Goal: Task Accomplishment & Management: Use online tool/utility

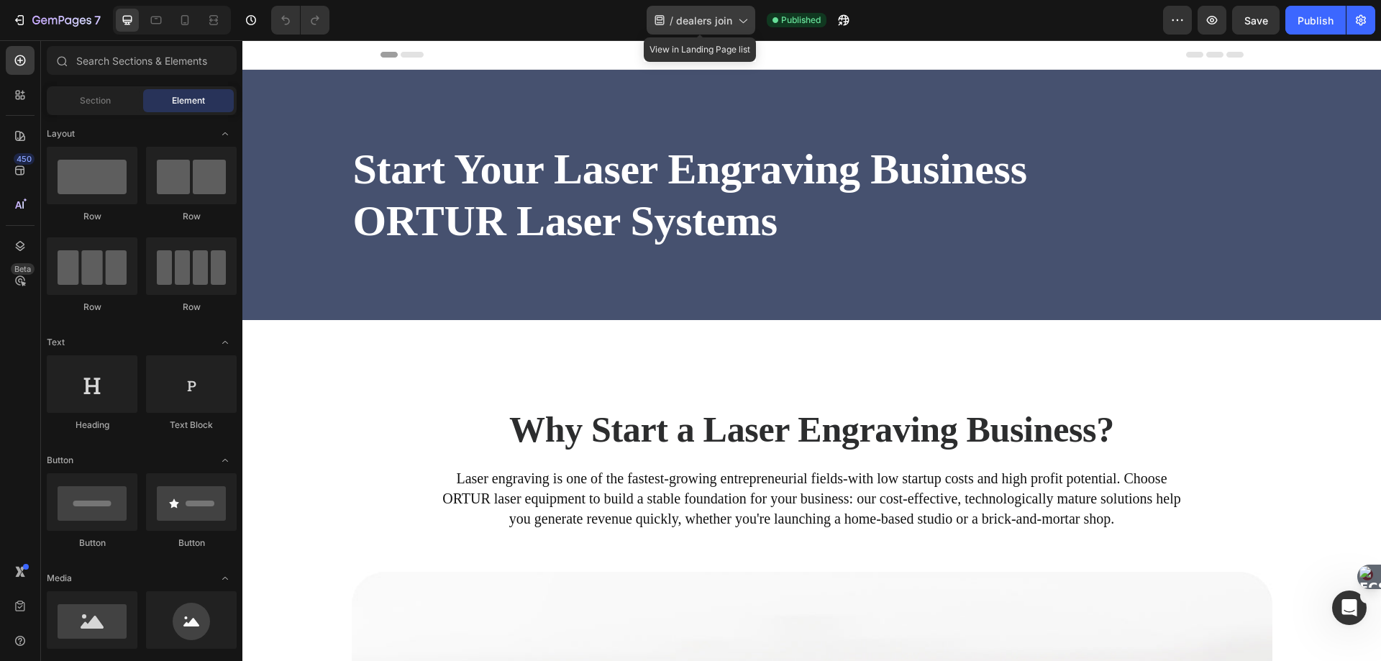
click at [737, 28] on div "/ dealers join" at bounding box center [700, 20] width 109 height 29
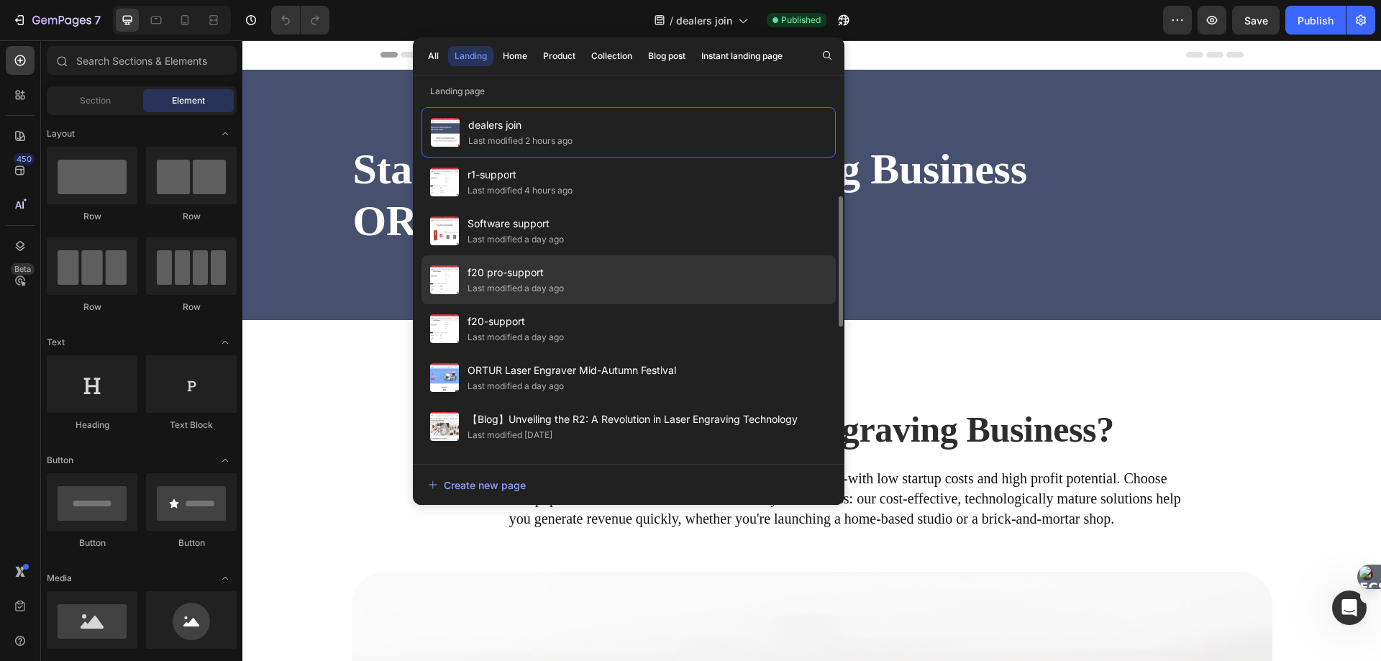
scroll to position [72, 0]
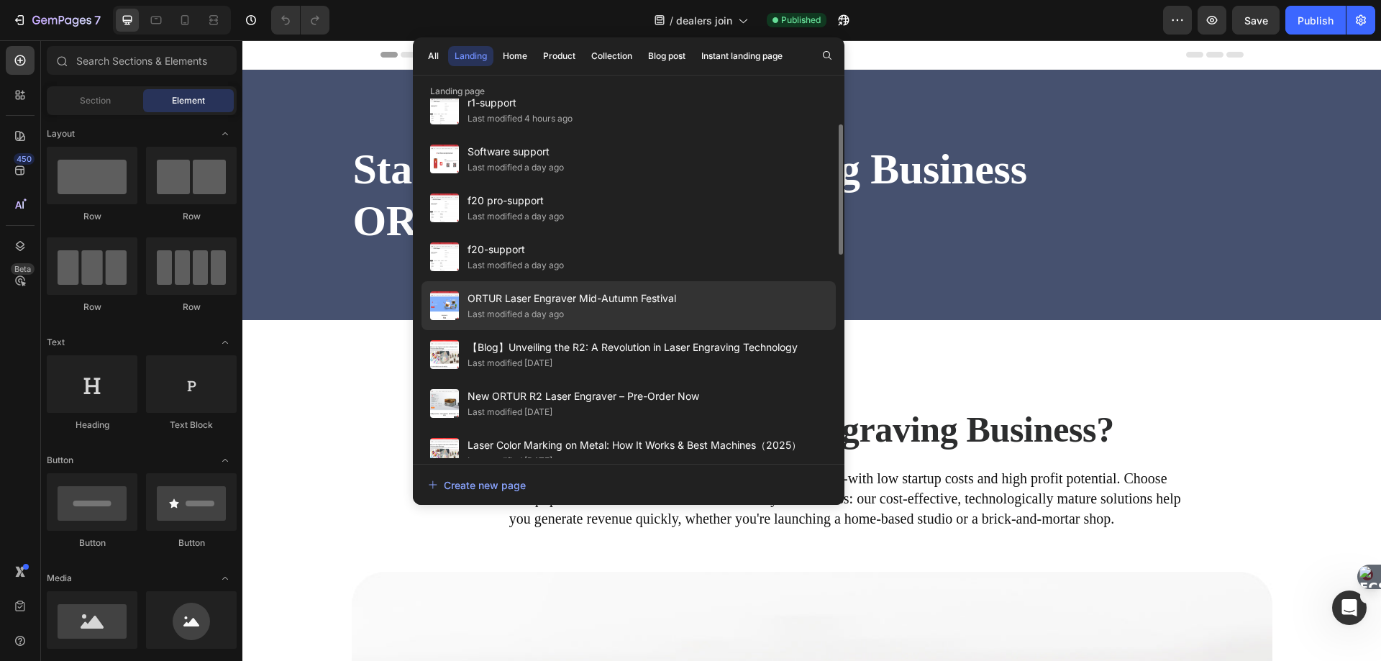
click at [513, 301] on span "ORTUR Laser Engraver Mid-Autumn Festival" at bounding box center [571, 298] width 209 height 17
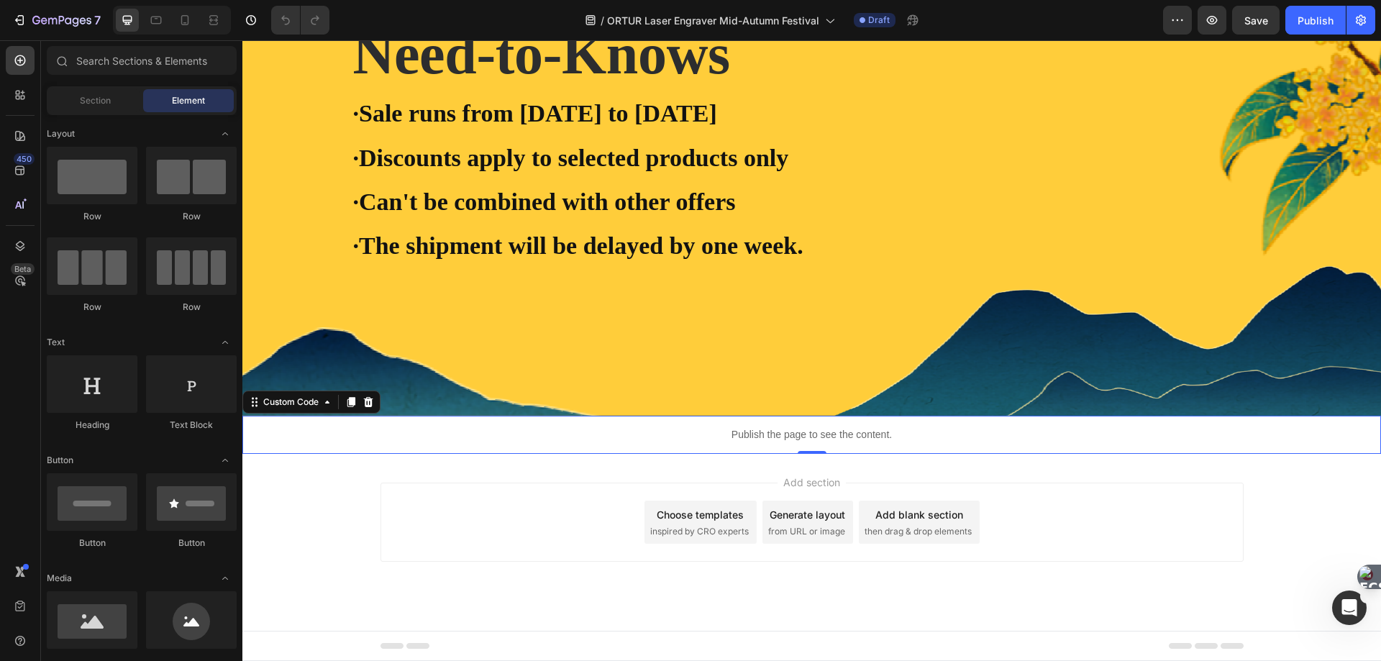
click at [588, 439] on p "Publish the page to see the content." at bounding box center [811, 434] width 1138 height 15
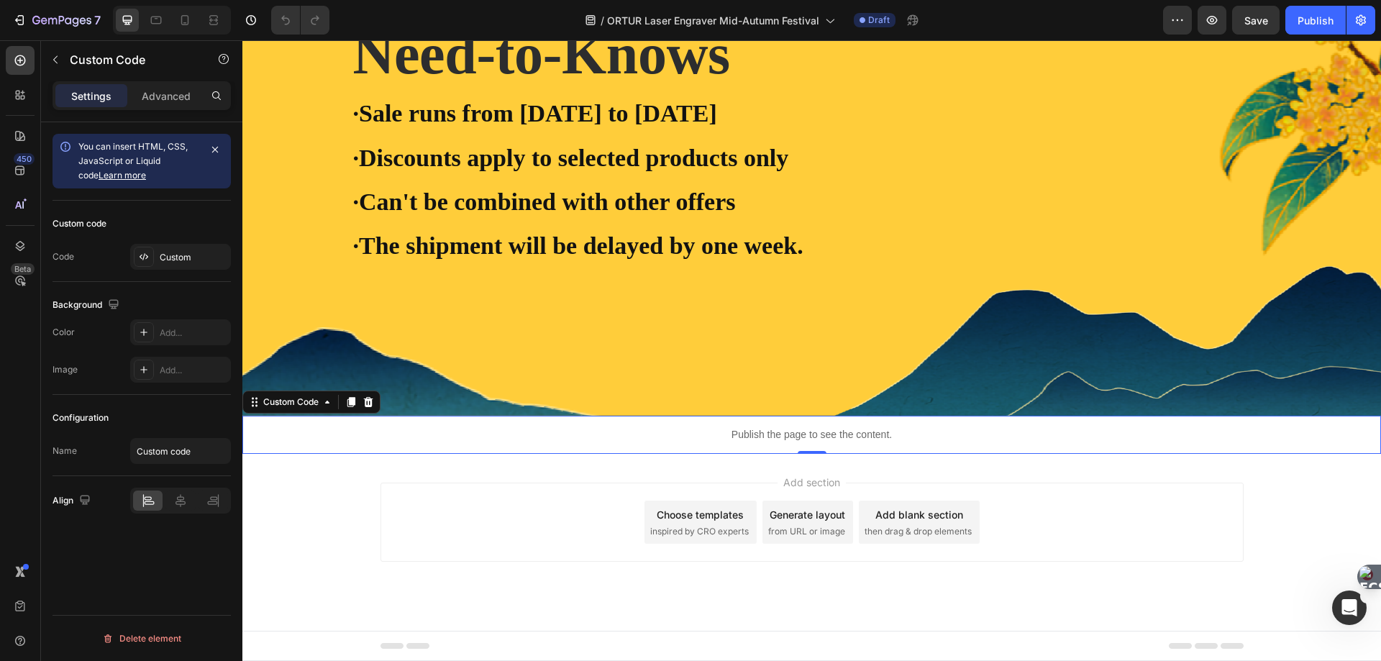
click at [588, 439] on p "Publish the page to see the content." at bounding box center [811, 434] width 1138 height 15
click at [585, 443] on div "Publish the page to see the content." at bounding box center [811, 435] width 1138 height 38
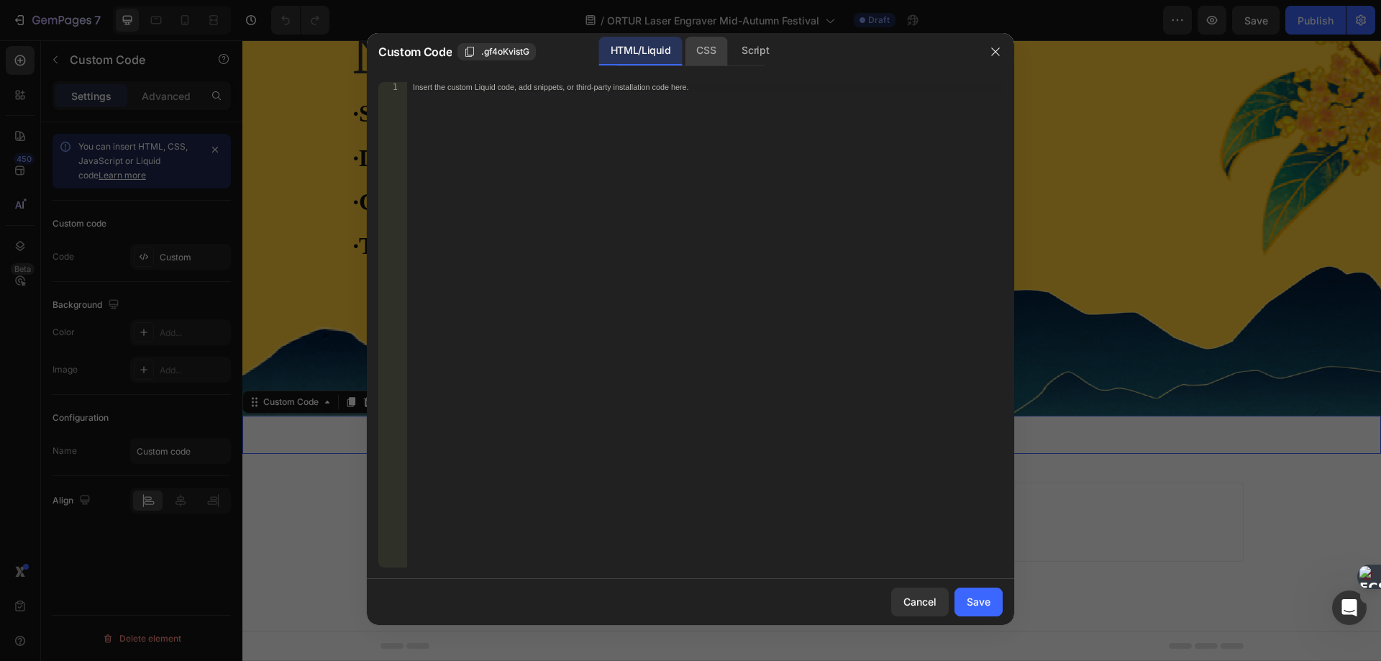
click at [713, 47] on div "CSS" at bounding box center [706, 51] width 42 height 29
click at [761, 50] on div "Script" at bounding box center [755, 51] width 50 height 29
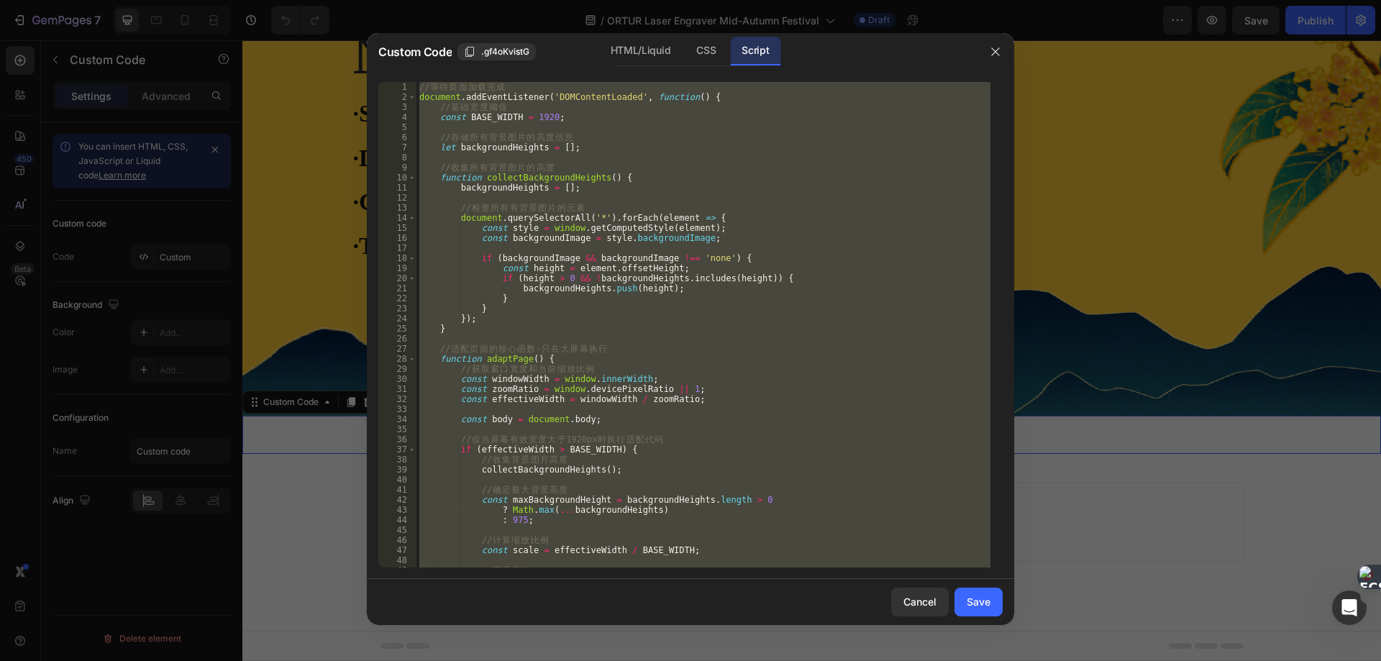
click at [665, 173] on div "// 等 待 页 面 加 载 完 成 document . addEventListener ( 'DOMContentLoaded' , function …" at bounding box center [703, 324] width 574 height 485
type textarea "function collectBackgroundHeights() {"
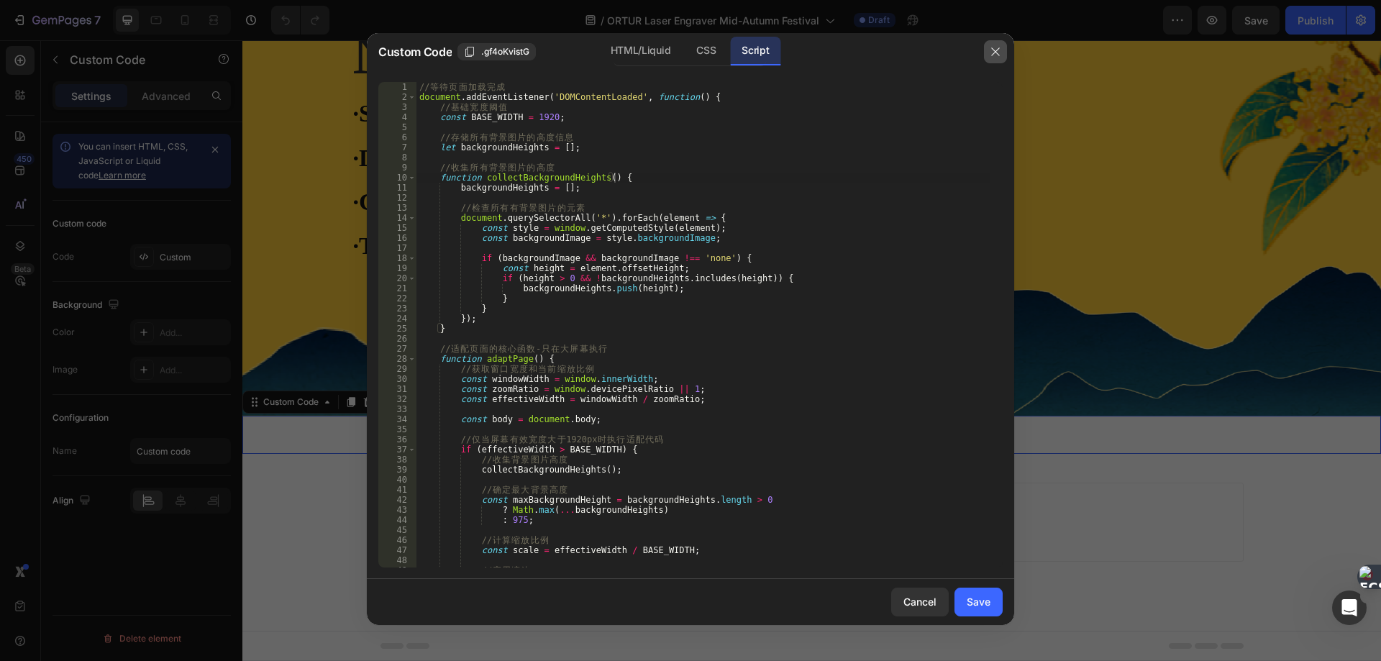
click at [989, 49] on icon "button" at bounding box center [995, 52] width 12 height 12
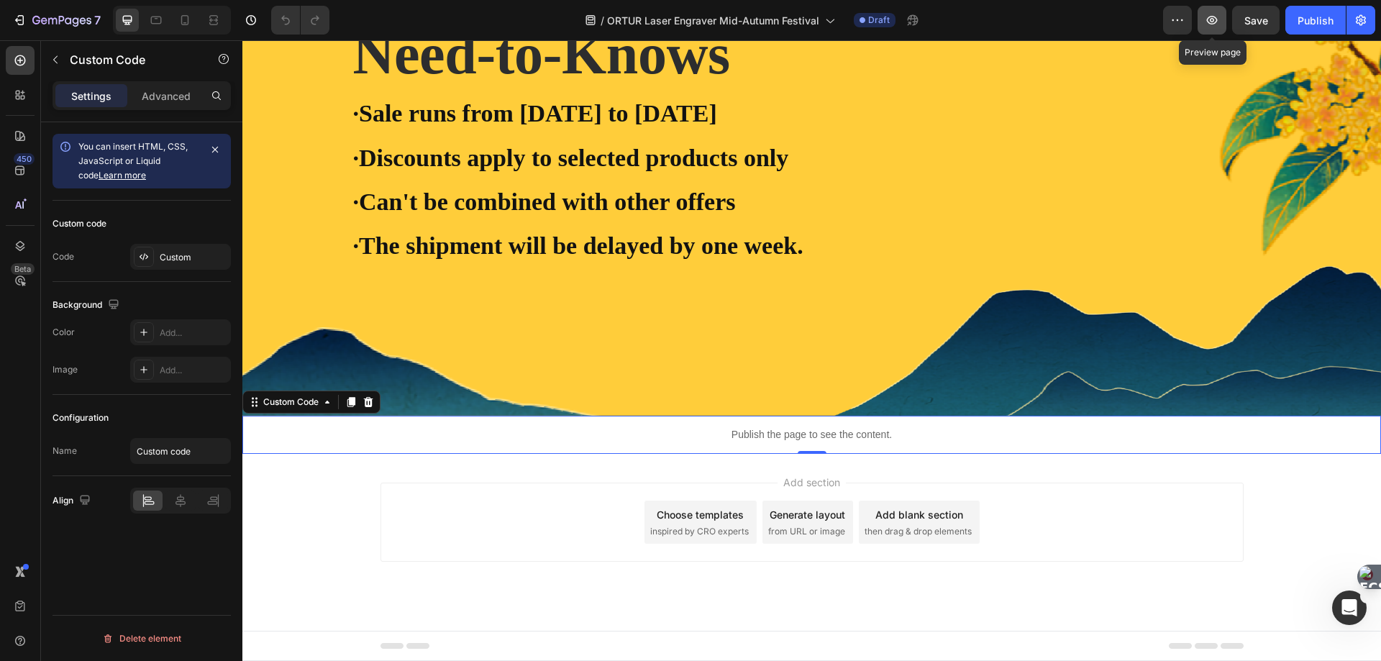
click at [1211, 21] on icon "button" at bounding box center [1211, 20] width 4 height 4
click at [733, 434] on p "Publish the page to see the content." at bounding box center [811, 434] width 1138 height 15
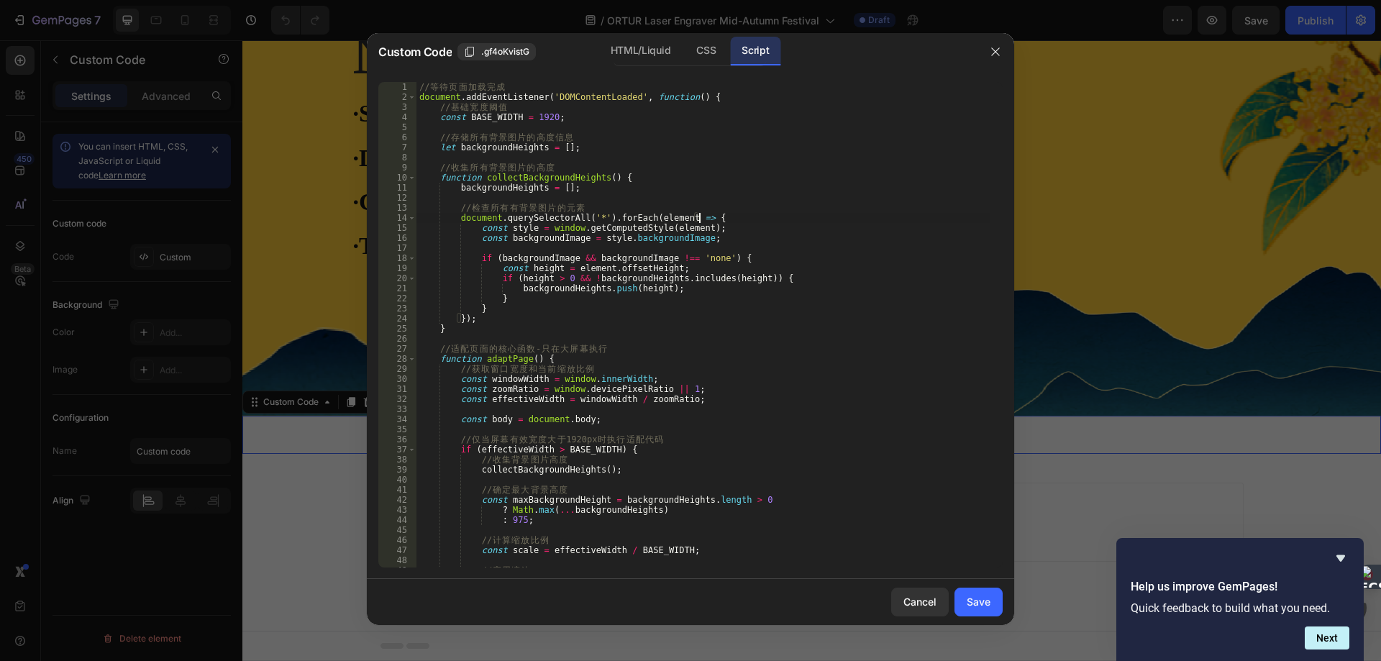
click at [727, 216] on div "// 等 待 页 面 加 载 完 成 document . addEventListener ( 'DOMContentLoaded' , function …" at bounding box center [703, 334] width 574 height 505
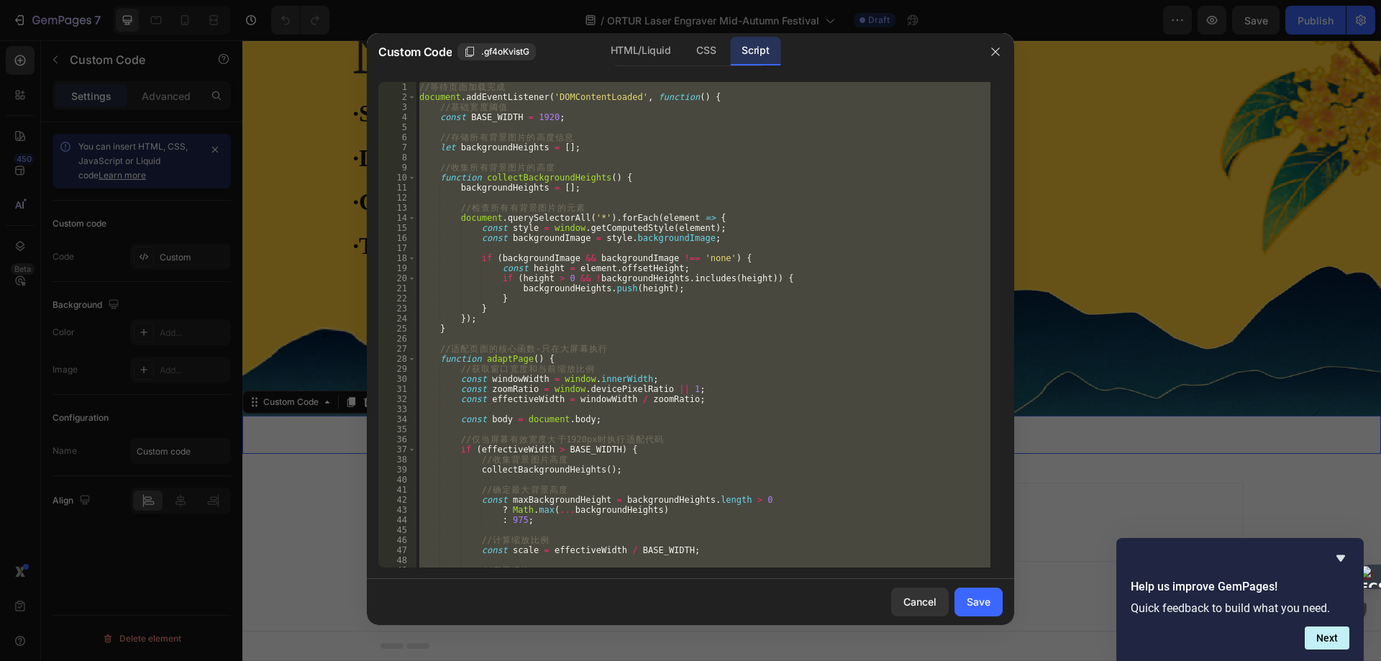
click at [605, 220] on div "// 等 待 页 面 加 载 完 成 document . addEventListener ( 'DOMContentLoaded' , function …" at bounding box center [703, 324] width 574 height 485
type textarea "document.querySelectorAll('*').forEach(element => {"
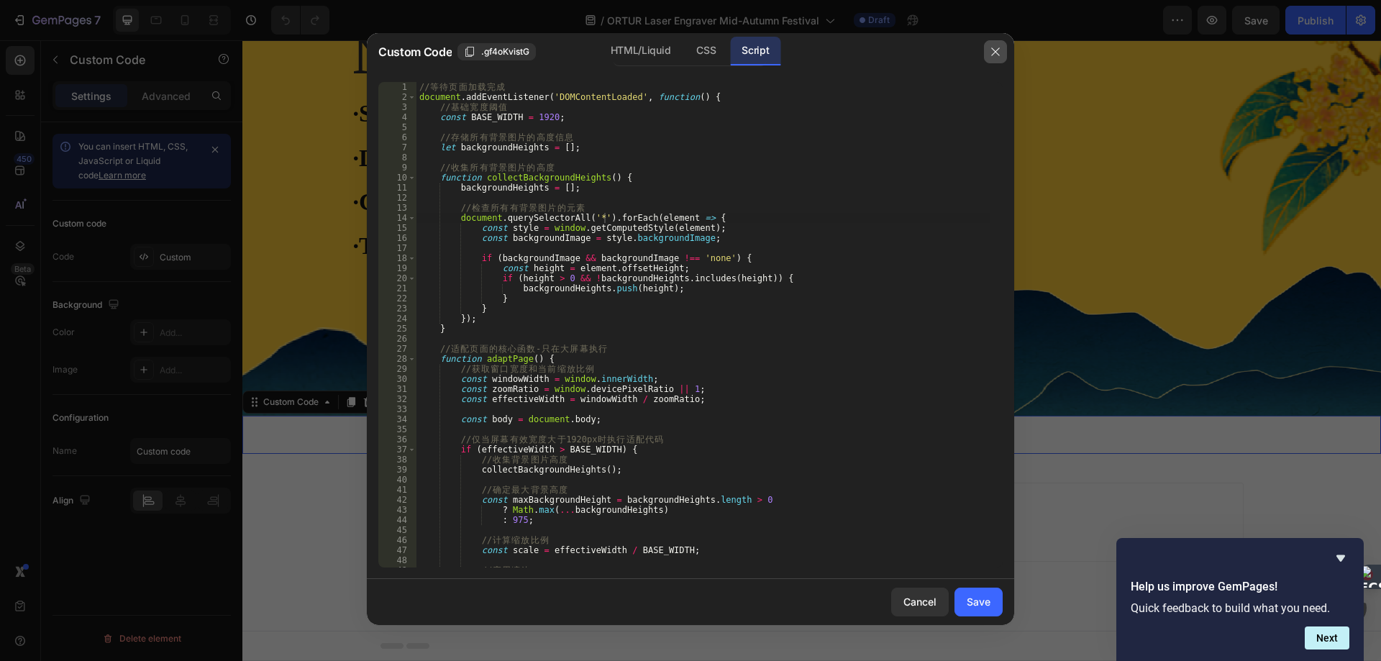
click at [997, 53] on icon "button" at bounding box center [995, 52] width 12 height 12
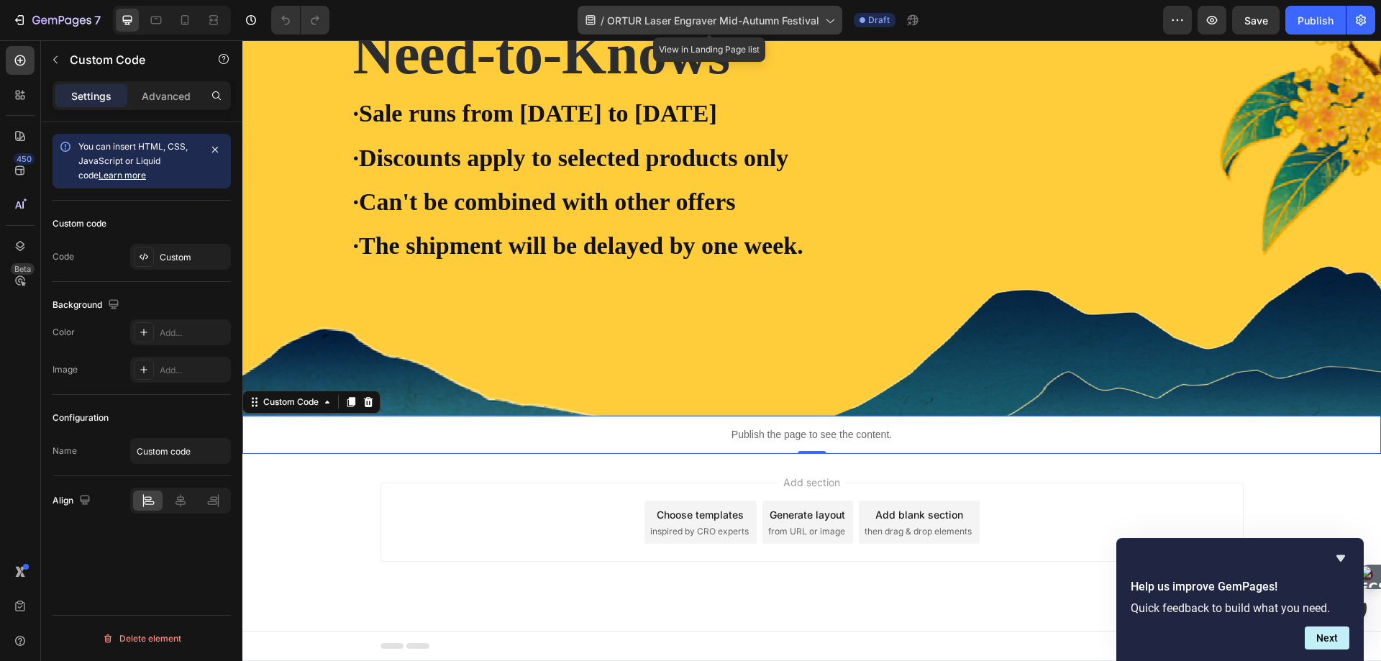
click at [774, 22] on span "ORTUR Laser Engraver Mid-Autumn Festival" at bounding box center [713, 20] width 212 height 15
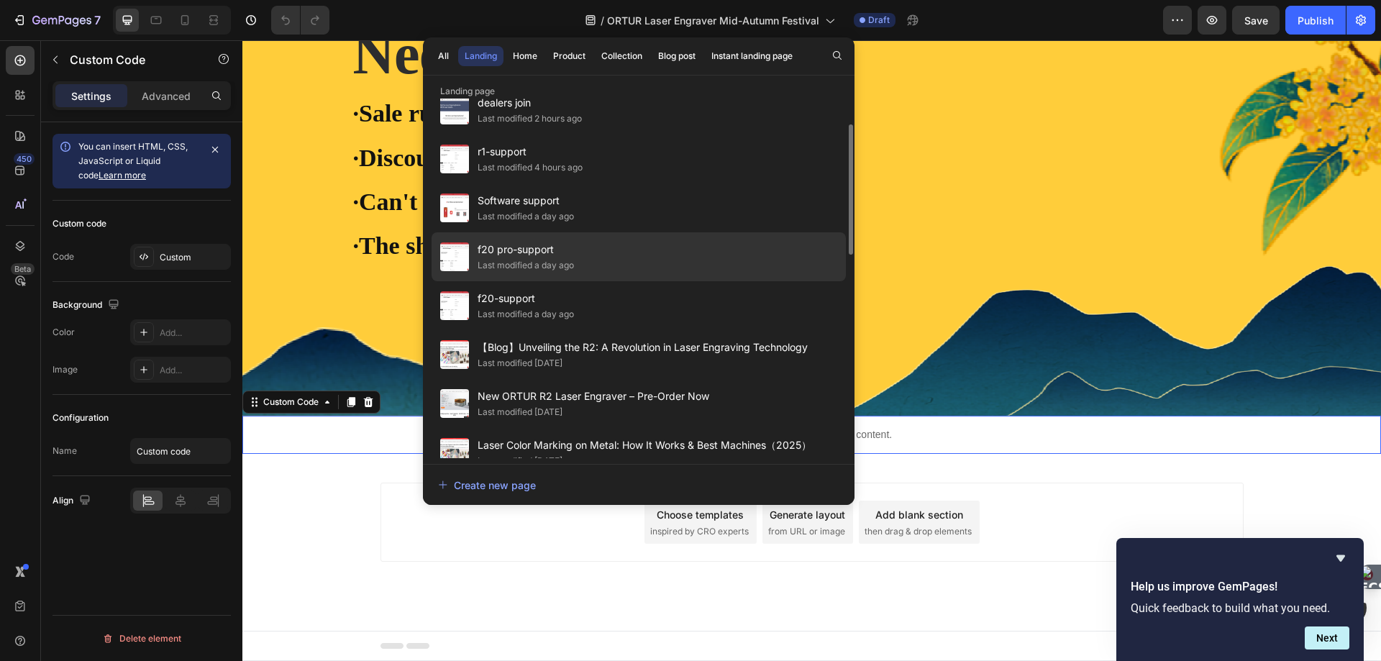
scroll to position [144, 0]
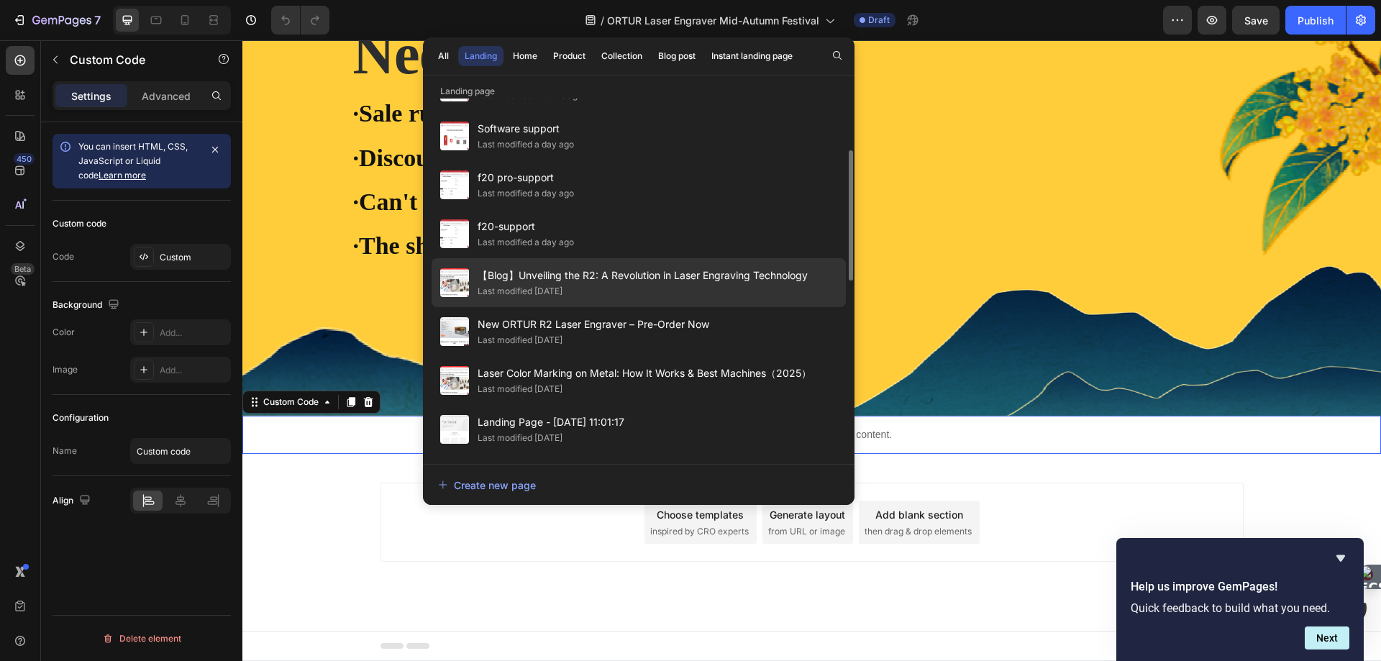
click at [562, 280] on span "【Blog】Unveiling the R2: A Revolution in Laser Engraving Technology" at bounding box center [642, 275] width 330 height 17
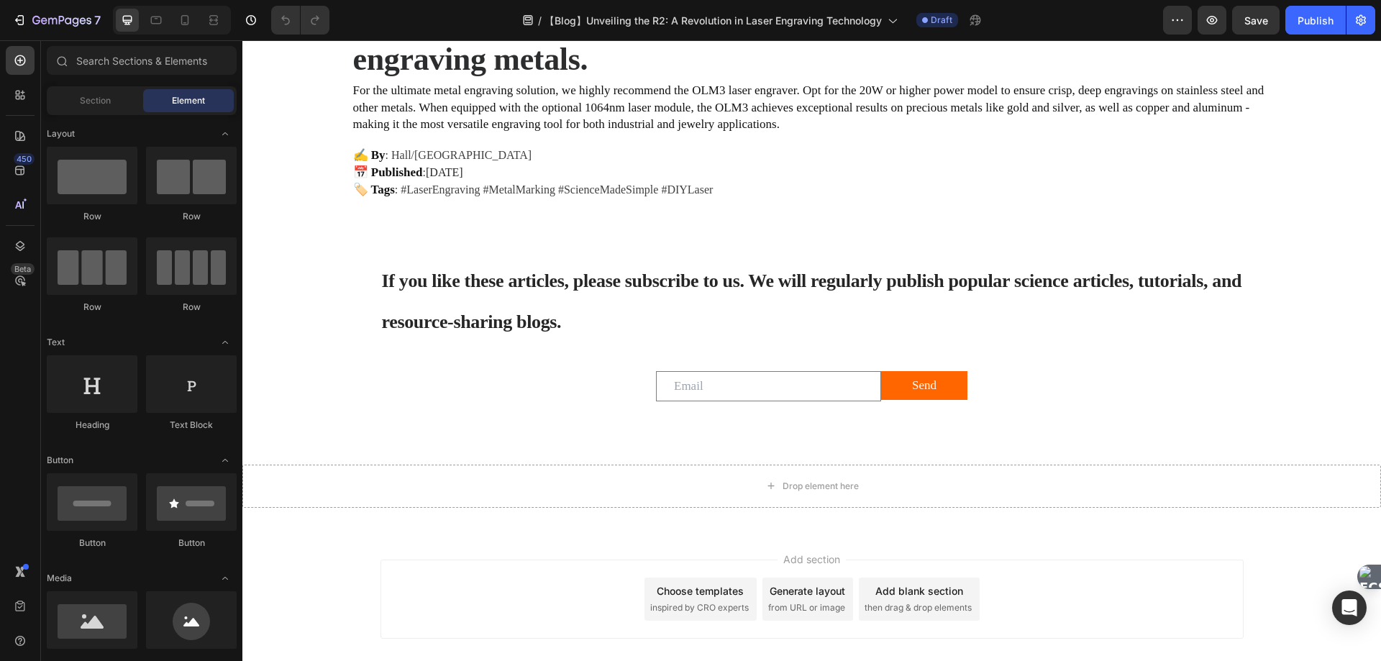
scroll to position [1336, 0]
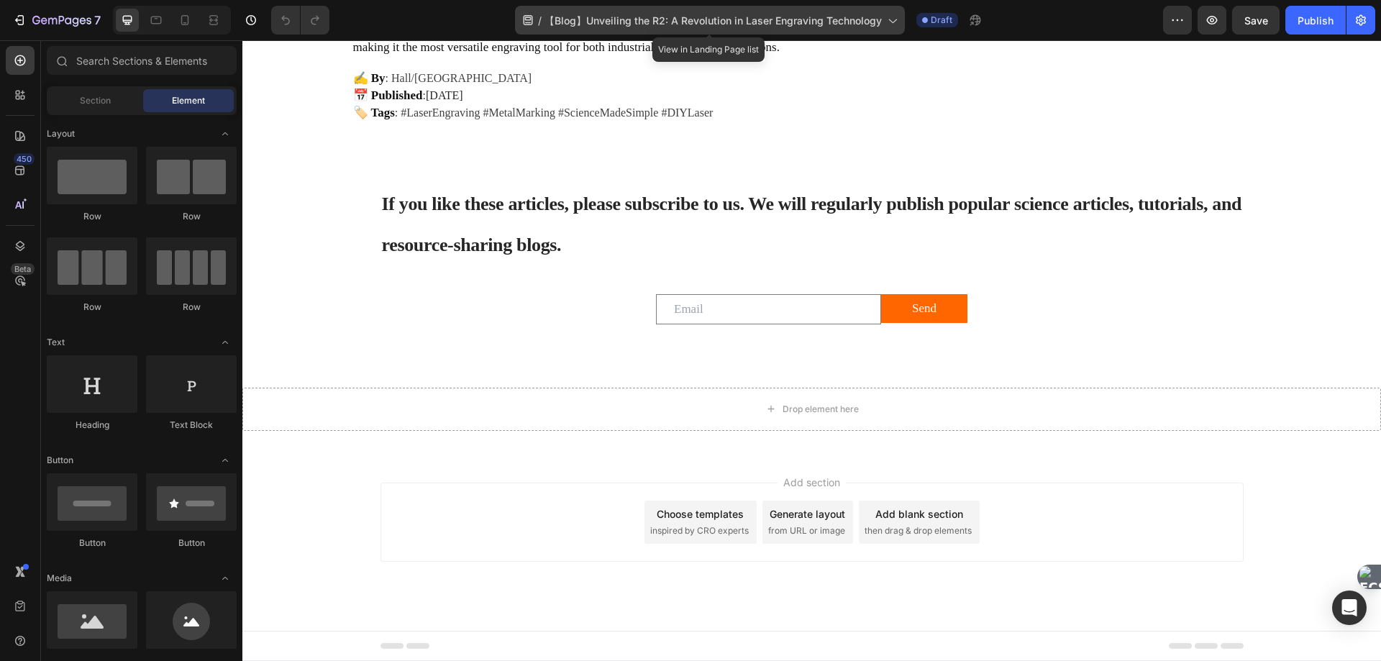
click at [742, 21] on span "【Blog】Unveiling the R2: A Revolution in Laser Engraving Technology" at bounding box center [712, 20] width 337 height 15
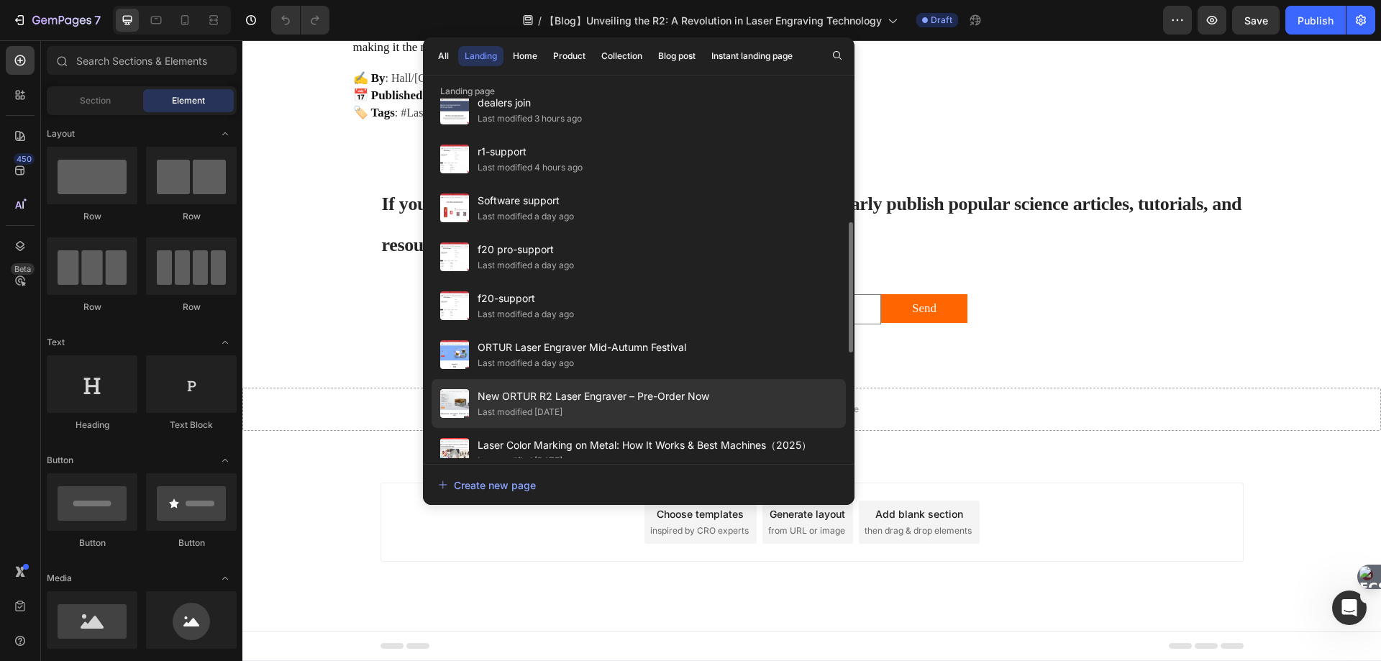
scroll to position [144, 0]
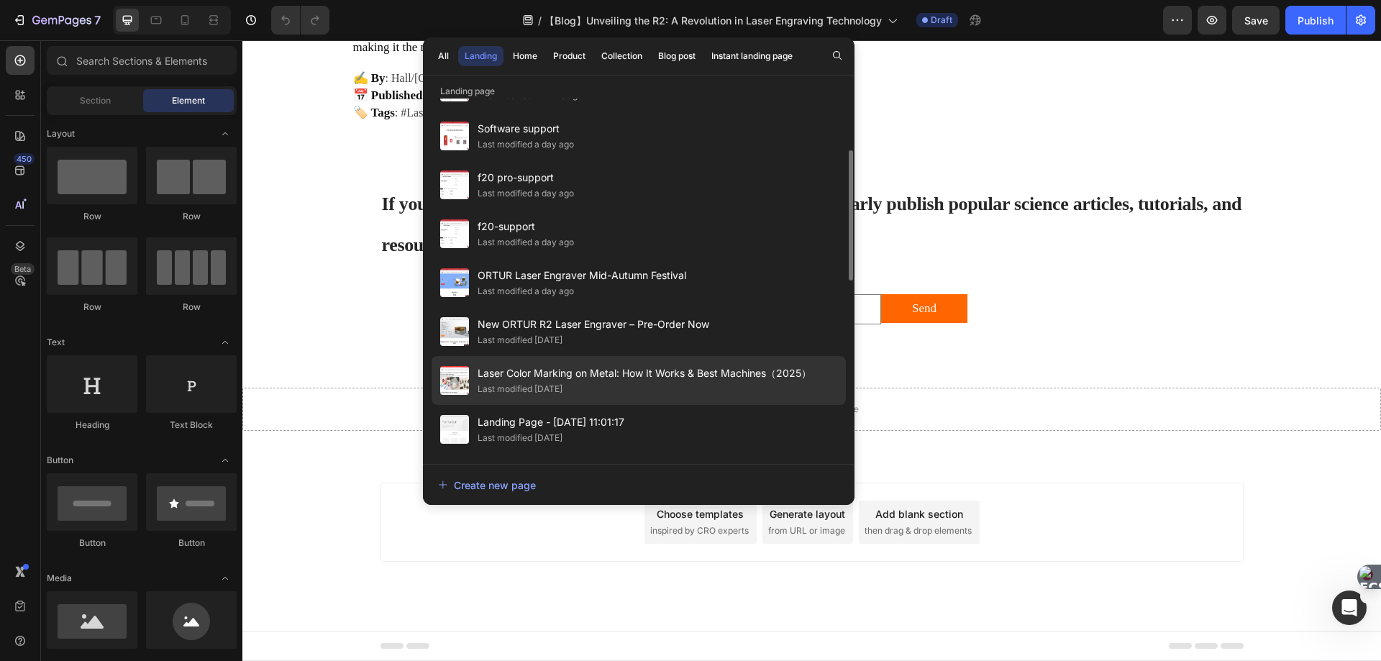
click at [529, 388] on div "Last modified [DATE]" at bounding box center [519, 389] width 85 height 14
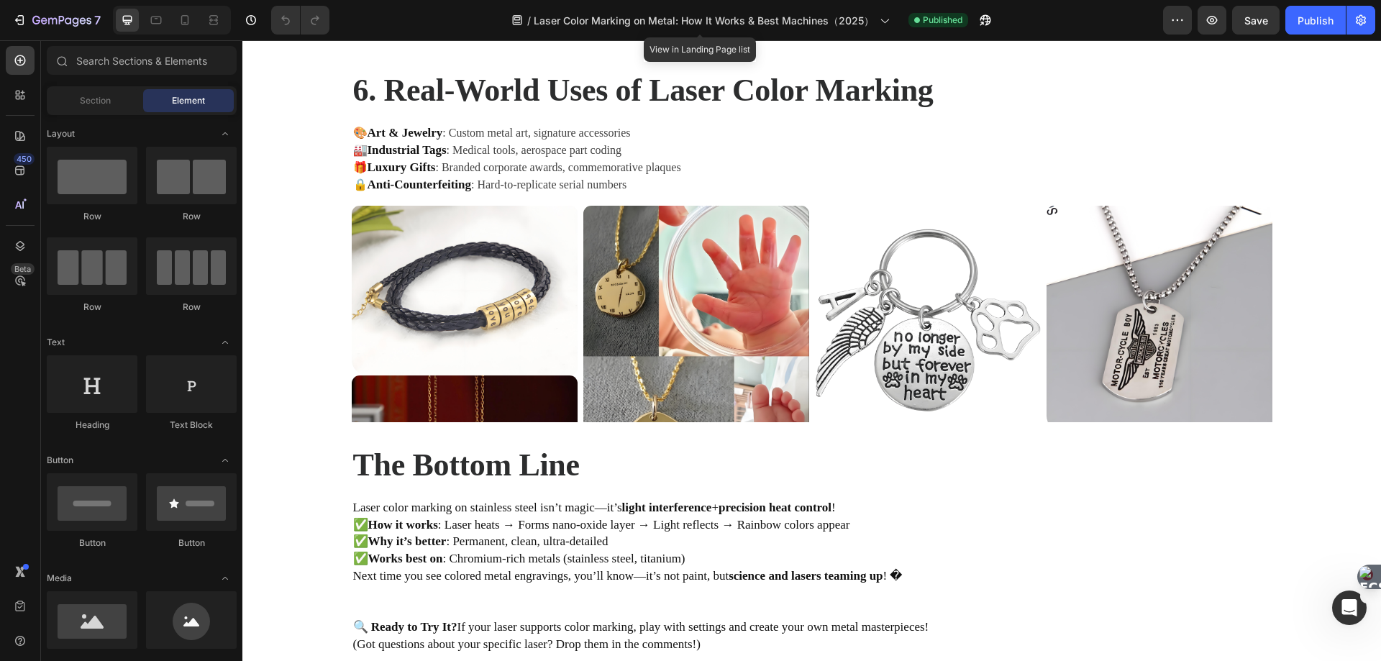
scroll to position [2298, 0]
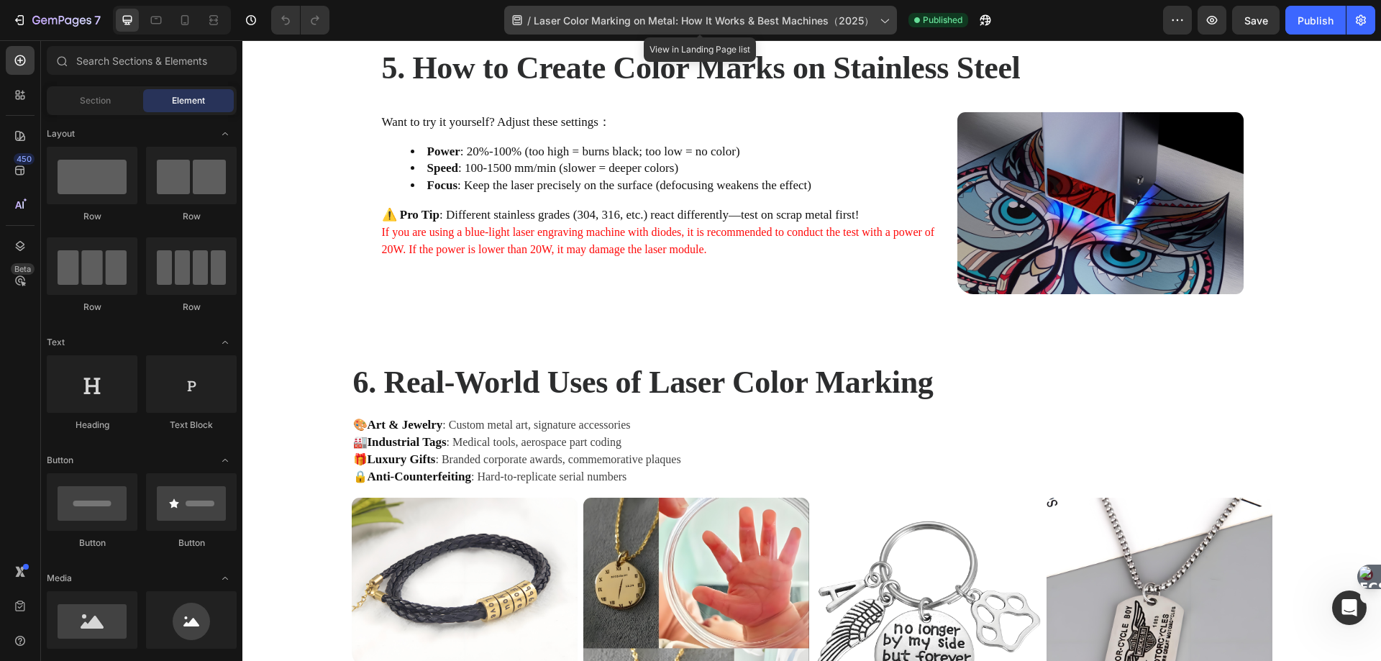
click at [873, 24] on span "Laser Color Marking on Metal: How It Works & Best Machines（2025）" at bounding box center [704, 20] width 340 height 15
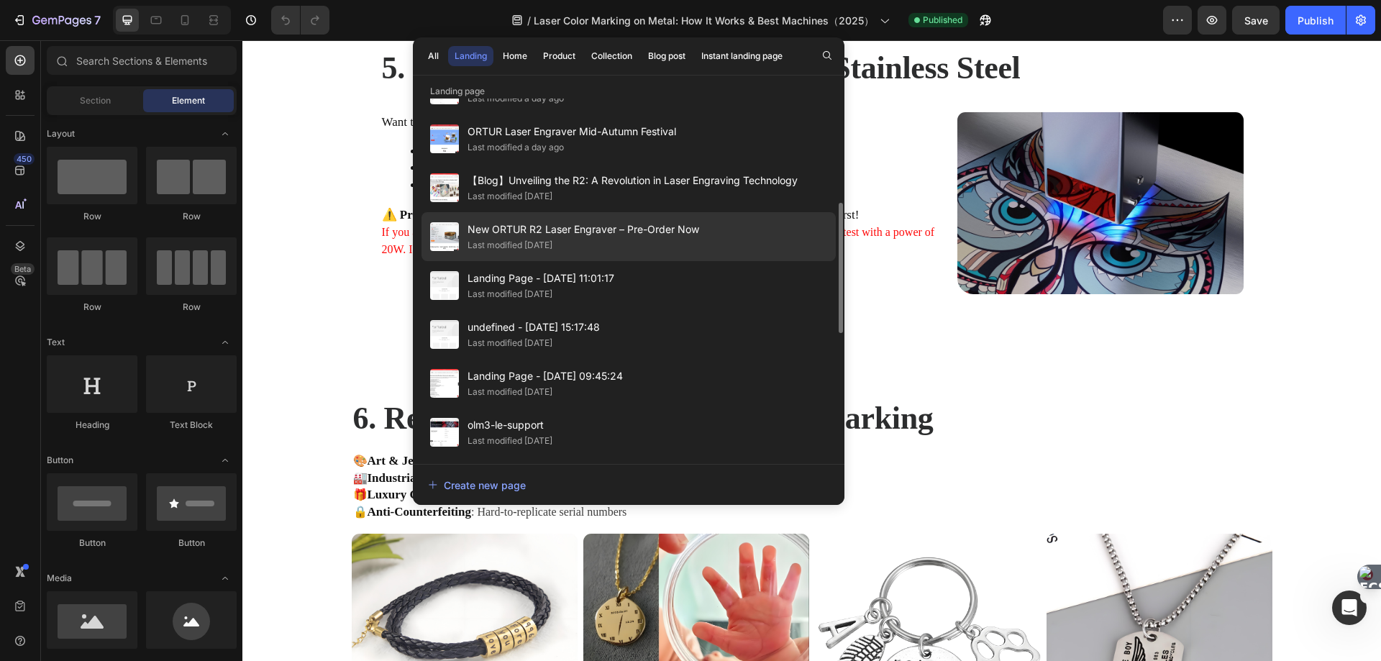
scroll to position [360, 0]
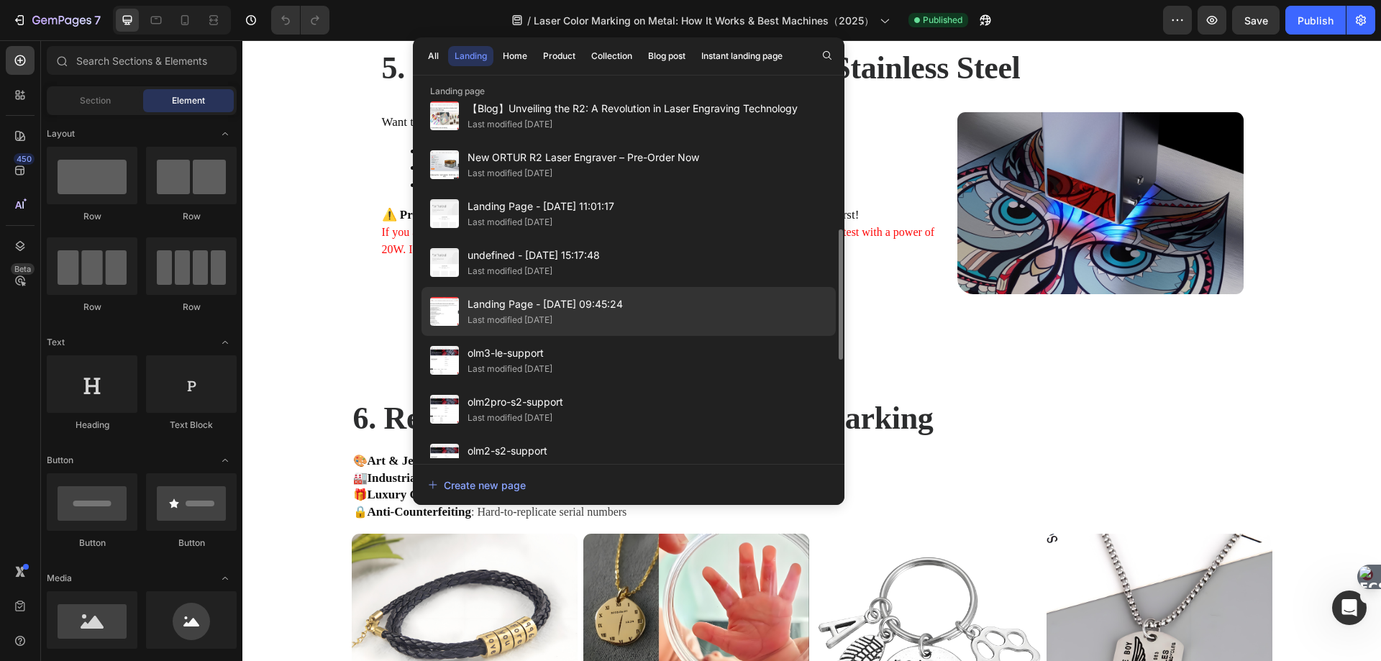
click at [513, 310] on span "Landing Page - [DATE] 09:45:24" at bounding box center [544, 304] width 155 height 17
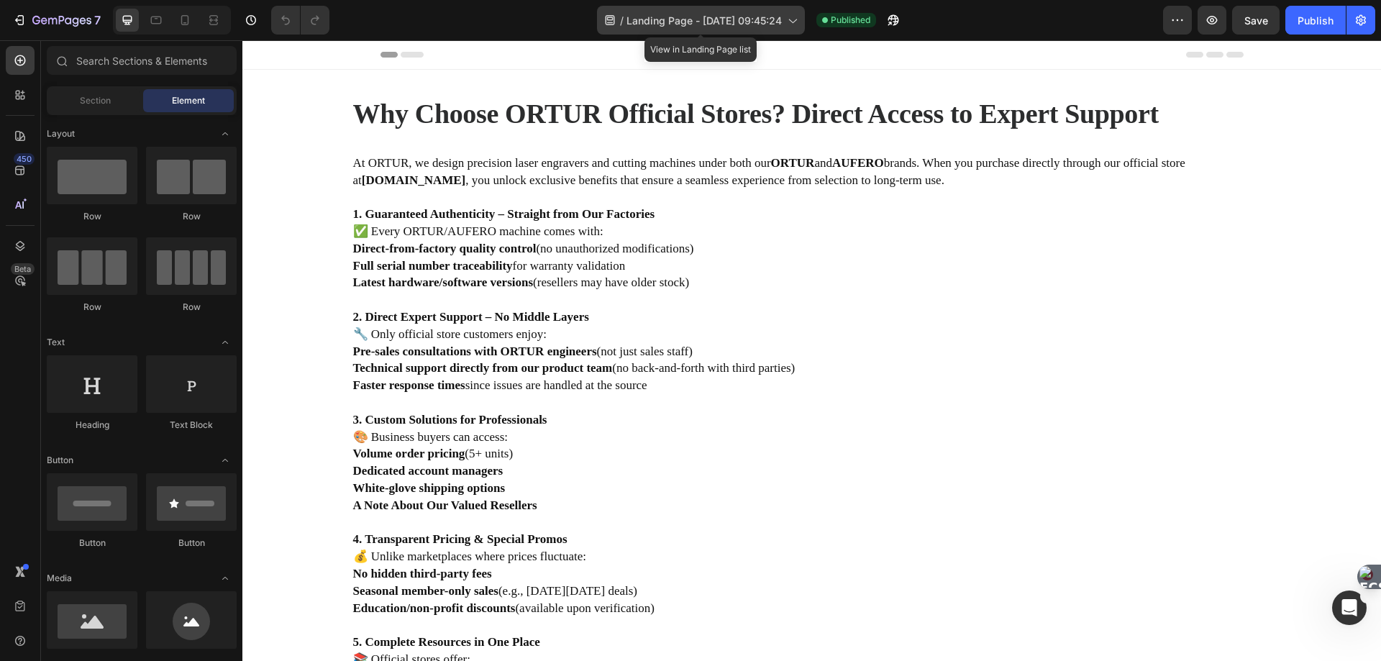
click at [788, 22] on icon at bounding box center [791, 20] width 14 height 14
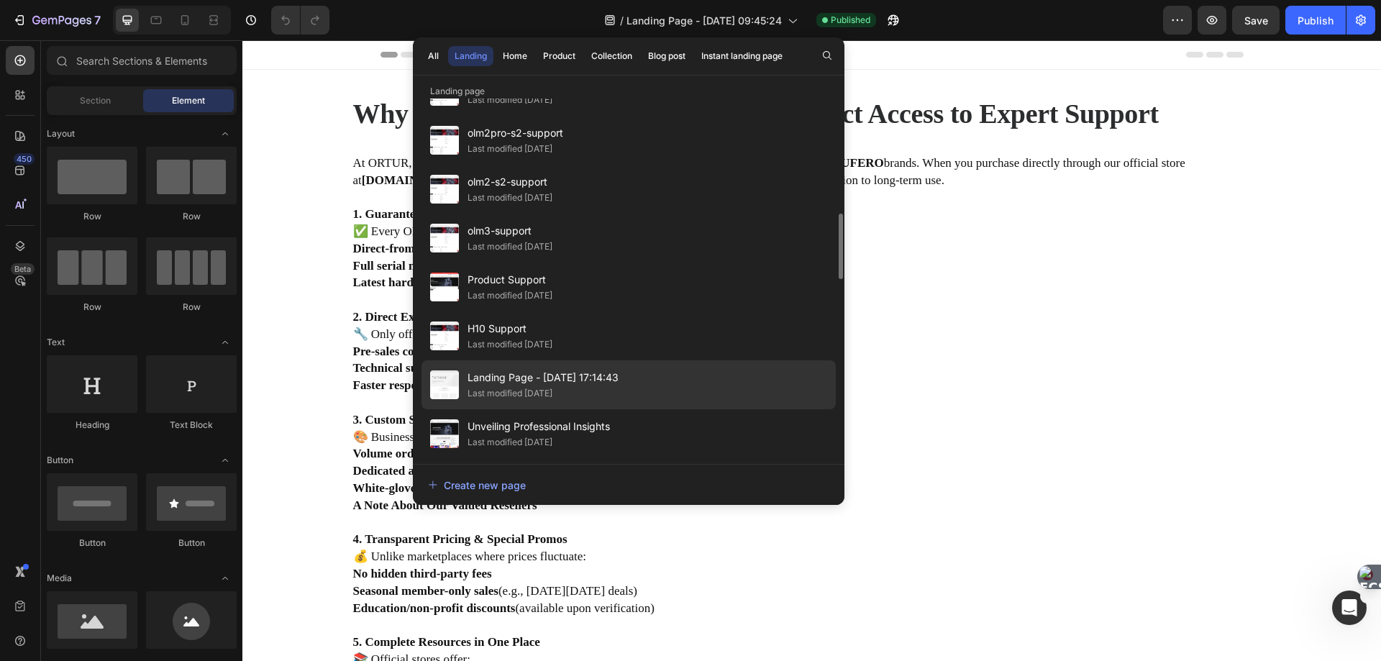
scroll to position [700, 0]
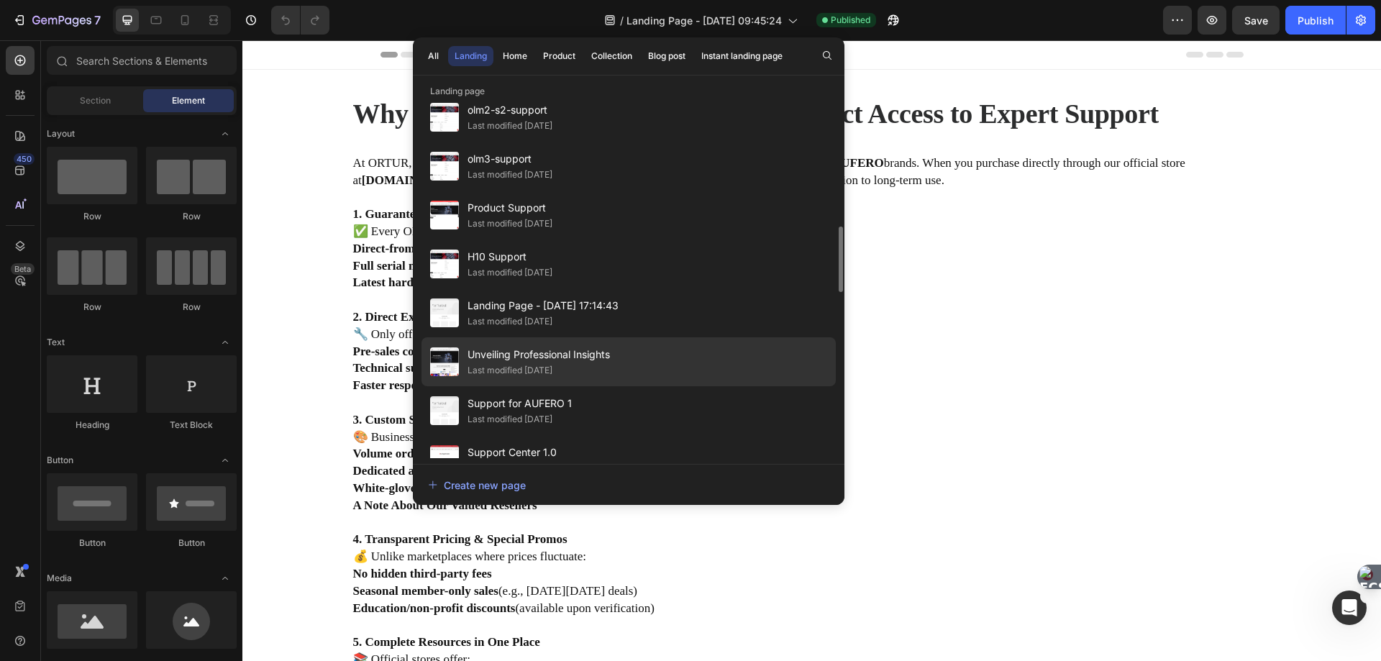
click at [483, 357] on span "Unveiling Professional Insights" at bounding box center [538, 354] width 142 height 17
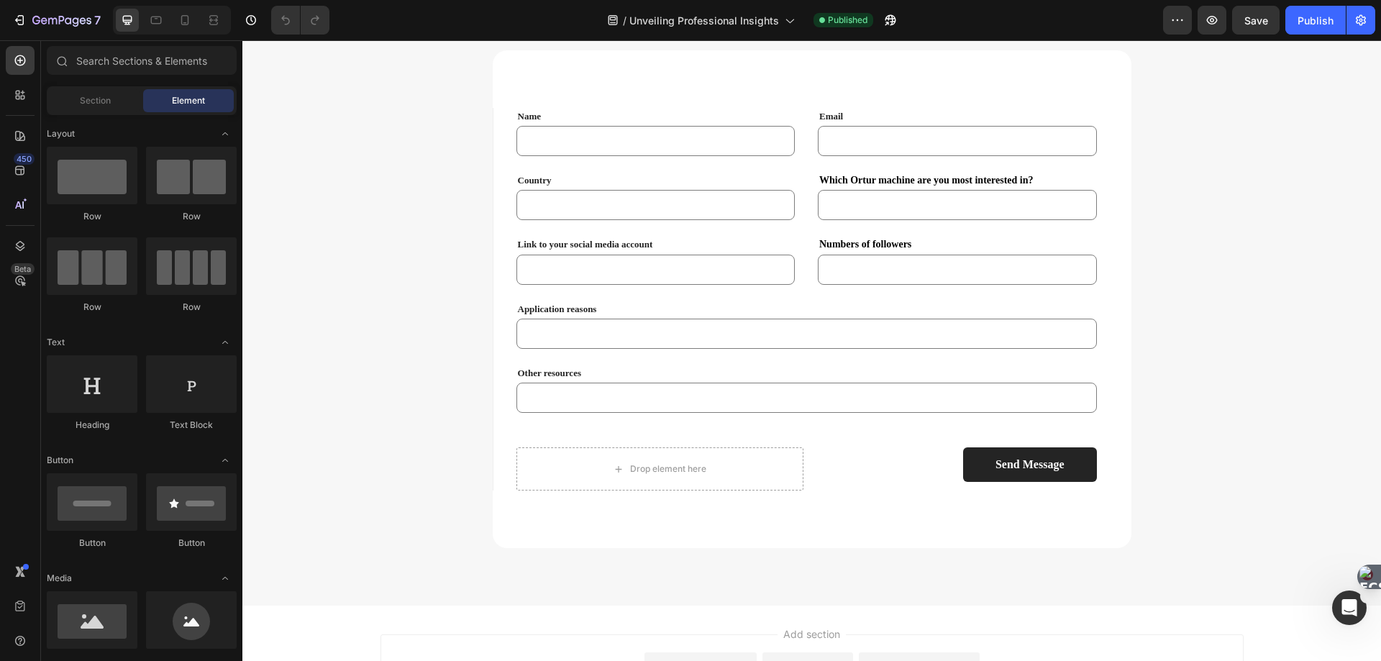
scroll to position [1929, 0]
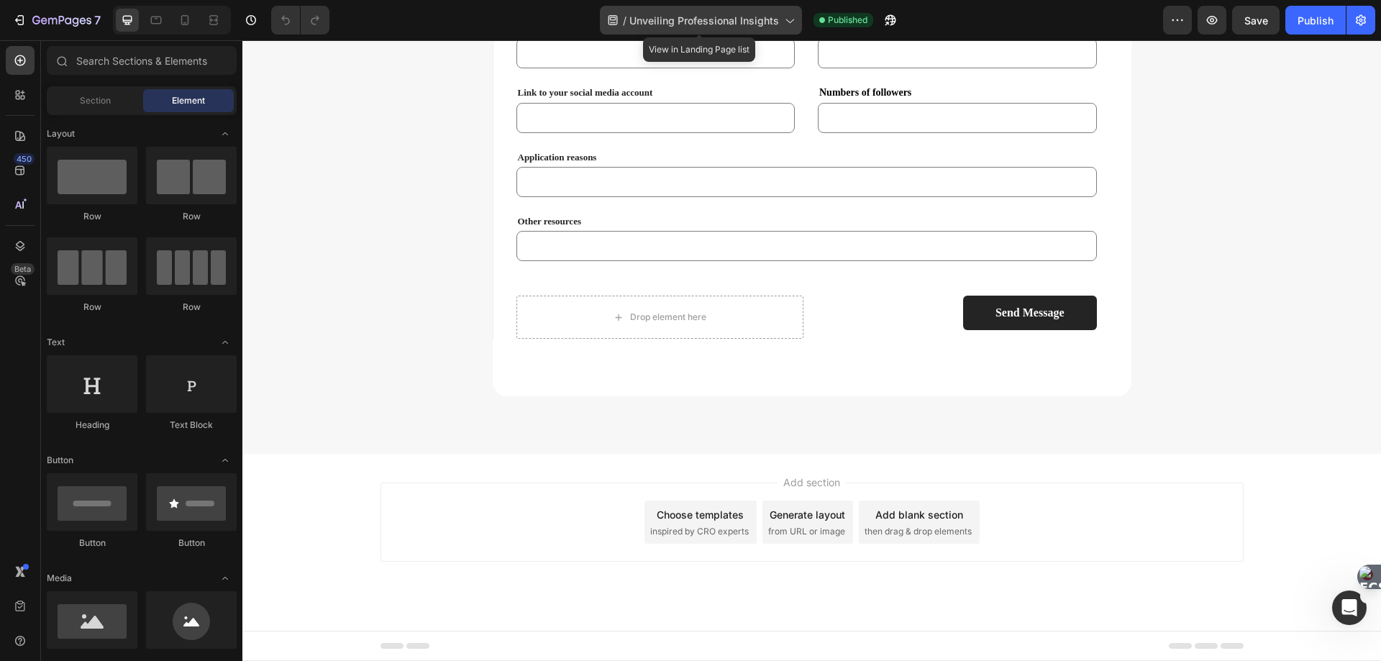
click at [751, 23] on span "Unveiling Professional Insights" at bounding box center [704, 20] width 150 height 15
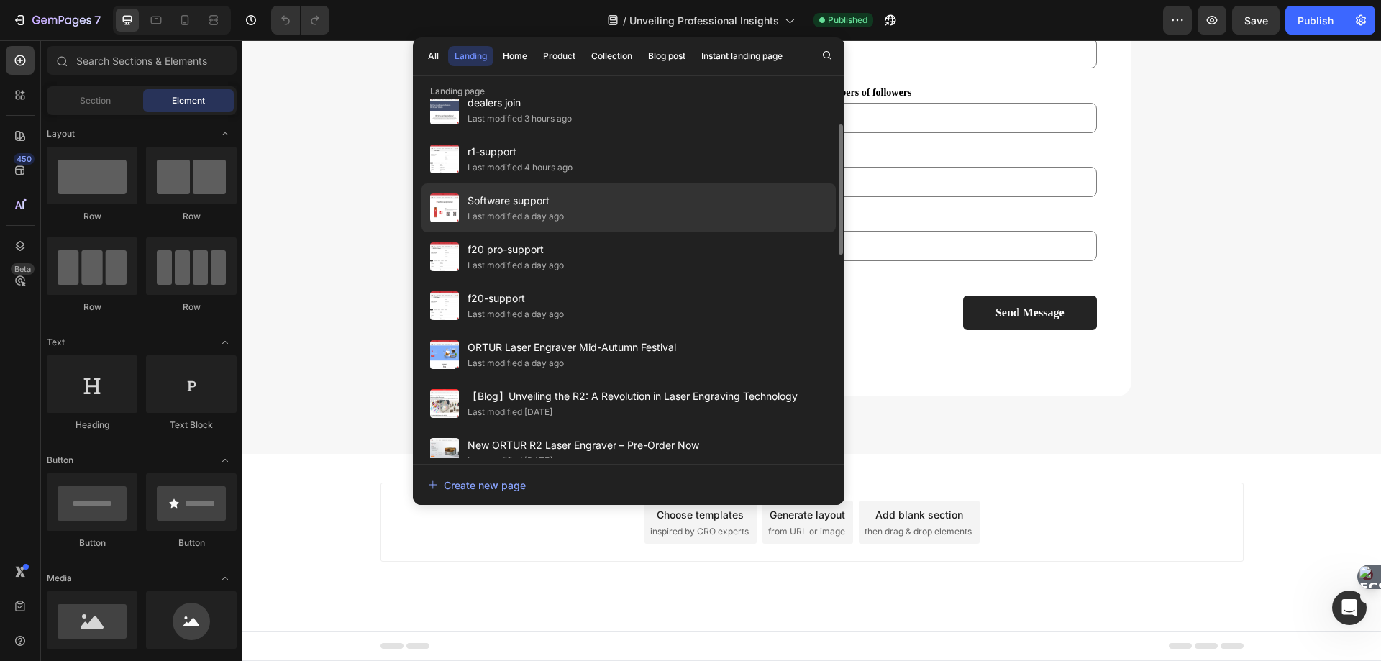
scroll to position [0, 0]
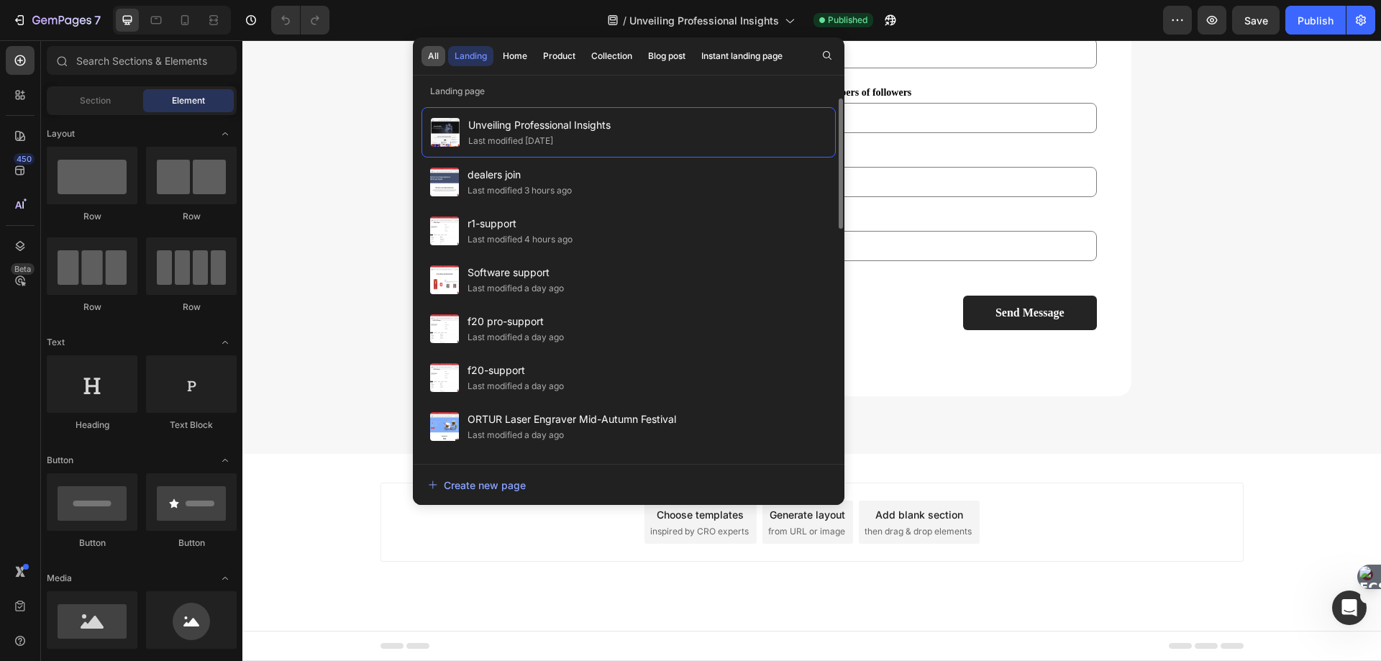
click at [434, 57] on div "All" at bounding box center [433, 56] width 11 height 13
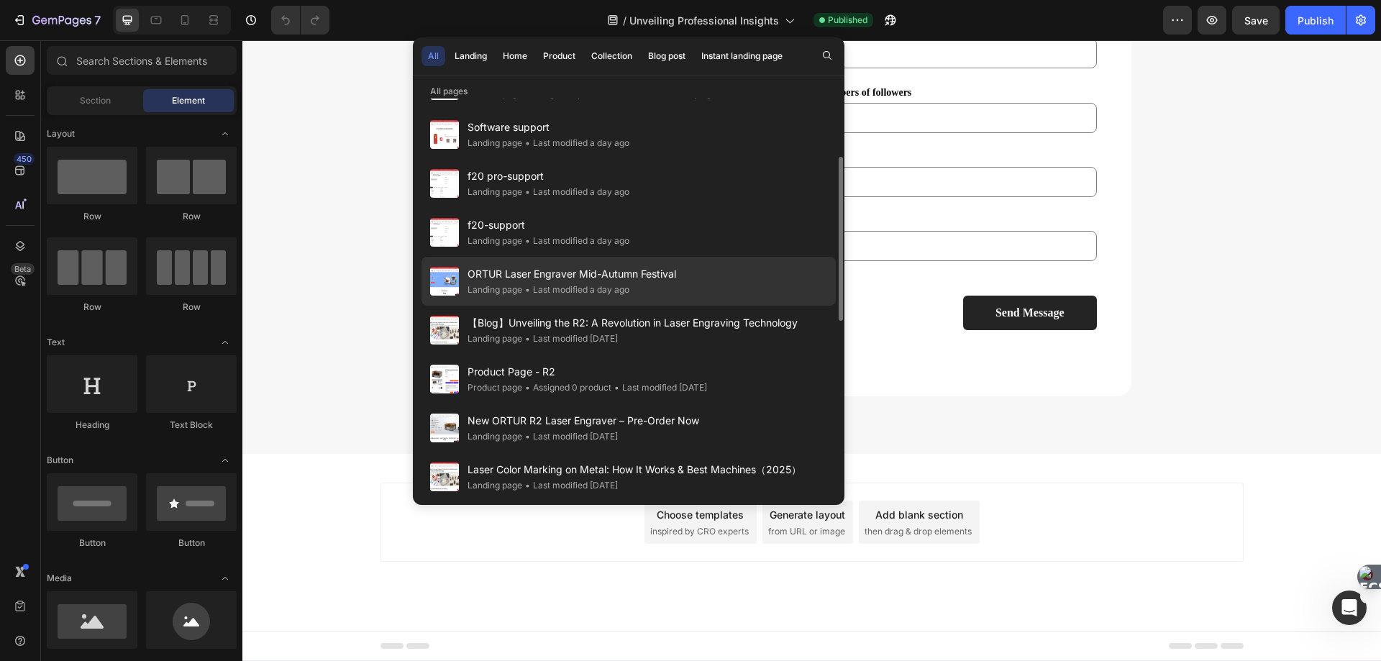
scroll to position [216, 0]
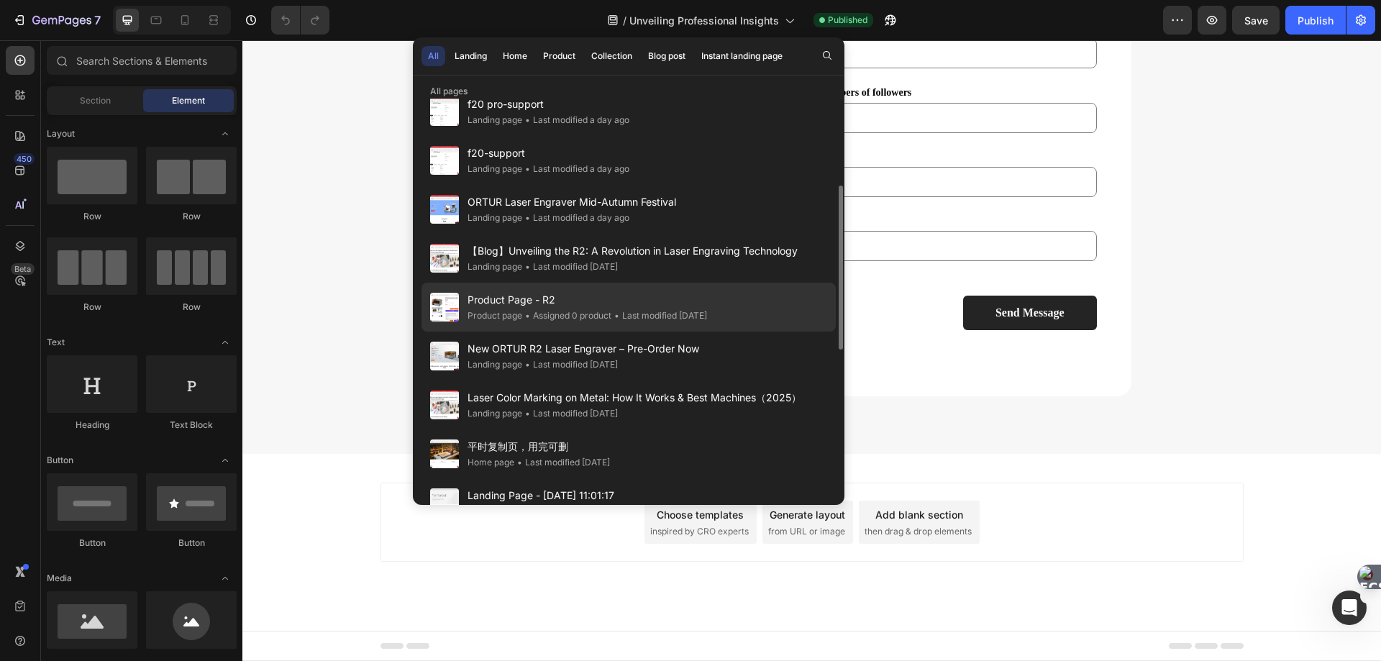
click at [508, 305] on span "Product Page - R2" at bounding box center [586, 299] width 239 height 17
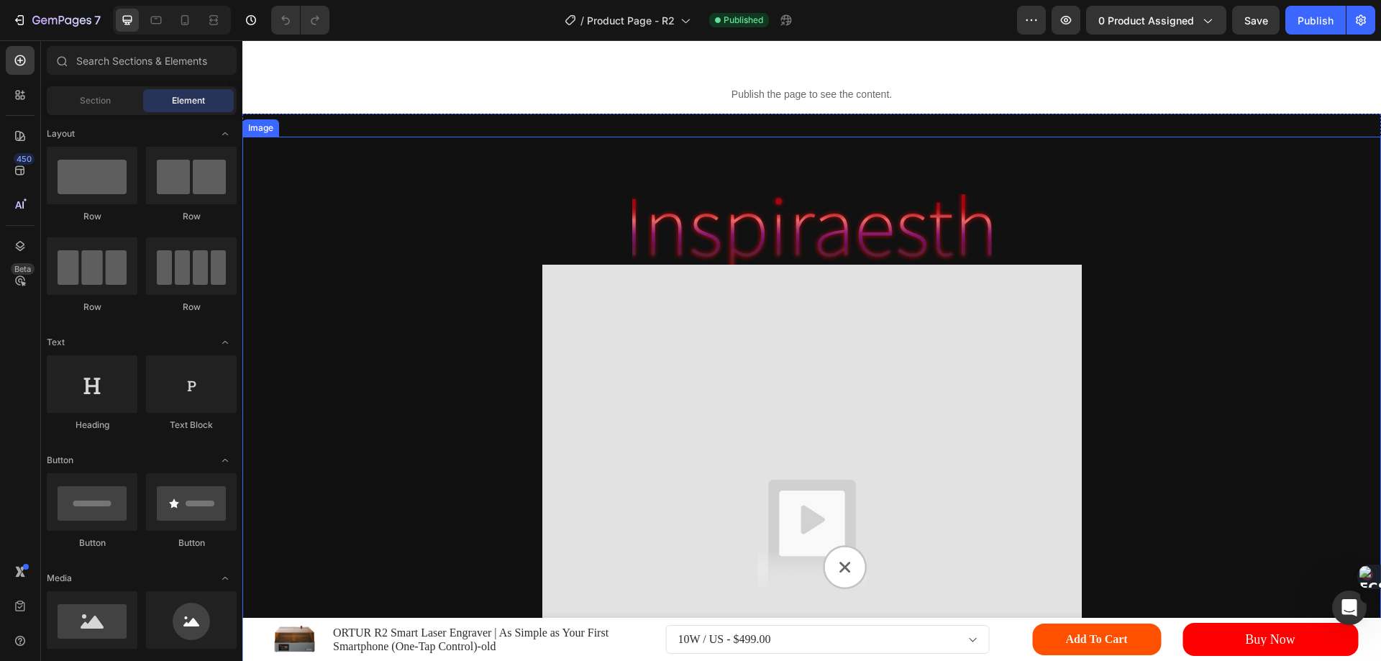
scroll to position [1007, 0]
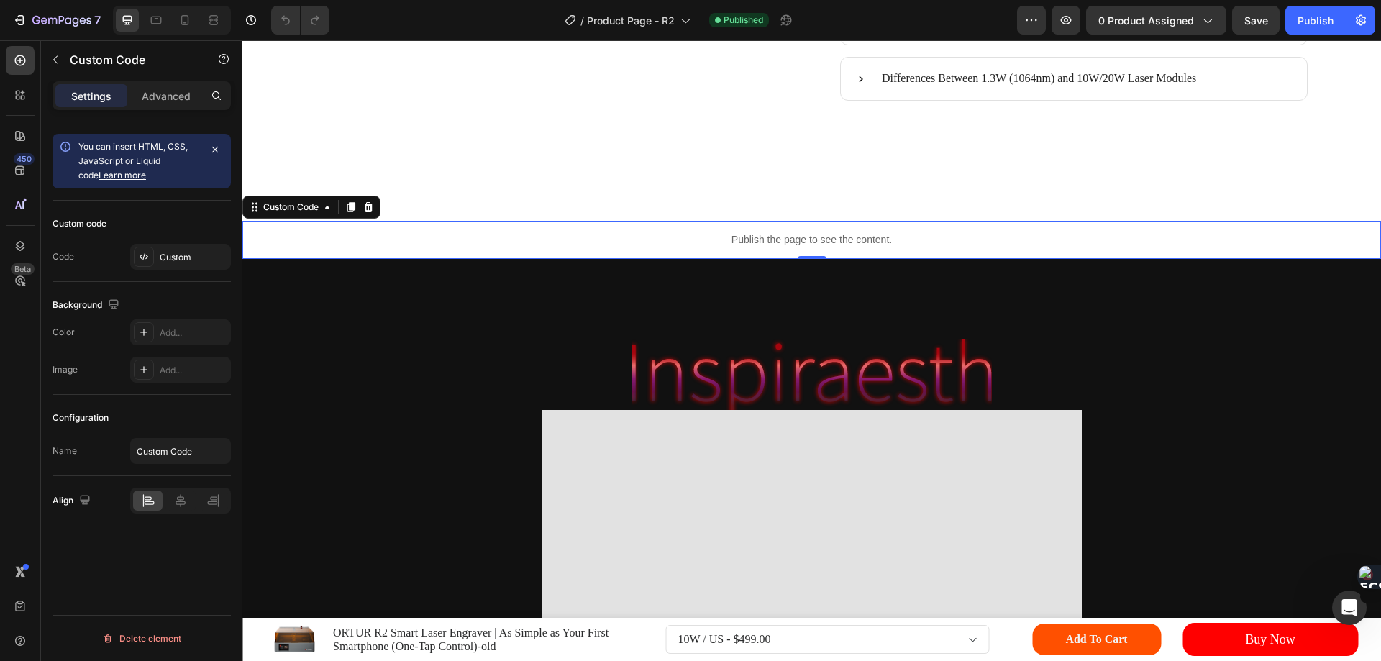
click at [707, 247] on p "Publish the page to see the content." at bounding box center [811, 239] width 1138 height 15
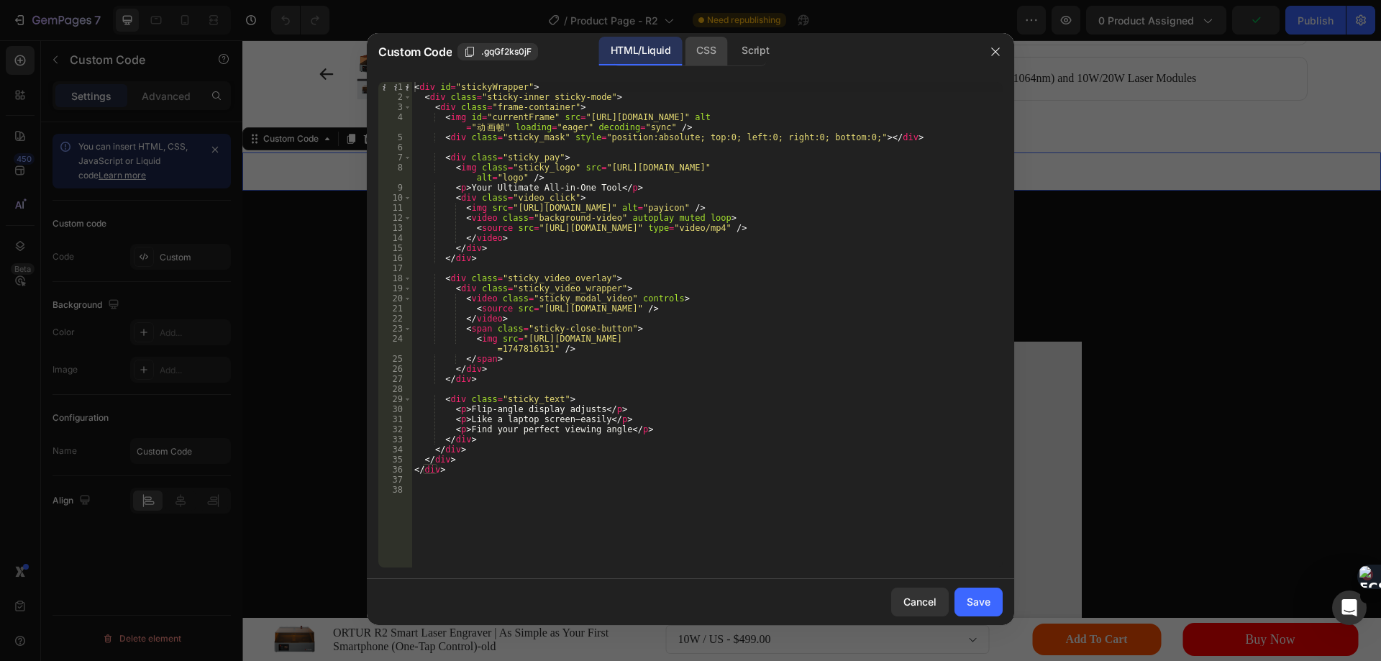
click at [707, 55] on div "CSS" at bounding box center [706, 51] width 42 height 29
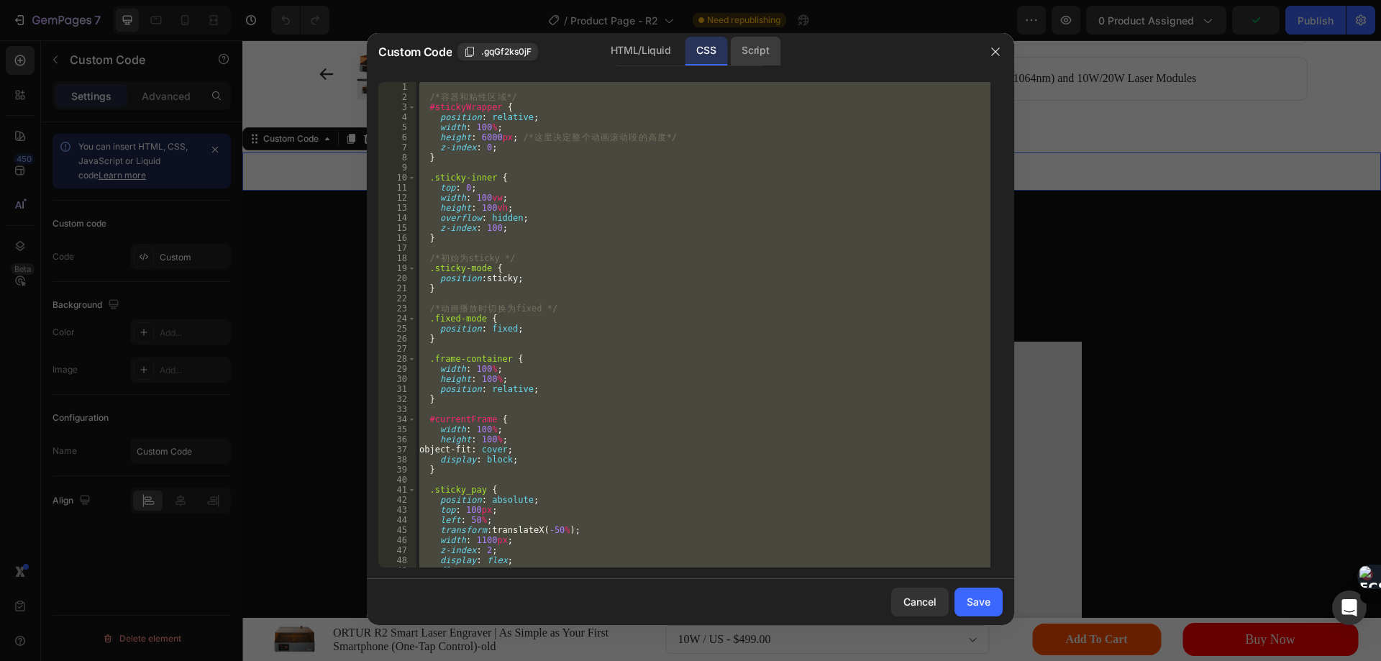
click at [754, 58] on div "Script" at bounding box center [755, 51] width 50 height 29
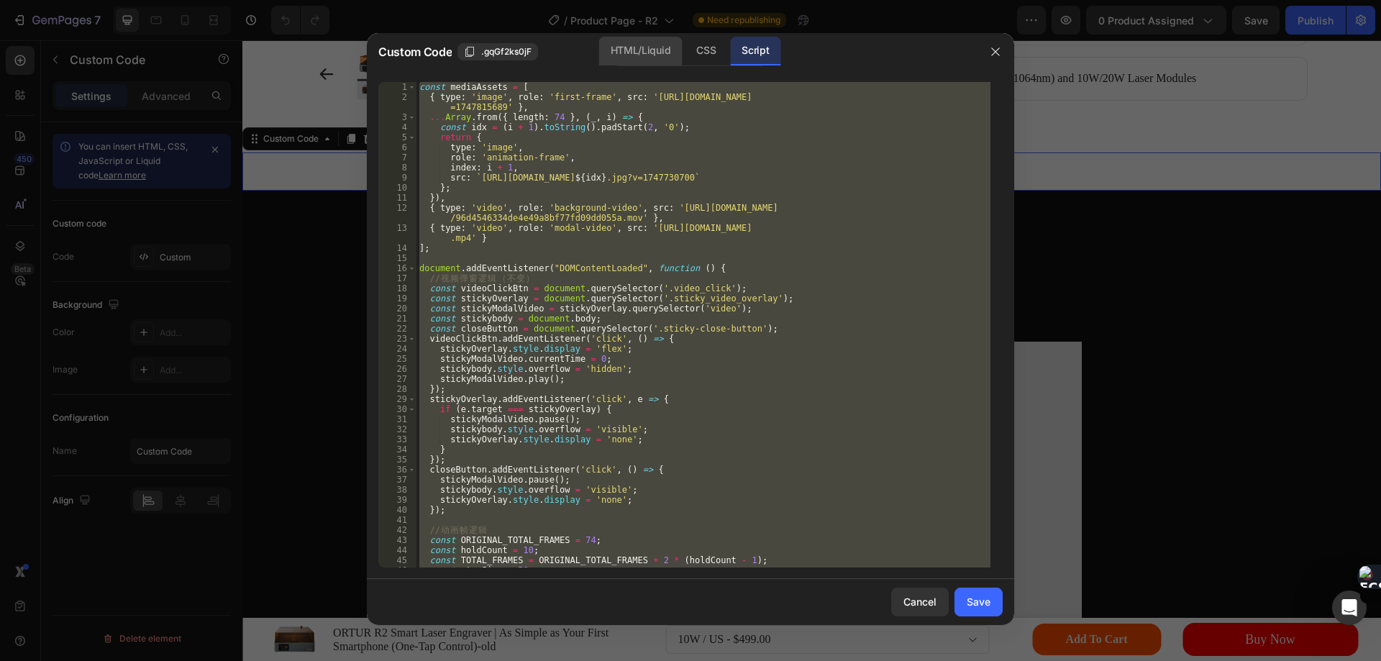
click at [650, 50] on div "HTML/Liquid" at bounding box center [640, 51] width 83 height 29
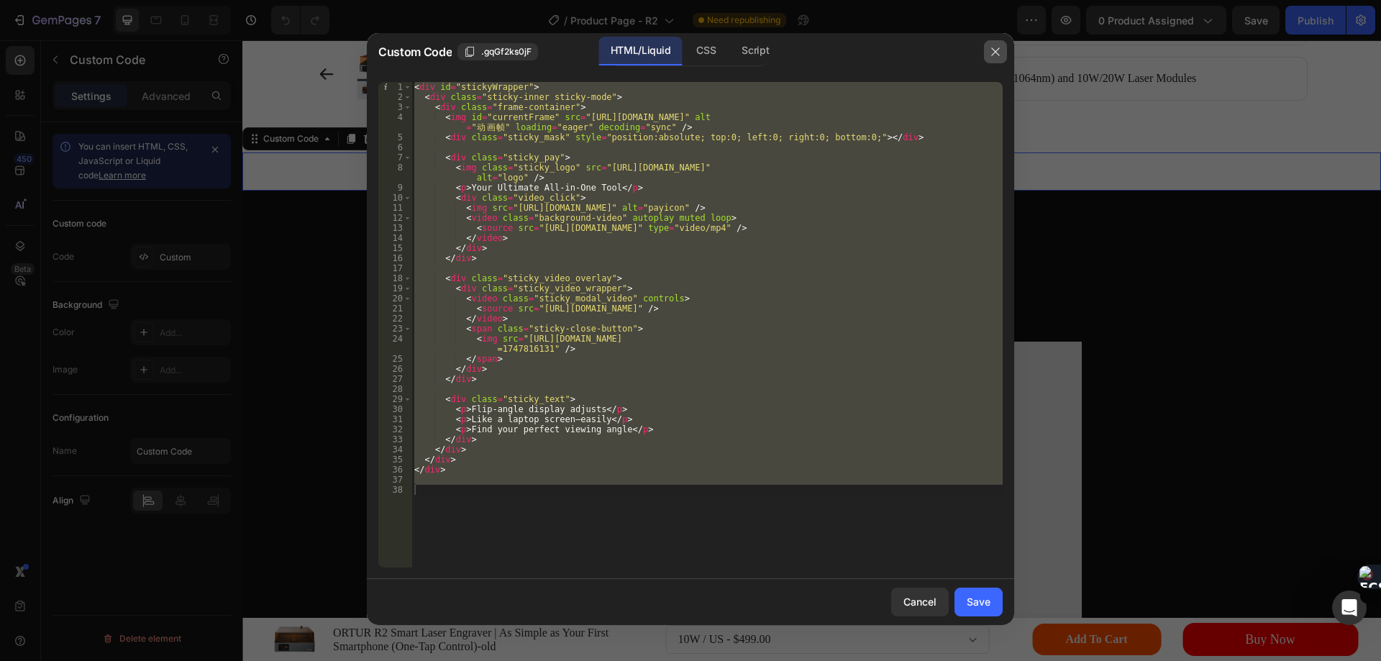
click at [996, 52] on icon "button" at bounding box center [995, 51] width 8 height 8
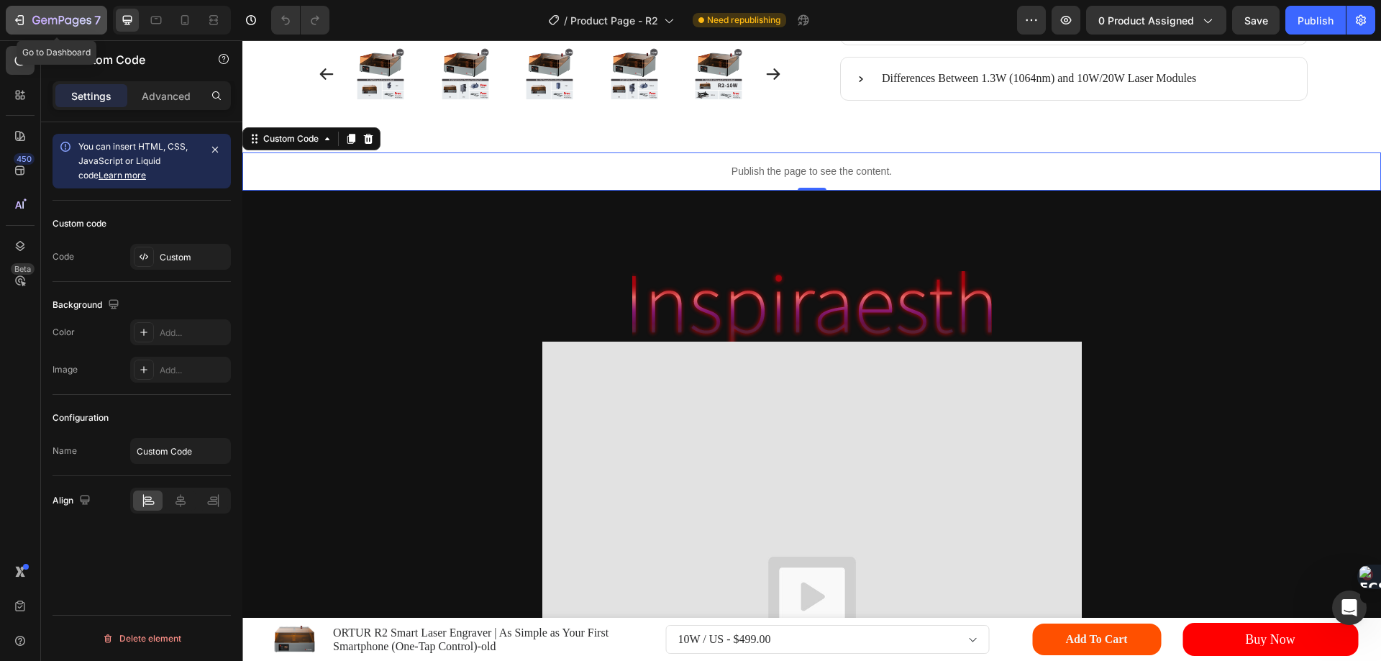
click at [20, 14] on icon "button" at bounding box center [19, 20] width 14 height 14
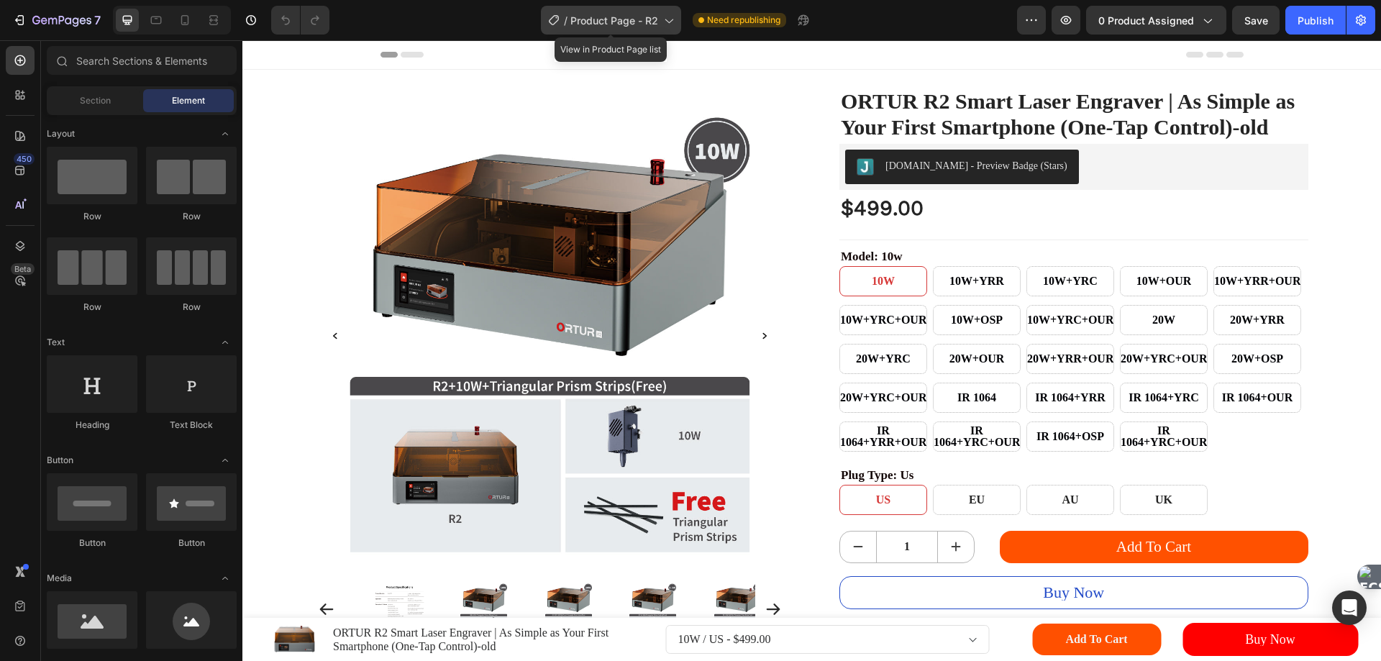
click at [654, 20] on span "Product Page - R2" at bounding box center [614, 20] width 88 height 15
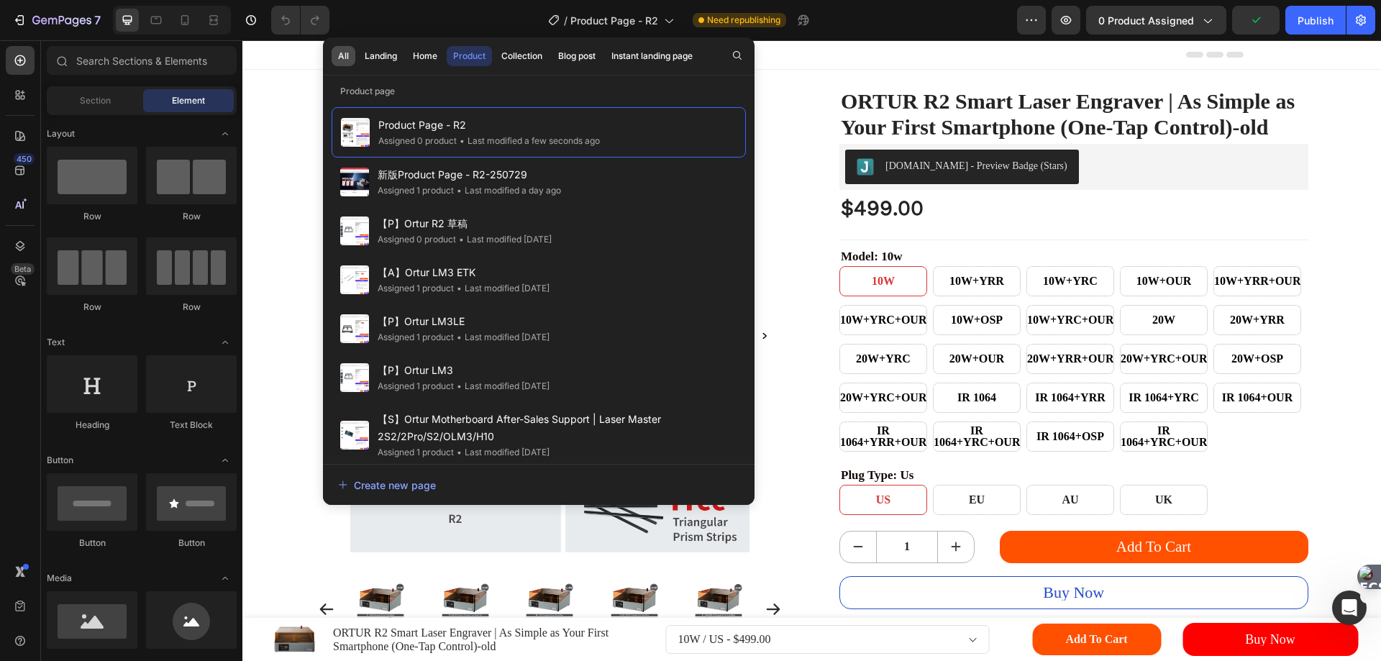
click at [345, 53] on div "All" at bounding box center [343, 56] width 11 height 13
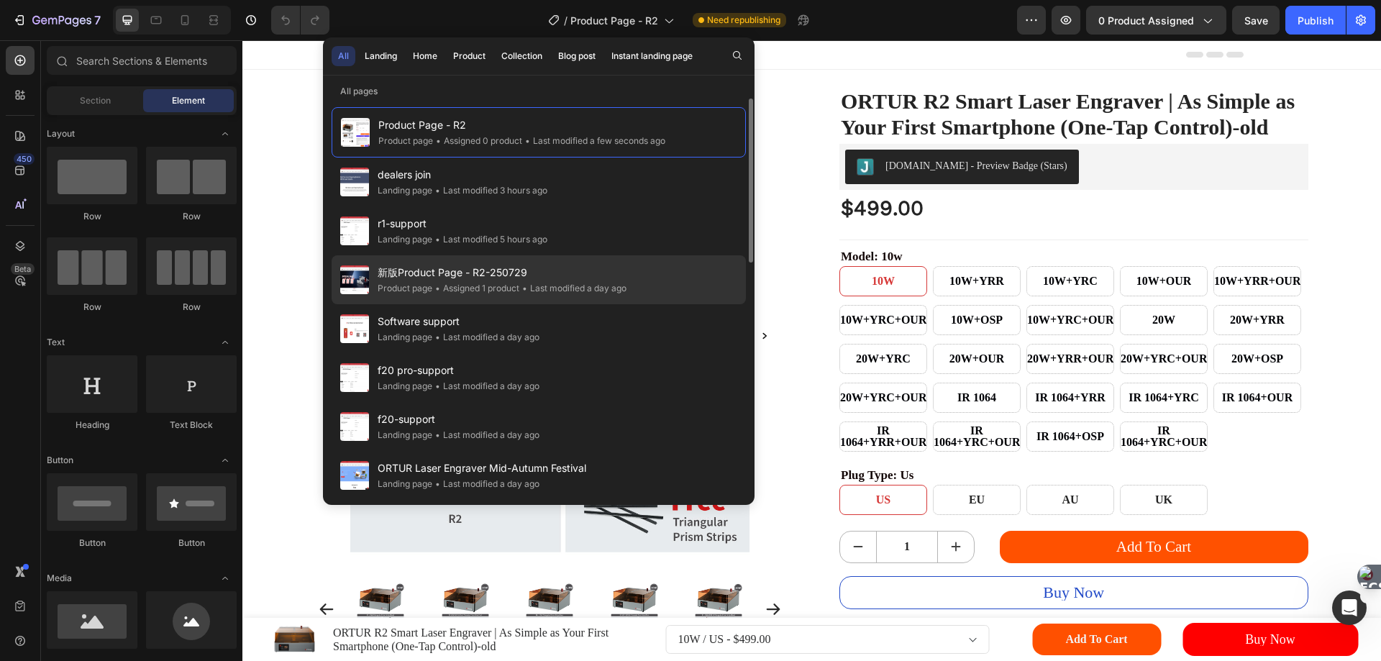
click at [411, 273] on span "新版Product Page - R2-250729" at bounding box center [501, 272] width 249 height 17
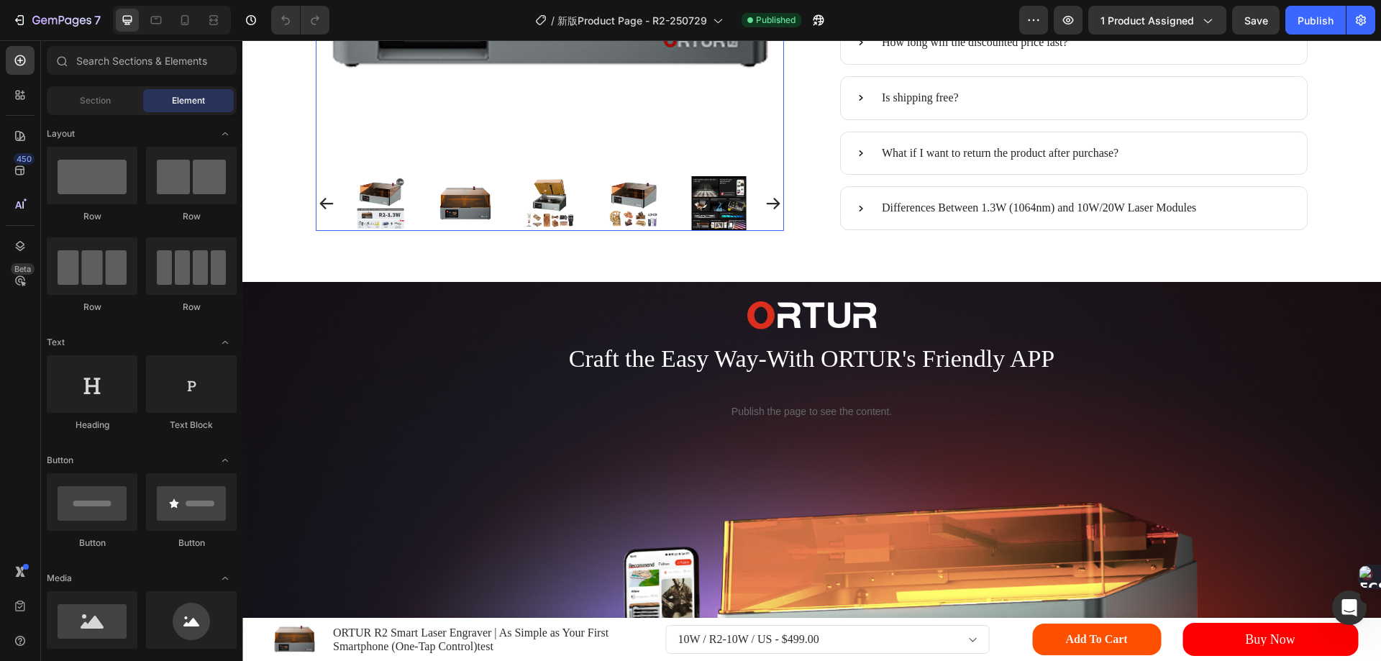
scroll to position [935, 0]
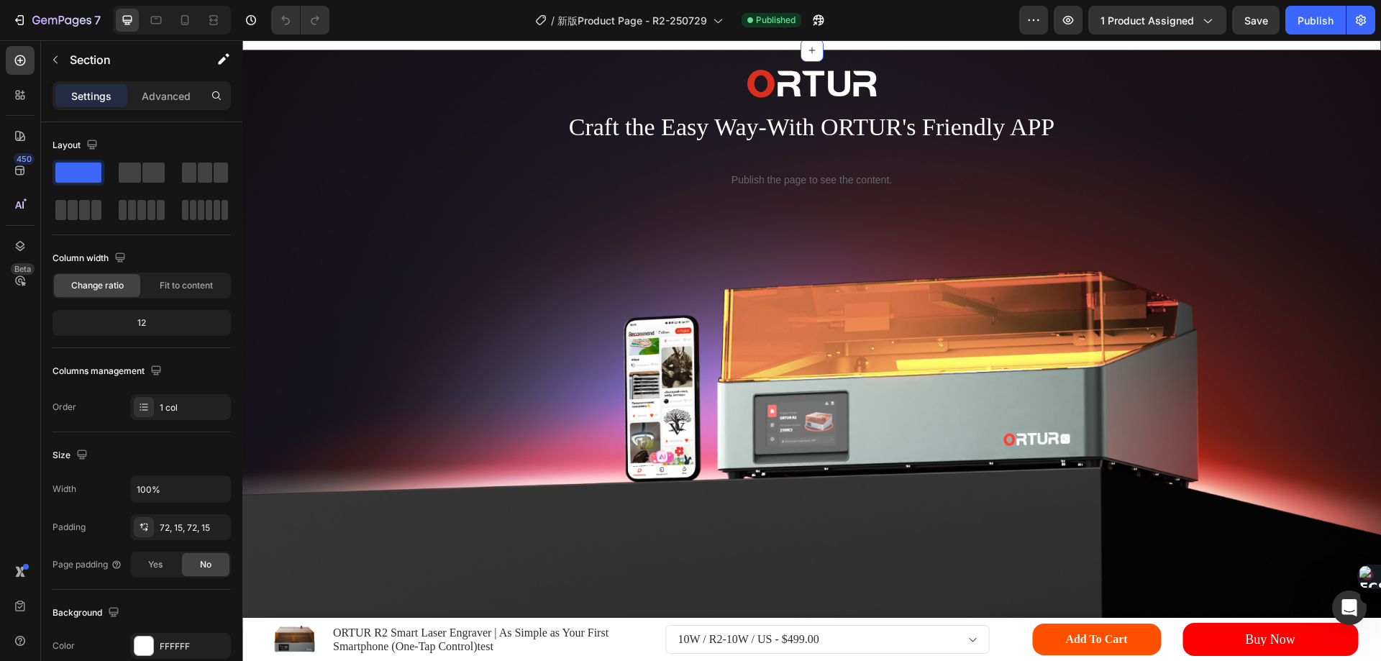
scroll to position [1150, 0]
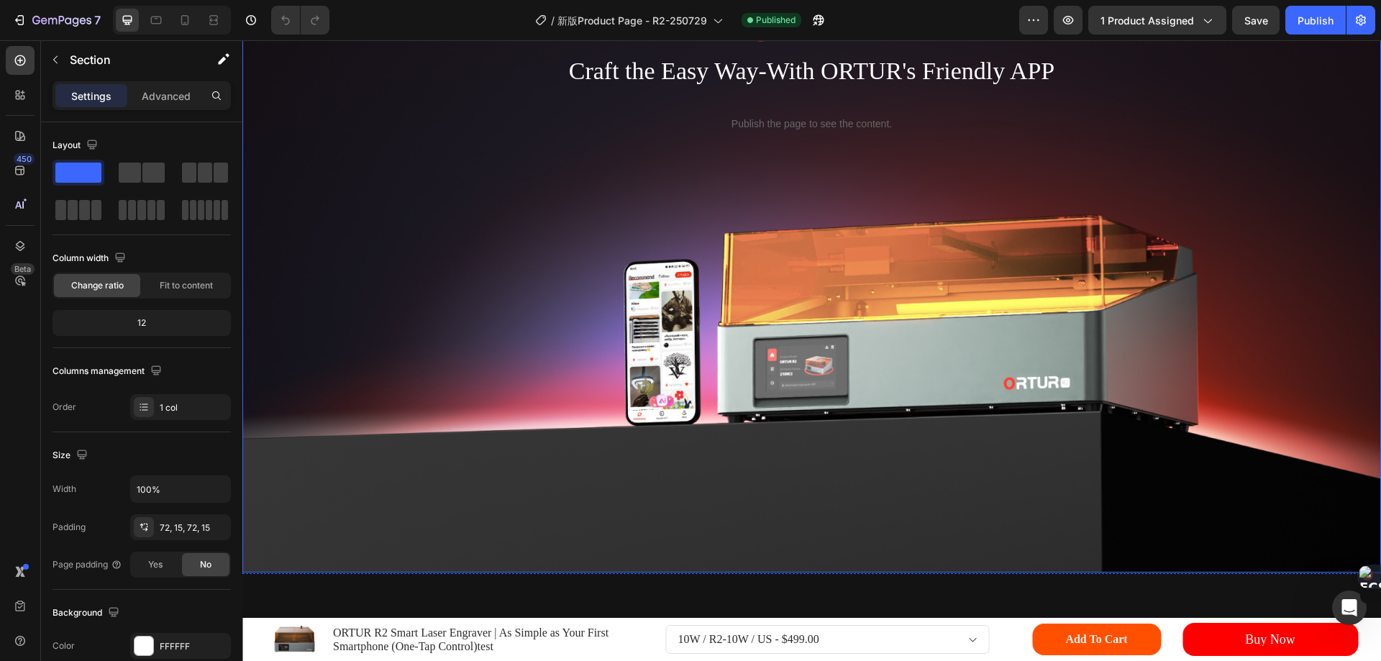
click at [452, 268] on img at bounding box center [811, 283] width 1138 height 578
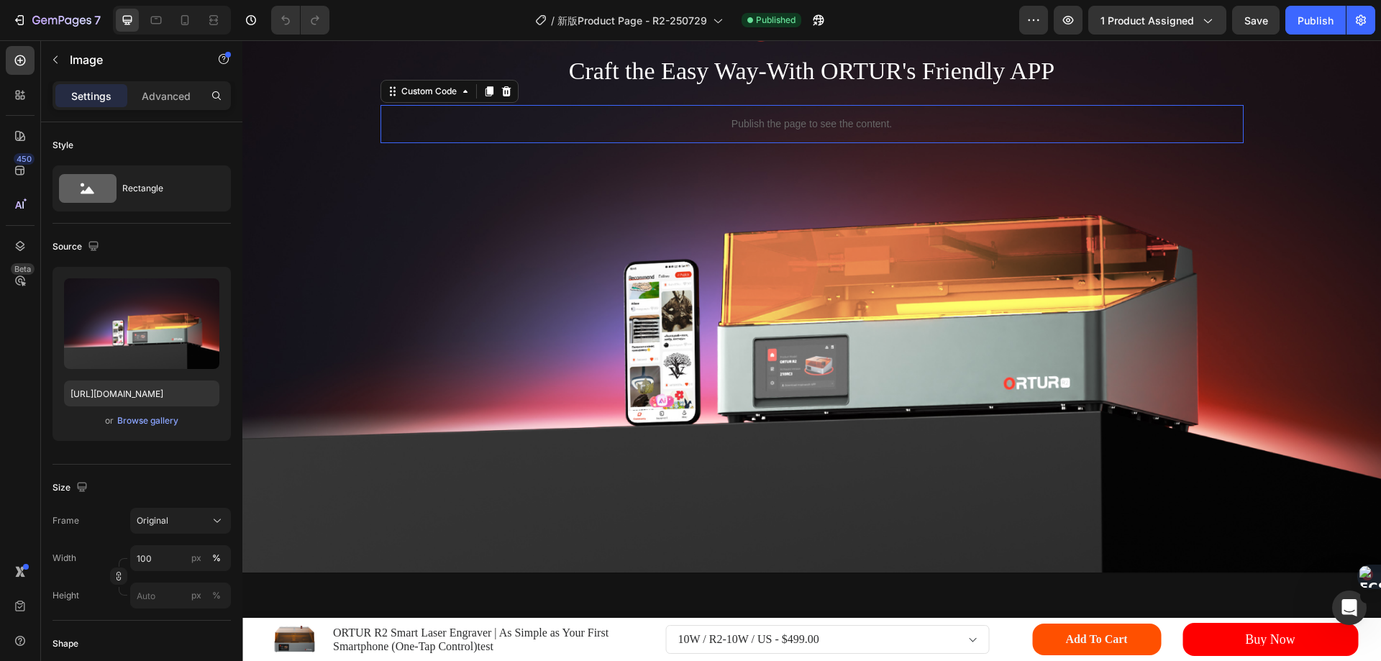
click at [714, 132] on p "Publish the page to see the content." at bounding box center [811, 123] width 863 height 15
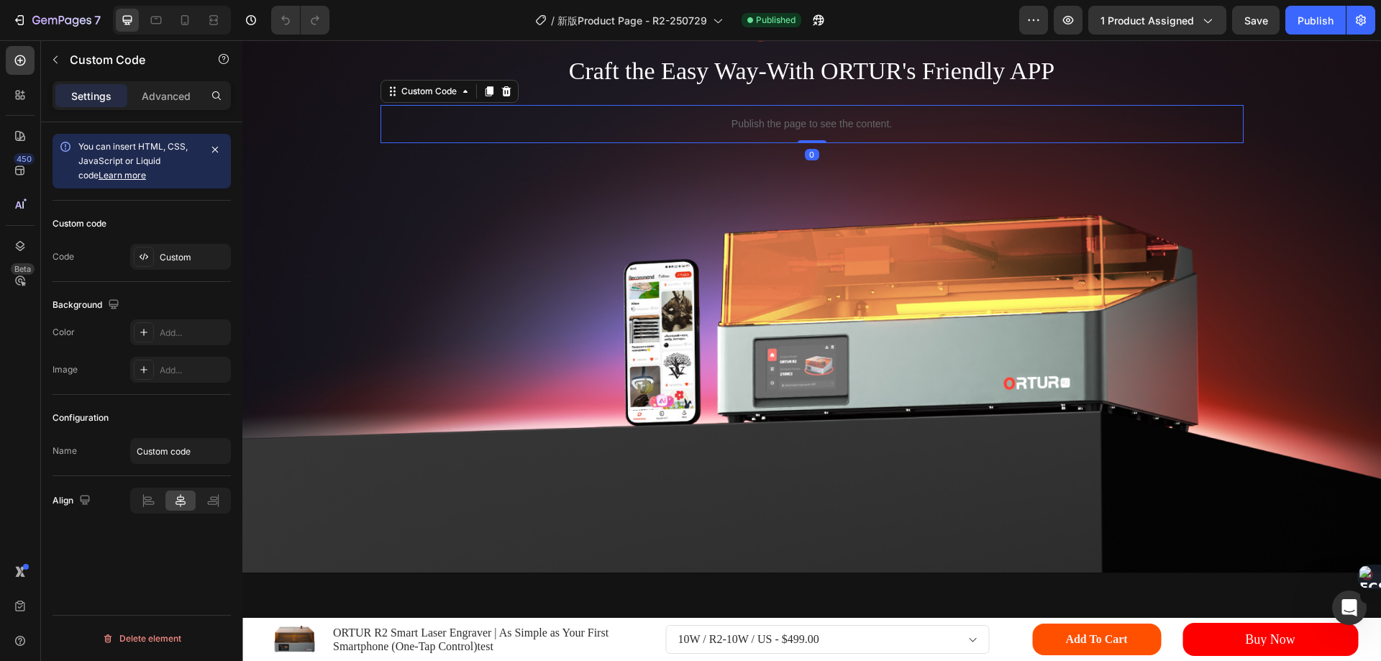
click at [714, 132] on p "Publish the page to see the content." at bounding box center [811, 123] width 863 height 15
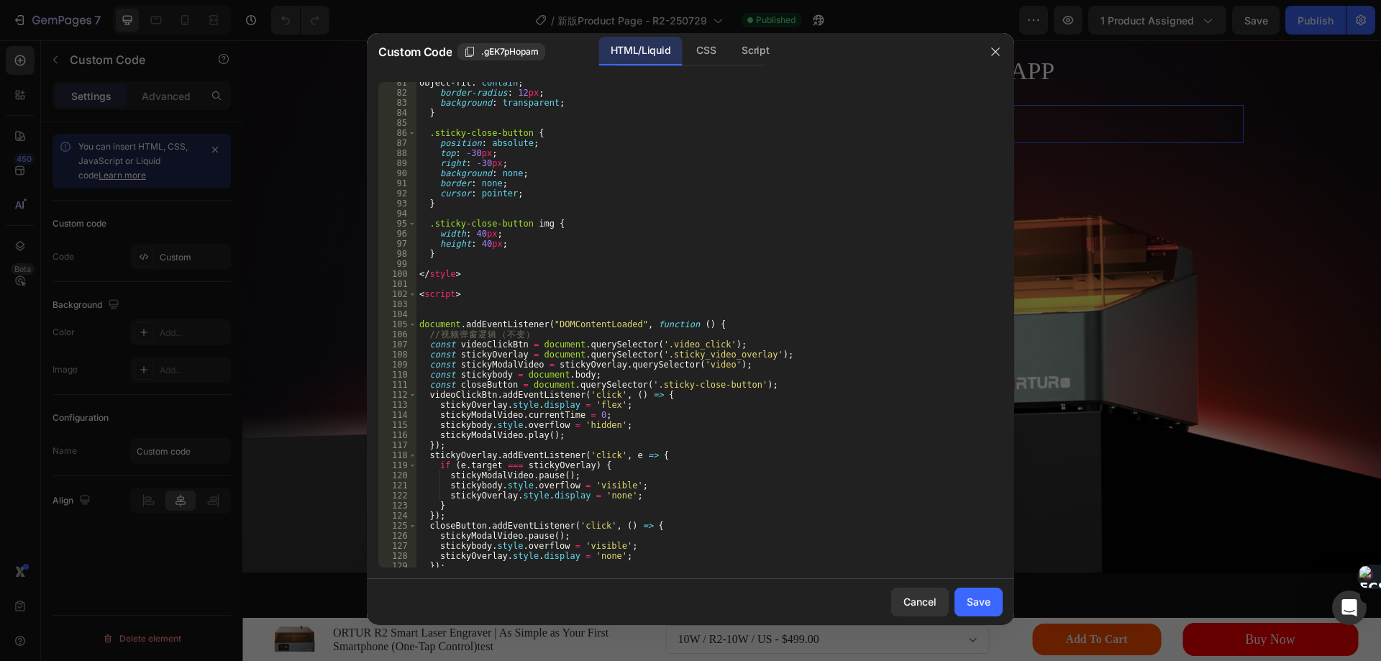
scroll to position [874, 0]
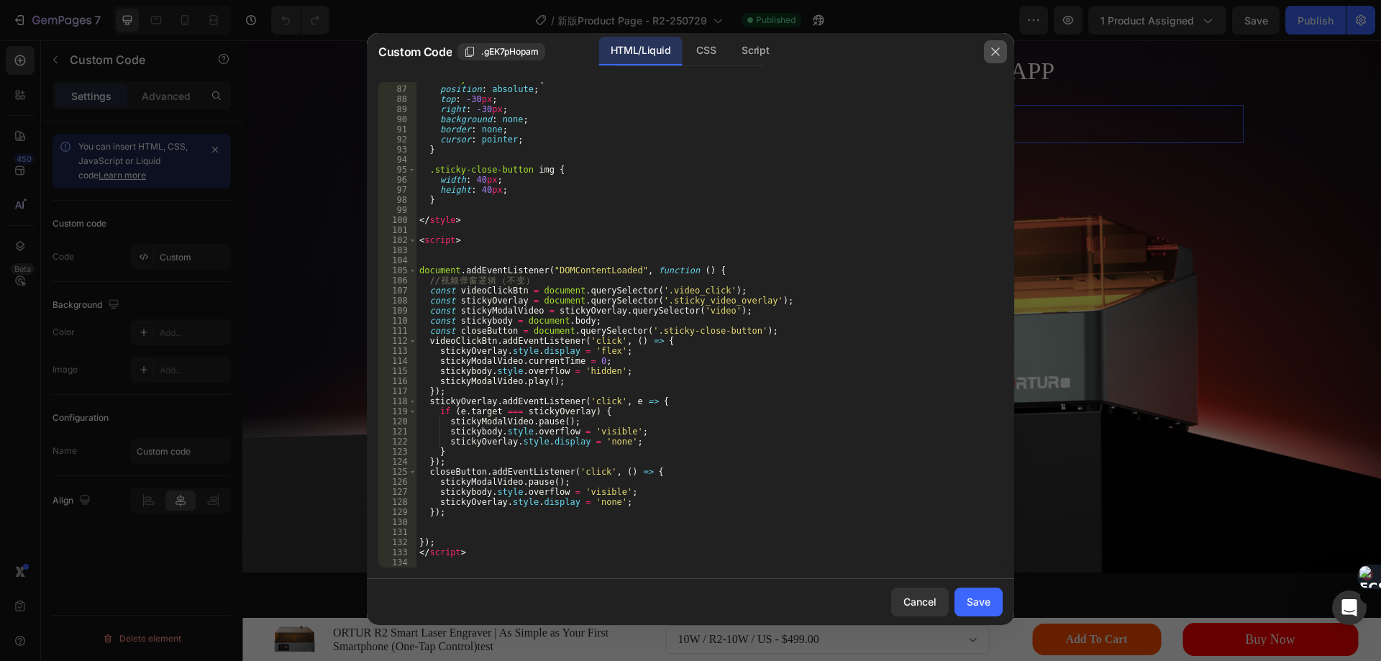
click at [994, 50] on icon "button" at bounding box center [995, 52] width 12 height 12
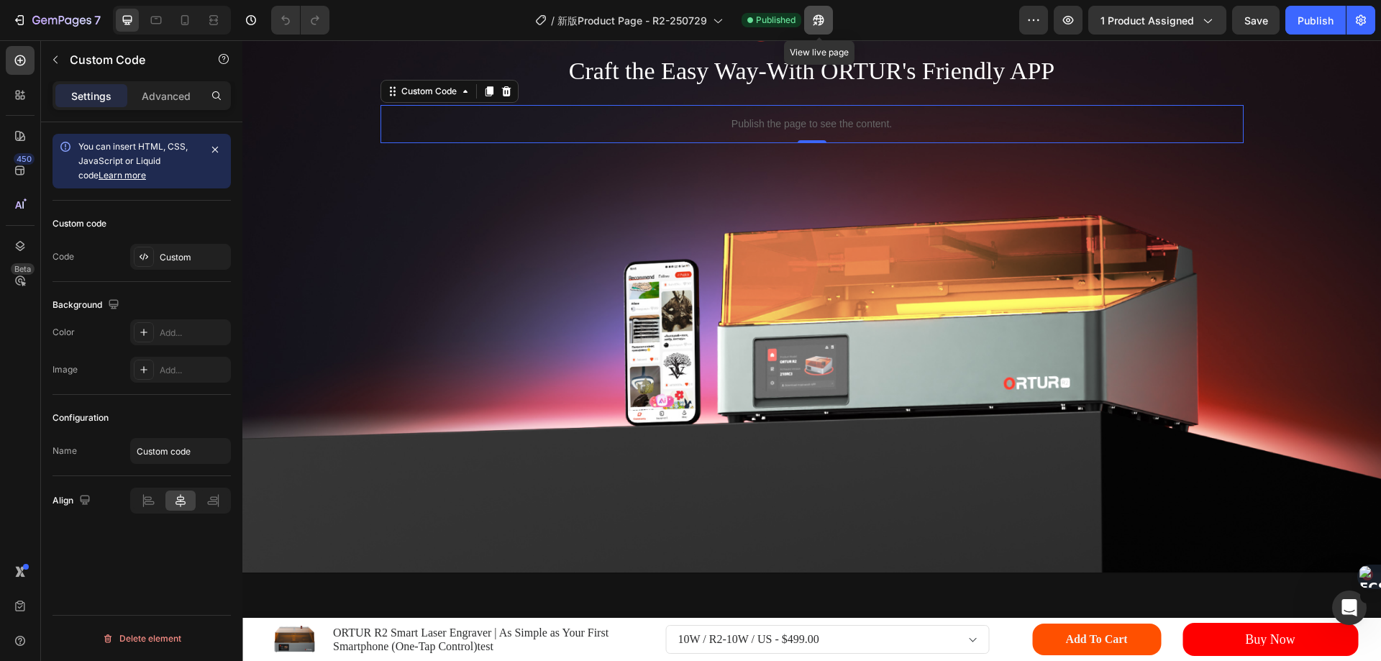
click at [813, 16] on icon "button" at bounding box center [818, 20] width 14 height 14
click at [820, 19] on icon "button" at bounding box center [818, 20] width 11 height 11
click at [1365, 25] on icon "button" at bounding box center [1360, 20] width 14 height 14
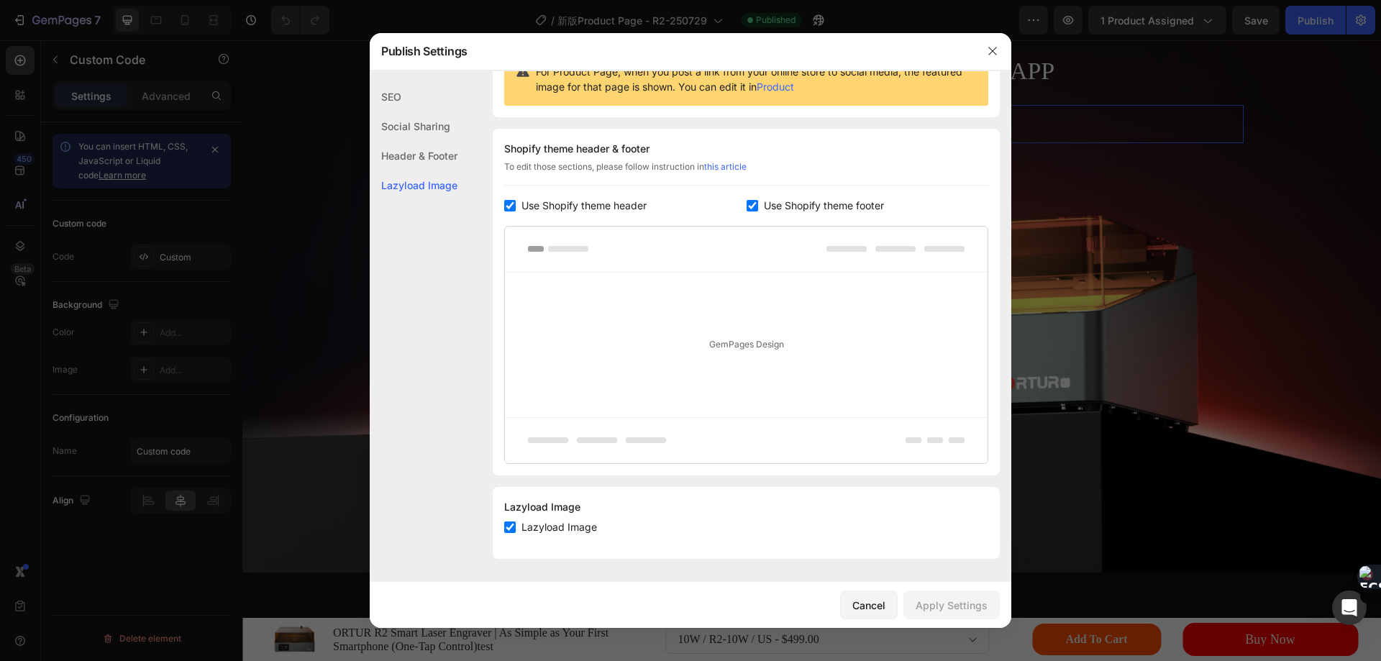
scroll to position [0, 0]
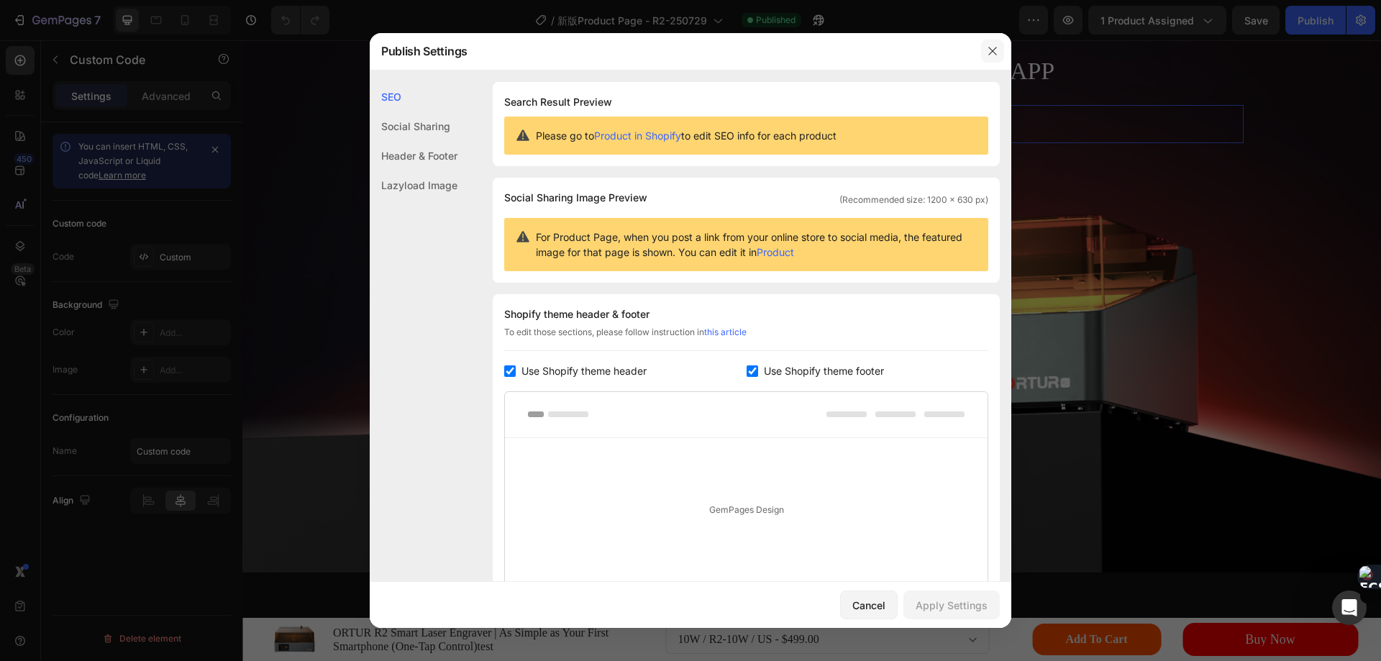
click at [988, 43] on button "button" at bounding box center [992, 51] width 23 height 23
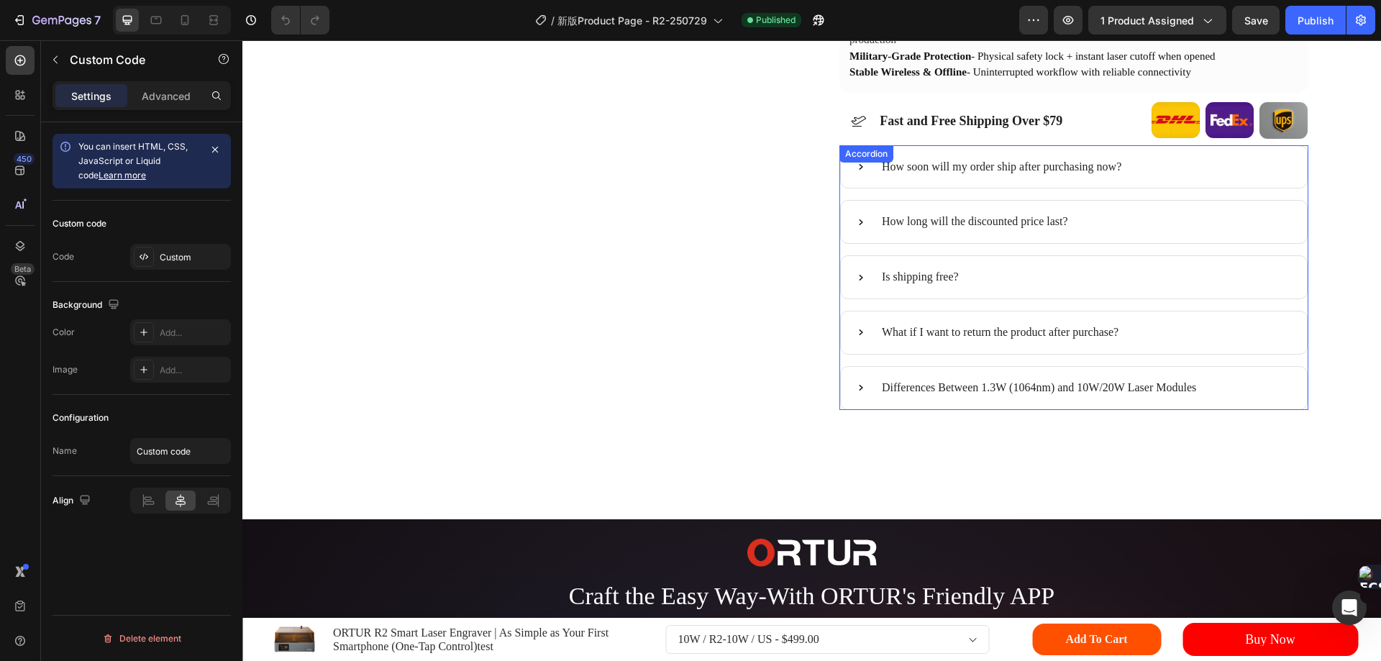
scroll to position [431, 0]
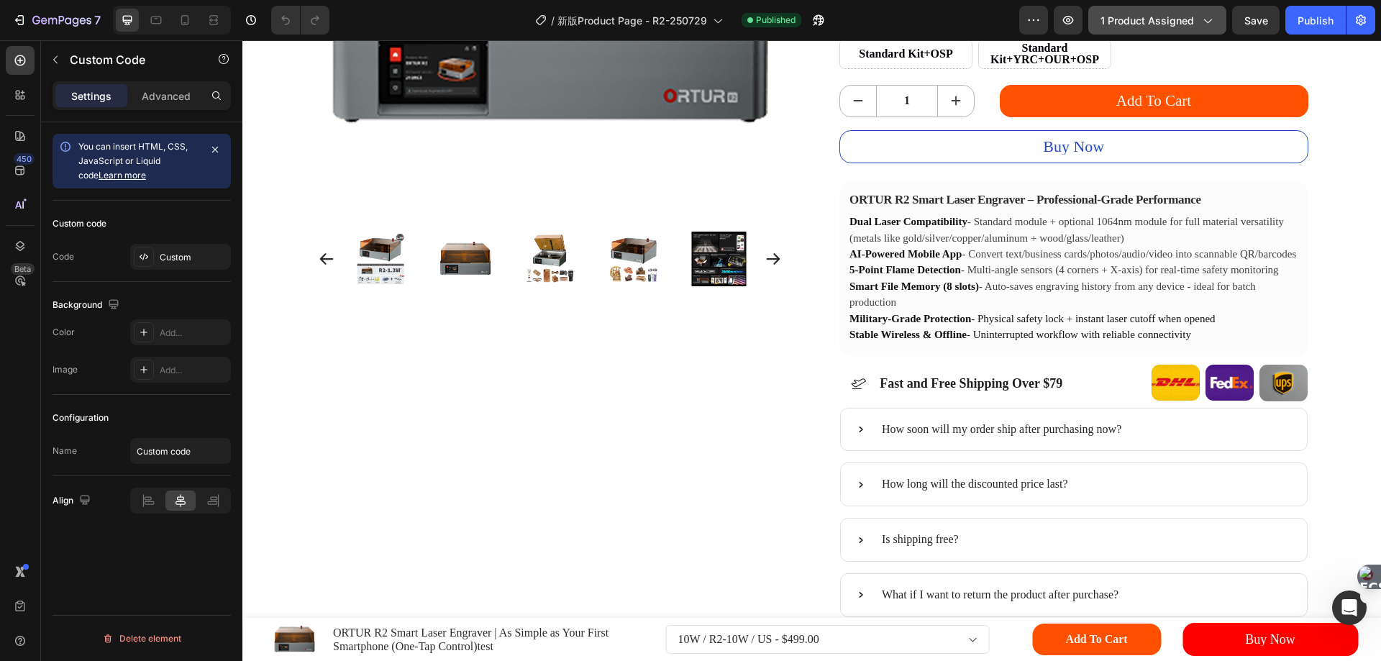
click at [1212, 21] on icon "button" at bounding box center [1206, 20] width 14 height 14
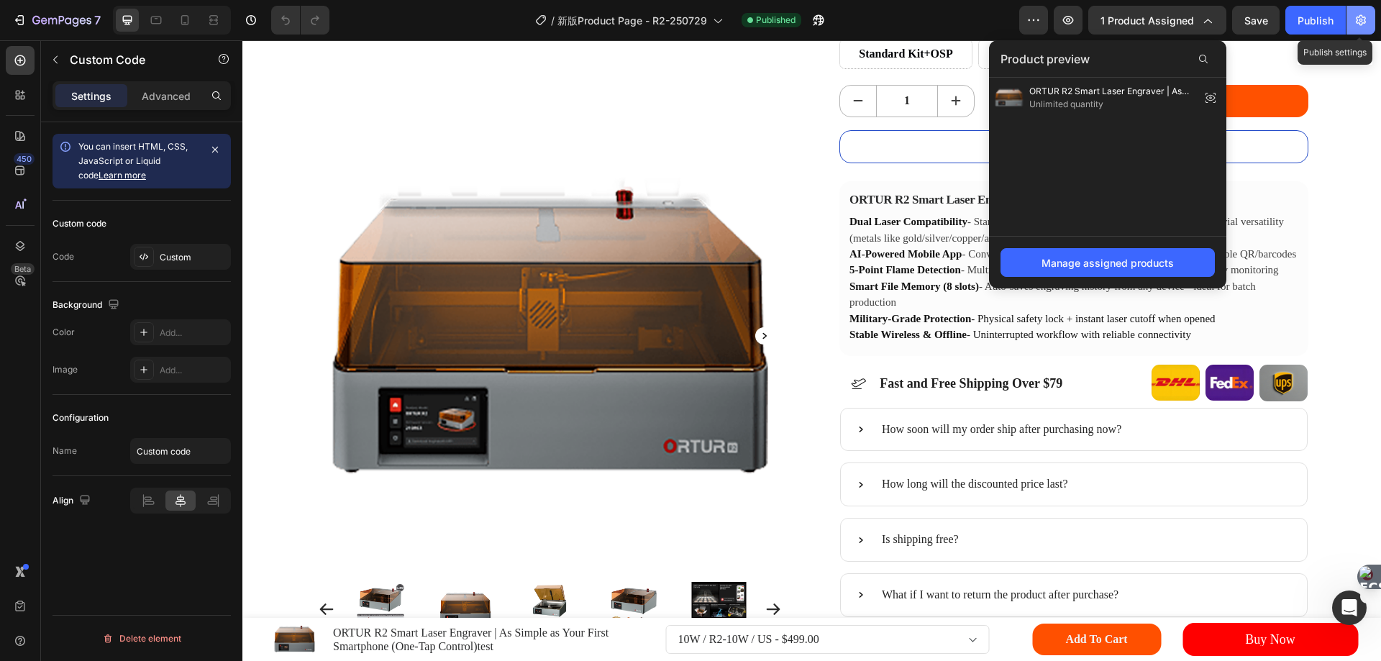
click at [1353, 20] on button "button" at bounding box center [1360, 20] width 29 height 29
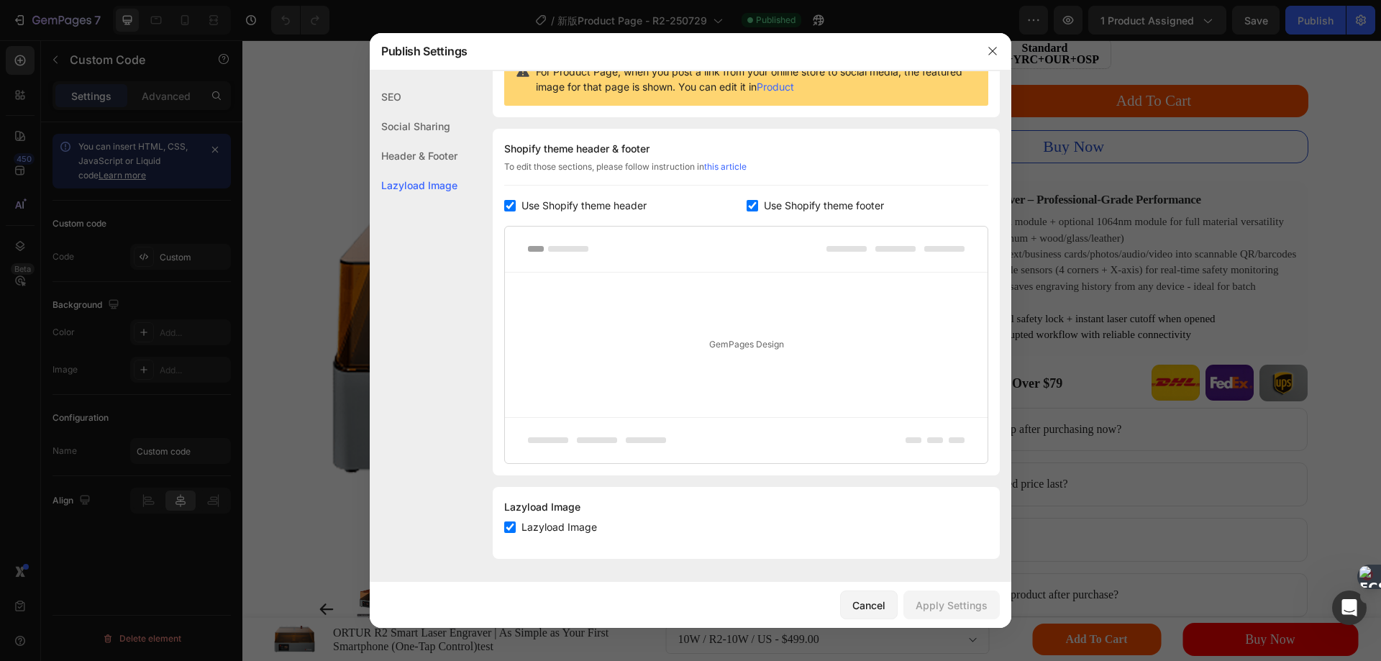
scroll to position [0, 0]
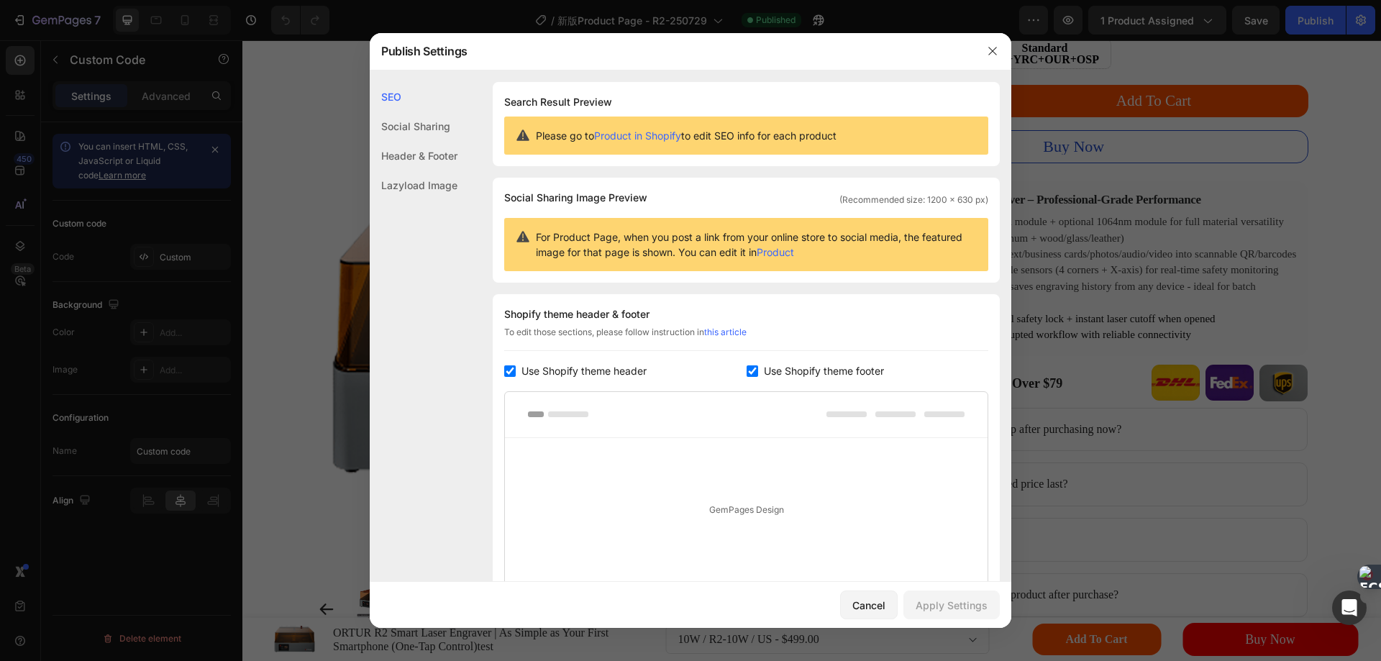
click at [404, 127] on div "Social Sharing" at bounding box center [414, 125] width 88 height 29
click at [431, 124] on div "Social Sharing" at bounding box center [414, 125] width 88 height 29
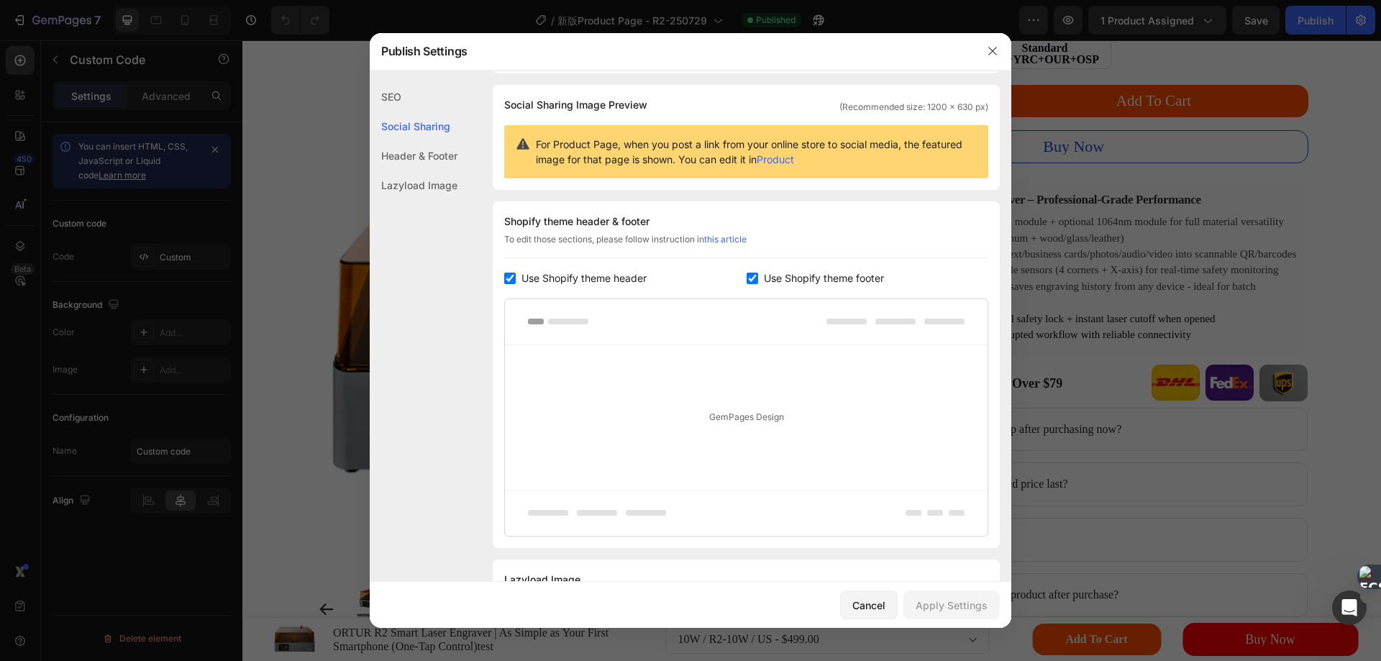
click at [413, 160] on div "Header & Footer" at bounding box center [414, 155] width 88 height 29
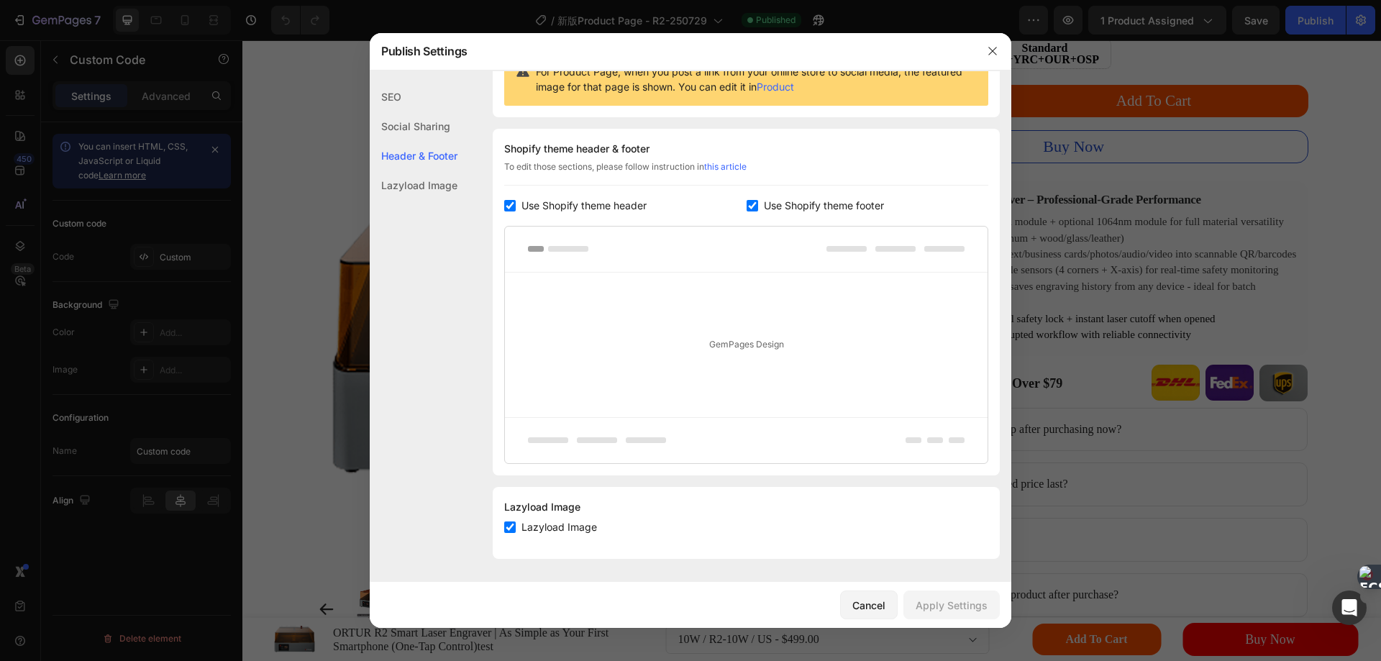
click at [411, 188] on div "Lazyload Image" at bounding box center [414, 184] width 88 height 29
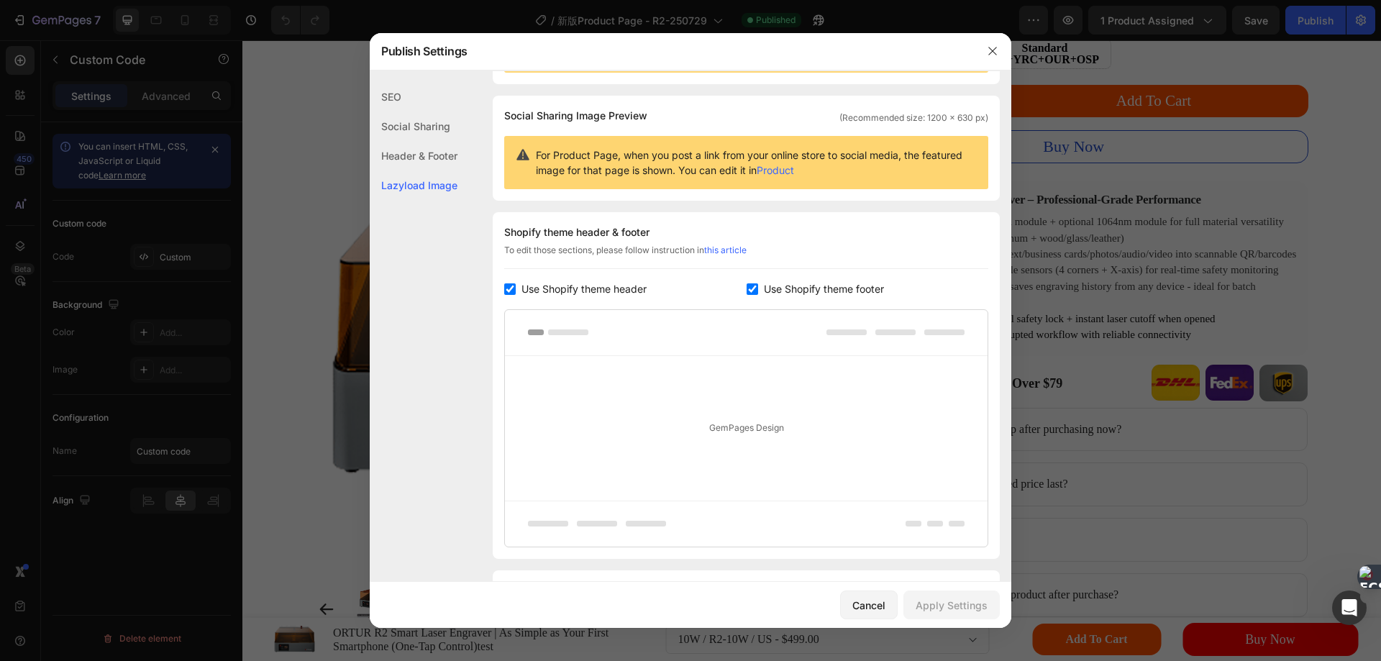
scroll to position [0, 0]
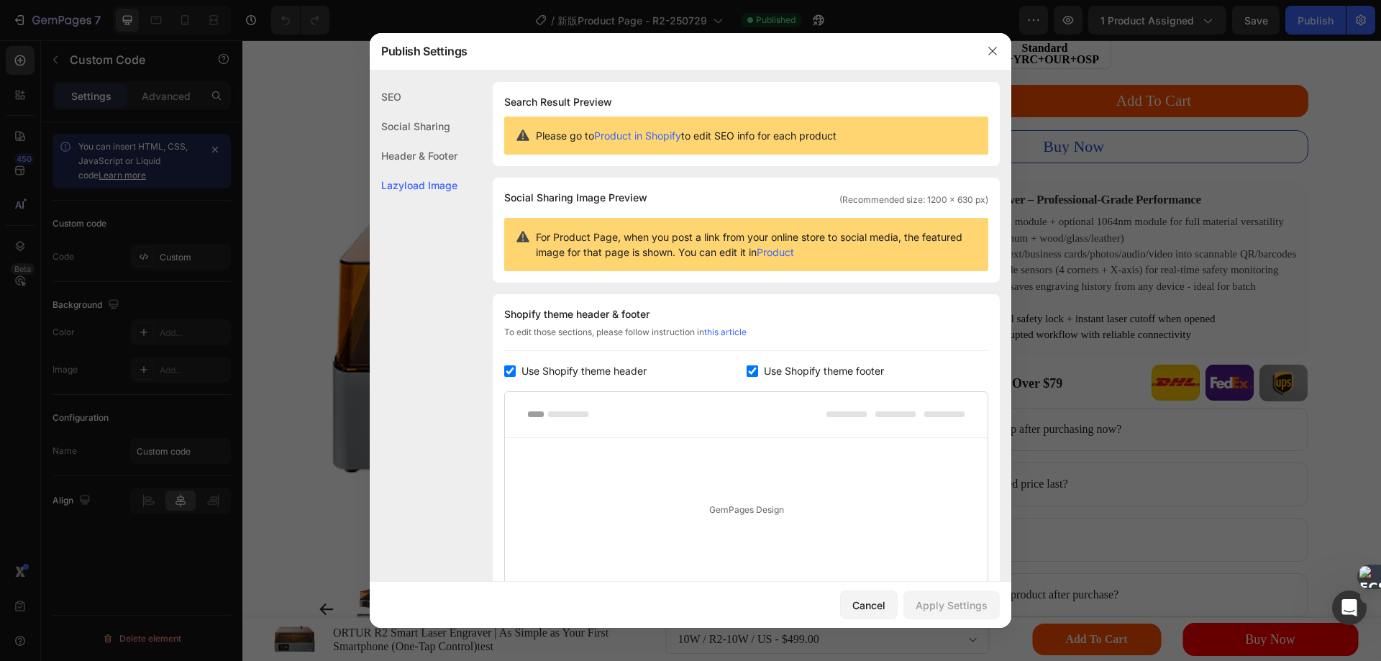
click at [405, 155] on div "Header & Footer" at bounding box center [414, 155] width 88 height 29
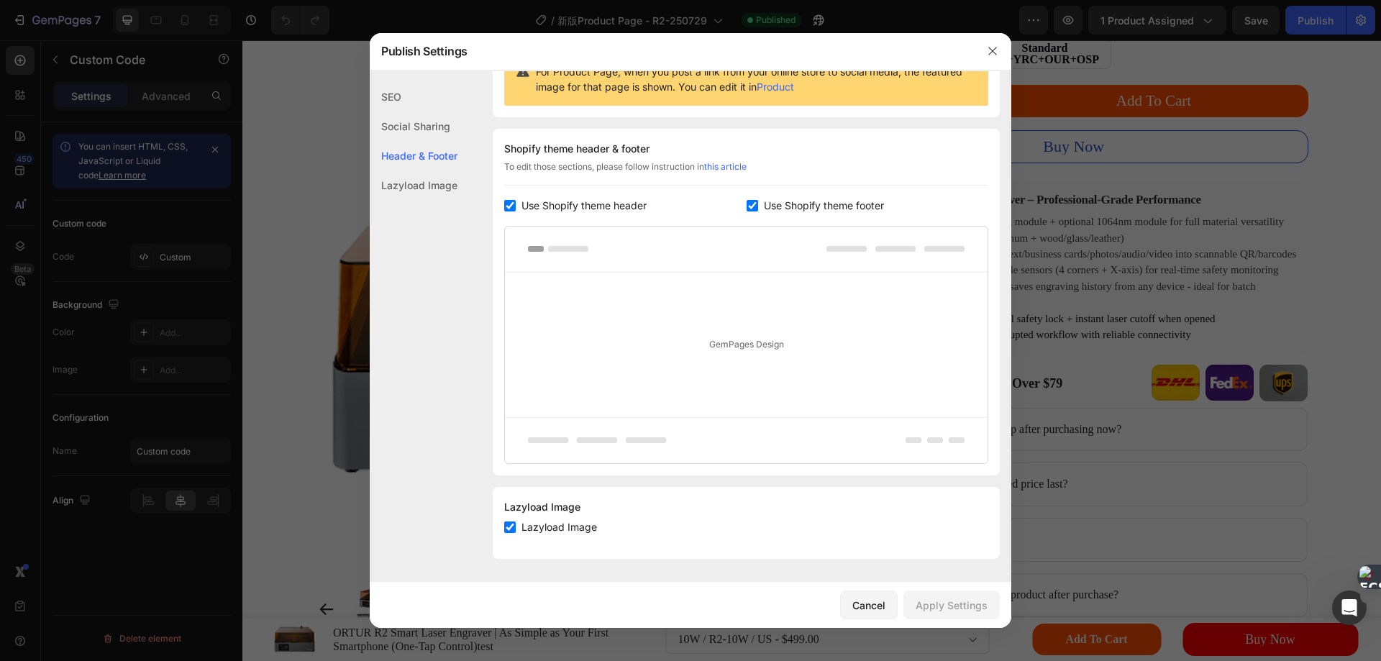
click at [398, 99] on div "SEO" at bounding box center [414, 96] width 88 height 29
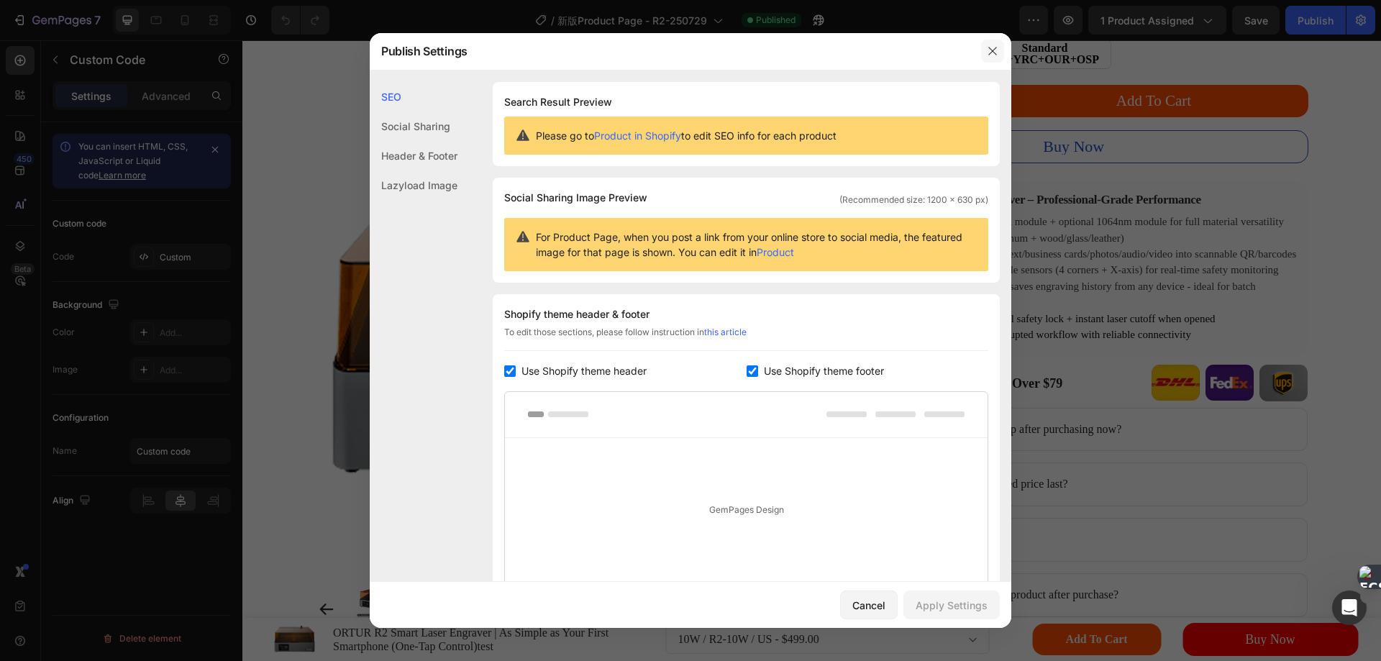
click at [998, 51] on button "button" at bounding box center [992, 51] width 23 height 23
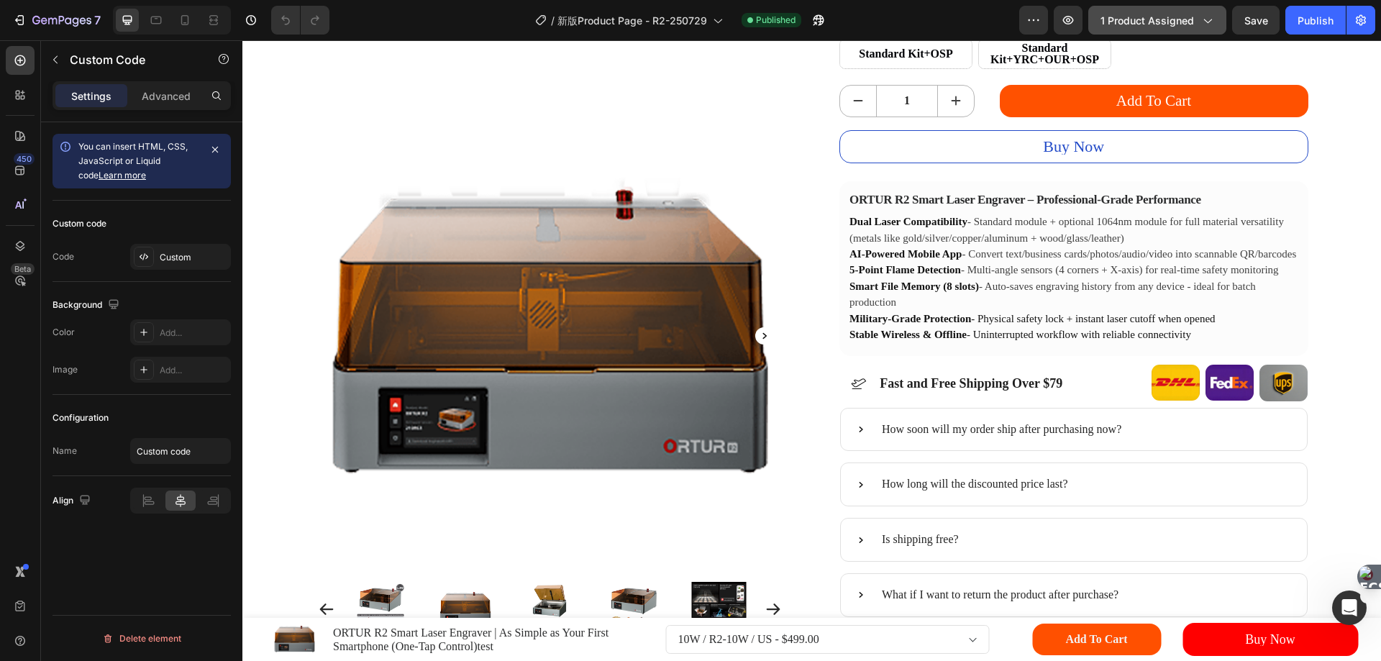
click at [1218, 24] on button "1 product assigned" at bounding box center [1157, 20] width 138 height 29
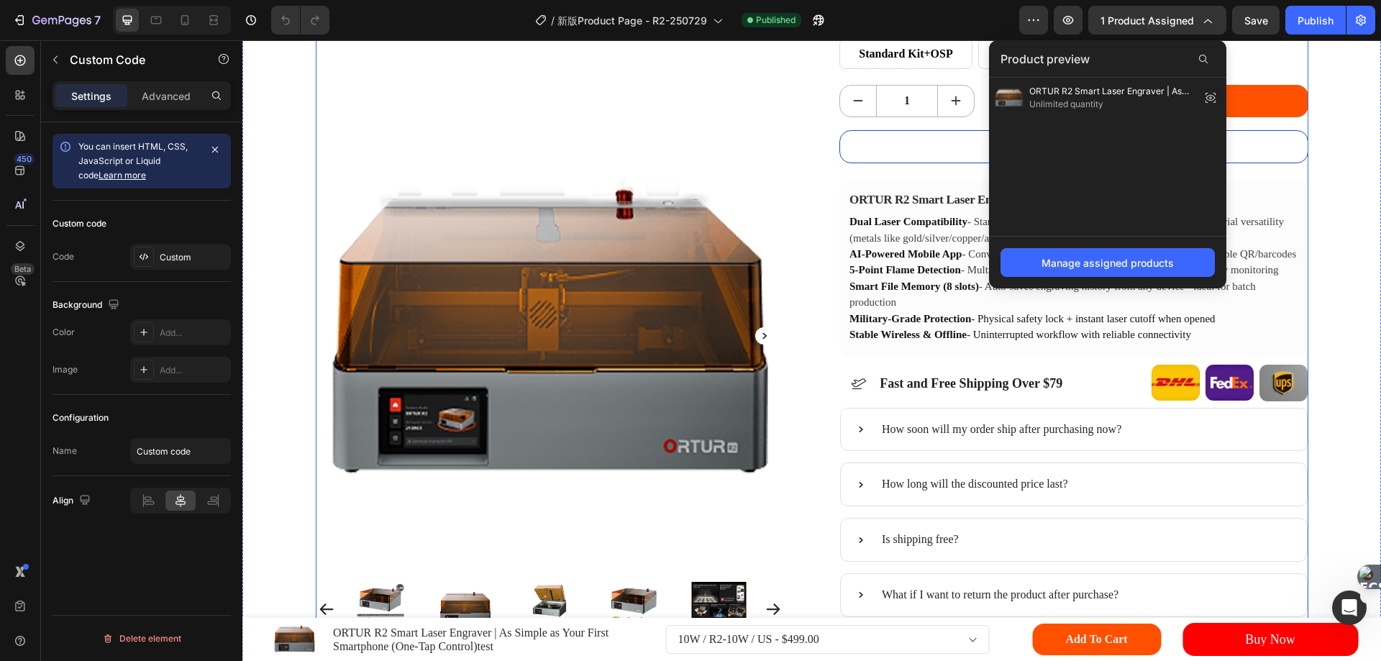
click at [768, 79] on div ".id563609211490010085 .cls-1 { fill: #fff; } .id563609211490010085 .cls-2 { fil…" at bounding box center [550, 164] width 469 height 1017
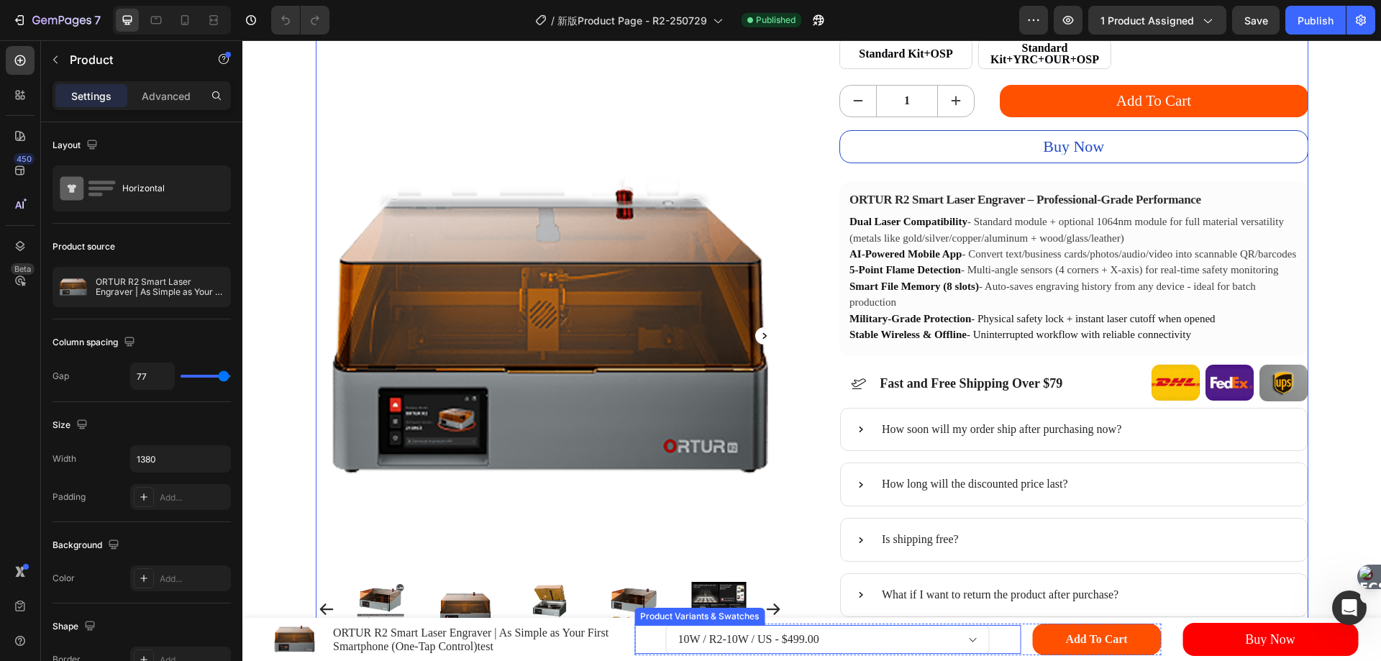
click at [928, 636] on select "10W / R2-10W / US - $499.00 10W / R2-10W / EU - $499.00 10W / R2-10W / AU - $49…" at bounding box center [828, 639] width 324 height 29
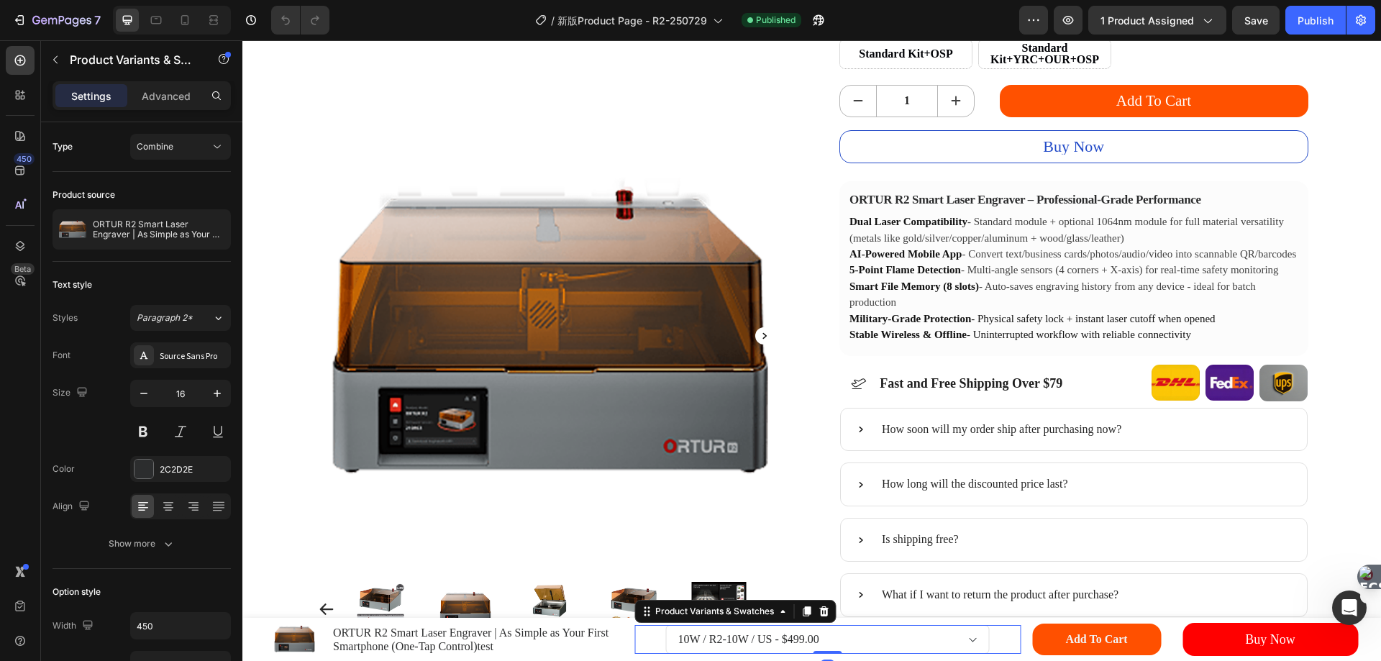
click at [928, 636] on select "10W / R2-10W / US - $499.00 10W / R2-10W / EU - $499.00 10W / R2-10W / AU - $49…" at bounding box center [828, 639] width 324 height 29
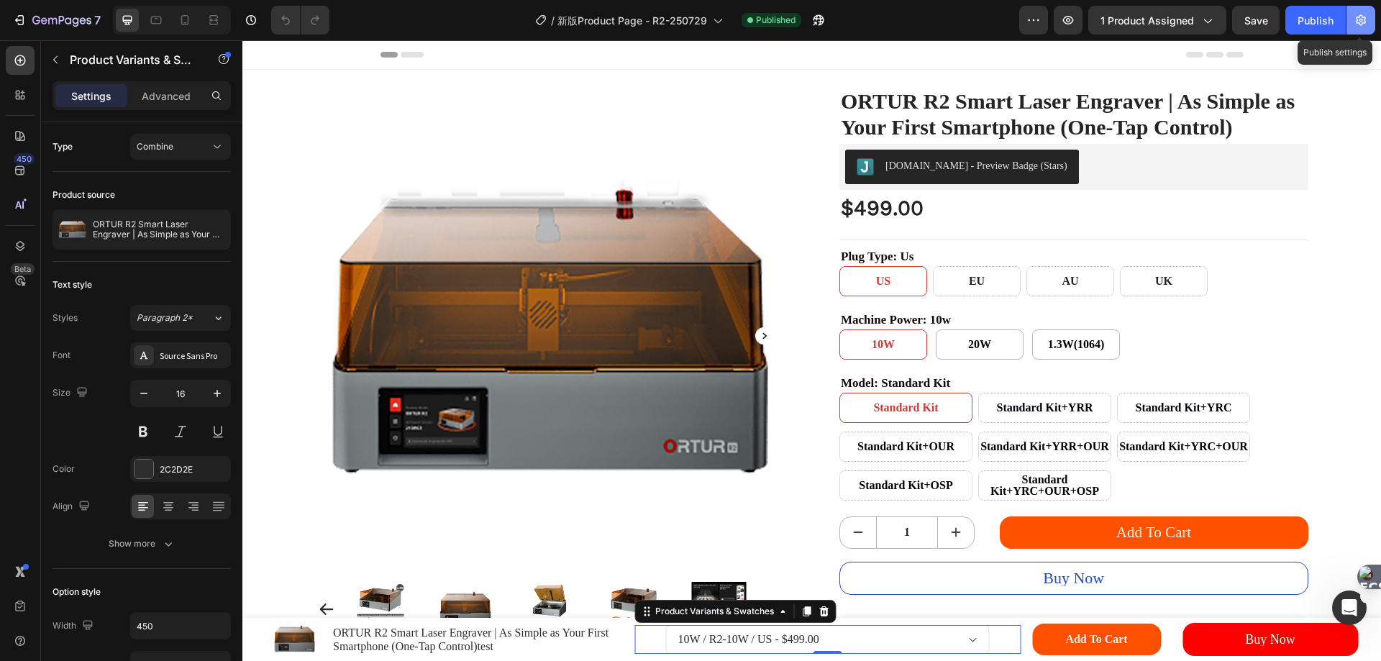
click at [1355, 26] on icon "button" at bounding box center [1360, 20] width 14 height 14
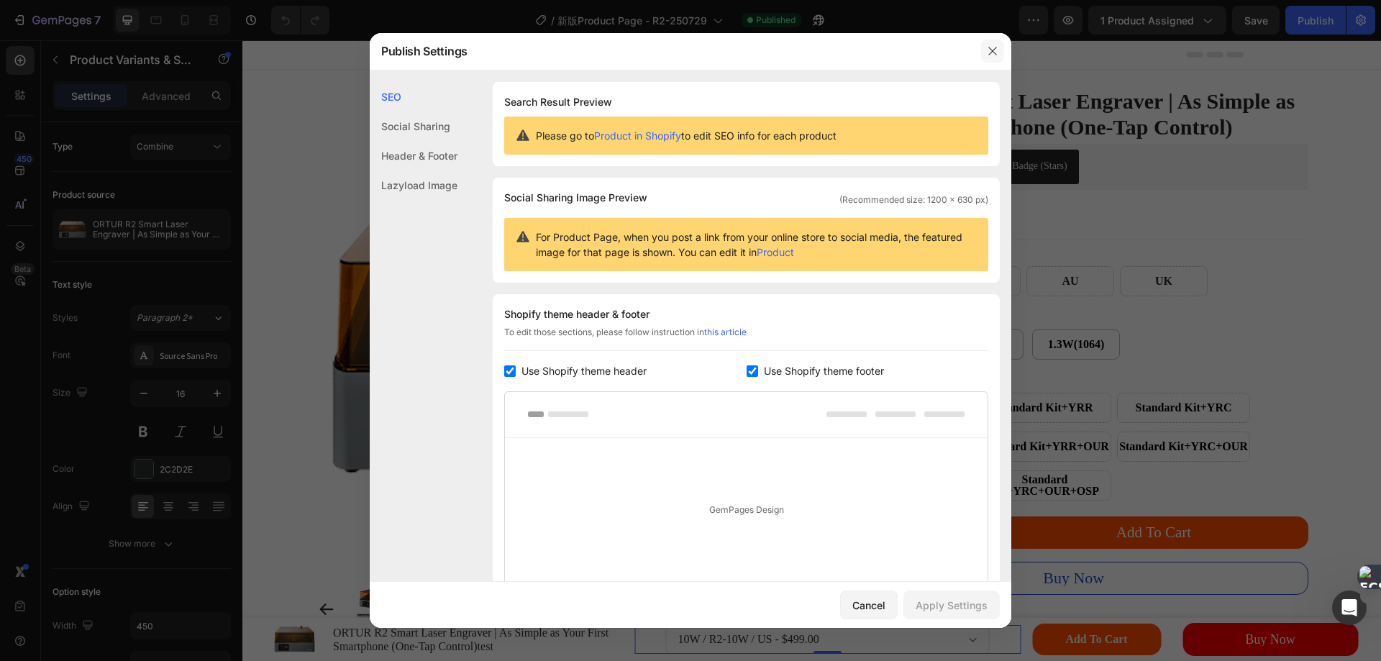
click at [987, 49] on icon "button" at bounding box center [993, 51] width 12 height 12
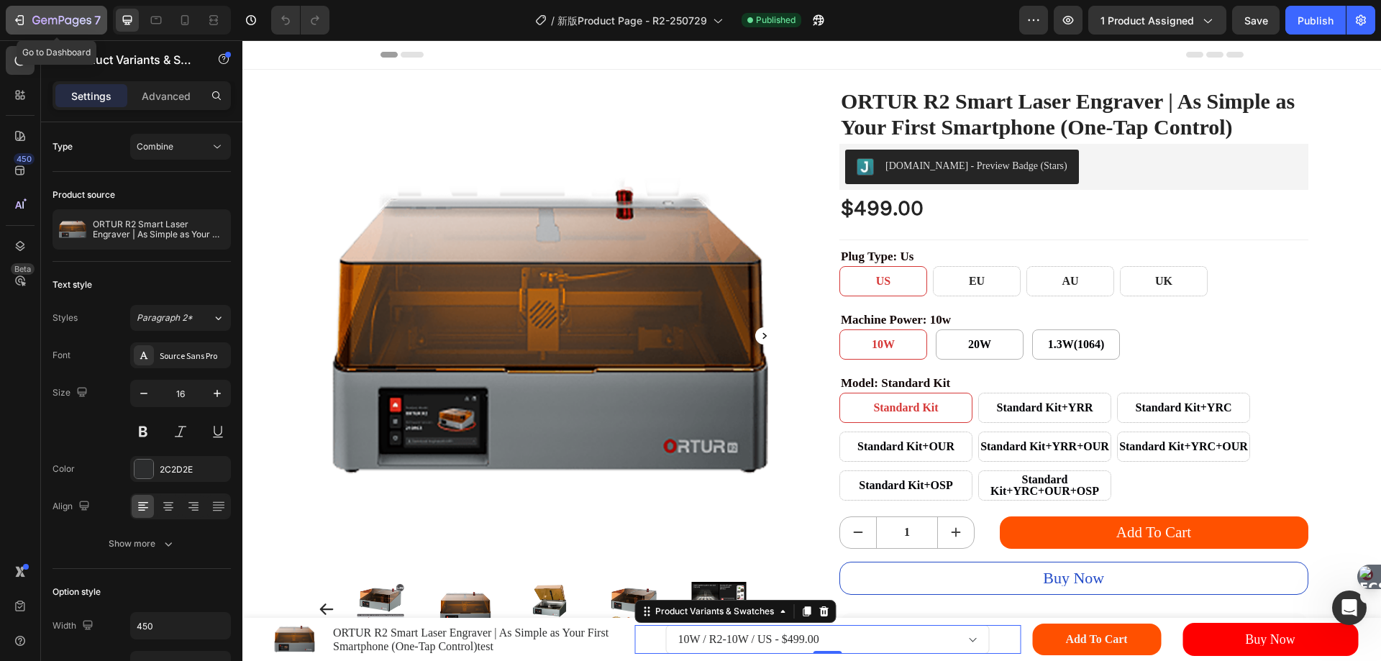
click at [22, 18] on icon "button" at bounding box center [19, 20] width 14 height 14
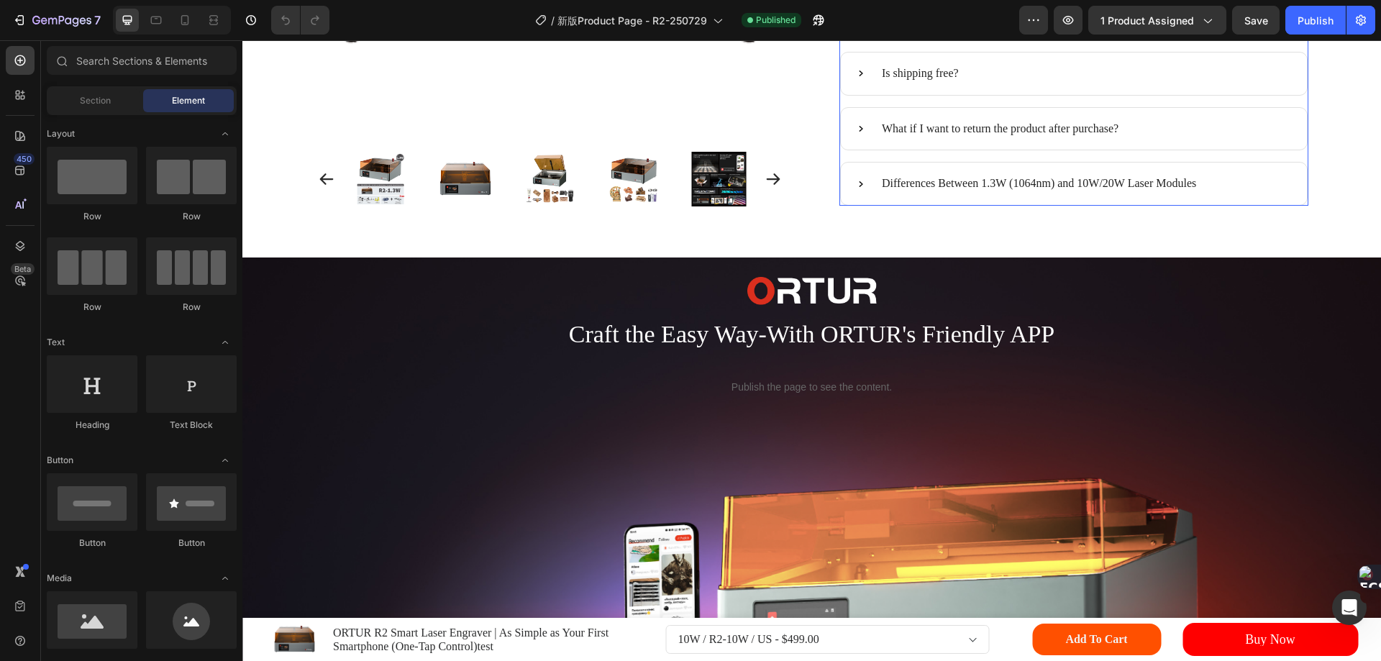
scroll to position [1079, 0]
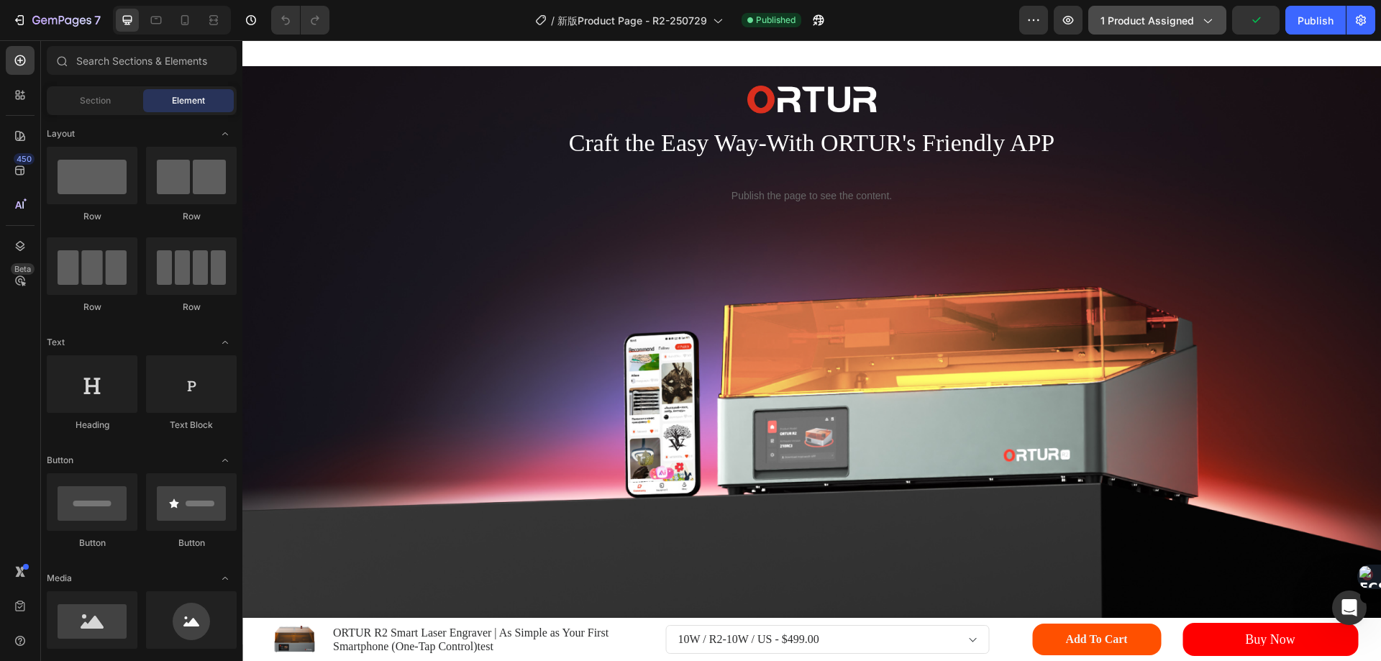
click at [1217, 22] on button "1 product assigned" at bounding box center [1157, 20] width 138 height 29
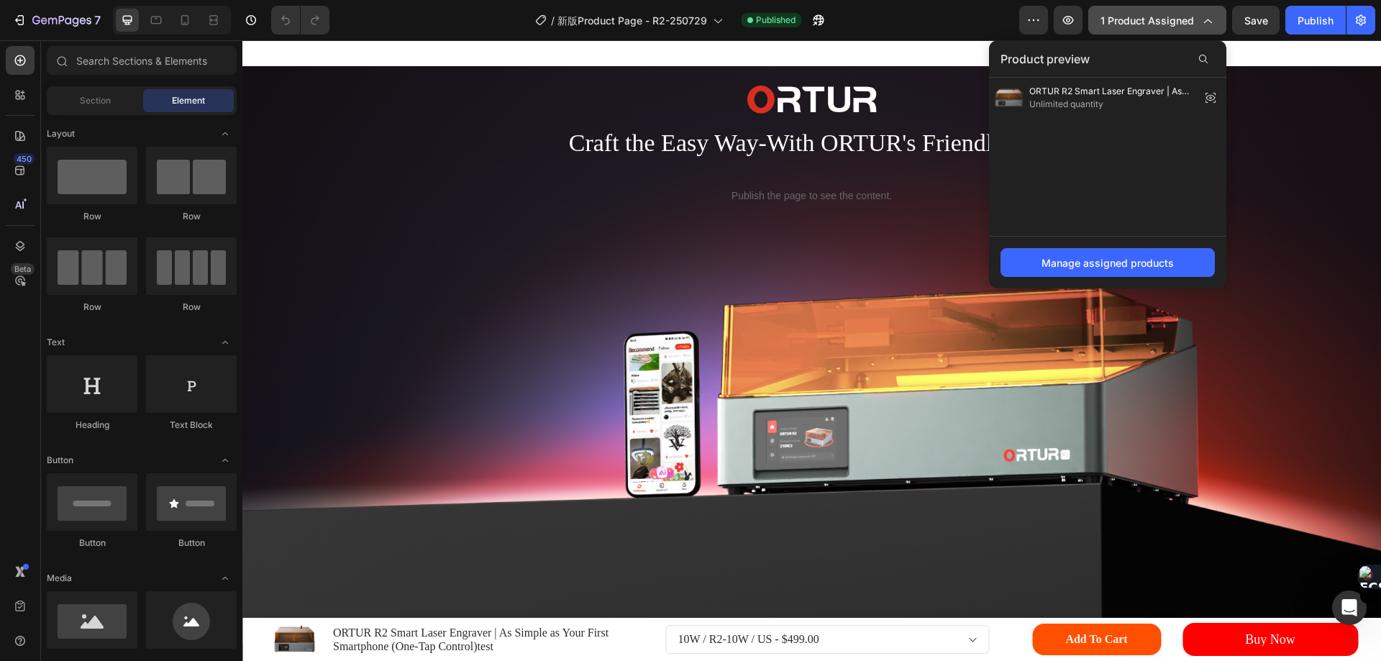
click at [1217, 22] on button "1 product assigned" at bounding box center [1157, 20] width 138 height 29
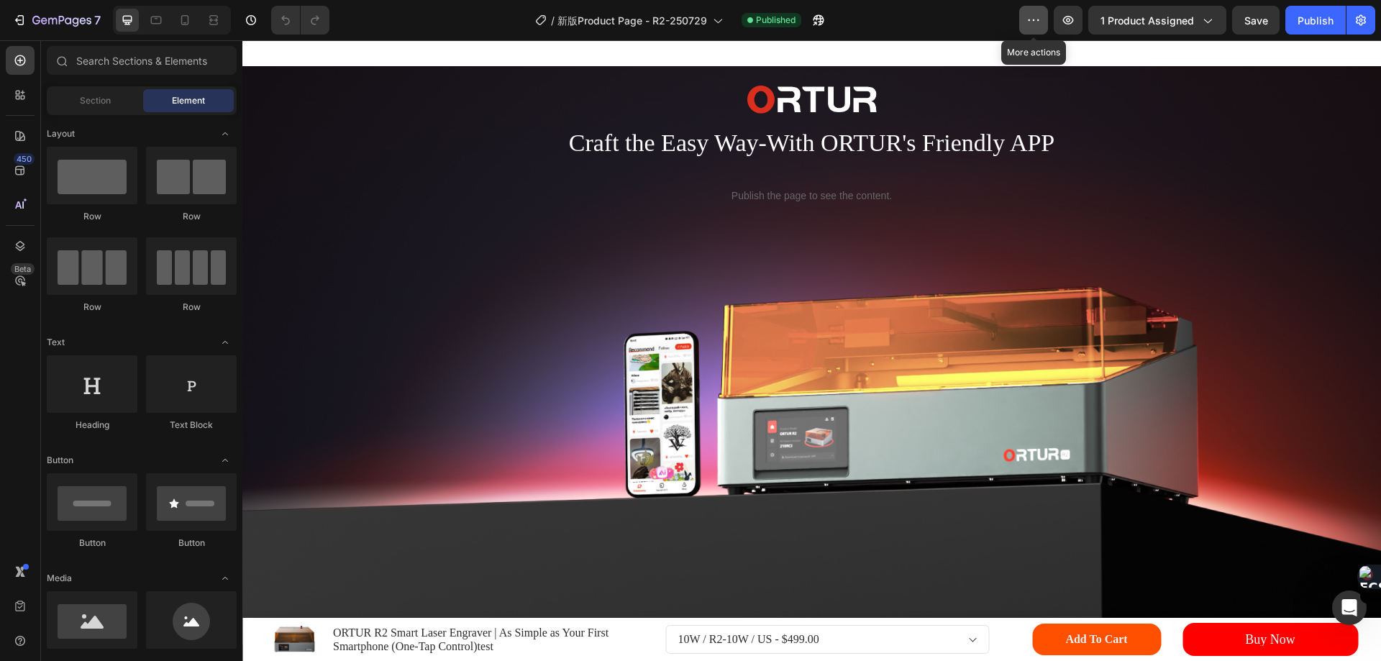
click at [1033, 13] on icon "button" at bounding box center [1033, 20] width 14 height 14
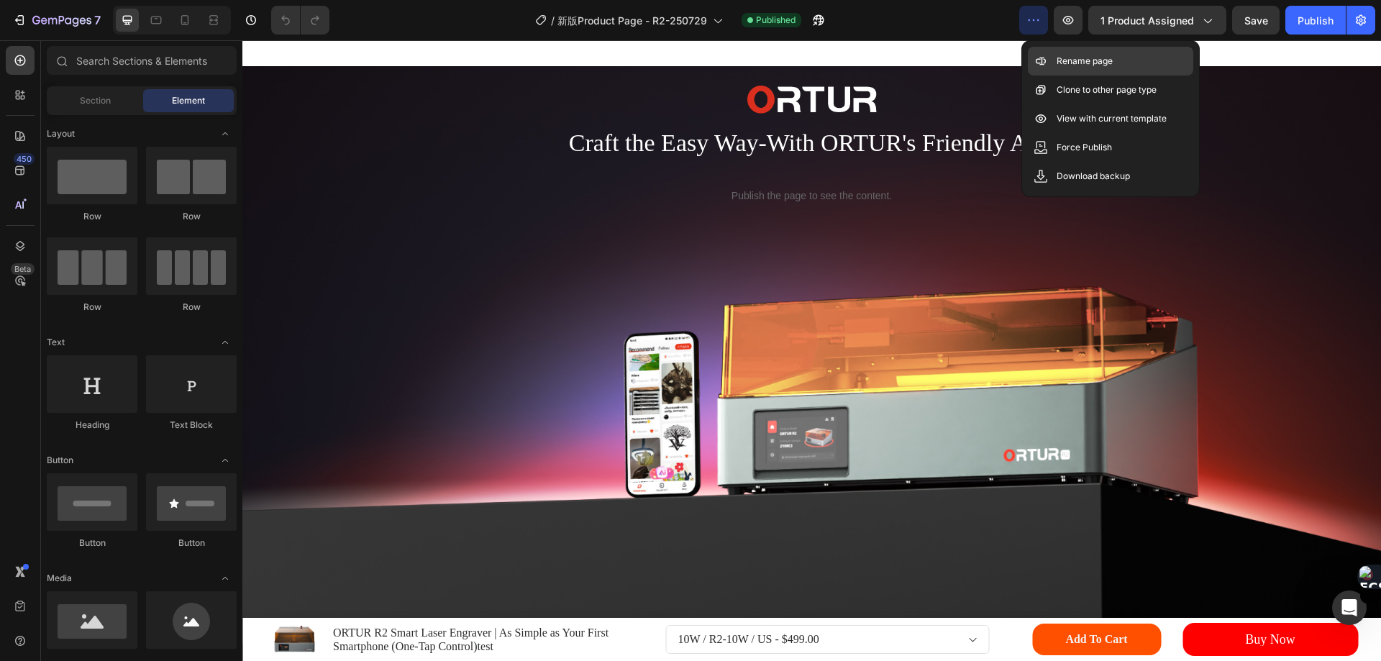
click at [1086, 60] on p "Rename page" at bounding box center [1084, 61] width 56 height 14
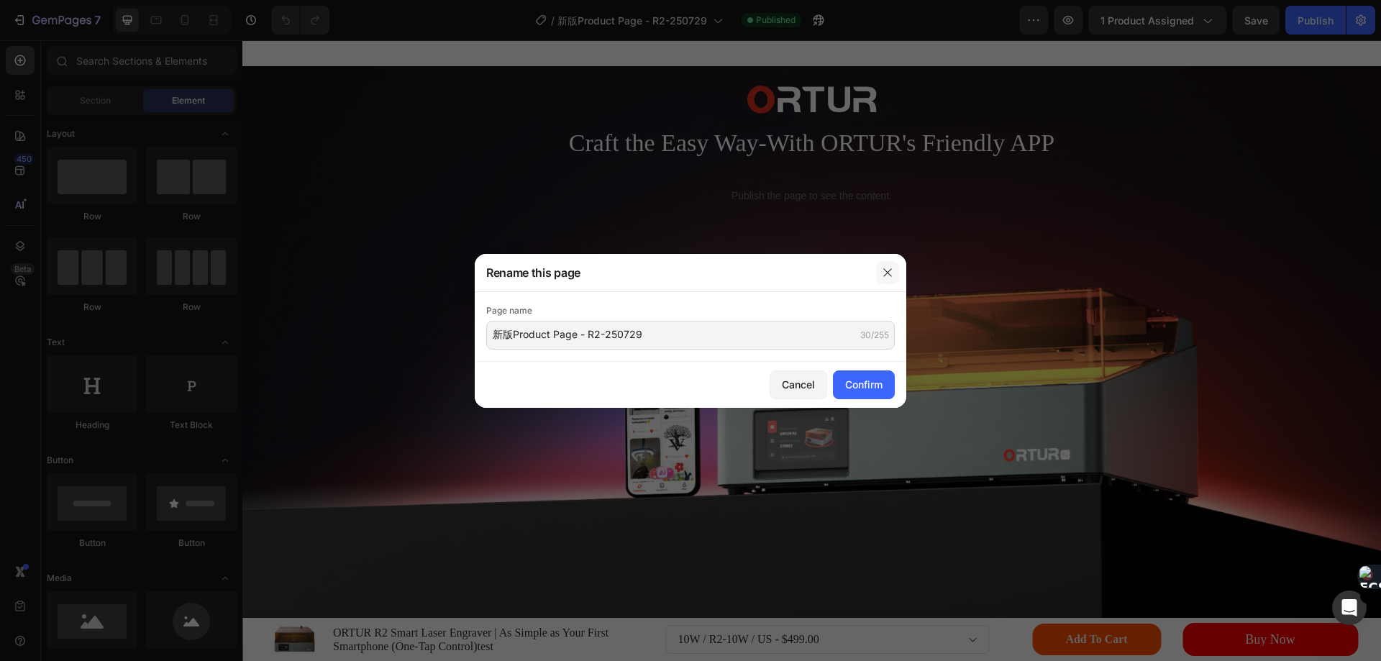
click at [889, 265] on button "button" at bounding box center [887, 272] width 23 height 23
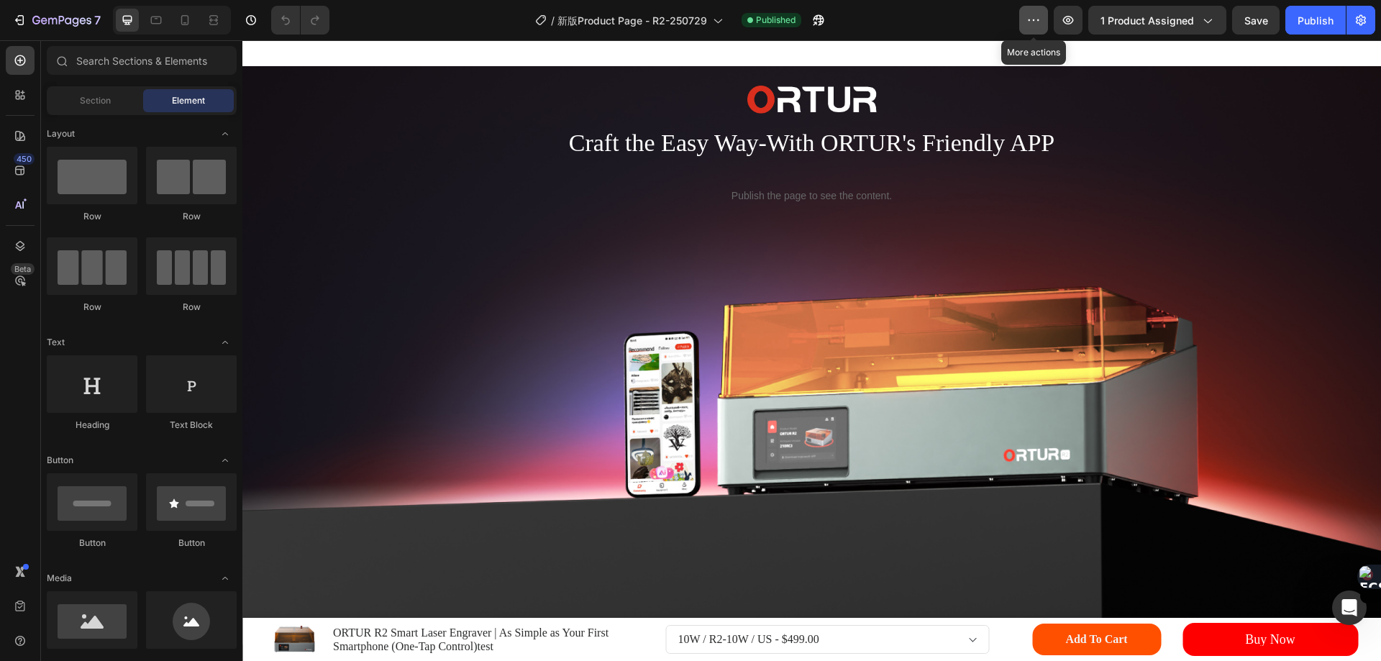
click at [1040, 14] on icon "button" at bounding box center [1033, 20] width 14 height 14
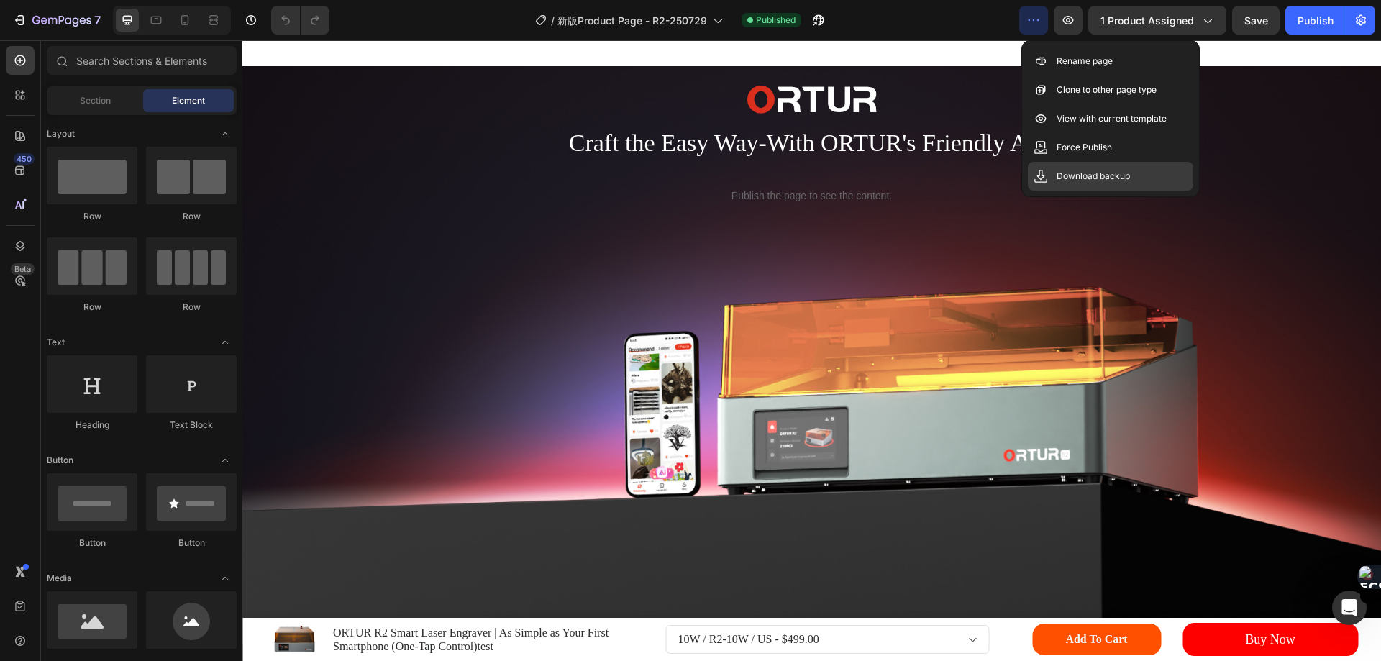
drag, startPoint x: 1025, startPoint y: 43, endPoint x: 1157, endPoint y: 186, distance: 194.9
click at [1158, 188] on div "Save Preview View live page View history Rename page Clone to other page type V…" at bounding box center [1110, 118] width 178 height 157
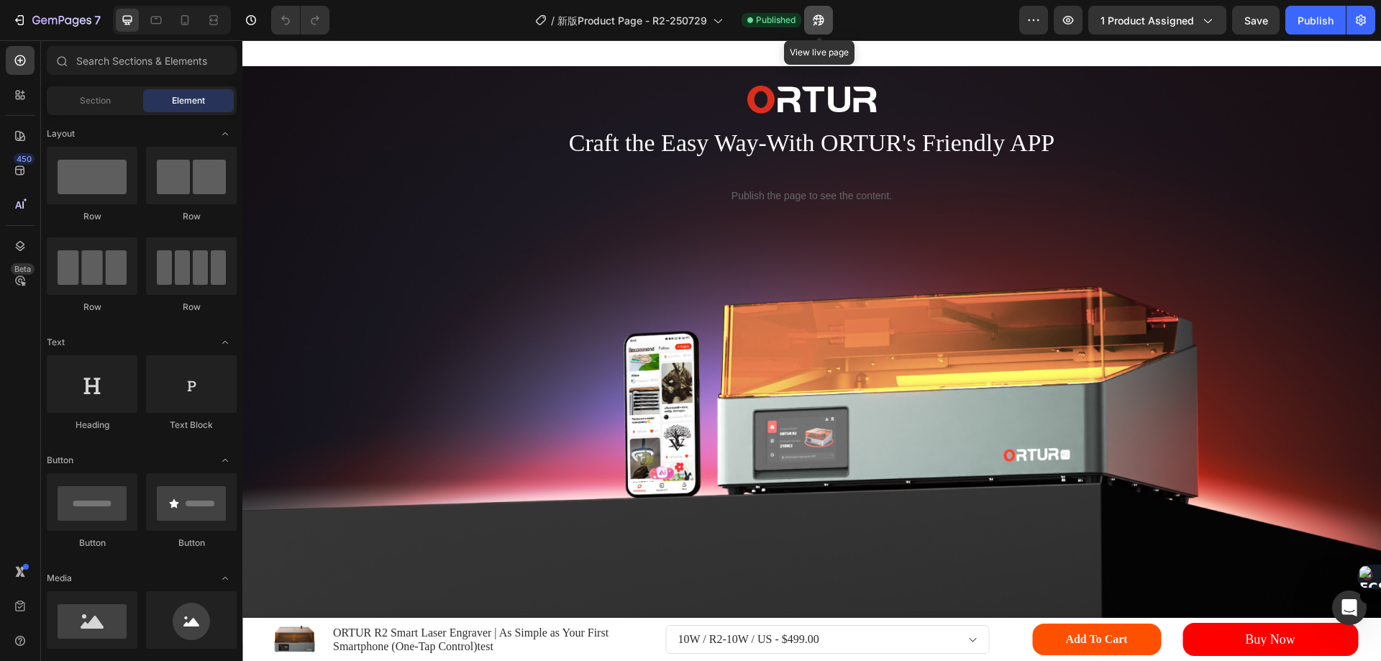
click at [815, 19] on icon "button" at bounding box center [818, 20] width 14 height 14
click at [1359, 21] on icon "button" at bounding box center [1361, 21] width 4 height 4
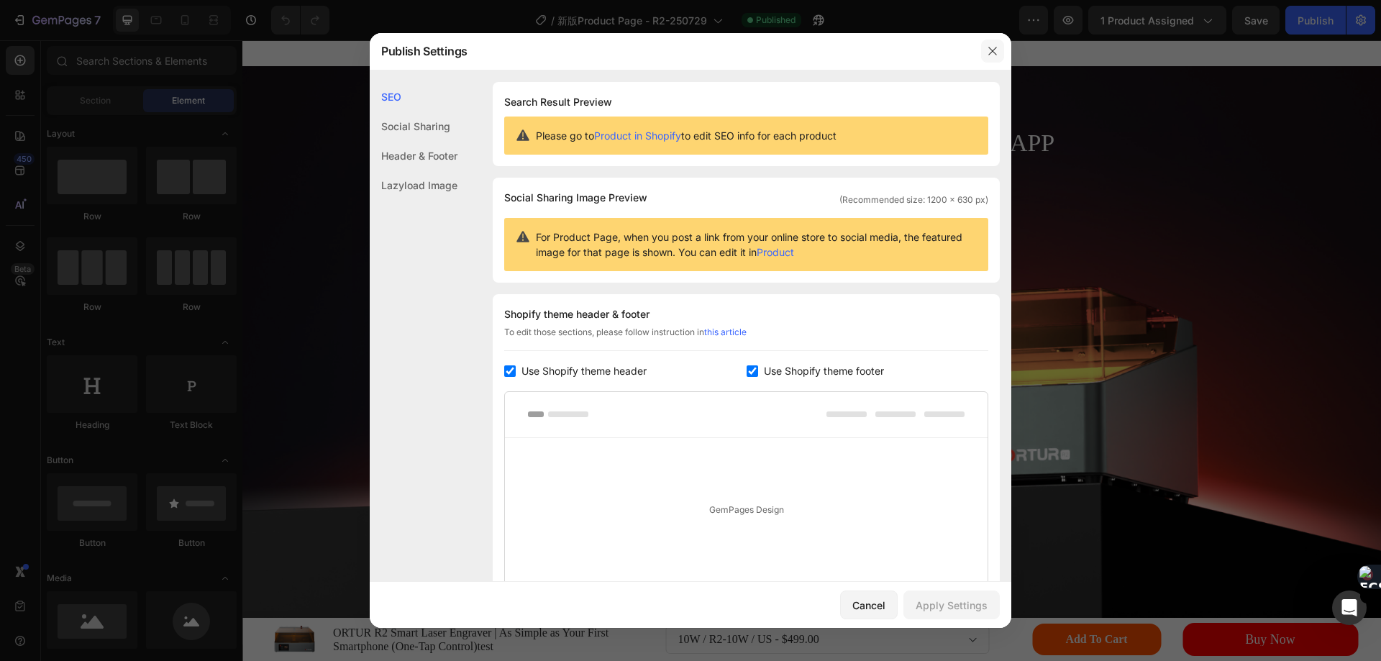
click at [992, 52] on icon "button" at bounding box center [992, 51] width 8 height 8
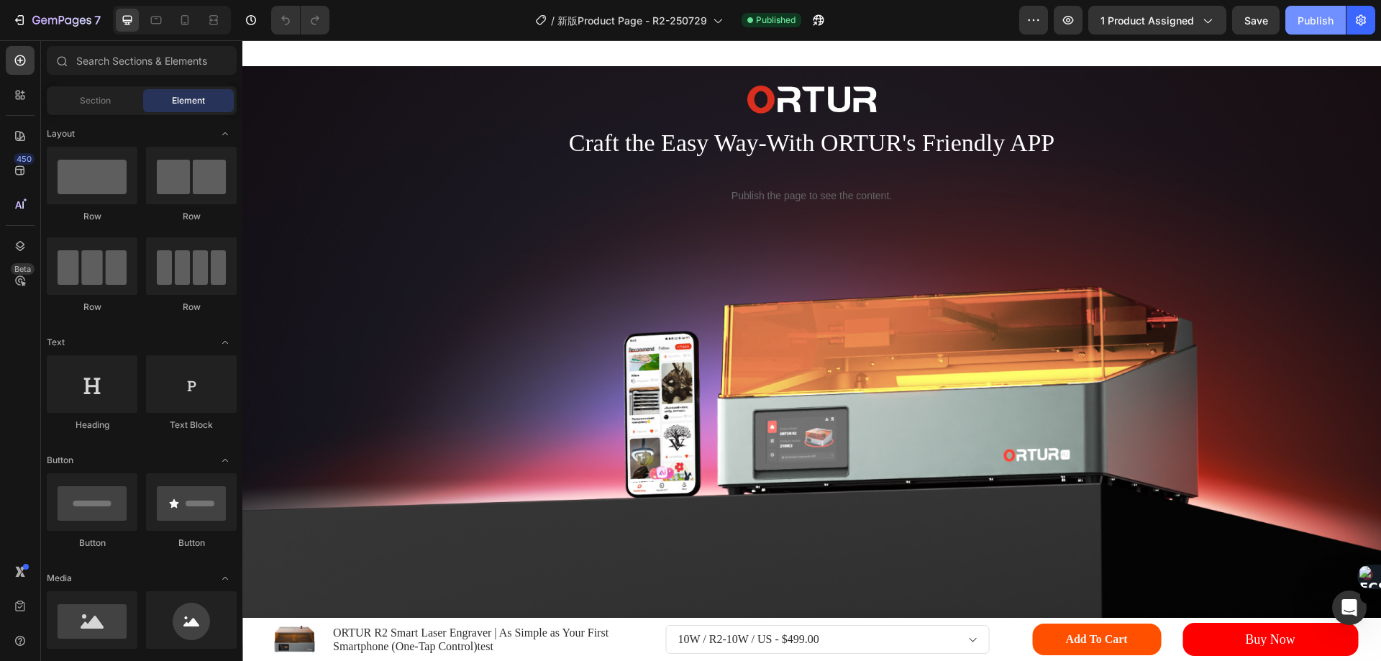
click at [1319, 26] on div "Publish" at bounding box center [1315, 20] width 36 height 15
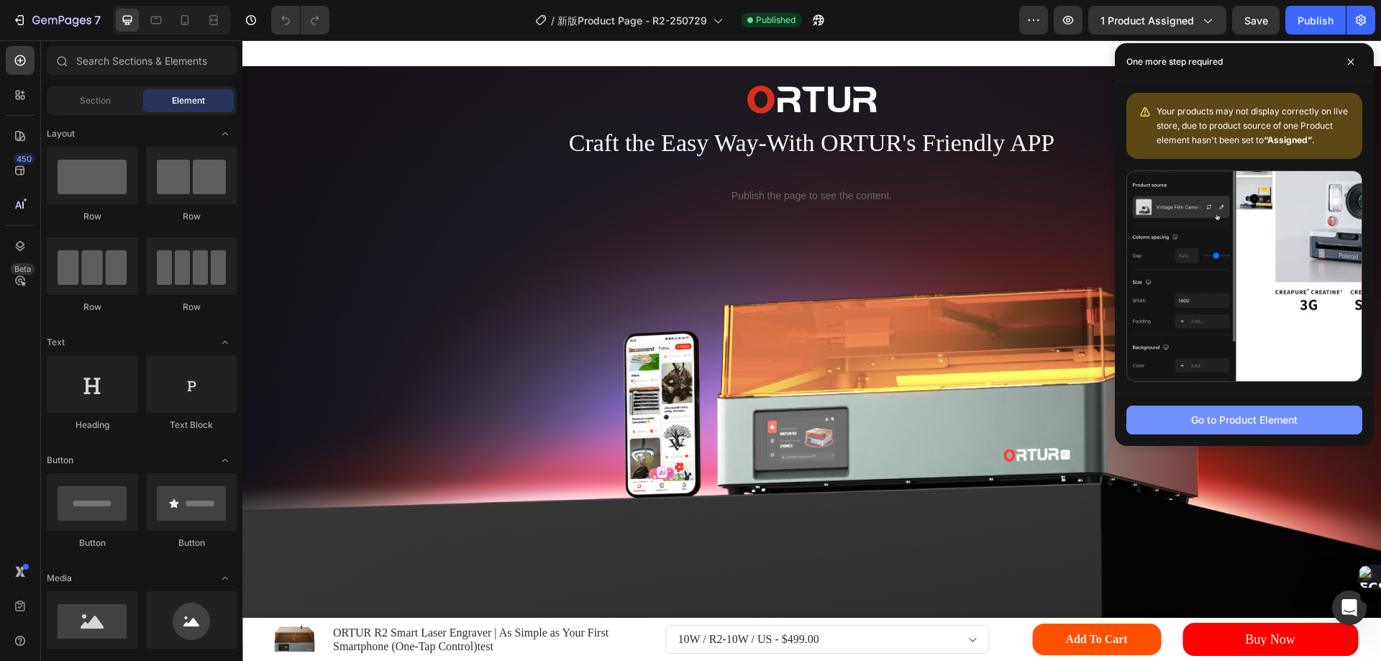
click at [1255, 427] on div "Go to Product Element" at bounding box center [1244, 419] width 106 height 15
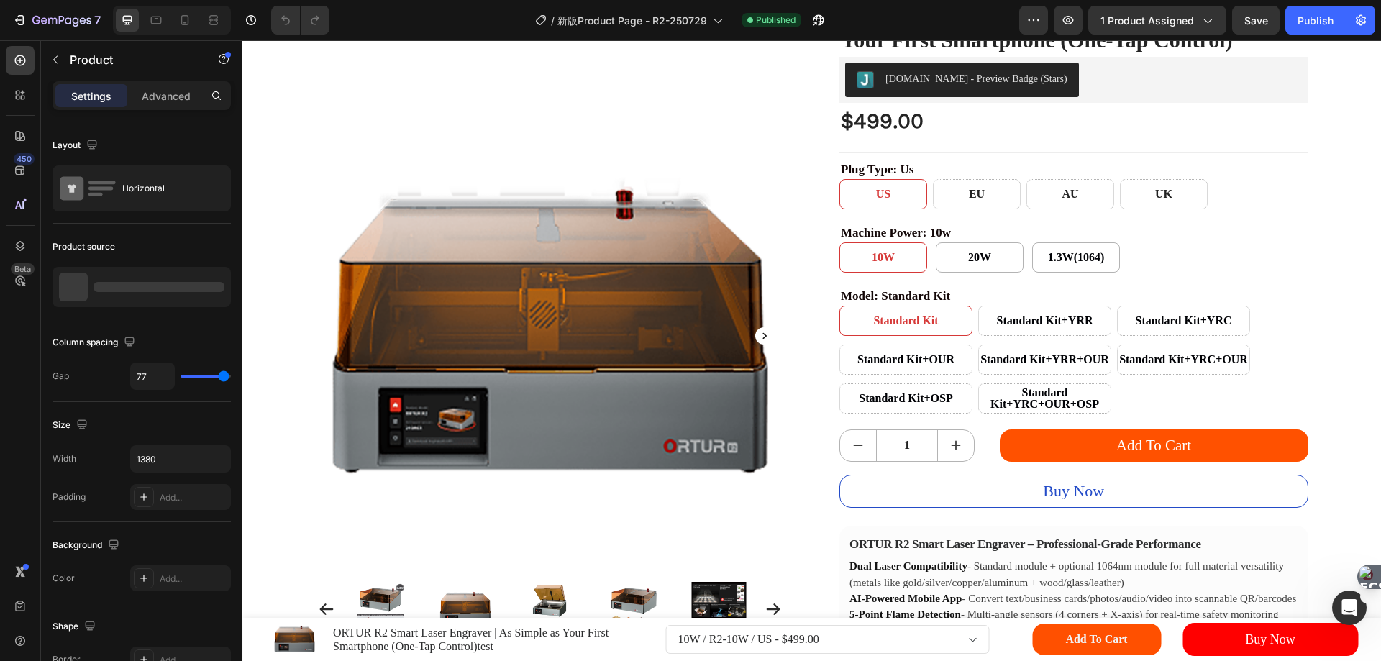
scroll to position [0, 0]
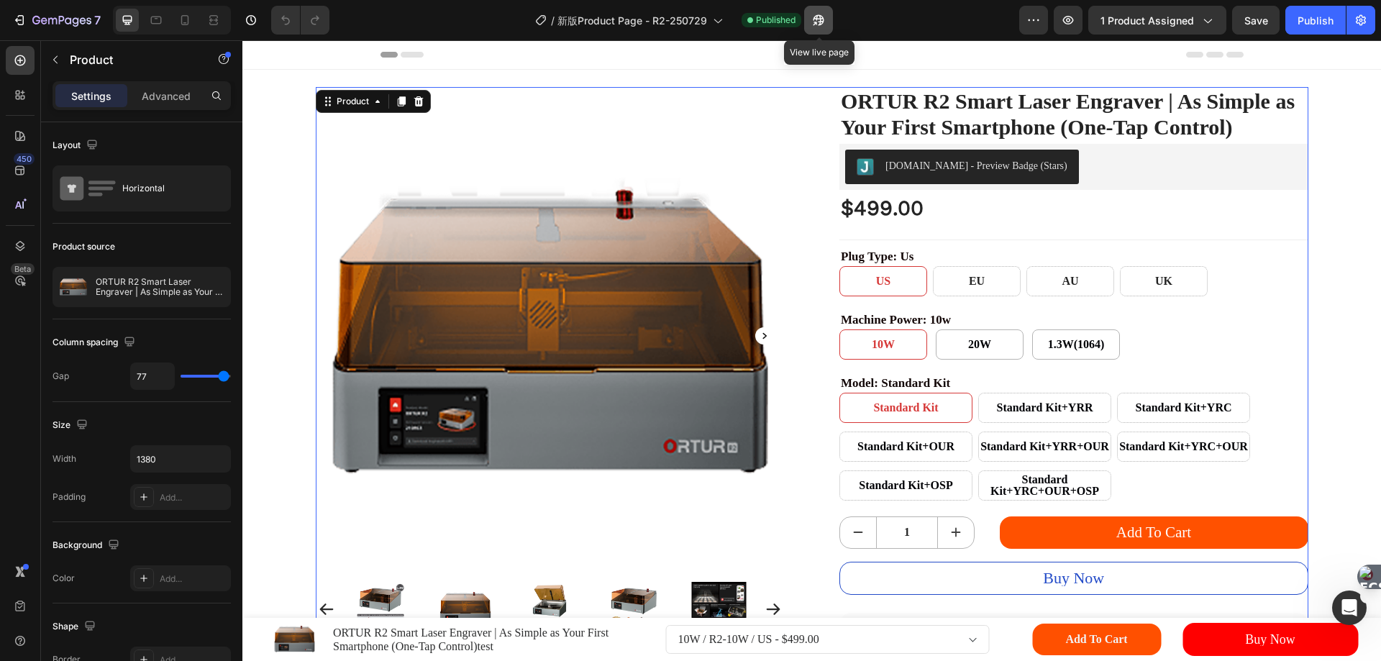
click at [821, 18] on icon "button" at bounding box center [818, 20] width 11 height 11
click at [1362, 17] on icon "button" at bounding box center [1360, 20] width 10 height 11
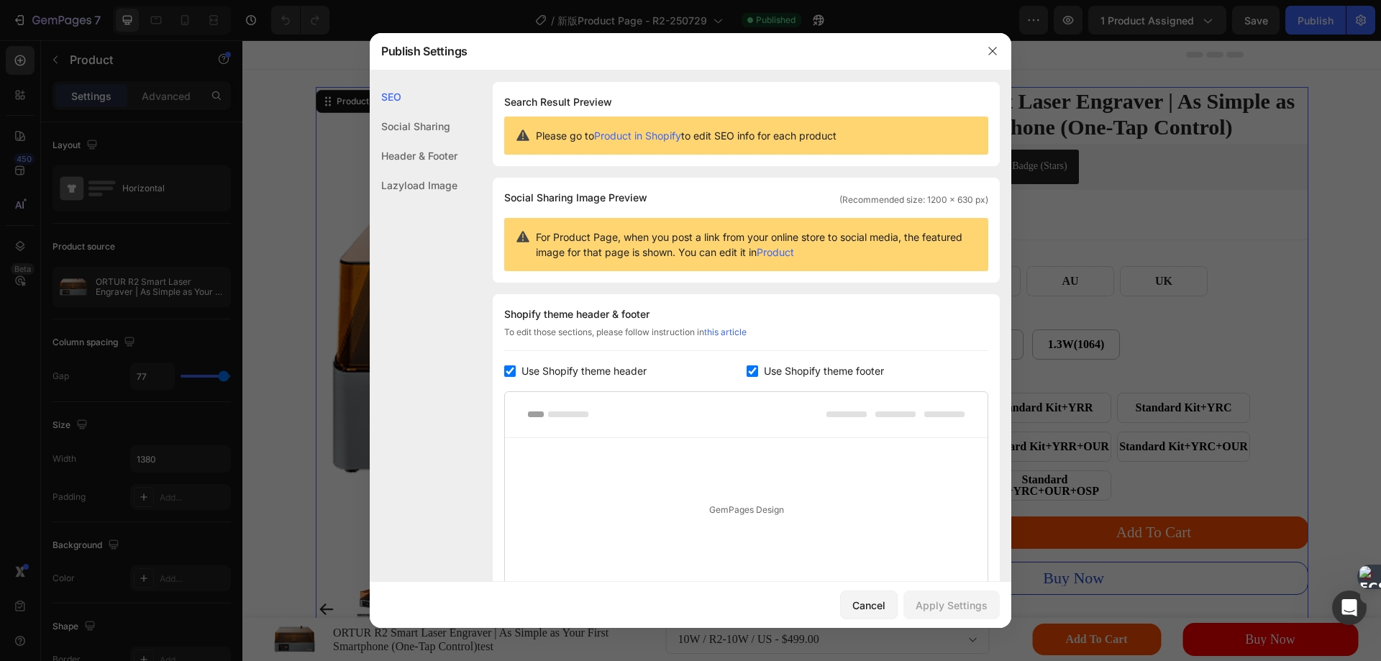
click at [633, 135] on link "Product in Shopify" at bounding box center [637, 135] width 87 height 12
click at [991, 47] on icon "button" at bounding box center [993, 51] width 12 height 12
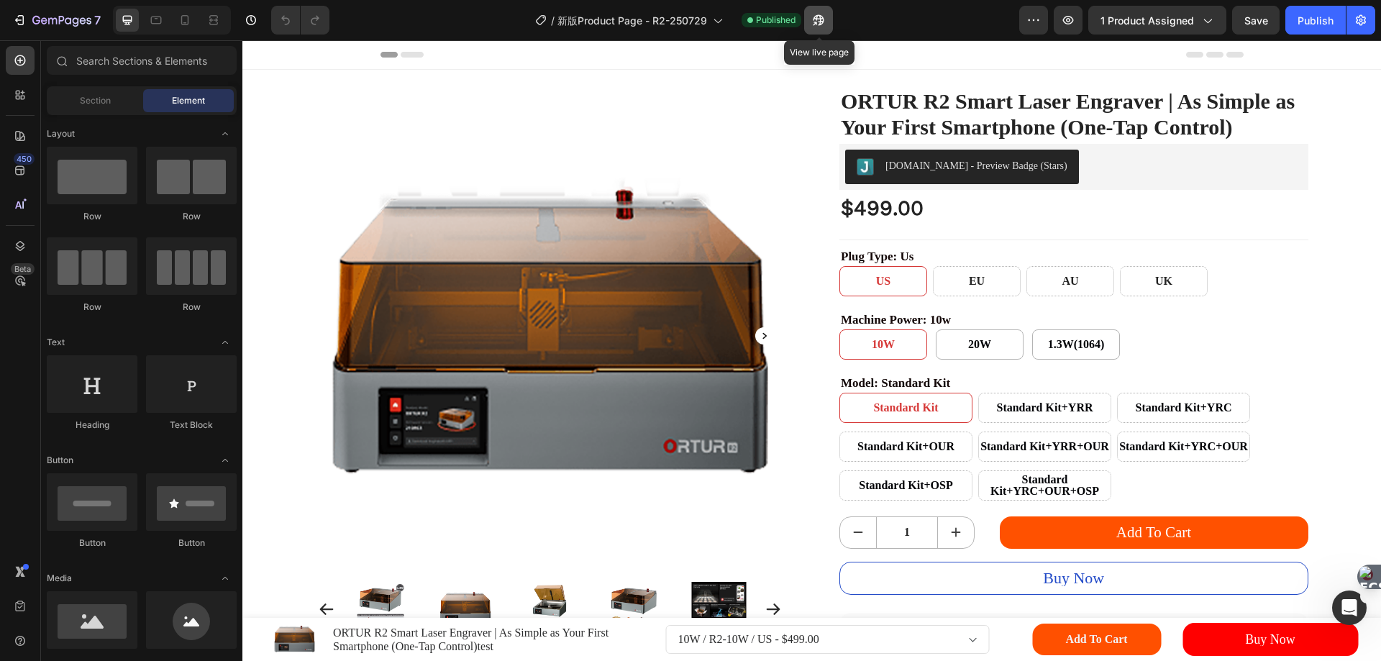
click at [819, 19] on icon "button" at bounding box center [818, 20] width 11 height 11
click at [822, 20] on icon "button" at bounding box center [818, 20] width 14 height 14
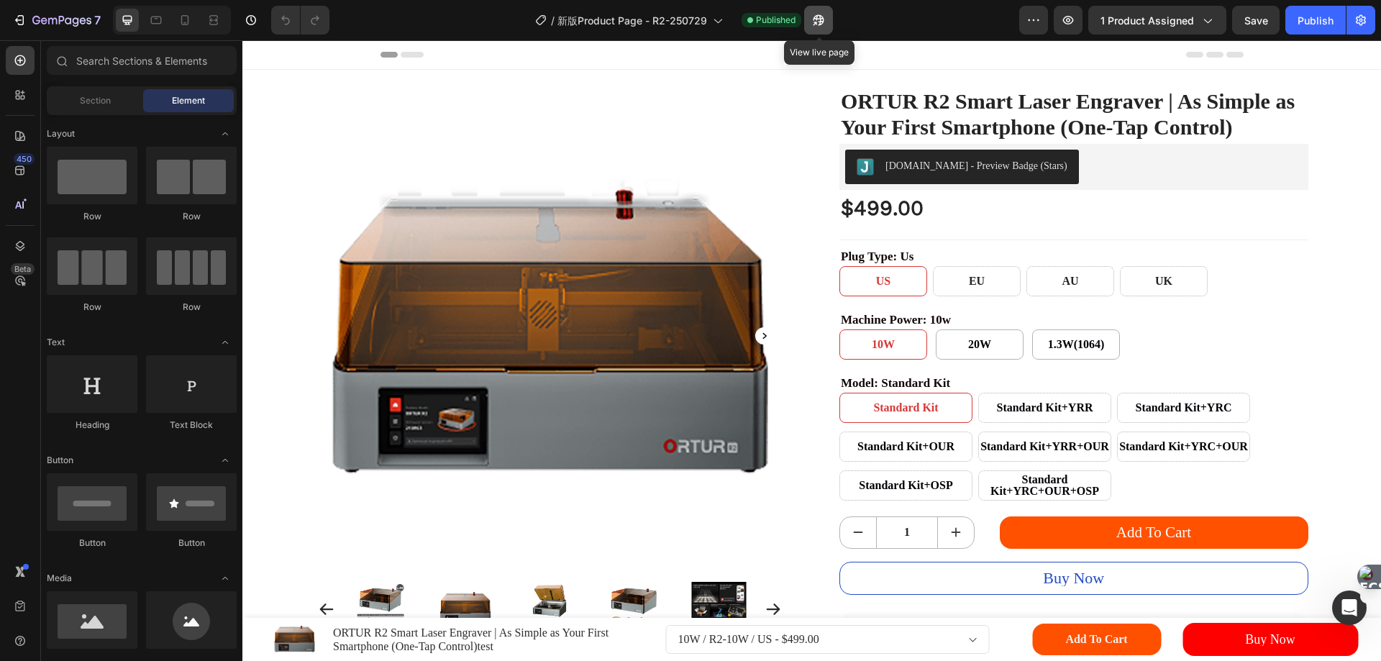
click at [822, 20] on icon "button" at bounding box center [818, 20] width 14 height 14
click at [820, 387] on div ".id563609211490010085 .cls-1 { fill: #fff; } .id563609211490010085 .cls-2 { fil…" at bounding box center [812, 590] width 992 height 1006
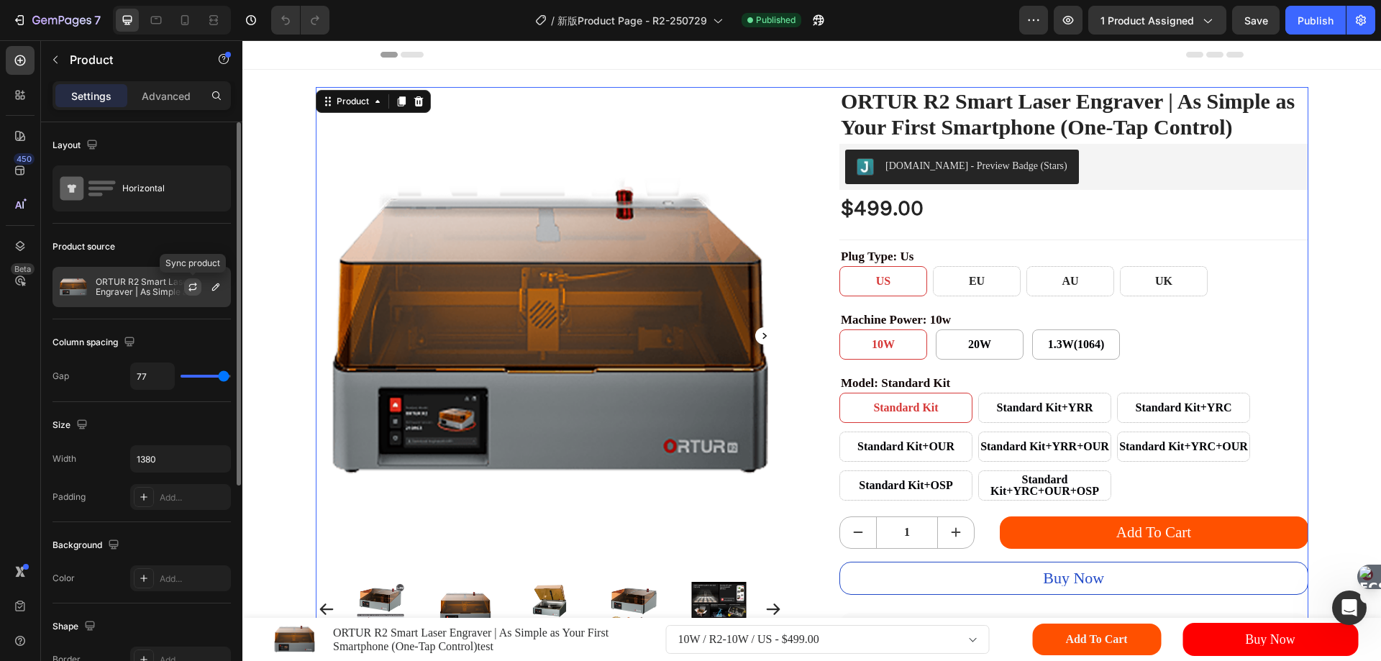
click at [187, 288] on icon "button" at bounding box center [193, 287] width 12 height 12
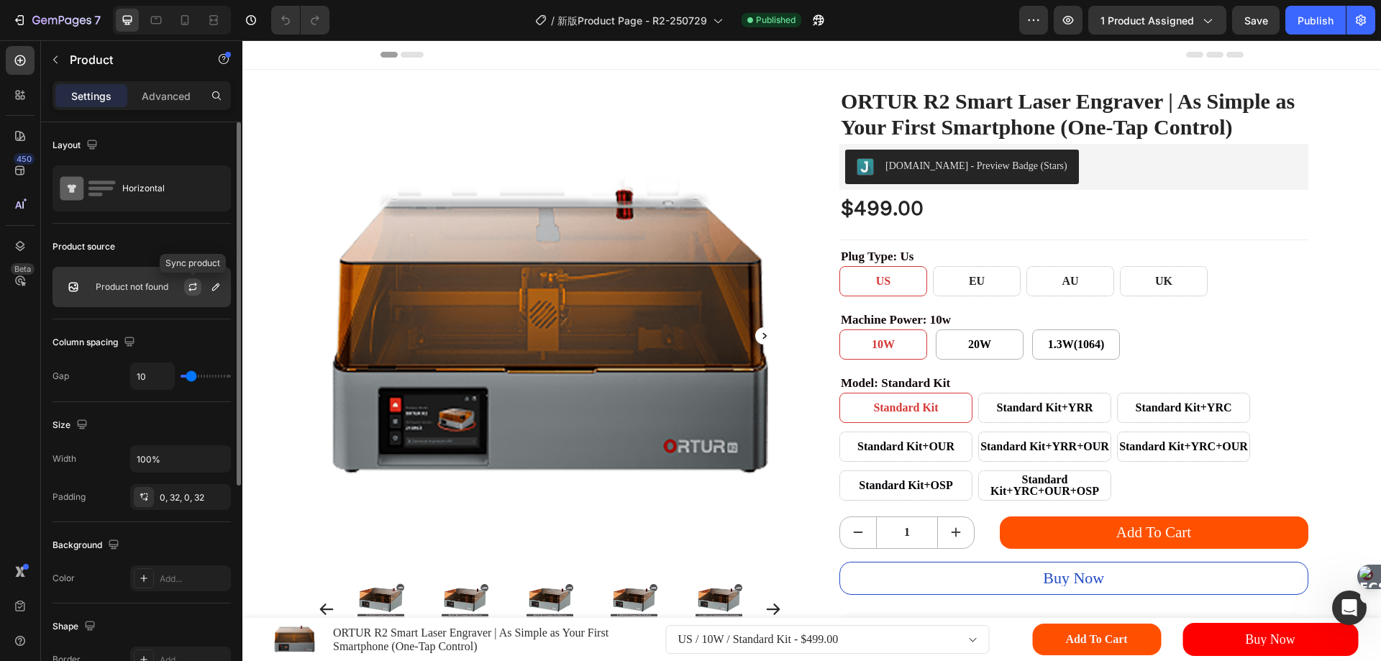
click at [193, 290] on icon "button" at bounding box center [193, 287] width 12 height 12
click at [211, 290] on icon "button" at bounding box center [216, 287] width 12 height 12
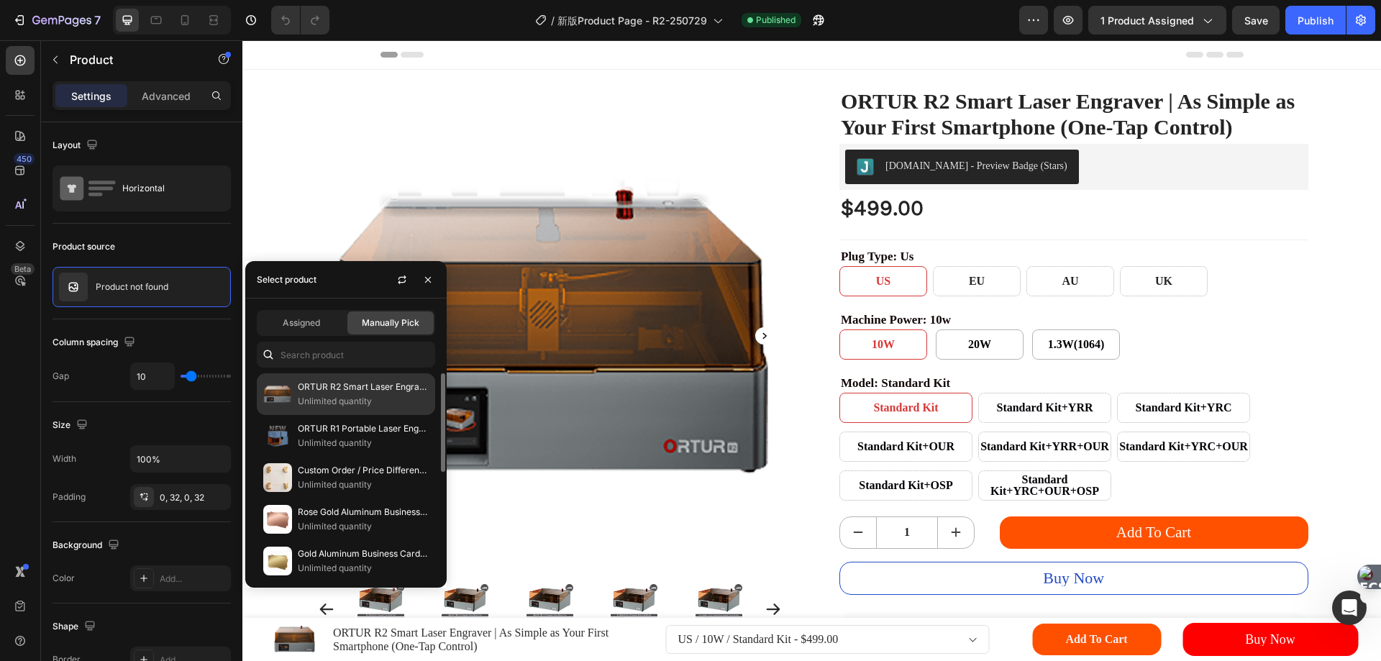
click at [311, 388] on p "ORTUR R2 Smart Laser Engraver | As Simple as Your First Smartphone (One-Tap Con…" at bounding box center [363, 387] width 131 height 14
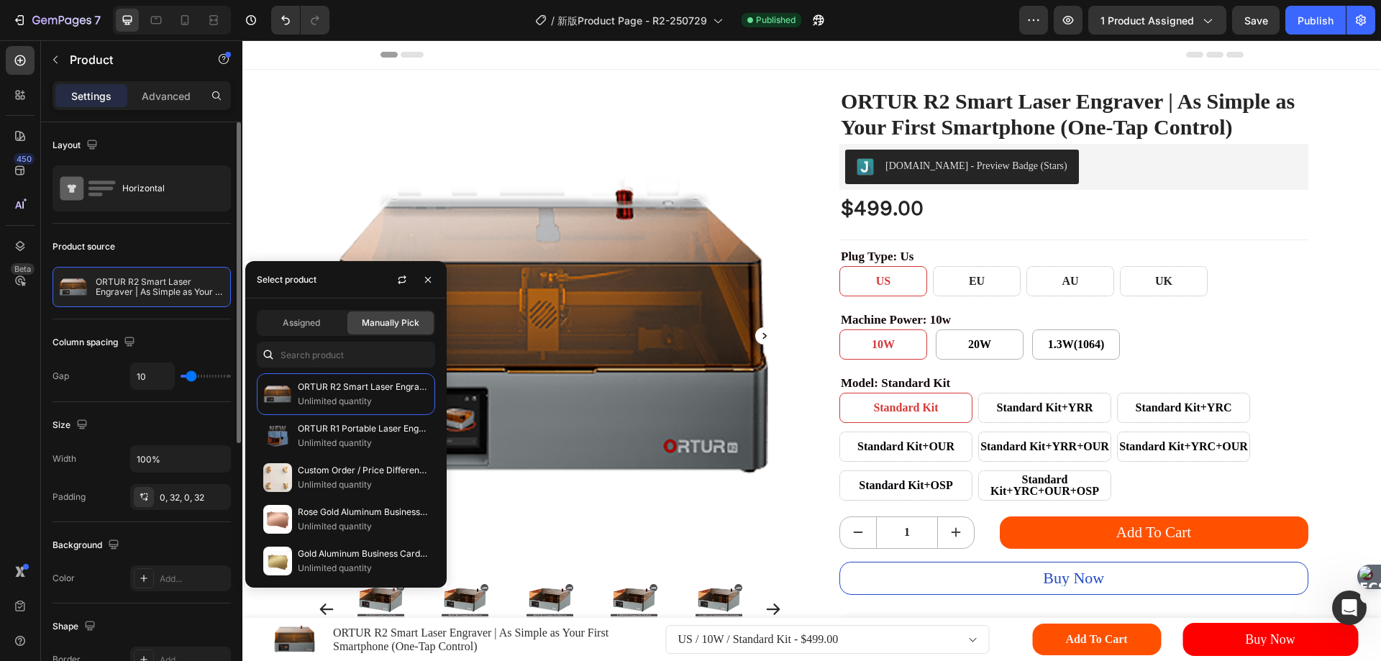
click at [206, 250] on div "Product source" at bounding box center [141, 246] width 178 height 23
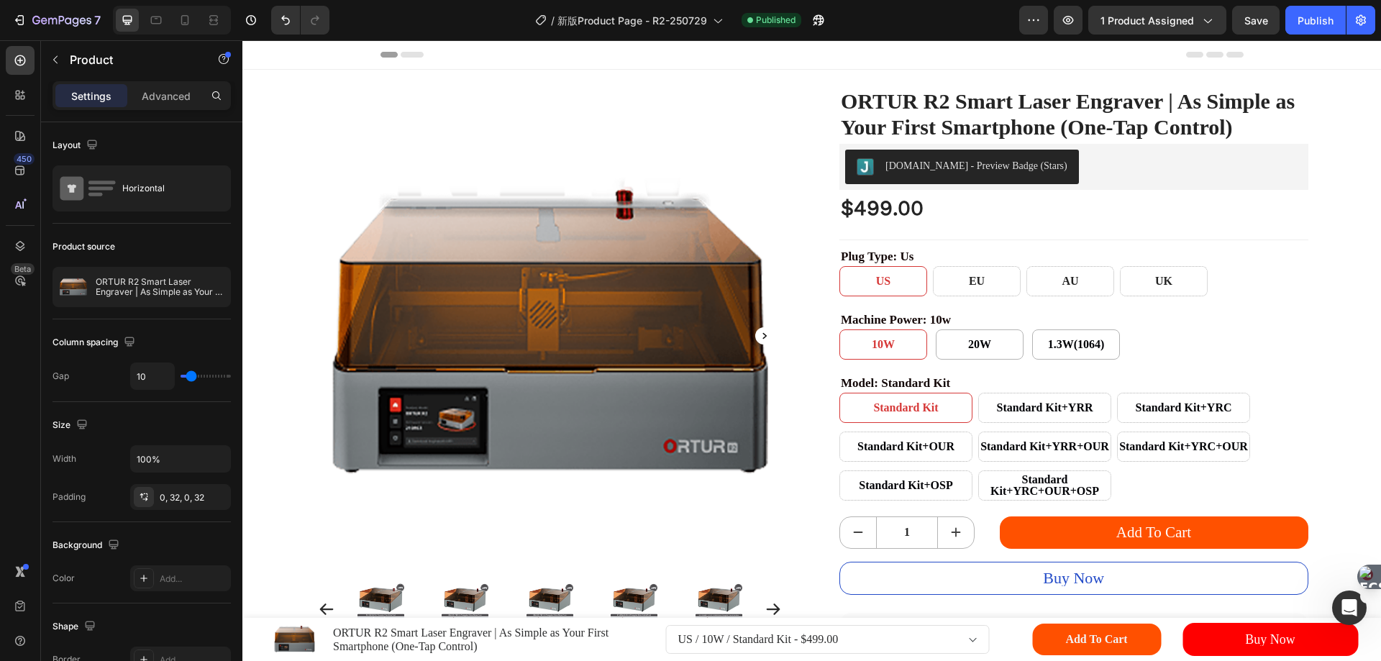
click at [627, 641] on div "Product Images ORTUR R2 Smart Laser Engraver | As Simple as Your First Smartpho…" at bounding box center [811, 639] width 1138 height 43
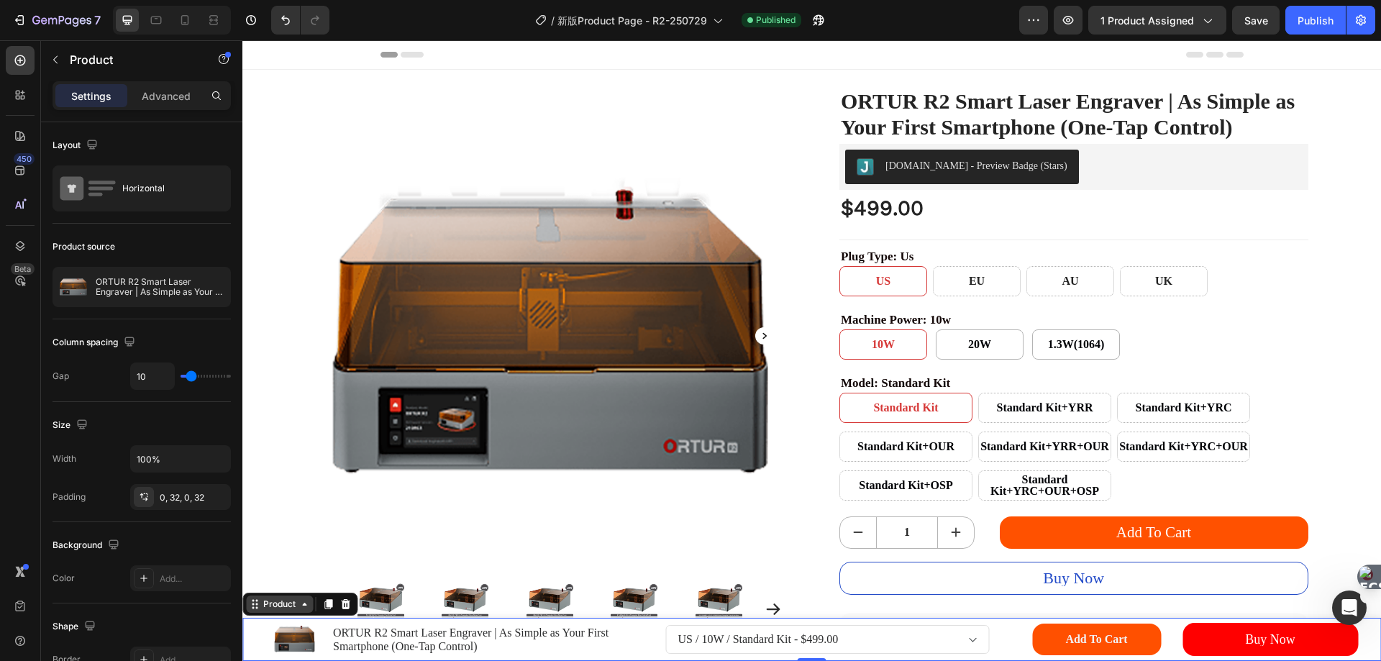
click at [252, 608] on icon at bounding box center [253, 608] width 2 height 2
click at [1317, 22] on div "Publish" at bounding box center [1315, 20] width 36 height 15
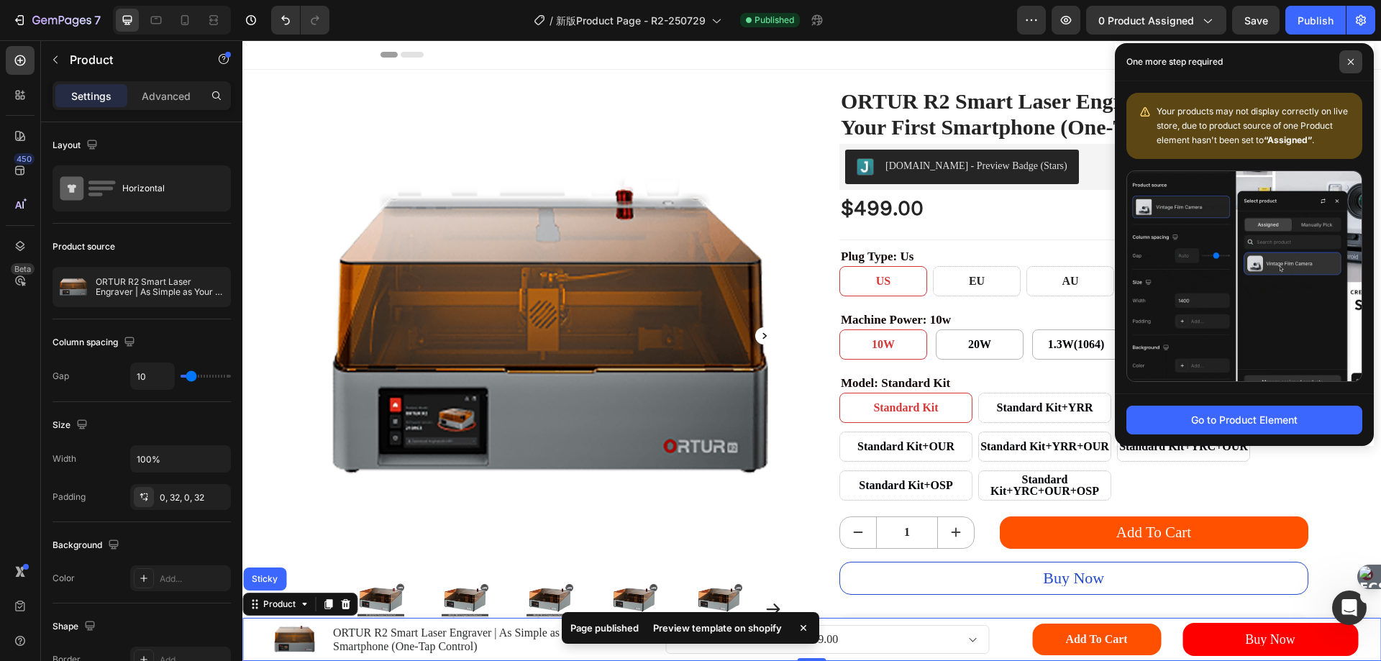
click at [1350, 62] on icon at bounding box center [1350, 62] width 6 height 6
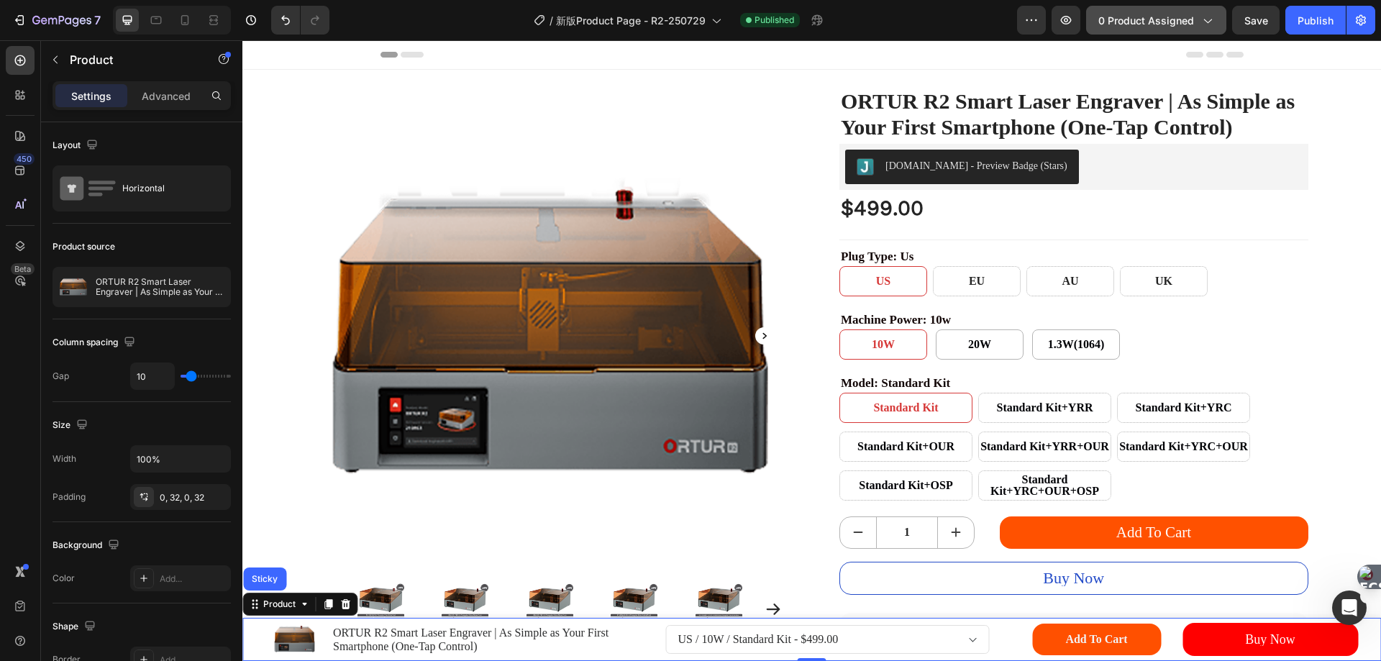
click at [1196, 24] on div "0 product assigned" at bounding box center [1156, 20] width 116 height 15
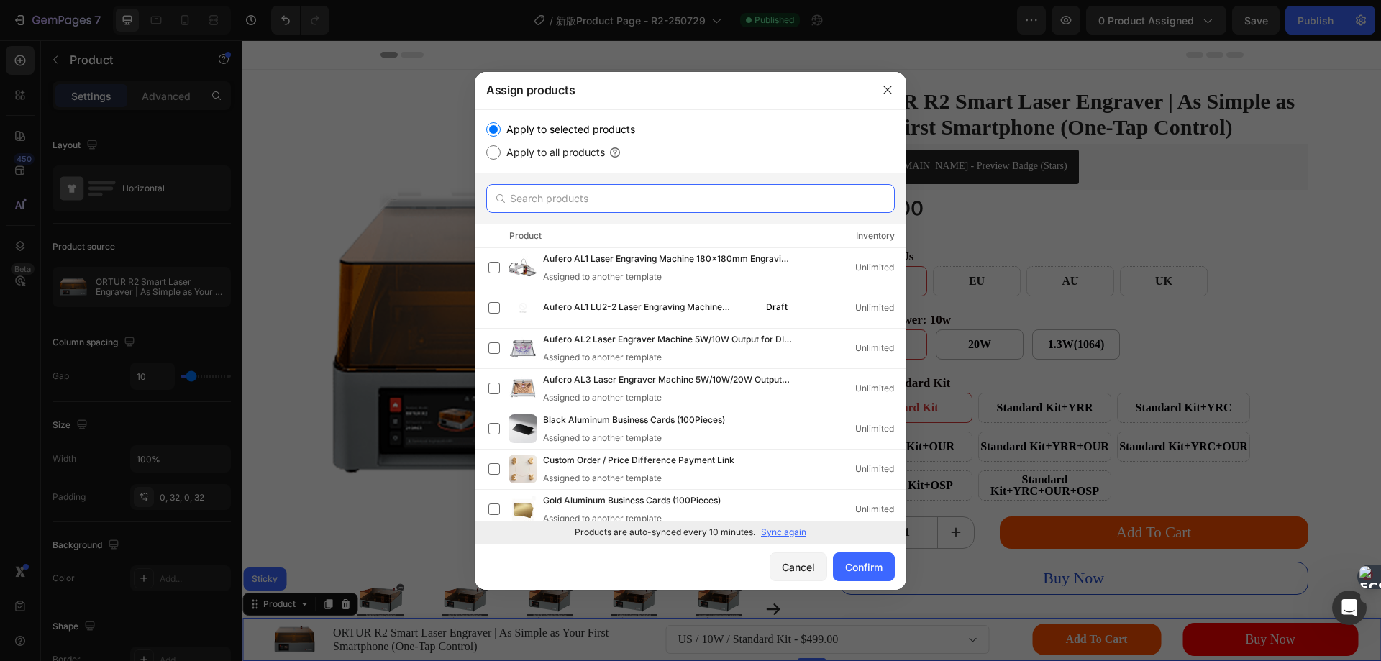
click at [623, 208] on input "text" at bounding box center [690, 198] width 408 height 29
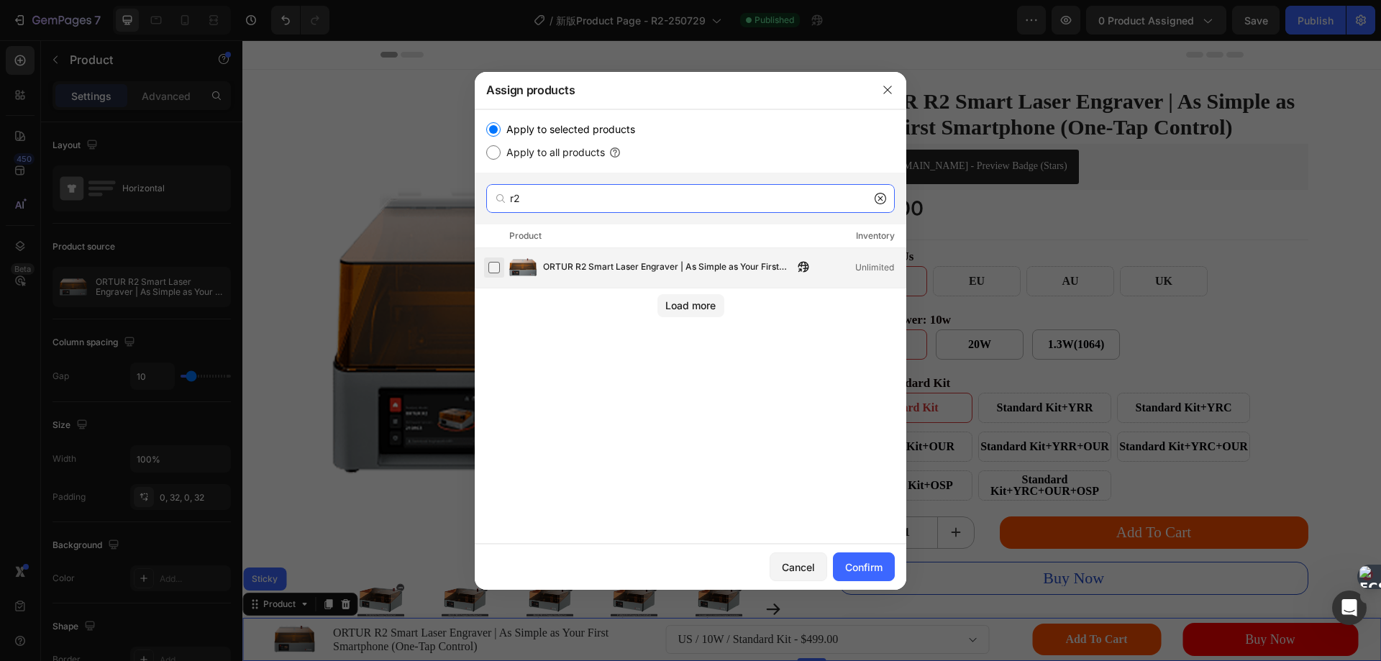
type input "r2"
click at [490, 266] on label at bounding box center [494, 268] width 12 height 12
click at [870, 564] on div "Confirm" at bounding box center [863, 566] width 37 height 15
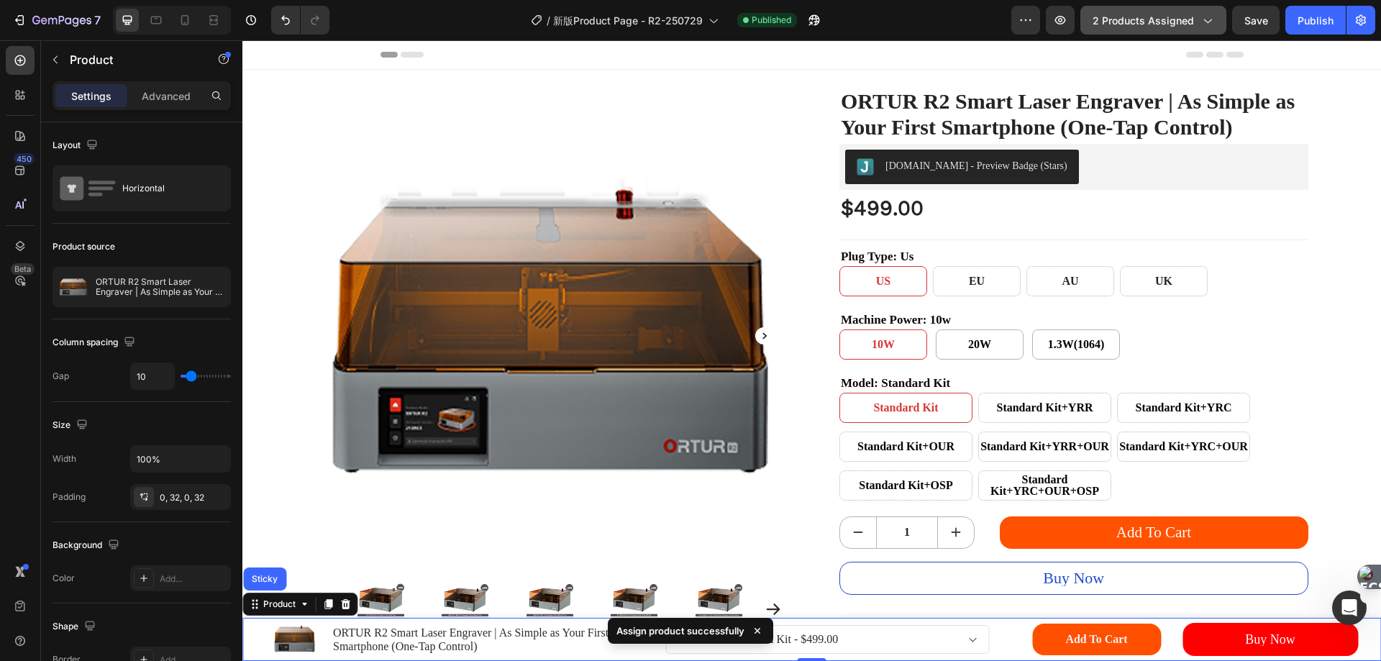
click at [1210, 17] on icon "button" at bounding box center [1206, 20] width 14 height 14
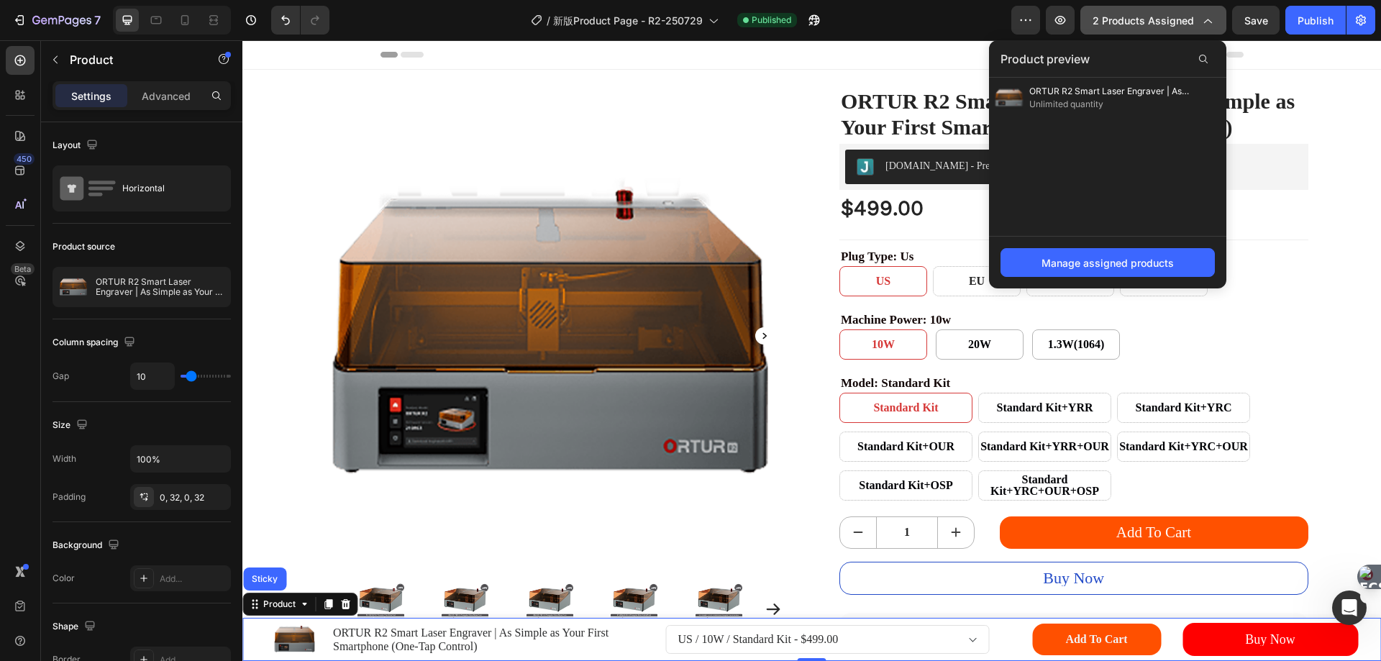
click at [1093, 17] on button "2 products assigned" at bounding box center [1153, 20] width 146 height 29
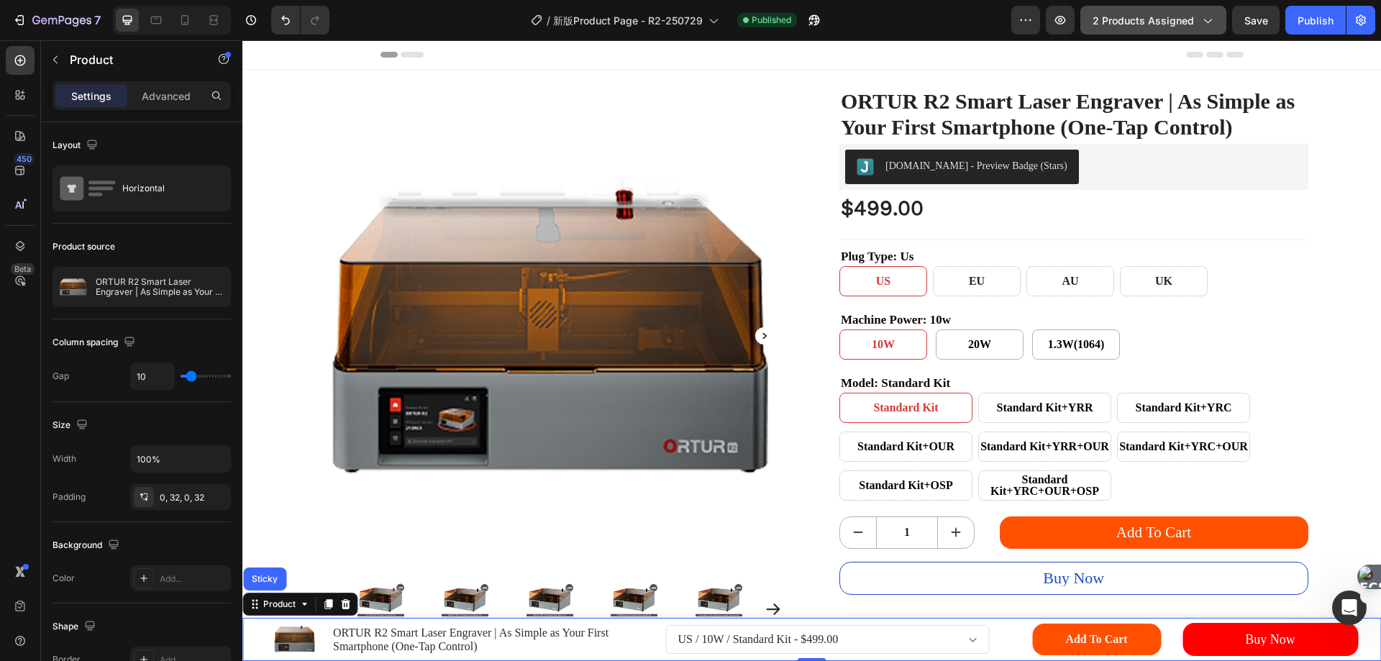
click at [1093, 17] on button "2 products assigned" at bounding box center [1153, 20] width 146 height 29
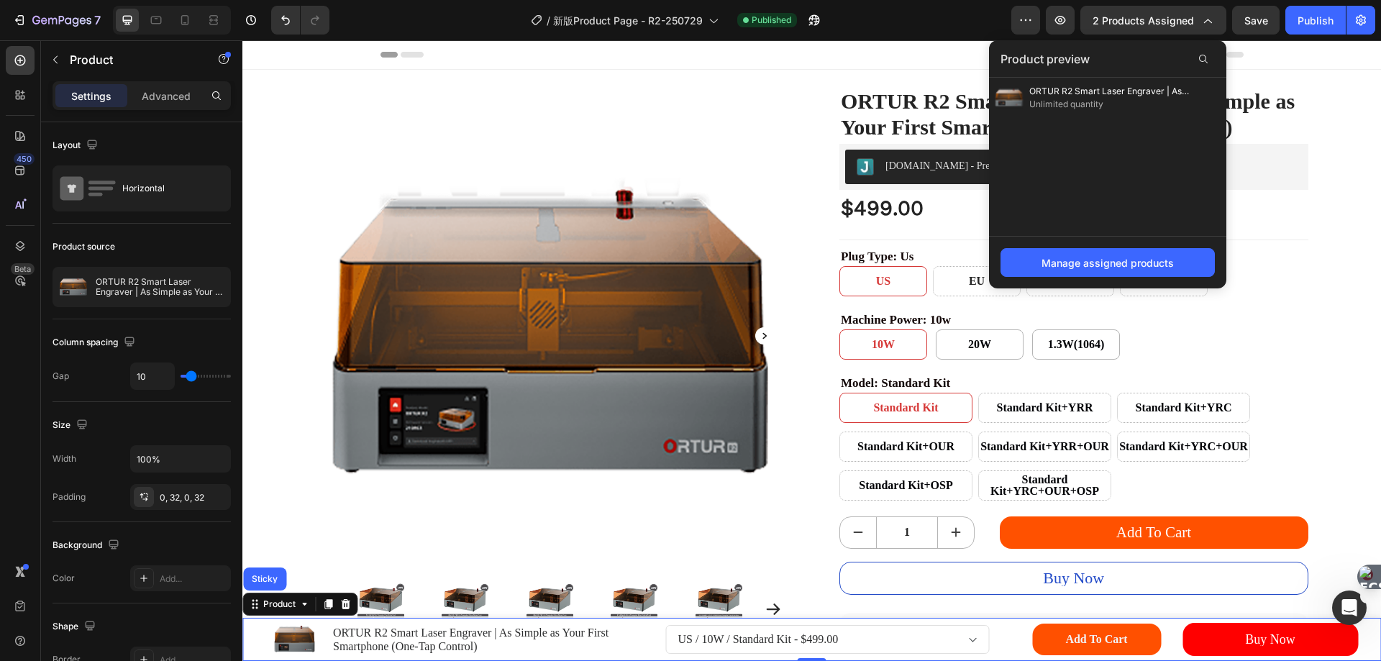
click at [1048, 136] on div "ORTUR R2 Smart Laser Engraver | As Simple as Your First Smartphone (One-Tap Con…" at bounding box center [1107, 157] width 237 height 158
click at [1053, 127] on div "ORTUR R2 Smart Laser Engraver | As Simple as Your First Smartphone (One-Tap Con…" at bounding box center [1107, 157] width 237 height 158
click at [1060, 265] on div "Manage assigned products" at bounding box center [1107, 262] width 132 height 15
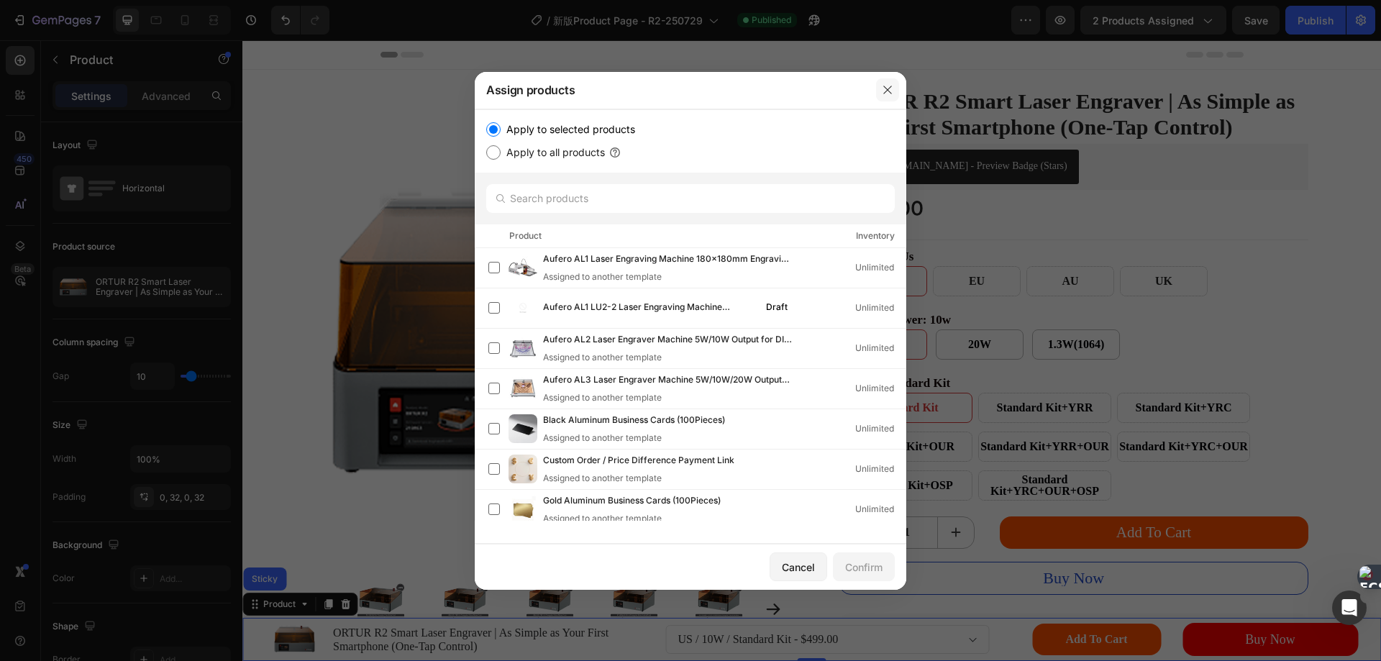
click at [889, 83] on button "button" at bounding box center [887, 89] width 23 height 23
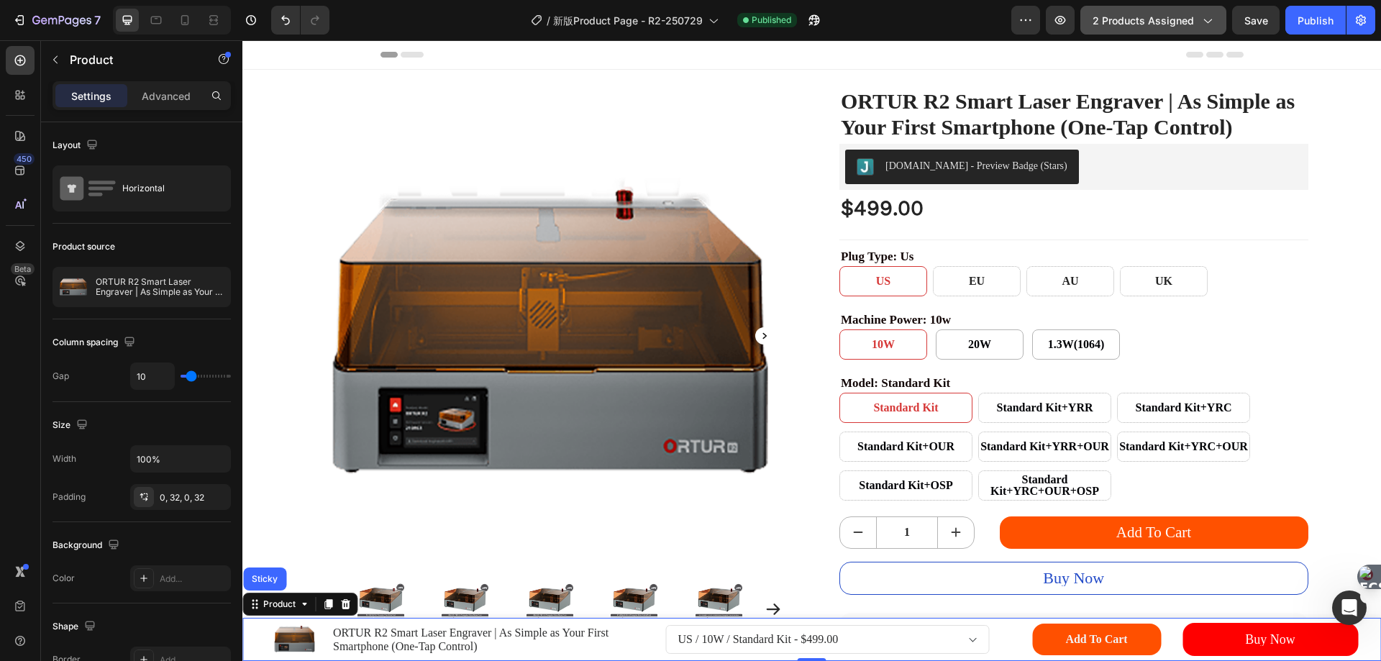
click at [1204, 18] on icon "button" at bounding box center [1206, 20] width 14 height 14
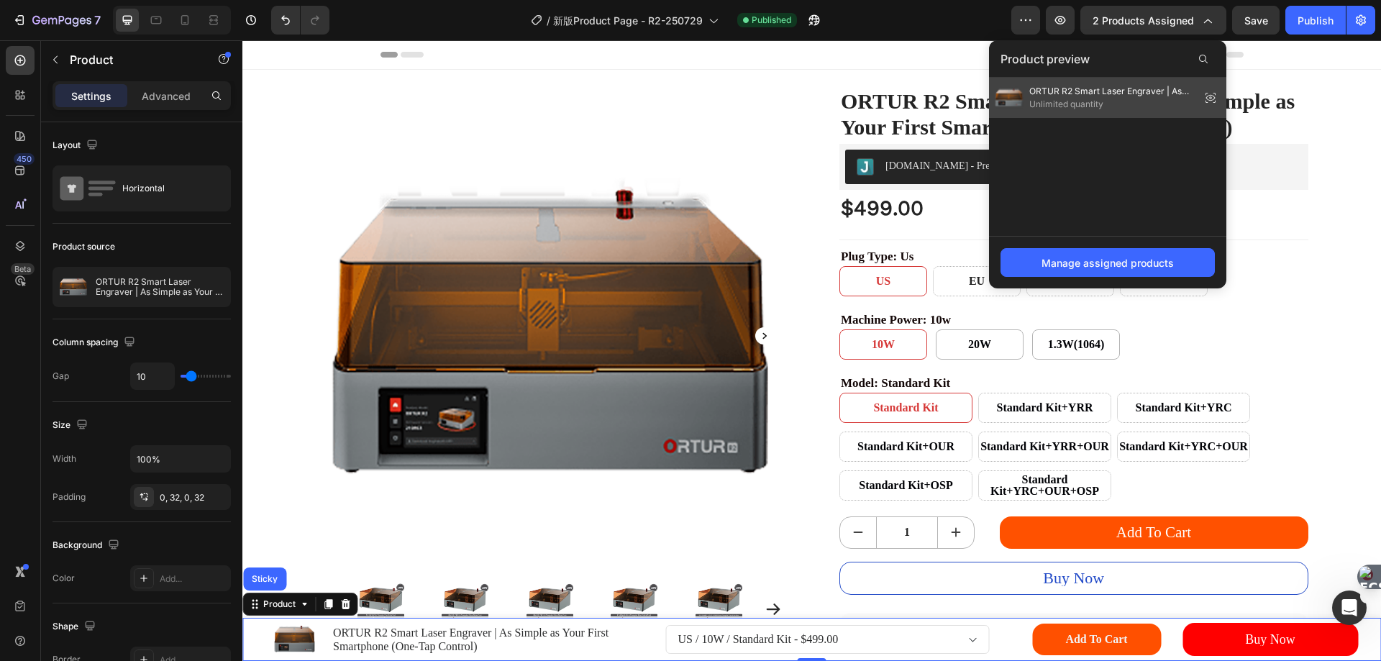
click at [1057, 101] on span "Unlimited quantity" at bounding box center [1111, 104] width 165 height 13
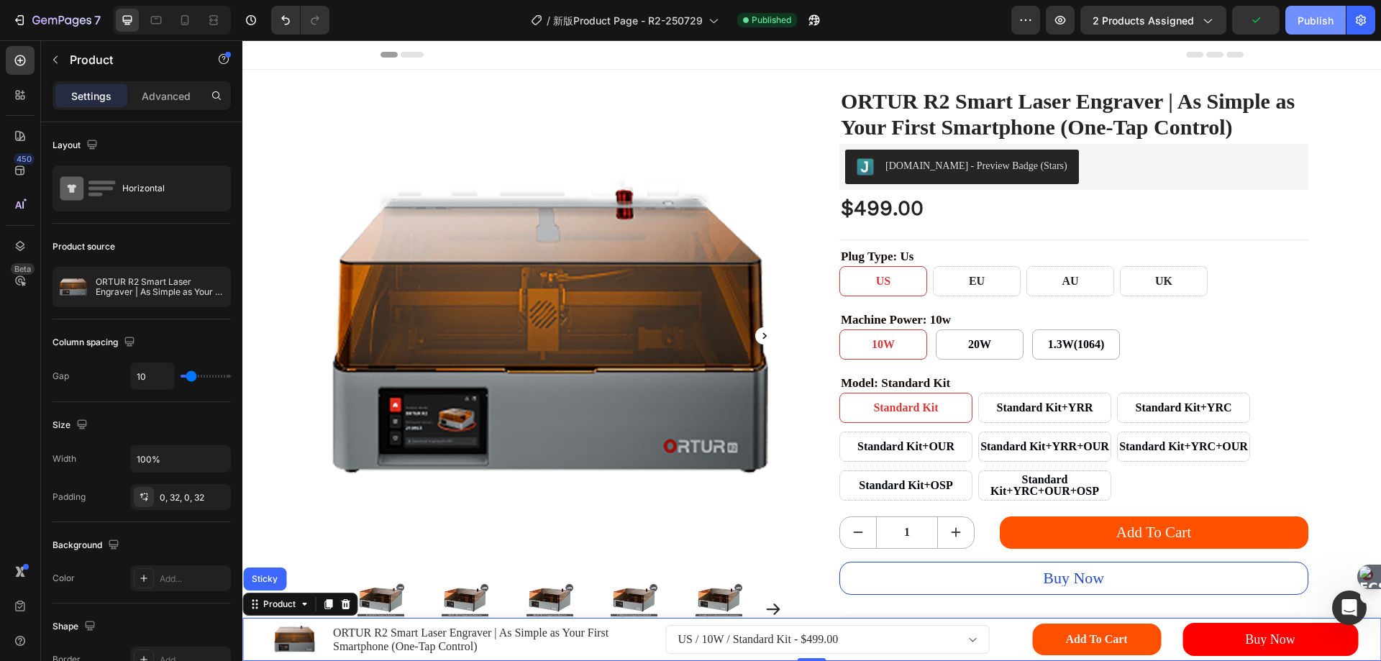
click at [1317, 24] on div "Publish" at bounding box center [1315, 20] width 36 height 15
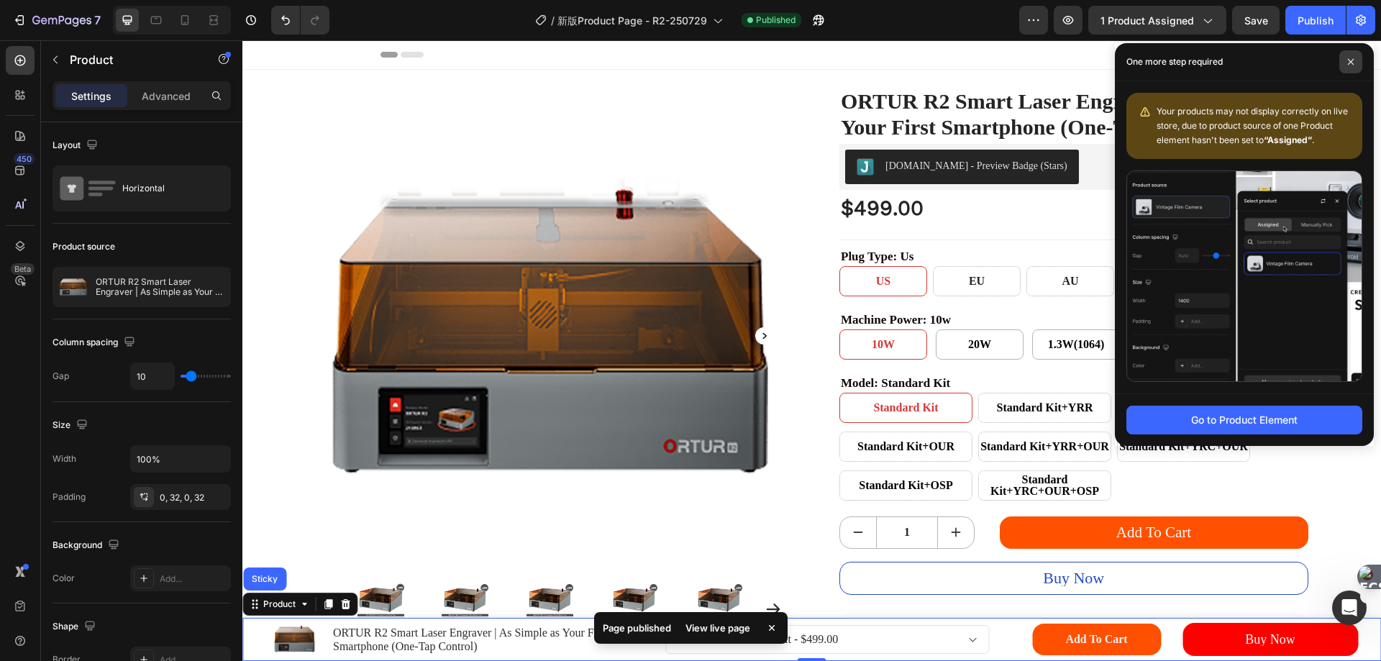
click at [1346, 60] on span at bounding box center [1350, 61] width 23 height 23
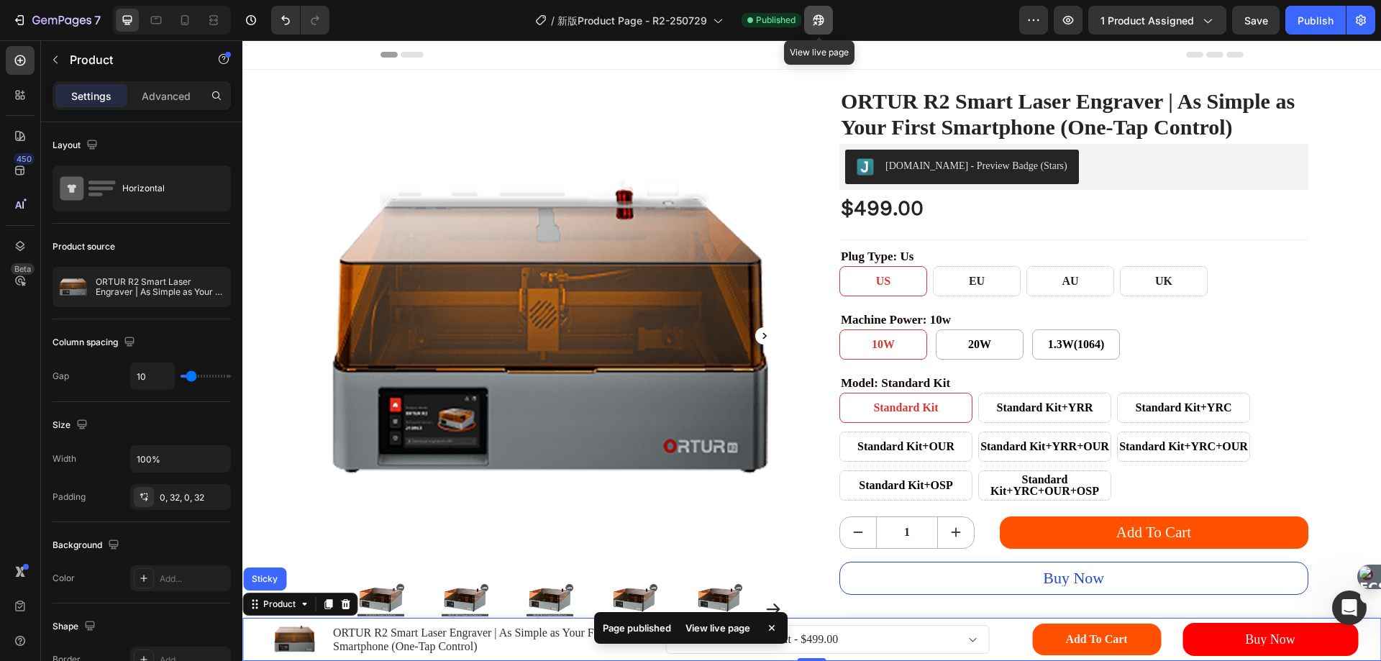
click at [823, 21] on icon "button" at bounding box center [818, 20] width 11 height 11
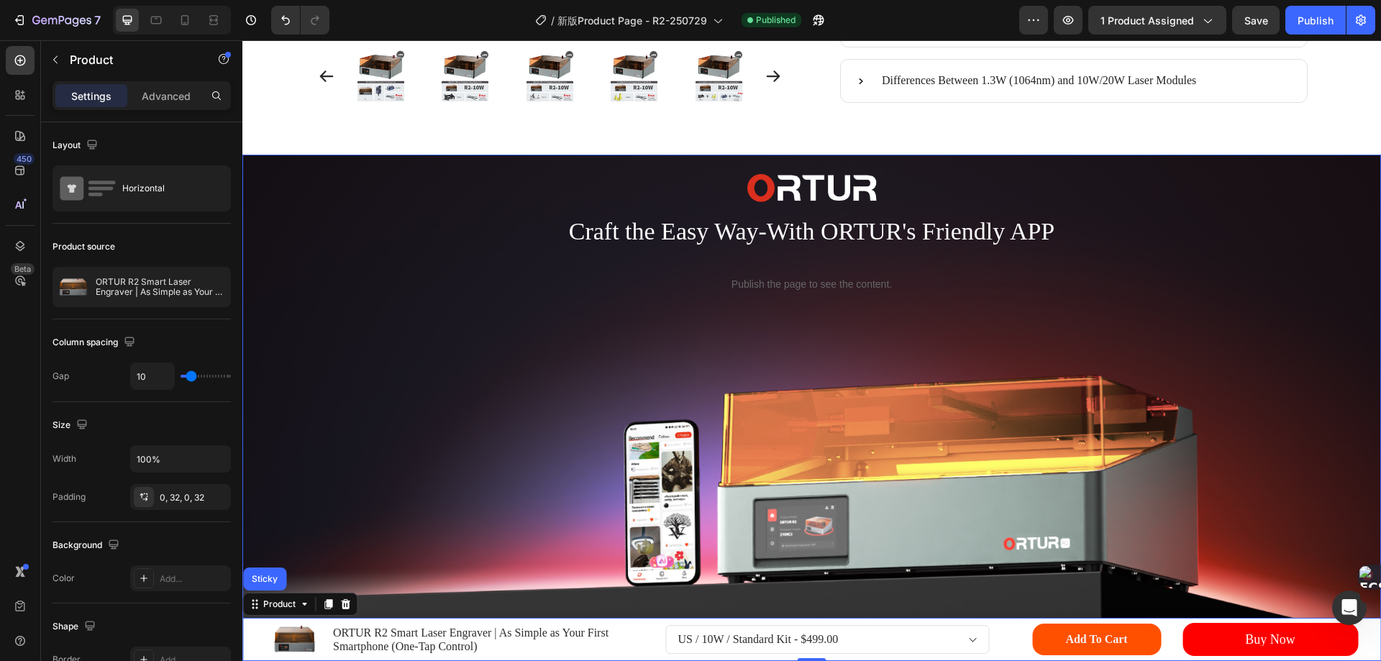
scroll to position [1007, 0]
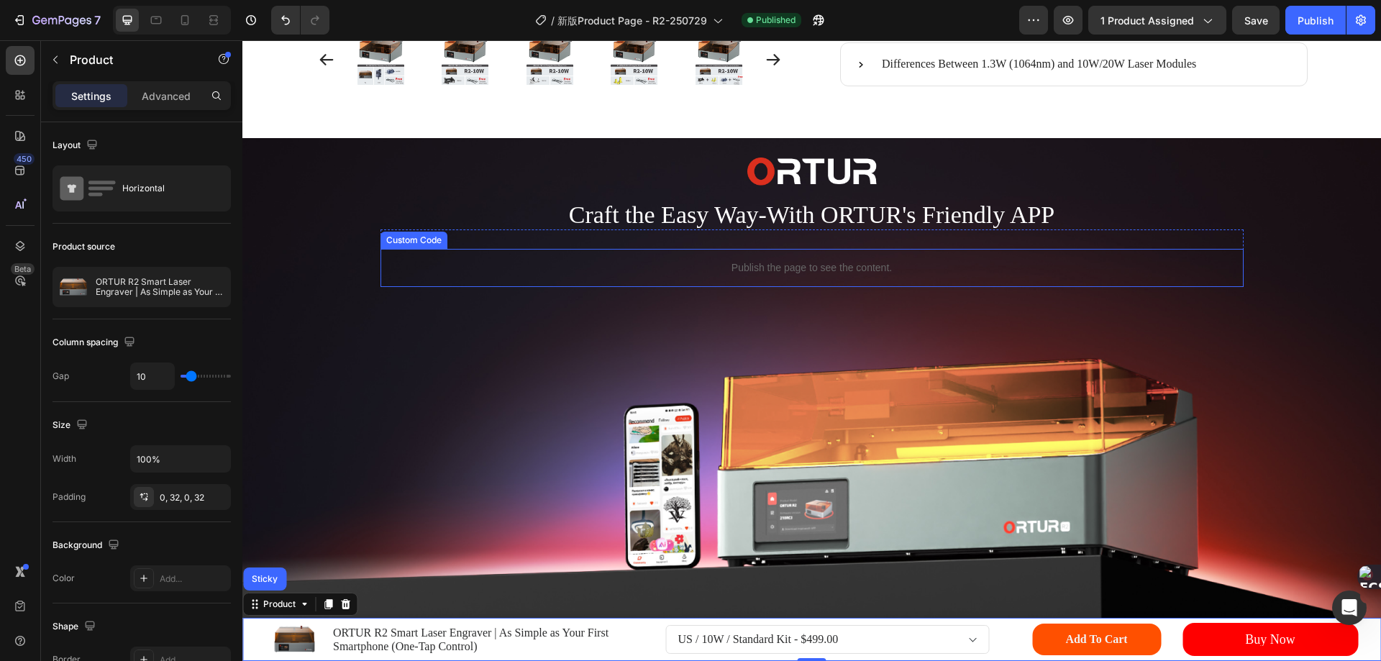
click at [726, 275] on p "Publish the page to see the content." at bounding box center [811, 267] width 863 height 15
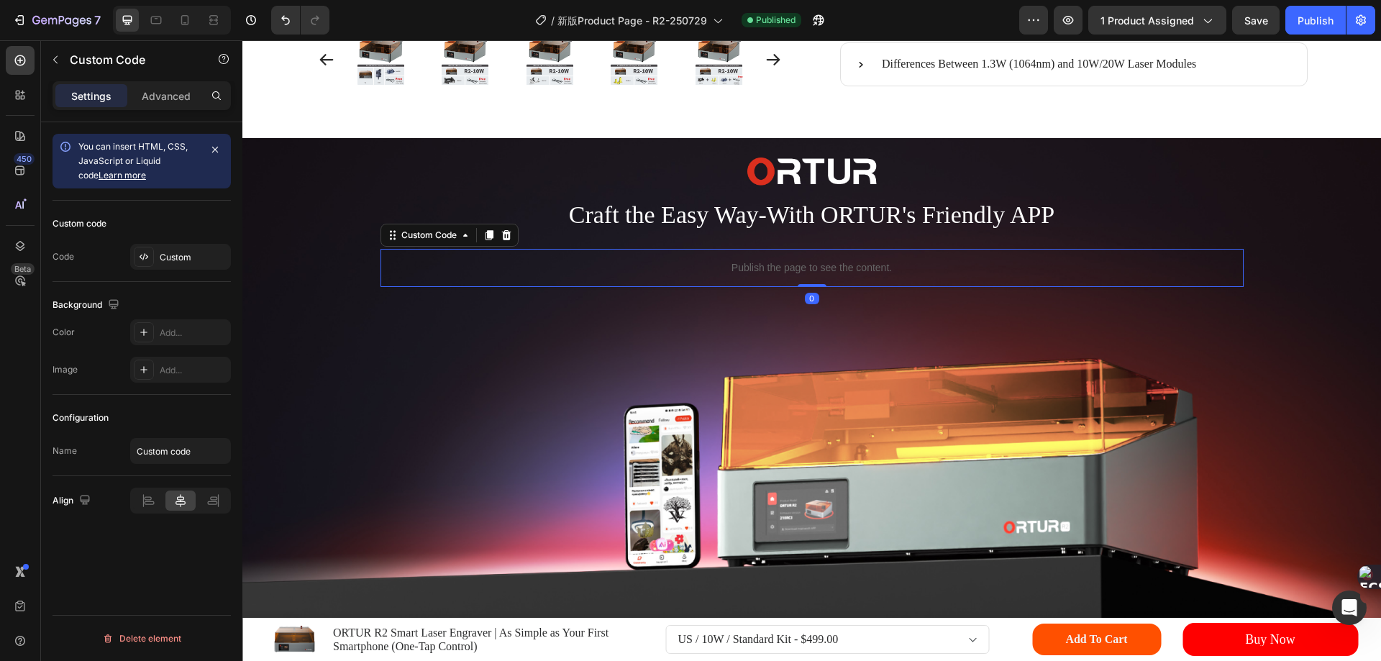
click at [726, 275] on p "Publish the page to see the content." at bounding box center [811, 267] width 863 height 15
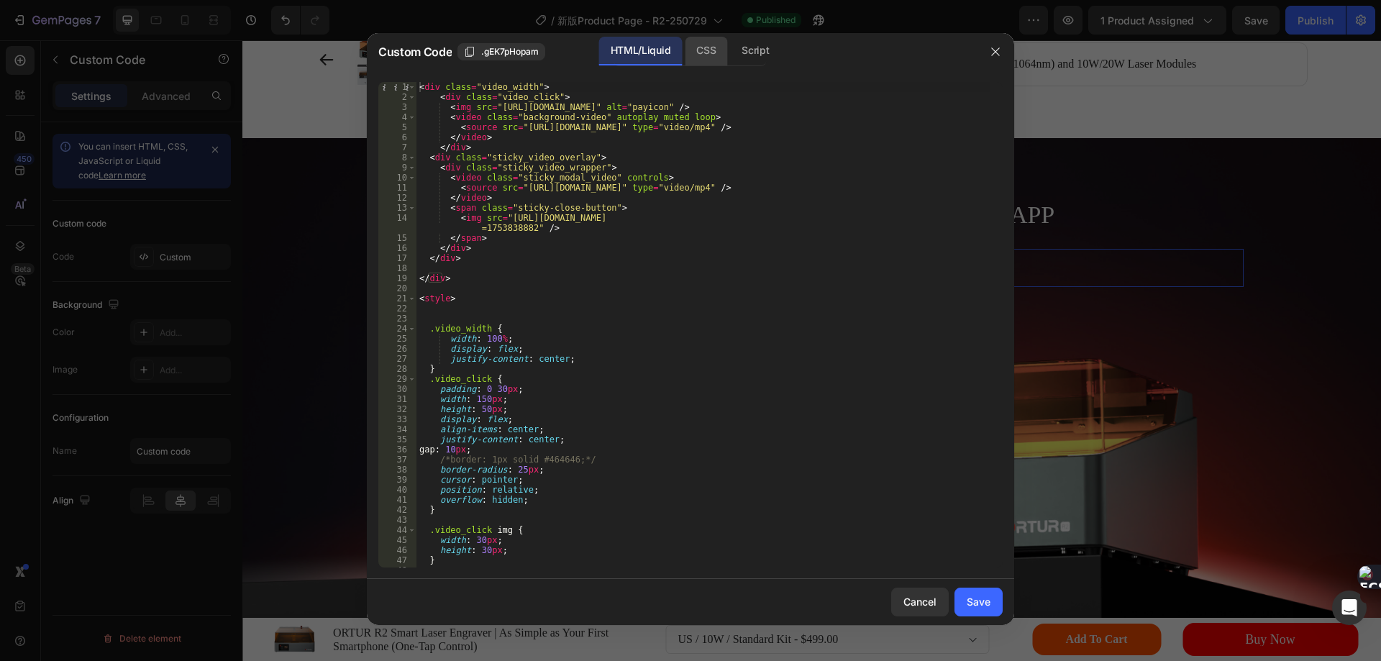
click at [700, 40] on div "CSS" at bounding box center [706, 51] width 42 height 29
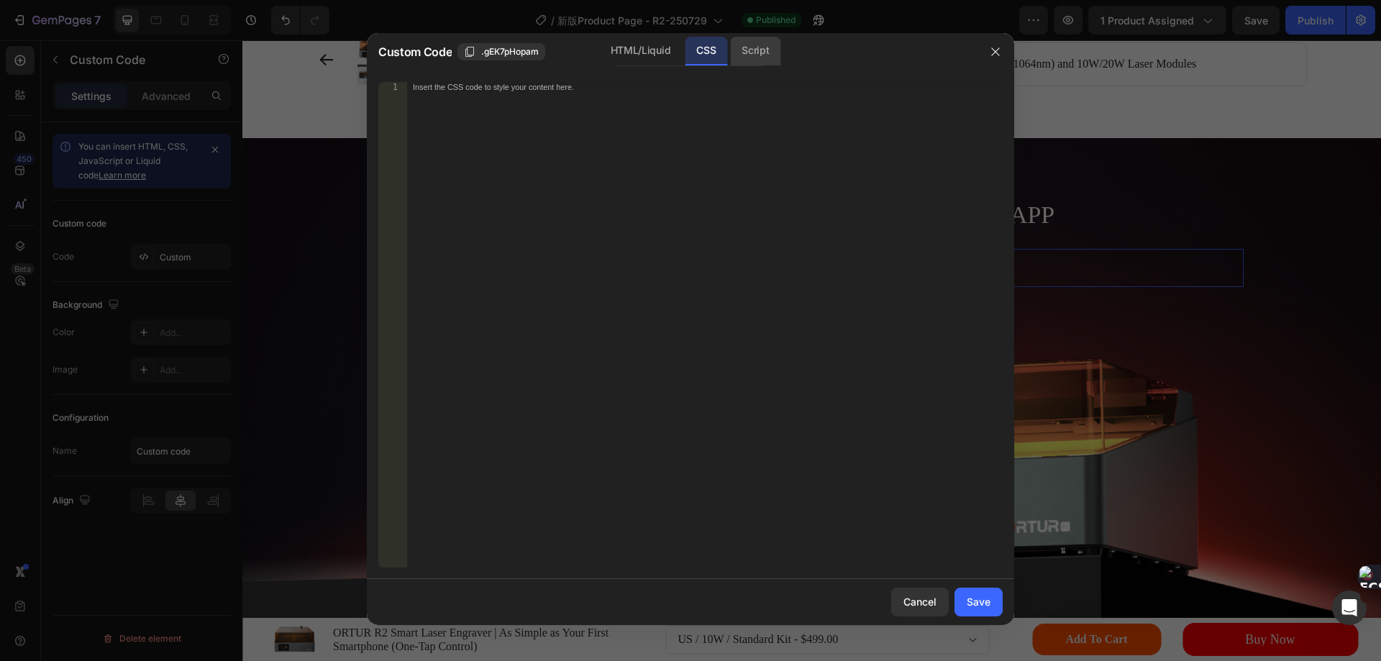
click at [759, 50] on div "Script" at bounding box center [755, 51] width 50 height 29
click at [655, 52] on div "HTML/Liquid" at bounding box center [640, 51] width 83 height 29
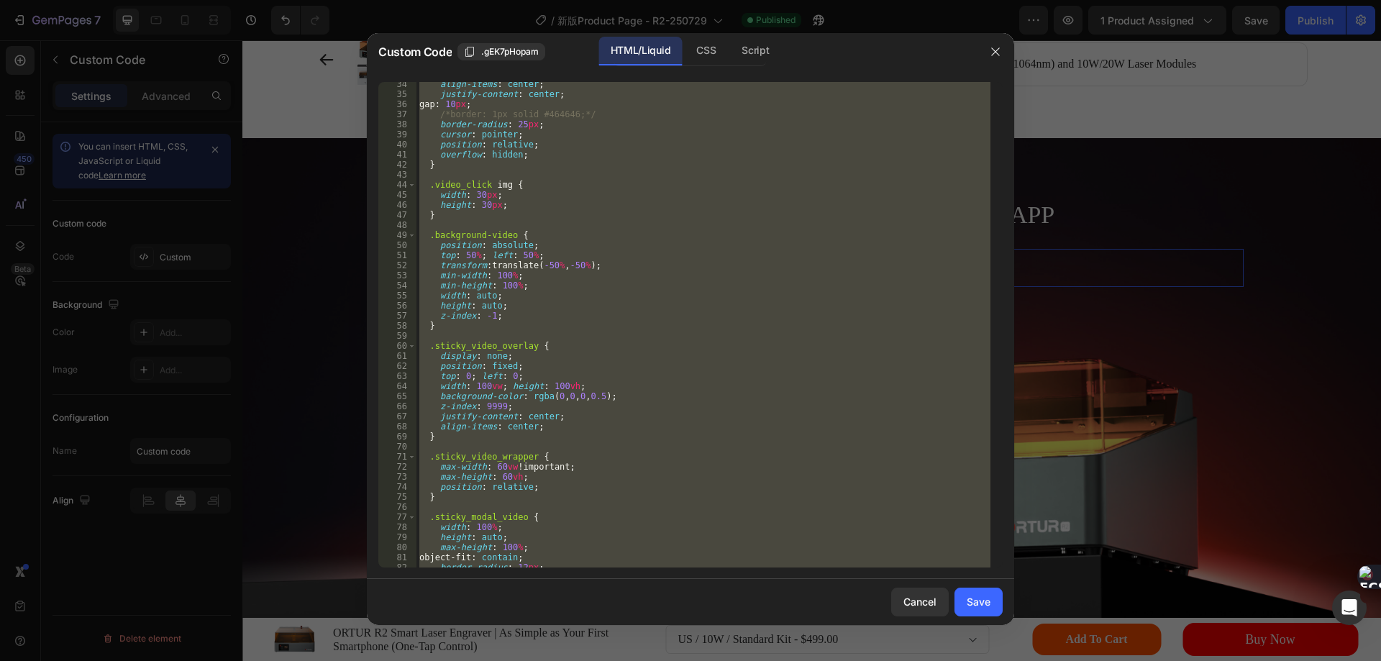
type textarea "</script>"
click at [599, 335] on div "align-items : center ; justify-content : center ; gap : 10 px ; /*border: 1px s…" at bounding box center [703, 324] width 574 height 485
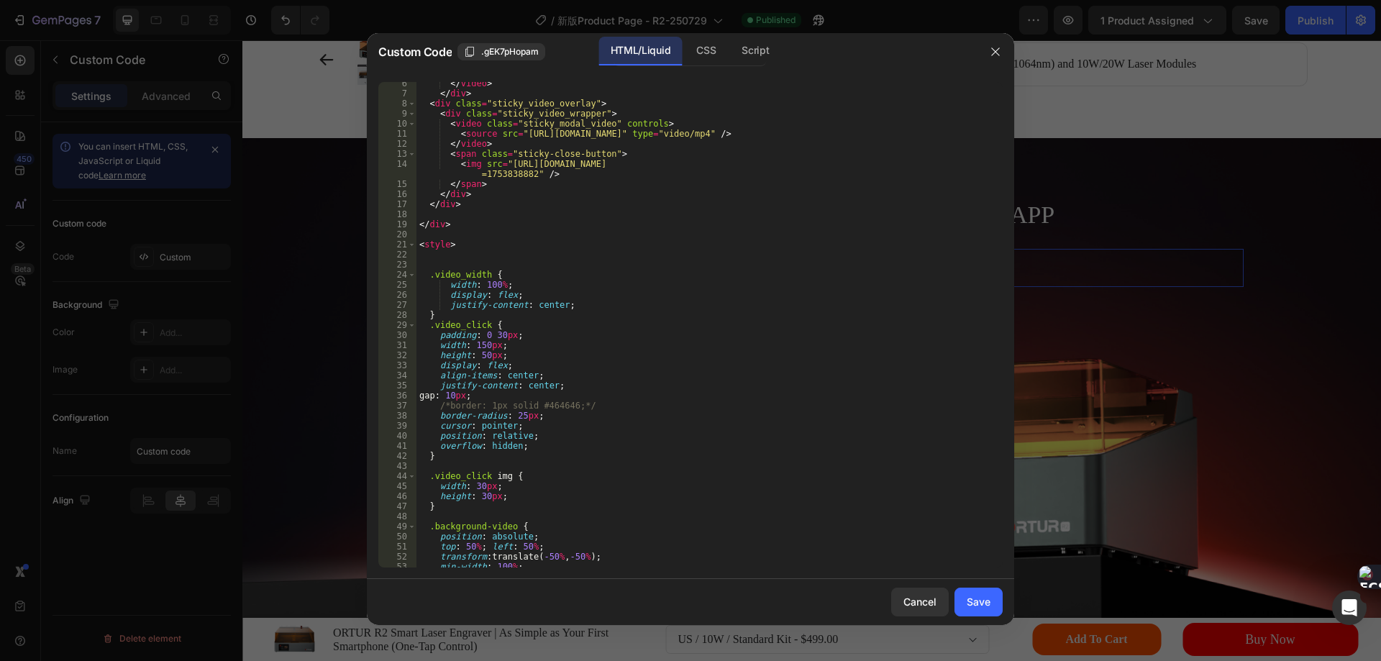
scroll to position [0, 0]
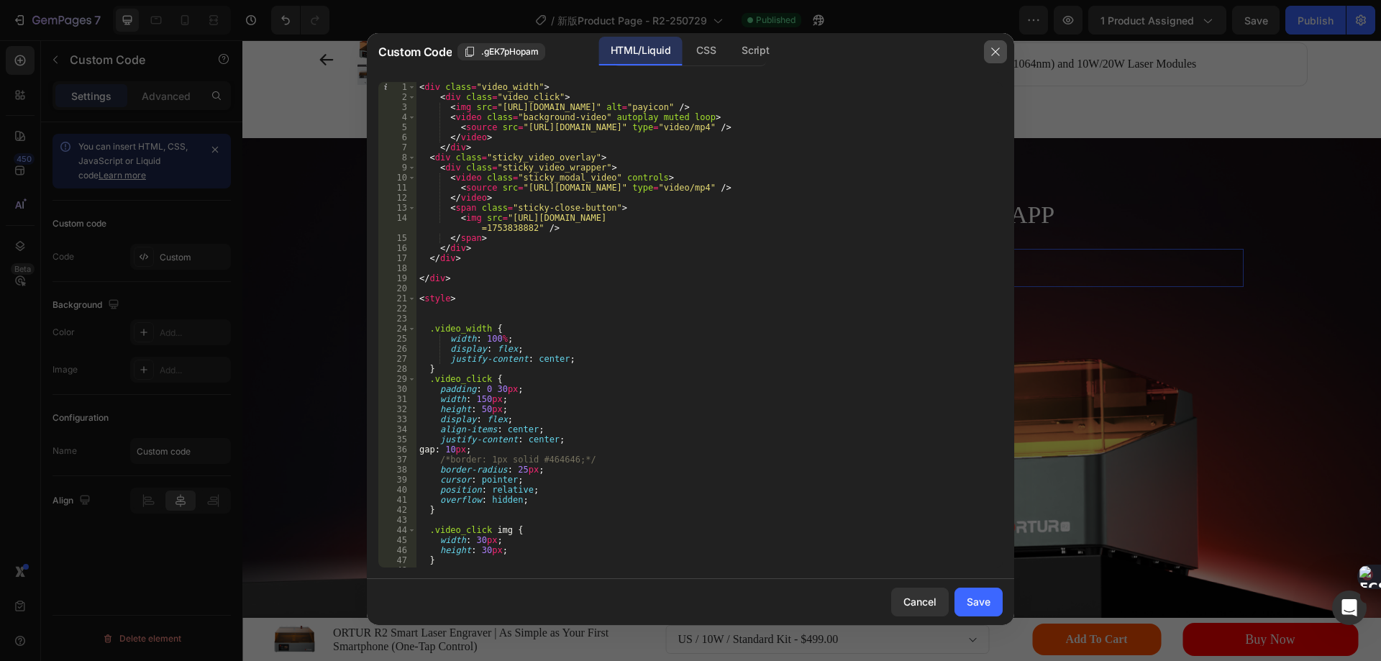
click at [996, 48] on icon "button" at bounding box center [995, 52] width 12 height 12
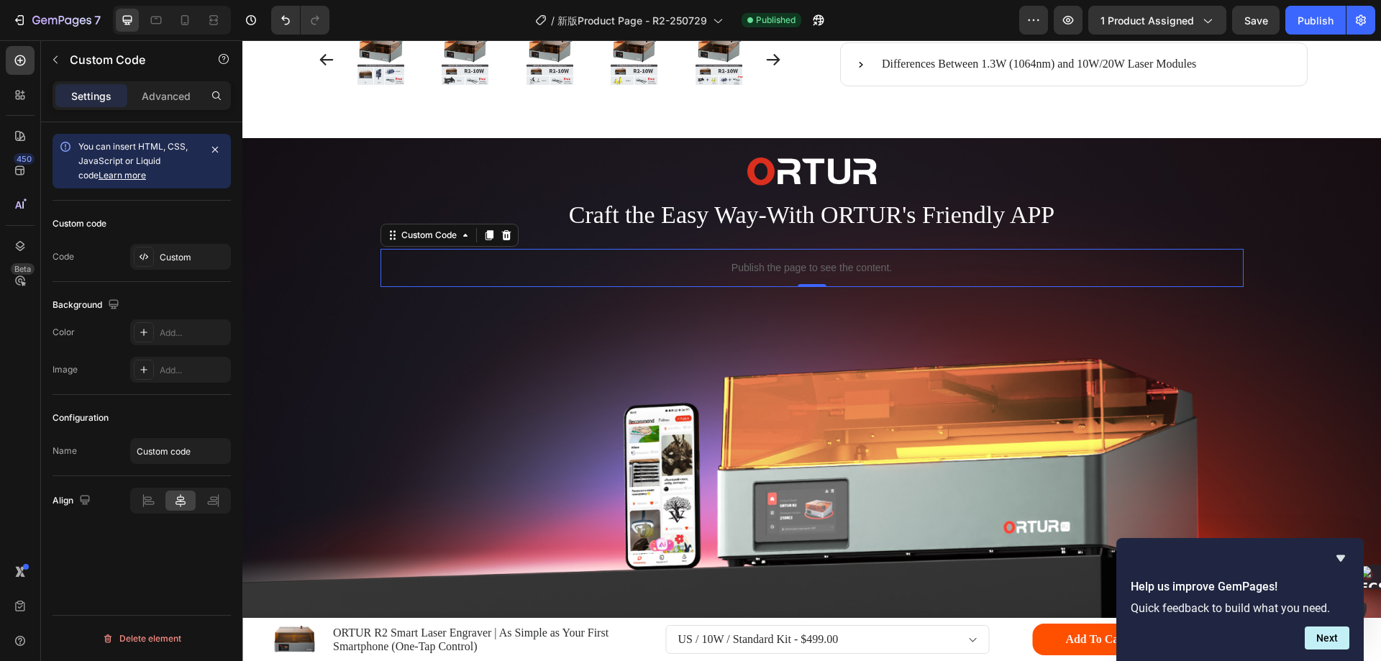
click at [756, 275] on p "Publish the page to see the content." at bounding box center [811, 267] width 863 height 15
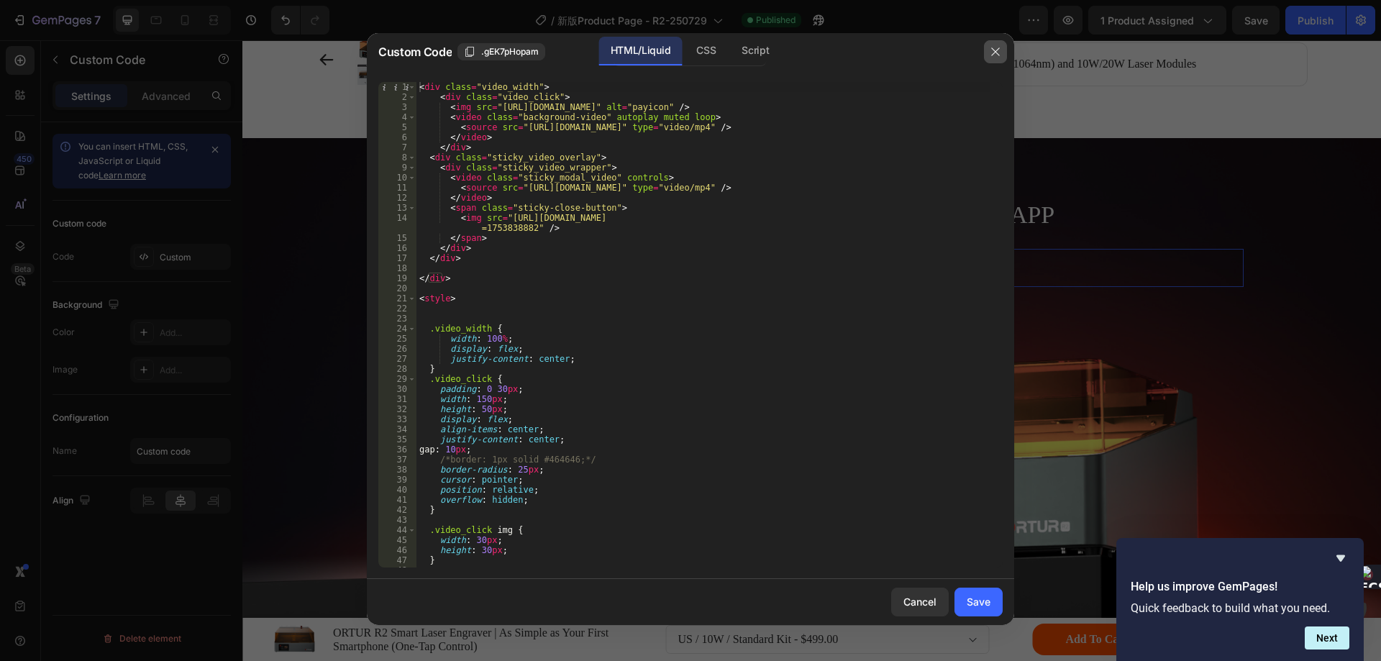
click at [1000, 51] on icon "button" at bounding box center [995, 52] width 12 height 12
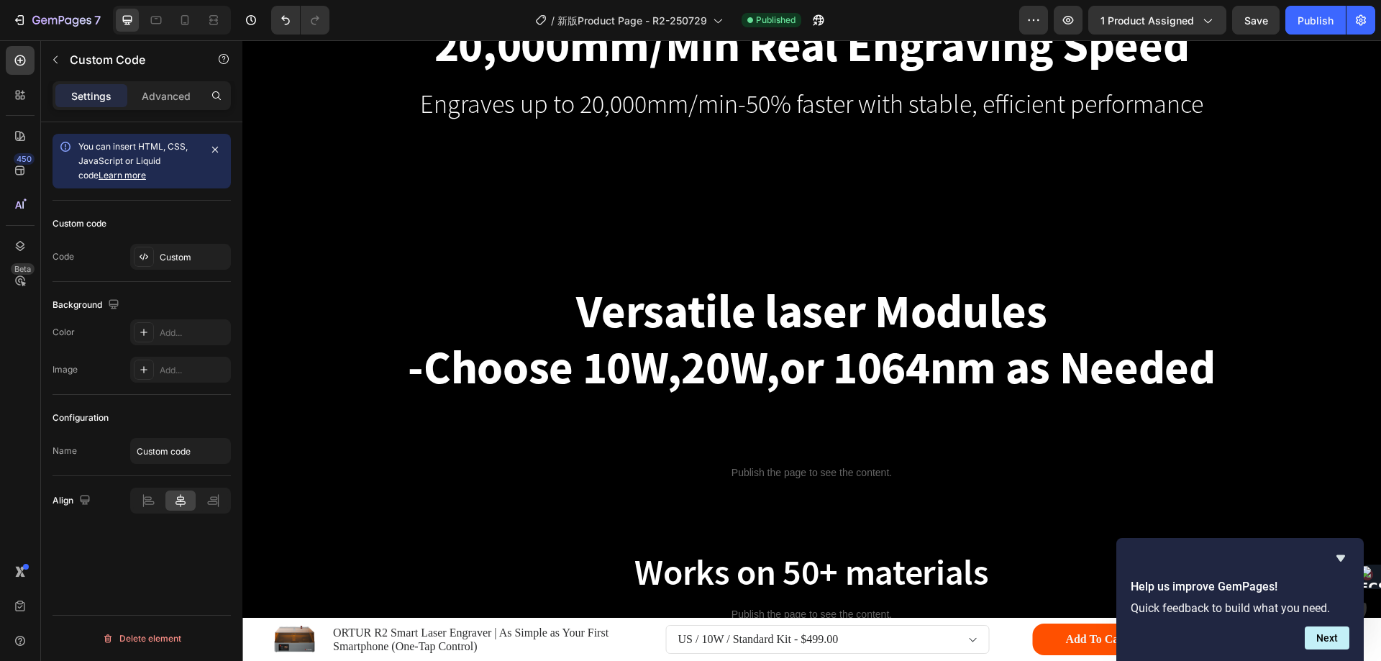
scroll to position [8772, 0]
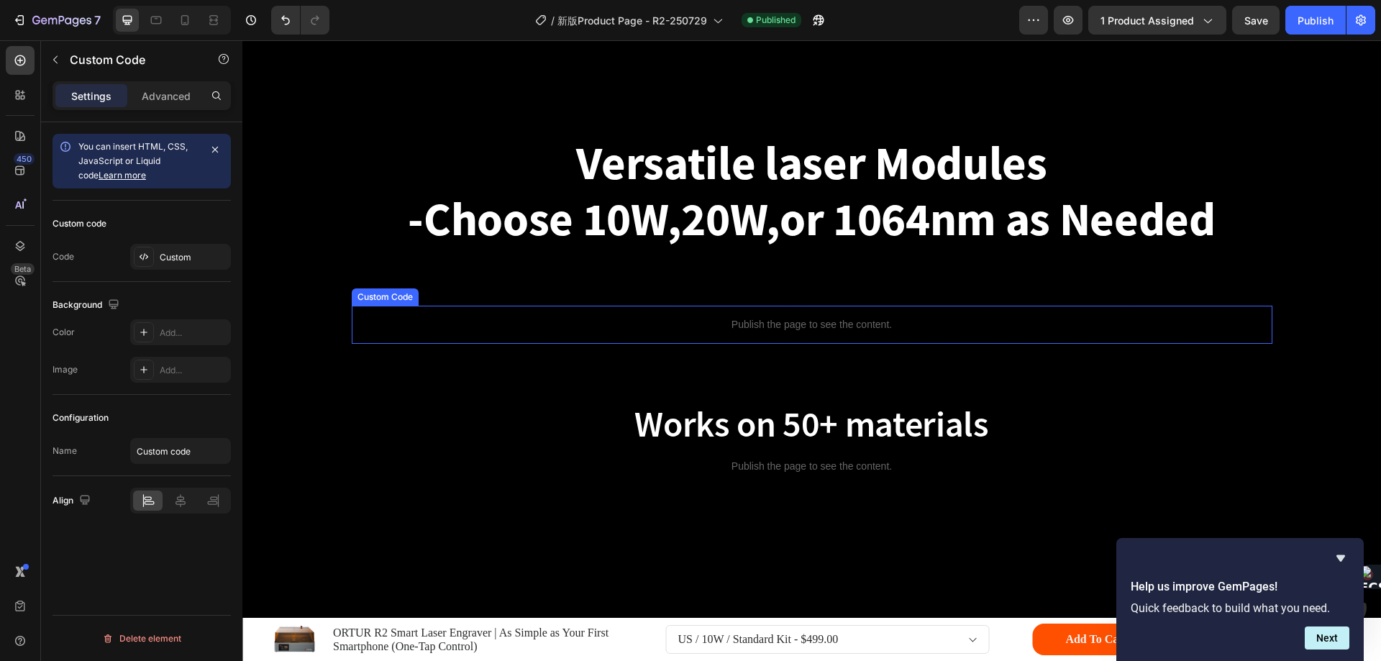
click at [781, 325] on p "Publish the page to see the content." at bounding box center [812, 324] width 920 height 15
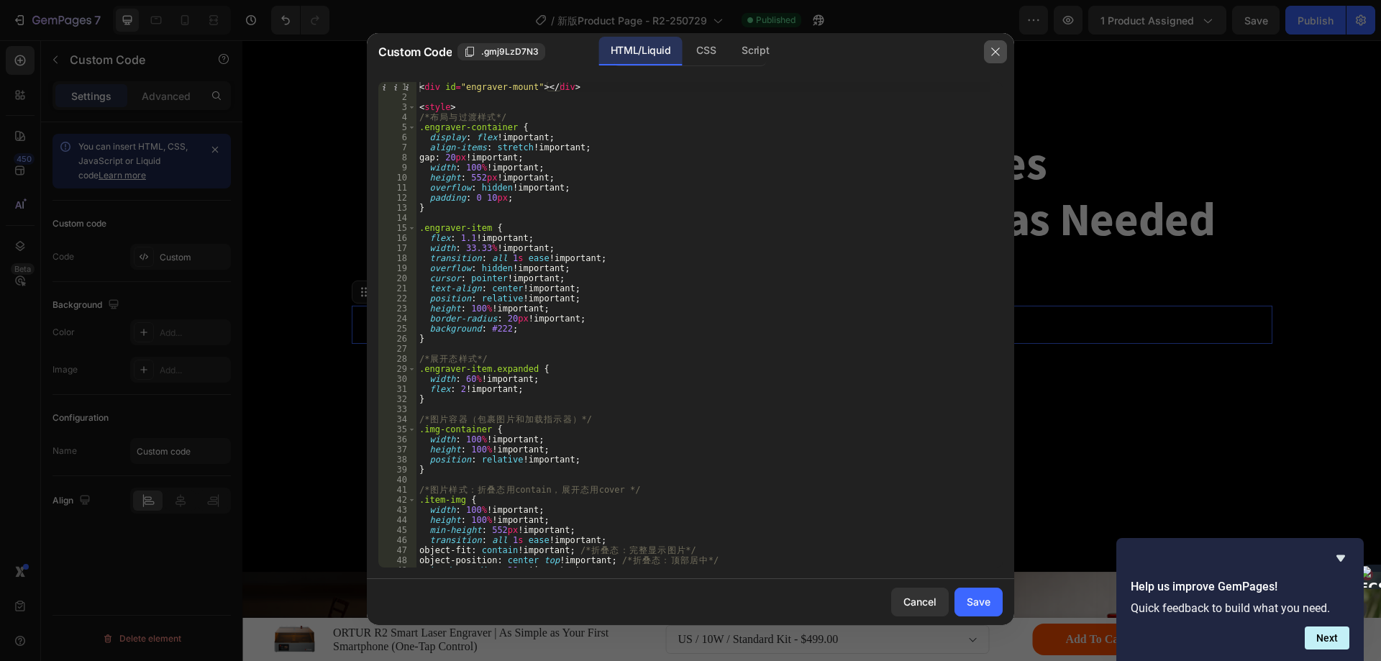
click at [990, 56] on icon "button" at bounding box center [995, 52] width 12 height 12
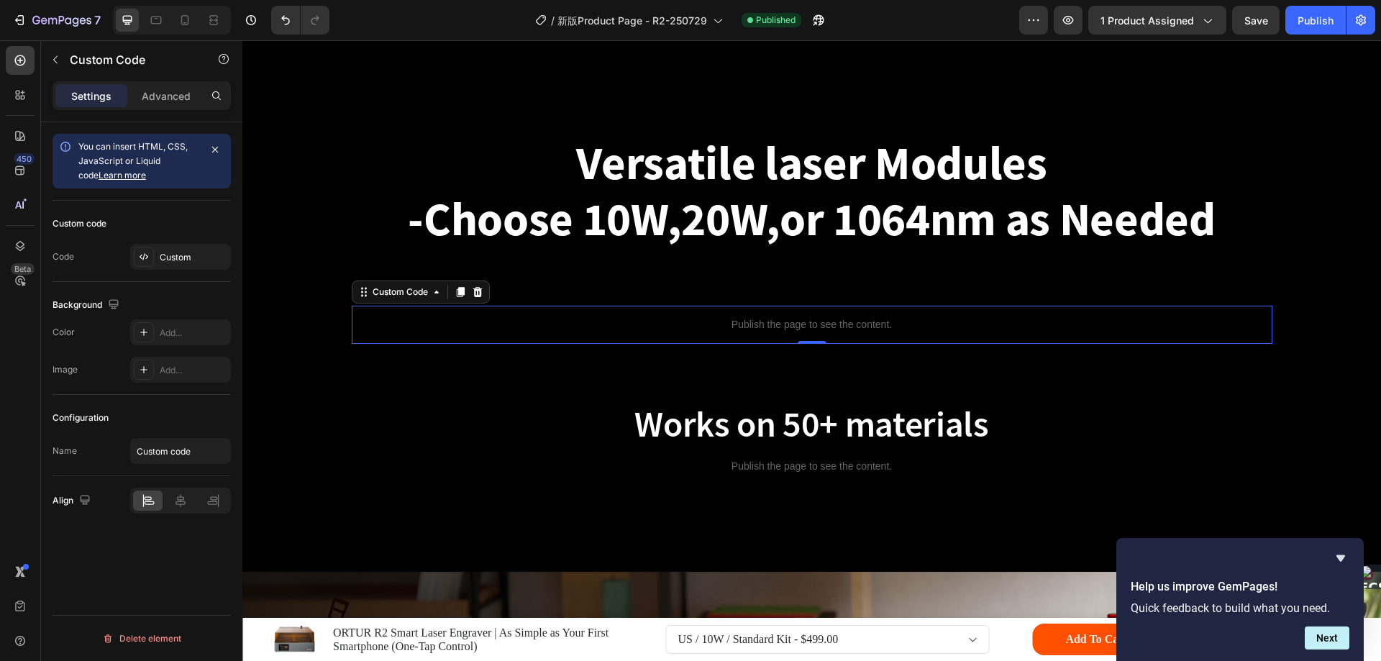
click at [703, 326] on p "Publish the page to see the content." at bounding box center [812, 324] width 920 height 15
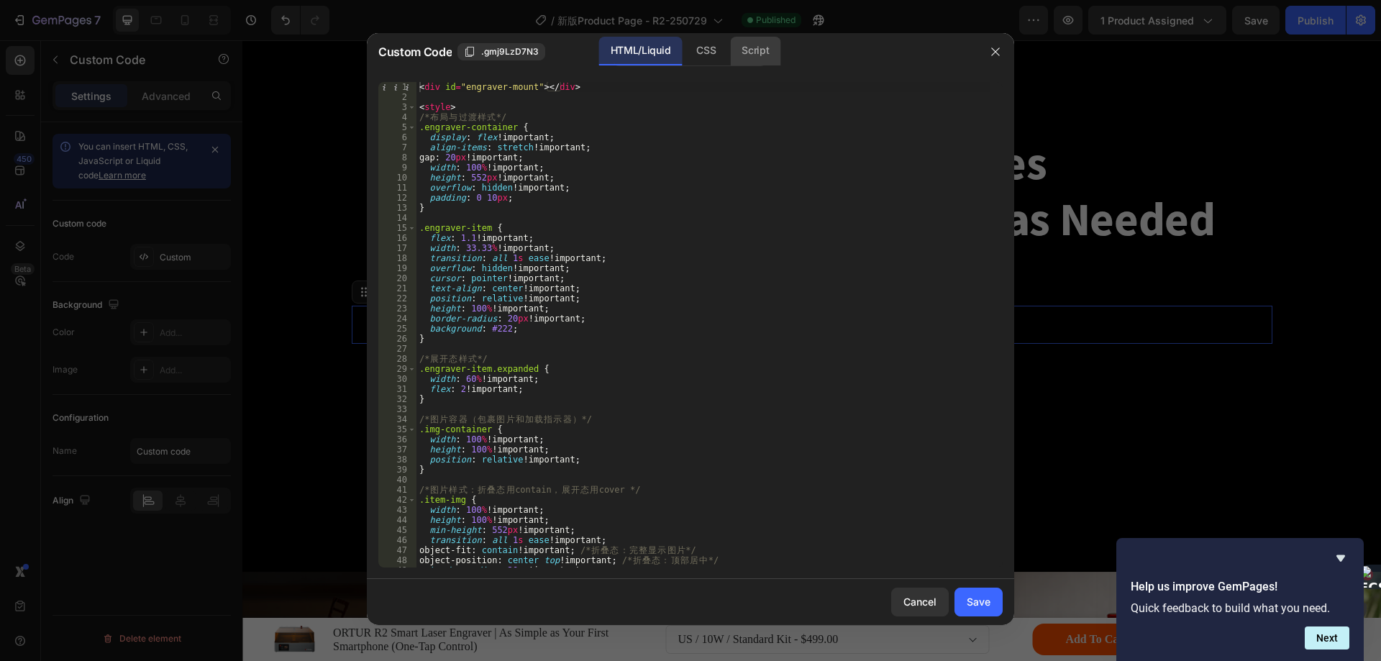
click at [755, 54] on div "Script" at bounding box center [755, 51] width 50 height 29
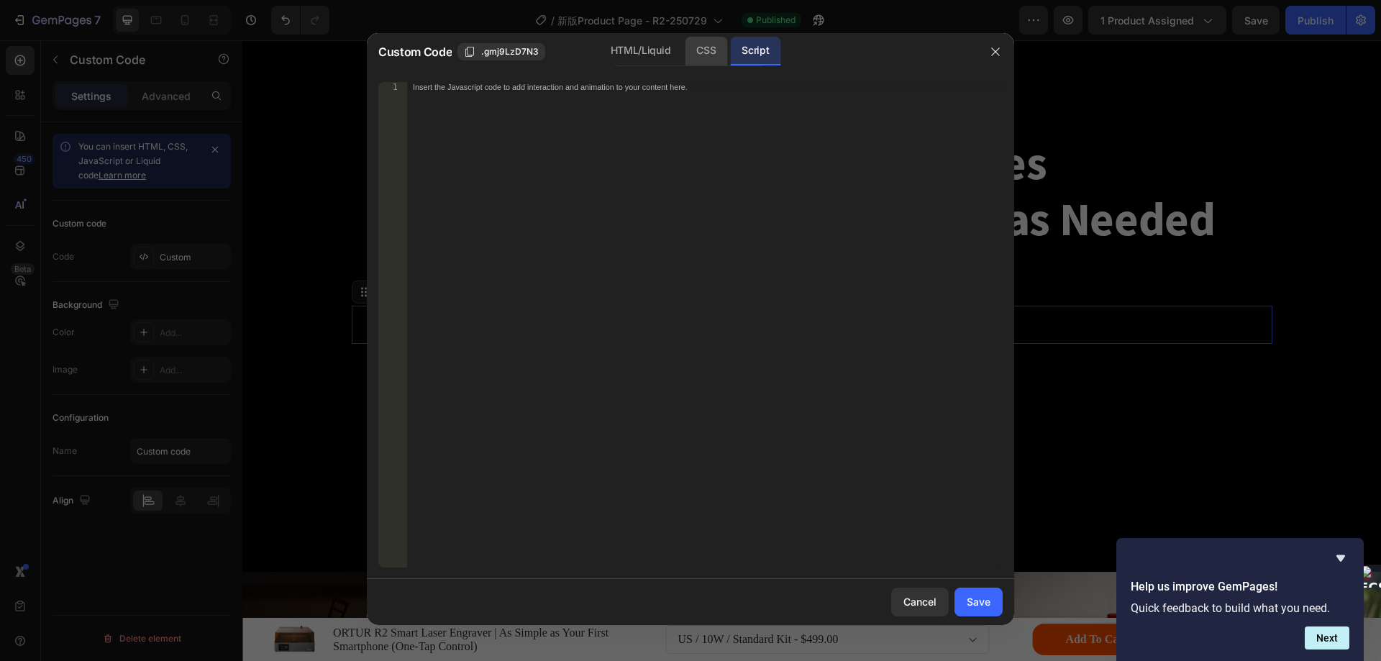
click at [713, 50] on div "CSS" at bounding box center [706, 51] width 42 height 29
click at [646, 48] on div "HTML/Liquid" at bounding box center [640, 51] width 83 height 29
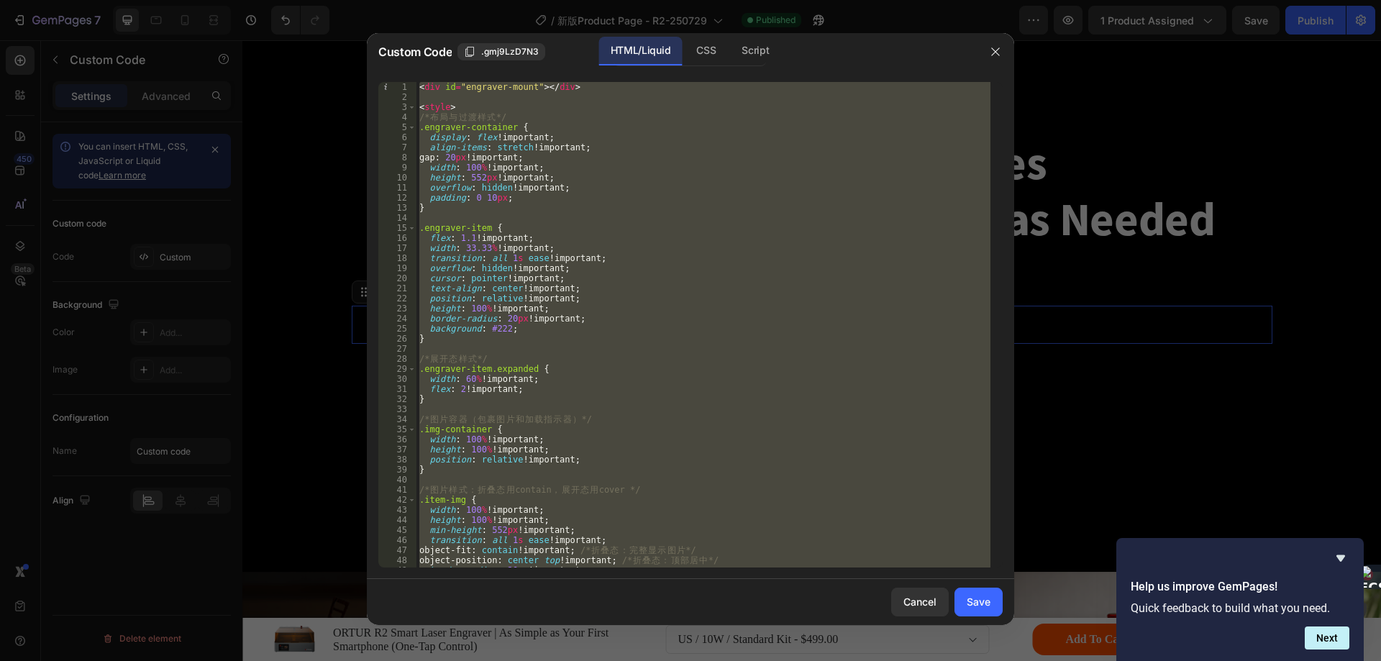
click at [584, 336] on div "< div id = "engraver-mount" > </ div > < style > /* 布 局 与 过 渡 样 式 */ .engraver-…" at bounding box center [703, 324] width 574 height 485
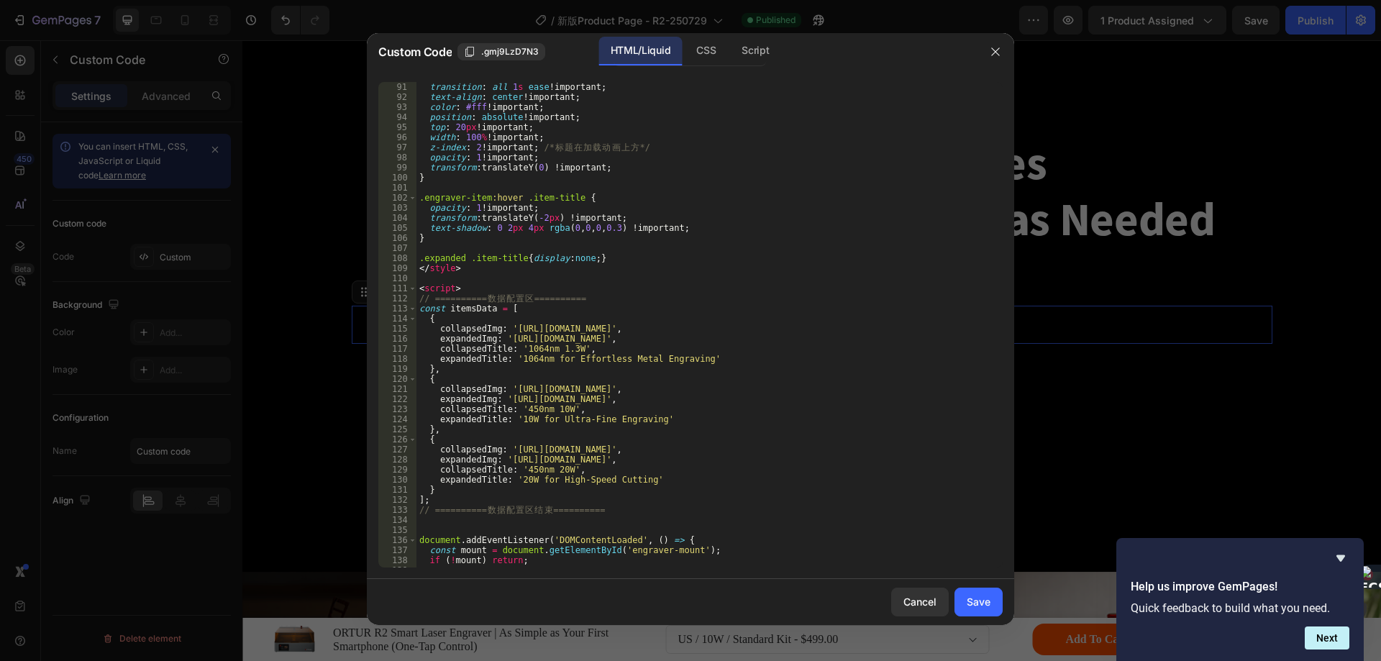
scroll to position [1079, 0]
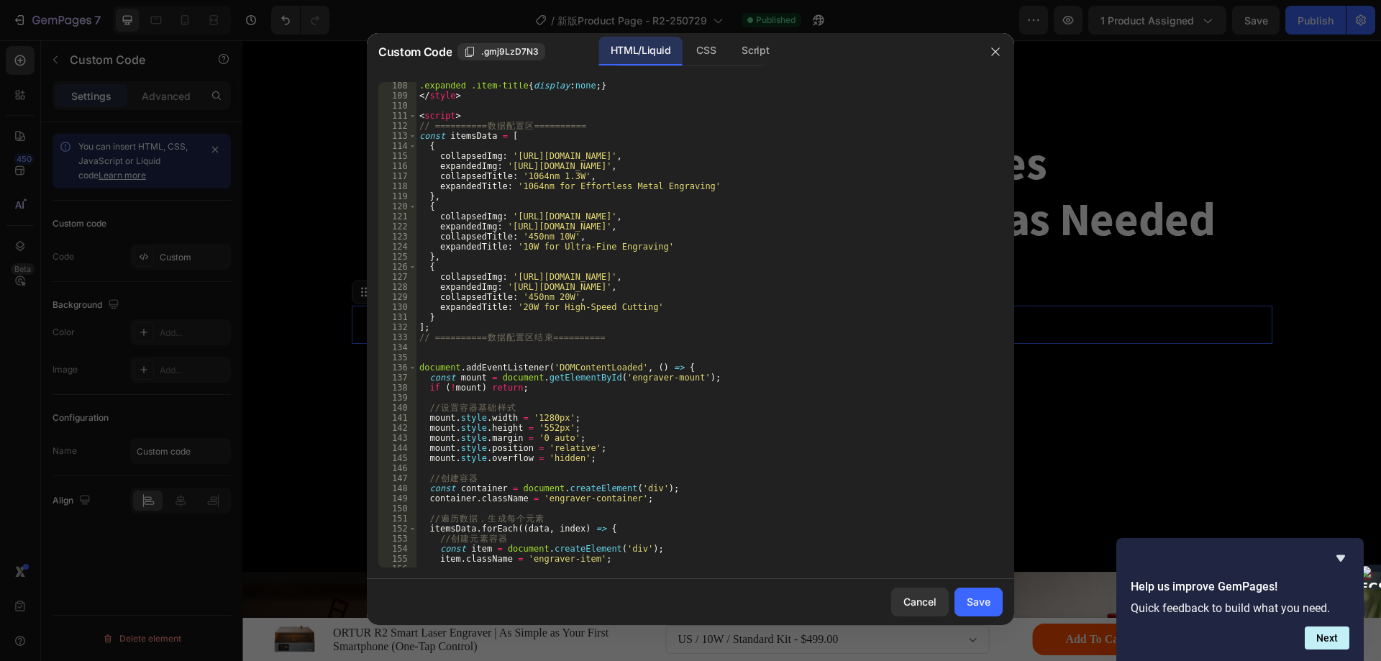
click at [466, 157] on div ".expanded .item-title { display : none ; } </ style > < script > // ========== …" at bounding box center [703, 333] width 574 height 505
click at [466, 139] on div ".expanded .item-title { display : none ; } </ style > < script > // ========== …" at bounding box center [703, 333] width 574 height 505
click at [480, 156] on div ".expanded .item-title { display : none ; } </ style > < script > // ========== …" at bounding box center [703, 333] width 574 height 505
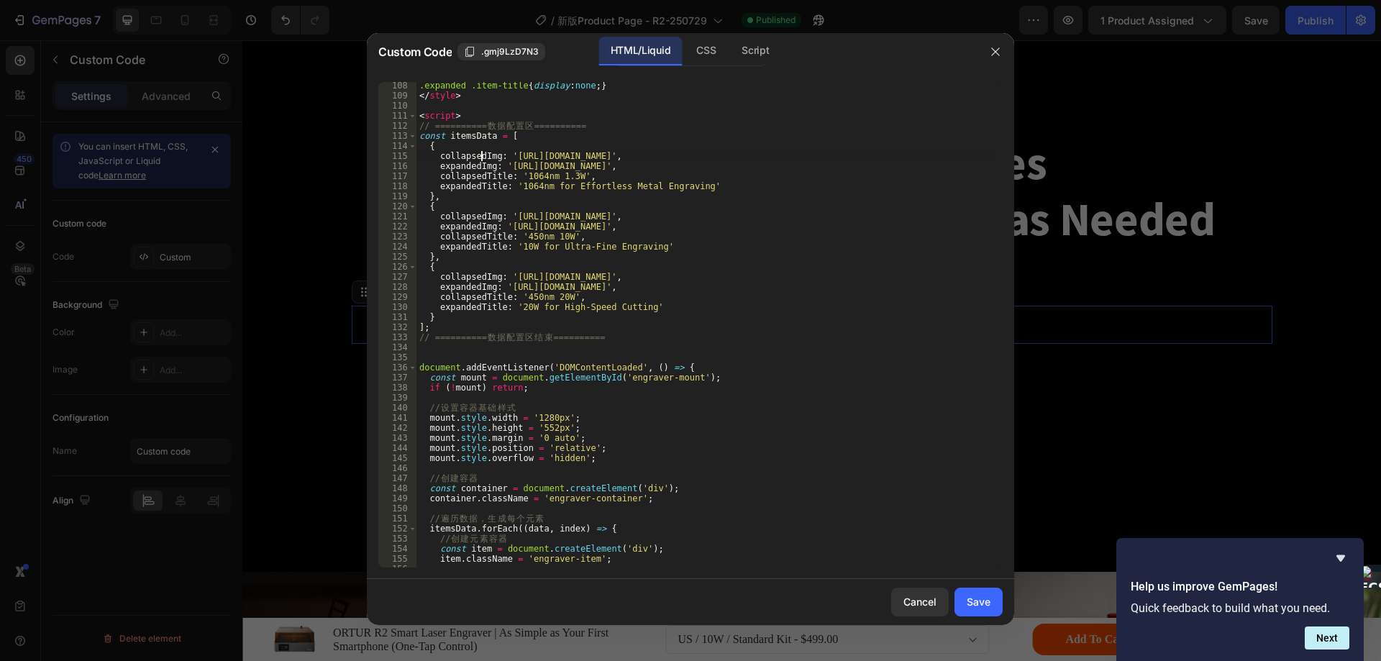
click at [480, 156] on div ".expanded .item-title { display : none ; } </ style > < script > // ========== …" at bounding box center [703, 333] width 574 height 505
click at [572, 199] on div ".expanded .item-title { display : none ; } </ style > < script > // ========== …" at bounding box center [703, 333] width 574 height 505
click at [467, 157] on div ".expanded .item-title { display : none ; } </ style > < script > // ========== …" at bounding box center [703, 333] width 574 height 505
click at [451, 170] on div ".expanded .item-title { display : none ; } </ style > < script > // ========== …" at bounding box center [703, 333] width 574 height 505
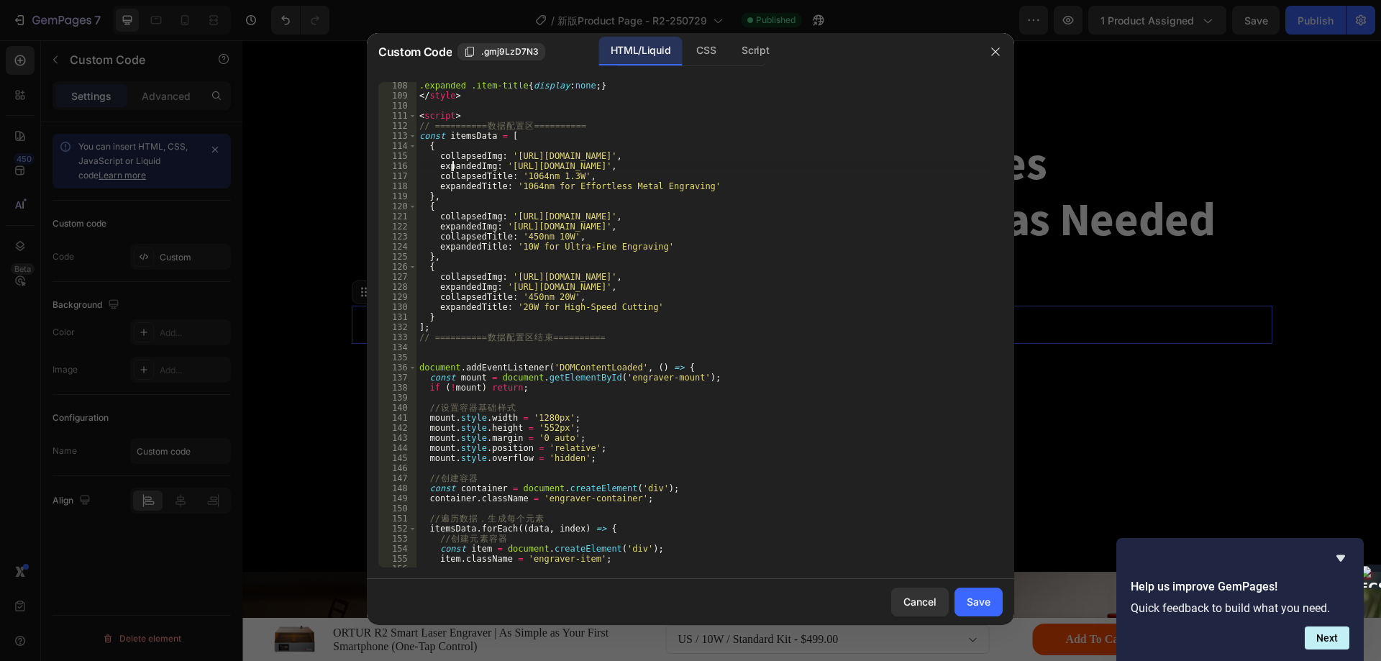
click at [451, 170] on div ".expanded .item-title { display : none ; } </ style > < script > // ========== …" at bounding box center [703, 333] width 574 height 505
click at [546, 206] on div ".expanded .item-title { display : none ; } </ style > < script > // ========== …" at bounding box center [703, 333] width 574 height 505
click at [464, 178] on div ".expanded .item-title { display : none ; } </ style > < script > // ========== …" at bounding box center [703, 333] width 574 height 505
click at [461, 188] on div ".expanded .item-title { display : none ; } </ style > < script > // ========== …" at bounding box center [703, 333] width 574 height 505
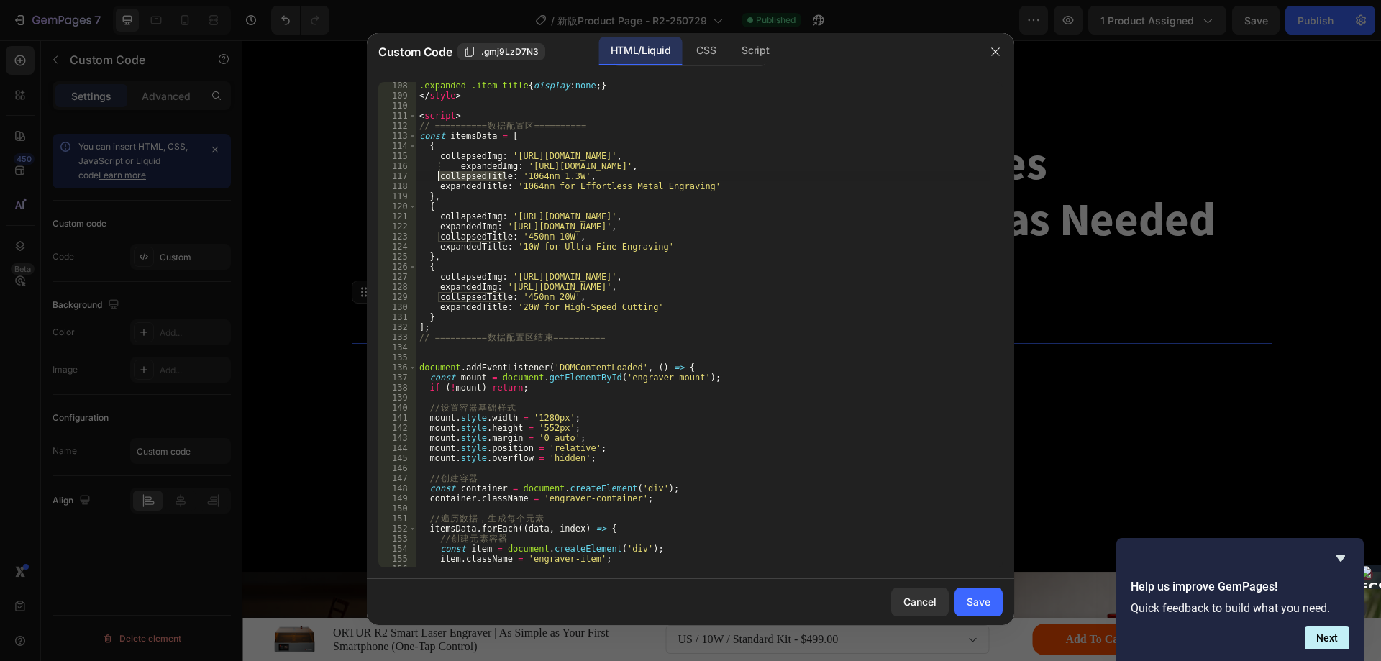
type textarea "expandedTitle: '1064nm for Effortless Metal Engraving'"
click at [461, 188] on div ".expanded .item-title { display : none ; } </ style > < script > // ========== …" at bounding box center [703, 333] width 574 height 505
click at [1003, 54] on button "button" at bounding box center [995, 51] width 23 height 23
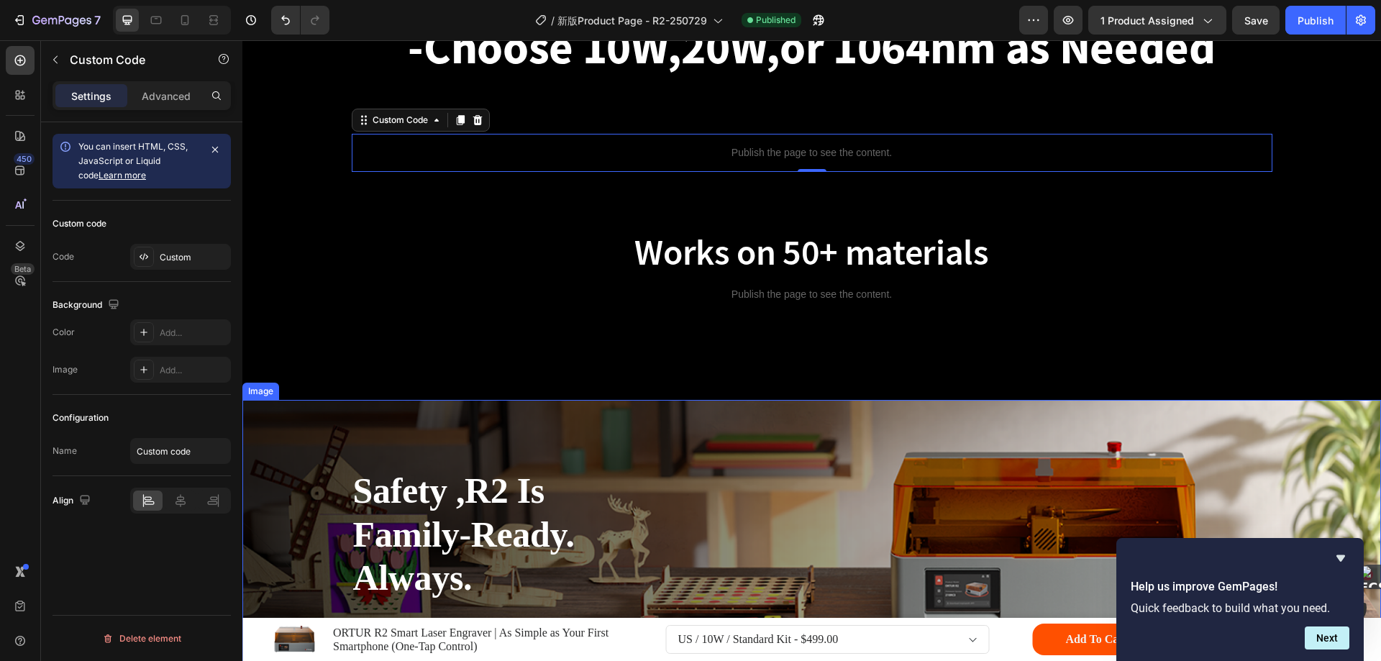
scroll to position [8988, 0]
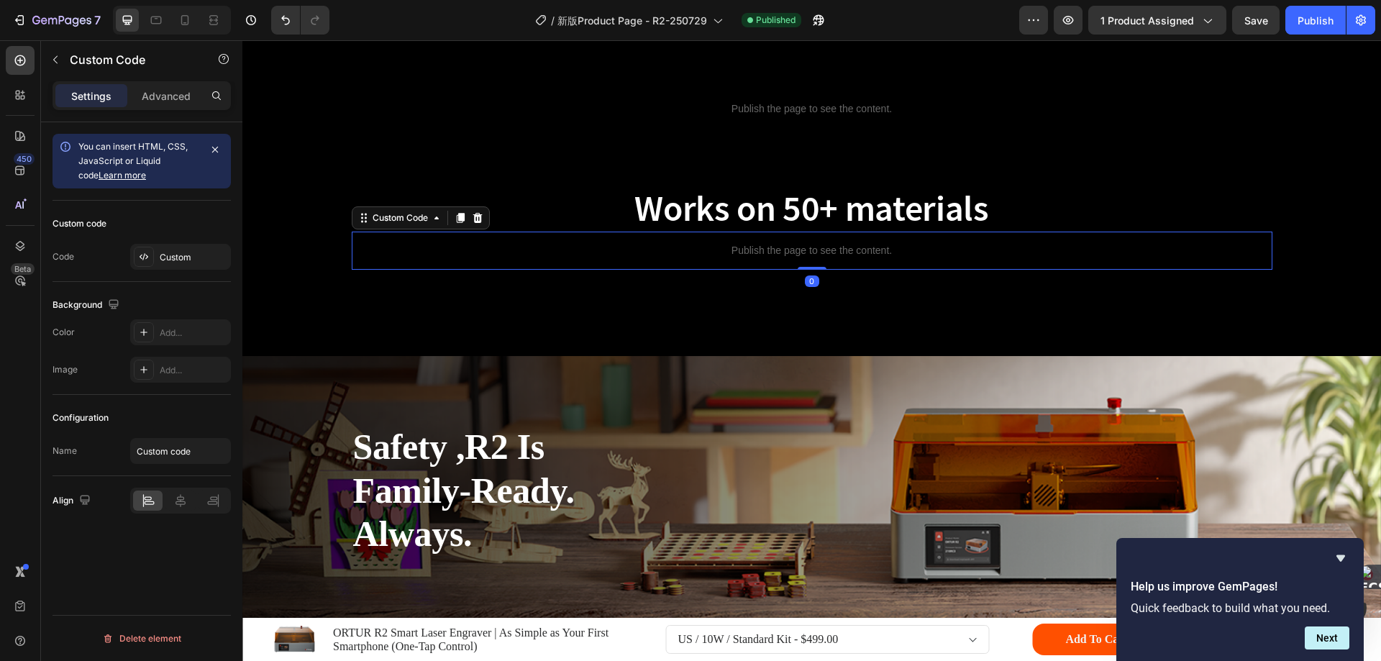
click at [769, 257] on p "Publish the page to see the content." at bounding box center [812, 250] width 920 height 15
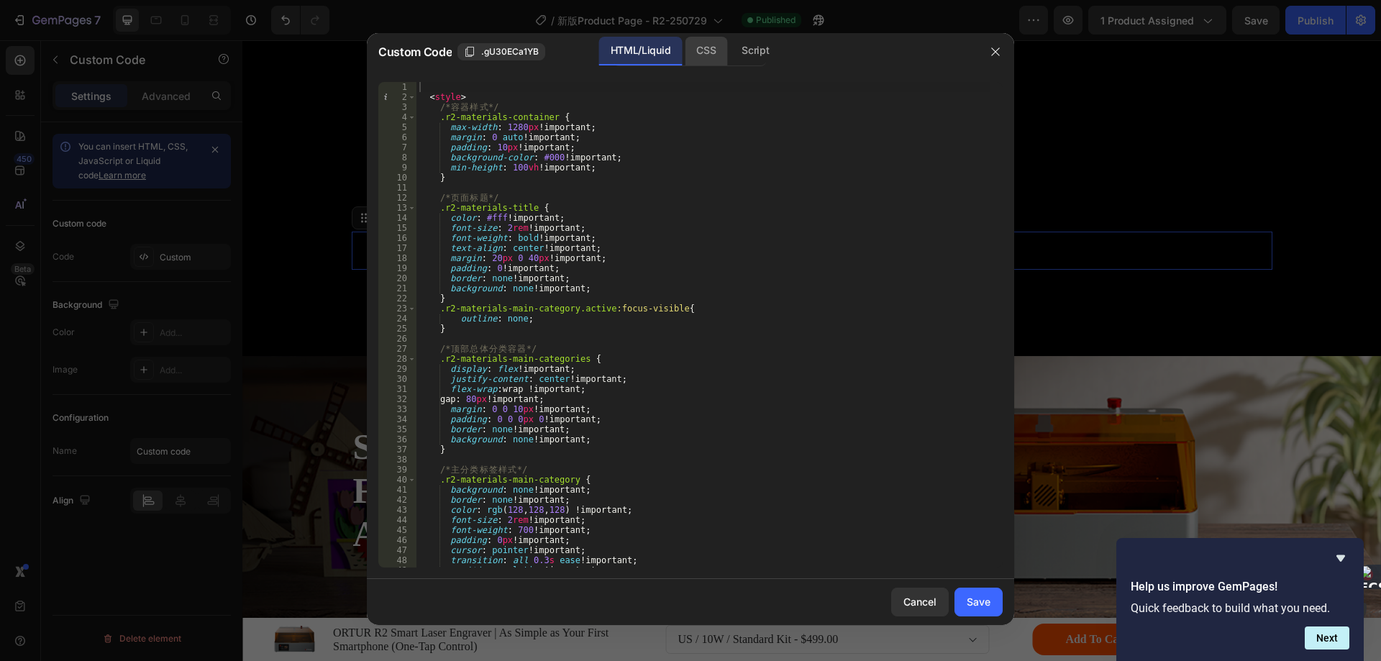
click at [707, 56] on div "CSS" at bounding box center [706, 51] width 42 height 29
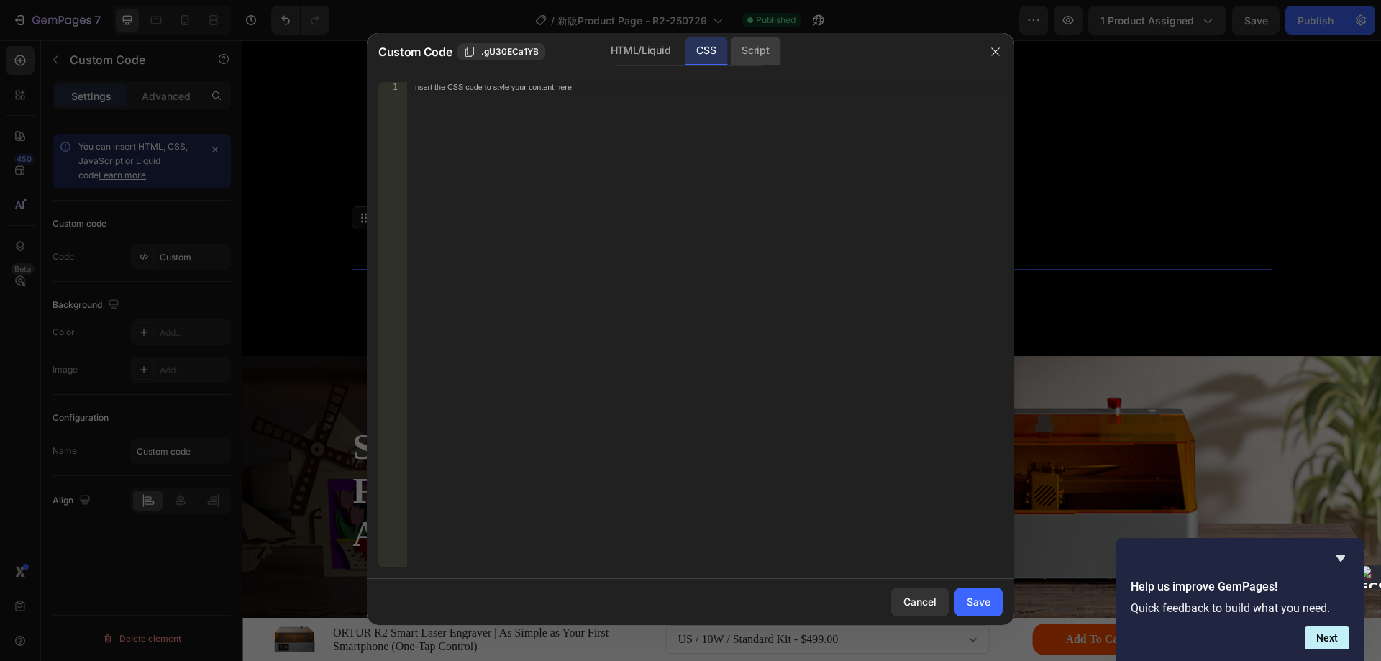
click at [763, 50] on div "Script" at bounding box center [755, 51] width 50 height 29
click at [640, 50] on div "HTML/Liquid" at bounding box center [640, 51] width 83 height 29
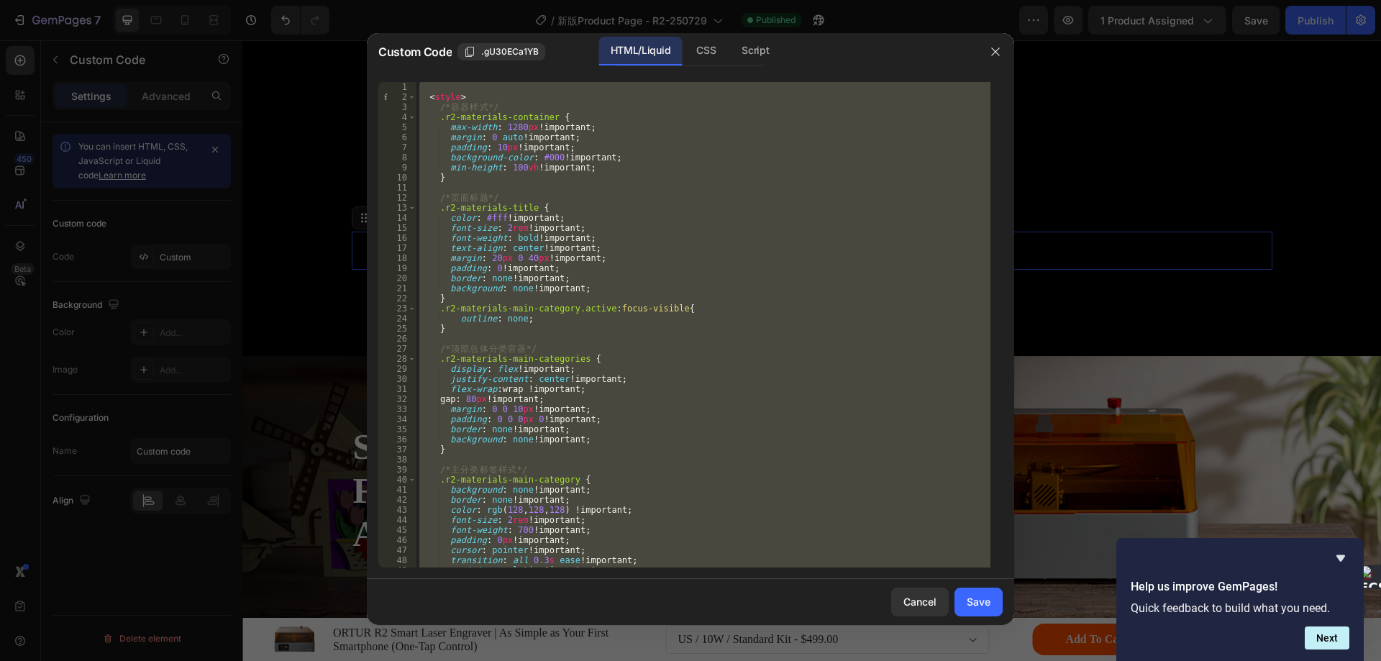
click at [687, 164] on div "< style > /* 容 器 样 式 */ .r2-materials-container { max-width : 1280 px !importan…" at bounding box center [703, 324] width 574 height 485
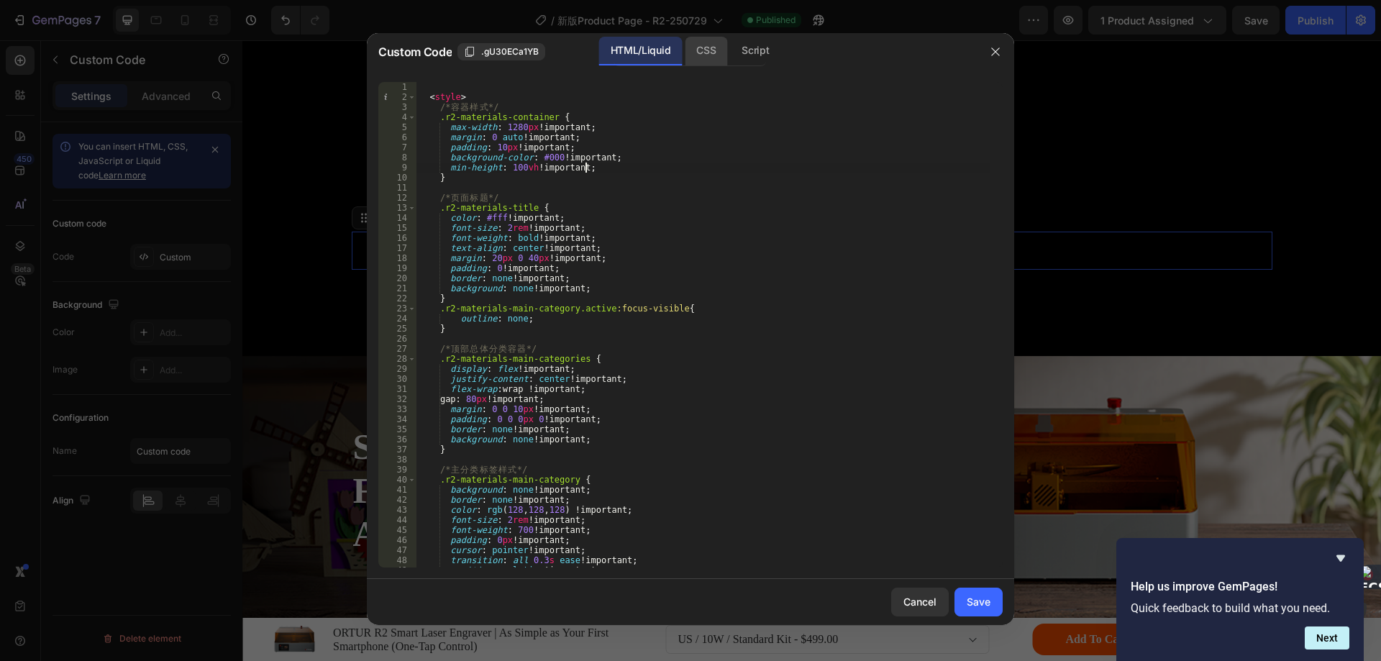
click at [711, 58] on div "CSS" at bounding box center [706, 51] width 42 height 29
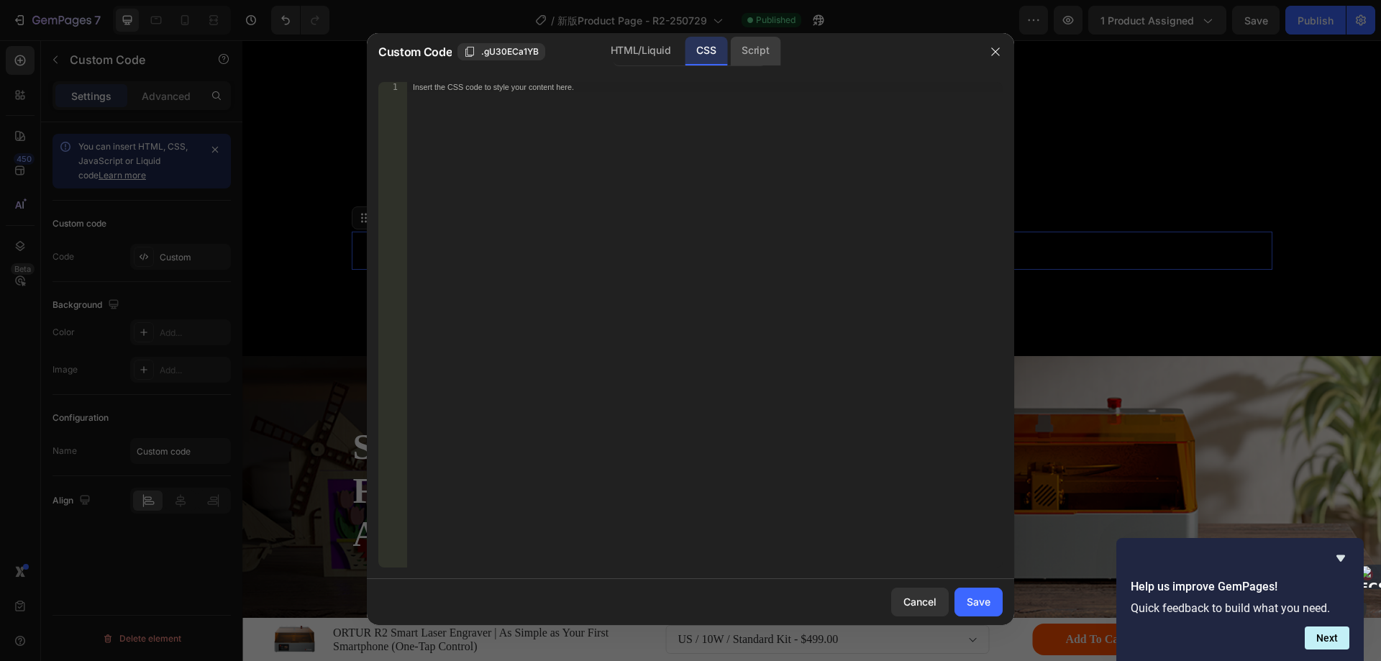
click at [757, 58] on div "Script" at bounding box center [755, 51] width 50 height 29
click at [638, 52] on div "HTML/Liquid" at bounding box center [640, 51] width 83 height 29
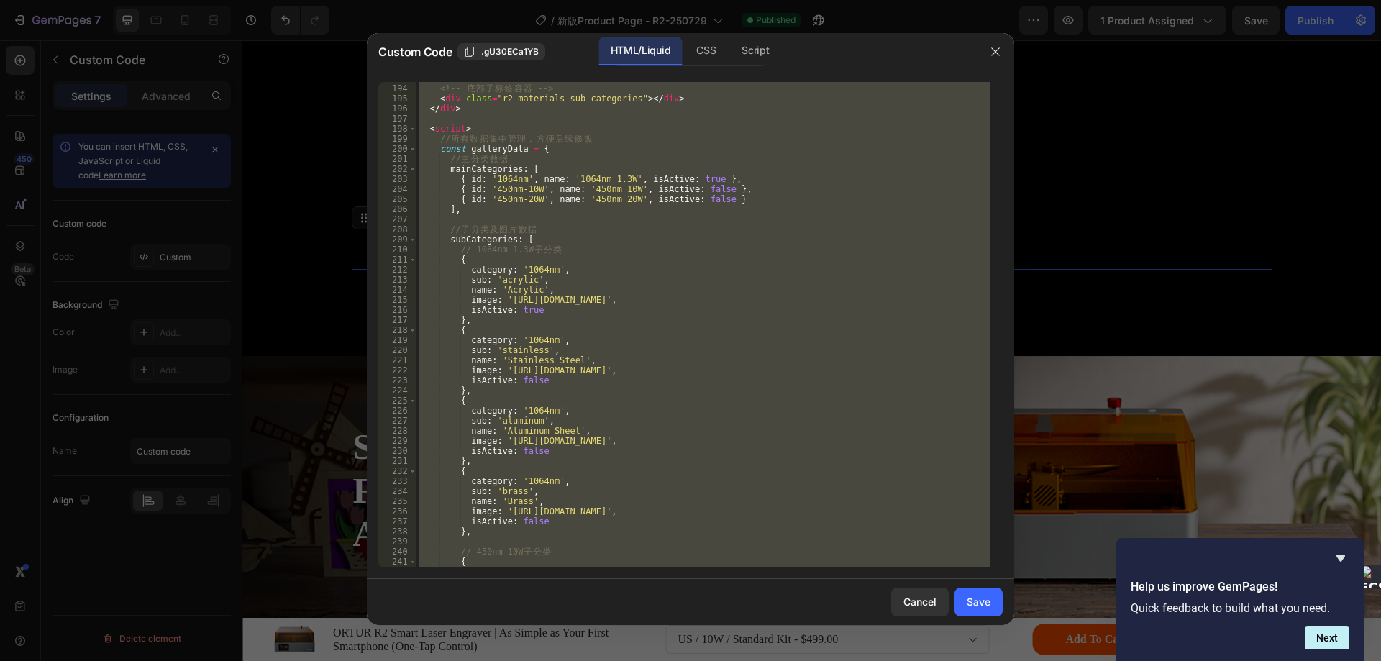
scroll to position [1985, 0]
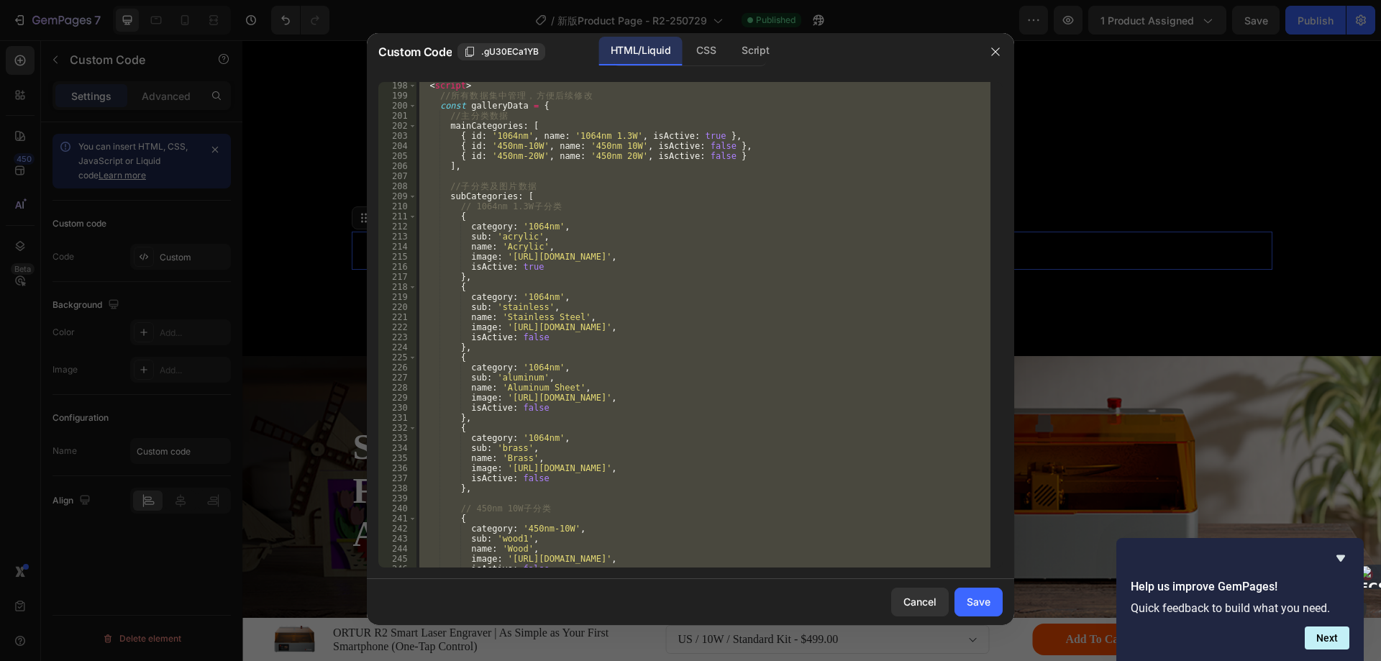
click at [698, 316] on div "< script > // 所 有 数 据 集 中 管 理 ， 方 便 后 续 修 改 const galleryData = { // 主 分 类 数 据 …" at bounding box center [703, 324] width 574 height 485
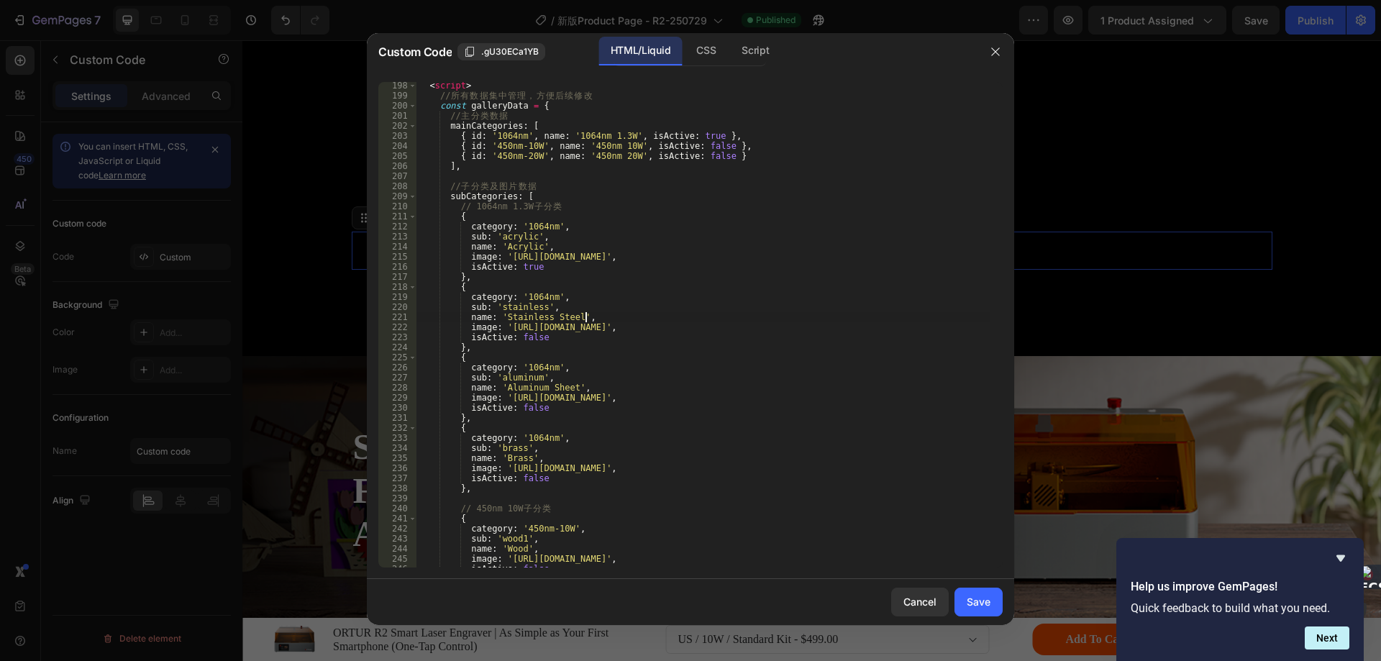
click at [466, 127] on div "< script > // 所 有 数 据 集 中 管 理 ， 方 便 后 续 修 改 const galleryData = { // 主 分 类 数 据 …" at bounding box center [703, 333] width 574 height 505
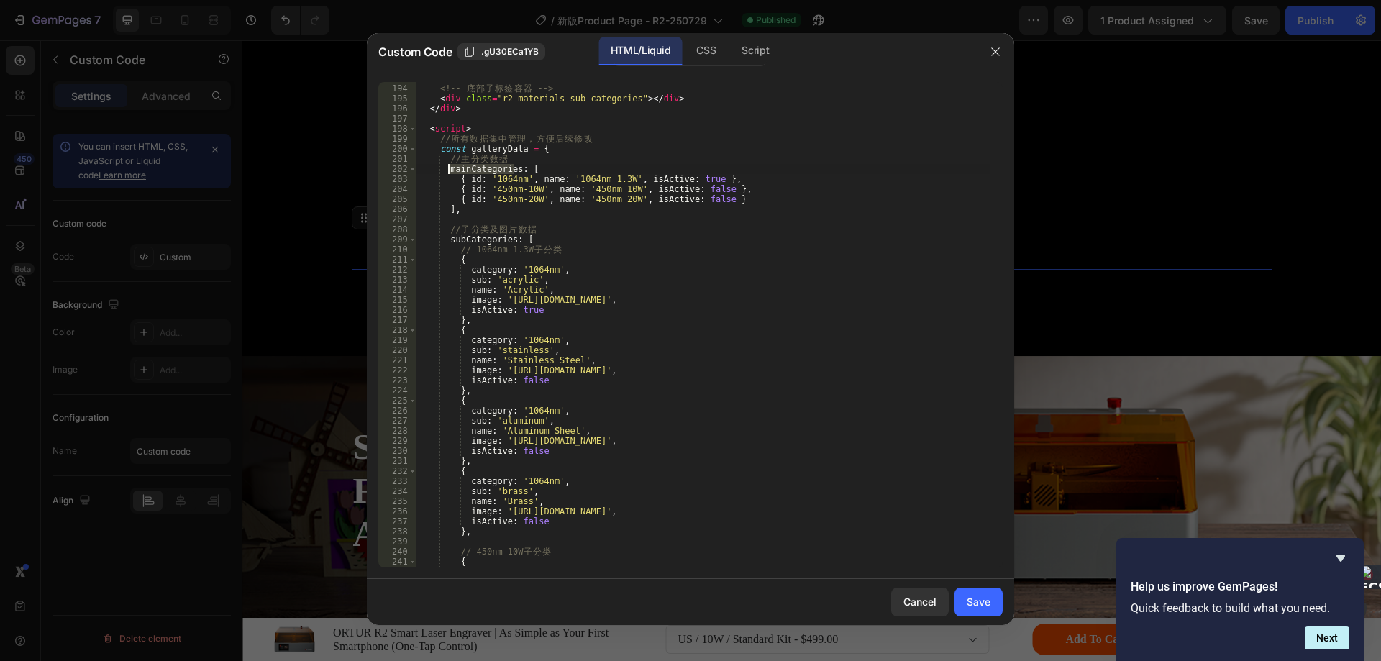
click at [472, 183] on div "<!-- 底 部 子 标 签 容 器 --> < div class = "r2-materials-sub-categories" > </ div > <…" at bounding box center [703, 325] width 574 height 505
click at [471, 244] on div "<!-- 底 部 子 标 签 容 器 --> < div class = "r2-materials-sub-categories" > </ div > <…" at bounding box center [703, 325] width 574 height 505
click at [488, 270] on div "<!-- 底 部 子 标 签 容 器 --> < div class = "r2-materials-sub-categories" > </ div > <…" at bounding box center [703, 325] width 574 height 505
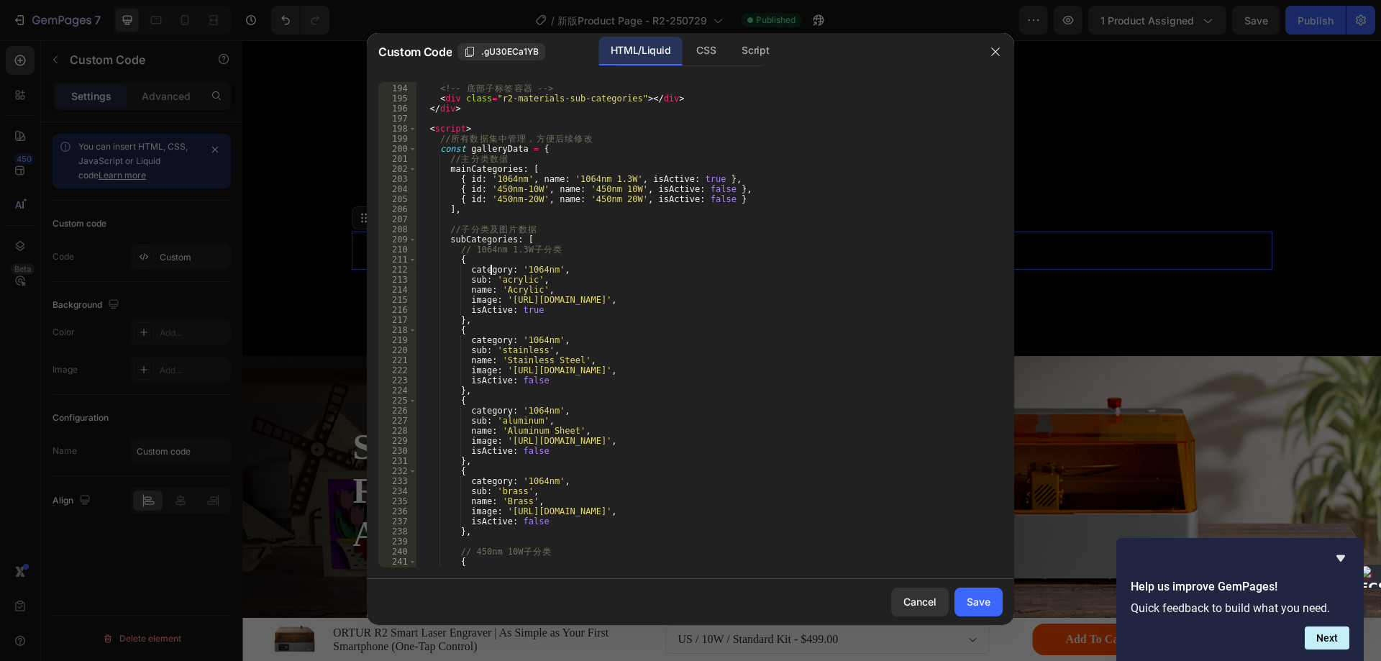
click at [488, 270] on div "<!-- 底 部 子 标 签 容 器 --> < div class = "r2-materials-sub-categories" > </ div > <…" at bounding box center [703, 325] width 574 height 505
click at [485, 168] on div "<!-- 底 部 子 标 签 容 器 --> < div class = "r2-materials-sub-categories" > </ div > <…" at bounding box center [703, 325] width 574 height 505
click at [534, 176] on div "<!-- 底 部 子 标 签 容 器 --> < div class = "r2-materials-sub-categories" > </ div > <…" at bounding box center [703, 325] width 574 height 505
type textarea "{ id: '1064nm', name: '1064nm 1.3W', isActive: true },"
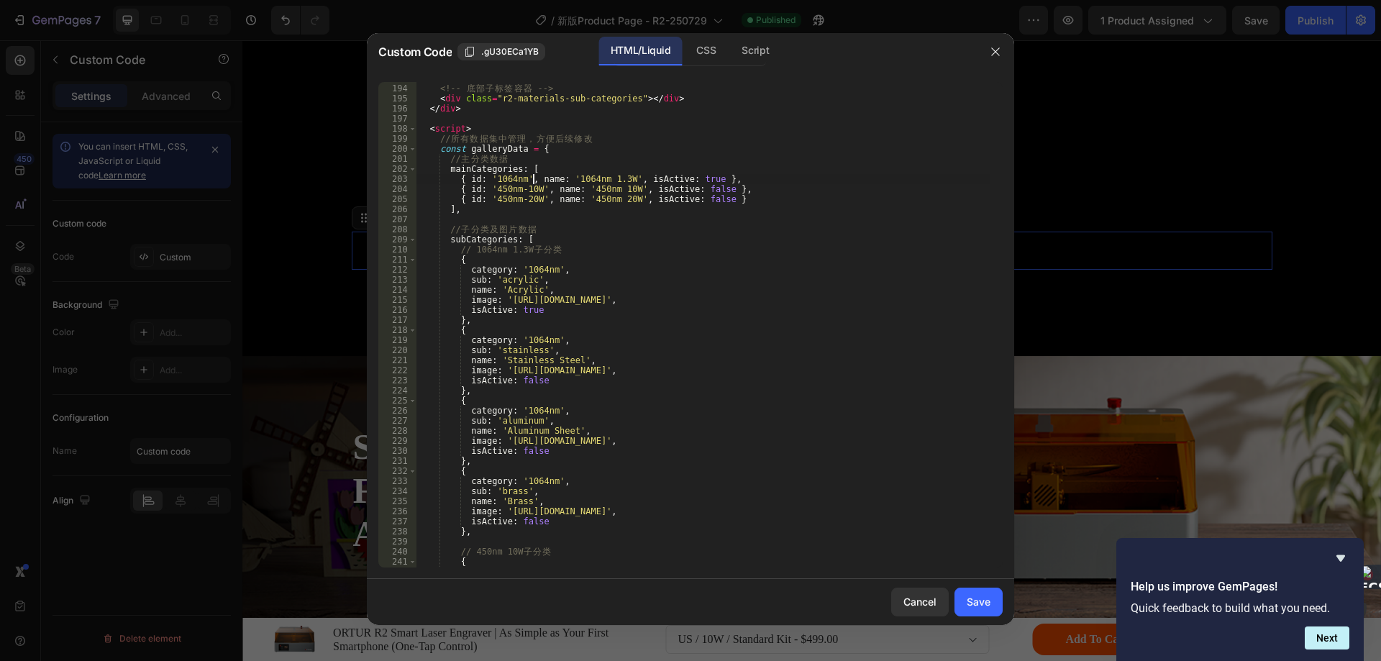
click at [534, 176] on div "<!-- 底 部 子 标 签 容 器 --> < div class = "r2-materials-sub-categories" > </ div > <…" at bounding box center [703, 325] width 574 height 505
click at [656, 175] on div "<!-- 底 部 子 标 签 容 器 --> < div class = "r2-materials-sub-categories" > </ div > <…" at bounding box center [703, 325] width 574 height 505
click at [992, 50] on icon "button" at bounding box center [995, 52] width 12 height 12
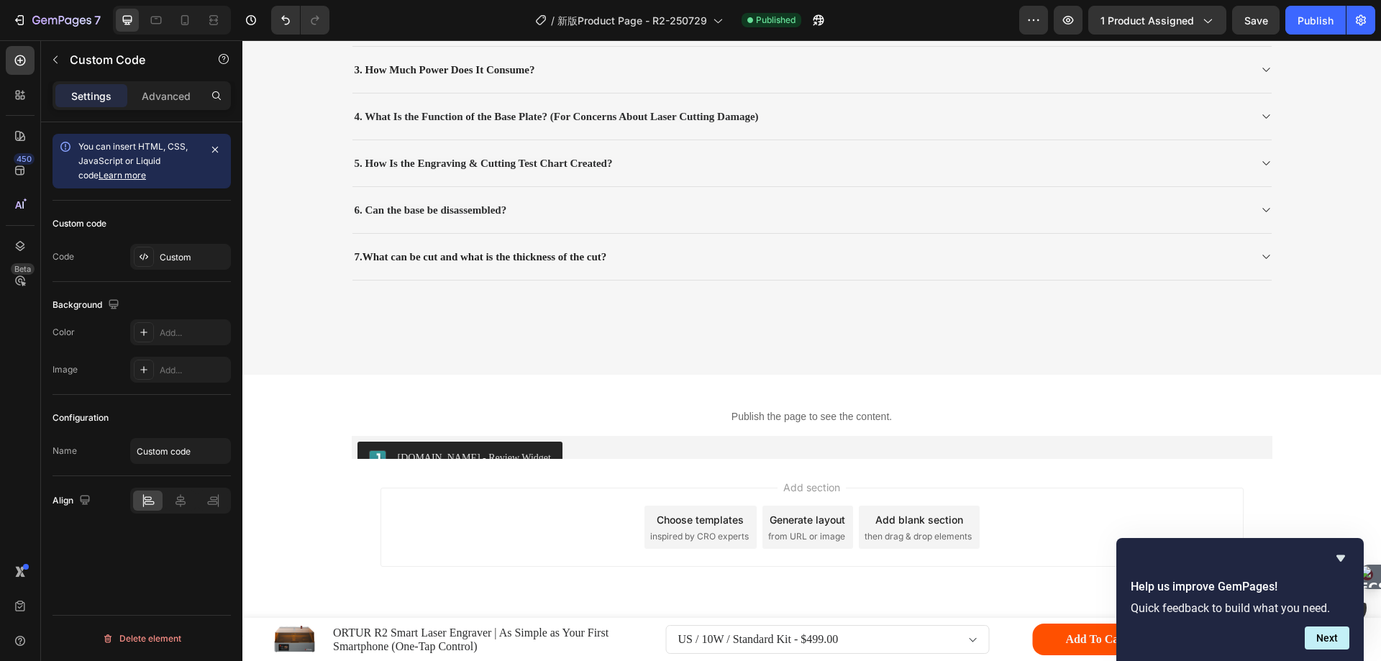
scroll to position [21301, 0]
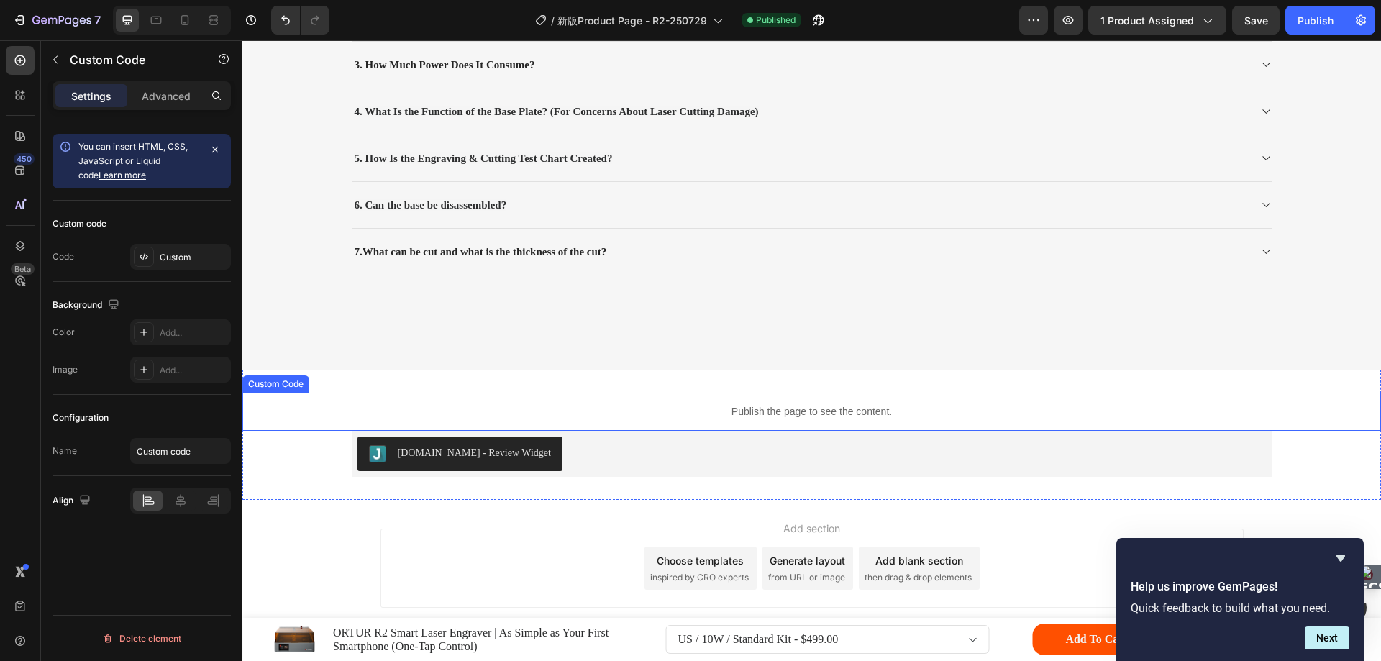
click at [584, 399] on div "Publish the page to see the content." at bounding box center [811, 412] width 1138 height 38
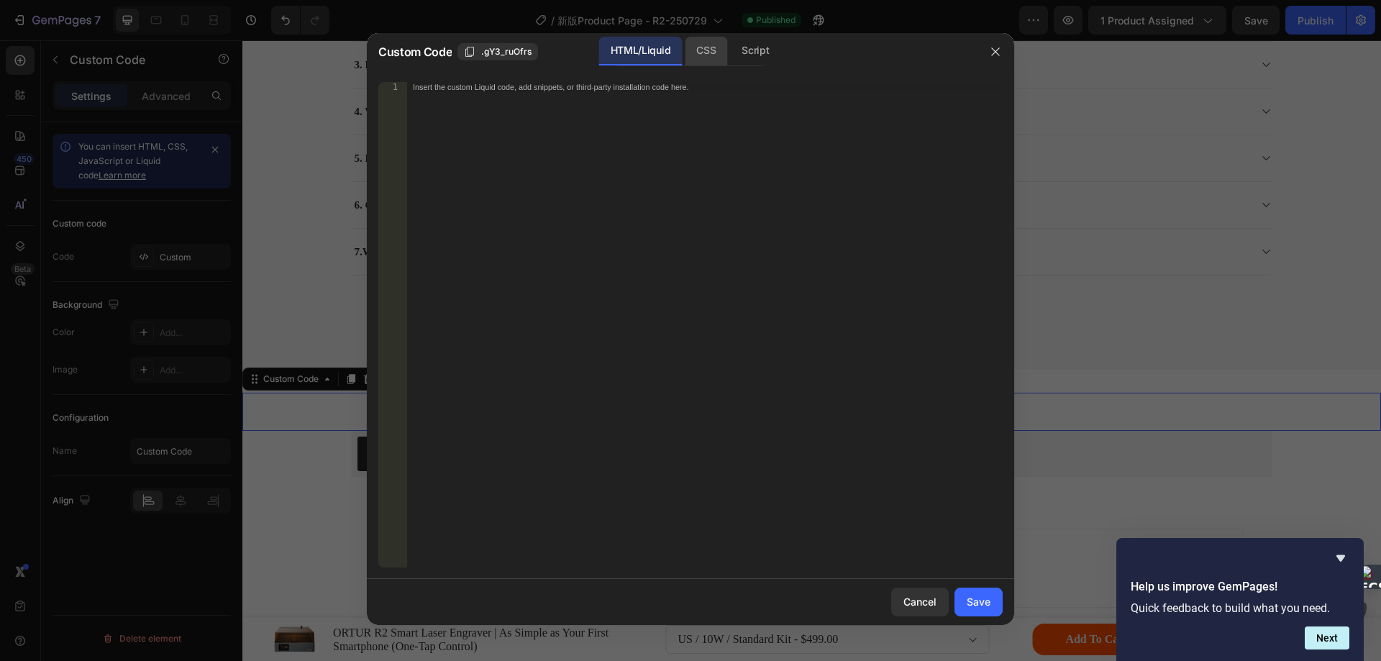
click at [696, 43] on div "CSS" at bounding box center [706, 51] width 42 height 29
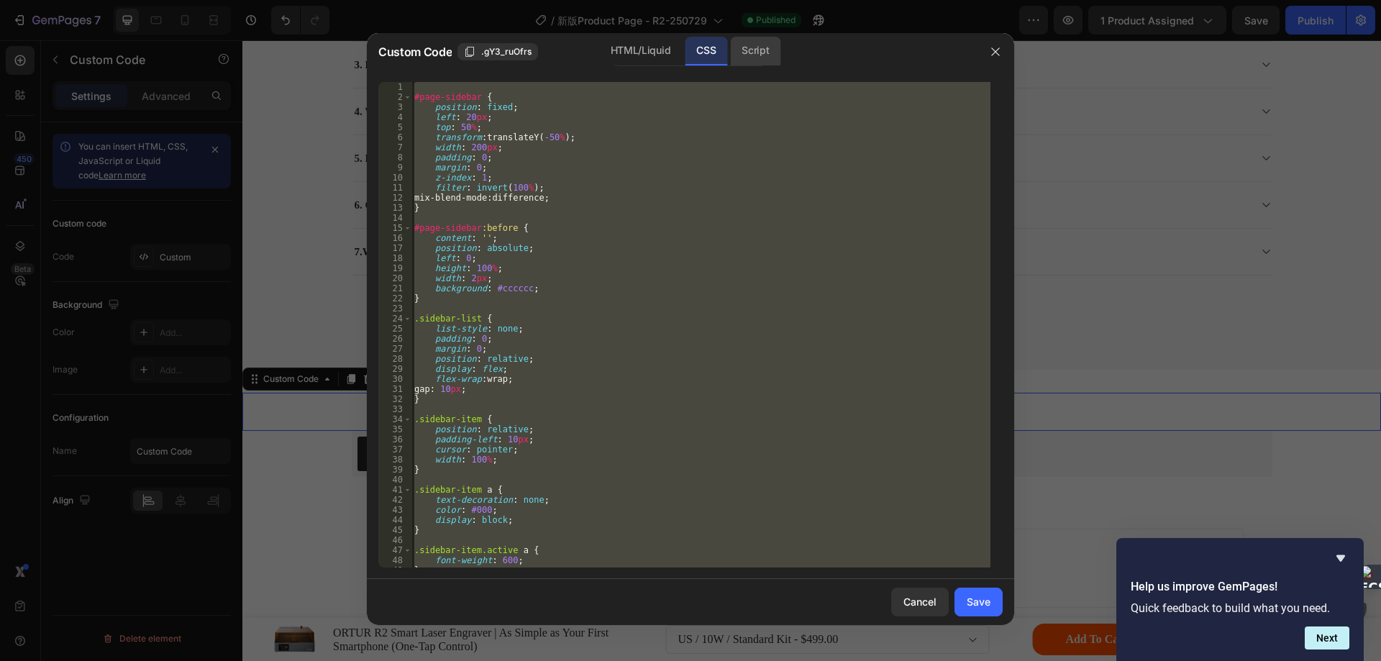
click at [759, 52] on div "Script" at bounding box center [755, 51] width 50 height 29
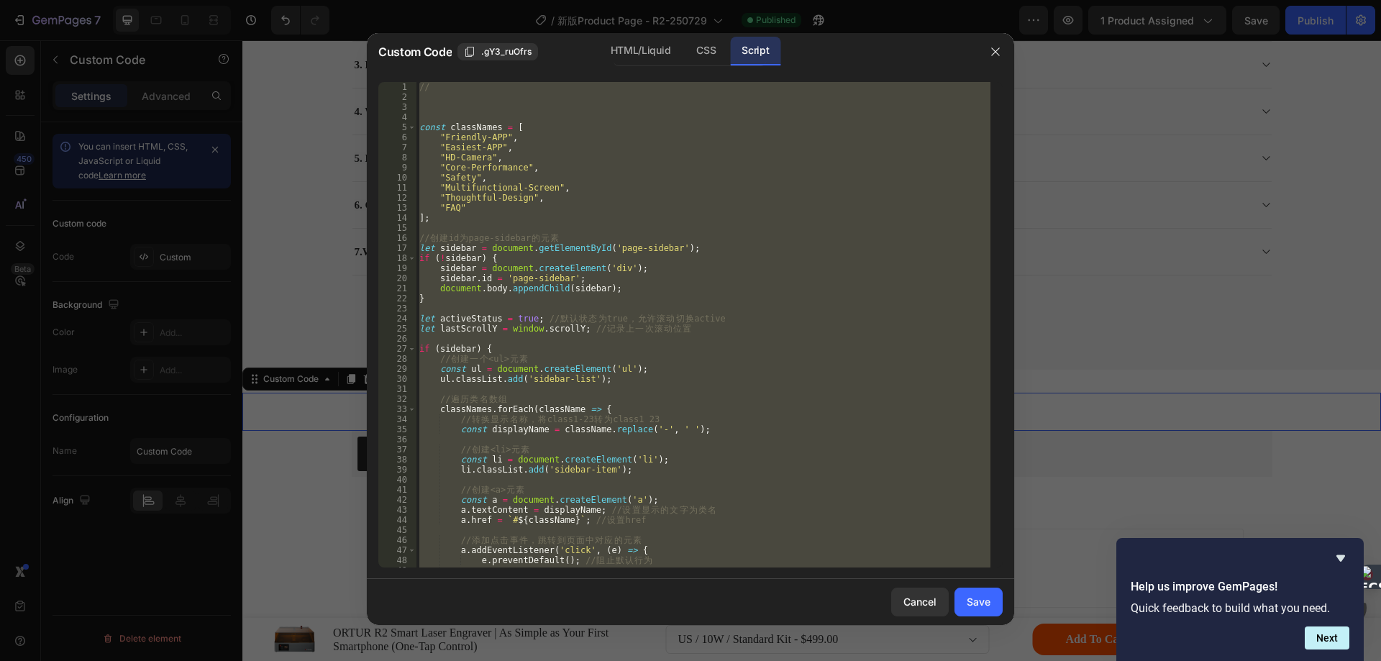
click at [694, 255] on div "// const classNames = [ "Friendly-APP" , "Easiest-APP" , "HD-Camera" , "Core-Pe…" at bounding box center [703, 324] width 574 height 485
type textarea "if (!sidebar) {"
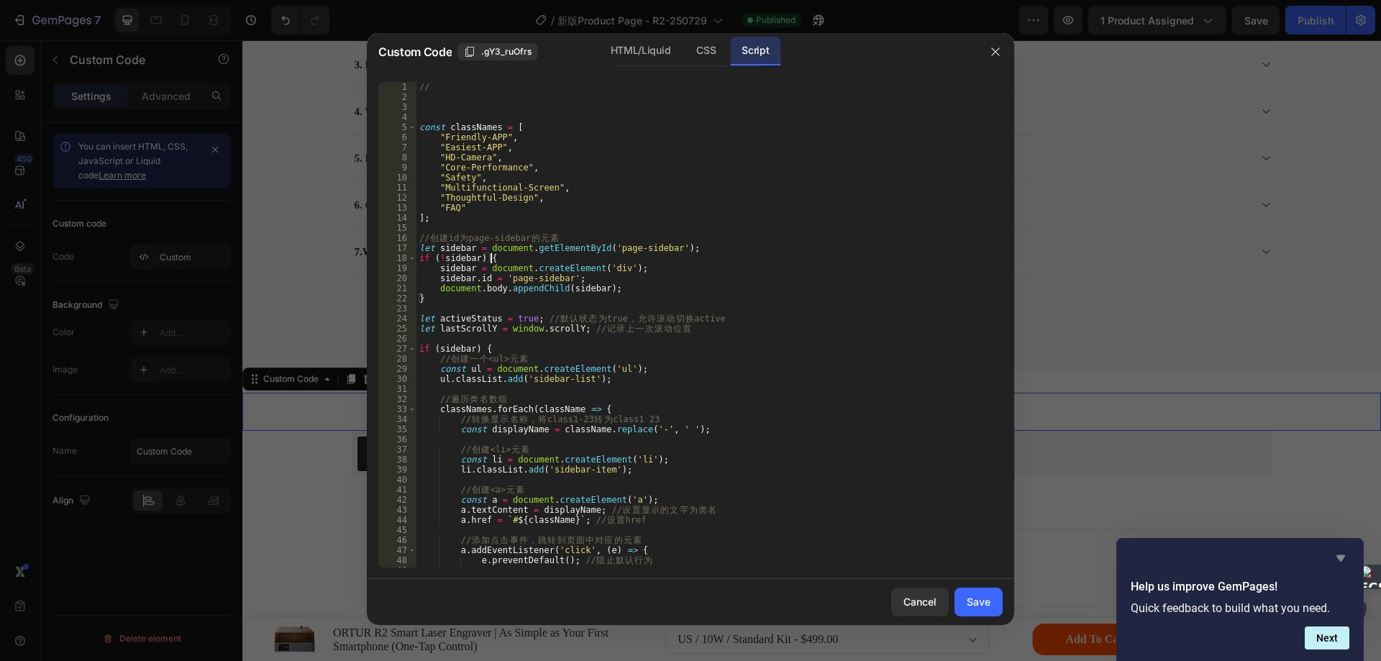
click at [1342, 557] on icon "Hide survey" at bounding box center [1340, 558] width 9 height 6
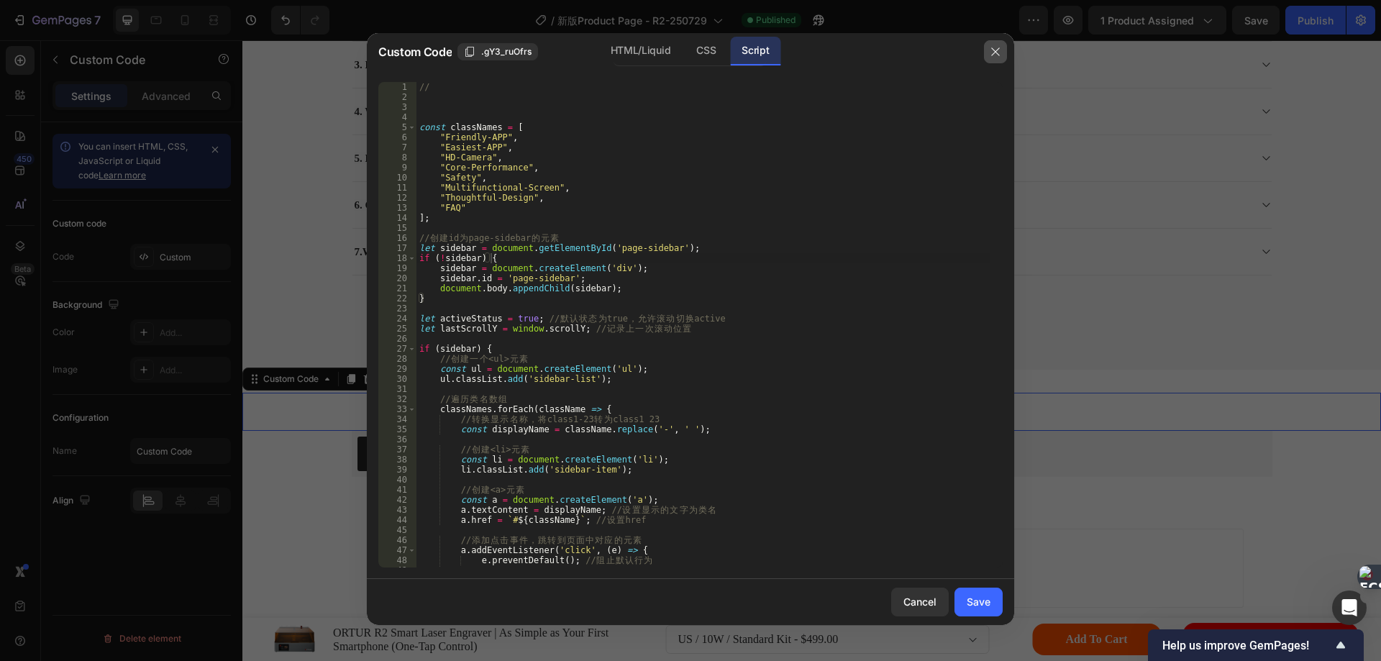
click at [994, 53] on icon "button" at bounding box center [995, 52] width 12 height 12
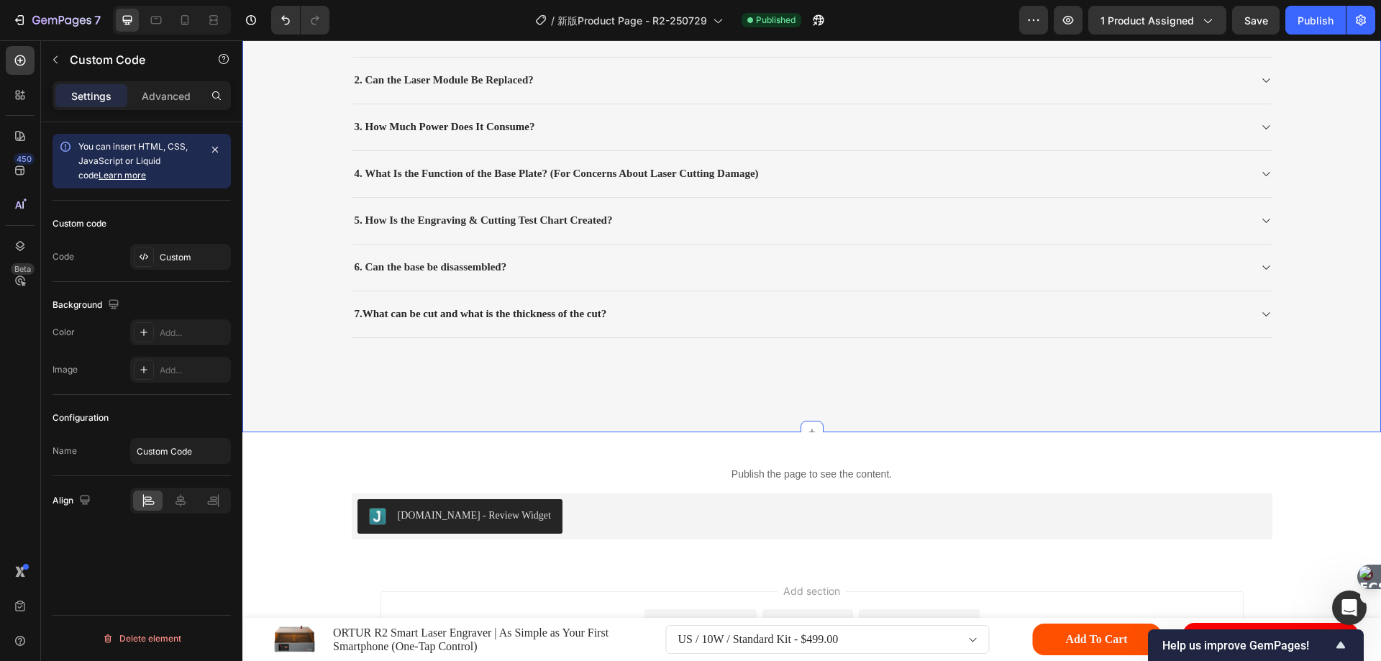
scroll to position [18374, 0]
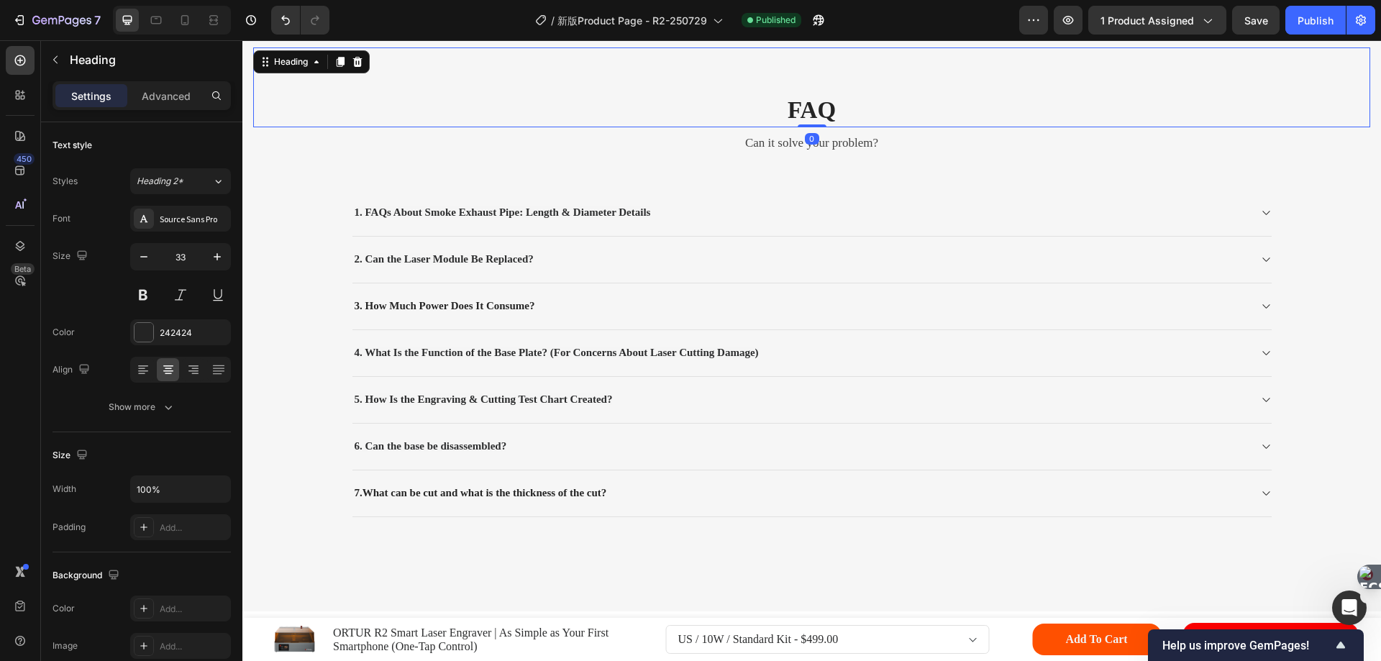
click at [281, 83] on div "faq Heading 0" at bounding box center [811, 87] width 1117 height 80
click at [180, 83] on div "Settings Advanced" at bounding box center [141, 95] width 178 height 29
click at [171, 90] on p "Advanced" at bounding box center [166, 95] width 49 height 15
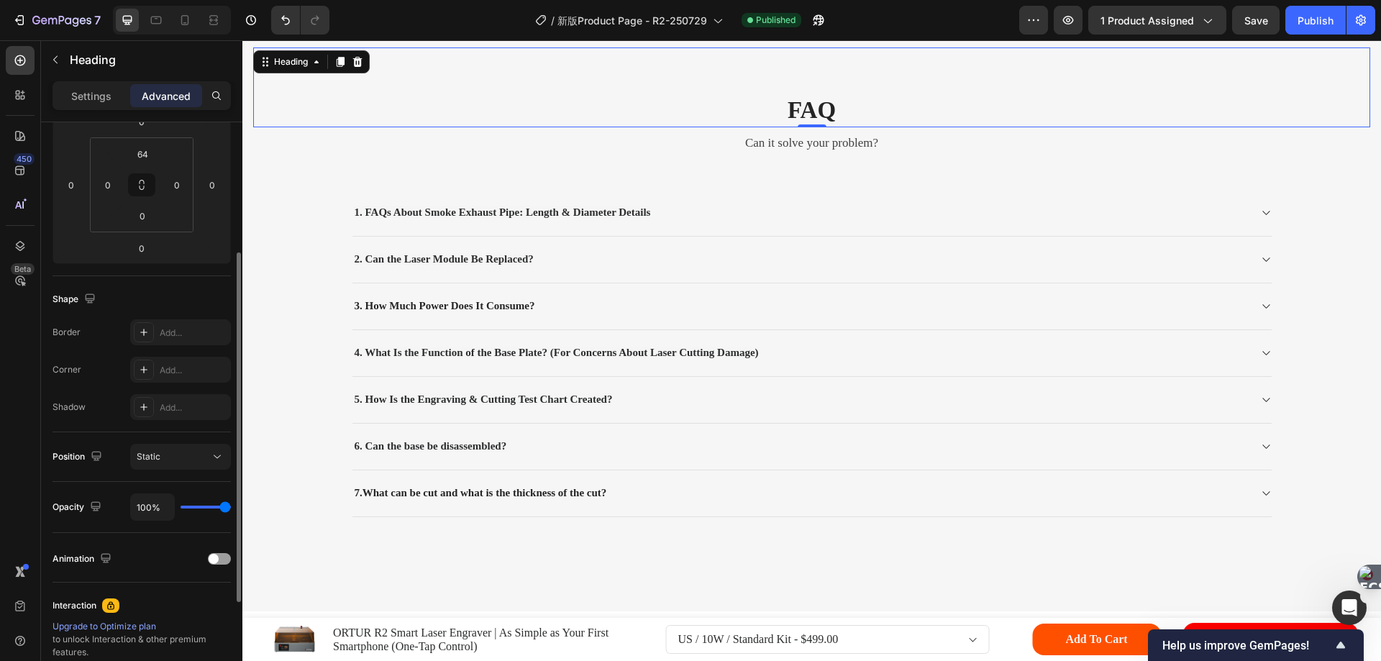
scroll to position [360, 0]
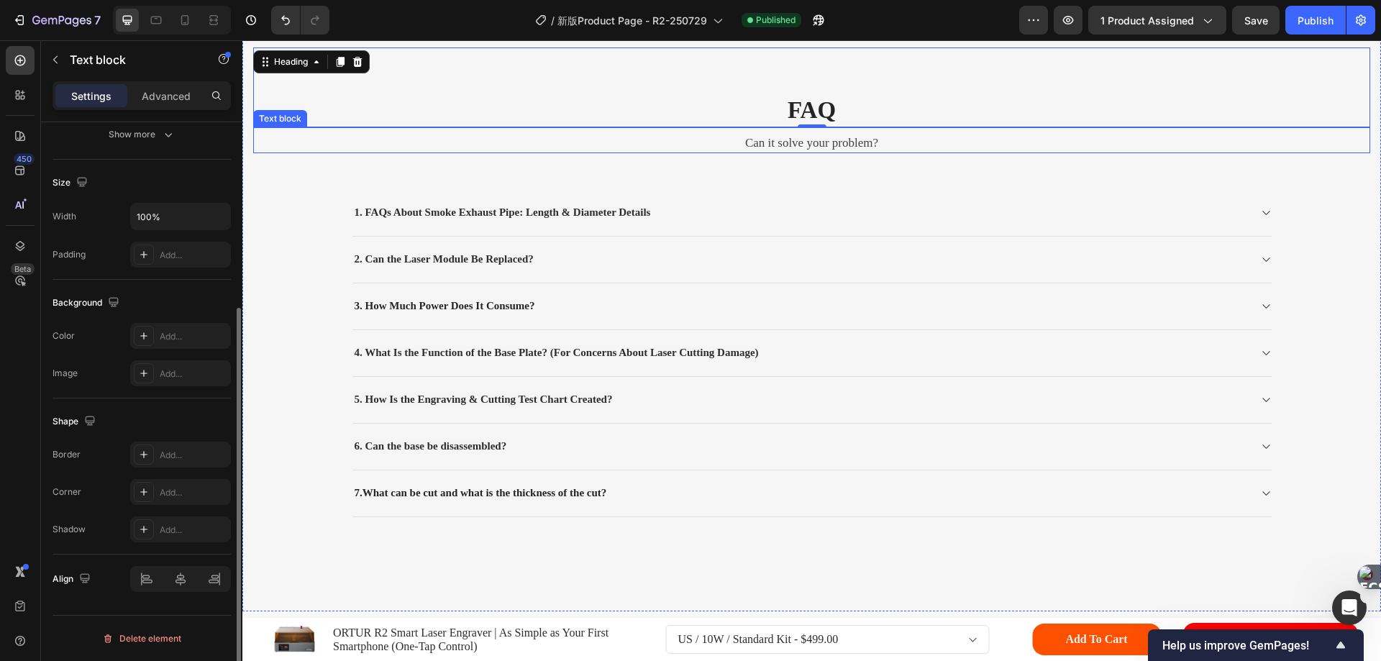
click at [270, 138] on p "Can it solve your problem?" at bounding box center [812, 142] width 1114 height 17
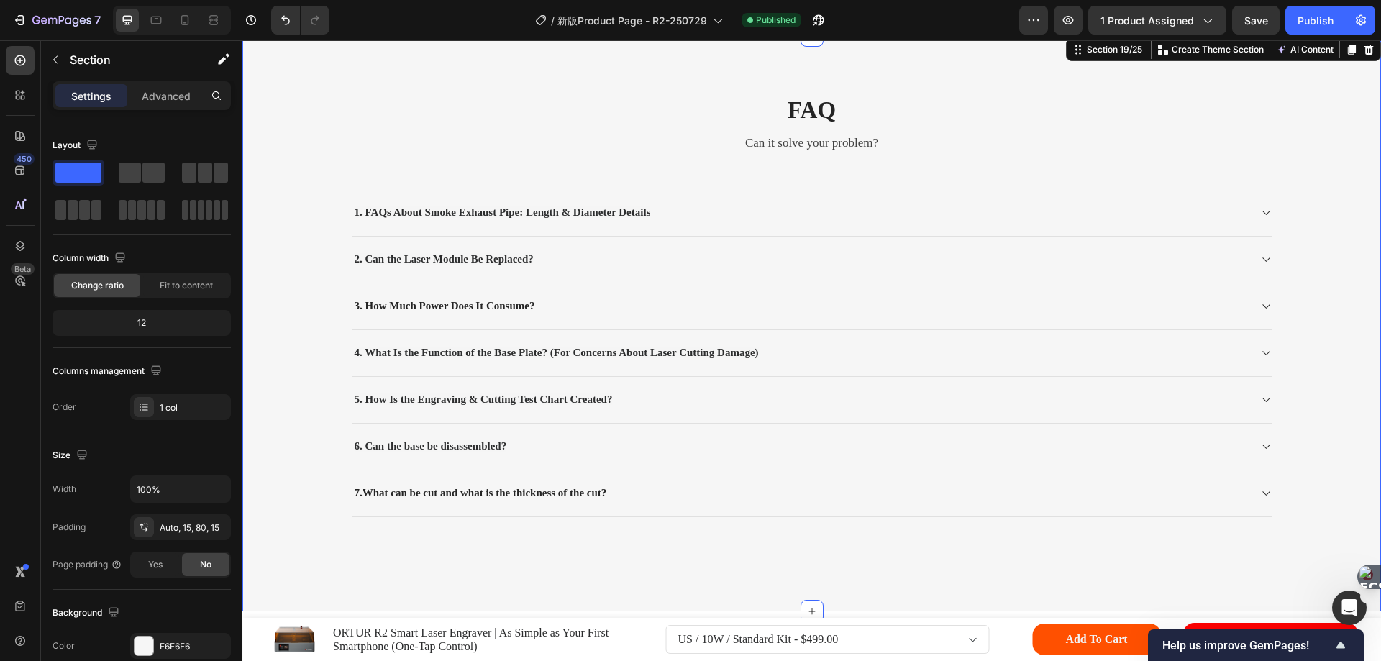
click at [249, 122] on div "Title Line faq Heading Can it solve your problem? Text block 1. FAQs About Smok…" at bounding box center [811, 323] width 1138 height 576
click at [161, 89] on p "Advanced" at bounding box center [166, 95] width 49 height 15
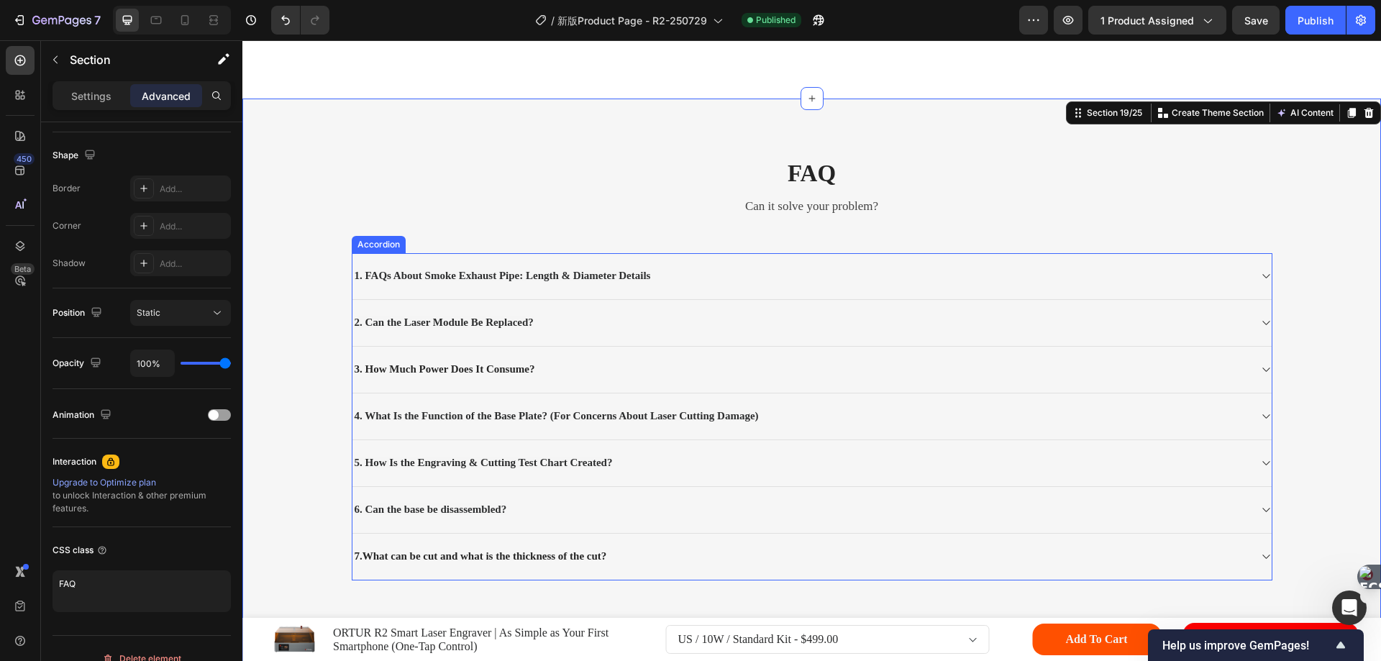
scroll to position [17303, 0]
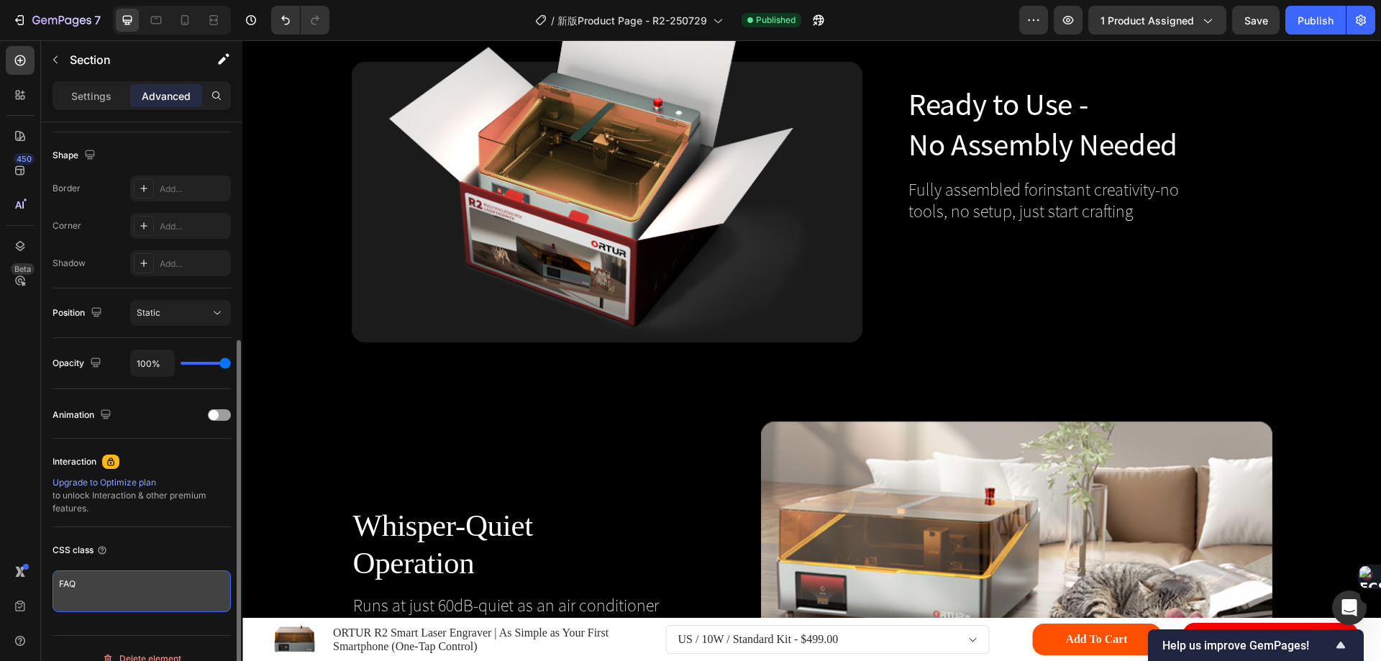
click at [96, 588] on textarea "FAQ" at bounding box center [141, 591] width 178 height 42
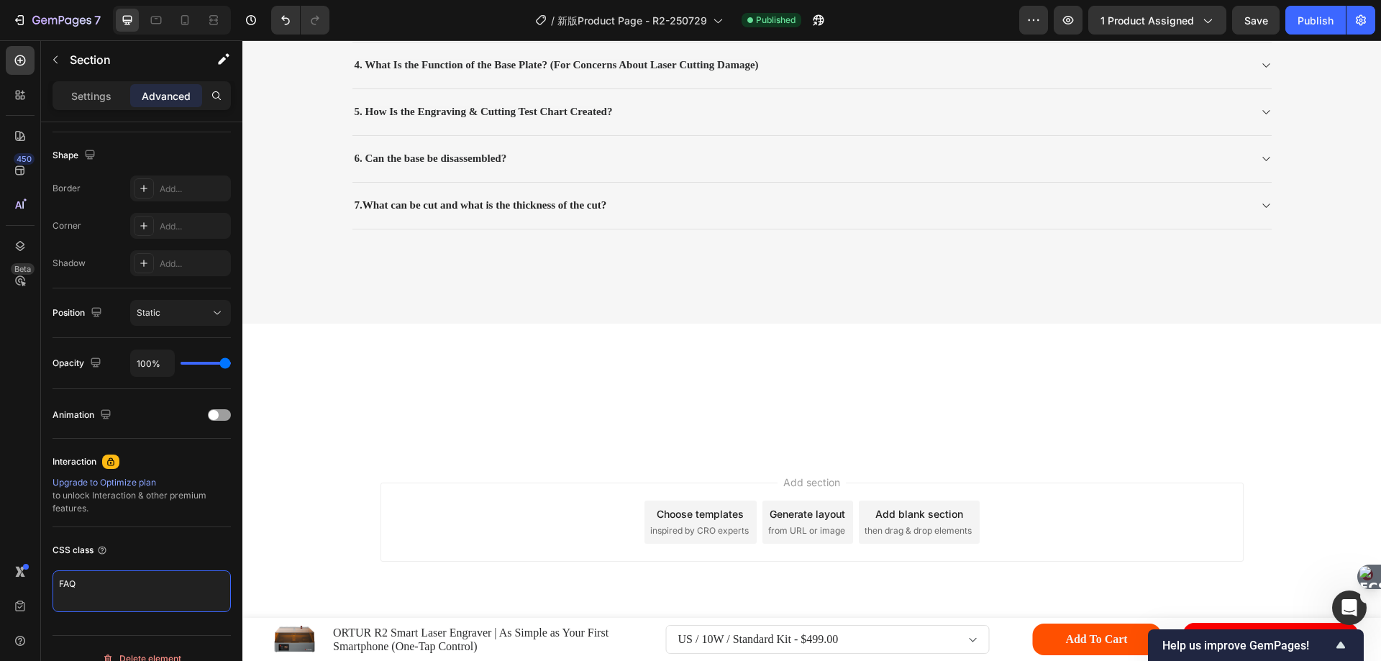
scroll to position [20035, 0]
click at [247, 312] on div "Title Line faq Heading Can it solve your problem? Text block 1. FAQs About Smok…" at bounding box center [811, 36] width 1138 height 576
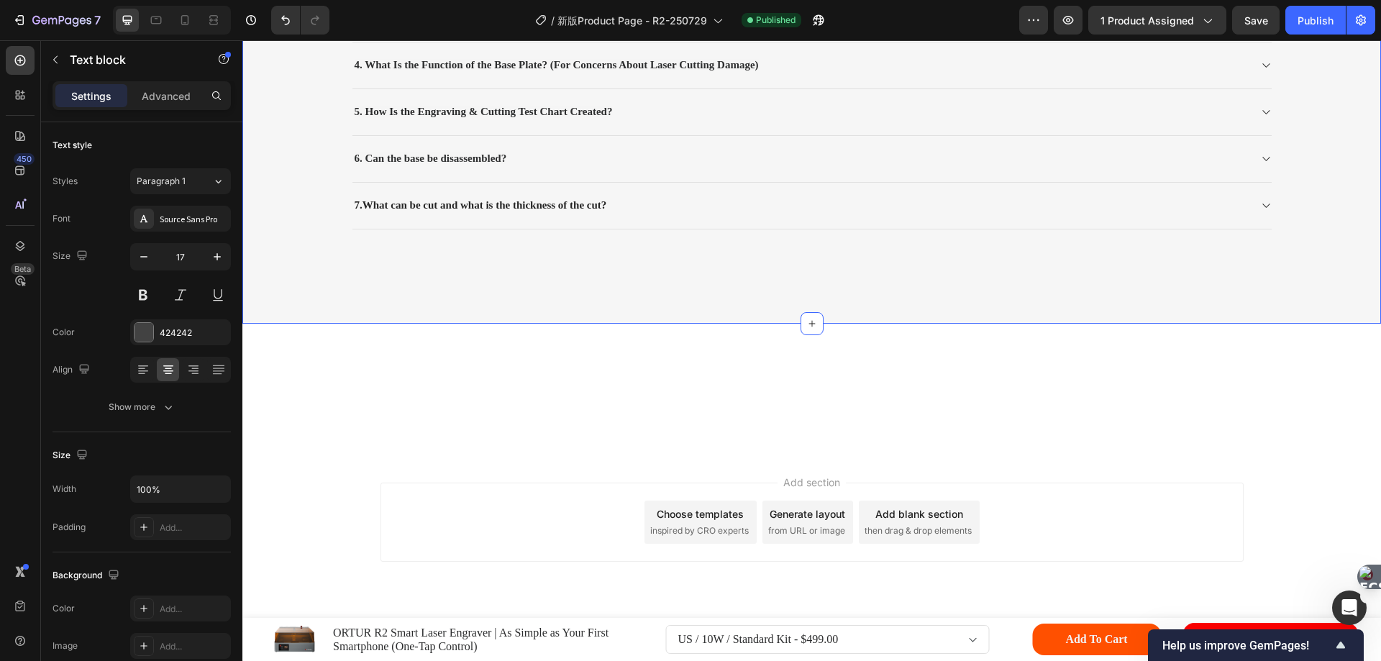
click at [245, 324] on div "Title Line faq Heading Can it solve your problem? Text block 1. FAQs About Smok…" at bounding box center [811, 36] width 1138 height 576
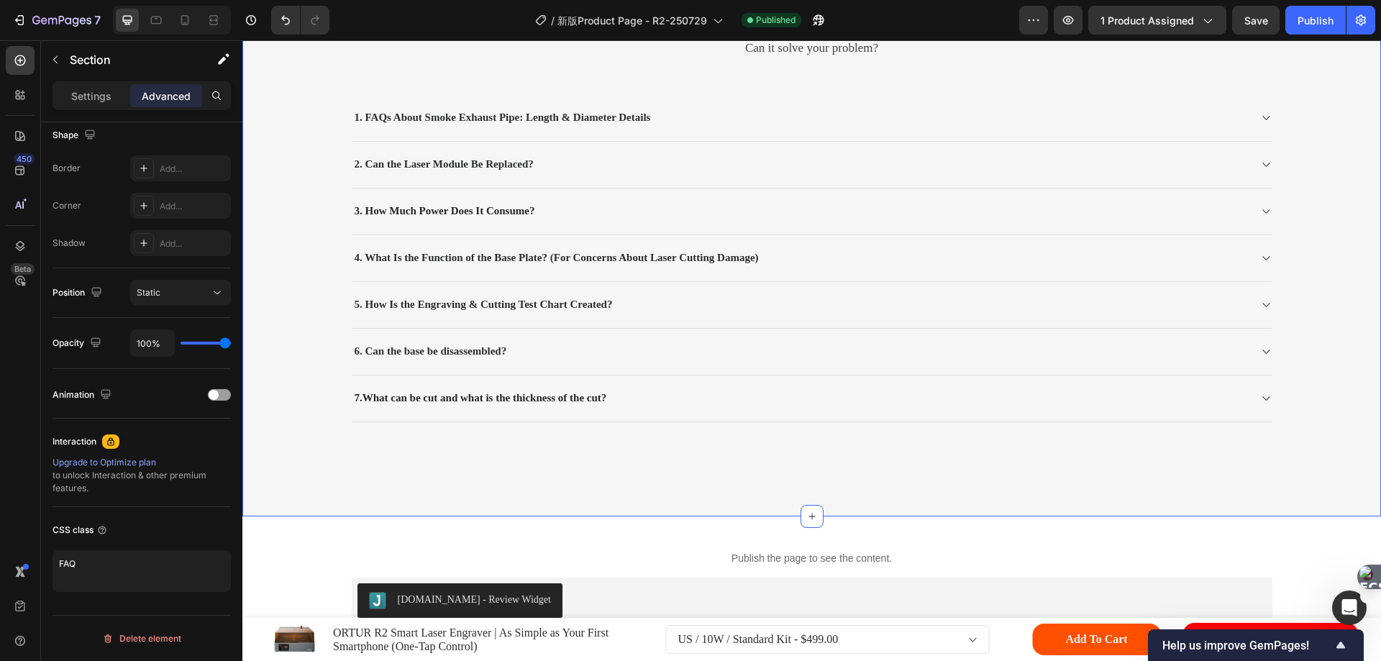
scroll to position [20395, 0]
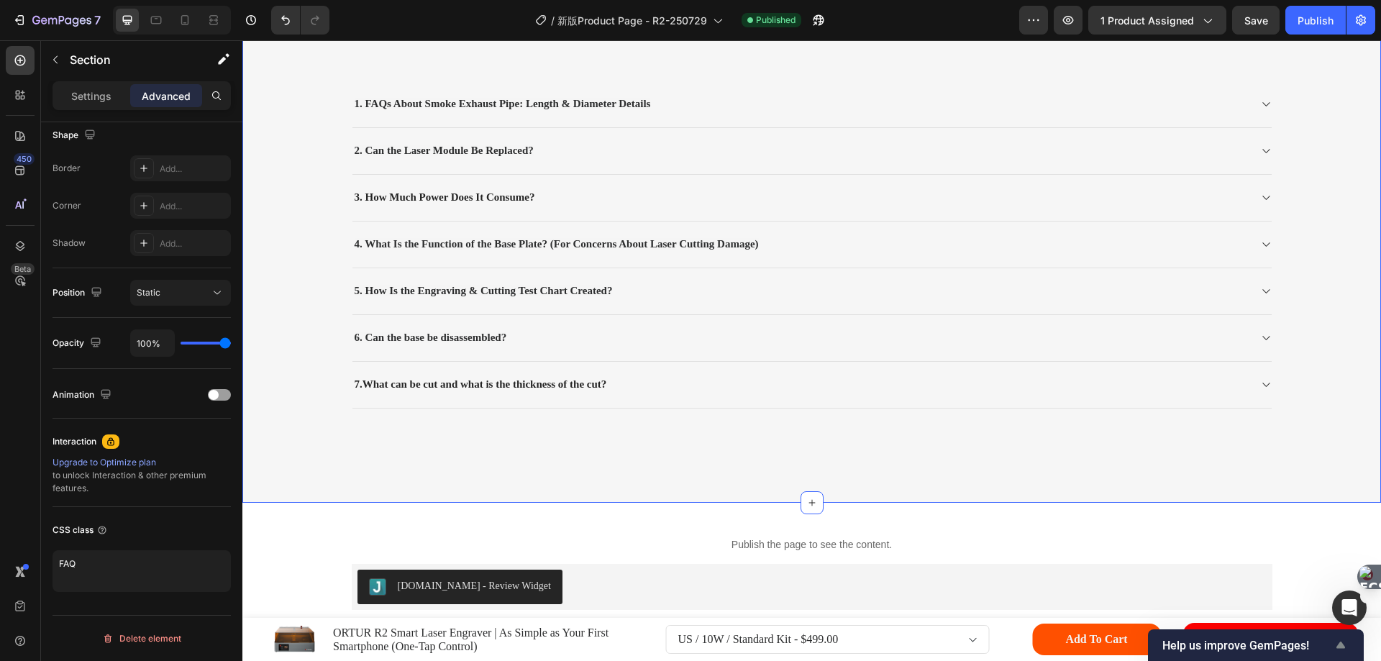
click at [1342, 650] on icon "Show survey - Help us improve GemPages!" at bounding box center [1340, 644] width 17 height 17
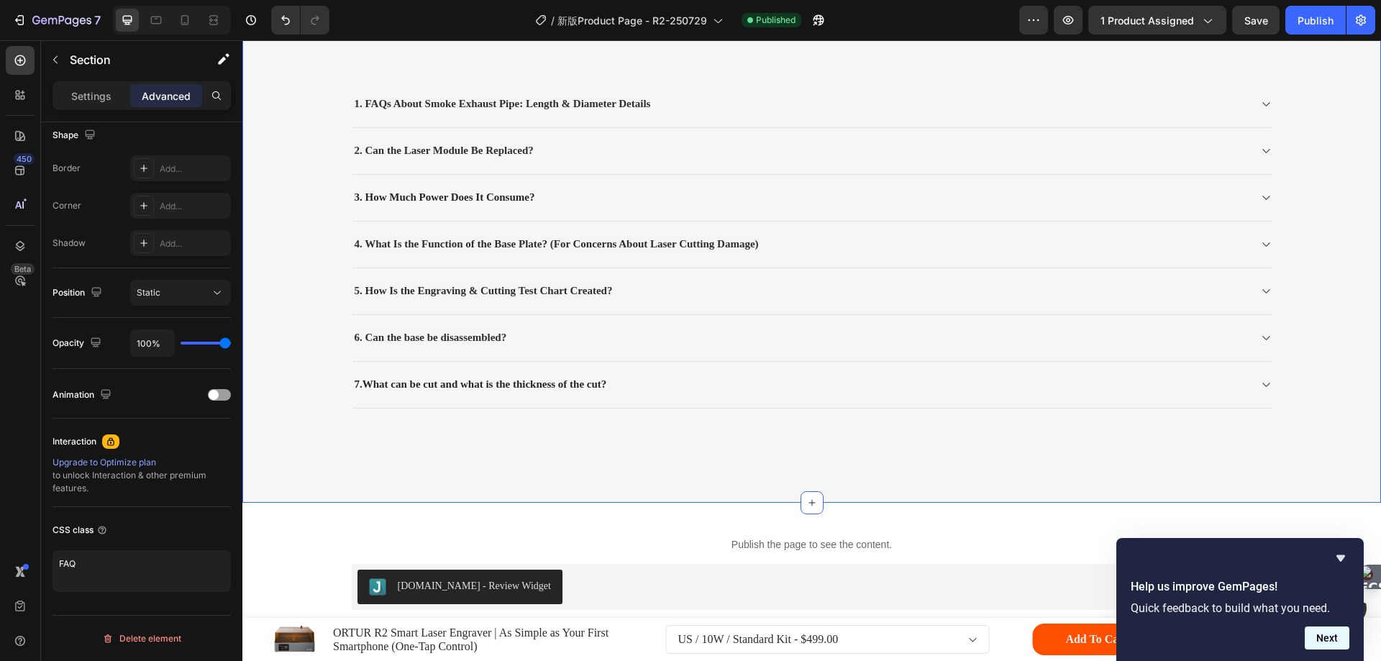
click at [1327, 645] on button "Next" at bounding box center [1326, 637] width 45 height 23
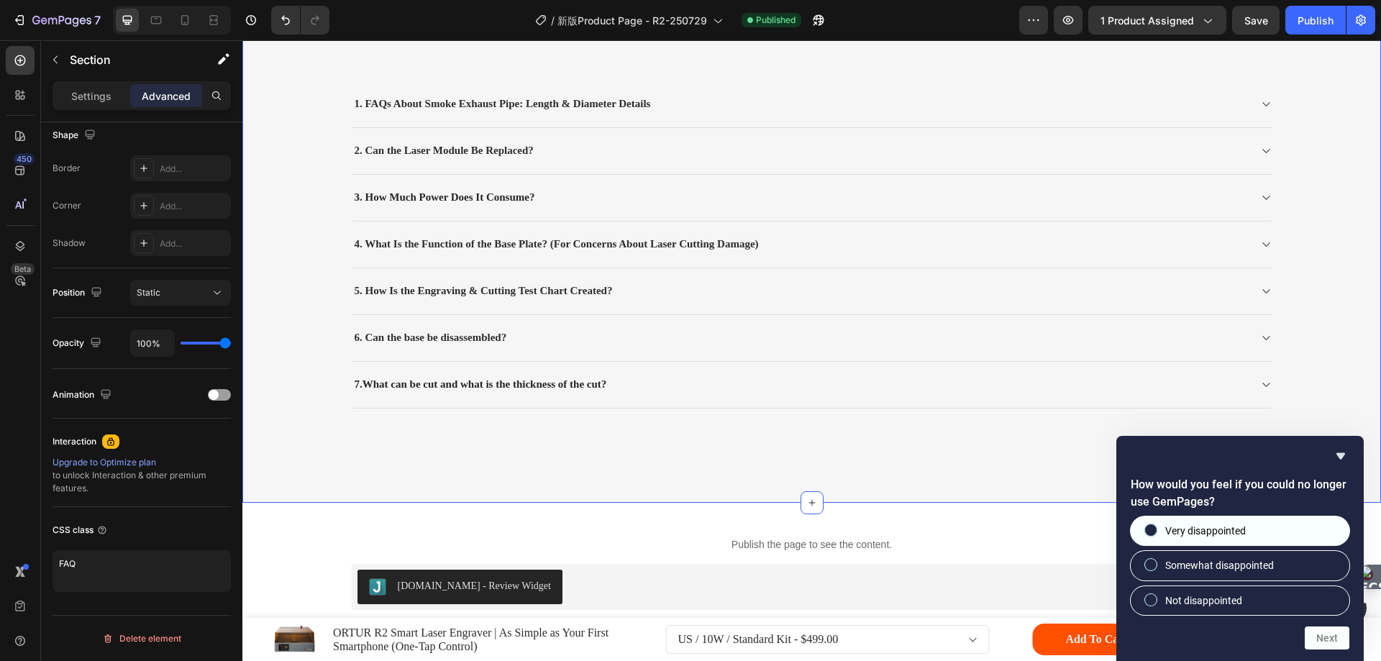
click at [1153, 529] on input "Very disappointed" at bounding box center [1150, 530] width 9 height 9
radio input "true"
click at [1324, 636] on button "Next" at bounding box center [1326, 637] width 45 height 23
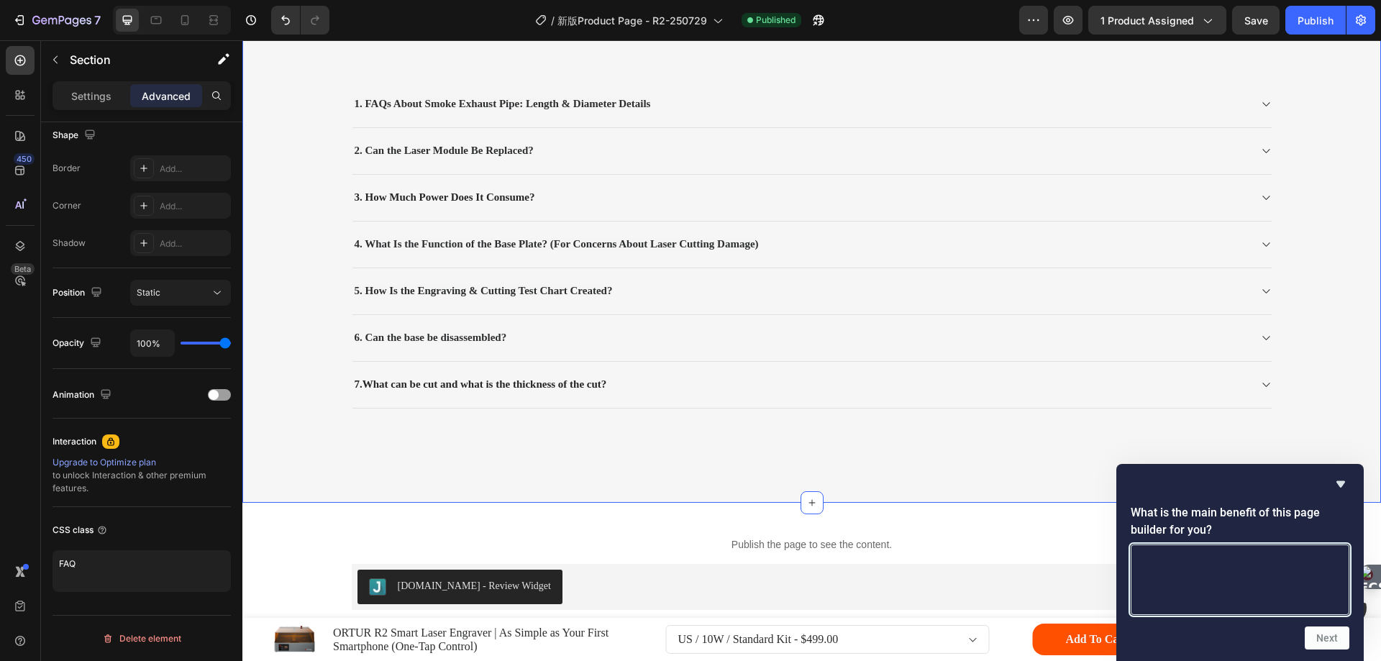
click at [1260, 588] on textarea at bounding box center [1239, 579] width 219 height 70
type textarea "h"
type textarea "好用"
click at [1324, 635] on button "Next" at bounding box center [1326, 637] width 45 height 23
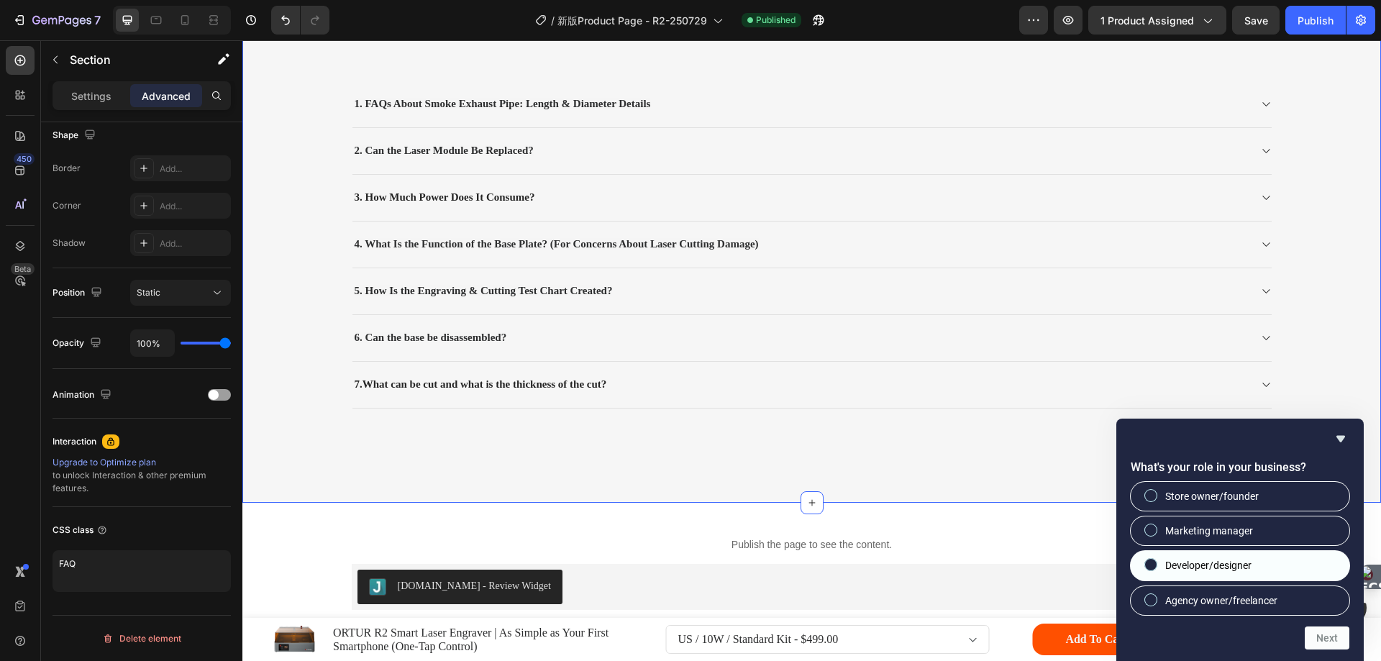
click at [1156, 565] on span at bounding box center [1150, 564] width 13 height 13
click at [1156, 565] on input "Developer/designer" at bounding box center [1150, 564] width 9 height 9
radio input "true"
click at [1335, 633] on button "Next" at bounding box center [1326, 637] width 45 height 23
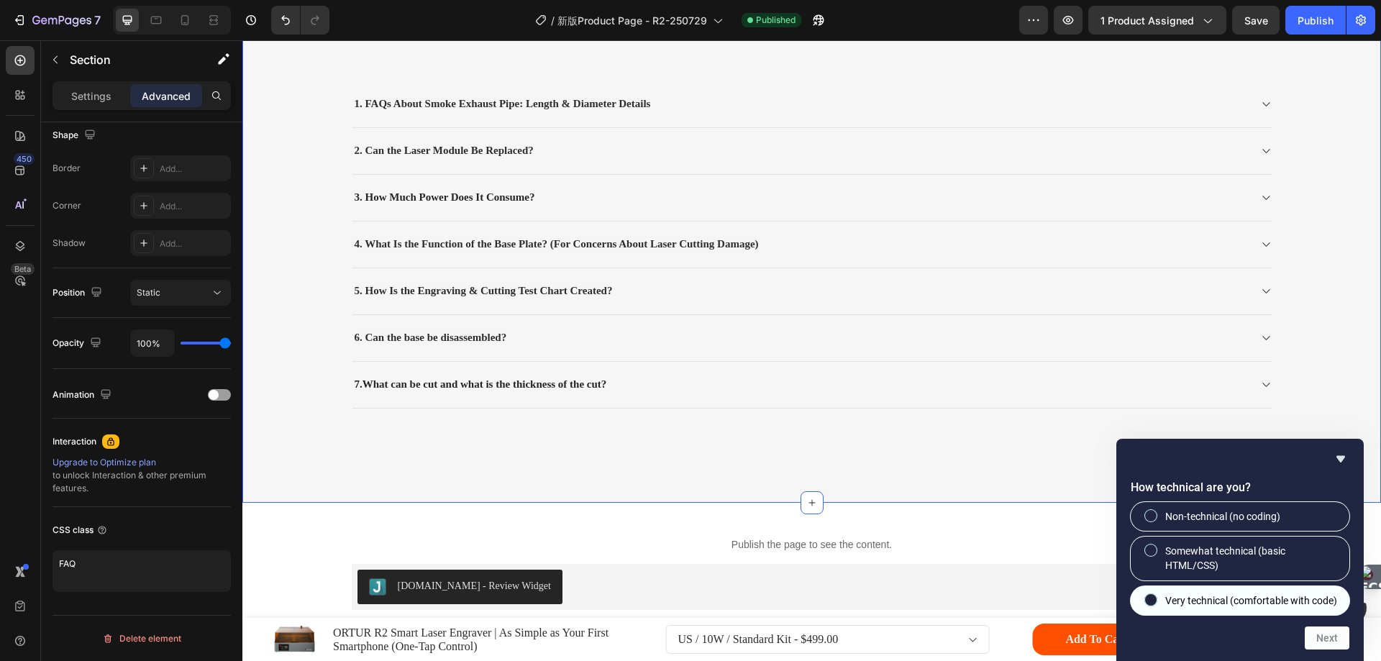
click at [1151, 595] on input "Very technical (comfortable with code)" at bounding box center [1150, 599] width 9 height 9
radio input "true"
click at [1319, 631] on button "Next" at bounding box center [1326, 637] width 45 height 23
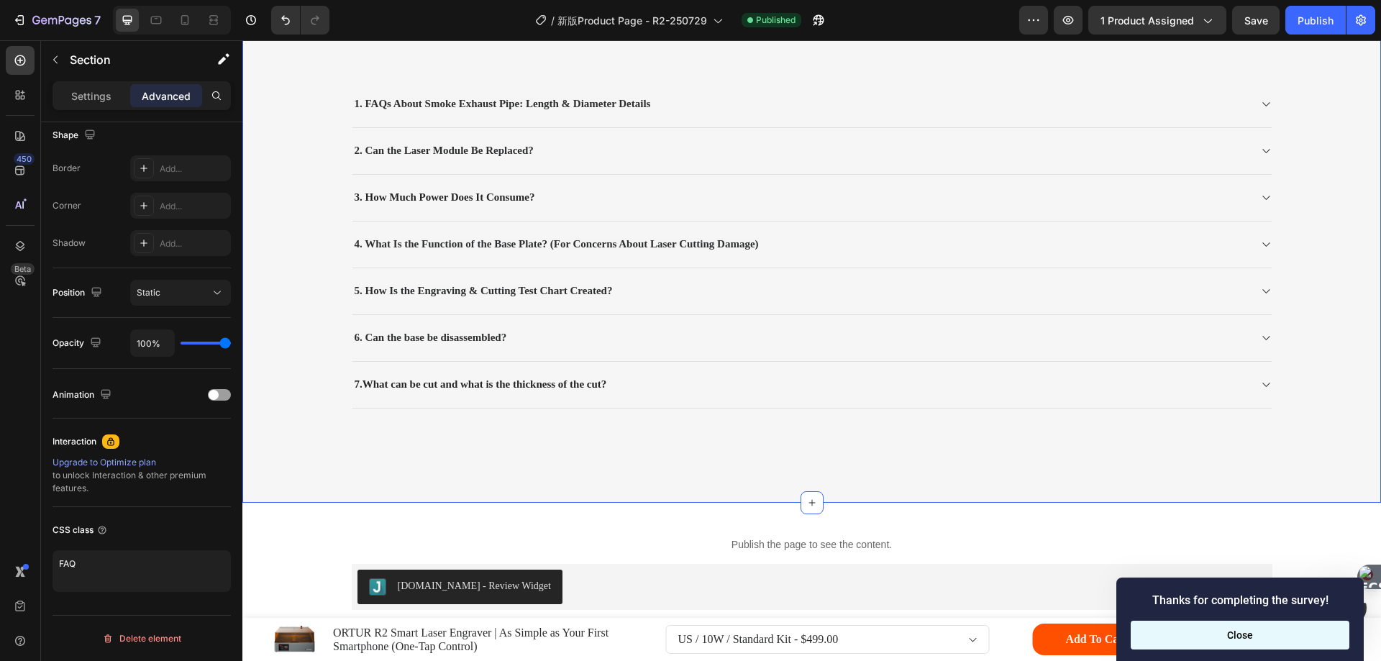
click at [1230, 636] on button "Close" at bounding box center [1239, 635] width 219 height 29
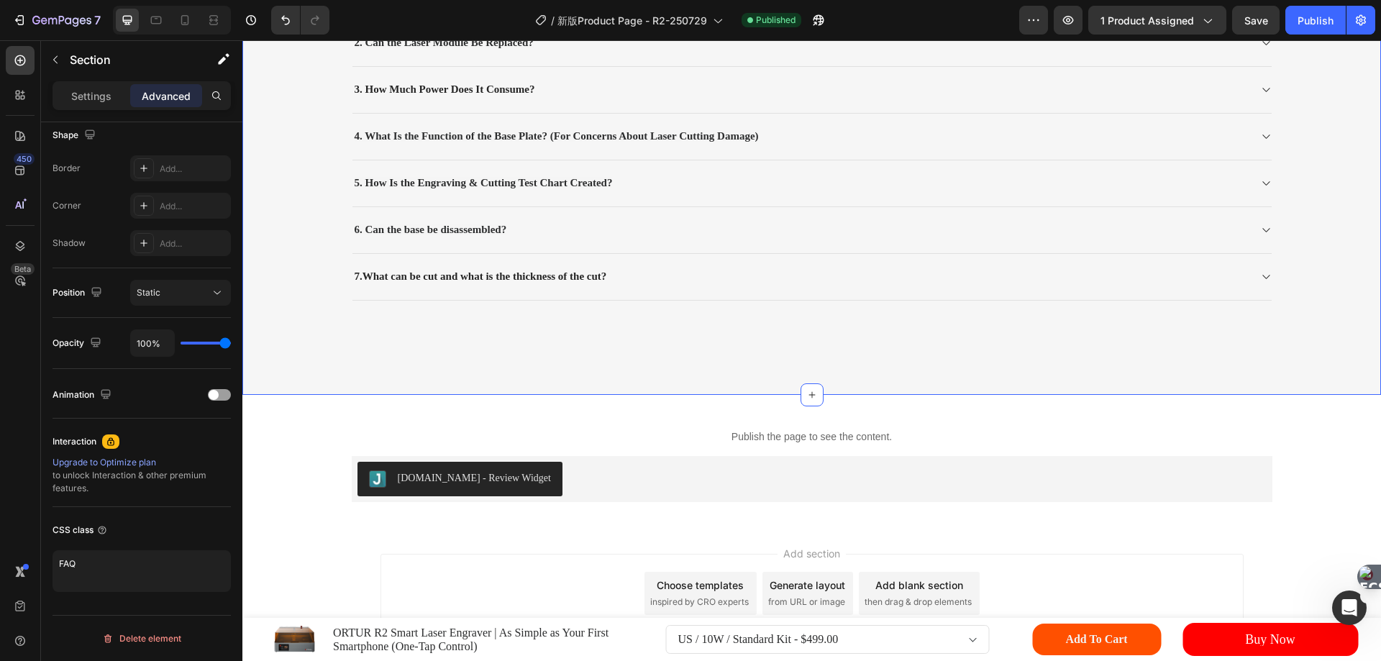
scroll to position [20539, 0]
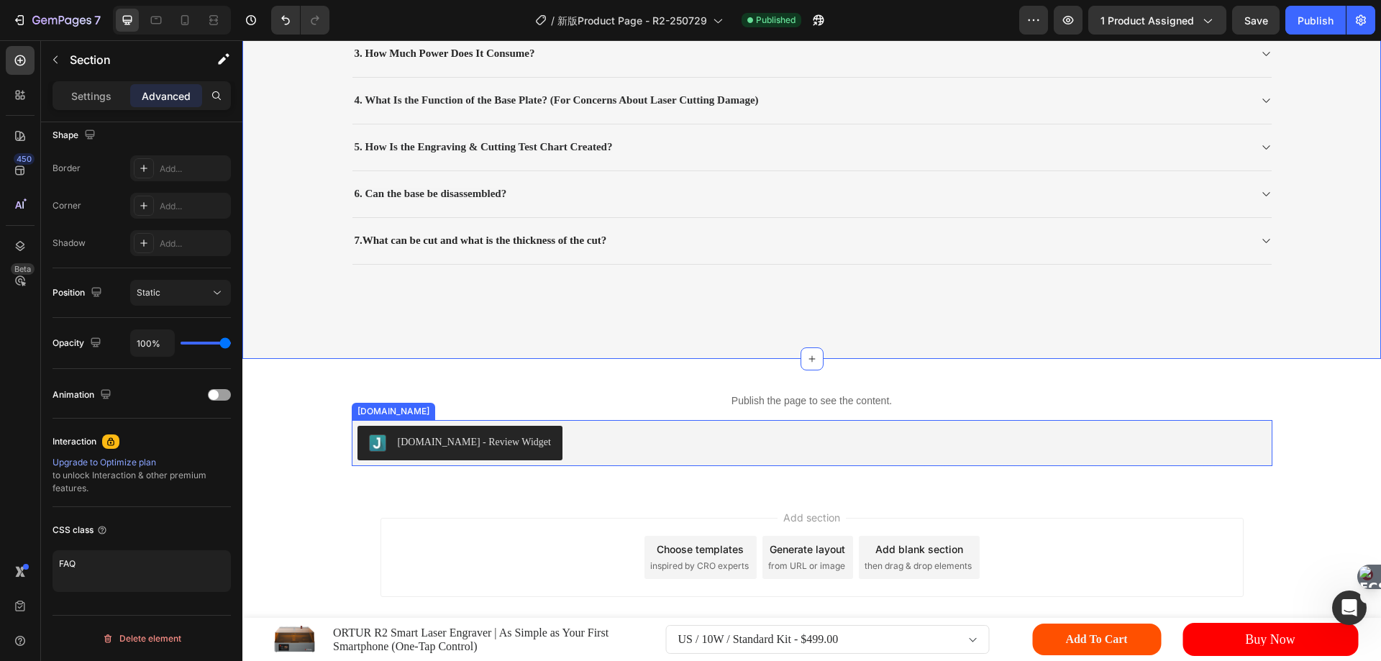
click at [613, 439] on div "Judge.me - Review Widget" at bounding box center [811, 443] width 909 height 35
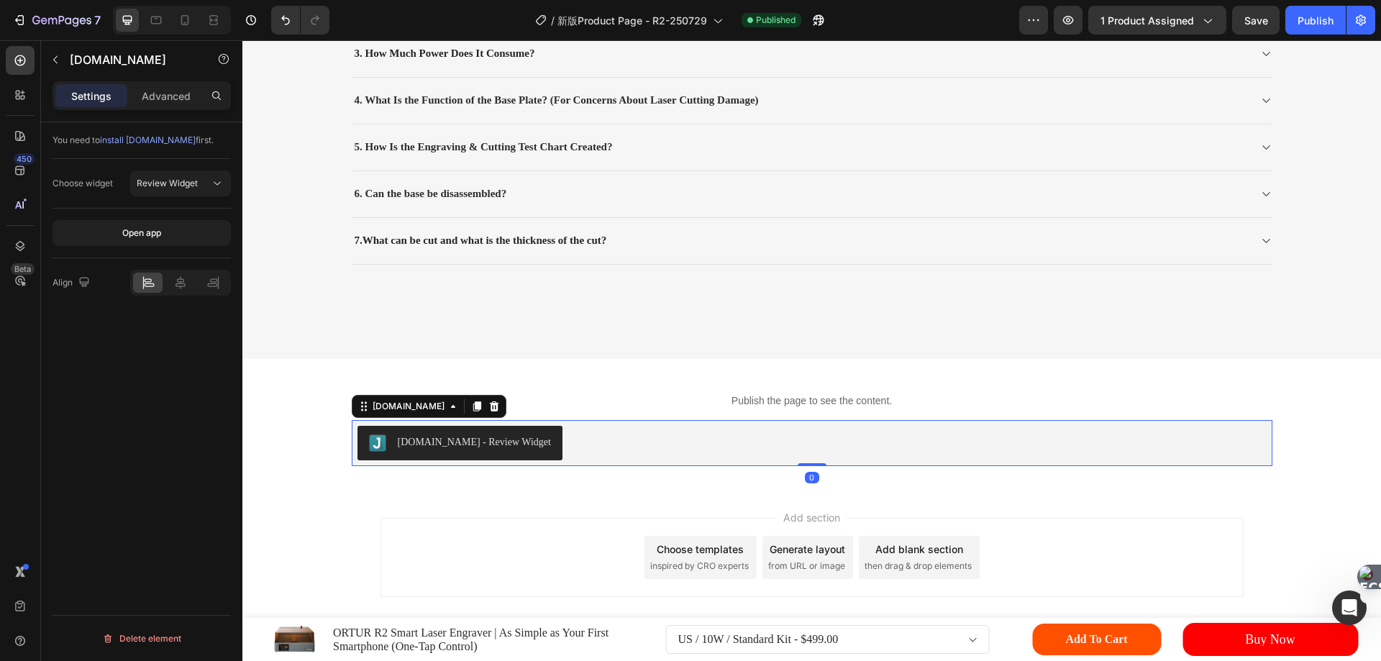
scroll to position [0, 0]
click at [713, 397] on p "Publish the page to see the content." at bounding box center [811, 400] width 1138 height 15
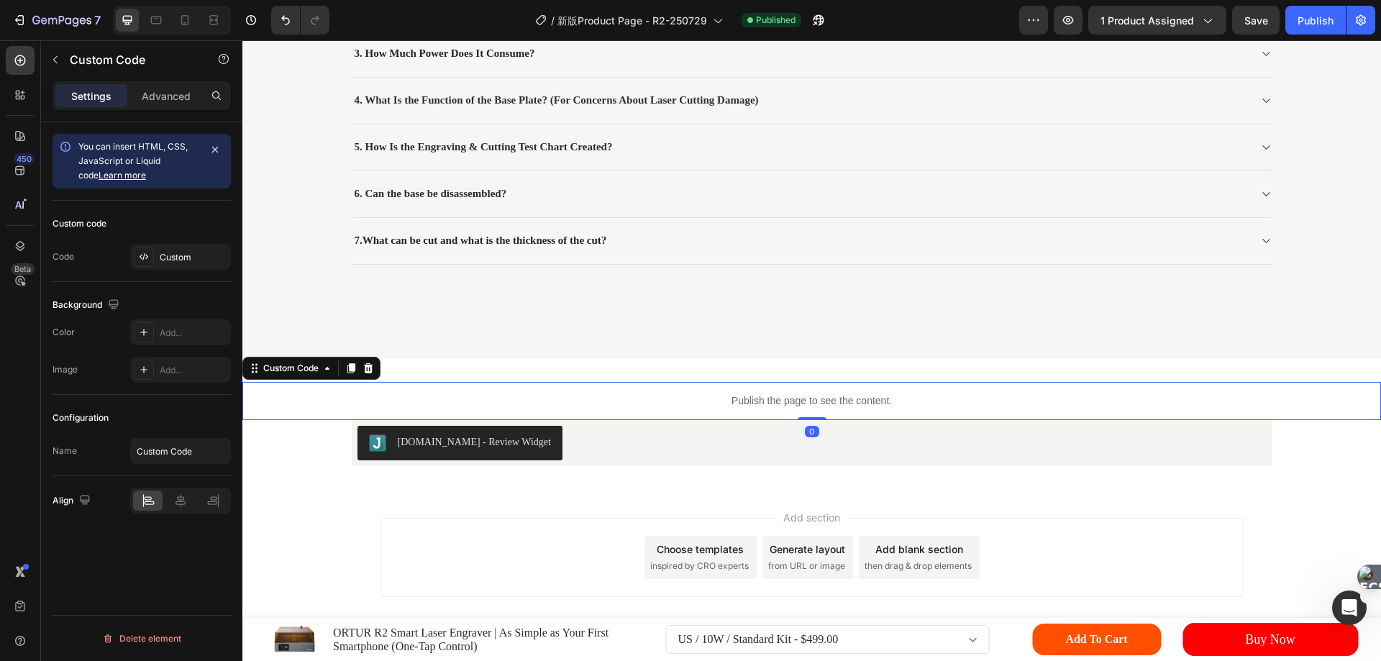
click at [713, 397] on p "Publish the page to see the content." at bounding box center [811, 400] width 1138 height 15
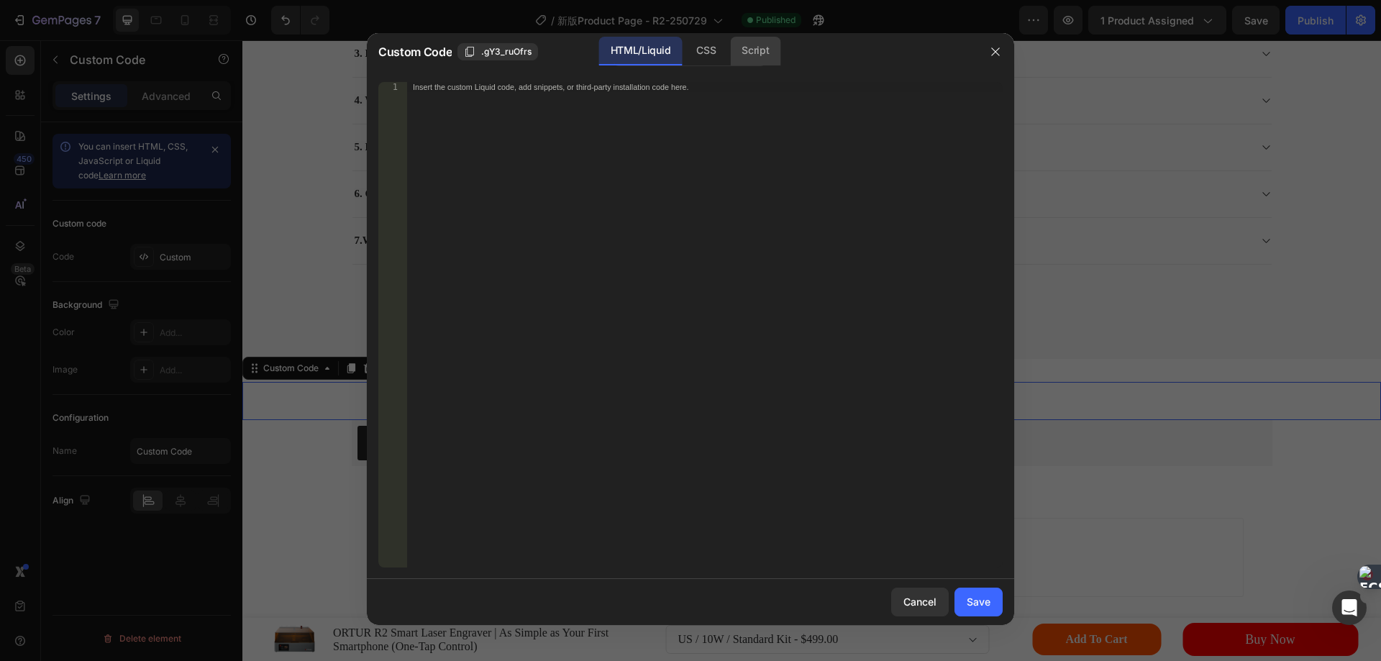
click at [759, 52] on div "Script" at bounding box center [755, 51] width 50 height 29
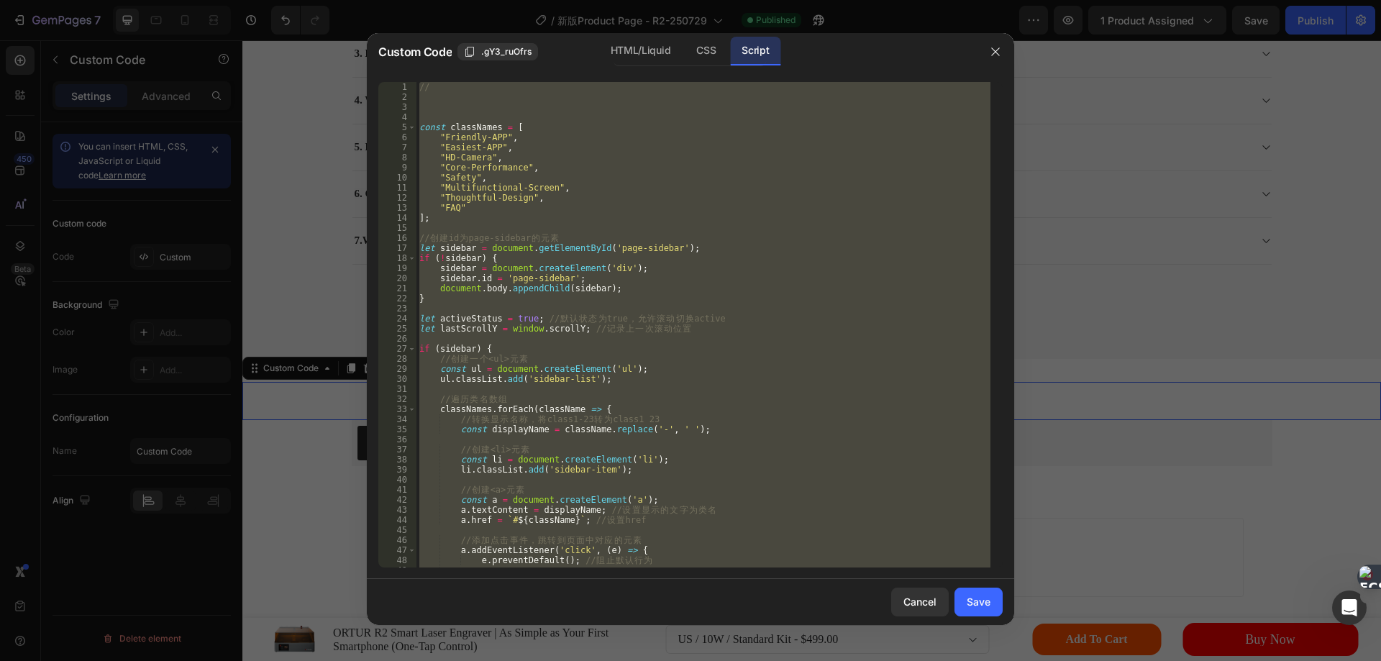
click at [480, 143] on div "// const classNames = [ "Friendly-APP" , "Easiest-APP" , "HD-Camera" , "Core-Pe…" at bounding box center [703, 324] width 574 height 485
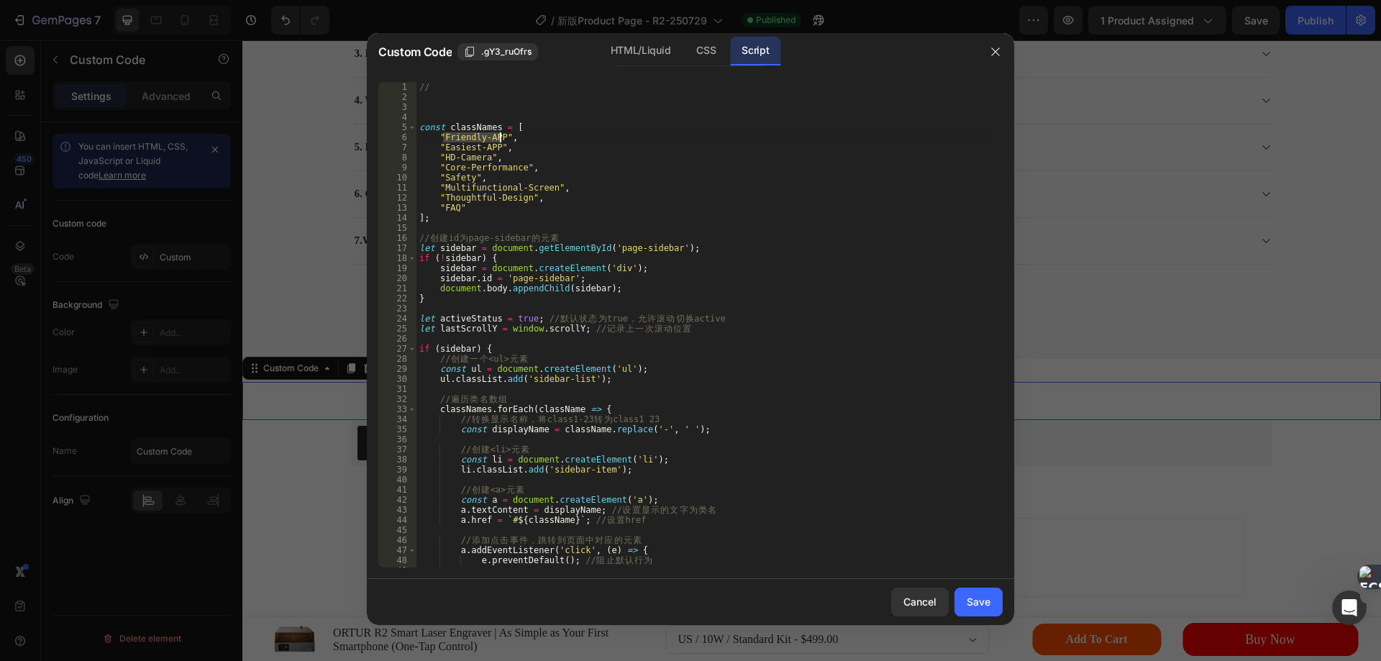
drag, startPoint x: 444, startPoint y: 137, endPoint x: 501, endPoint y: 137, distance: 57.5
click at [501, 137] on div "// const classNames = [ "Friendly-APP" , "Easiest-APP" , "HD-Camera" , "Core-Pe…" at bounding box center [703, 334] width 574 height 505
type textarea ""Friendly-APP","
click at [486, 120] on div "// const classNames = [ "Friendly-APP" , "Easiest-APP" , "HD-Camera" , "Core-Pe…" at bounding box center [703, 334] width 574 height 505
click at [473, 125] on div "// const classNames = [ "Friendly-APP" , "Easiest-APP" , "HD-Camera" , "Core-Pe…" at bounding box center [703, 334] width 574 height 505
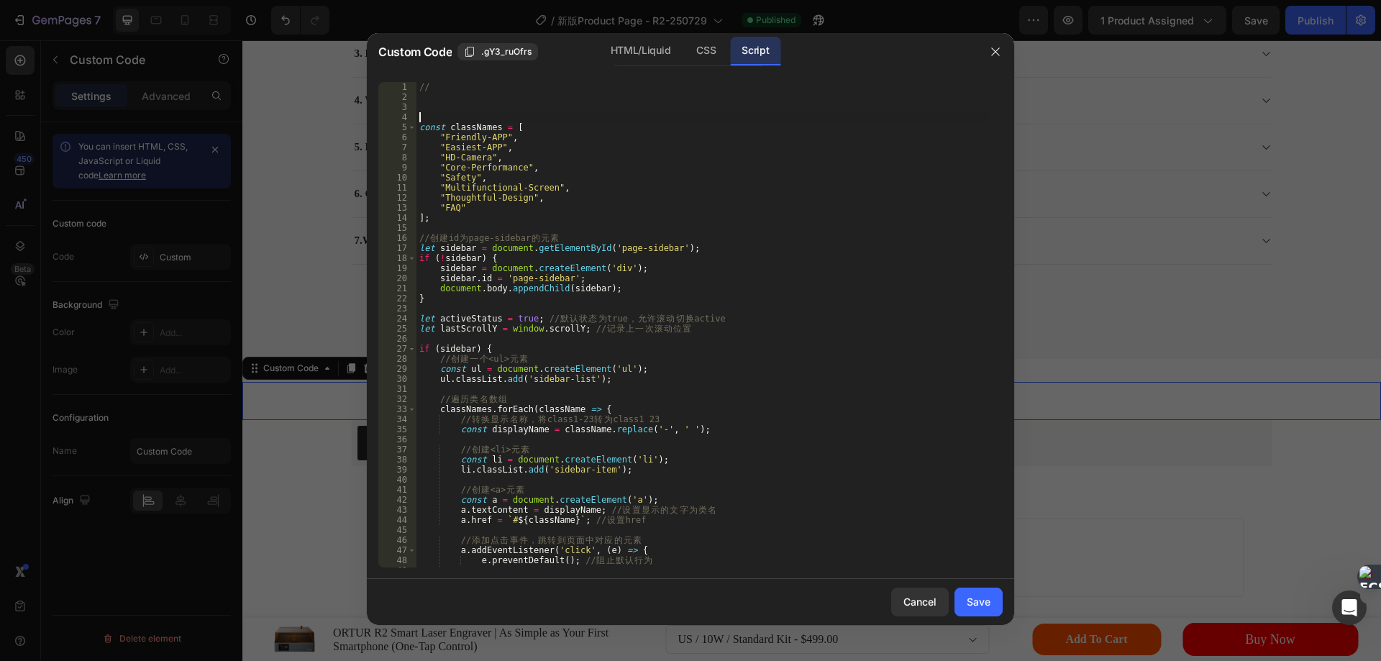
type textarea "const classNames = ["
click at [473, 125] on div "// const classNames = [ "Friendly-APP" , "Easiest-APP" , "HD-Camera" , "Core-Pe…" at bounding box center [703, 334] width 574 height 505
click at [1000, 46] on icon "button" at bounding box center [995, 52] width 12 height 12
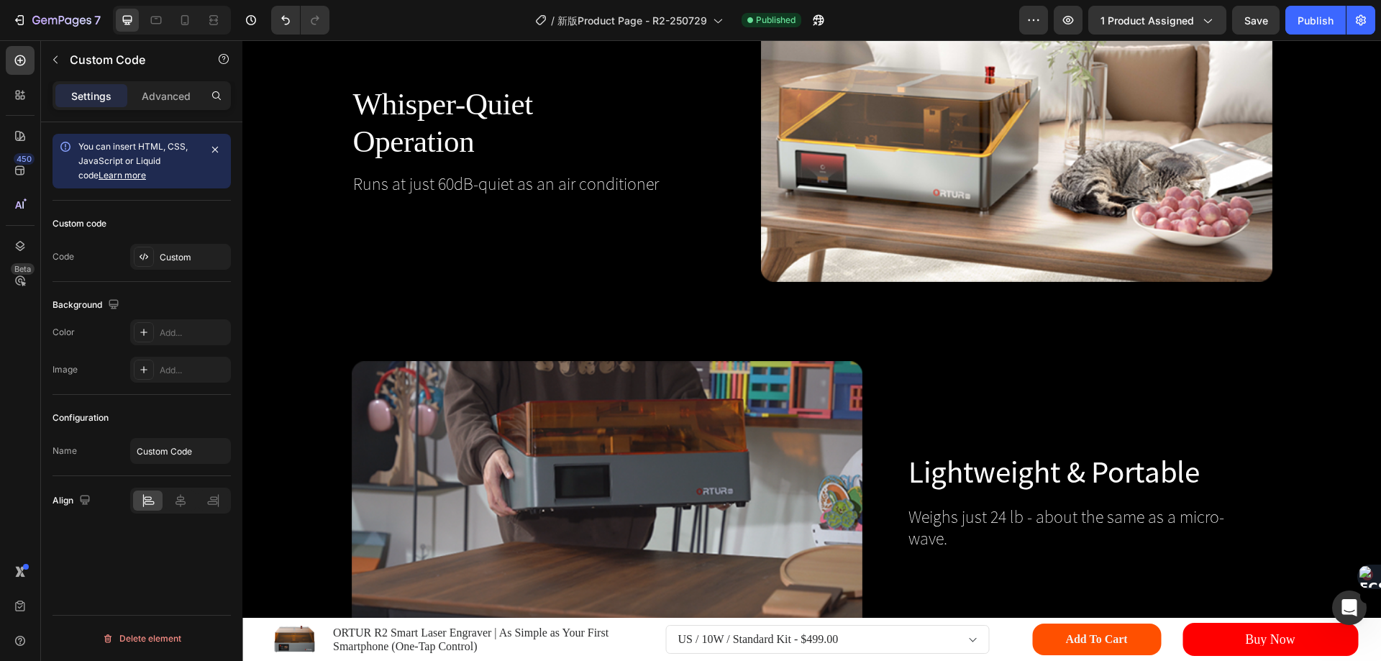
scroll to position [17280, 0]
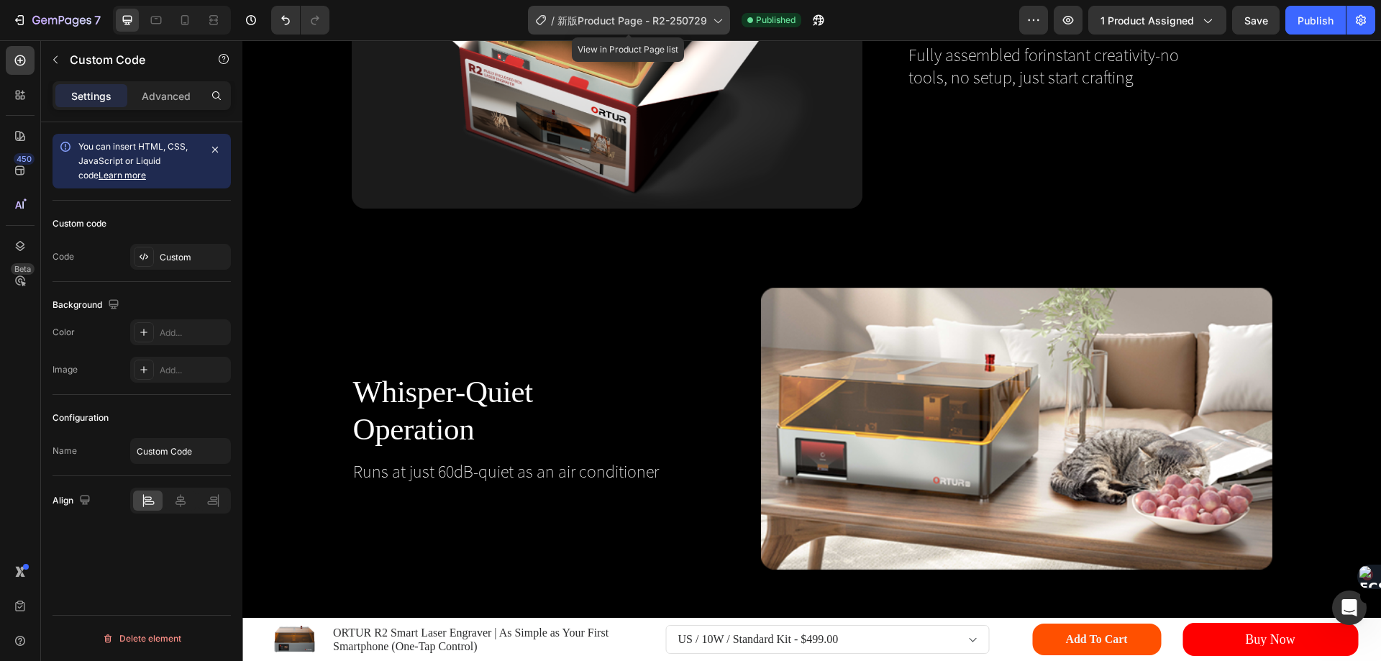
click at [701, 14] on span "新版Product Page - R2-250729" at bounding box center [632, 20] width 150 height 15
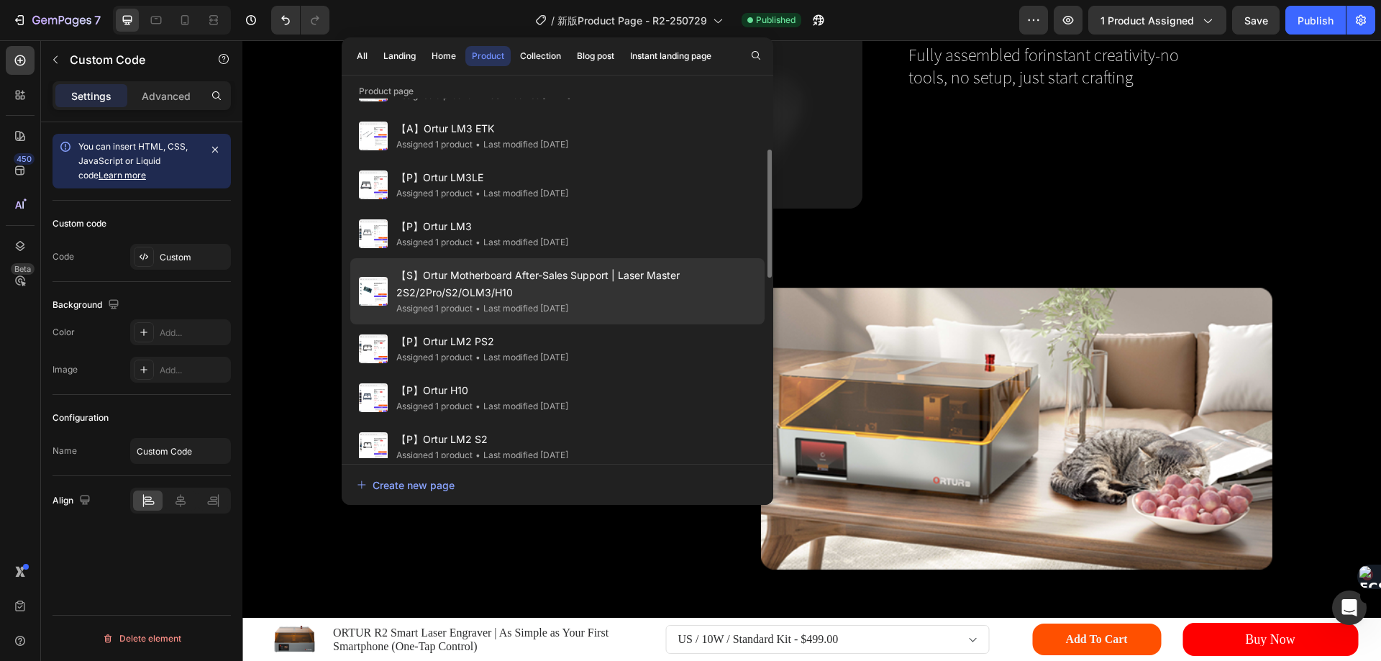
scroll to position [0, 0]
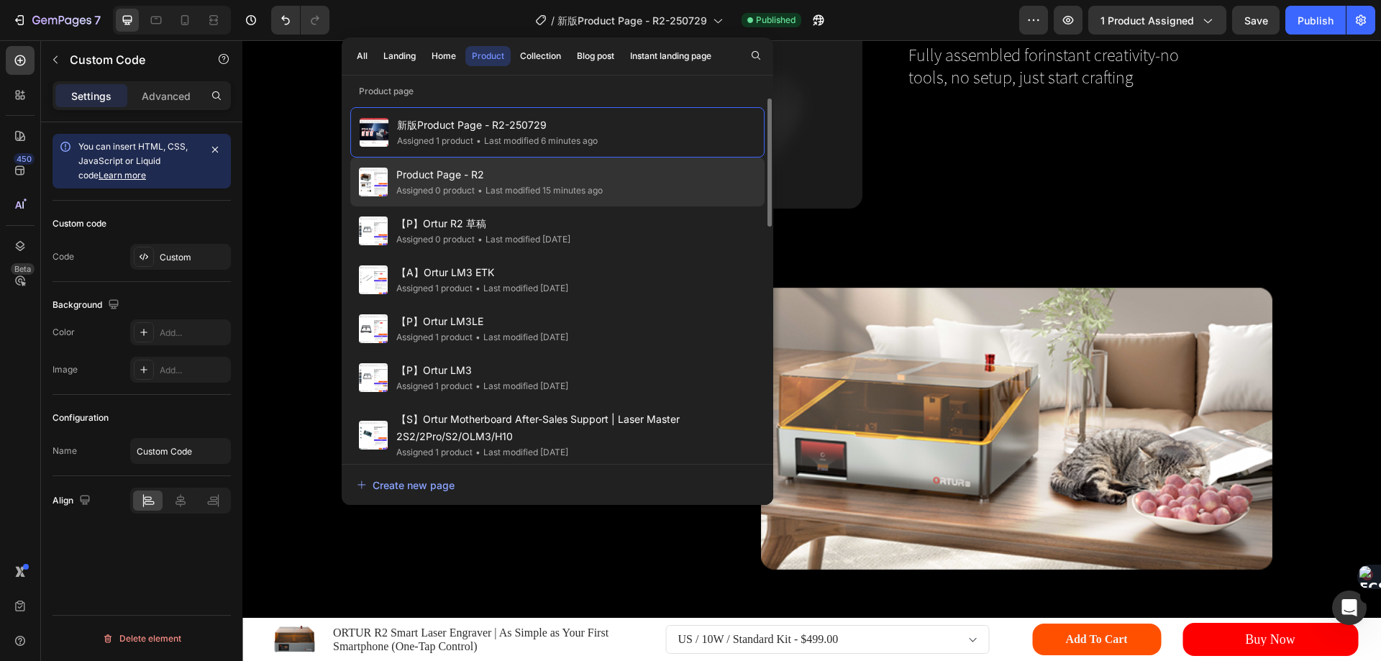
click at [442, 178] on span "Product Page - R2" at bounding box center [499, 174] width 206 height 17
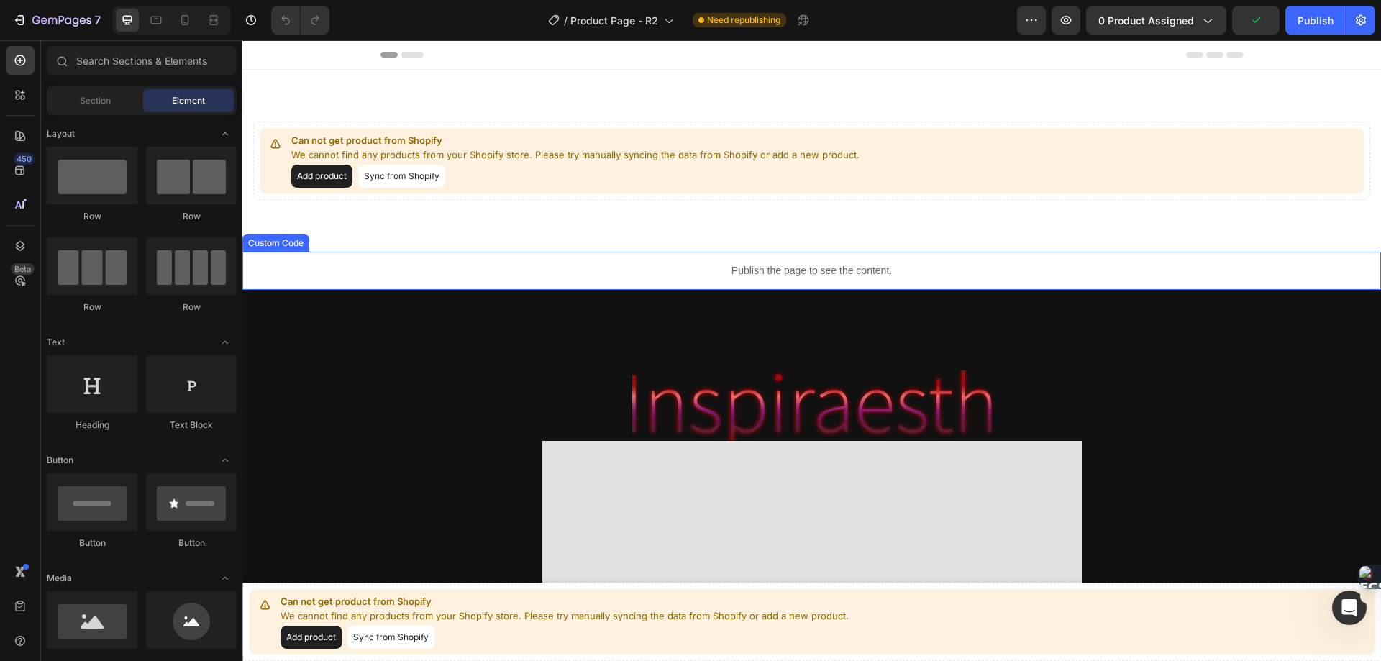
click at [657, 271] on p "Publish the page to see the content." at bounding box center [811, 270] width 1138 height 15
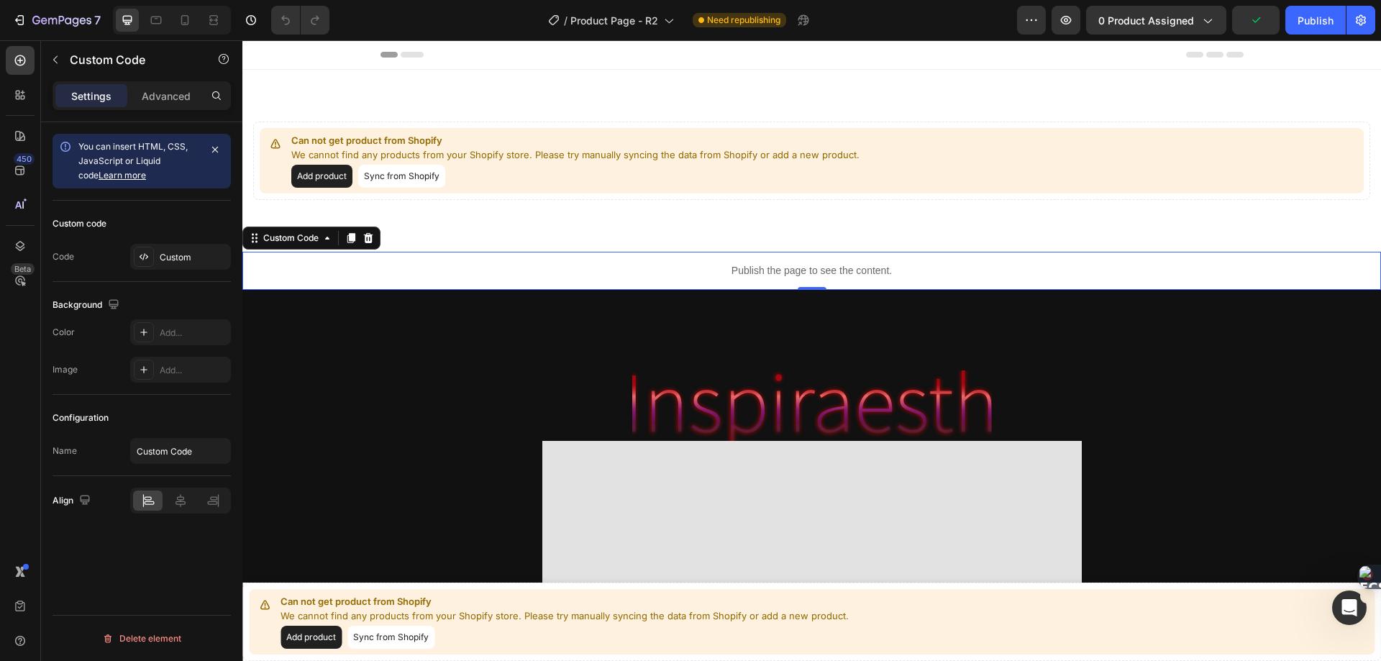
click at [657, 271] on p "Publish the page to see the content." at bounding box center [811, 270] width 1138 height 15
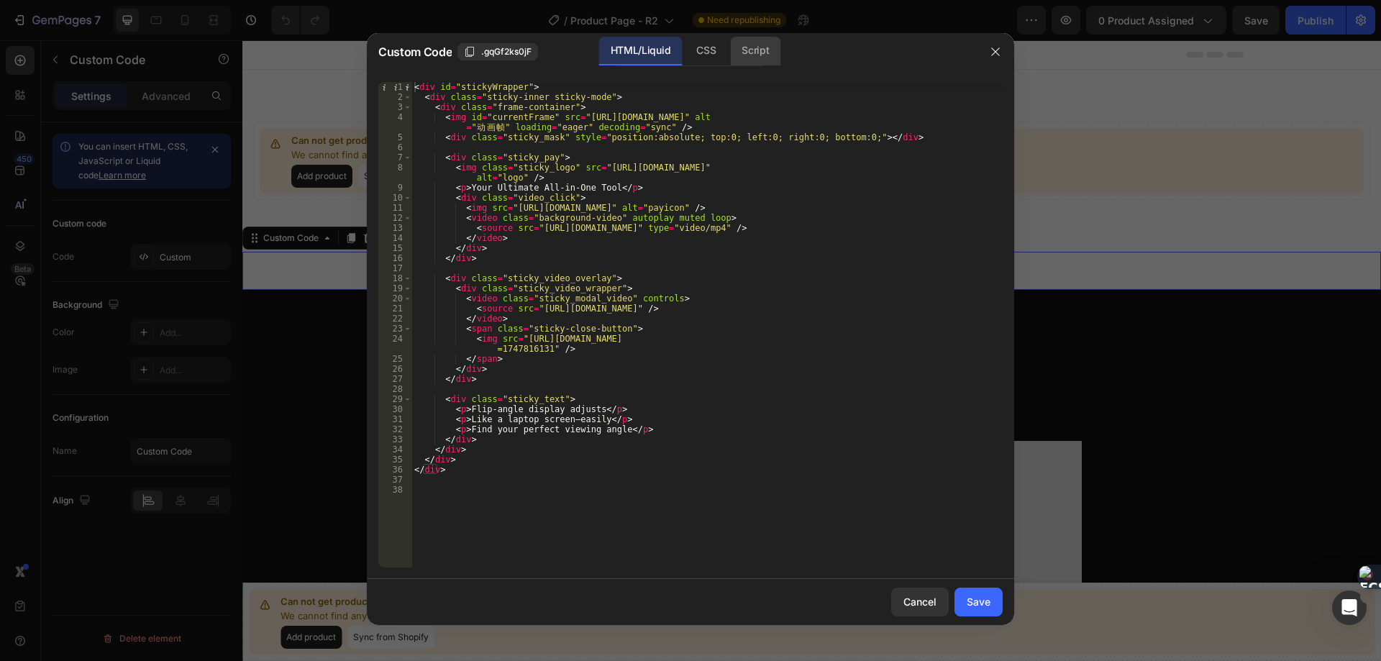
drag, startPoint x: 705, startPoint y: 47, endPoint x: 750, endPoint y: 48, distance: 45.3
click at [707, 49] on div "CSS" at bounding box center [706, 51] width 42 height 29
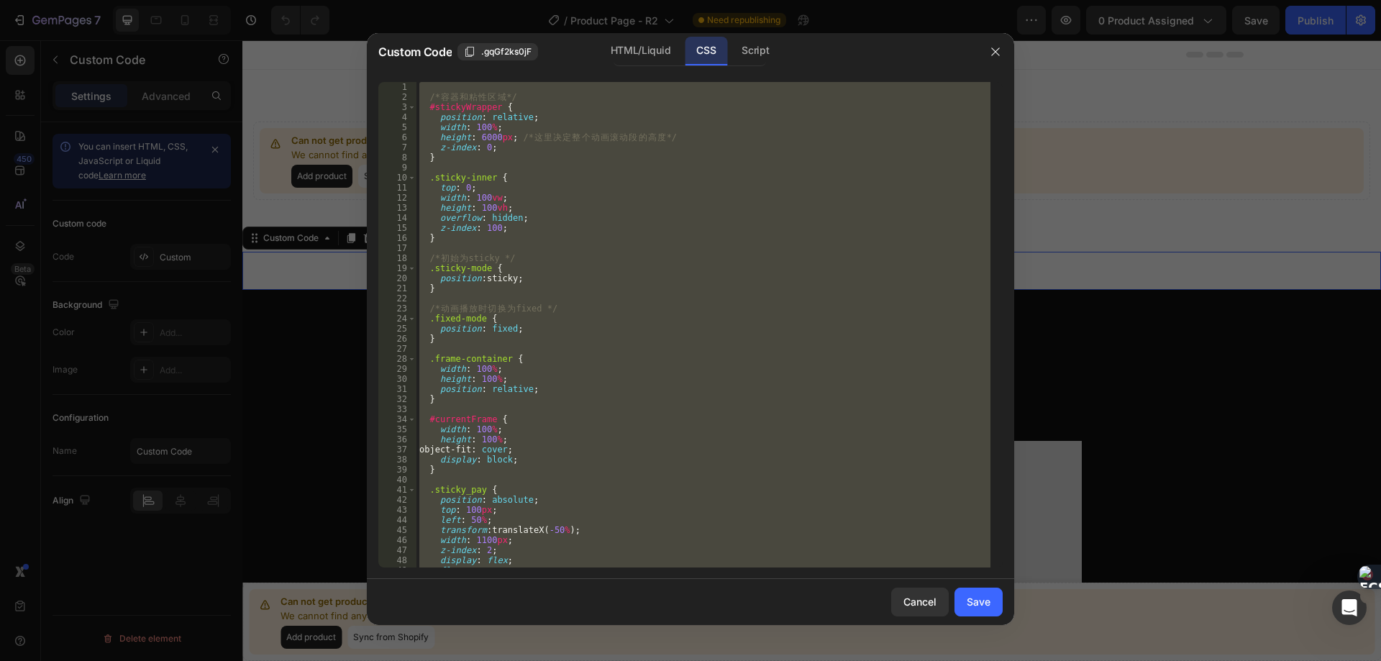
click at [785, 48] on div "HTML/Liquid CSS Script" at bounding box center [826, 51] width 299 height 29
click at [774, 52] on div "Script" at bounding box center [755, 51] width 50 height 29
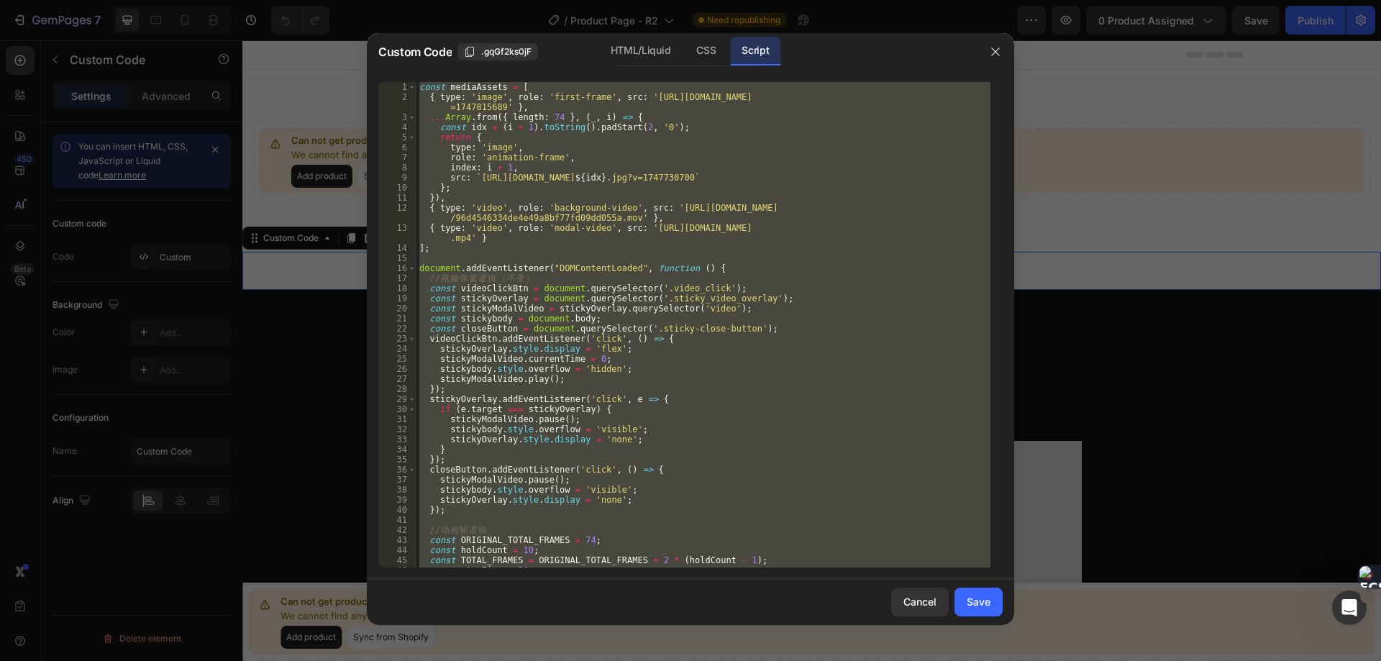
click at [756, 325] on div "const mediaAssets = [ { type : 'image' , role : 'first-frame' , src : '[URL][DO…" at bounding box center [703, 324] width 574 height 485
type textarea "const closeButton = document.querySelector('.sticky-close-button');"
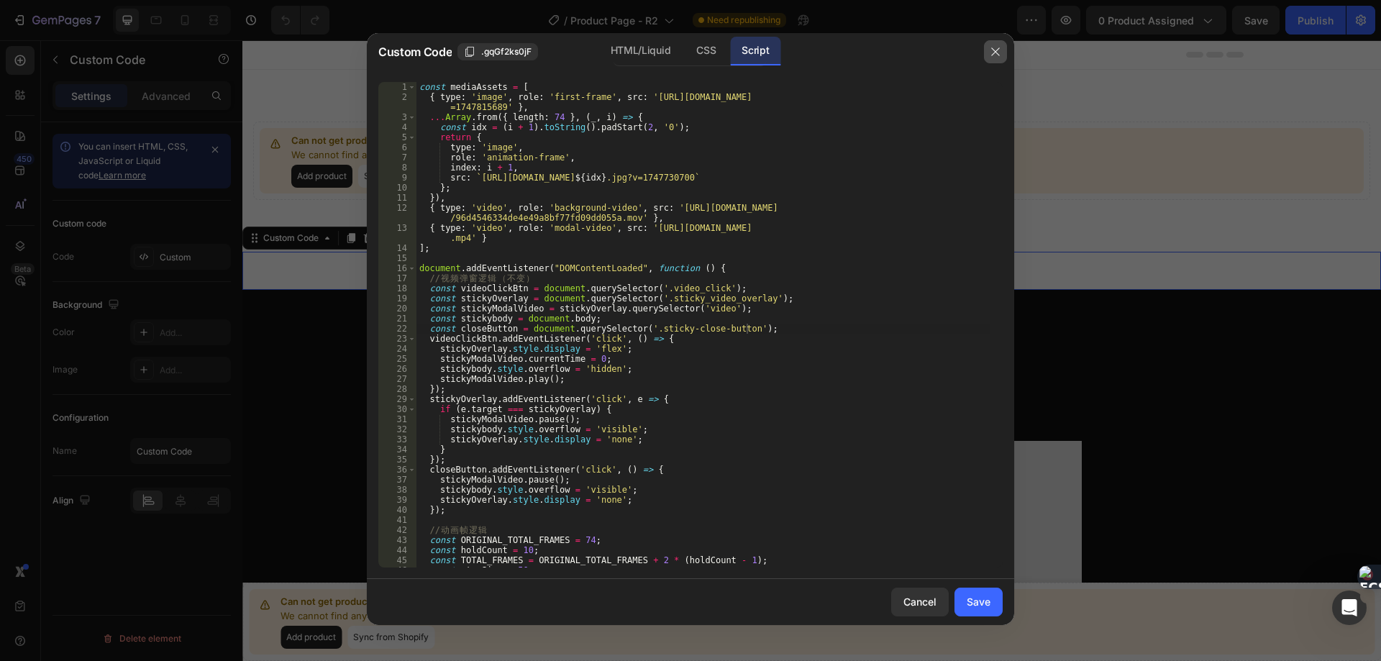
click at [1003, 50] on button "button" at bounding box center [995, 51] width 23 height 23
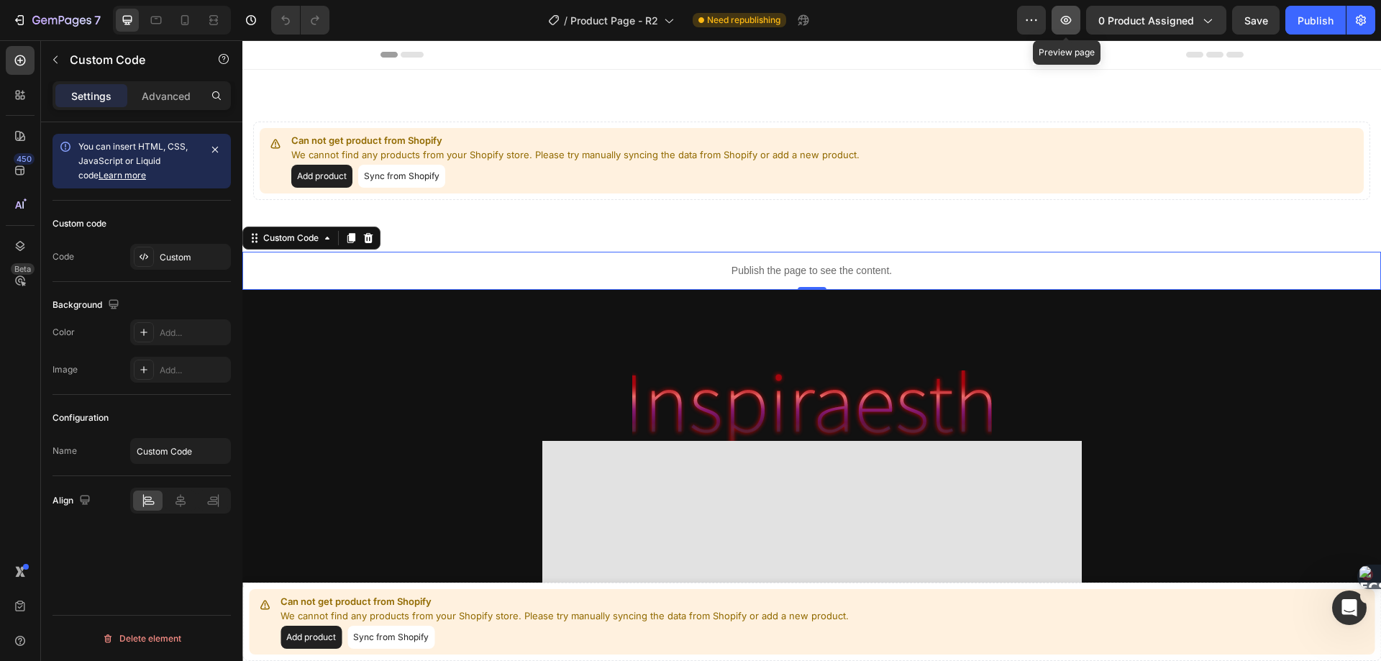
click at [1071, 17] on icon "button" at bounding box center [1066, 20] width 11 height 9
click at [630, 272] on p "Publish the page to see the content." at bounding box center [811, 270] width 1138 height 15
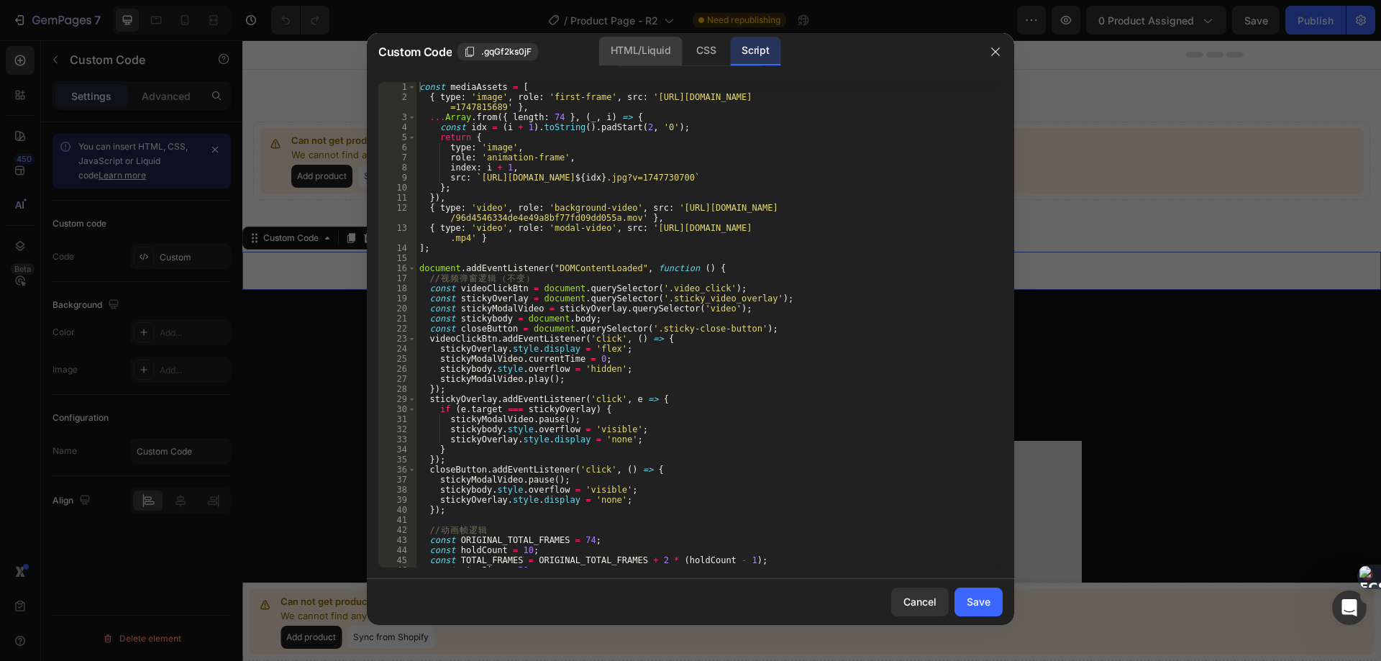
click at [637, 52] on div "HTML/Liquid" at bounding box center [640, 51] width 83 height 29
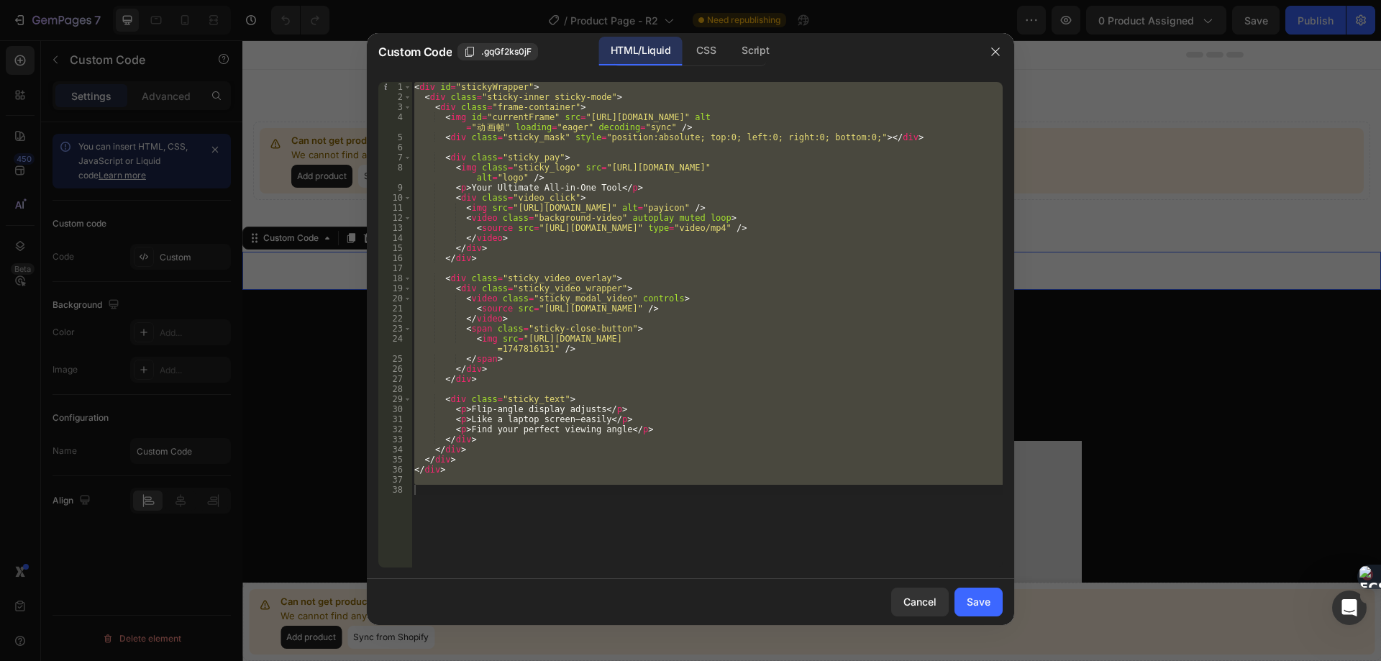
click at [722, 221] on div "< div id = "stickyWrapper" > < div class = "sticky-inner sticky-mode" > < div c…" at bounding box center [706, 324] width 591 height 485
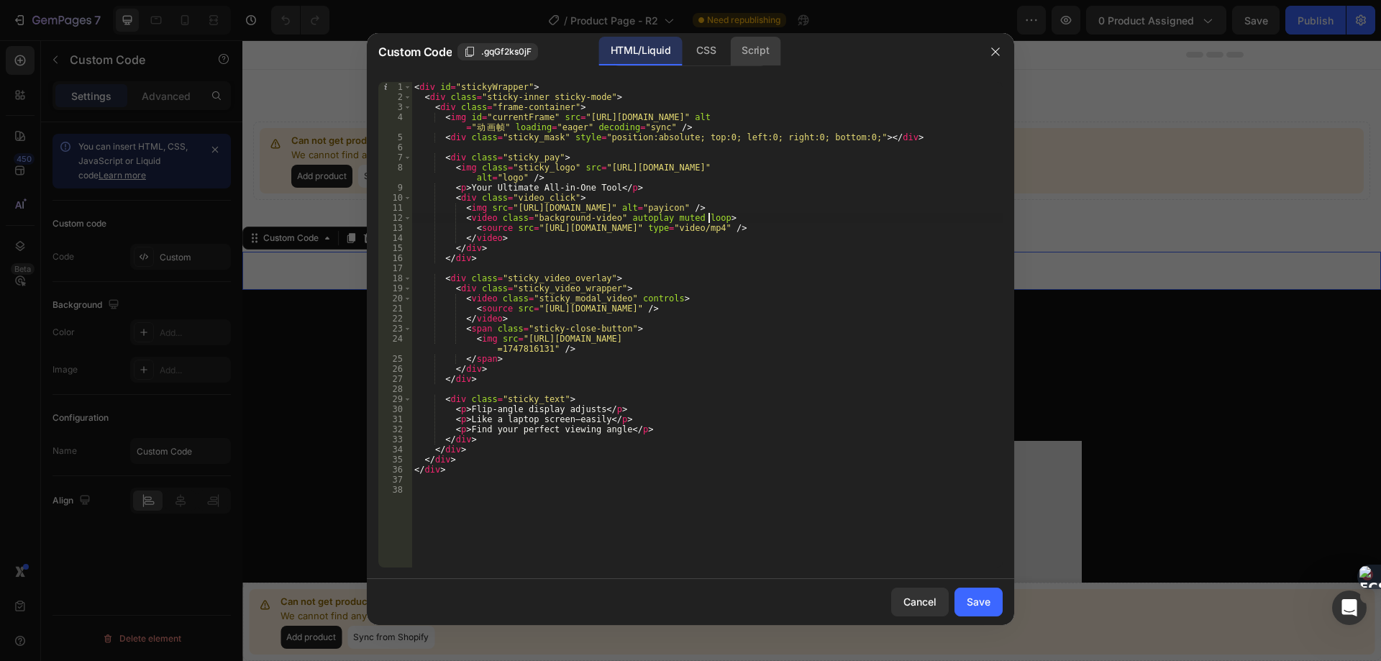
click at [743, 55] on div "Script" at bounding box center [755, 51] width 50 height 29
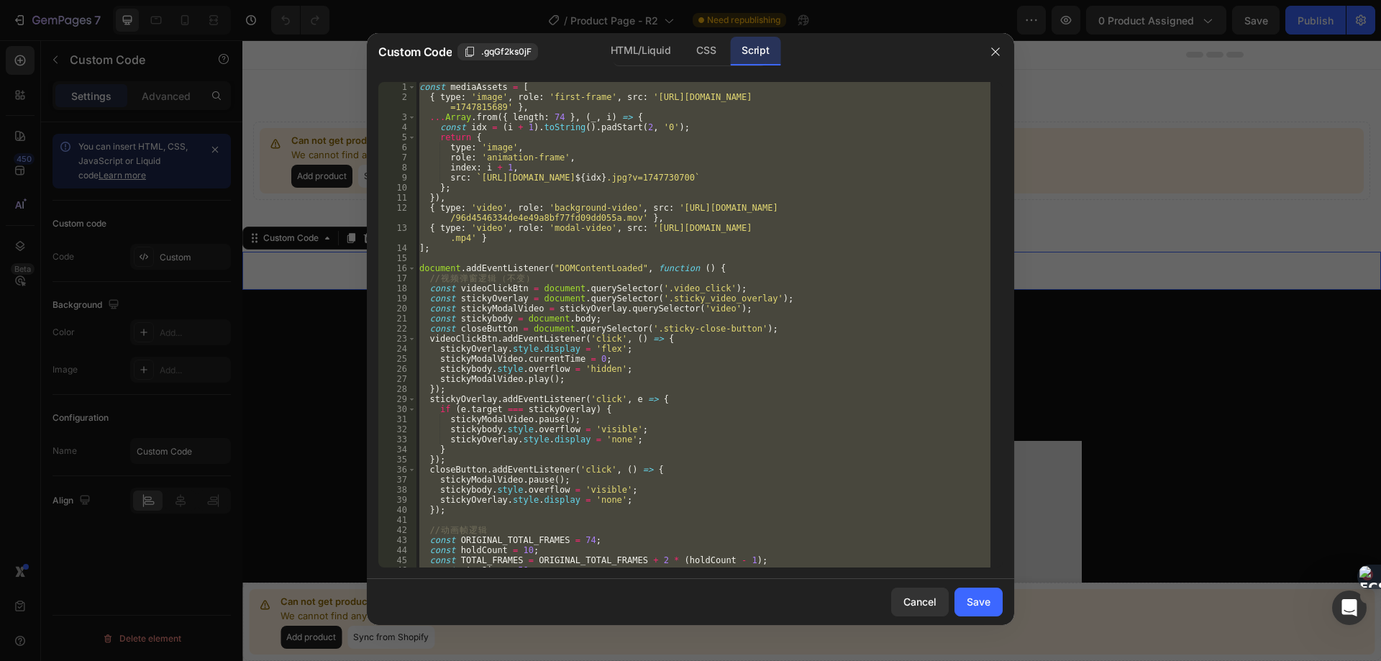
click at [669, 230] on div "const mediaAssets = [ { type : 'image' , role : 'first-frame' , src : '[URL][DO…" at bounding box center [703, 324] width 574 height 485
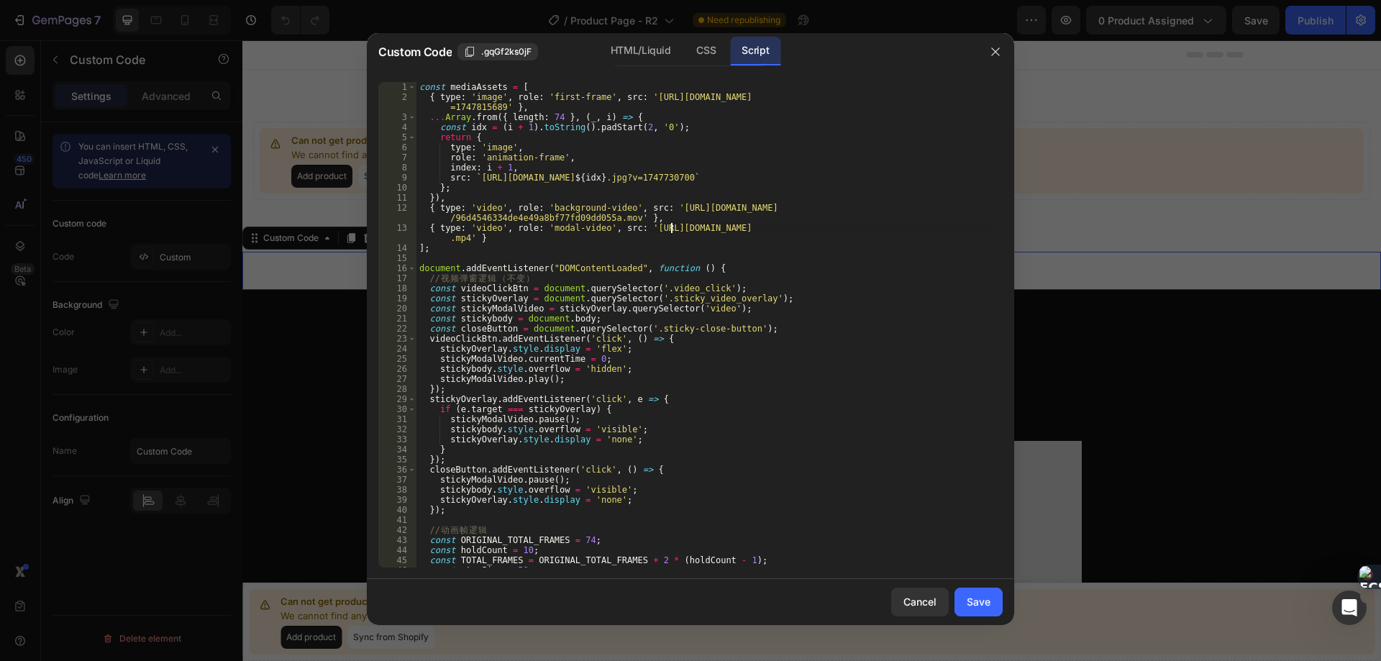
click at [472, 87] on div "const mediaAssets = [ { type : 'image' , role : 'first-frame' , src : '[URL][DO…" at bounding box center [703, 334] width 574 height 505
drag, startPoint x: 513, startPoint y: 110, endPoint x: 430, endPoint y: 100, distance: 84.0
click at [430, 100] on div "const mediaAssets = [ { type : 'image' , role : 'first-frame' , src : '[URL][DO…" at bounding box center [703, 334] width 574 height 505
click at [490, 139] on div "const mediaAssets = [ { type : 'image' , role : 'first-frame' , src : '[URL][DO…" at bounding box center [703, 334] width 574 height 505
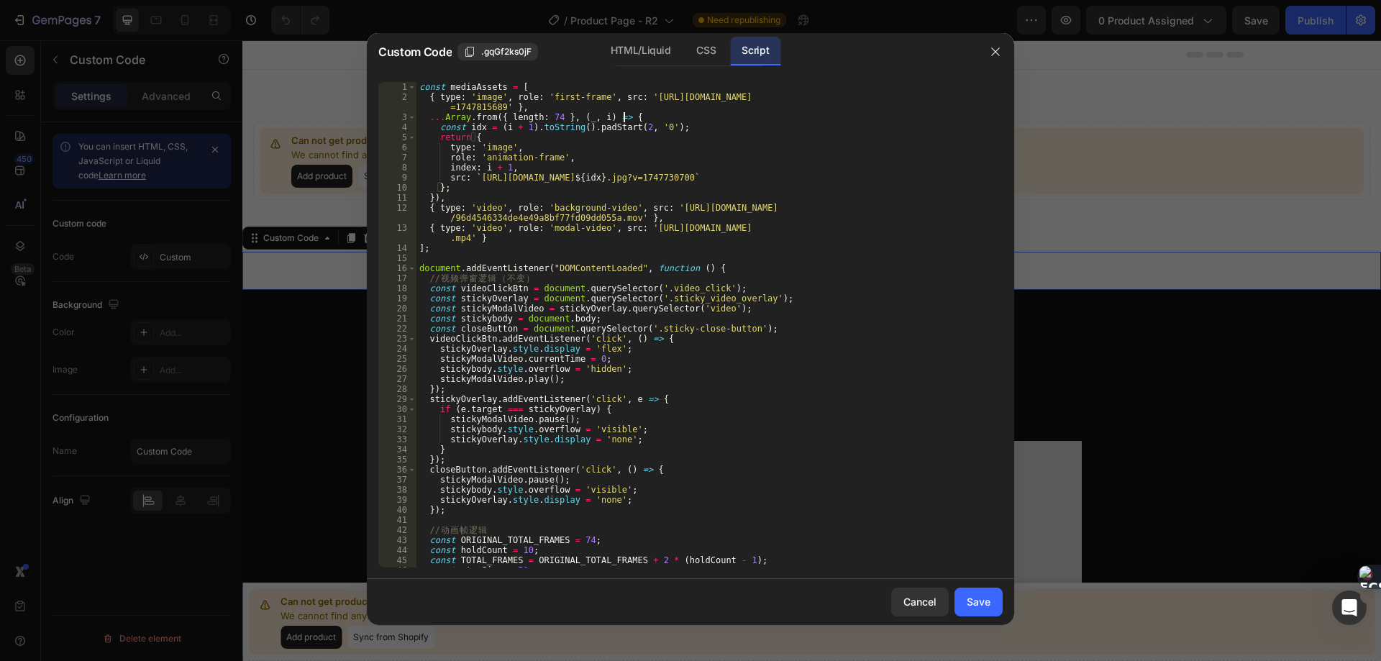
click at [638, 118] on div "const mediaAssets = [ { type : 'image' , role : 'first-frame' , src : '[URL][DO…" at bounding box center [703, 334] width 574 height 505
click at [531, 110] on div "const mediaAssets = [ { type : 'image' , role : 'first-frame' , src : '[URL][DO…" at bounding box center [703, 334] width 574 height 505
click at [653, 113] on div "const mediaAssets = [ { type : 'image' , role : 'first-frame' , src : '[URL][DO…" at bounding box center [703, 334] width 574 height 505
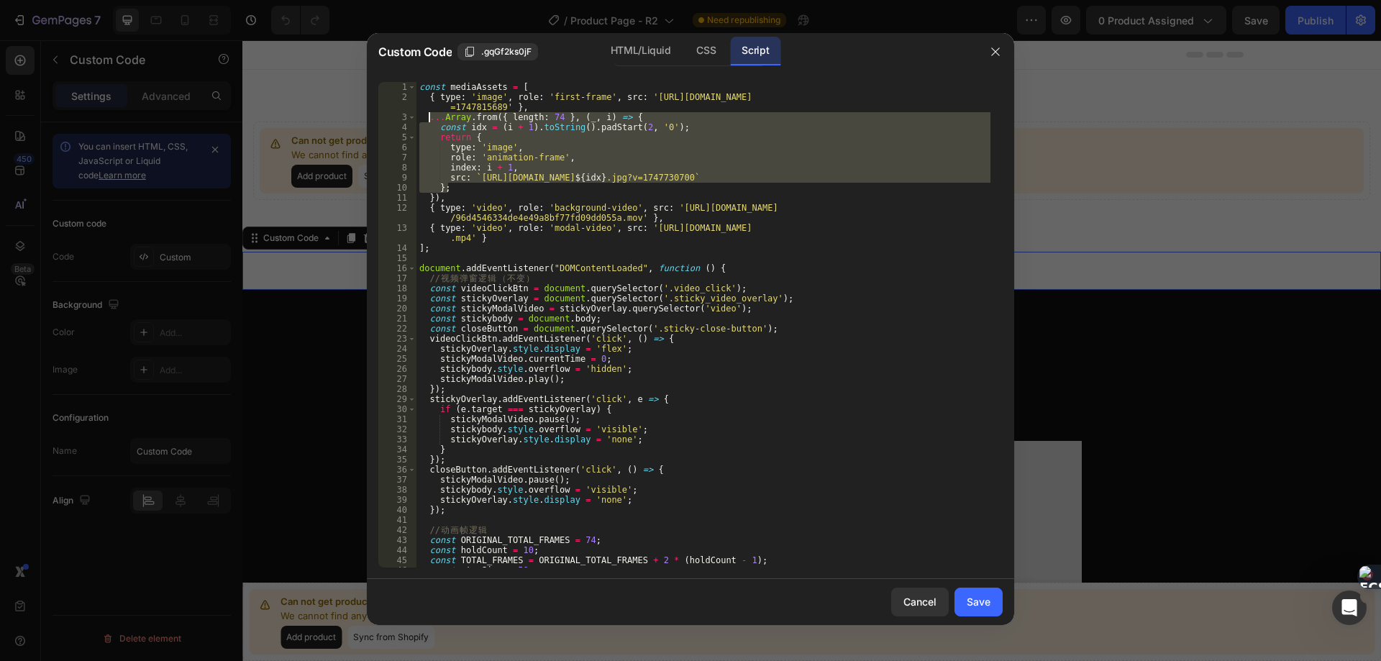
drag, startPoint x: 455, startPoint y: 186, endPoint x: 429, endPoint y: 114, distance: 77.3
click at [429, 114] on div "const mediaAssets = [ { type : 'image' , role : 'first-frame' , src : '[URL][DO…" at bounding box center [703, 334] width 574 height 505
click at [463, 185] on div "const mediaAssets = [ { type : 'image' , role : 'first-frame' , src : '[URL][DO…" at bounding box center [703, 324] width 574 height 485
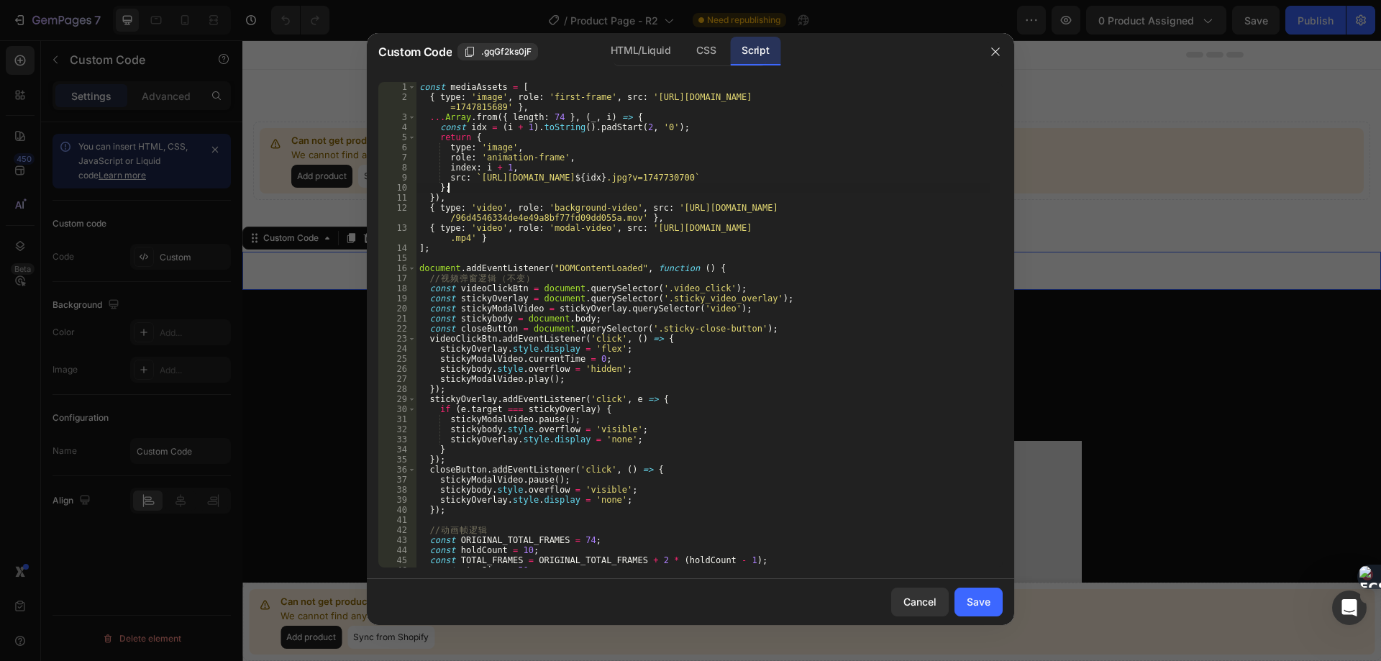
click at [643, 112] on div "const mediaAssets = [ { type : 'image' , role : 'first-frame' , src : '[URL][DO…" at bounding box center [703, 334] width 574 height 505
click at [490, 139] on div "const mediaAssets = [ { type : 'image' , role : 'first-frame' , src : '[URL][DO…" at bounding box center [703, 334] width 574 height 505
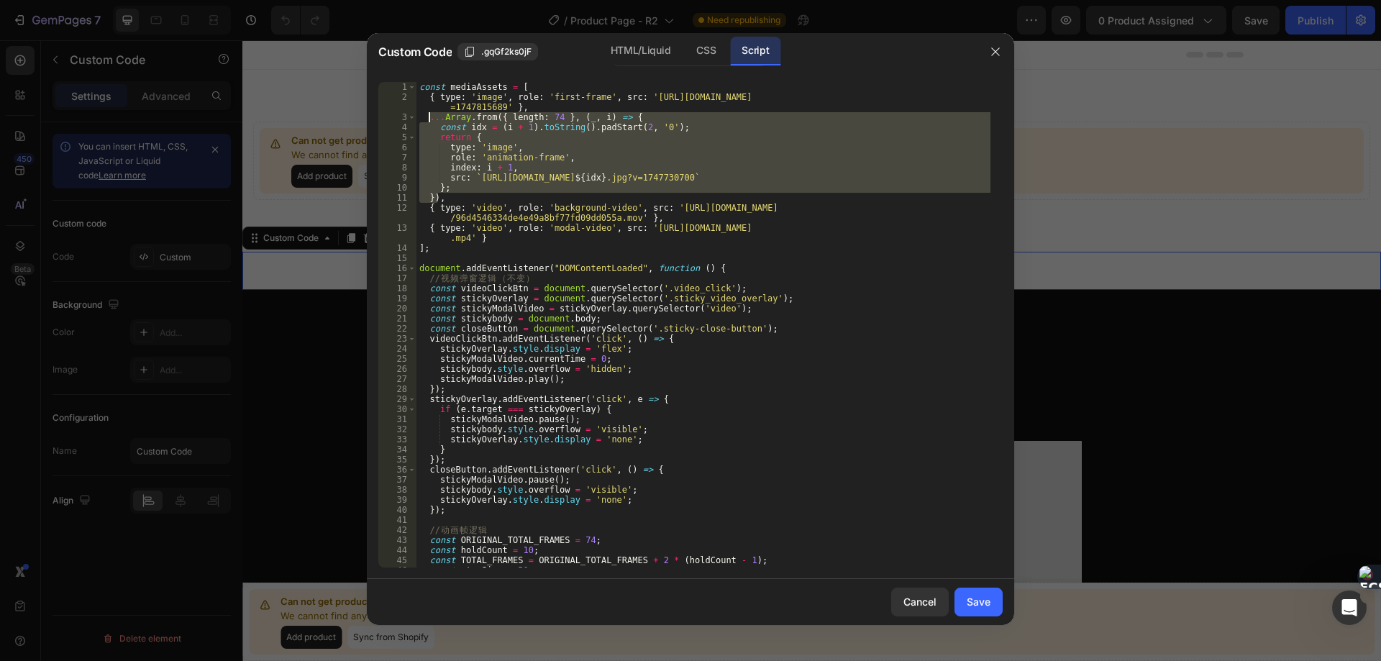
drag, startPoint x: 438, startPoint y: 198, endPoint x: 427, endPoint y: 119, distance: 79.8
click at [427, 119] on div "const mediaAssets = [ { type : 'image' , role : 'first-frame' , src : '[URL][DO…" at bounding box center [703, 334] width 574 height 505
click at [478, 204] on div "const mediaAssets = [ { type : 'image' , role : 'first-frame' , src : '[URL][DO…" at bounding box center [703, 334] width 574 height 505
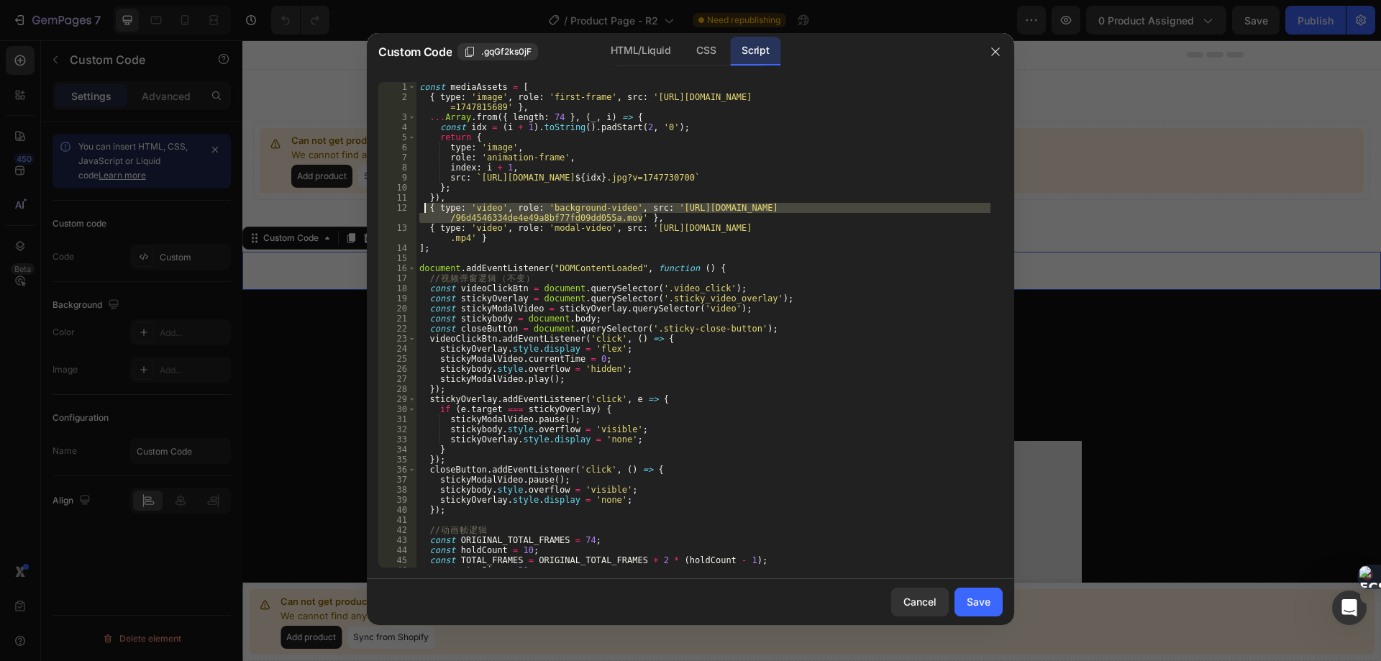
drag, startPoint x: 672, startPoint y: 222, endPoint x: 425, endPoint y: 209, distance: 247.0
click at [425, 209] on div "const mediaAssets = [ { type : 'image' , role : 'first-frame' , src : '[URL][DO…" at bounding box center [703, 334] width 574 height 505
click at [508, 228] on div "const mediaAssets = [ { type : 'image' , role : 'first-frame' , src : '[URL][DO…" at bounding box center [703, 334] width 574 height 505
type textarea "{ type: 'video', role: 'modal-video', src: '[URL][DOMAIN_NAME]' }"
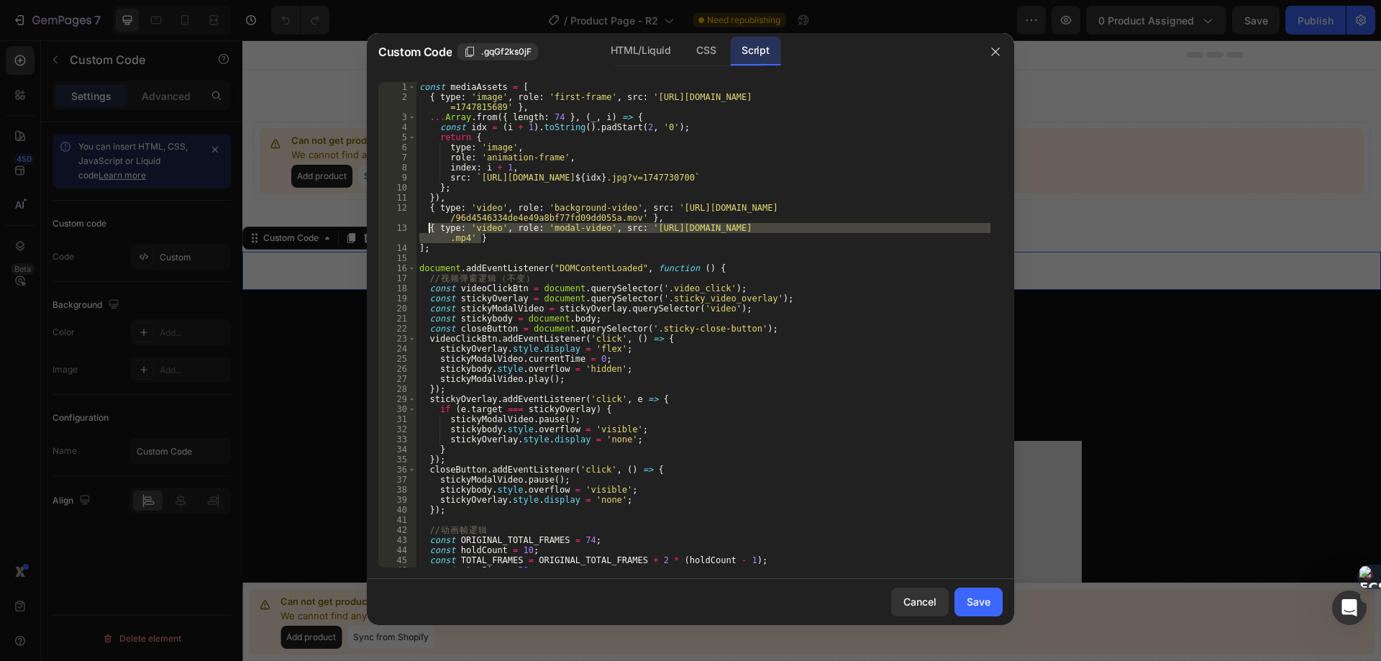
drag, startPoint x: 491, startPoint y: 236, endPoint x: 429, endPoint y: 225, distance: 62.8
click at [429, 225] on div "const mediaAssets = [ { type : 'image' , role : 'first-frame' , src : '[URL][DO…" at bounding box center [703, 334] width 574 height 505
click at [992, 50] on icon "button" at bounding box center [995, 52] width 12 height 12
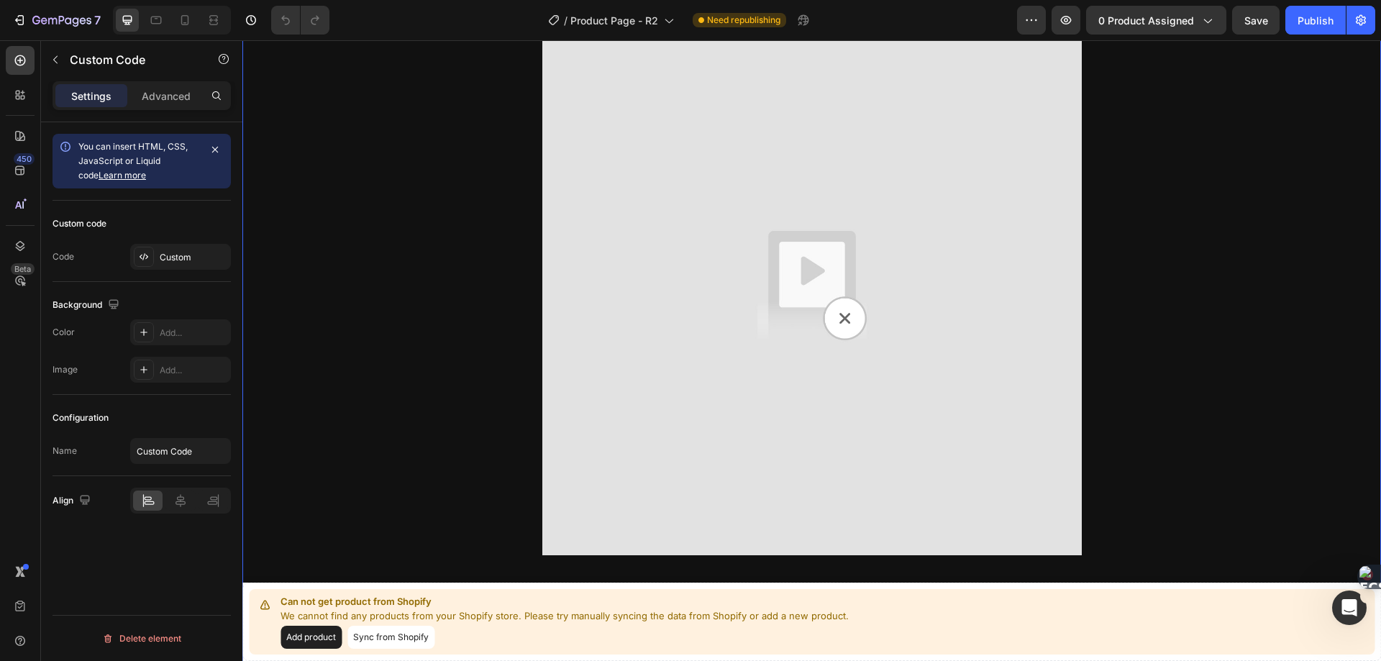
scroll to position [360, 0]
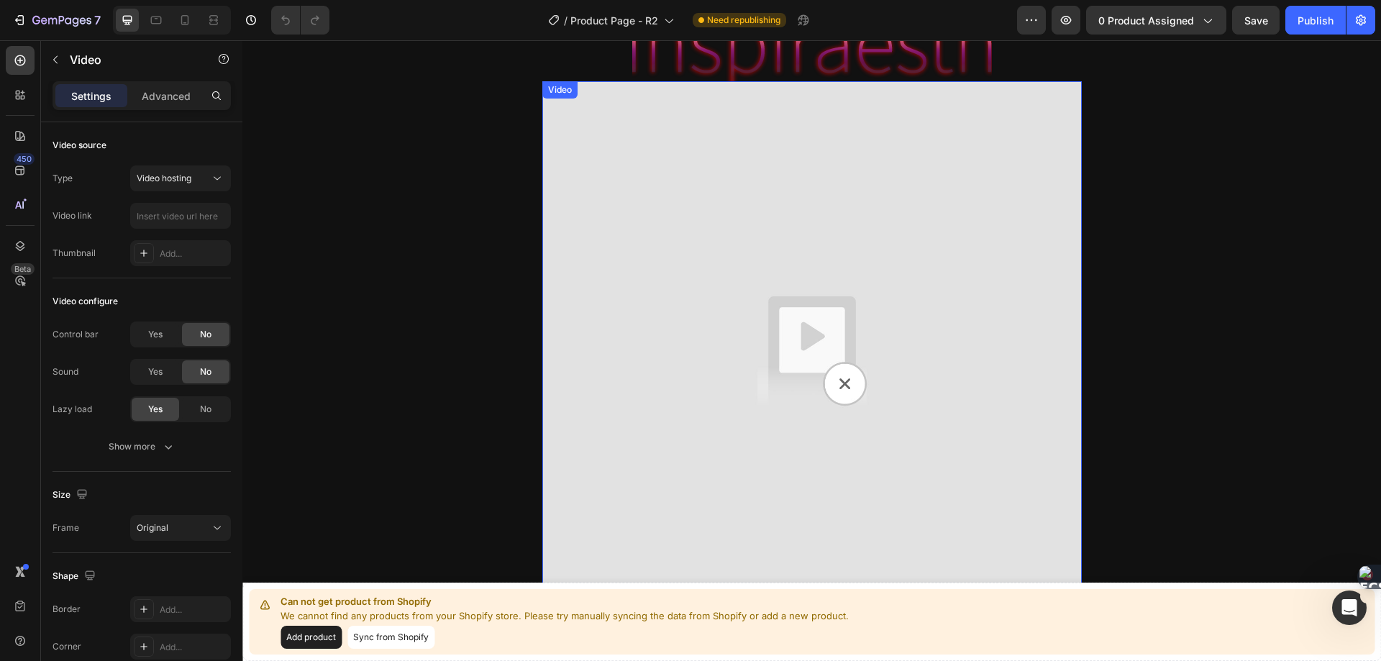
click at [567, 116] on img at bounding box center [811, 350] width 539 height 539
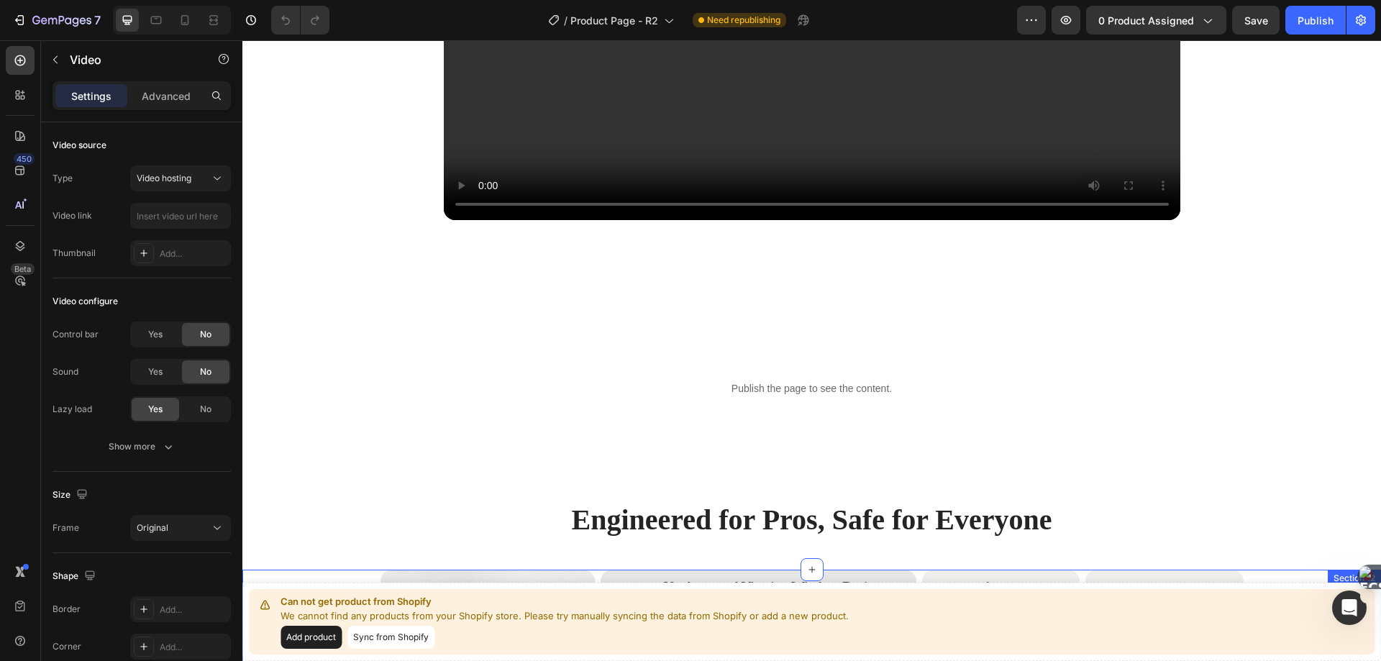
scroll to position [3811, 0]
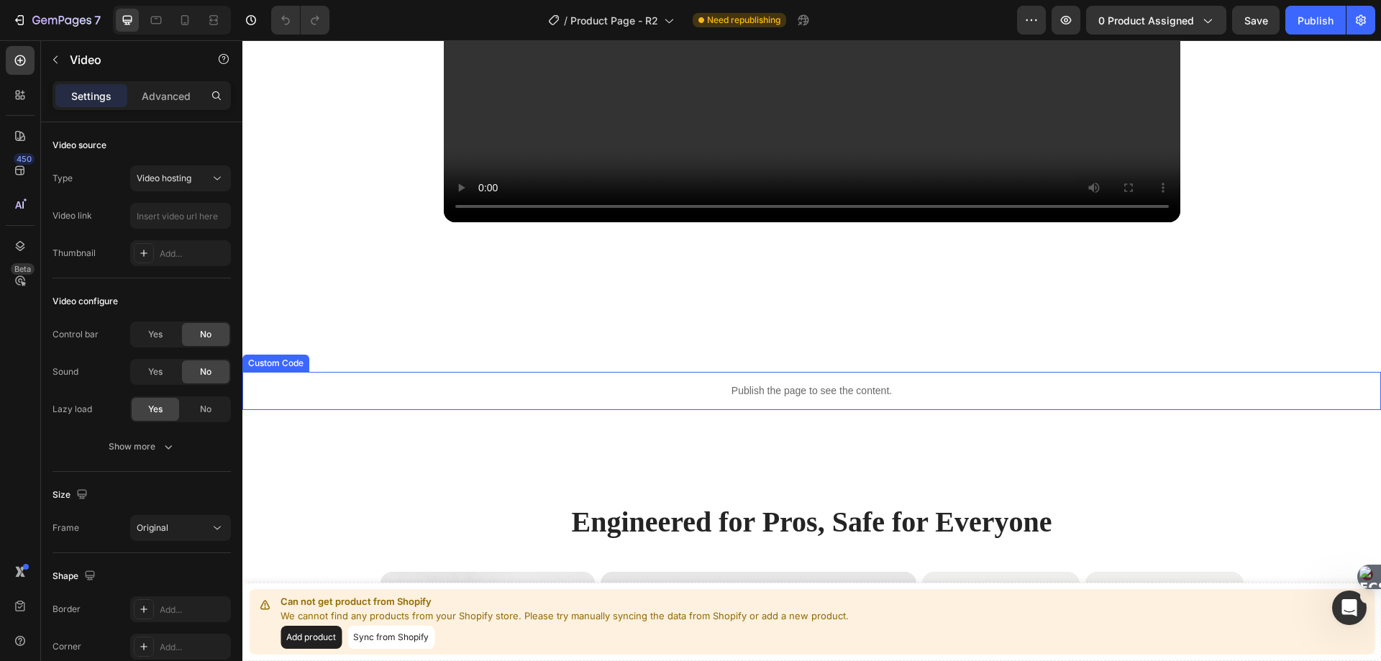
click at [580, 390] on p "Publish the page to see the content." at bounding box center [811, 390] width 1138 height 15
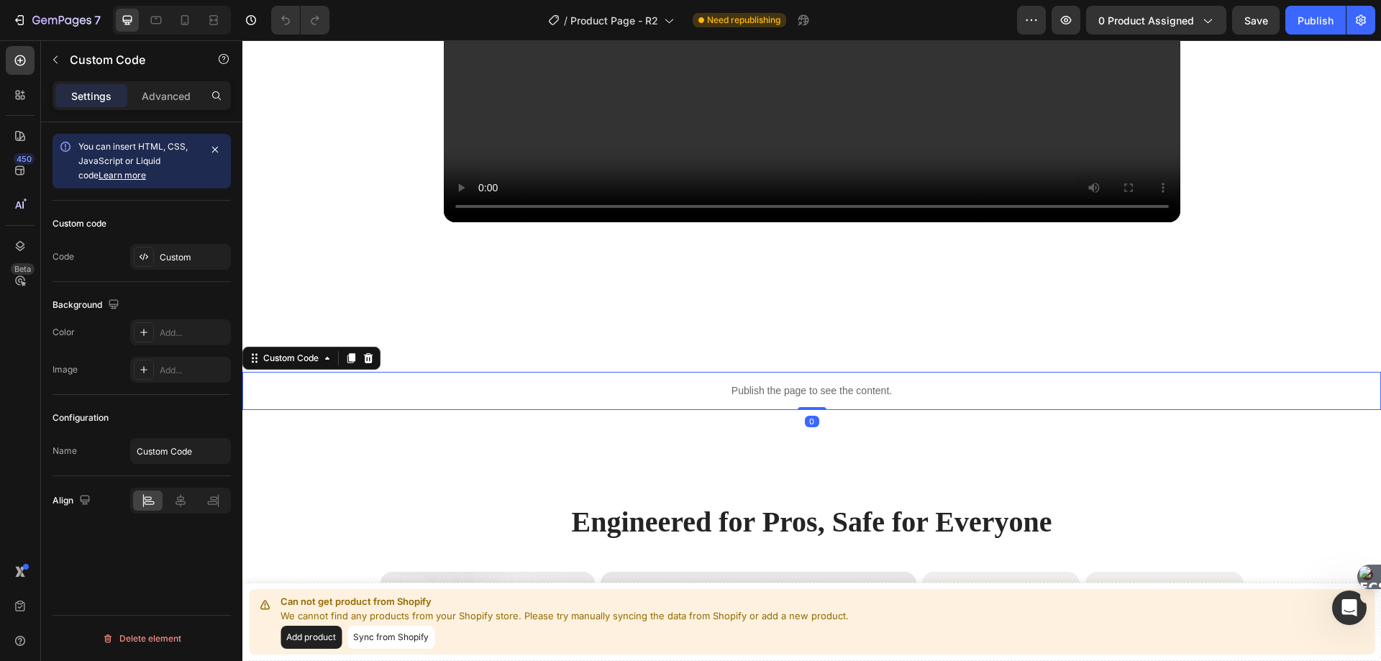
click at [580, 390] on p "Publish the page to see the content." at bounding box center [811, 390] width 1138 height 15
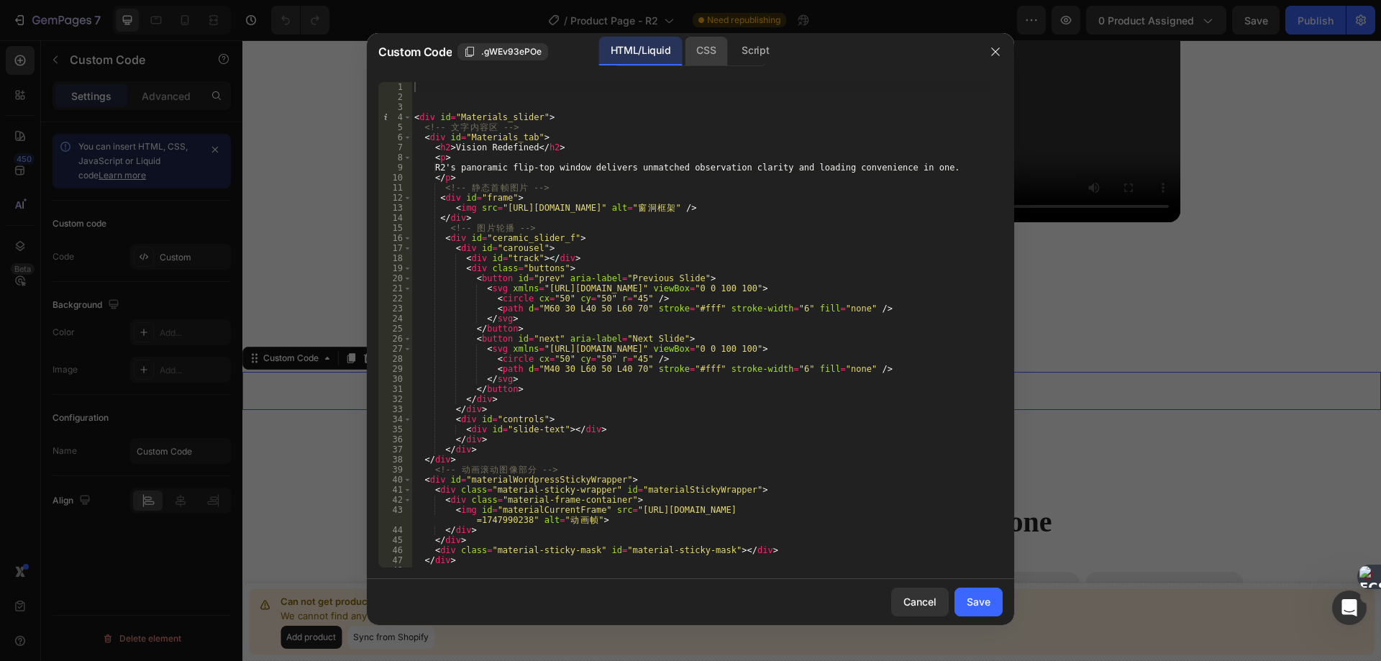
click at [717, 49] on div "CSS" at bounding box center [706, 51] width 42 height 29
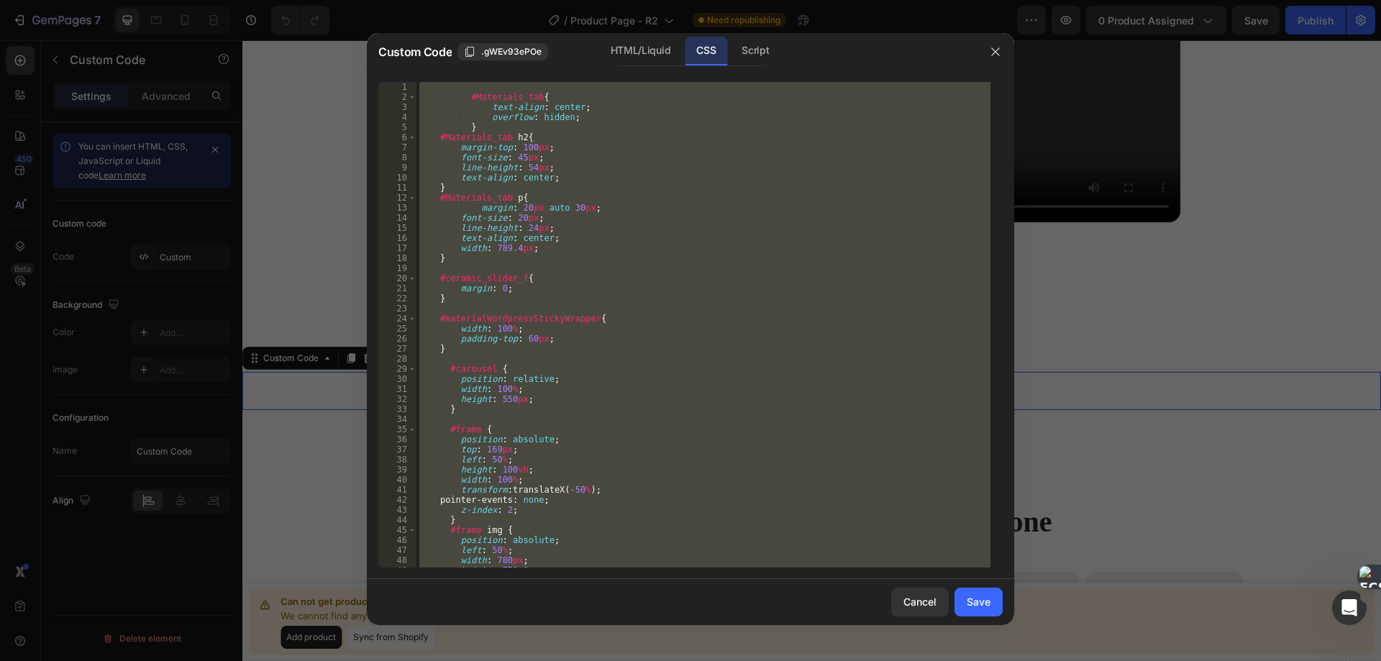
click at [704, 256] on div "#Materials_tab { text-align : center ; overflow : hidden ; } #Materials_tab h2 …" at bounding box center [703, 324] width 574 height 485
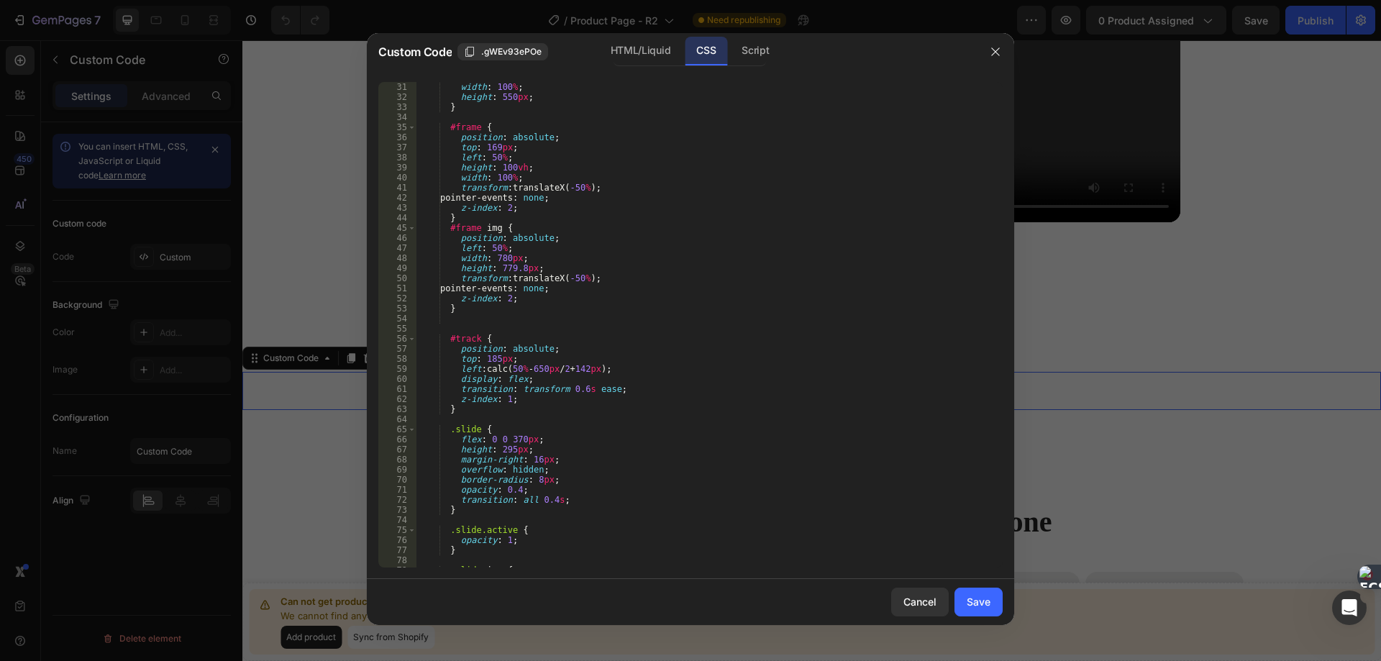
scroll to position [604, 0]
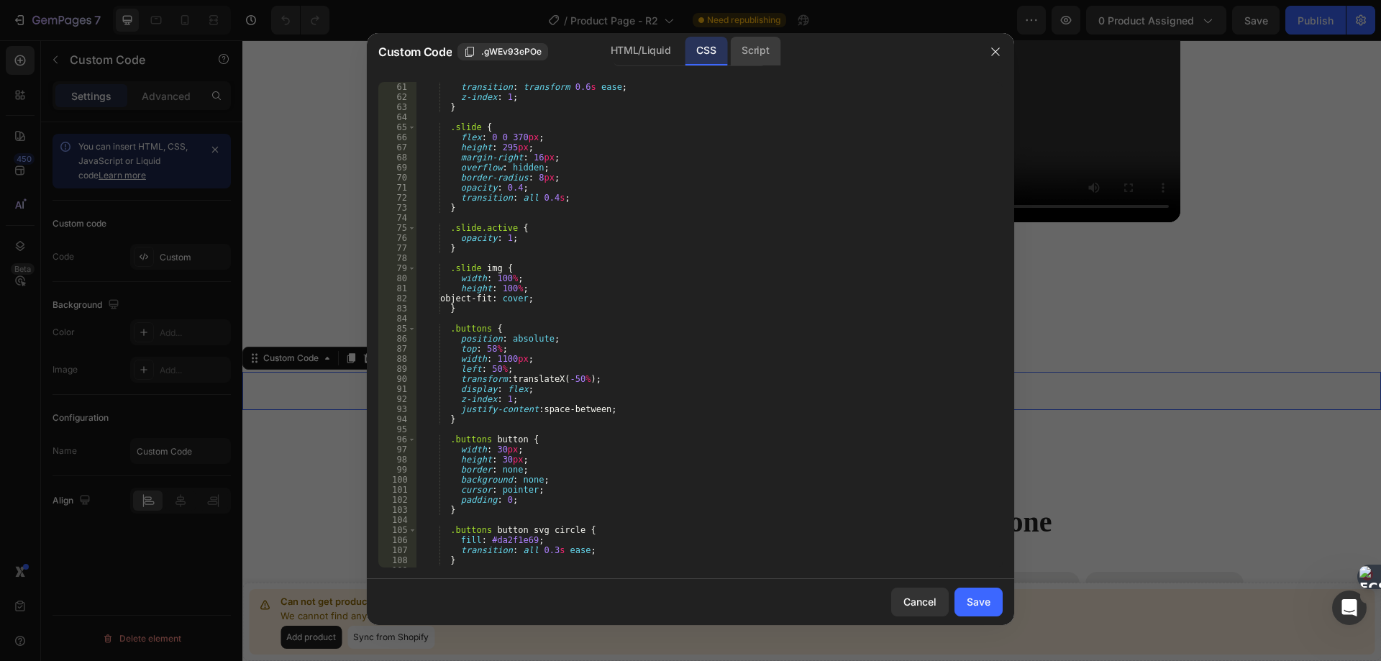
click at [762, 53] on div "Script" at bounding box center [755, 51] width 50 height 29
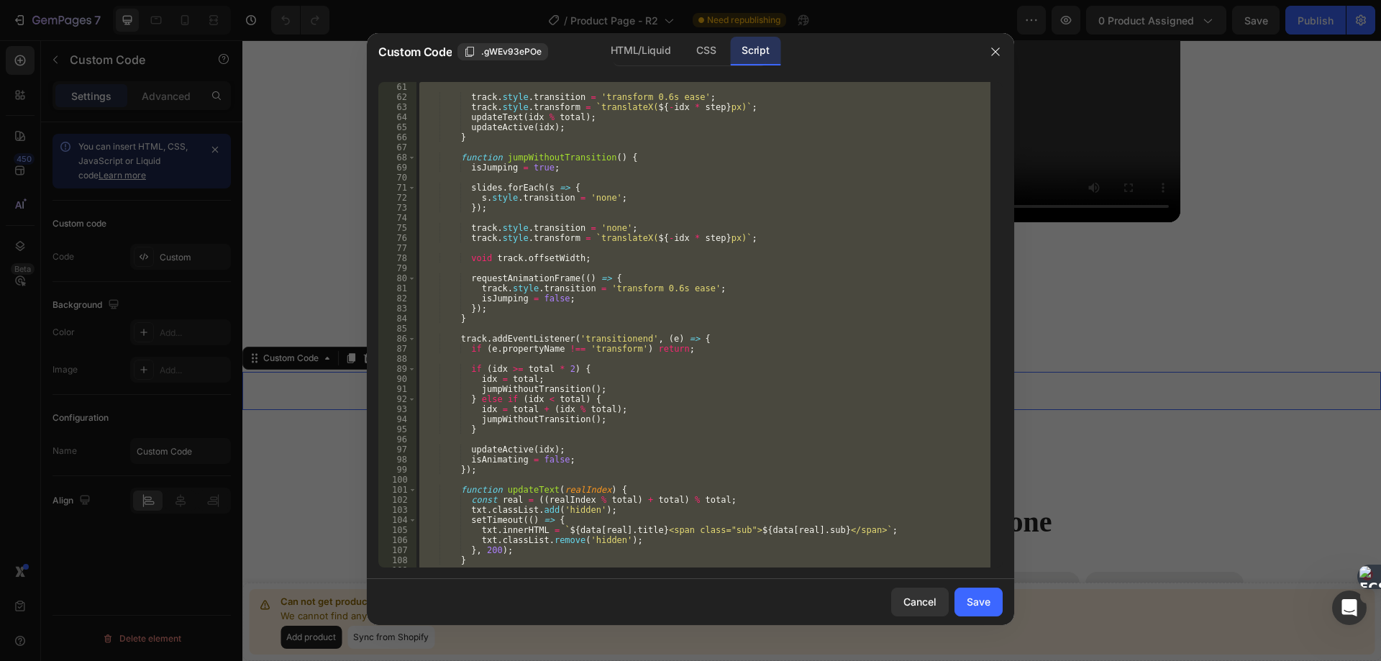
click at [598, 283] on div "track . style . transition = 'transform 0.6s ease' ; track . style . transform …" at bounding box center [703, 324] width 574 height 485
type textarea "requestAnimationFrame(() => {"
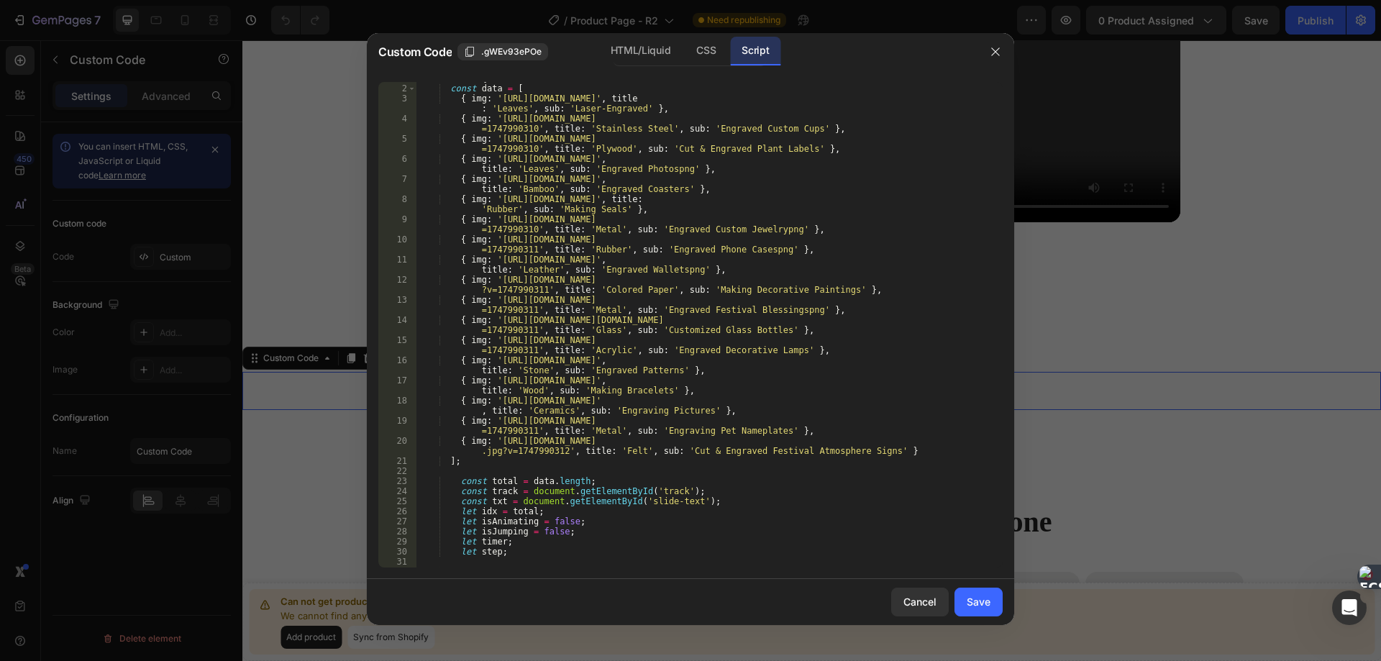
scroll to position [0, 0]
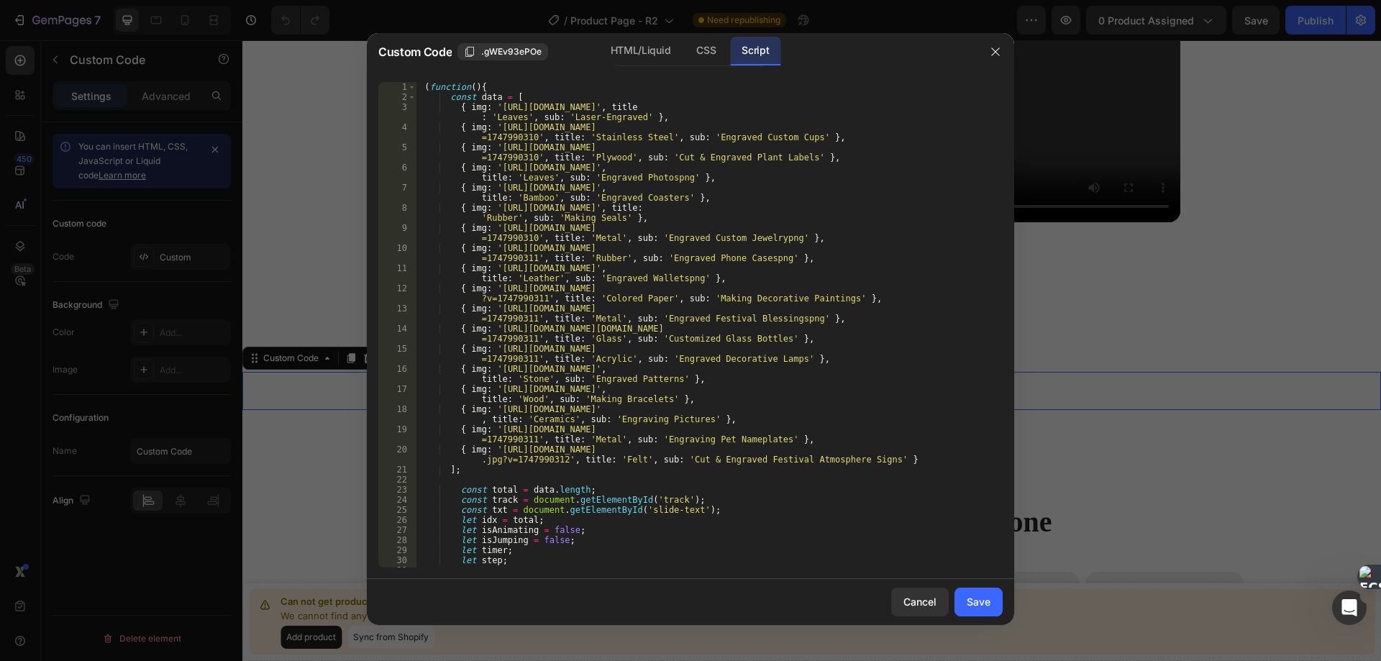
drag, startPoint x: 997, startPoint y: 45, endPoint x: 936, endPoint y: 139, distance: 111.3
click at [997, 46] on icon "button" at bounding box center [995, 52] width 12 height 12
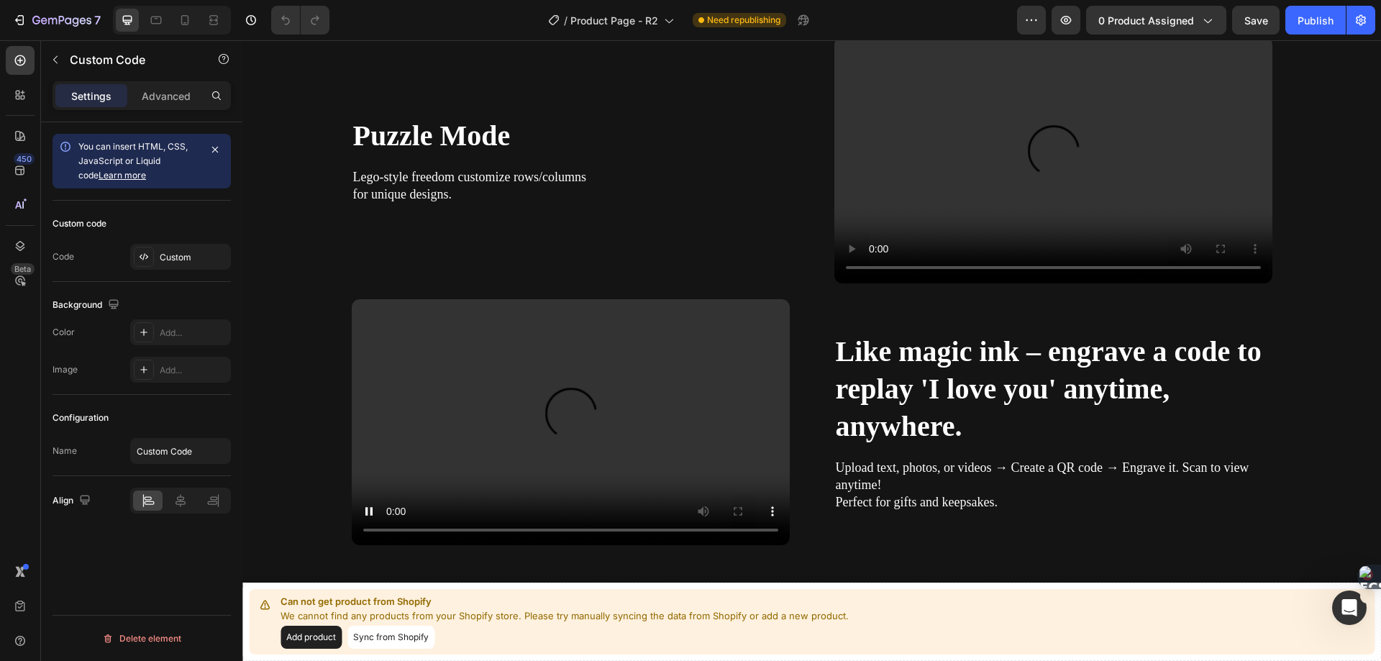
scroll to position [3020, 0]
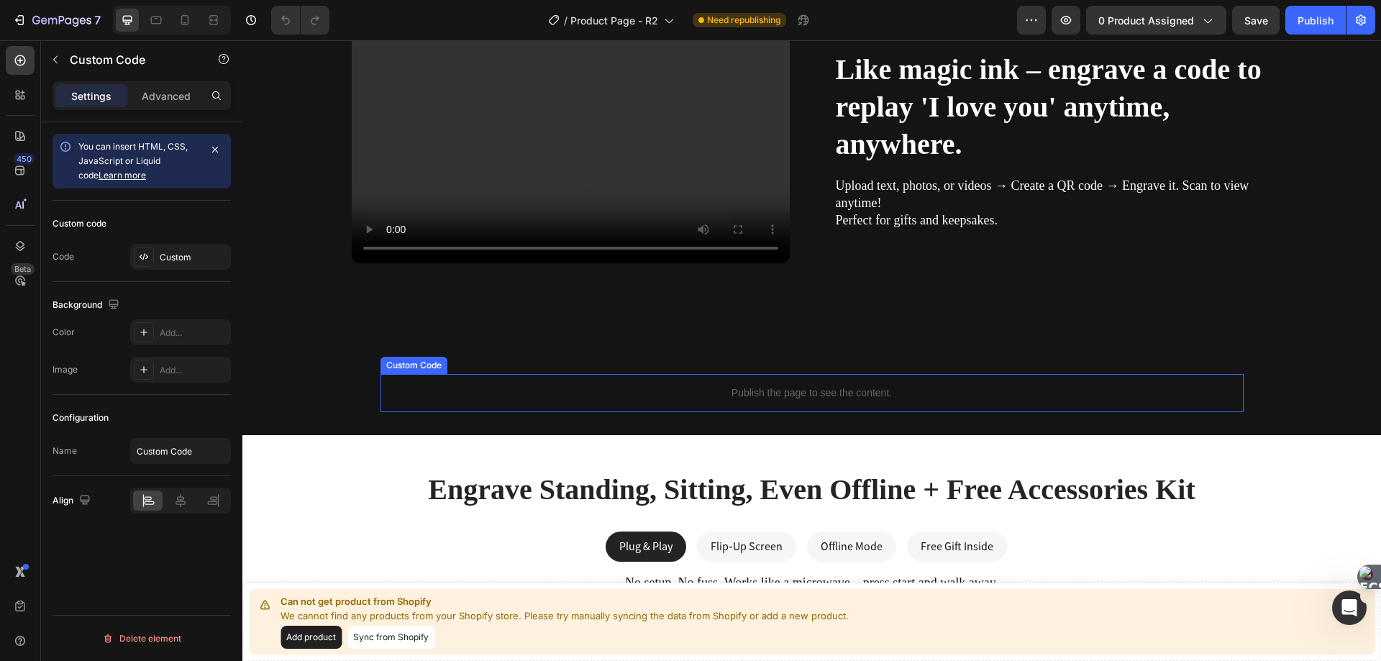
click at [732, 393] on p "Publish the page to see the content." at bounding box center [811, 392] width 863 height 15
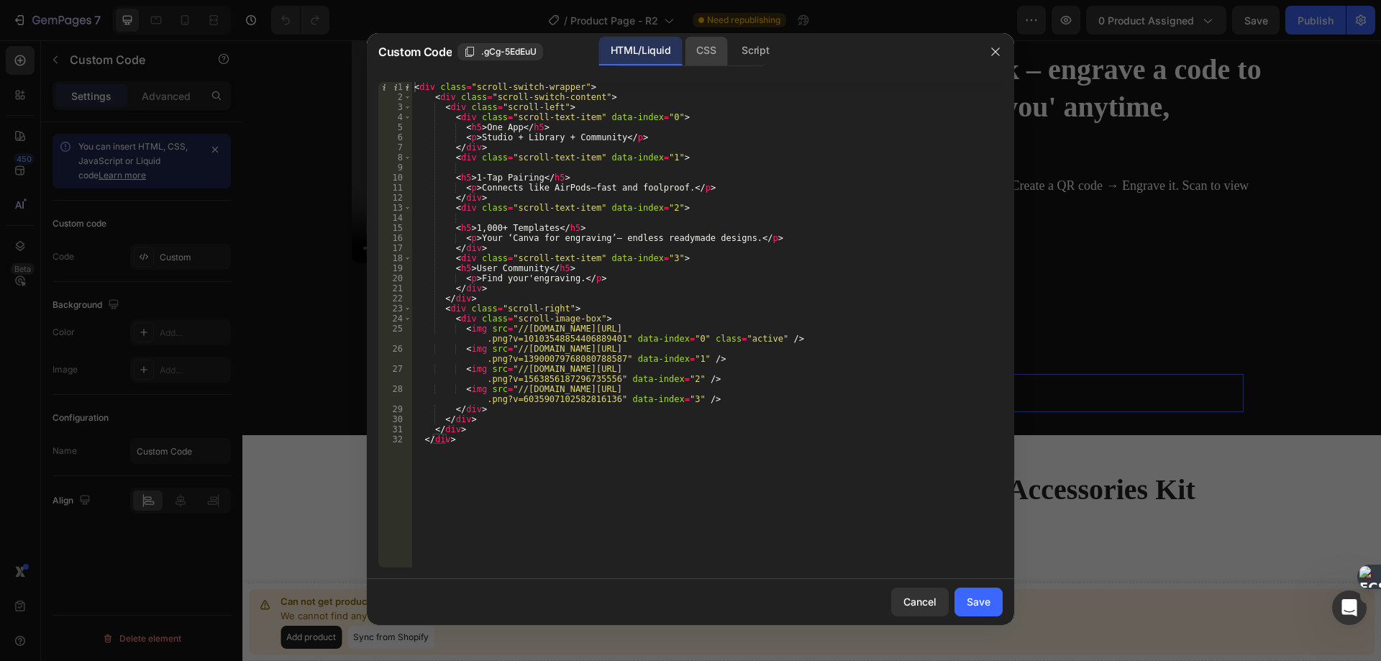
click at [697, 52] on div "CSS" at bounding box center [706, 51] width 42 height 29
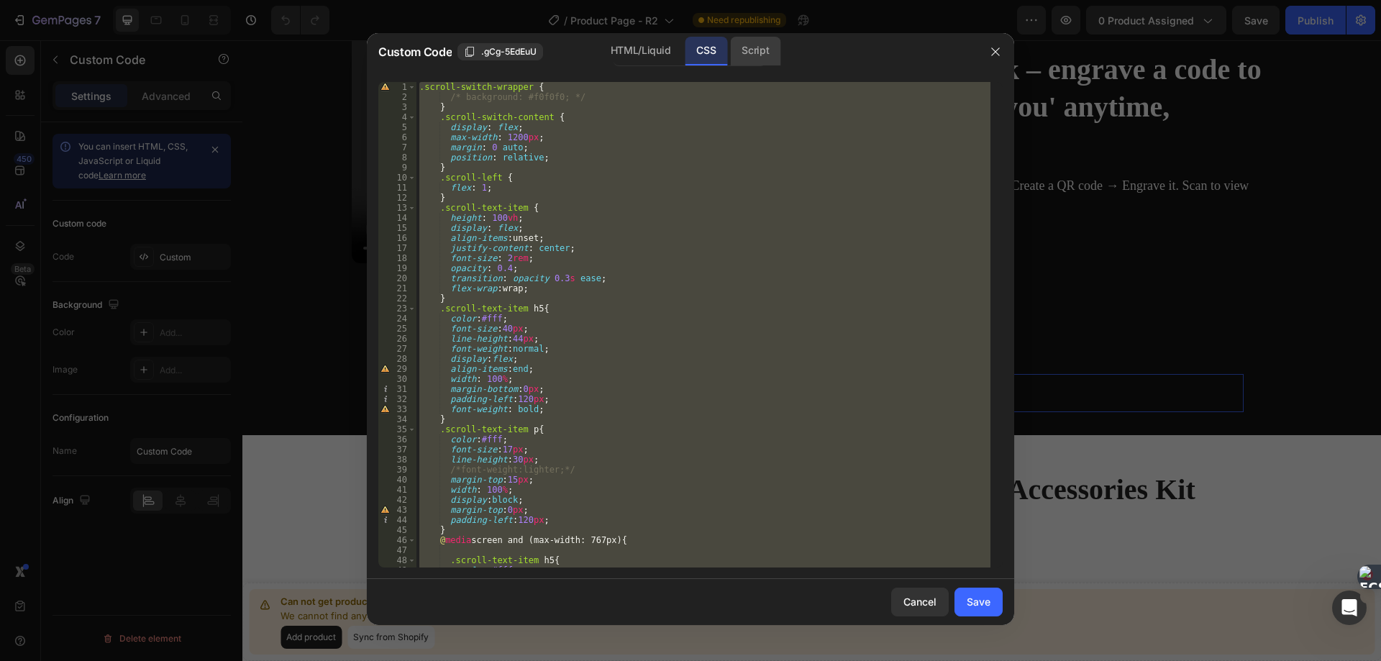
click at [742, 54] on div "Script" at bounding box center [755, 51] width 50 height 29
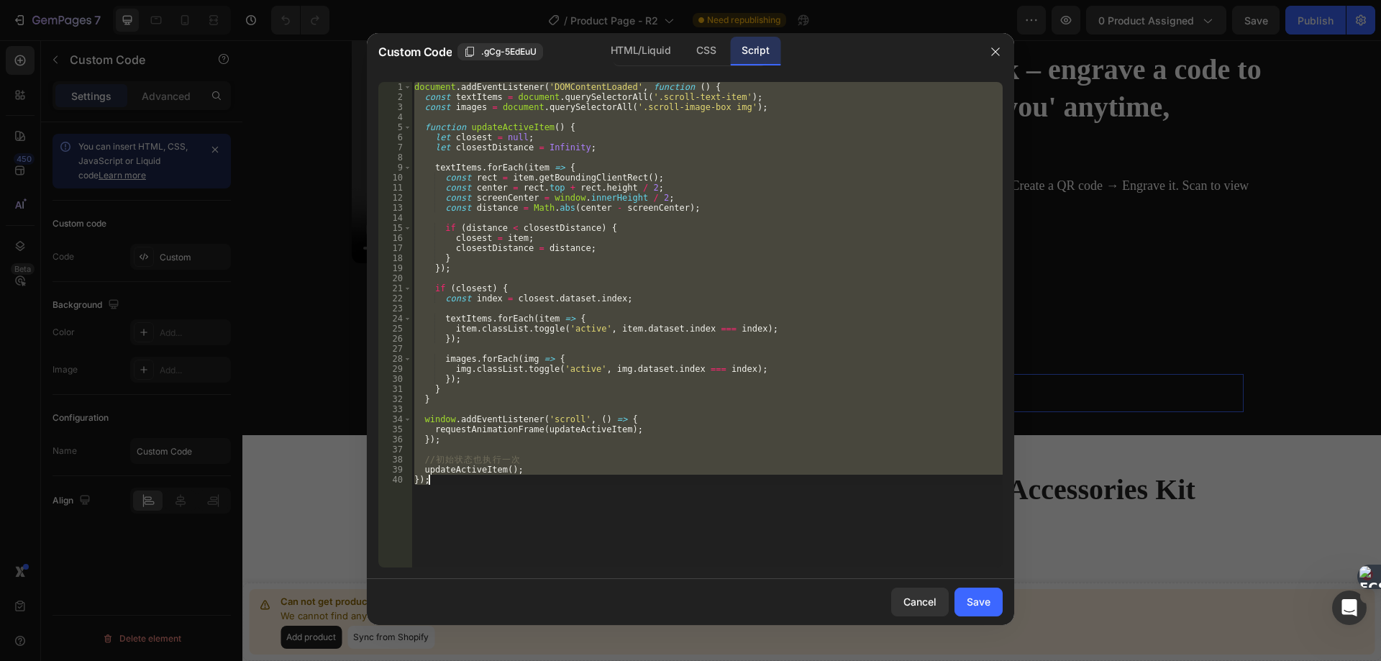
click at [612, 290] on div "document . addEventListener ( 'DOMContentLoaded' , function ( ) { const textIte…" at bounding box center [706, 324] width 591 height 485
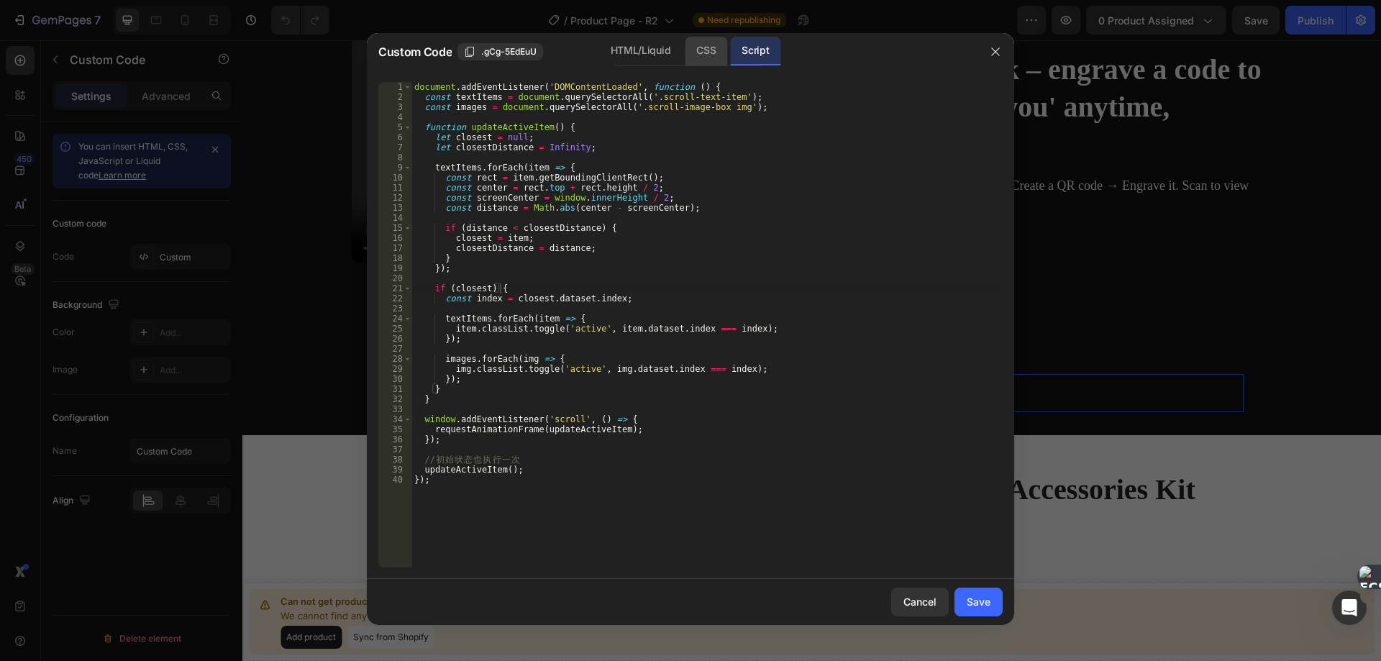
click at [694, 53] on div "CSS" at bounding box center [706, 51] width 42 height 29
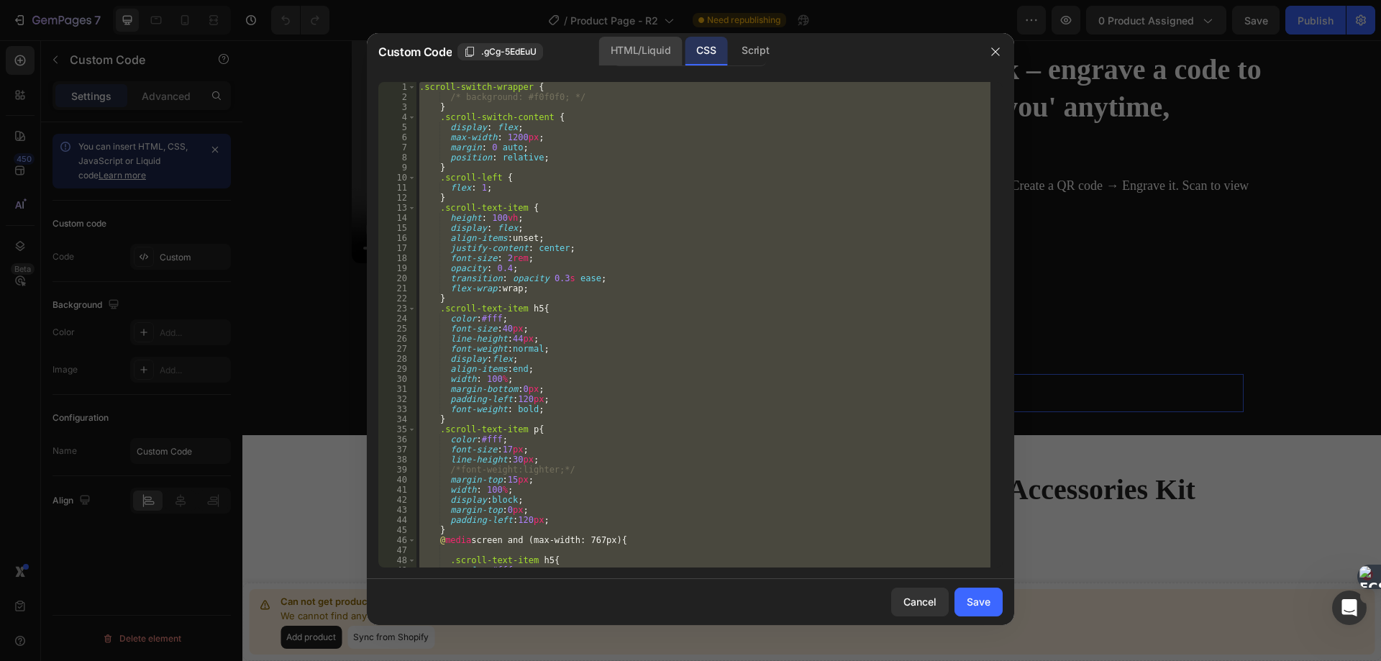
click at [632, 53] on div "HTML/Liquid" at bounding box center [640, 51] width 83 height 29
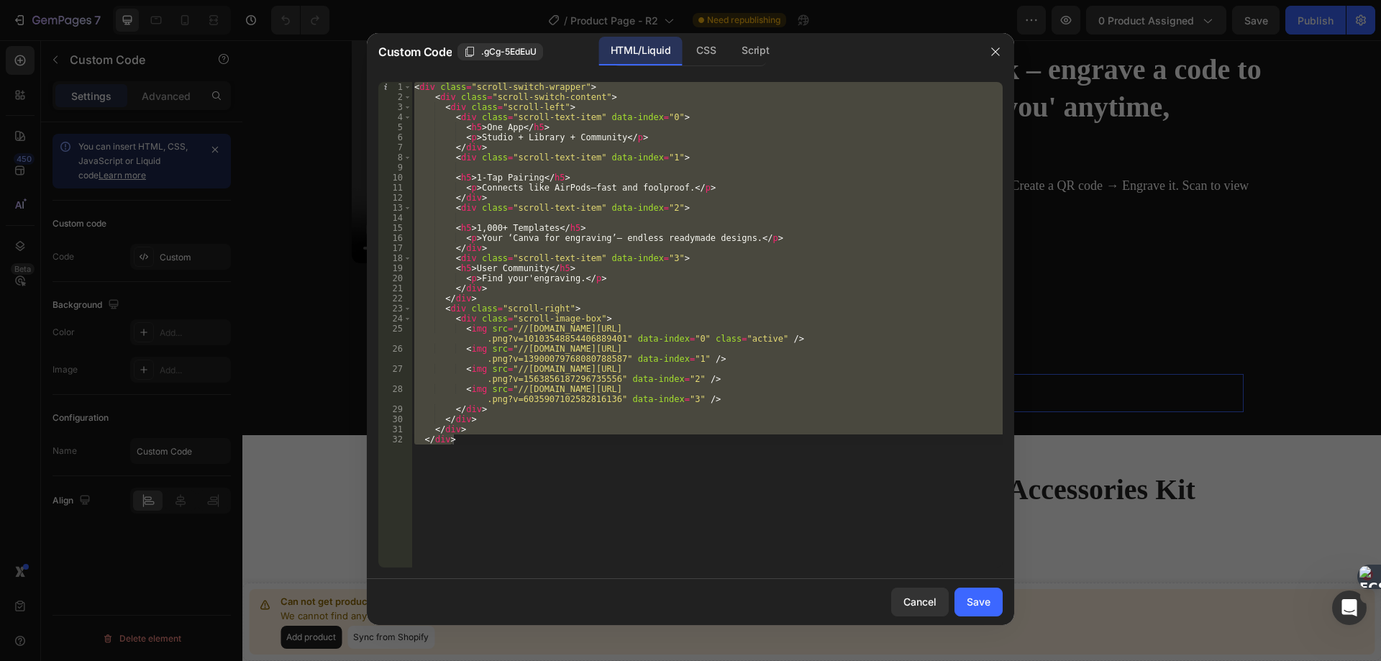
click at [711, 238] on div "< div class = "scroll-switch-wrapper" > < div class = "scroll-switch-content" >…" at bounding box center [706, 324] width 591 height 485
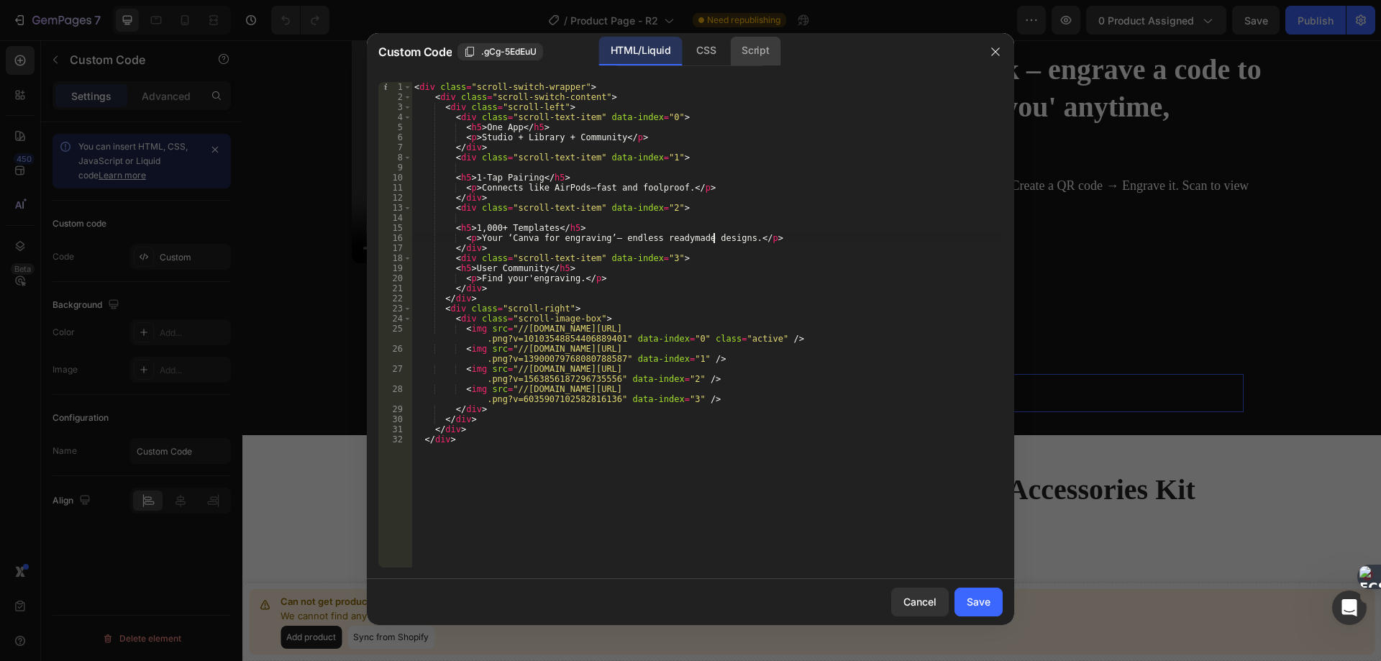
click at [766, 57] on div "Script" at bounding box center [755, 51] width 50 height 29
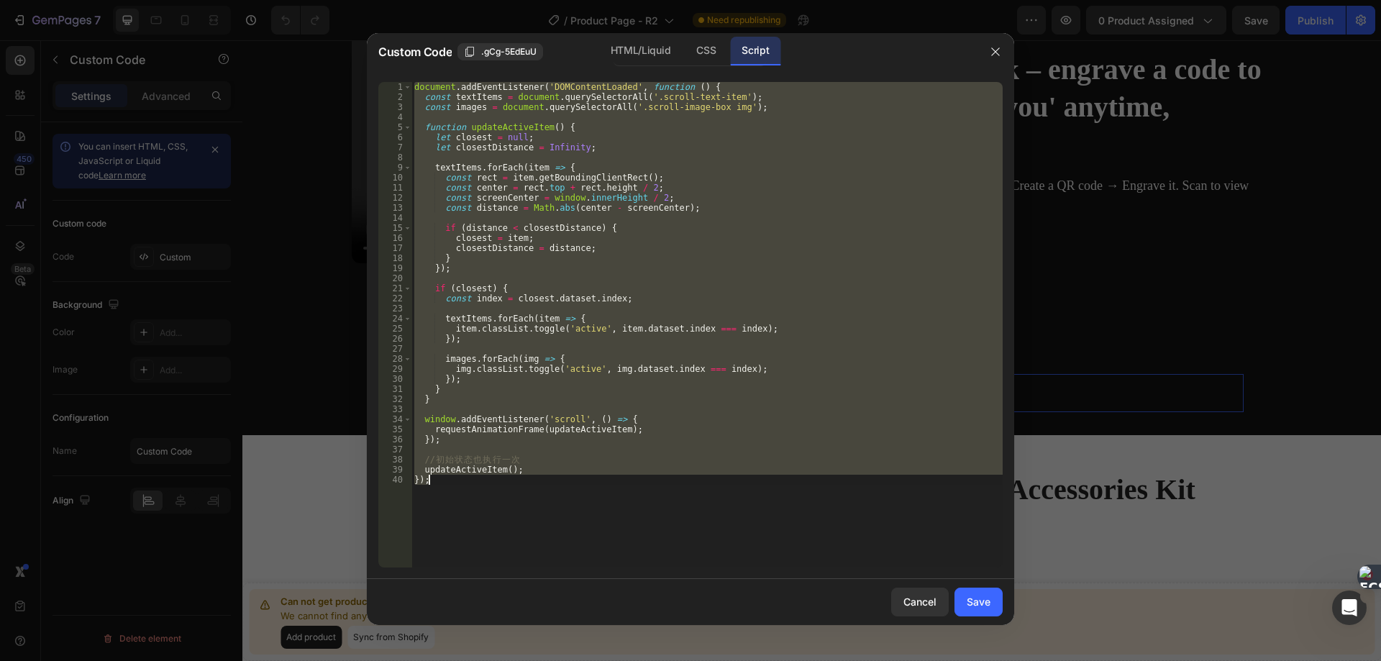
click at [615, 325] on div "document . addEventListener ( 'DOMContentLoaded' , function ( ) { const textIte…" at bounding box center [706, 324] width 591 height 485
type textarea "item.classList.toggle('active', item.dataset.index === index);"
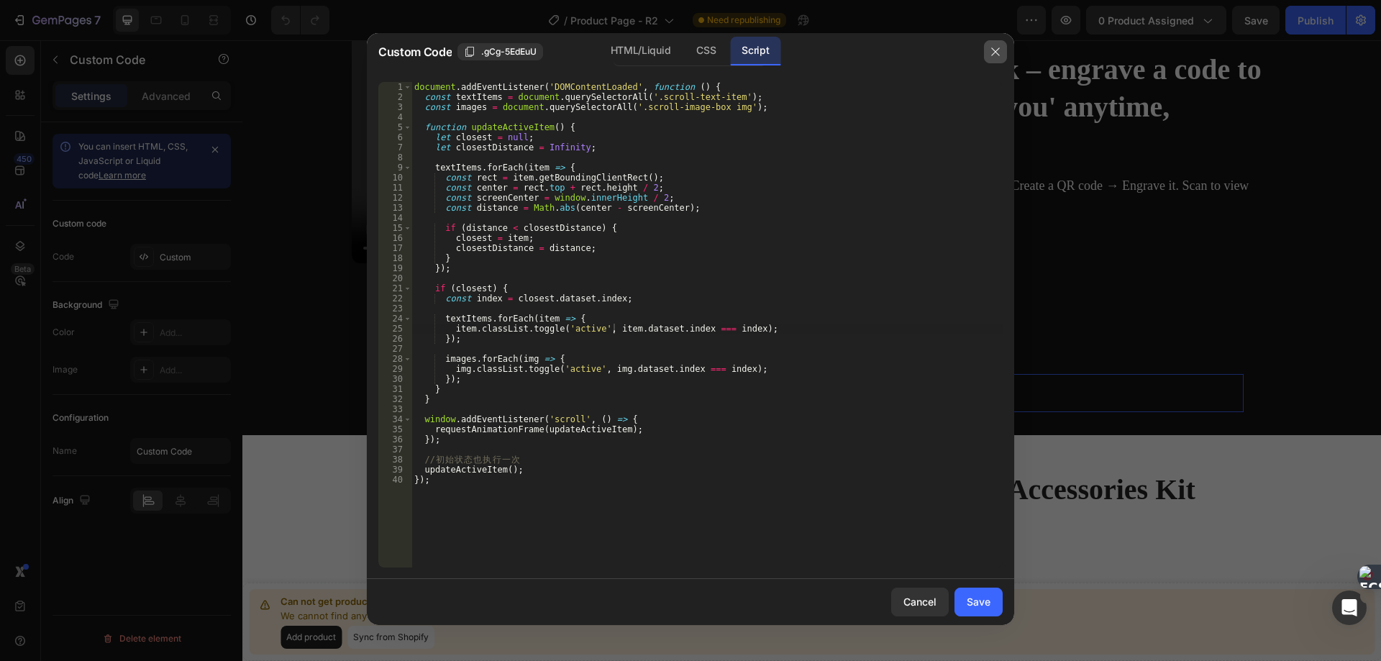
click at [993, 47] on icon "button" at bounding box center [995, 52] width 12 height 12
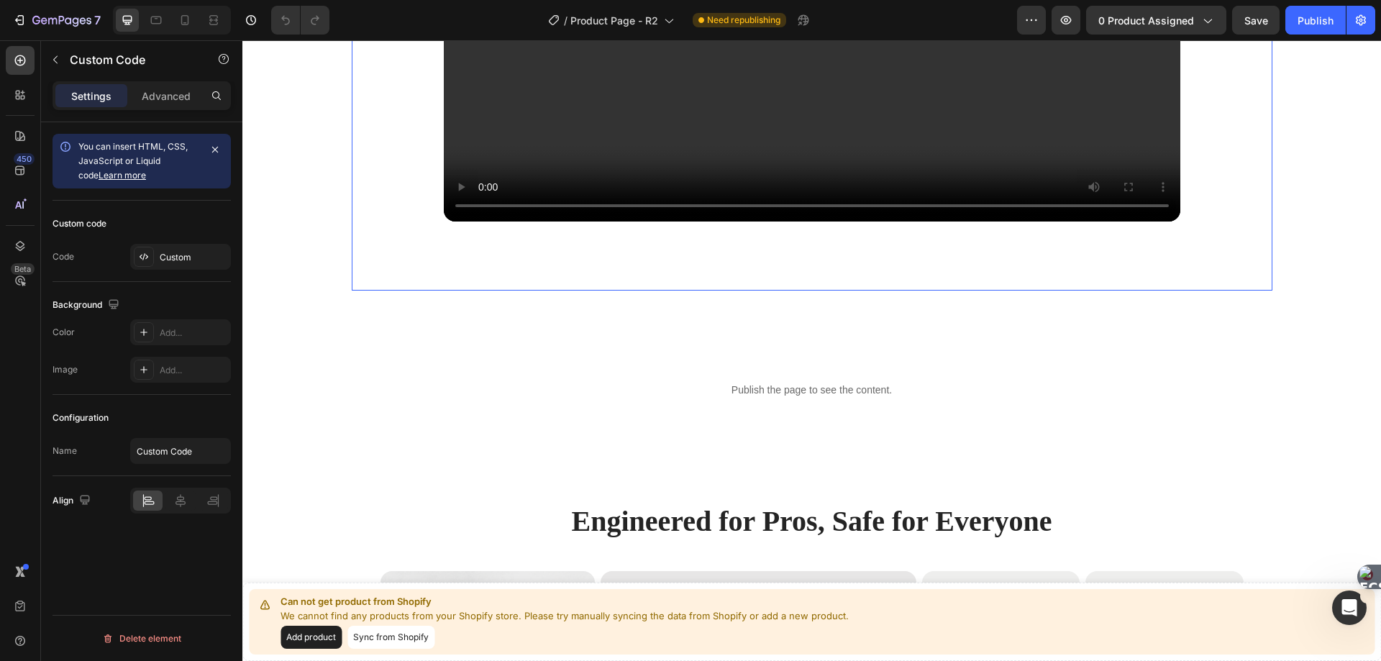
scroll to position [3811, 0]
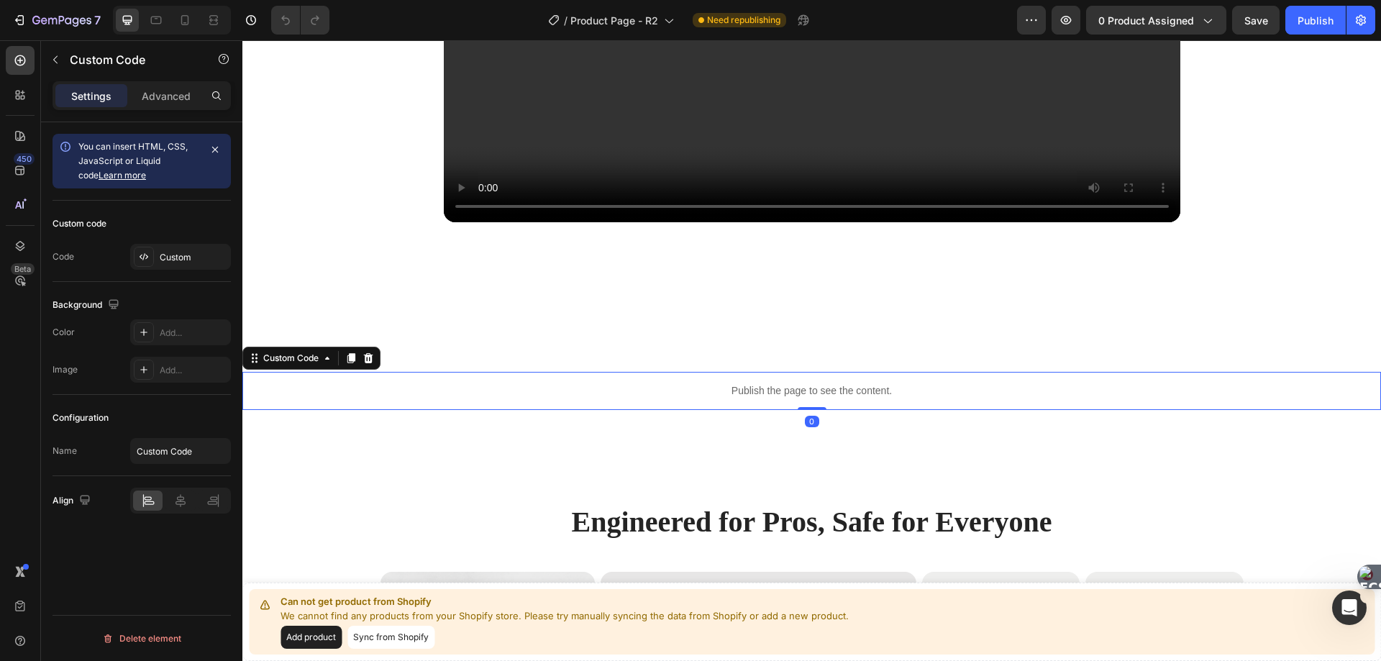
click at [596, 377] on div "Publish the page to see the content." at bounding box center [811, 391] width 1138 height 38
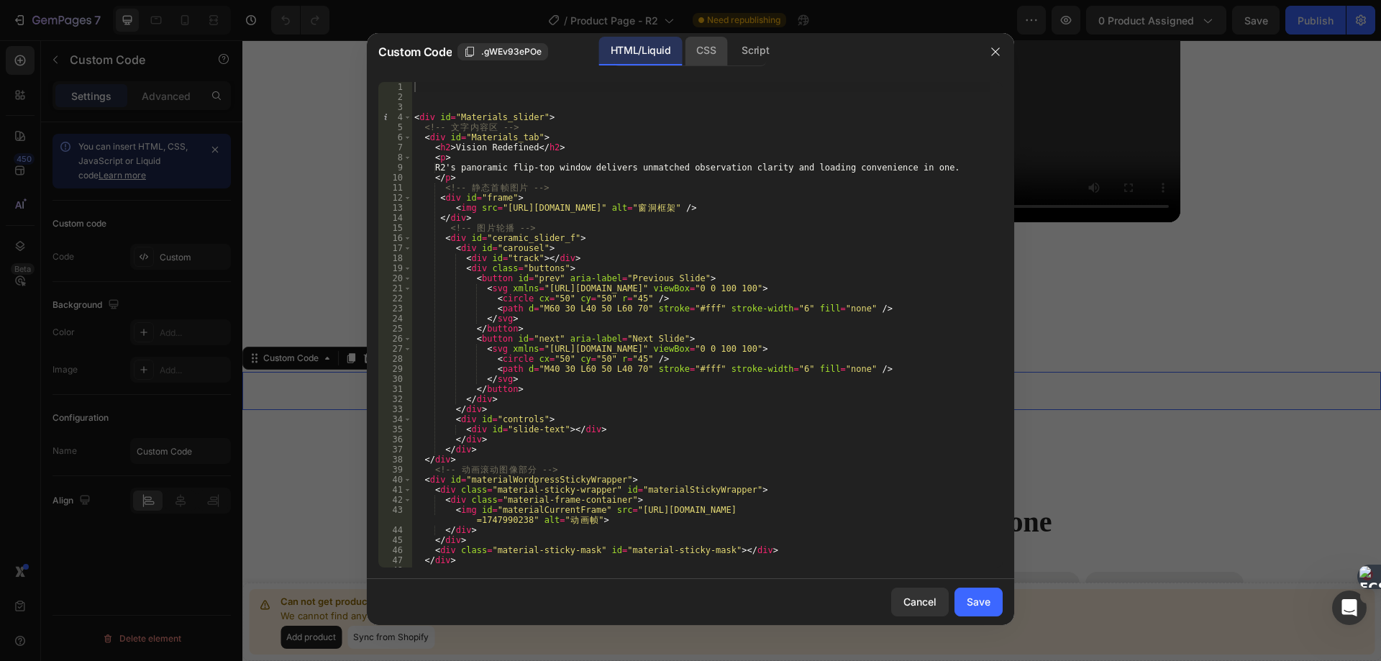
click at [706, 47] on div "CSS" at bounding box center [706, 51] width 42 height 29
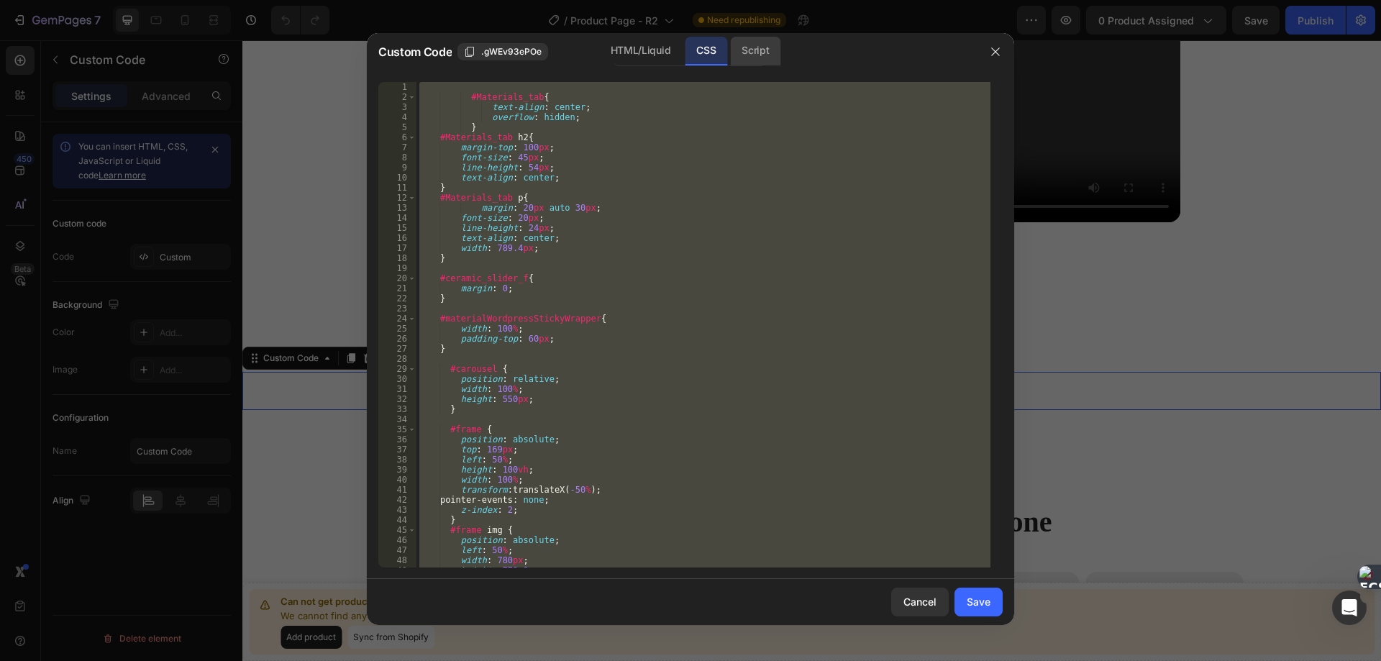
click at [759, 51] on div "Script" at bounding box center [755, 51] width 50 height 29
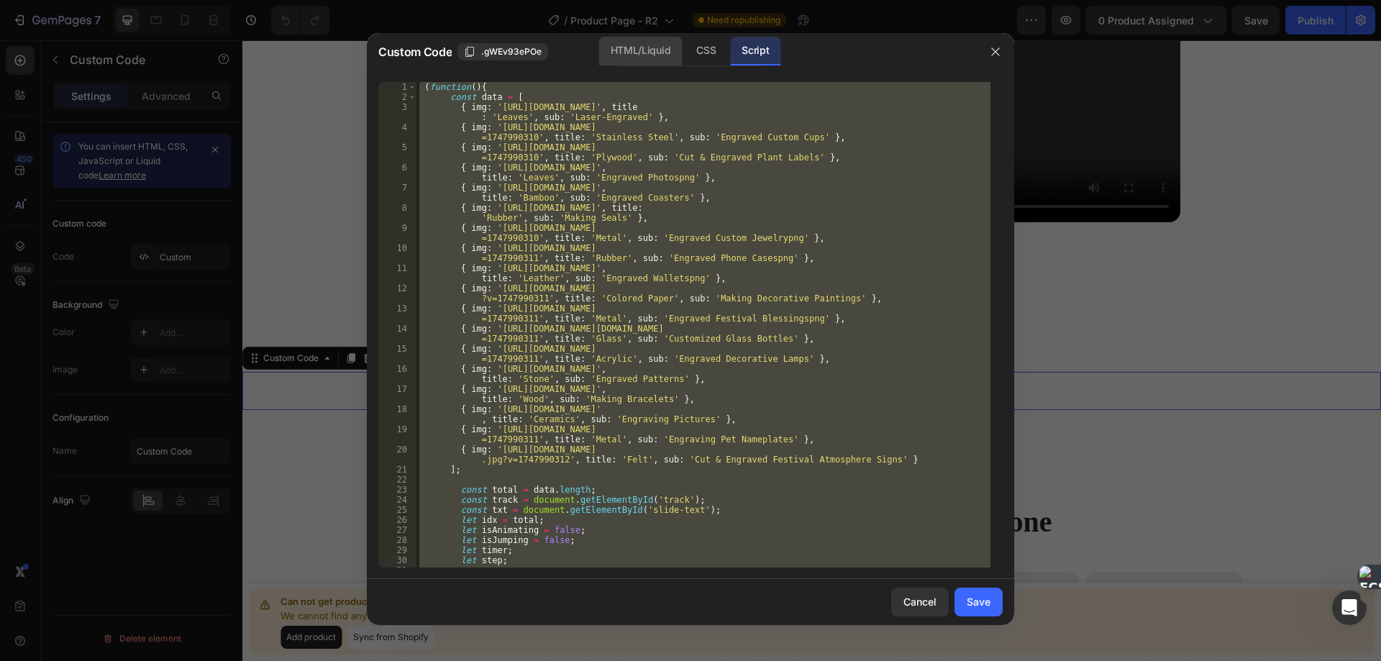
click at [623, 49] on div "HTML/Liquid" at bounding box center [640, 51] width 83 height 29
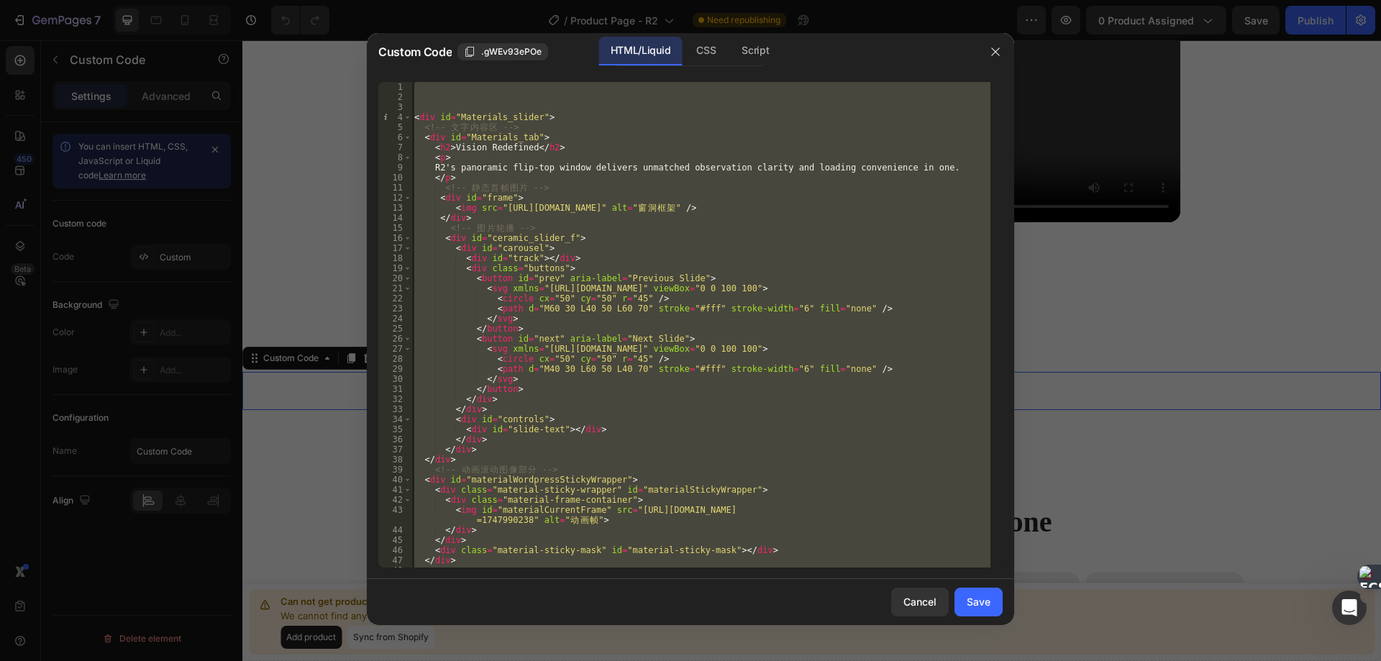
click at [620, 243] on div "< div id = "Materials_slider" > <!-- 文 字 内 容 区 --> < div id = "Materials_tab" >…" at bounding box center [700, 324] width 579 height 485
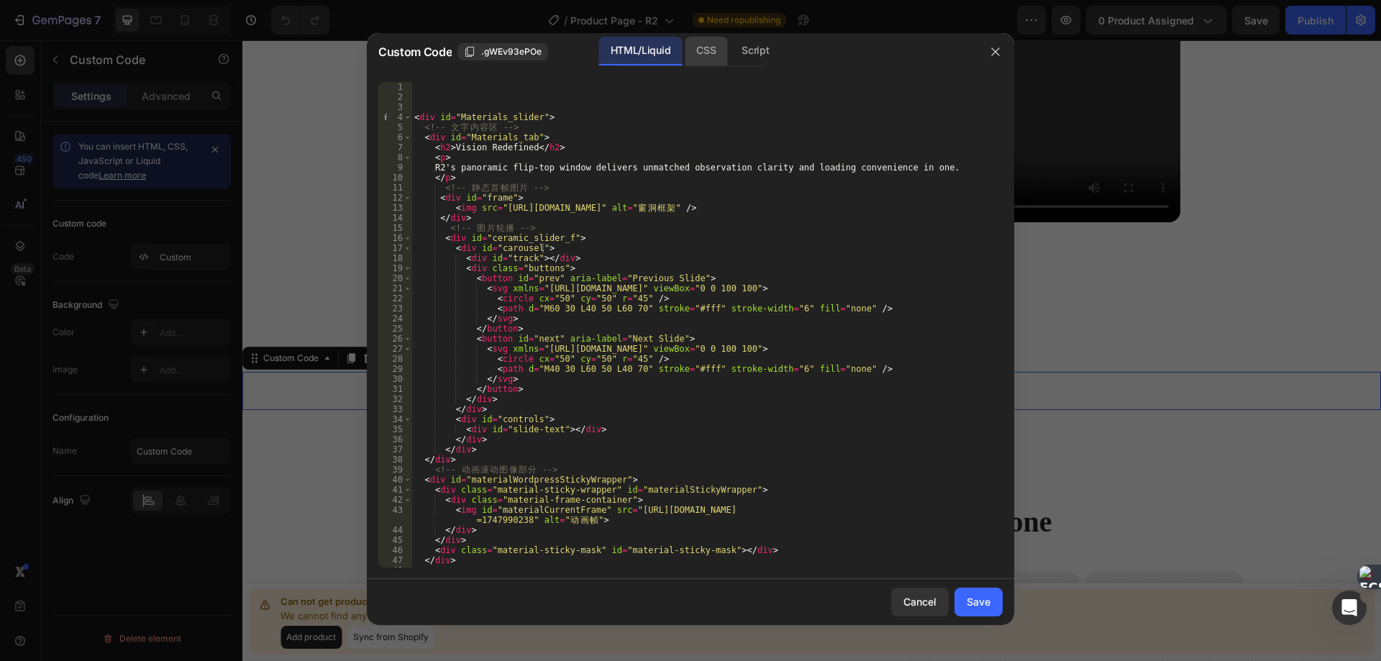
click at [690, 45] on div "CSS" at bounding box center [706, 51] width 42 height 29
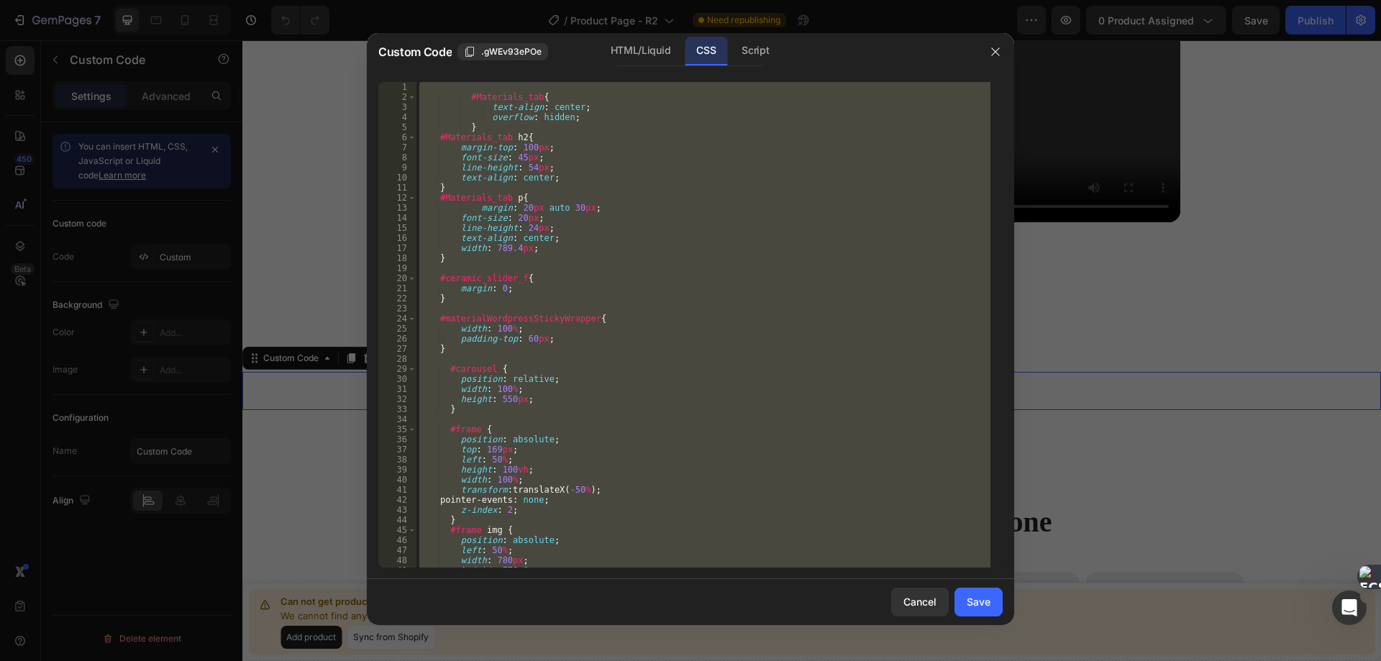
click at [729, 52] on div "HTML/Liquid CSS Script" at bounding box center [689, 51] width 153 height 29
click at [754, 53] on div "Script" at bounding box center [755, 51] width 50 height 29
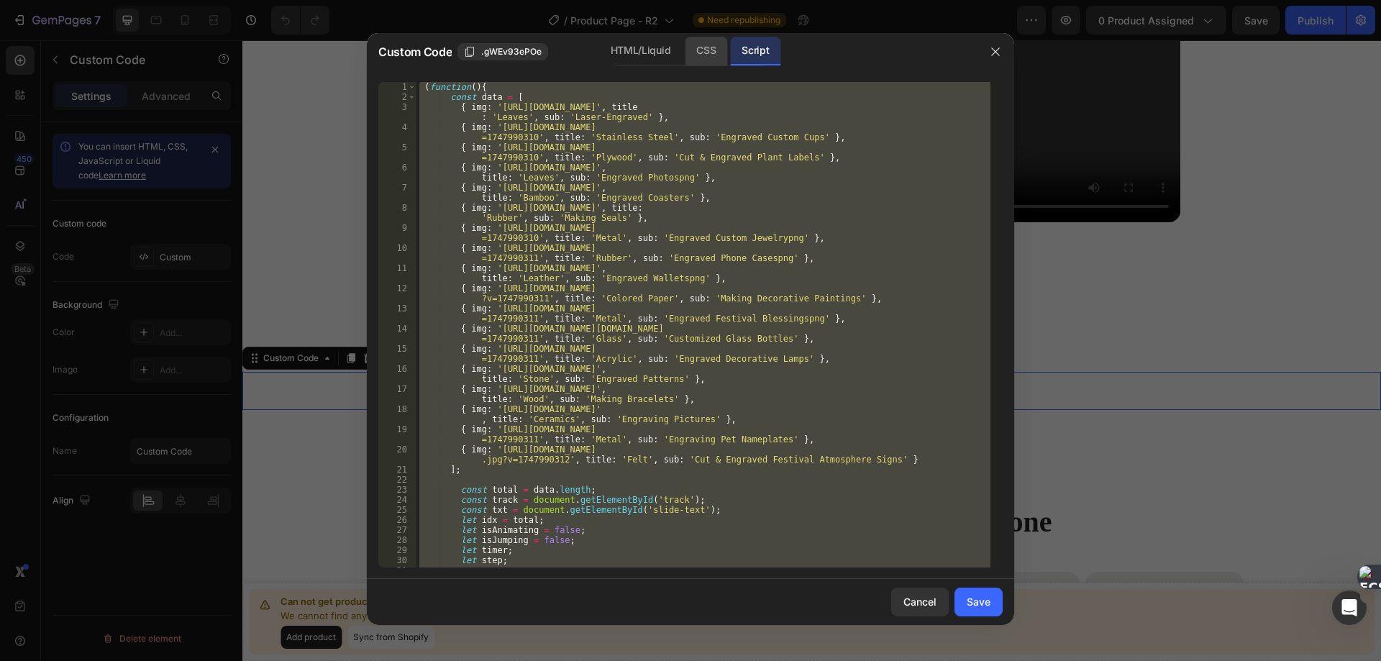
click at [697, 53] on div "CSS" at bounding box center [706, 51] width 42 height 29
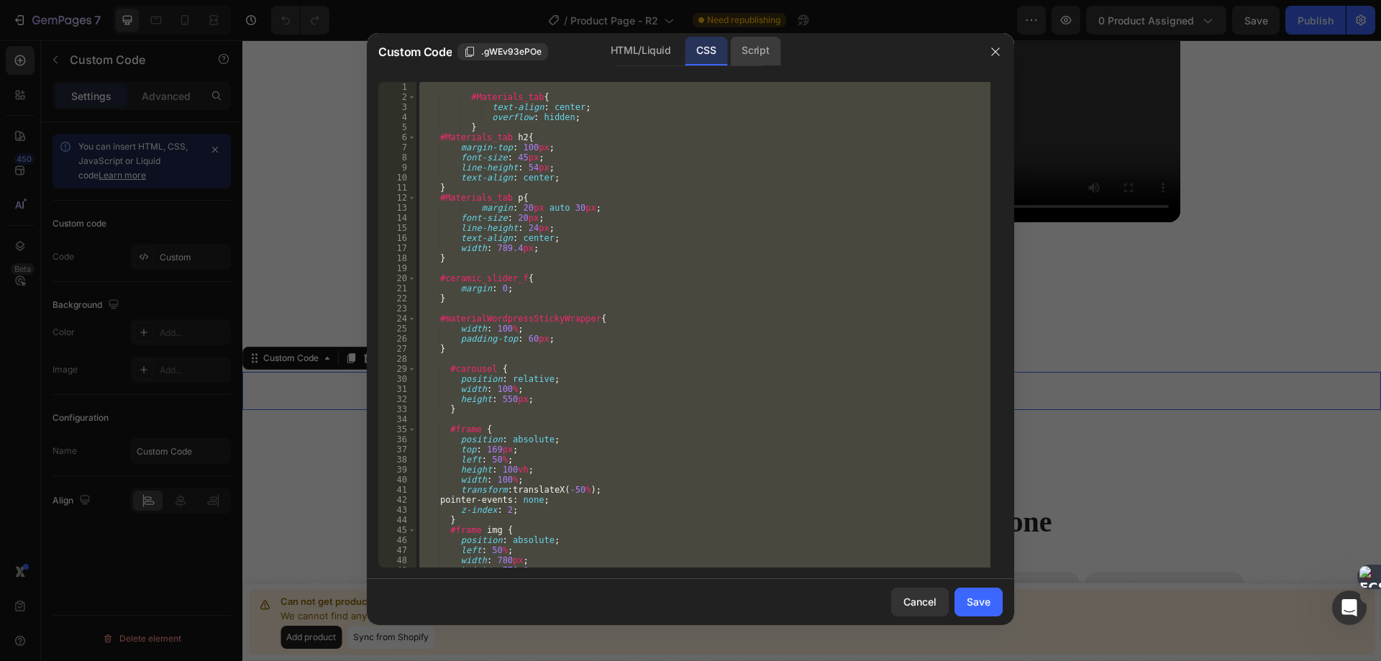
click at [741, 52] on div "Script" at bounding box center [755, 51] width 50 height 29
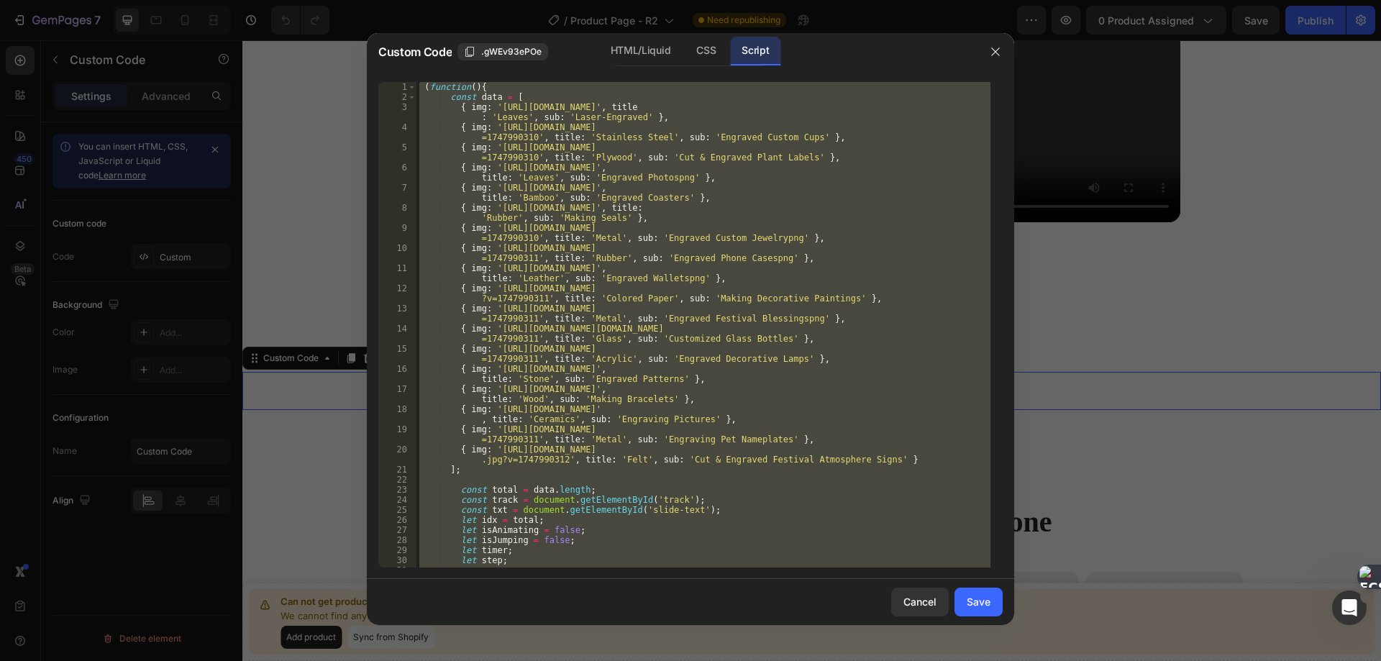
click at [784, 140] on div "( function ( ) { const data = [ { img : 'https://cdn.shopify.com/s/files/1/0730…" at bounding box center [703, 324] width 574 height 485
type textarea "{ img: 'https://cdn.shopify.com/s/files/1/0730/0372/9203/files/2.Stainless_Stee…"
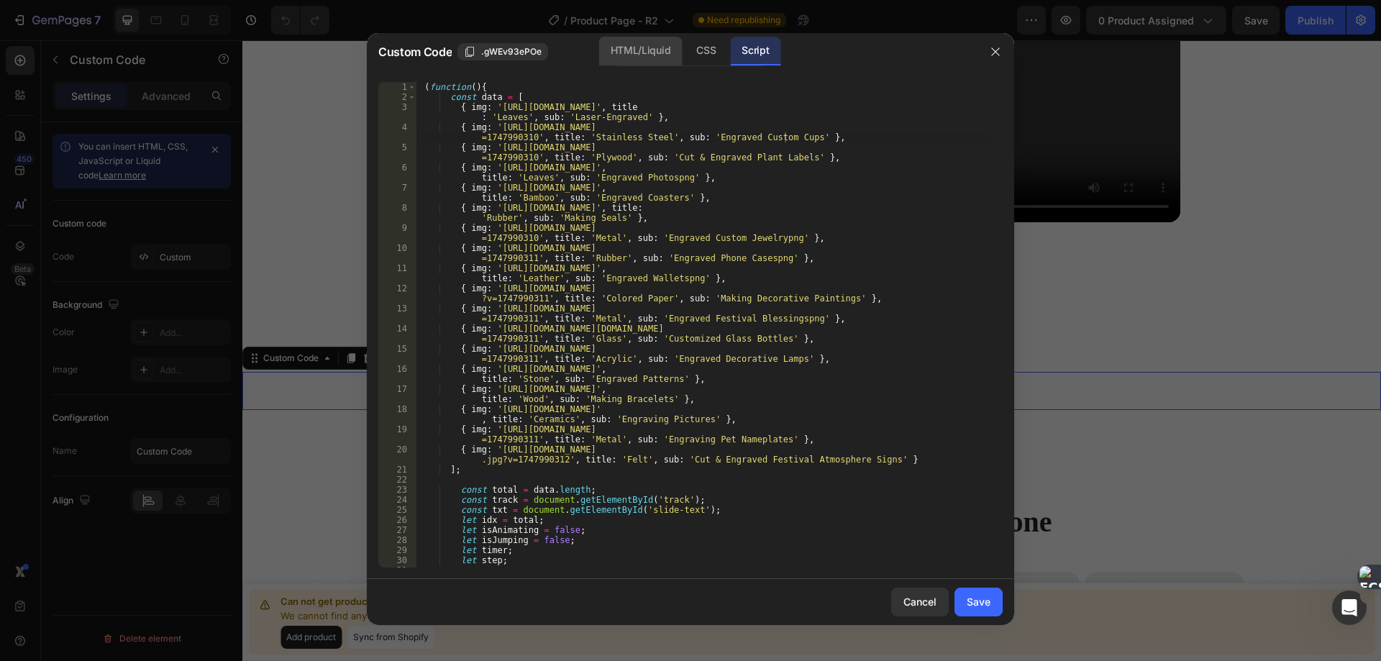
click at [615, 48] on div "HTML/Liquid" at bounding box center [640, 51] width 83 height 29
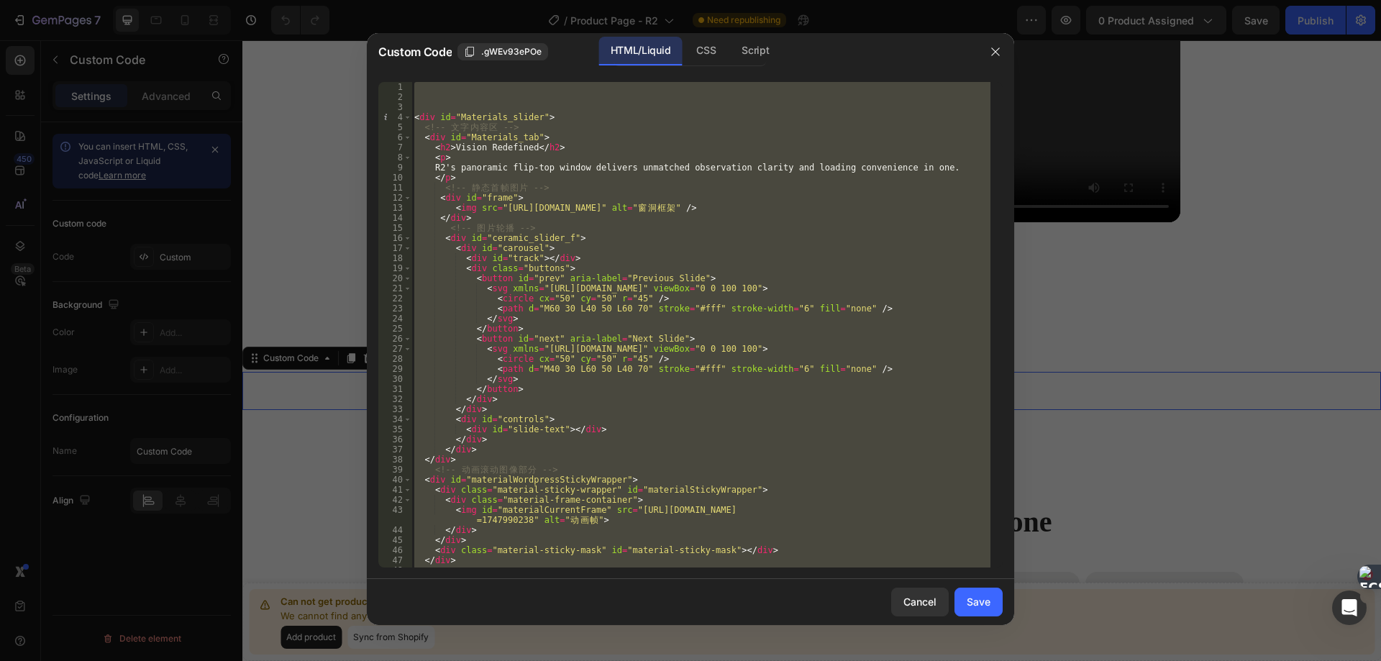
click at [671, 331] on div "< div id = "Materials_slider" > <!-- 文 字 内 容 区 --> < div id = "Materials_tab" >…" at bounding box center [700, 324] width 579 height 485
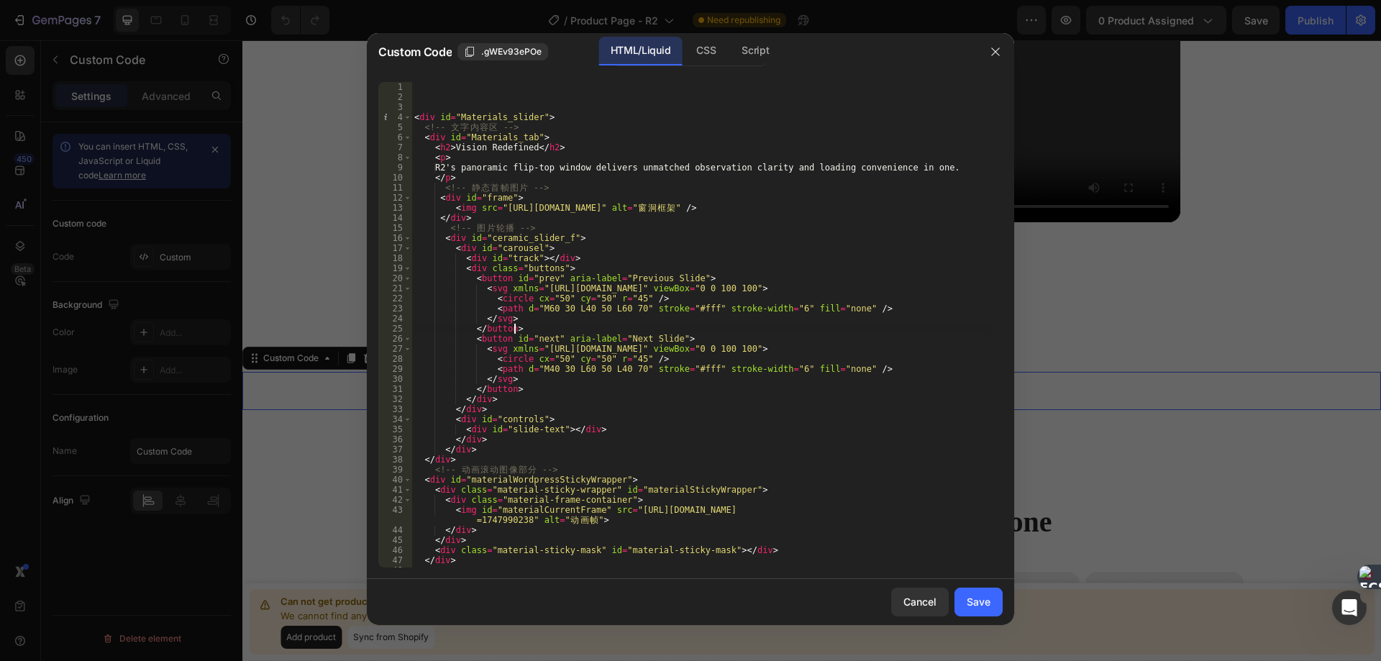
scroll to position [0, 0]
click at [746, 58] on div "Script" at bounding box center [755, 51] width 50 height 29
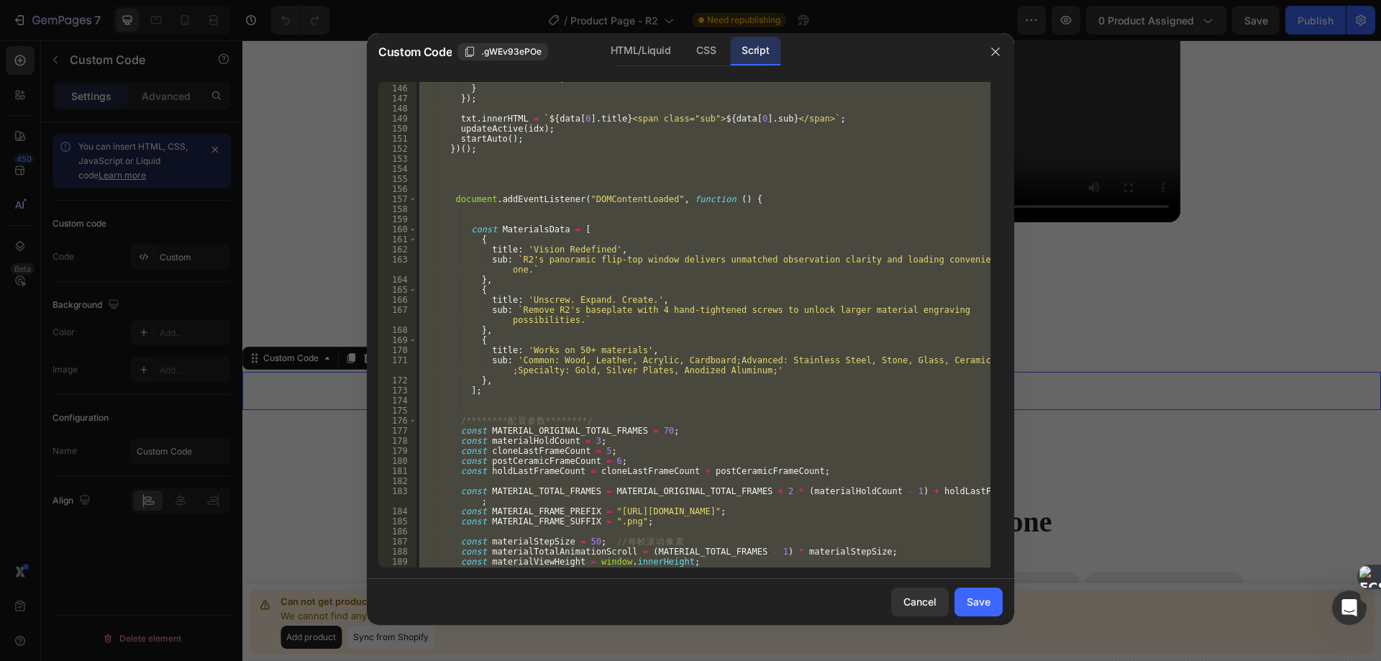
scroll to position [1639, 0]
click at [792, 381] on div "else slideTo ( 1 ) ; } }) ; txt . innerHTML = ` ${ data [ 0 ] . title } <span c…" at bounding box center [703, 324] width 574 height 485
type textarea "},"
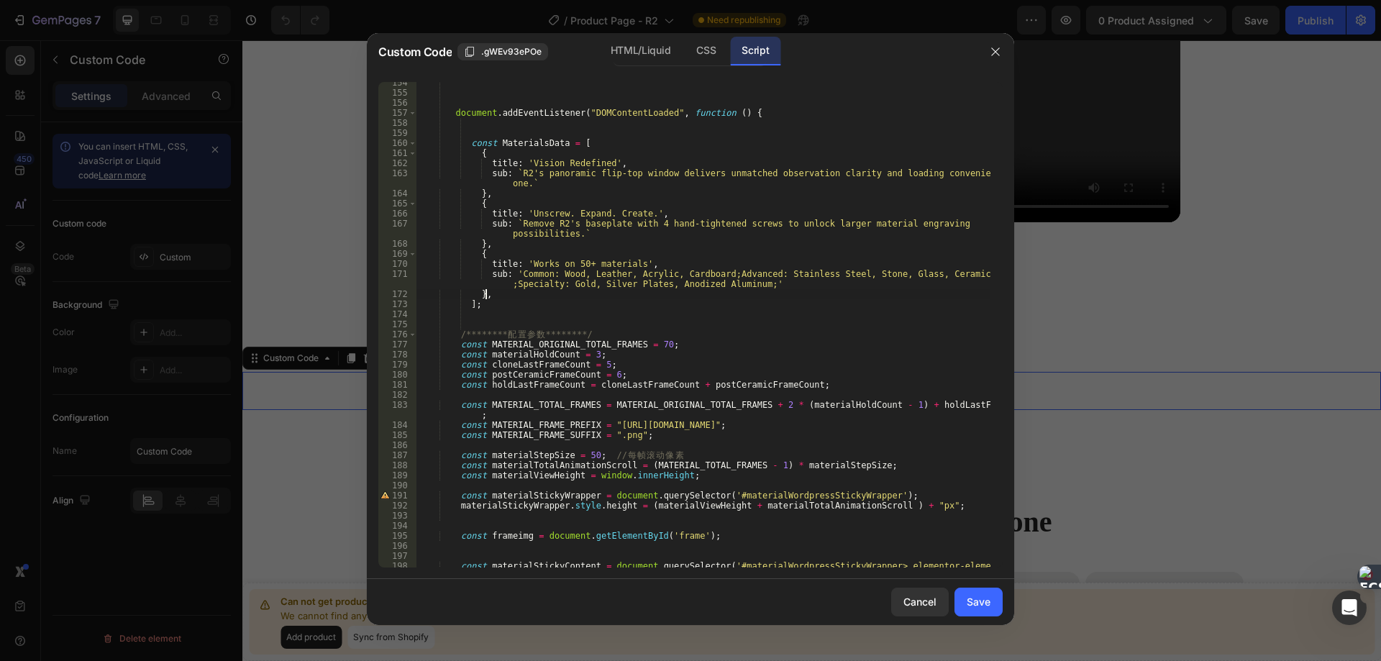
scroll to position [1726, 0]
click at [528, 137] on div "document . addEventListener ( "DOMContentLoaded" , function ( ) { const Materia…" at bounding box center [703, 330] width 574 height 505
click at [521, 152] on div "document . addEventListener ( "DOMContentLoaded" , function ( ) { const Materia…" at bounding box center [703, 330] width 574 height 505
click at [526, 145] on div "document . addEventListener ( "DOMContentLoaded" , function ( ) { const Materia…" at bounding box center [703, 330] width 574 height 505
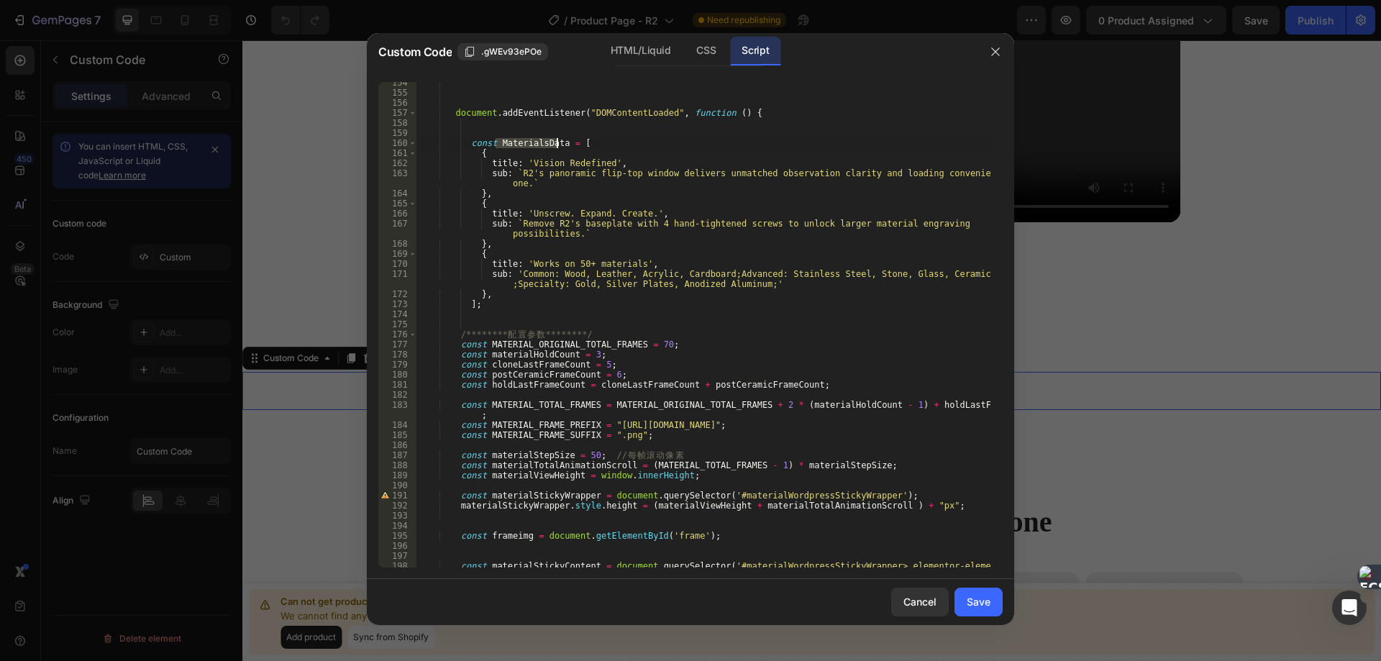
click at [526, 145] on div "document . addEventListener ( "DOMContentLoaded" , function ( ) { const Materia…" at bounding box center [703, 330] width 574 height 505
click at [600, 255] on div "document . addEventListener ( "DOMContentLoaded" , function ( ) { const Materia…" at bounding box center [703, 330] width 574 height 505
click at [567, 347] on div "document . addEventListener ( "DOMContentLoaded" , function ( ) { const Materia…" at bounding box center [703, 330] width 574 height 505
click at [526, 427] on div "document . addEventListener ( "DOMContentLoaded" , function ( ) { const Materia…" at bounding box center [703, 330] width 574 height 505
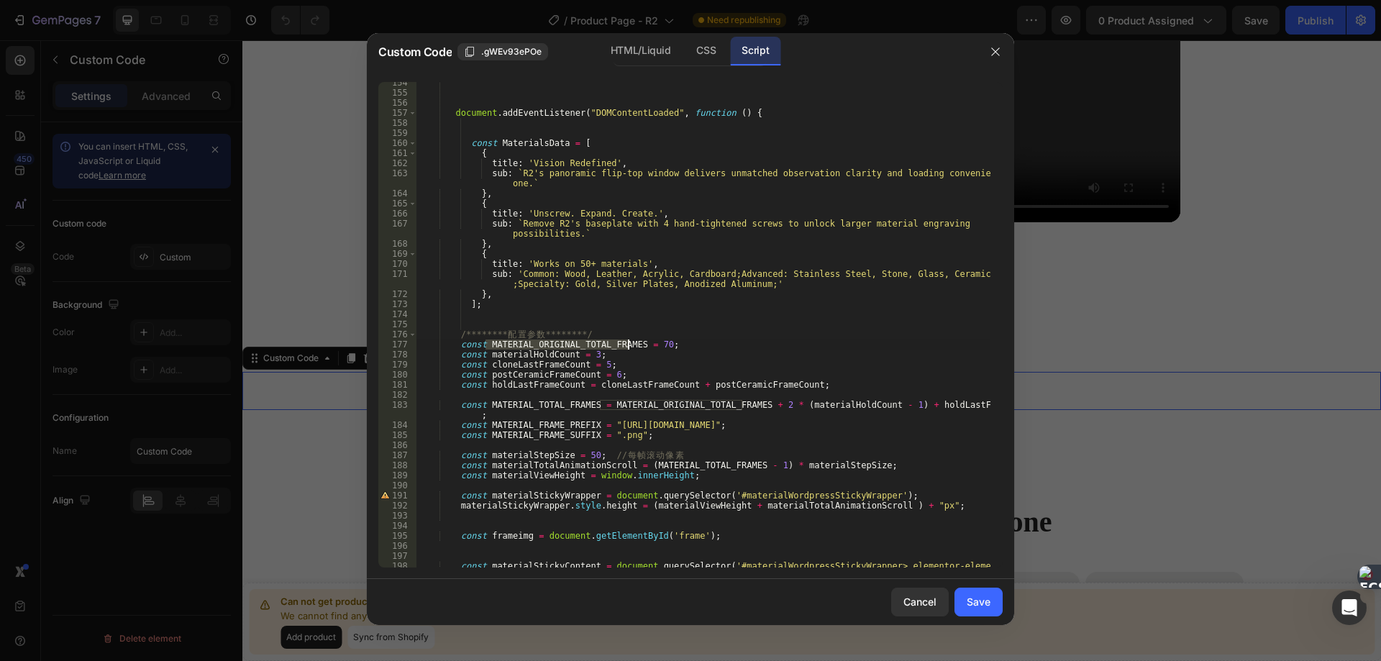
click at [526, 427] on div "document . addEventListener ( "DOMContentLoaded" , function ( ) { const Materia…" at bounding box center [703, 330] width 574 height 505
click at [540, 429] on div "document . addEventListener ( "DOMContentLoaded" , function ( ) { const Materia…" at bounding box center [703, 324] width 574 height 485
click at [540, 429] on div "document . addEventListener ( "DOMContentLoaded" , function ( ) { const Materia…" at bounding box center [703, 330] width 574 height 505
click at [534, 432] on div "document . addEventListener ( "DOMContentLoaded" , function ( ) { const Materia…" at bounding box center [703, 330] width 574 height 505
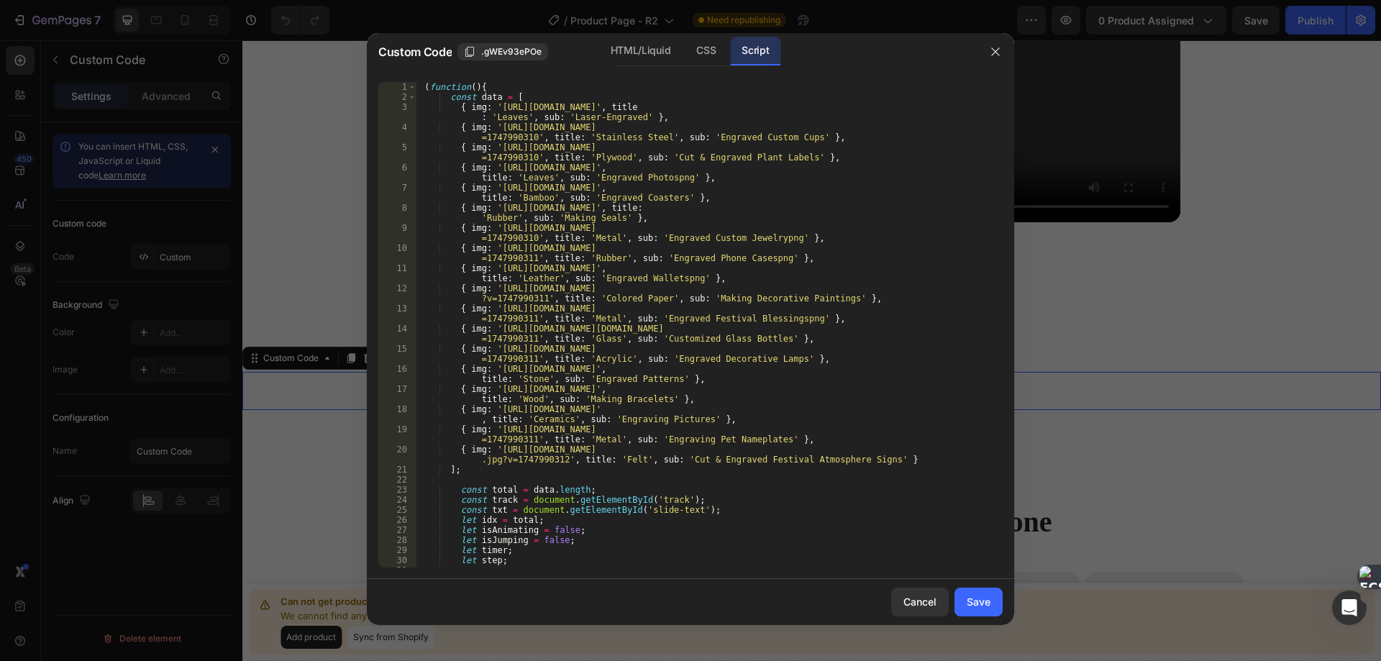
scroll to position [0, 0]
drag, startPoint x: 641, startPoint y: 114, endPoint x: 455, endPoint y: 109, distance: 186.3
click at [455, 109] on div "( function ( ) { const data = [ { img : 'https://cdn.shopify.com/s/files/1/0730…" at bounding box center [703, 334] width 574 height 505
type textarea "{ img: 'https://cdn.shopify.com/s/files/1/0730/0372/9203/files/1.Leaves_Laser-E…"
click at [478, 109] on div "( function ( ) { const data = [ { img : 'https://cdn.shopify.com/s/files/1/0730…" at bounding box center [703, 324] width 574 height 485
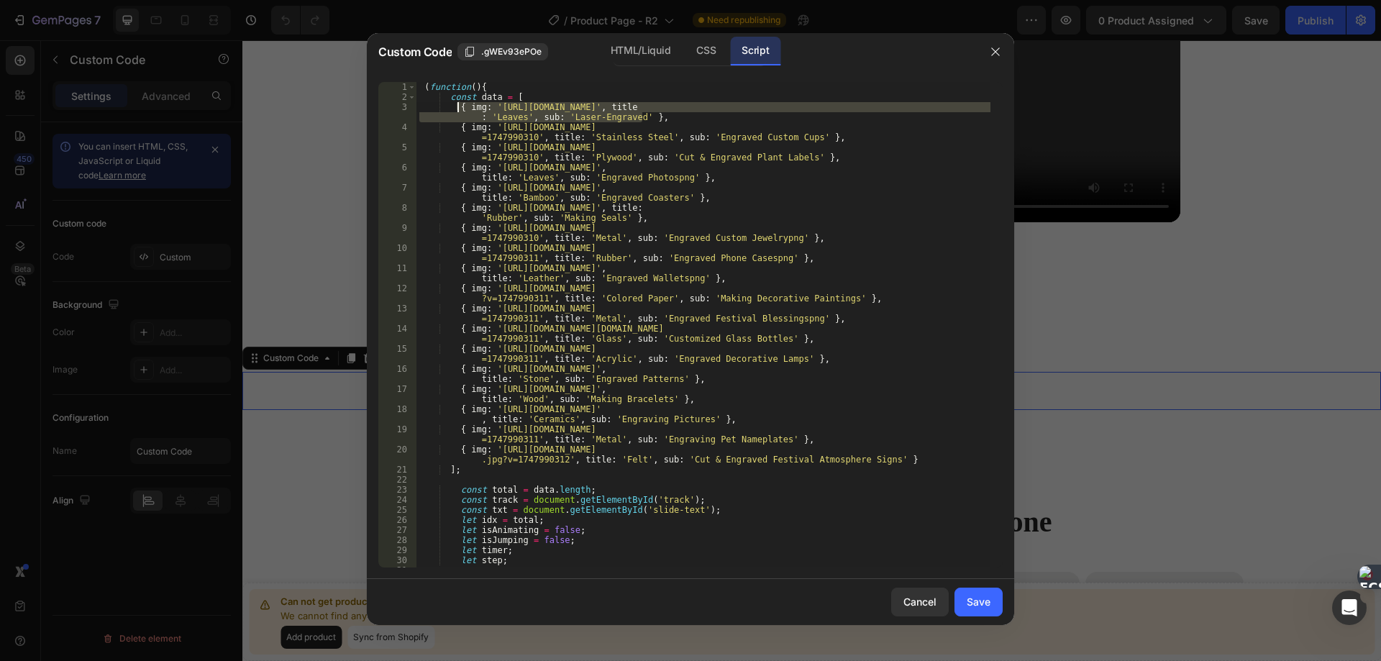
click at [478, 109] on div "( function ( ) { const data = [ { img : 'https://cdn.shopify.com/s/files/1/0730…" at bounding box center [703, 334] width 574 height 505
click at [974, 110] on div "( function ( ) { const data = [ { img : 'https://cdn.shopify.com/s/files/1/0730…" at bounding box center [703, 334] width 574 height 505
drag, startPoint x: 974, startPoint y: 110, endPoint x: 951, endPoint y: 203, distance: 96.1
click at [976, 116] on div "( function ( ) { const data = [ { img : 'https://cdn.shopify.com/s/files/1/0730…" at bounding box center [703, 334] width 574 height 505
click at [973, 103] on div "( function ( ) { const data = [ { img : 'https://cdn.shopify.com/s/files/1/0730…" at bounding box center [703, 324] width 574 height 485
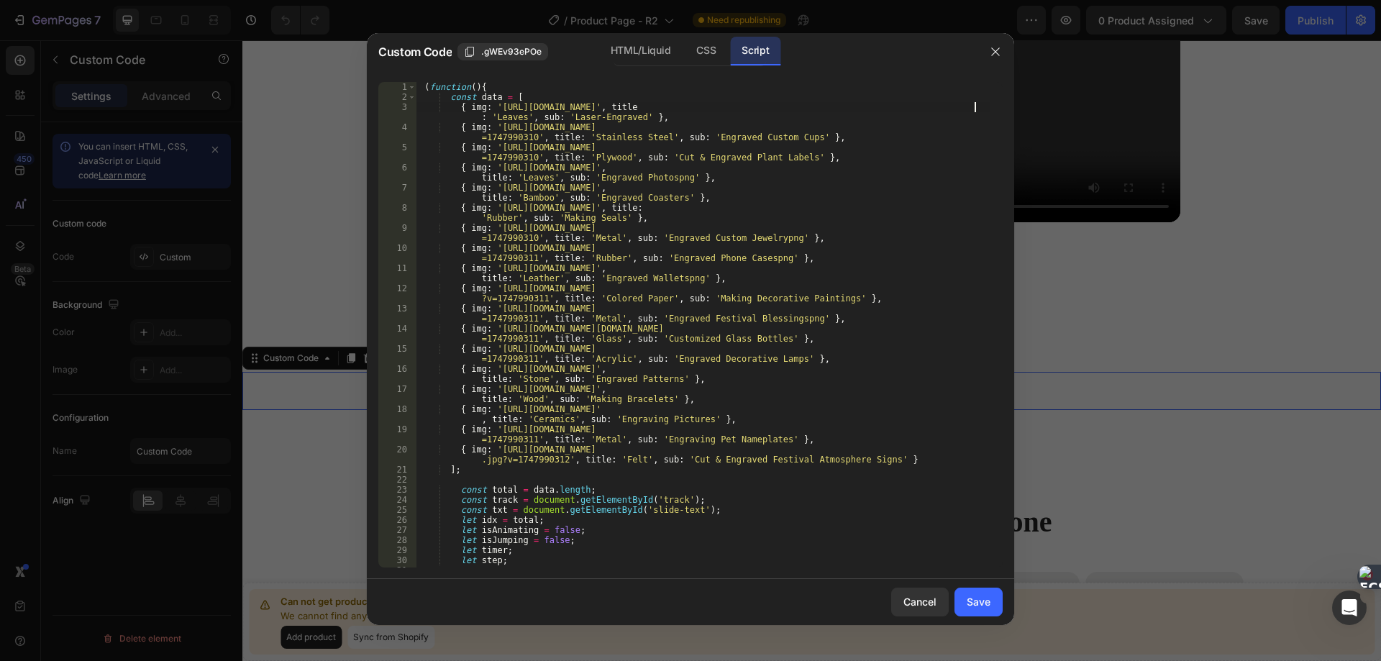
click at [973, 103] on div "( function ( ) { const data = [ { img : 'https://cdn.shopify.com/s/files/1/0730…" at bounding box center [703, 334] width 574 height 505
click at [976, 112] on div "( function ( ) { const data = [ { img : 'https://cdn.shopify.com/s/files/1/0730…" at bounding box center [703, 334] width 574 height 505
drag, startPoint x: 958, startPoint y: 111, endPoint x: 990, endPoint y: 107, distance: 31.8
click at [990, 107] on div "{ img: 'https://cdn.shopify.com/s/files/1/0730/0372/9203/files/1.Leaves_Laser-E…" at bounding box center [690, 324] width 624 height 485
click at [996, 47] on icon "button" at bounding box center [995, 52] width 12 height 12
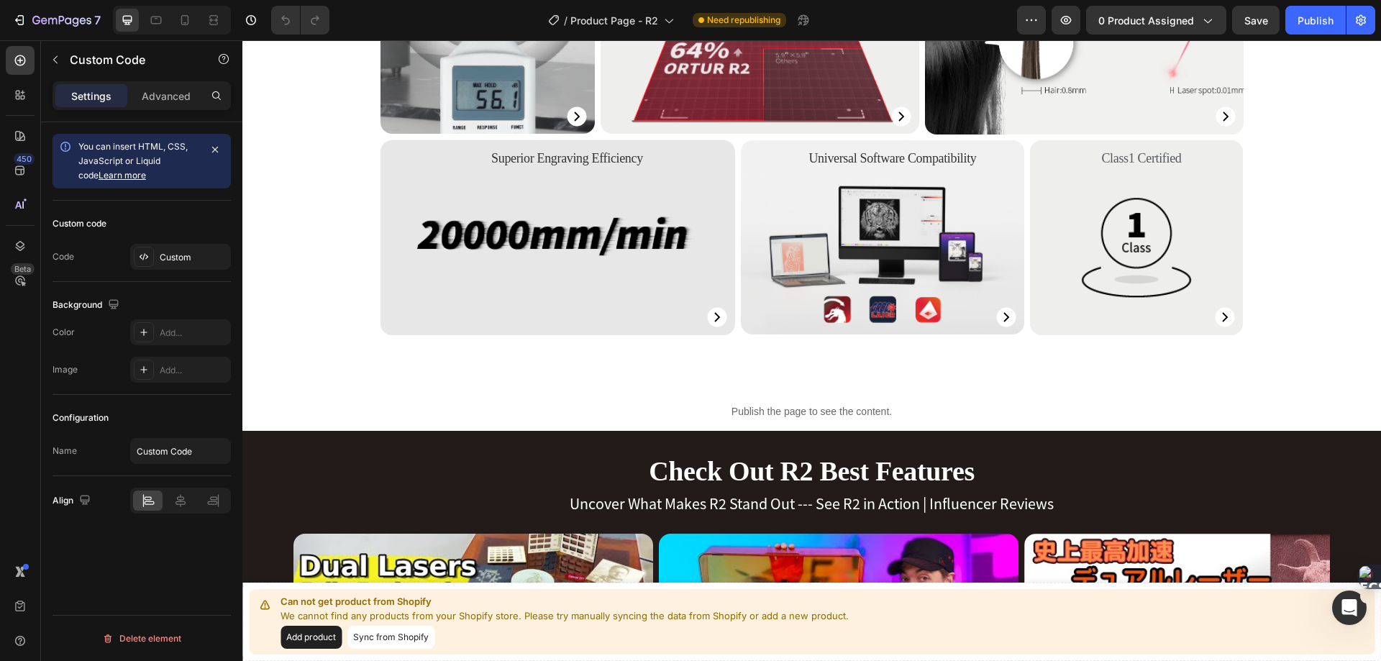
scroll to position [4674, 0]
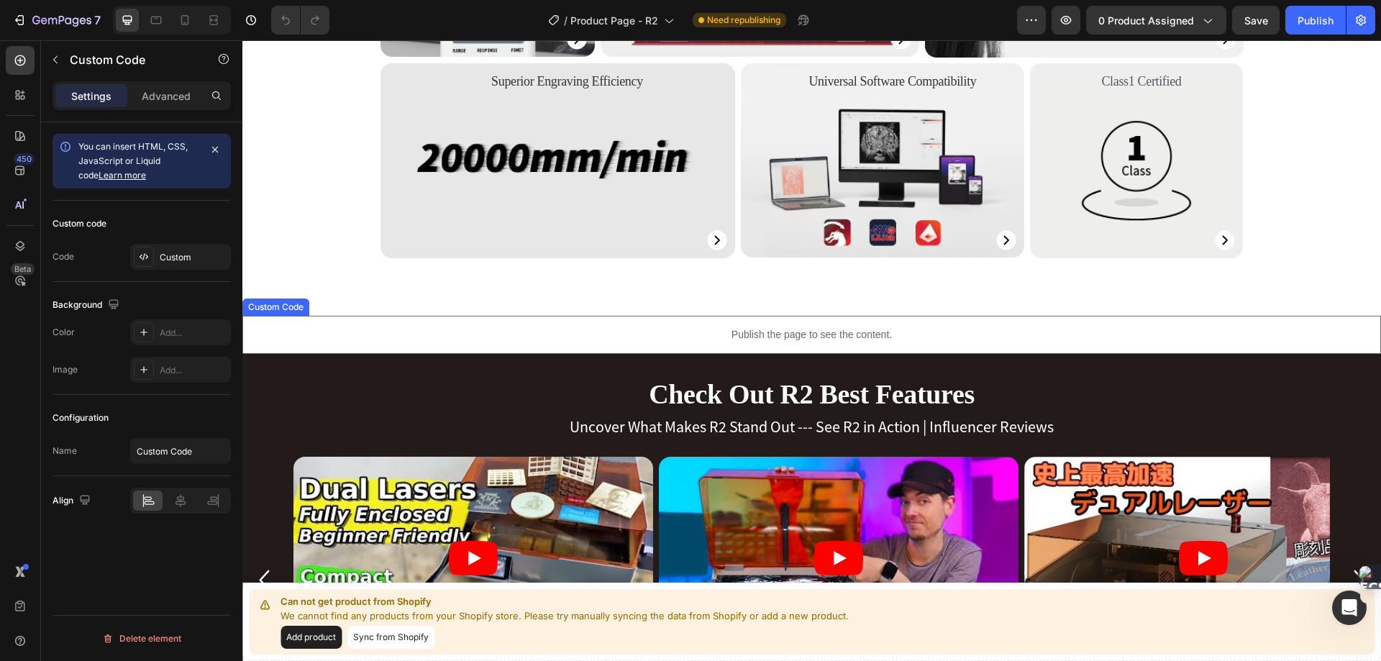
click at [802, 334] on p "Publish the page to see the content." at bounding box center [811, 334] width 1138 height 15
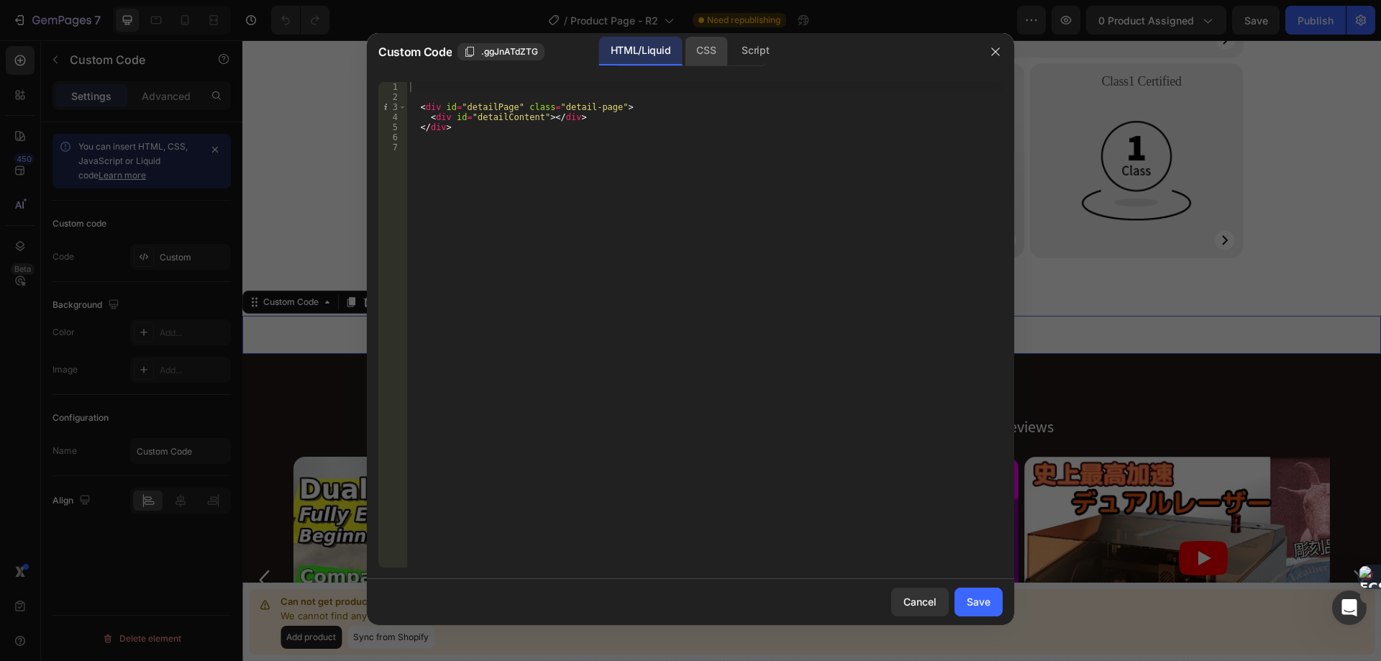
click at [704, 55] on div "CSS" at bounding box center [706, 51] width 42 height 29
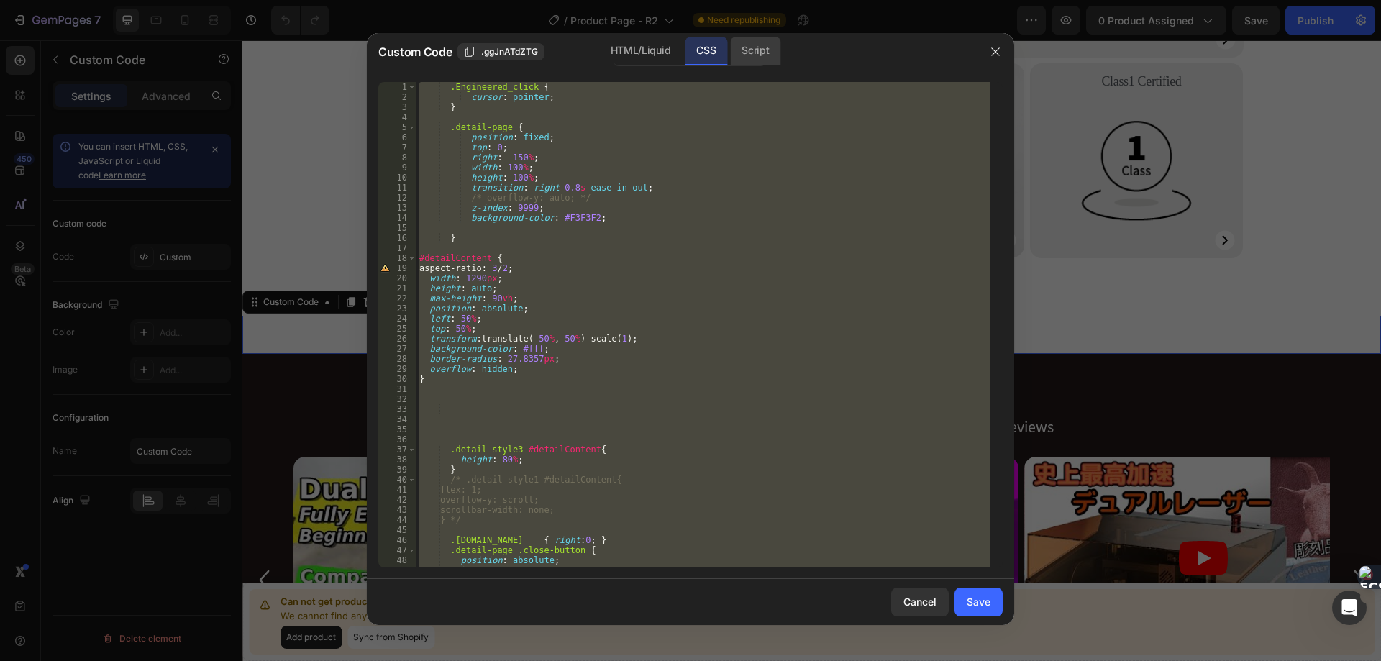
click at [760, 49] on div "Script" at bounding box center [755, 51] width 50 height 29
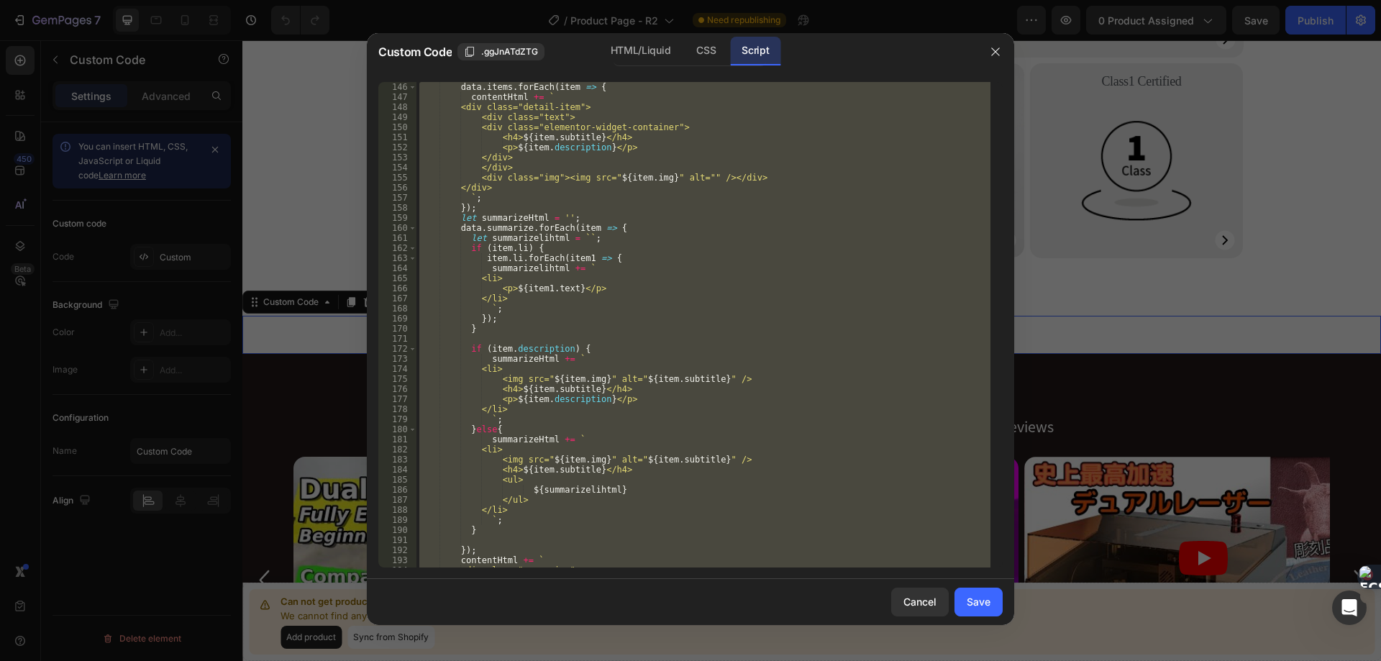
scroll to position [1726, 0]
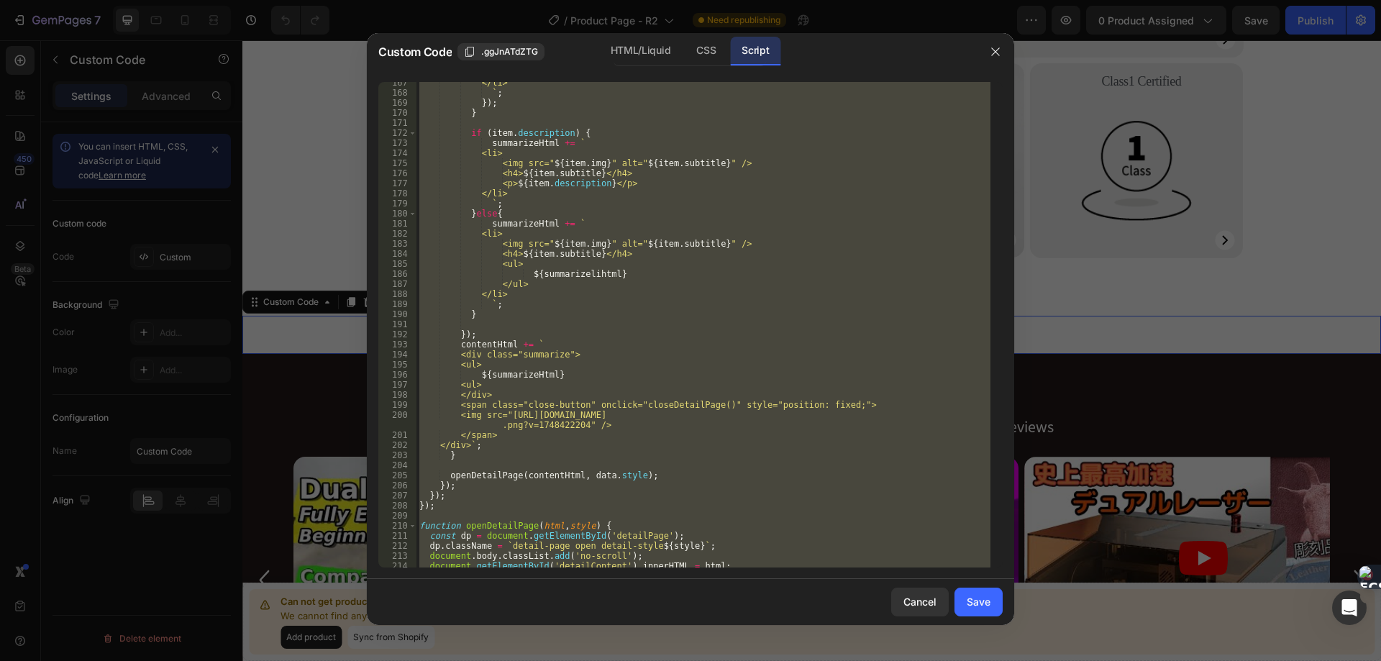
click at [685, 227] on div "</li> ` ; }) ; } if ( item . description ) { summarizeHtml += ` <li> <img src="…" at bounding box center [703, 324] width 574 height 485
type textarea "summarizeHtml += `"
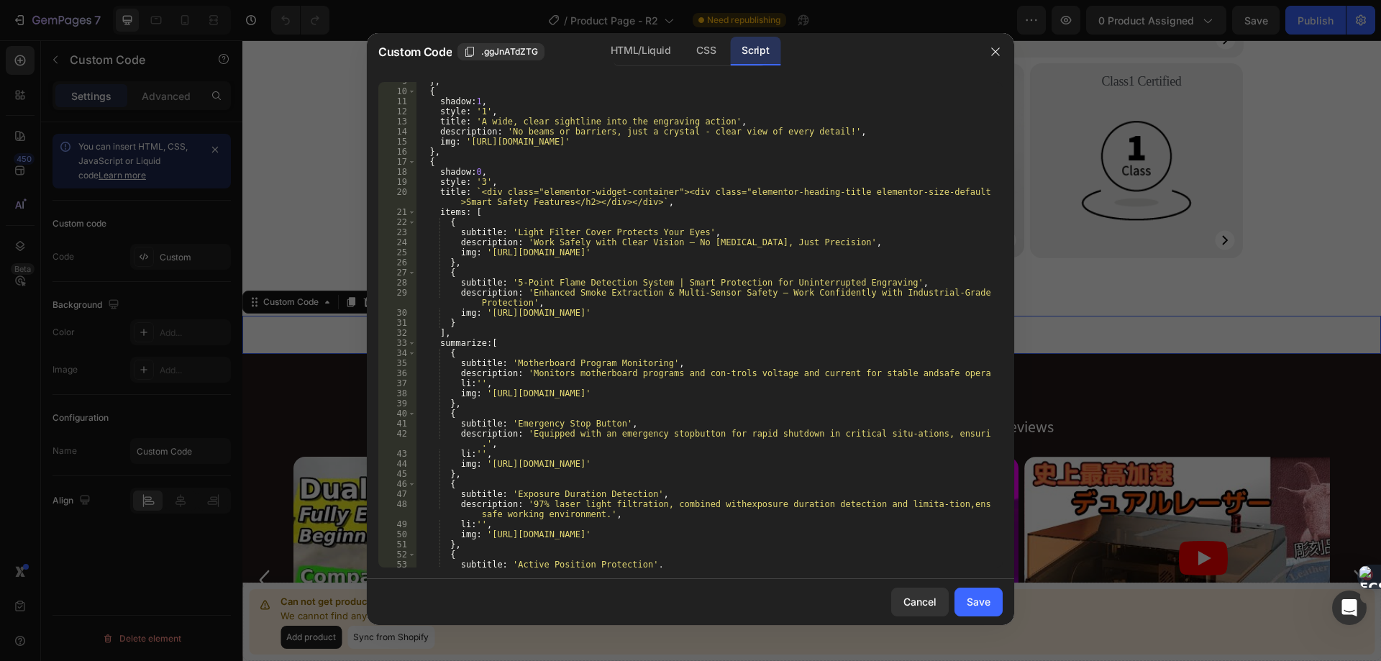
scroll to position [0, 0]
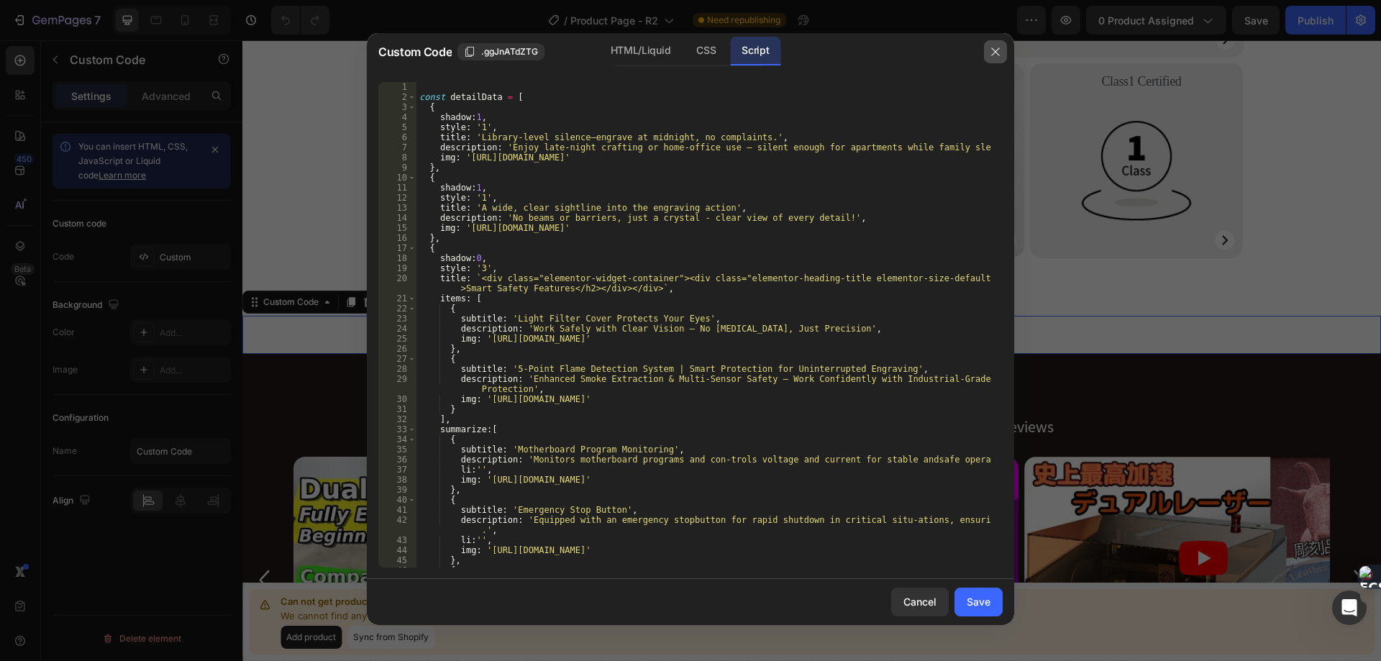
click at [992, 50] on icon "button" at bounding box center [995, 52] width 12 height 12
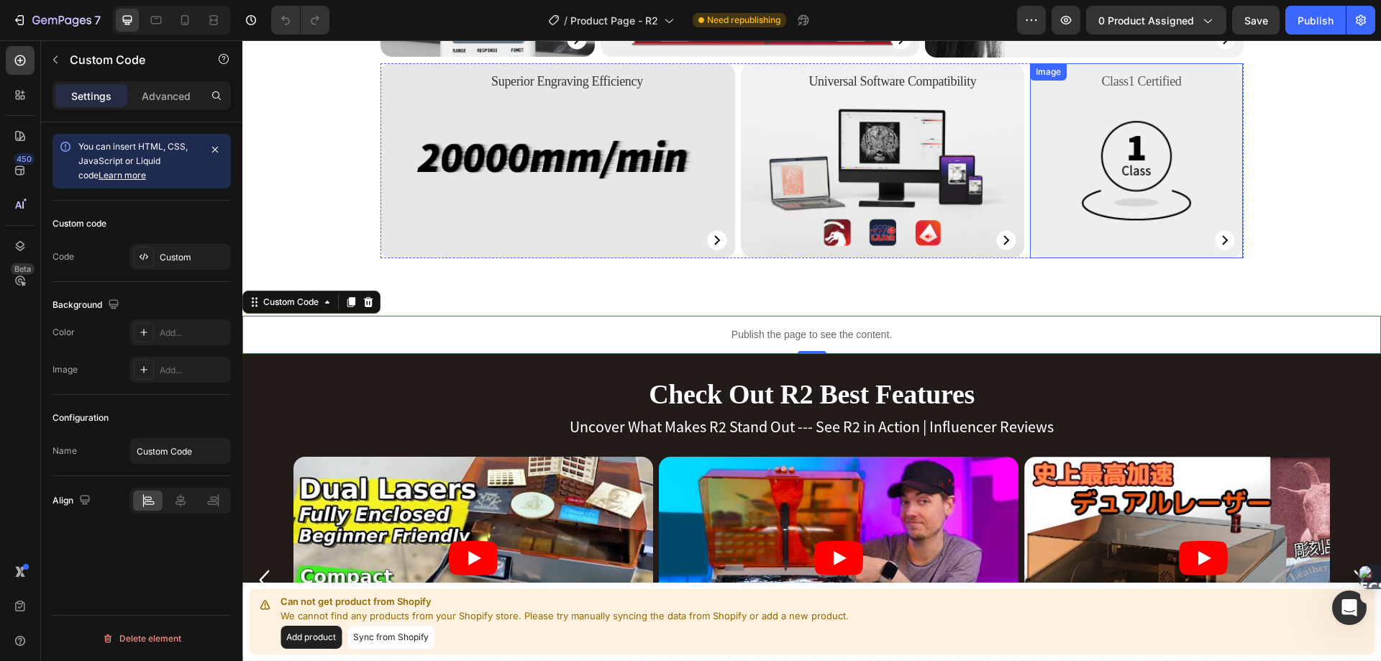
click at [1199, 224] on img at bounding box center [1136, 160] width 213 height 195
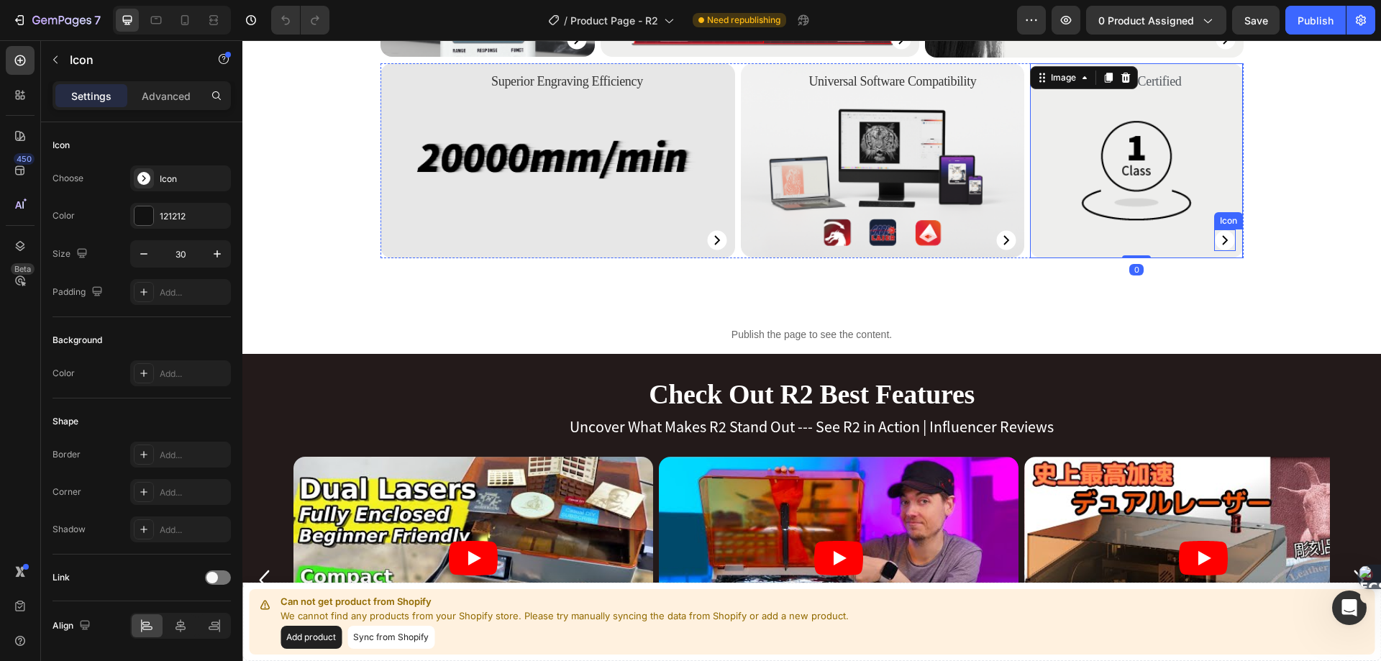
click at [1220, 234] on circle at bounding box center [1224, 239] width 19 height 19
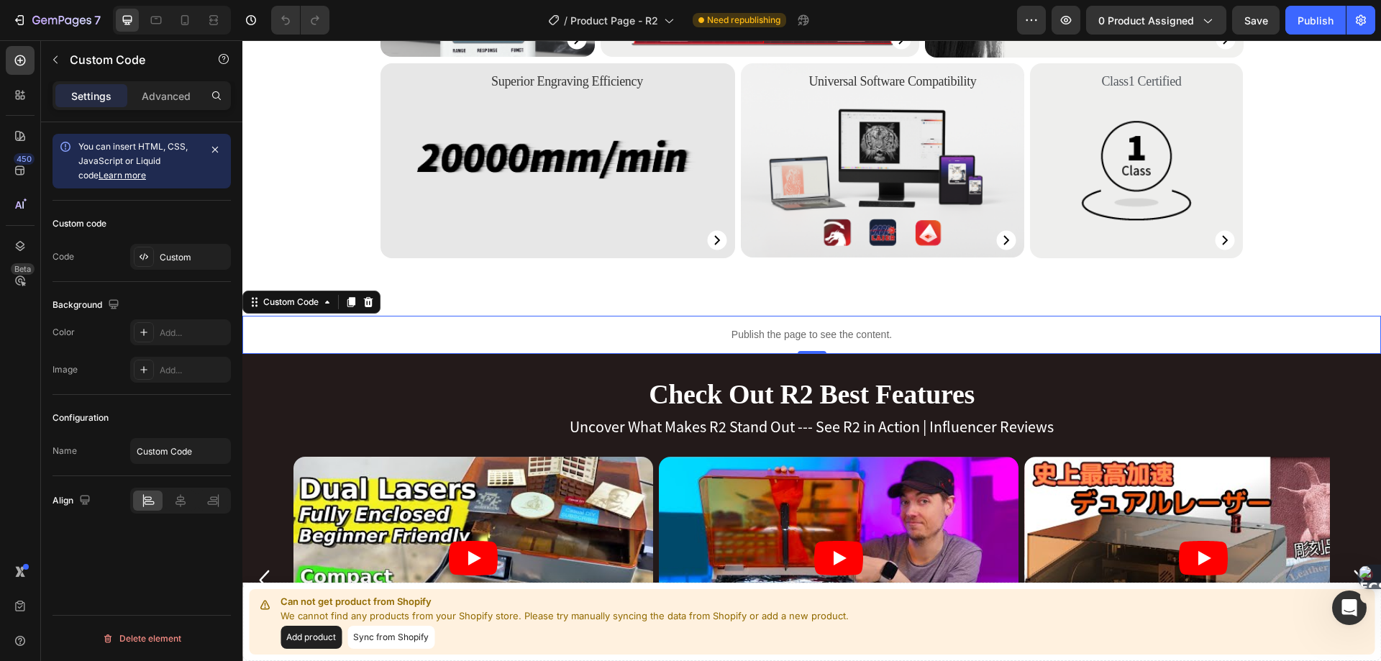
click at [722, 331] on p "Publish the page to see the content." at bounding box center [811, 334] width 1138 height 15
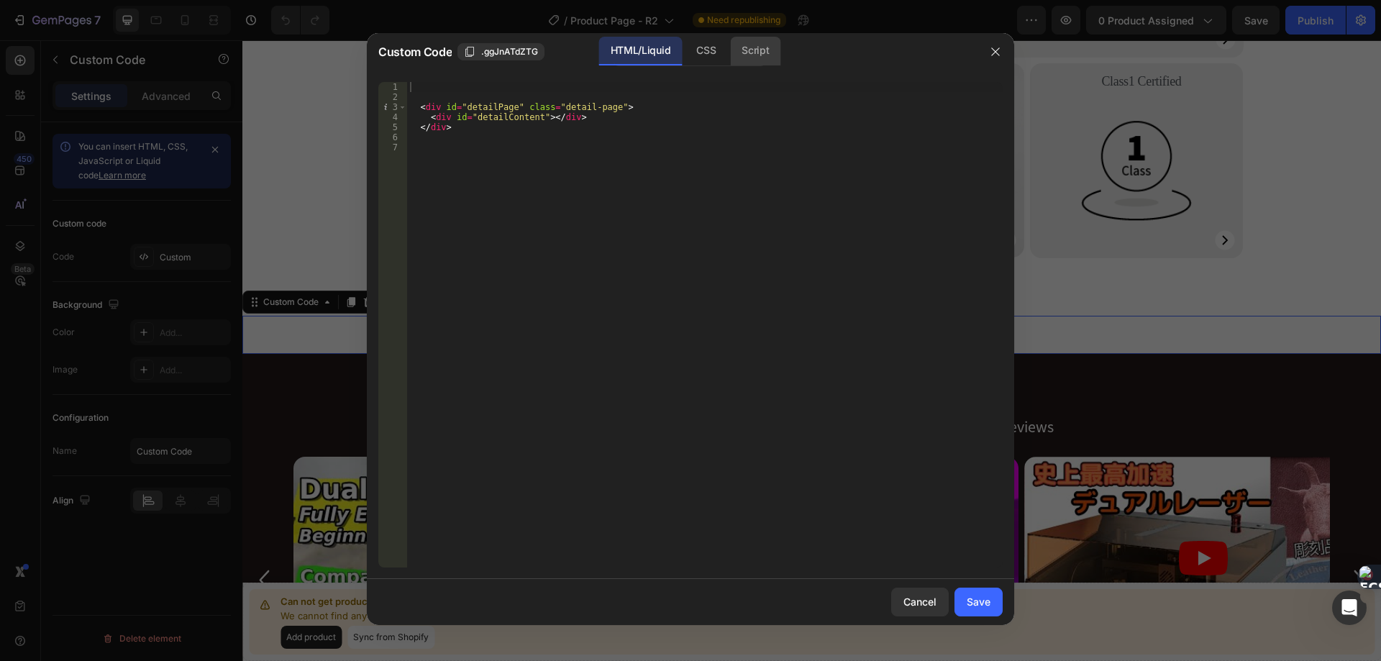
click at [752, 45] on div "Script" at bounding box center [755, 51] width 50 height 29
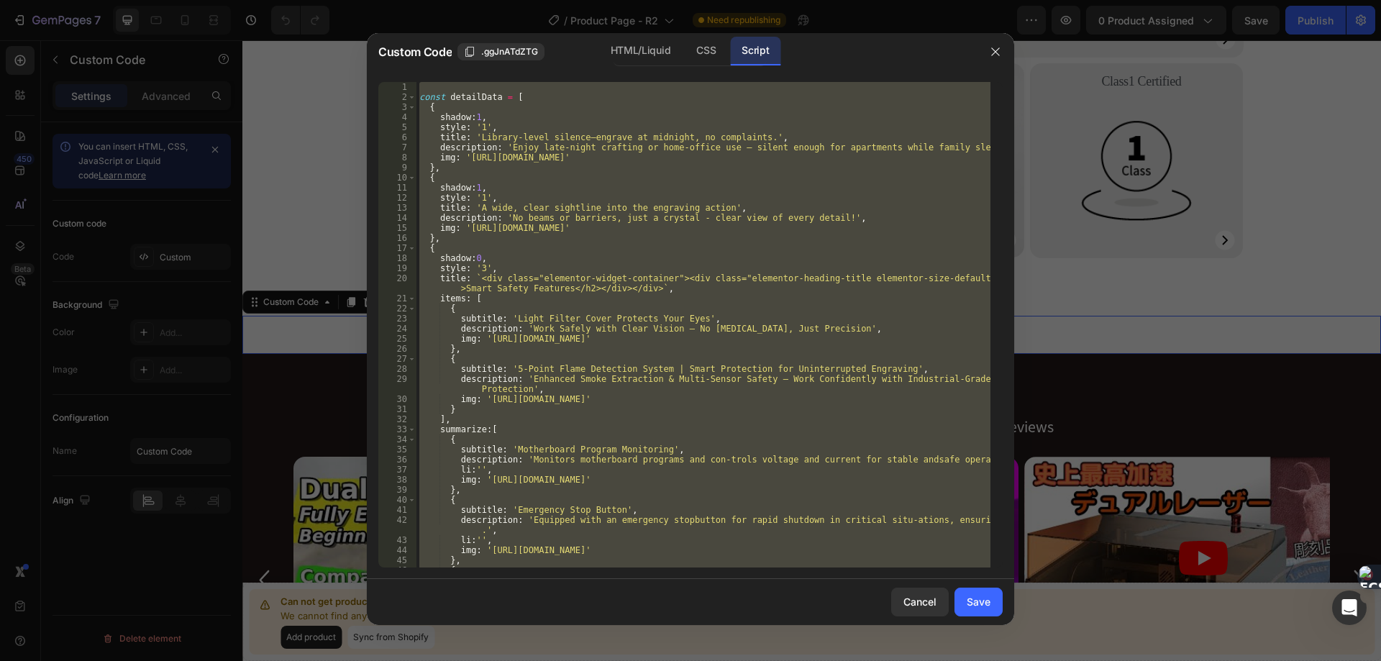
click at [588, 223] on div "const detailData = [ { shadow : 1 , style : '1' , title : 'Library-level silenc…" at bounding box center [703, 324] width 574 height 485
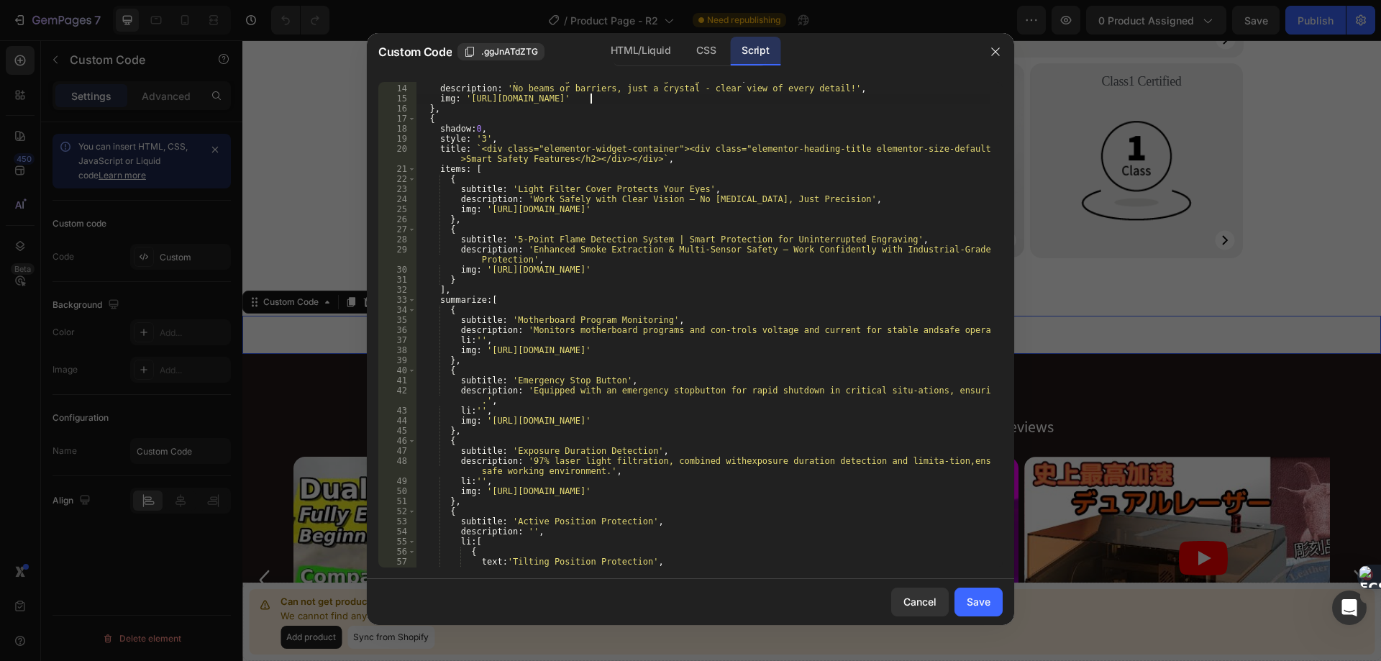
scroll to position [43, 0]
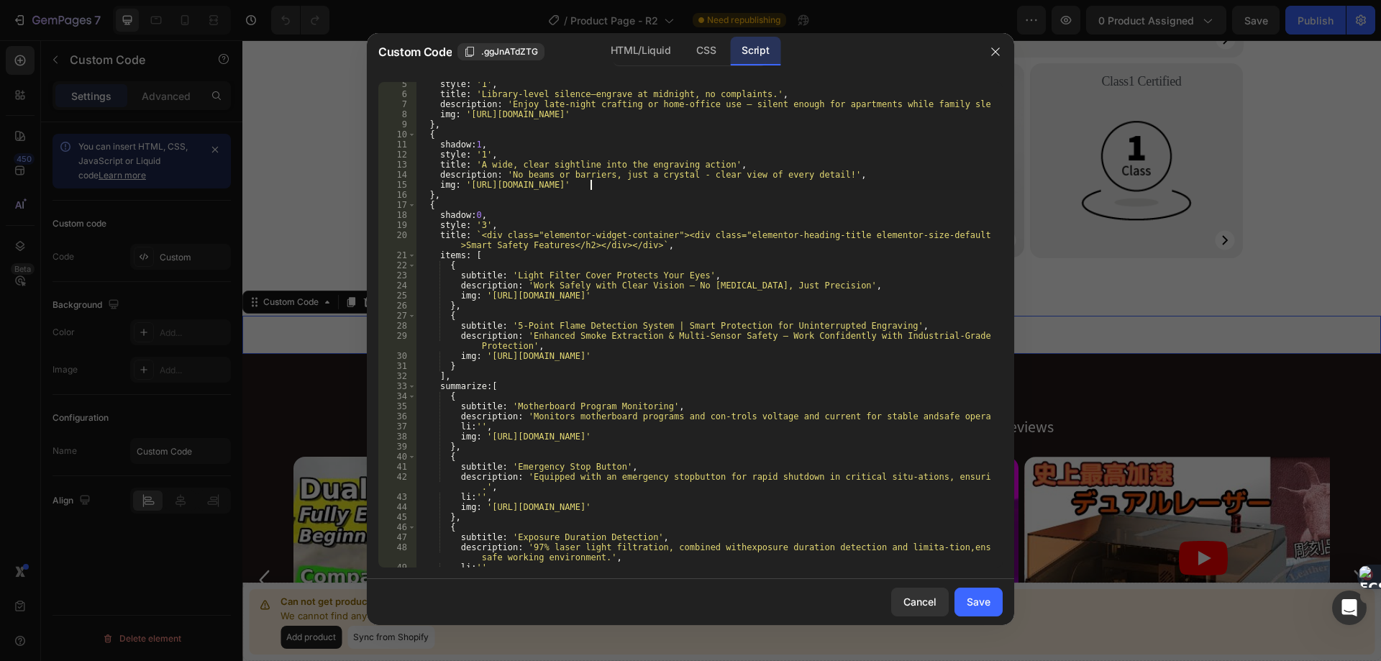
click at [449, 220] on div "style : '1' , title : 'Library-level silence—engrave at midnight, no complaints…" at bounding box center [703, 331] width 574 height 505
click at [457, 214] on div "style : '1' , title : 'Library-level silence—engrave at midnight, no complaints…" at bounding box center [703, 331] width 574 height 505
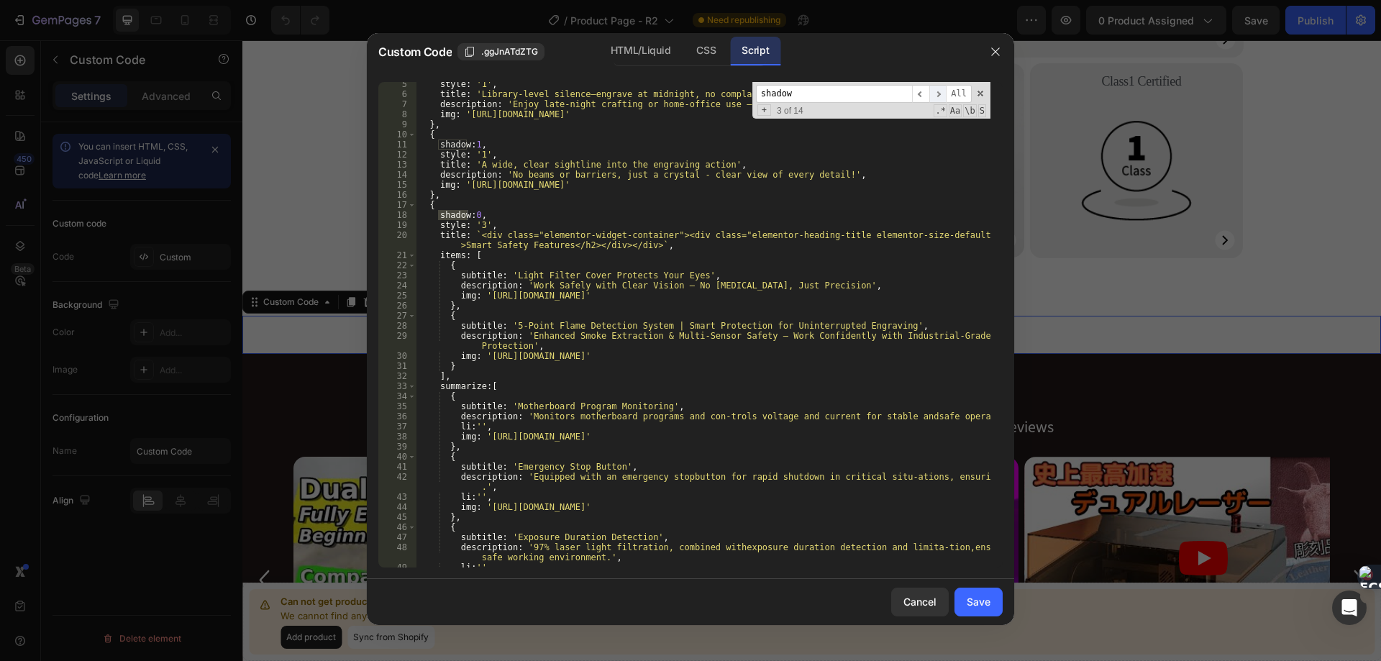
click at [935, 96] on span "​" at bounding box center [937, 94] width 17 height 18
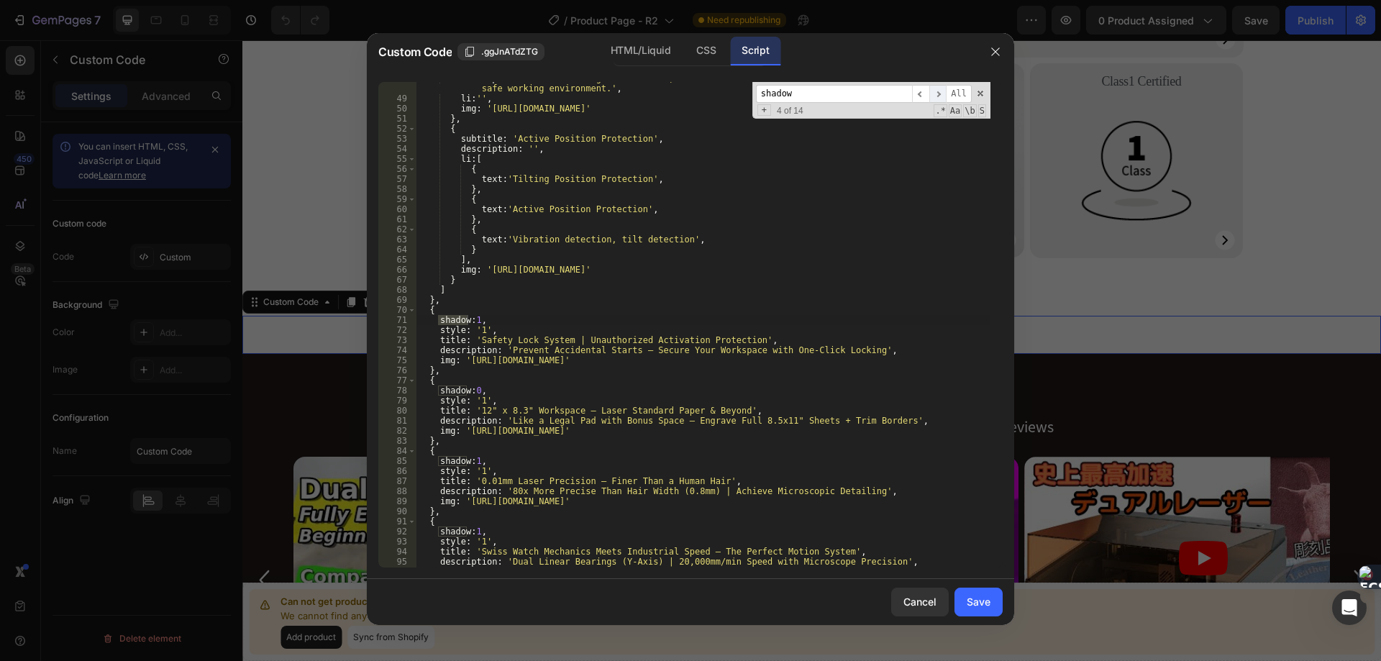
scroll to position [512, 0]
click at [935, 96] on span "​" at bounding box center [937, 94] width 17 height 18
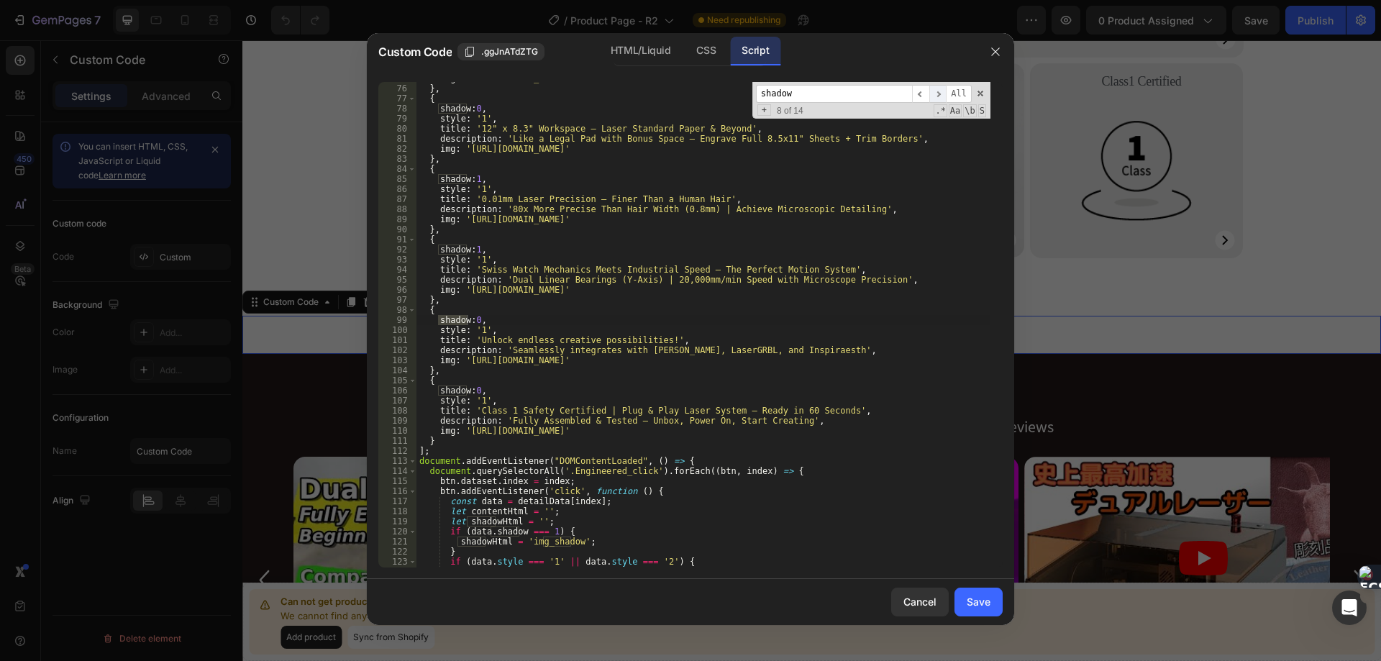
scroll to position [794, 0]
click at [935, 96] on span "​" at bounding box center [937, 94] width 17 height 18
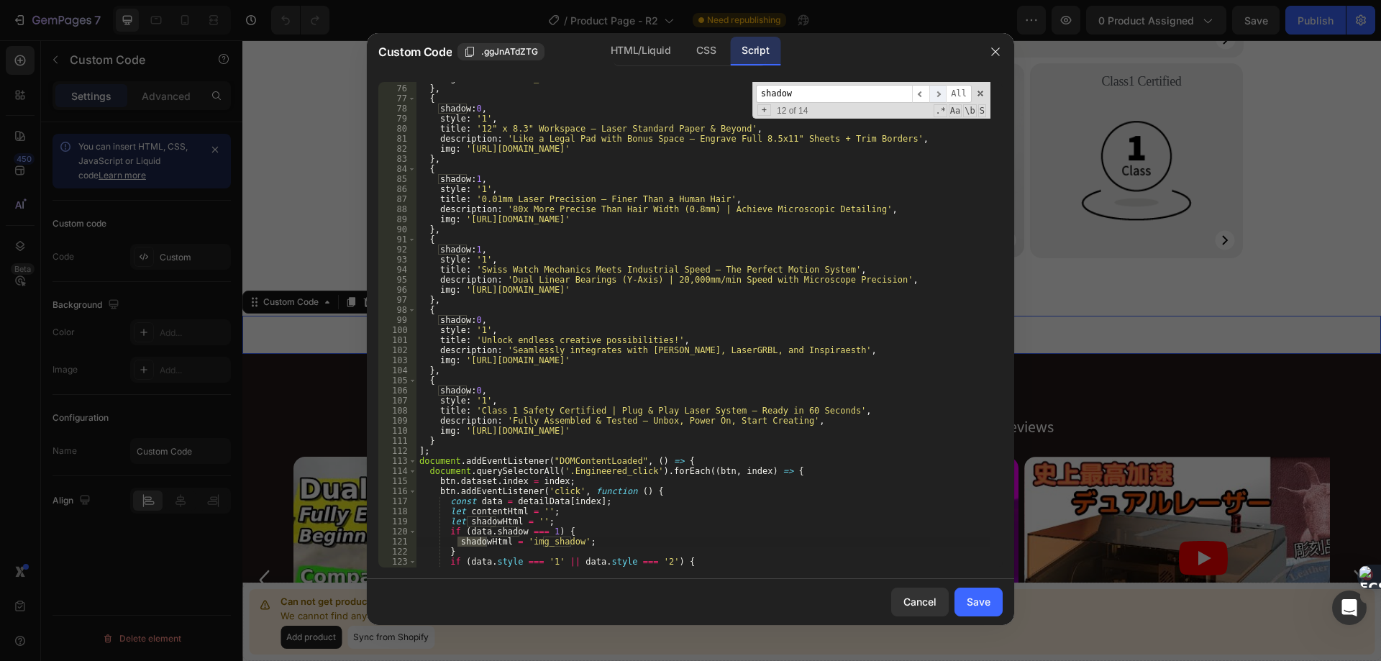
click at [935, 96] on span "​" at bounding box center [937, 94] width 17 height 18
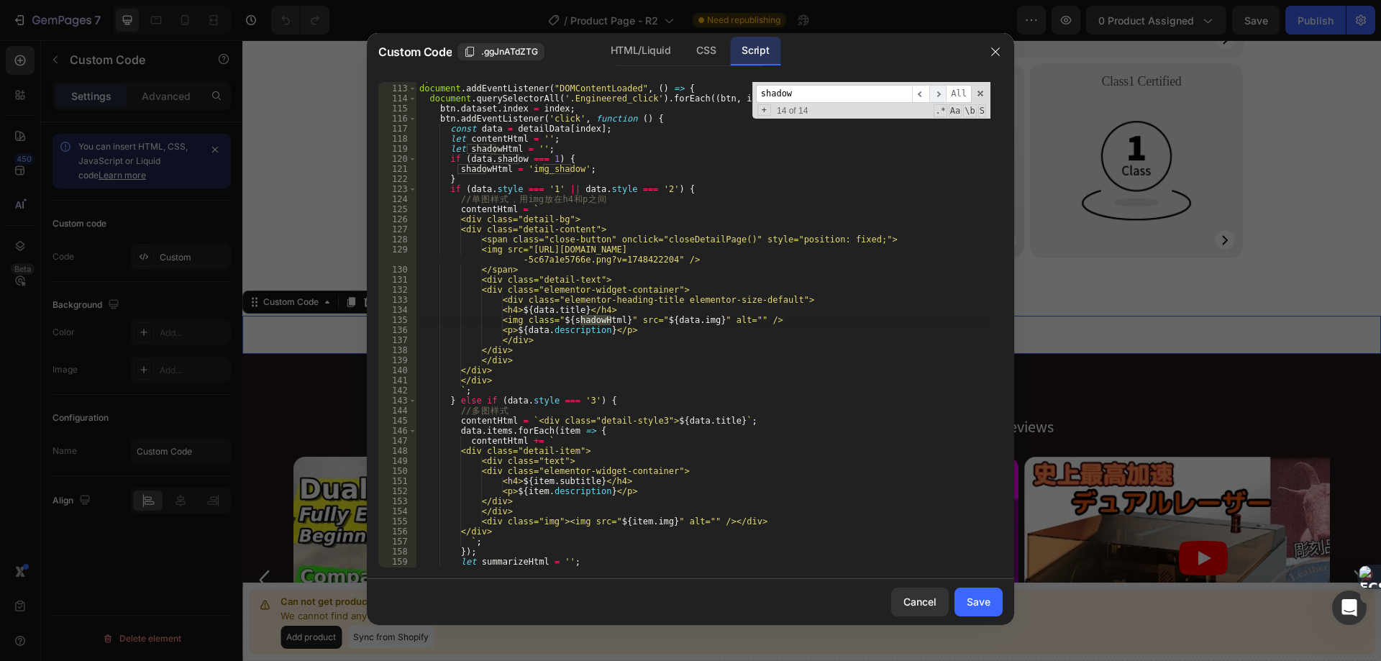
click at [935, 96] on span "​" at bounding box center [937, 94] width 17 height 18
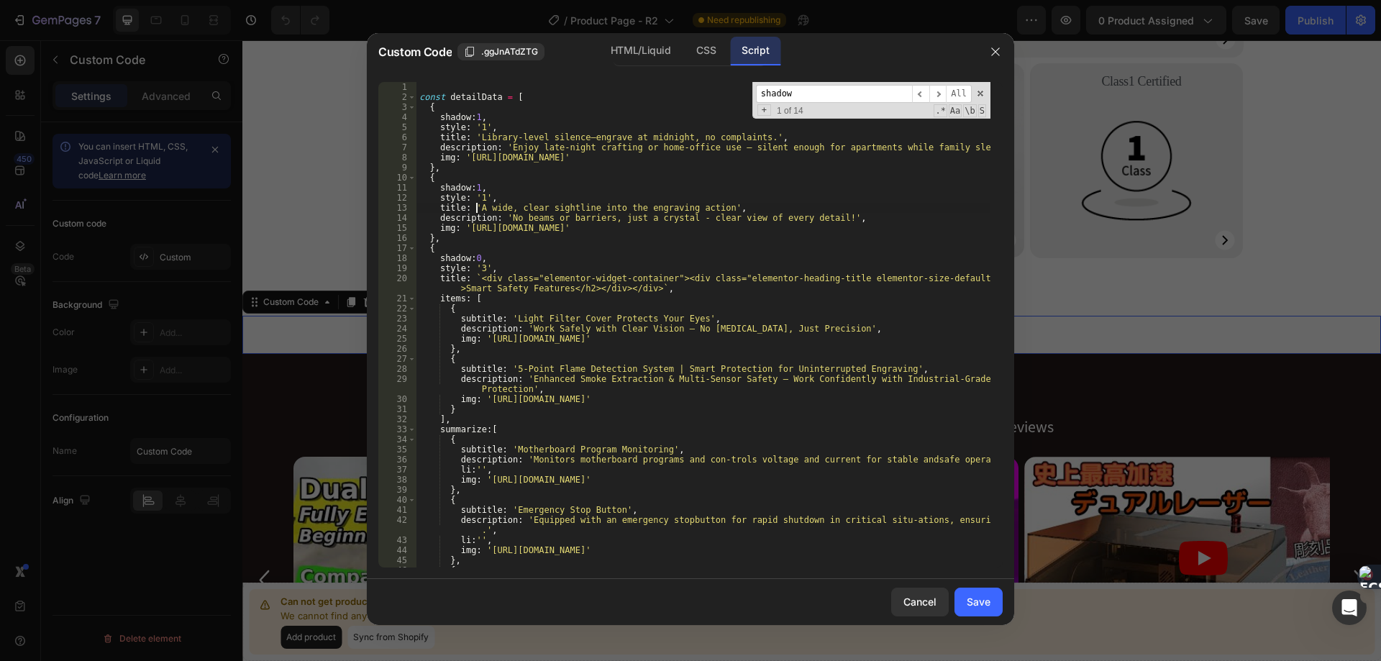
click at [476, 205] on div "const detailData = [ { shadow : 1 , style : '1' , title : 'Library-level silenc…" at bounding box center [703, 334] width 574 height 505
click at [448, 114] on div "const detailData = [ { shadow : 1 , style : '1' , title : 'Library-level silenc…" at bounding box center [703, 334] width 574 height 505
click at [454, 199] on div "const detailData = [ { shadow : 1 , style : '1' , title : 'Library-level silenc…" at bounding box center [703, 334] width 574 height 505
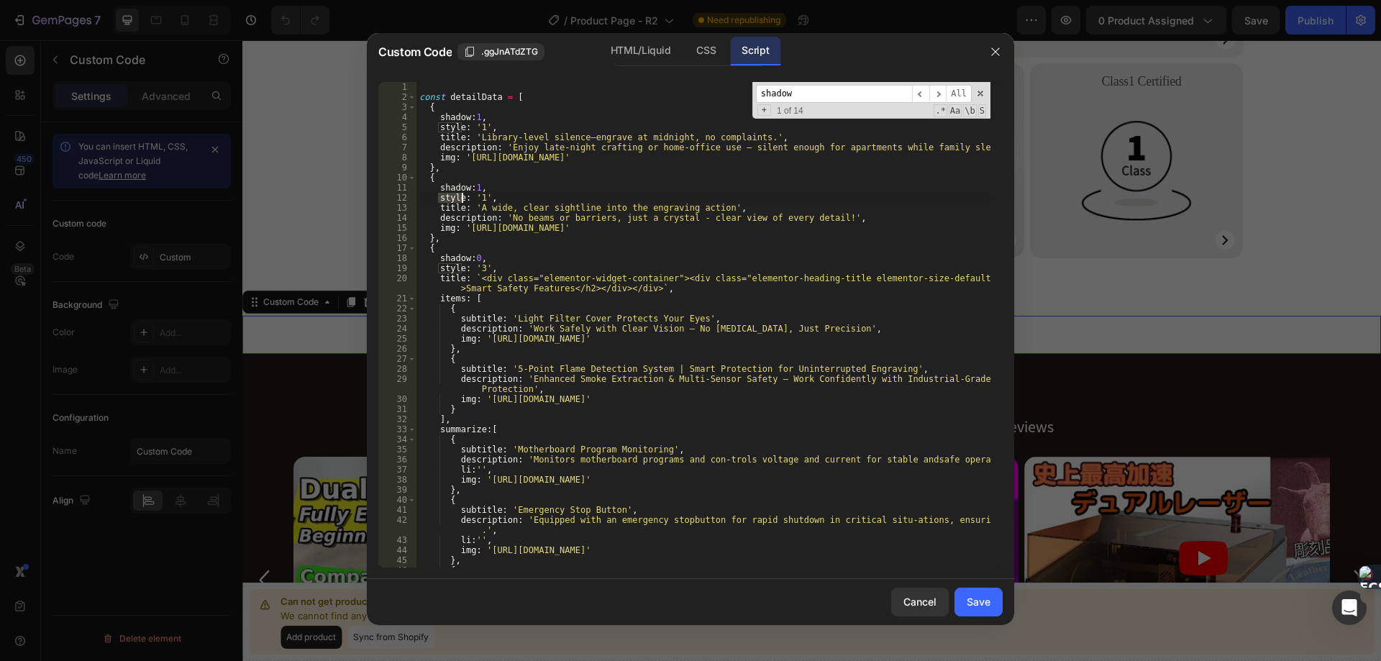
click at [453, 209] on div "const detailData = [ { shadow : 1 , style : '1' , title : 'Library-level silenc…" at bounding box center [703, 334] width 574 height 505
click at [438, 215] on div "const detailData = [ { shadow : 1 , style : '1' , title : 'Library-level silenc…" at bounding box center [703, 334] width 574 height 505
click at [452, 216] on div "const detailData = [ { shadow : 1 , style : '1' , title : 'Library-level silenc…" at bounding box center [703, 334] width 574 height 505
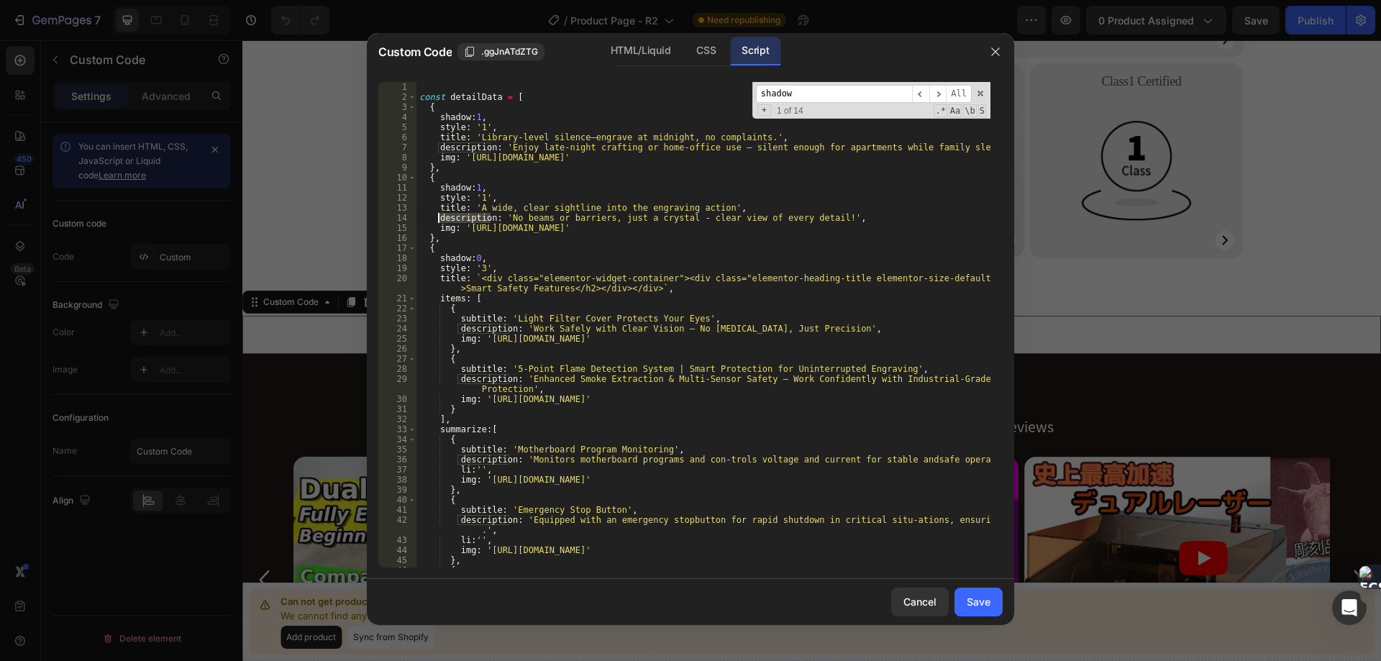
click at [447, 227] on div "const detailData = [ { shadow : 1 , style : '1' , title : 'Library-level silenc…" at bounding box center [703, 334] width 574 height 505
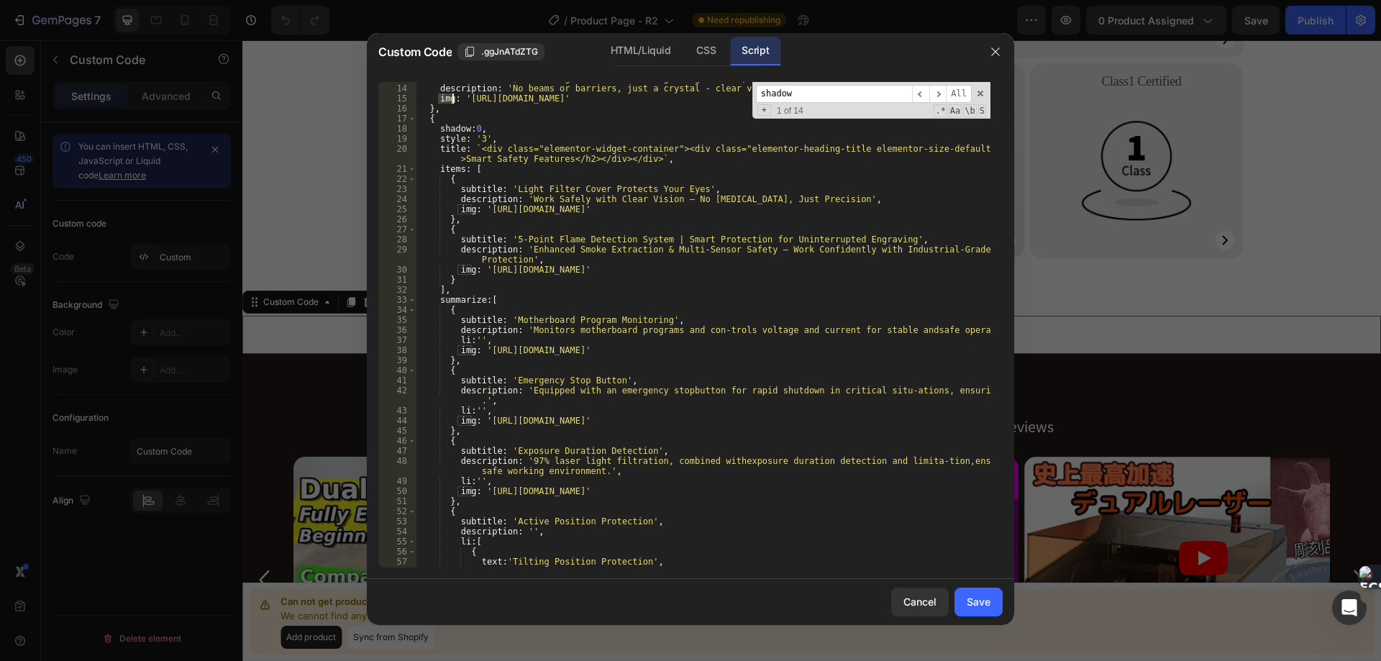
scroll to position [129, 0]
click at [577, 247] on div "title : 'A wide, clear sightline into the engraving action' , description : 'No…" at bounding box center [703, 325] width 574 height 505
click at [452, 168] on div "title : 'A wide, clear sightline into the engraving action' , description : 'No…" at bounding box center [703, 325] width 574 height 505
click at [460, 301] on div "title : 'A wide, clear sightline into the engraving action' , description : 'No…" at bounding box center [703, 325] width 574 height 505
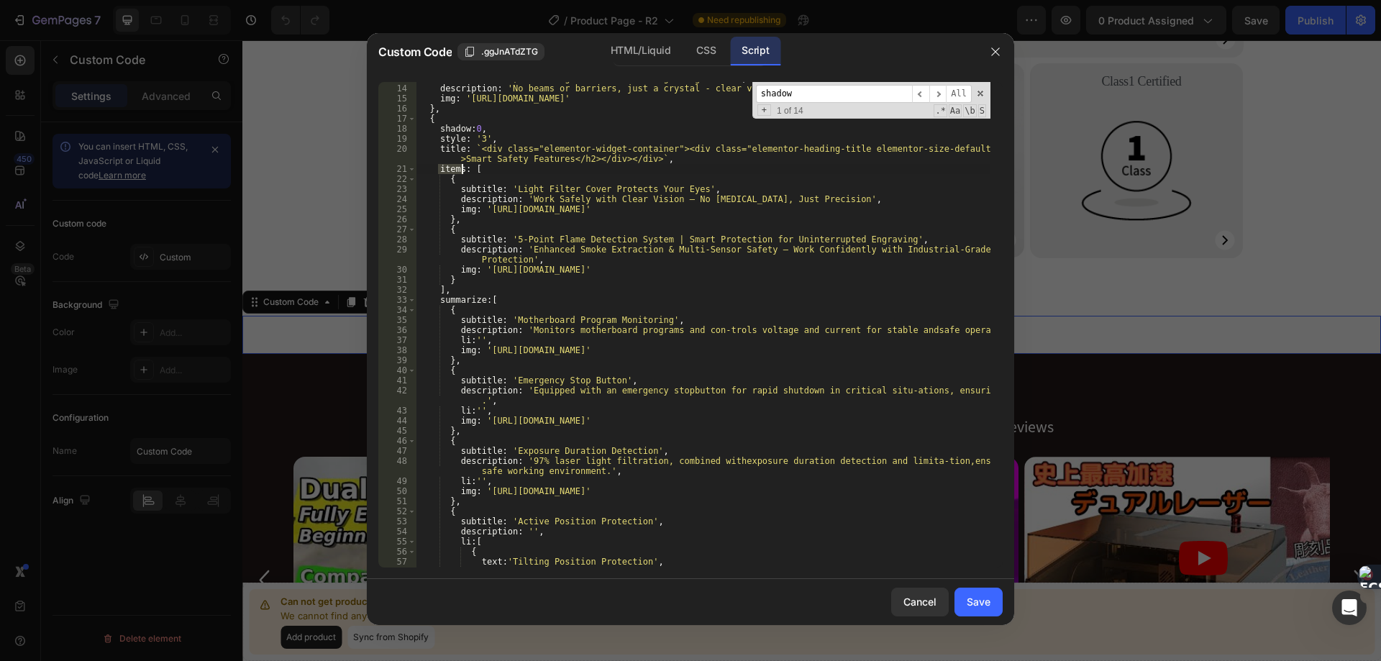
type textarea "summarize:["
click at [460, 301] on div "title : 'A wide, clear sightline into the engraving action' , description : 'No…" at bounding box center [703, 325] width 574 height 505
click at [997, 49] on icon "button" at bounding box center [995, 52] width 12 height 12
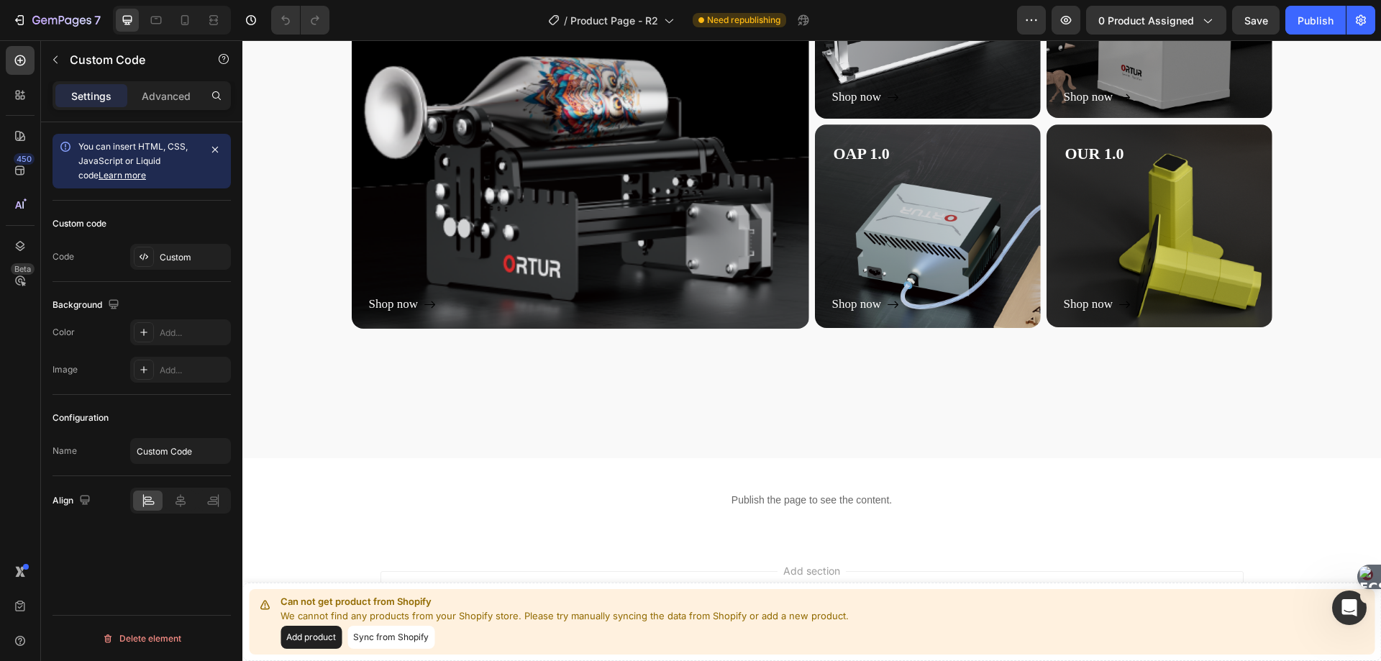
scroll to position [6856, 0]
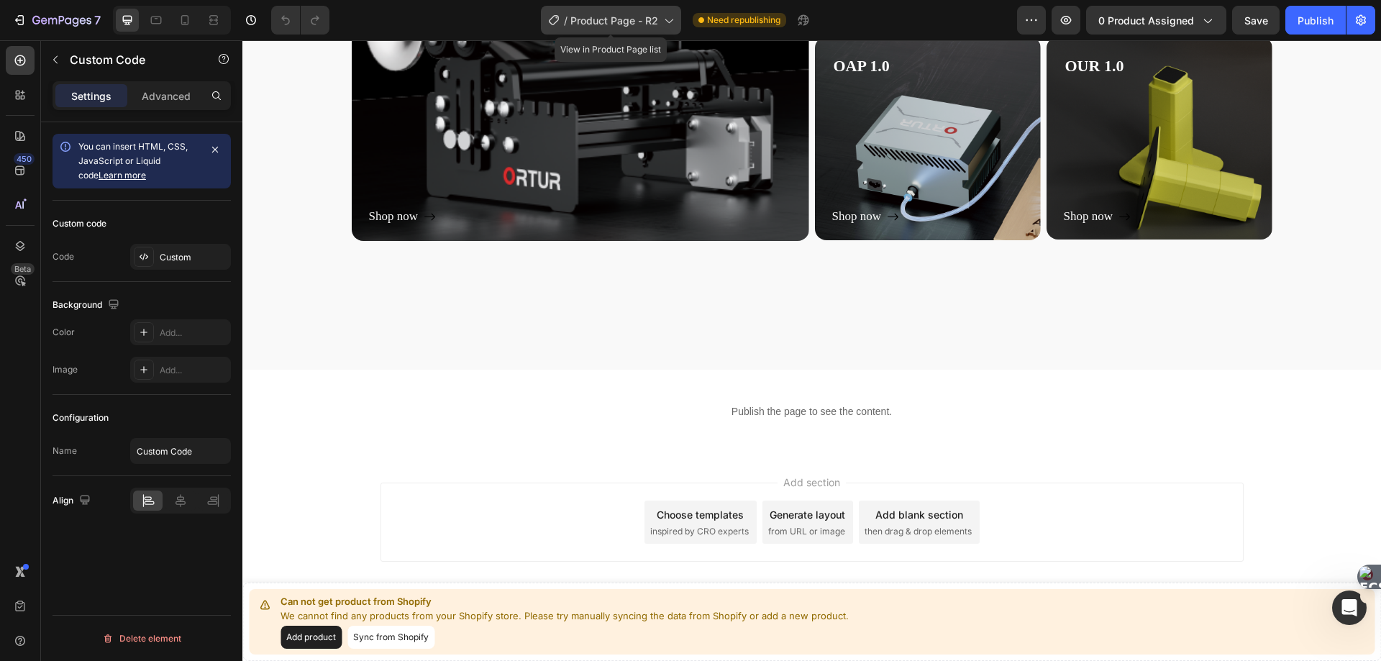
click at [667, 22] on icon at bounding box center [668, 21] width 8 height 4
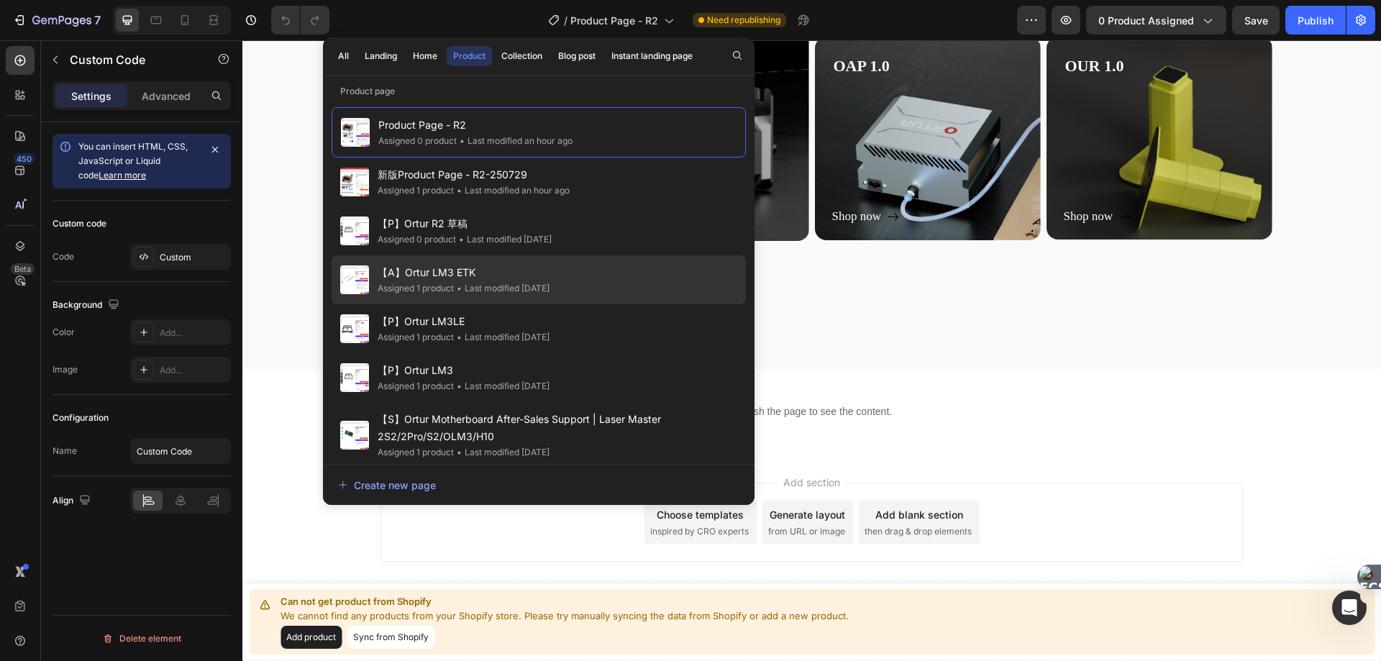
scroll to position [144, 0]
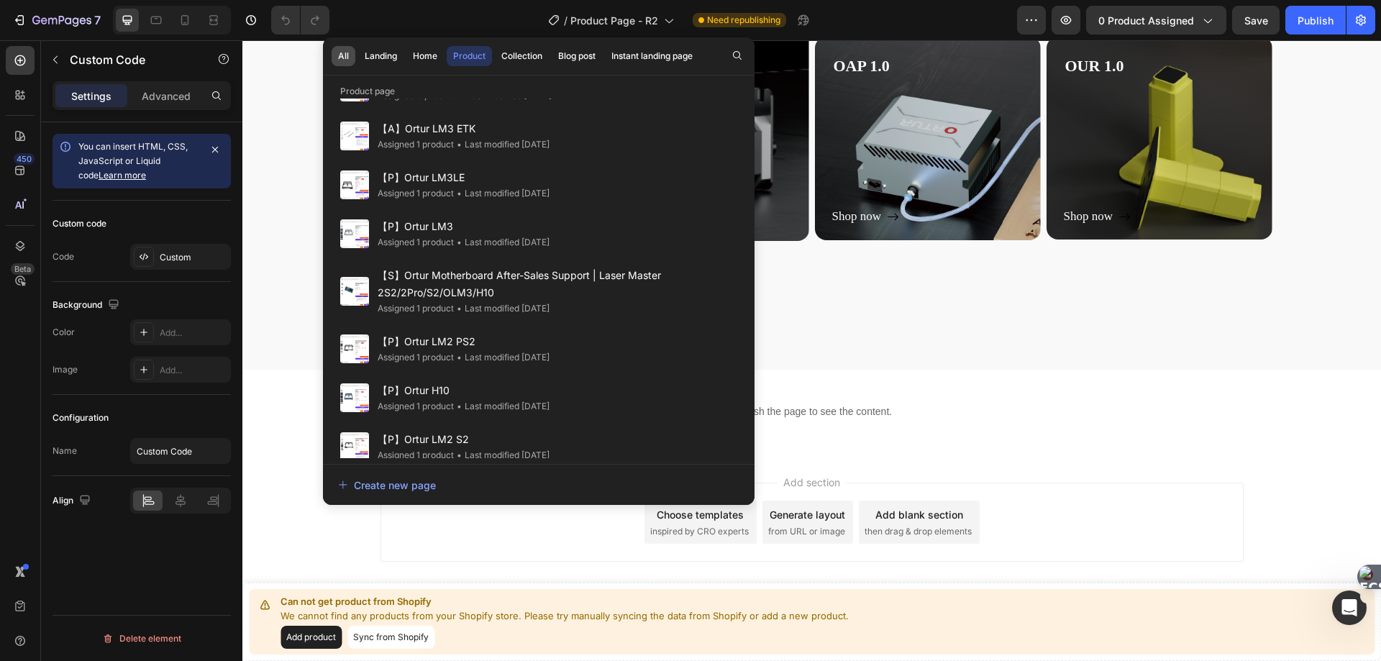
click at [342, 58] on div "All" at bounding box center [343, 56] width 11 height 13
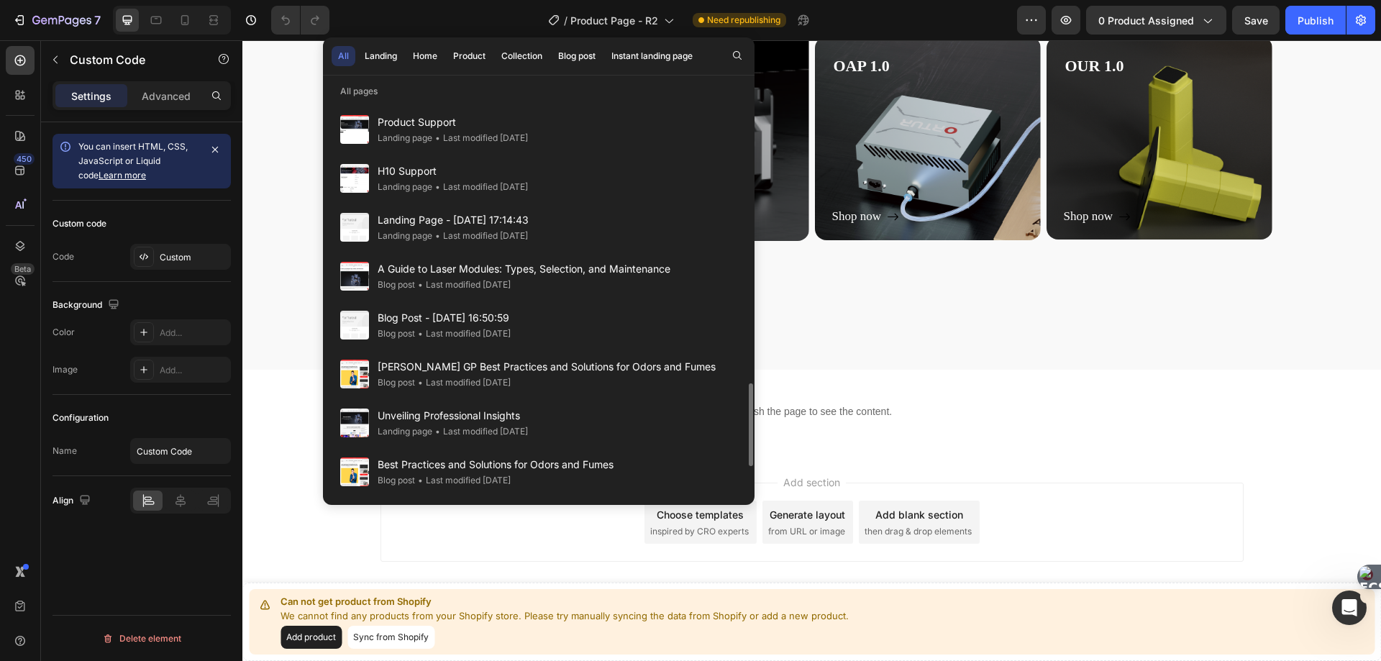
scroll to position [1462, 0]
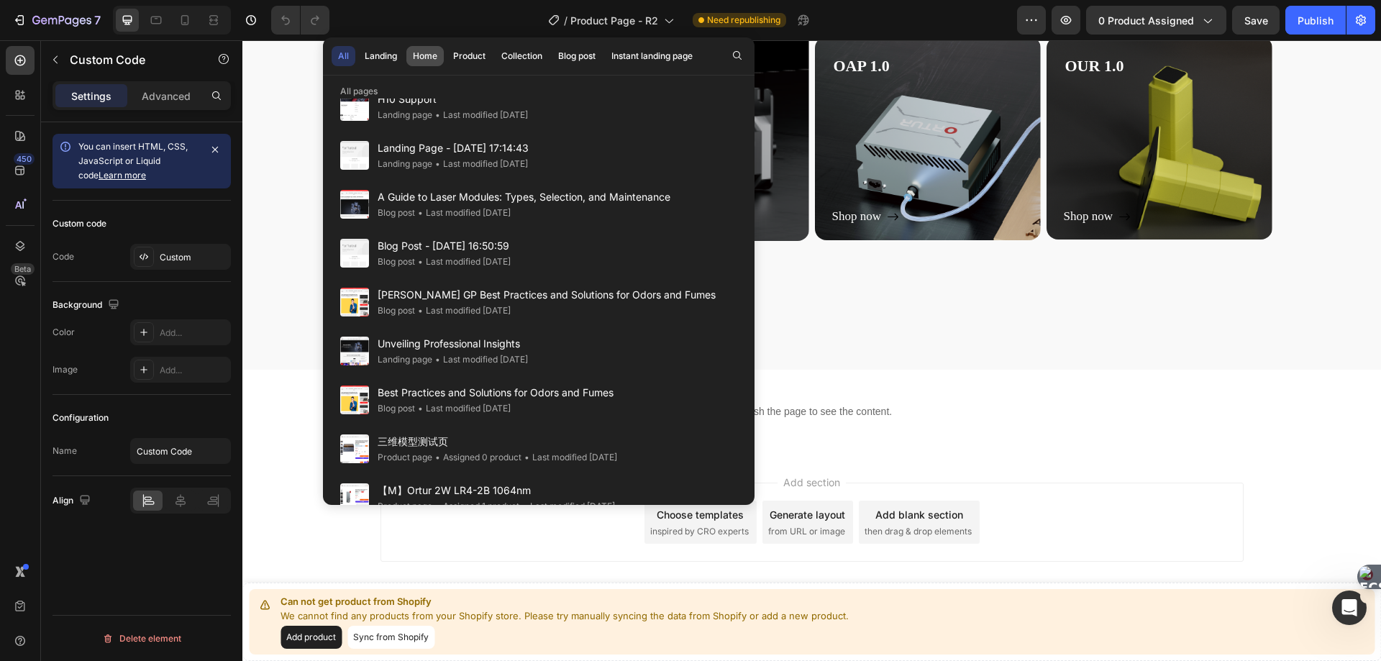
click at [422, 55] on div "Home" at bounding box center [425, 56] width 24 height 13
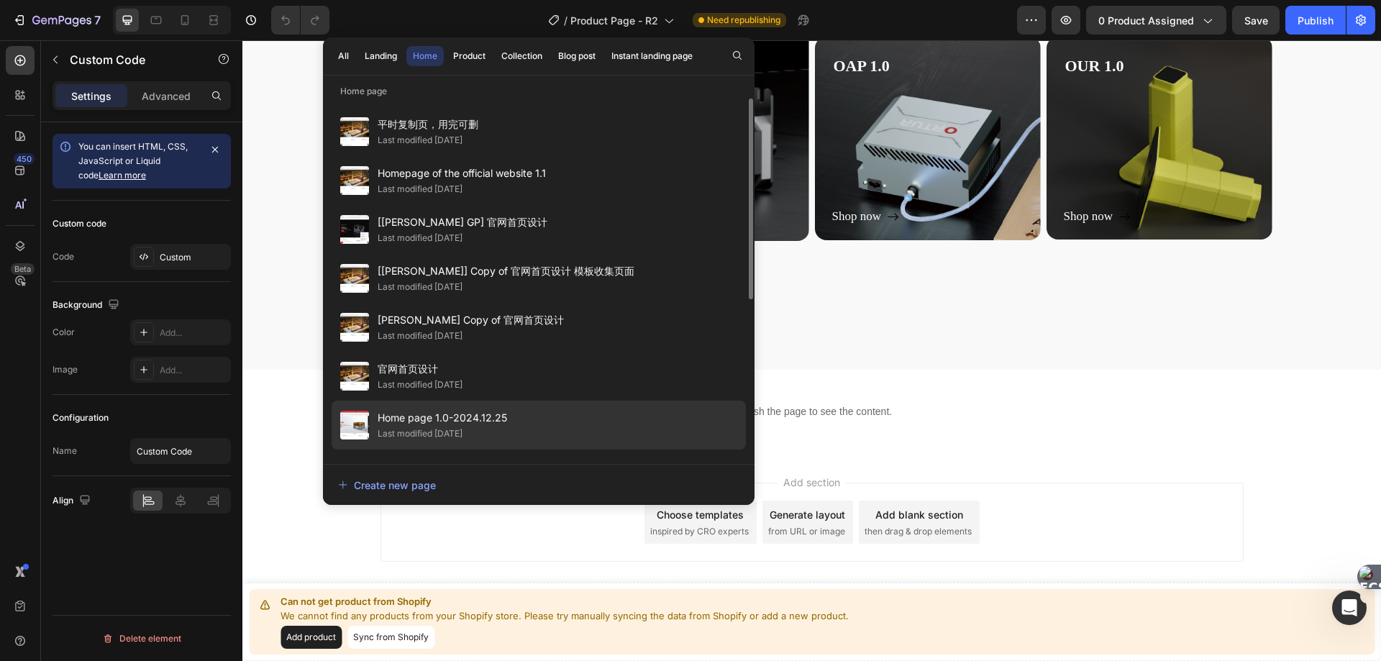
scroll to position [72, 0]
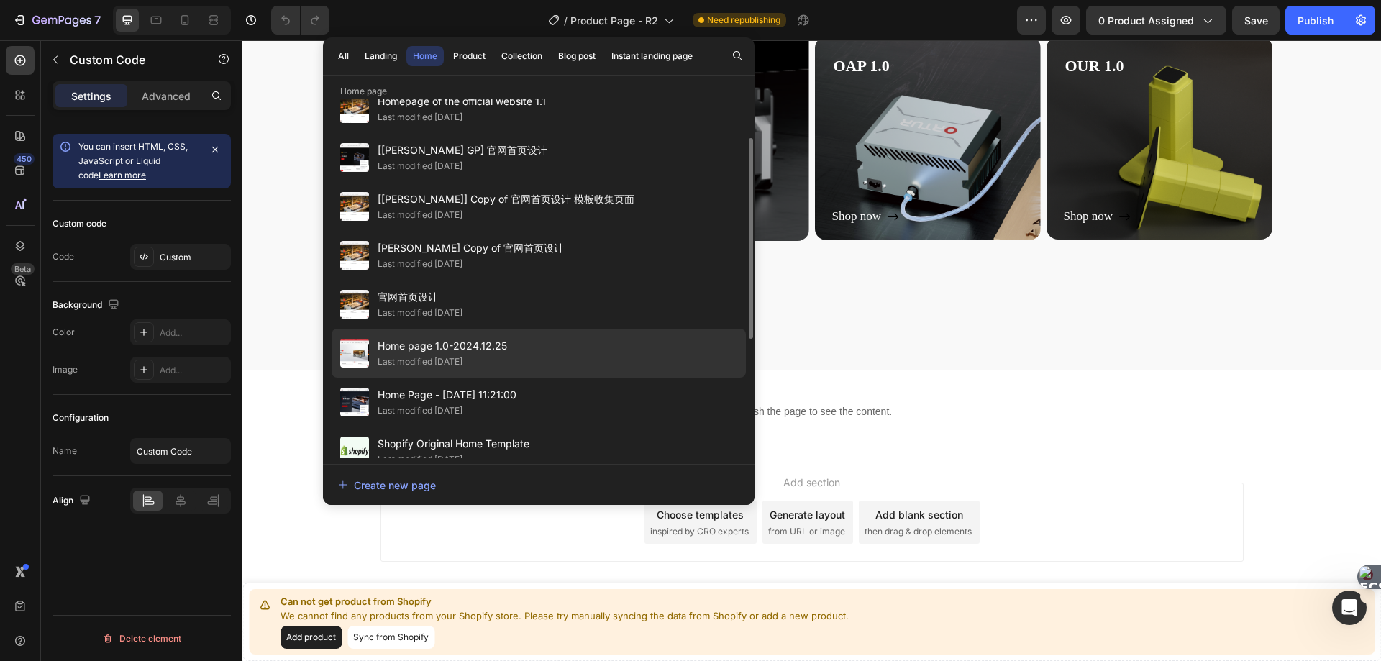
click at [408, 349] on span "Home page 1.0-2024.12.25" at bounding box center [441, 345] width 129 height 17
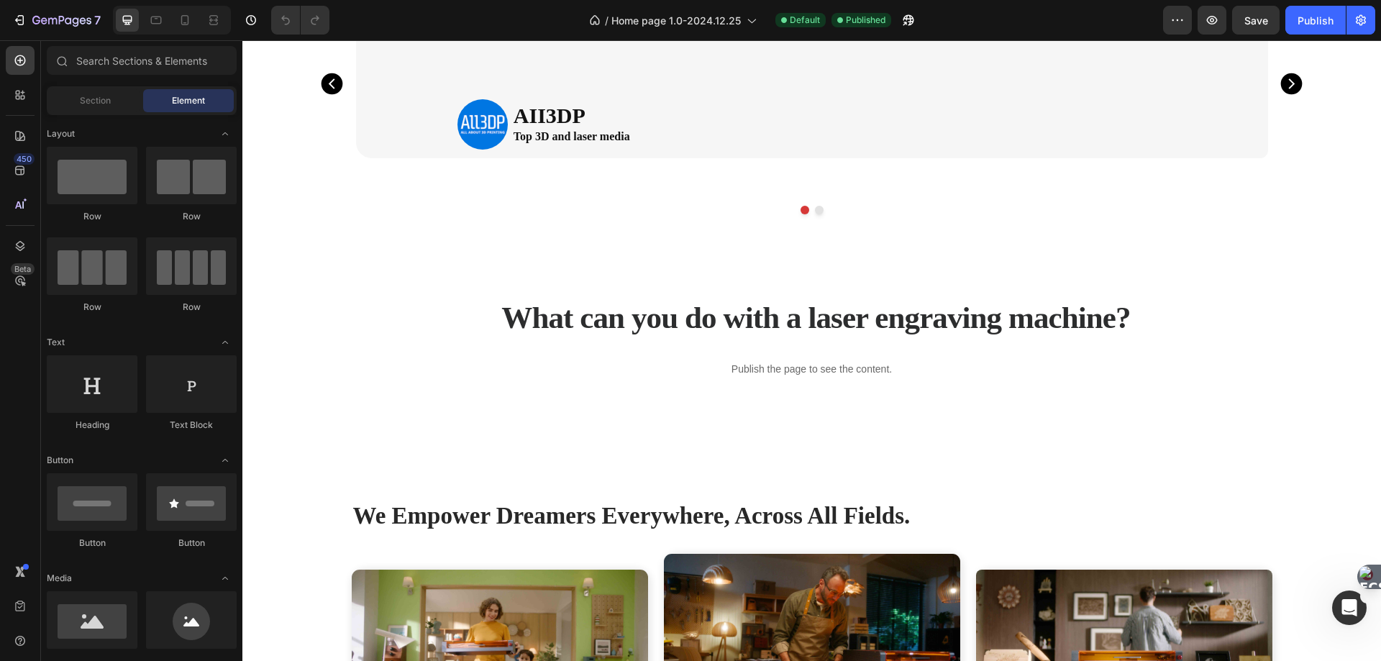
scroll to position [2301, 0]
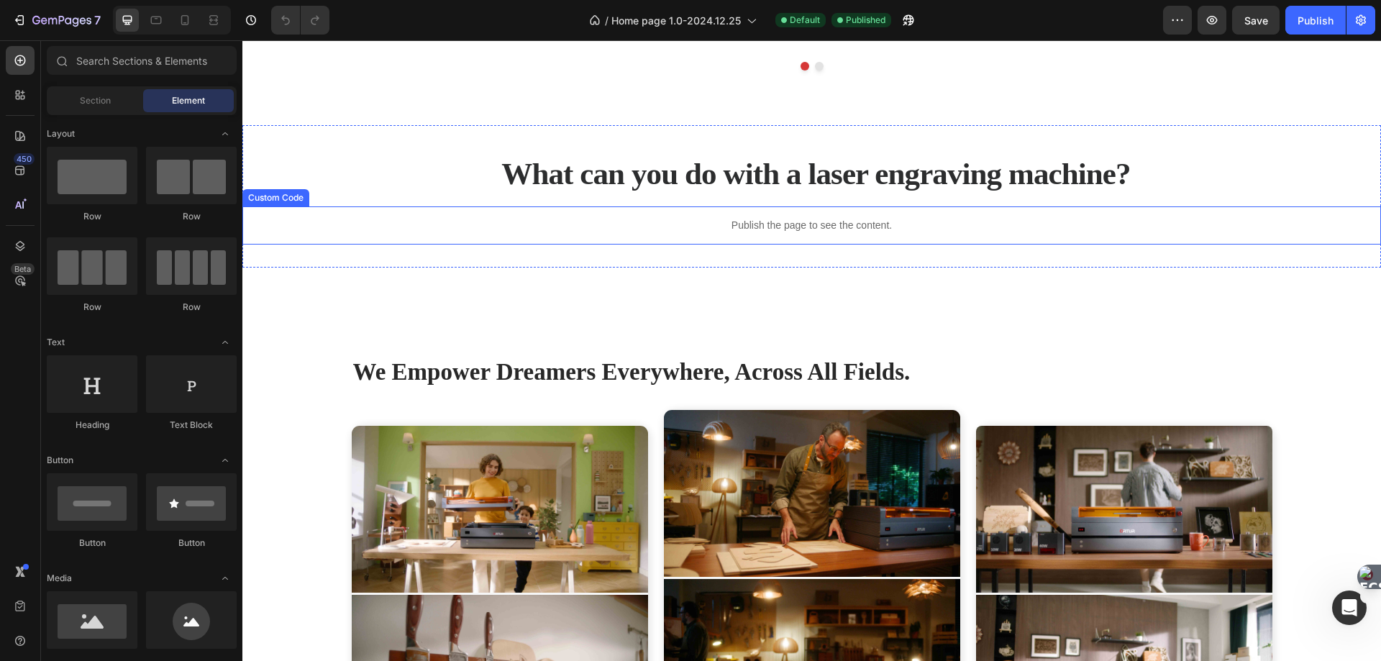
click at [736, 221] on p "Publish the page to see the content." at bounding box center [811, 225] width 1138 height 15
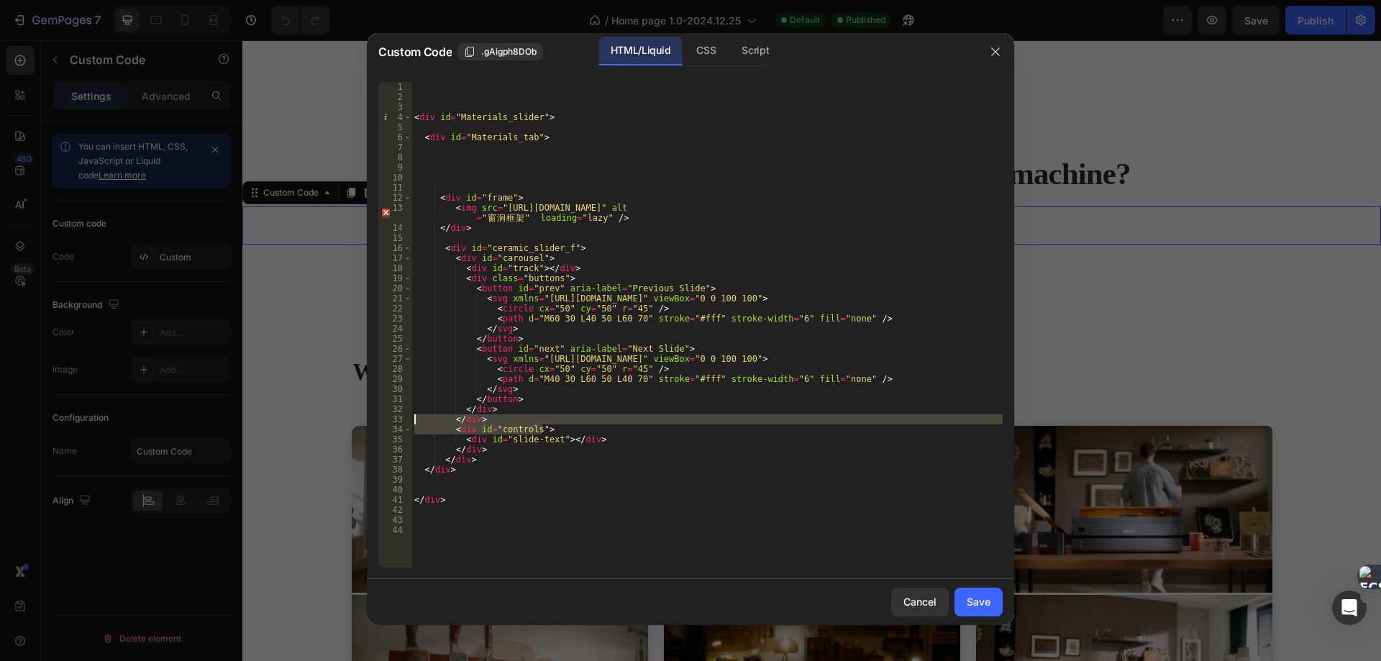
drag, startPoint x: 585, startPoint y: 428, endPoint x: 245, endPoint y: 413, distance: 339.7
click at [243, 414] on div "Custom Code .gAigph8DOb HTML/Liquid CSS Script <div id="controls"> 1 2 3 4 5 6 …" at bounding box center [690, 330] width 1381 height 661
click at [645, 281] on div "< div id = "Materials_slider" > < div id = "Materials_tab" > < div id = "frame"…" at bounding box center [706, 334] width 591 height 505
click at [746, 55] on div "Script" at bounding box center [755, 51] width 50 height 29
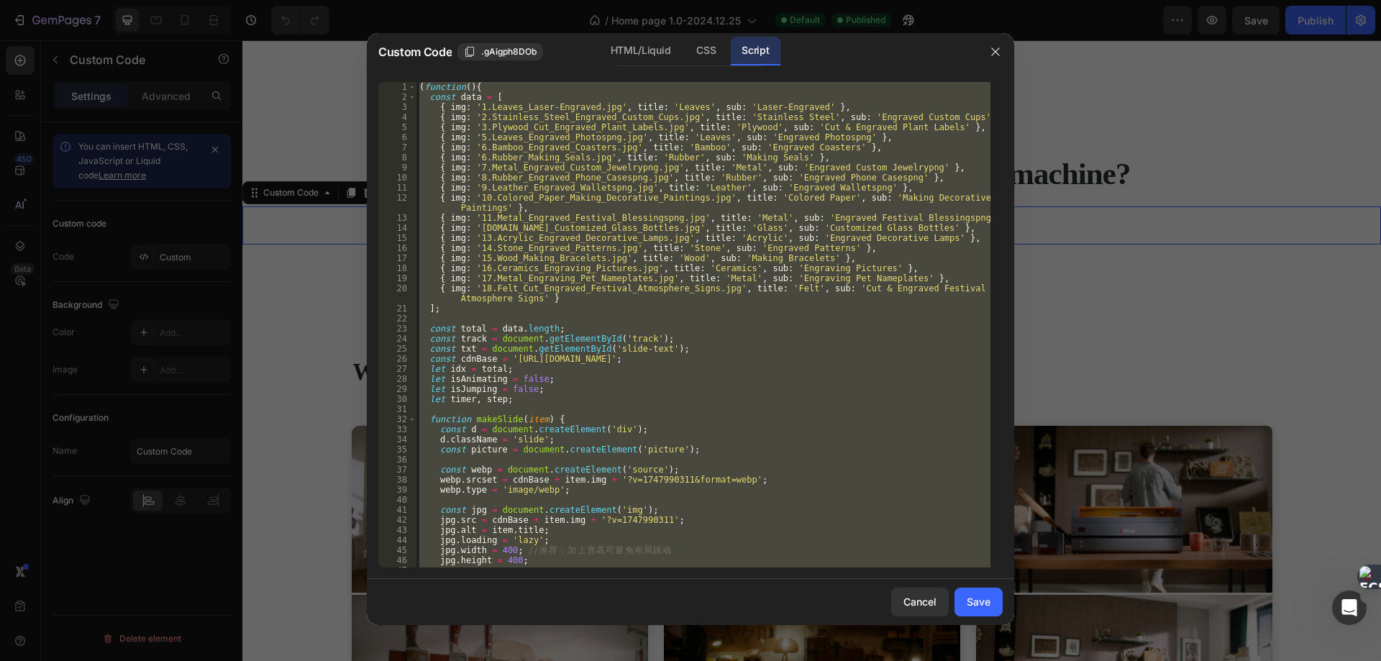
click at [597, 308] on div "( function ( ) { const data = [ { img : '1.Leaves_Laser-Engraved.jpg' , title :…" at bounding box center [703, 324] width 574 height 485
type textarea "];"
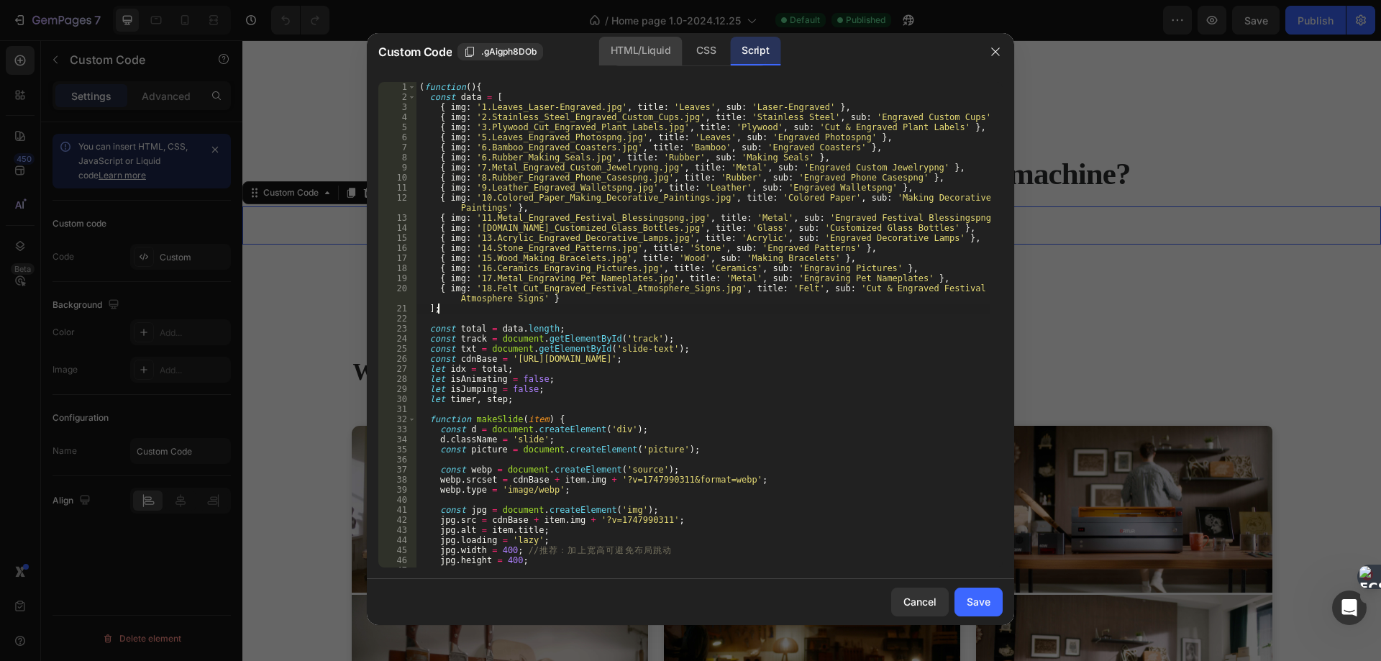
click at [656, 52] on div "HTML/Liquid" at bounding box center [640, 51] width 83 height 29
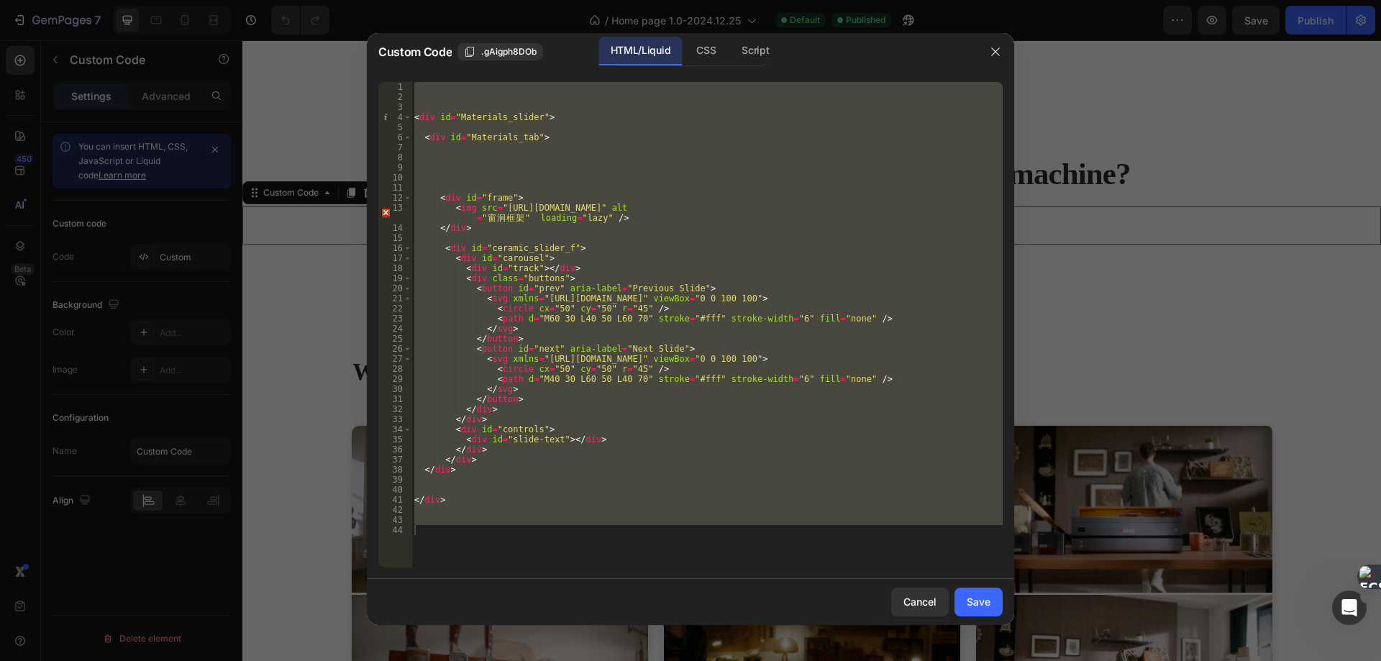
click at [623, 402] on div "< div id = "Materials_slider" > < div id = "Materials_tab" > < div id = "frame"…" at bounding box center [706, 324] width 591 height 485
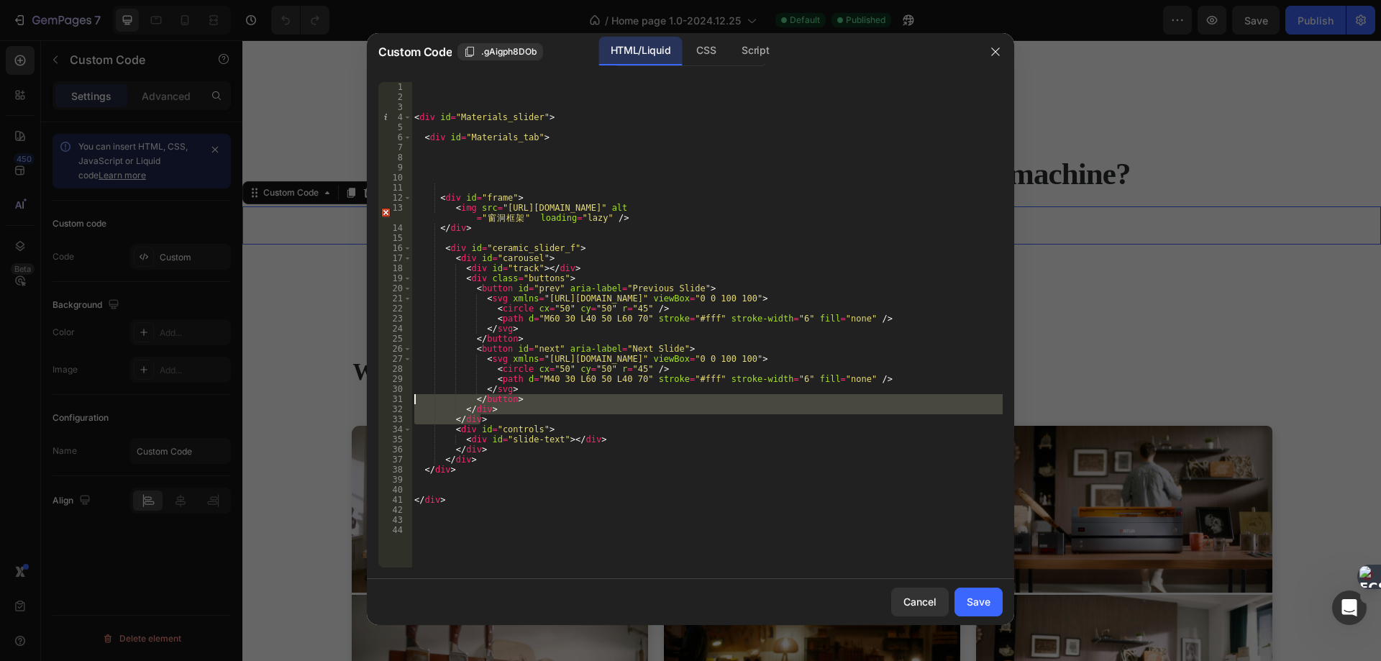
drag, startPoint x: 656, startPoint y: 421, endPoint x: 265, endPoint y: 399, distance: 391.8
click at [265, 399] on div "Custom Code .gAigph8DOb HTML/Liquid CSS Script </button> 1 2 3 4 5 6 7 8 9 10 1…" at bounding box center [690, 330] width 1381 height 661
click at [630, 424] on div "< div id = "Materials_slider" > < div id = "Materials_tab" > < div id = "frame"…" at bounding box center [706, 324] width 591 height 485
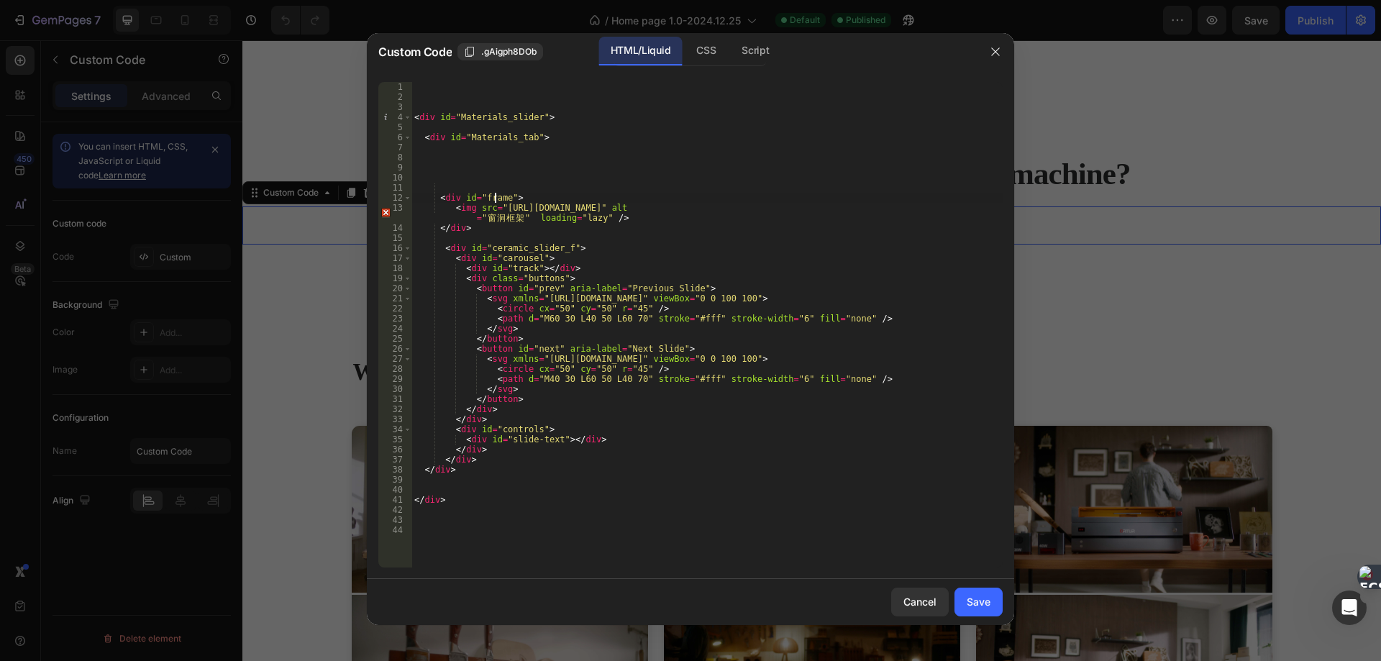
click at [493, 196] on div "< div id = "Materials_slider" > < div id = "Materials_tab" > < div id = "frame"…" at bounding box center [706, 334] width 591 height 505
type textarea "<div id="frame">"
click at [493, 196] on div "< div id = "Materials_slider" > < div id = "Materials_tab" > < div id = "frame"…" at bounding box center [706, 334] width 591 height 505
click at [524, 242] on div "< div id = "Materials_slider" > < div id = "Materials_tab" > < div id = "frame"…" at bounding box center [706, 334] width 591 height 505
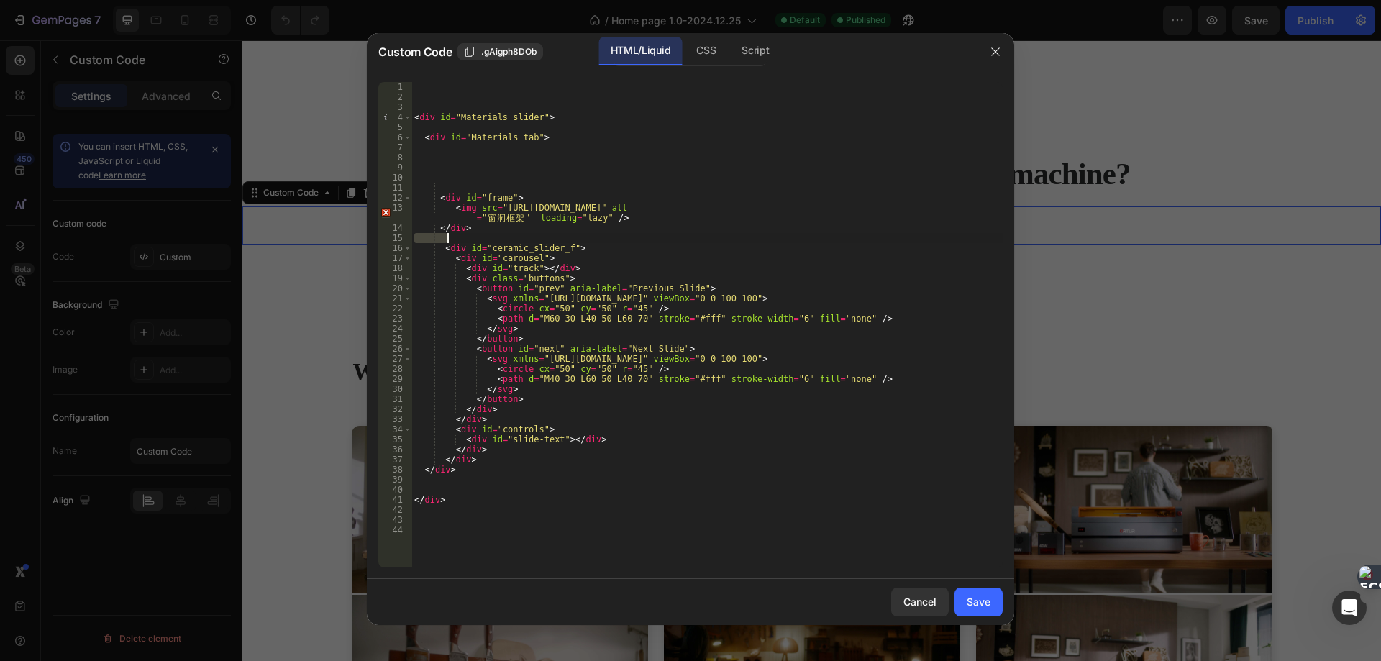
click at [531, 245] on div "< div id = "Materials_slider" > < div id = "Materials_tab" > < div id = "frame"…" at bounding box center [706, 334] width 591 height 505
drag, startPoint x: 531, startPoint y: 245, endPoint x: 577, endPoint y: 252, distance: 46.6
click at [531, 245] on div "< div id = "Materials_slider" > < div id = "Materials_tab" > < div id = "frame"…" at bounding box center [706, 334] width 591 height 505
click at [760, 50] on div "Script" at bounding box center [755, 51] width 50 height 29
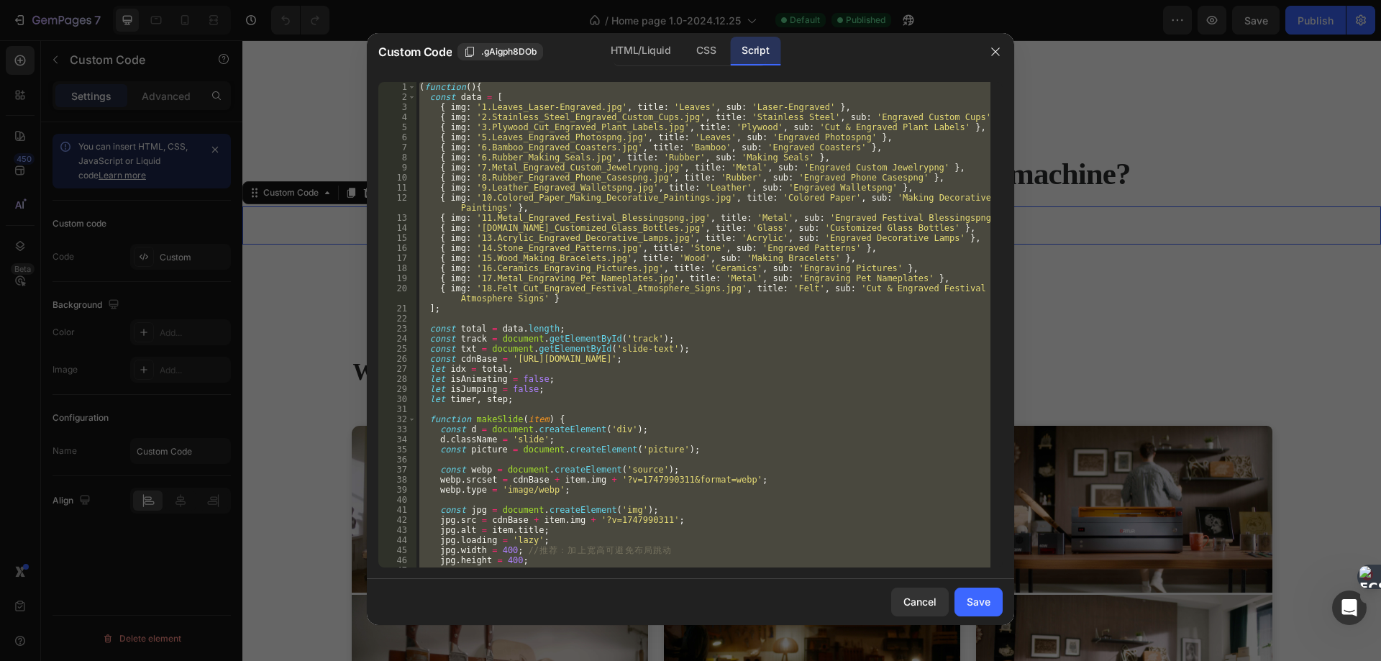
click at [652, 257] on div "( function ( ) { const data = [ { img : '1.Leaves_Laser-Engraved.jpg' , title :…" at bounding box center [703, 324] width 574 height 485
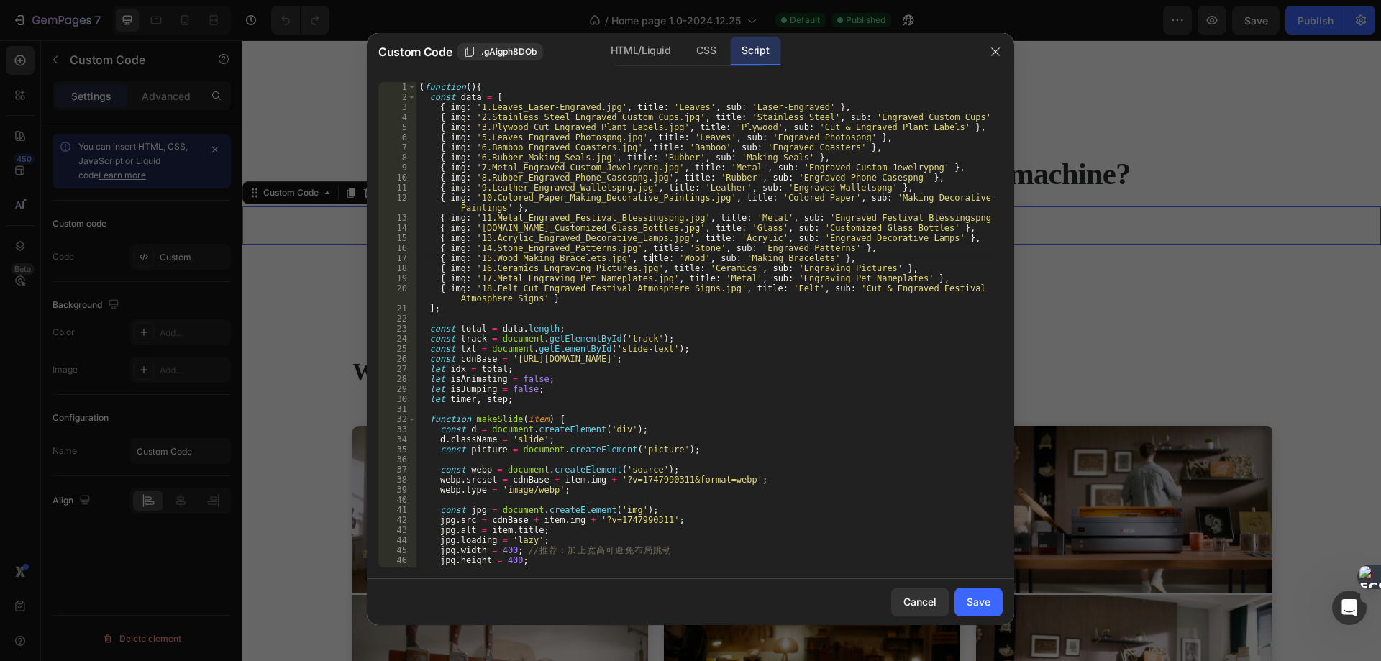
click at [465, 96] on div "( function ( ) { const data = [ { img : '1.Leaves_Laser-Engraved.jpg' , title :…" at bounding box center [703, 334] width 574 height 505
click at [470, 360] on div "( function ( ) { const data = [ { img : '1.Leaves_Laser-Engraved.jpg' , title :…" at bounding box center [703, 334] width 574 height 505
click at [683, 171] on div "( function ( ) { const data = [ { img : '1.Leaves_Laser-Engraved.jpg' , title :…" at bounding box center [703, 334] width 574 height 505
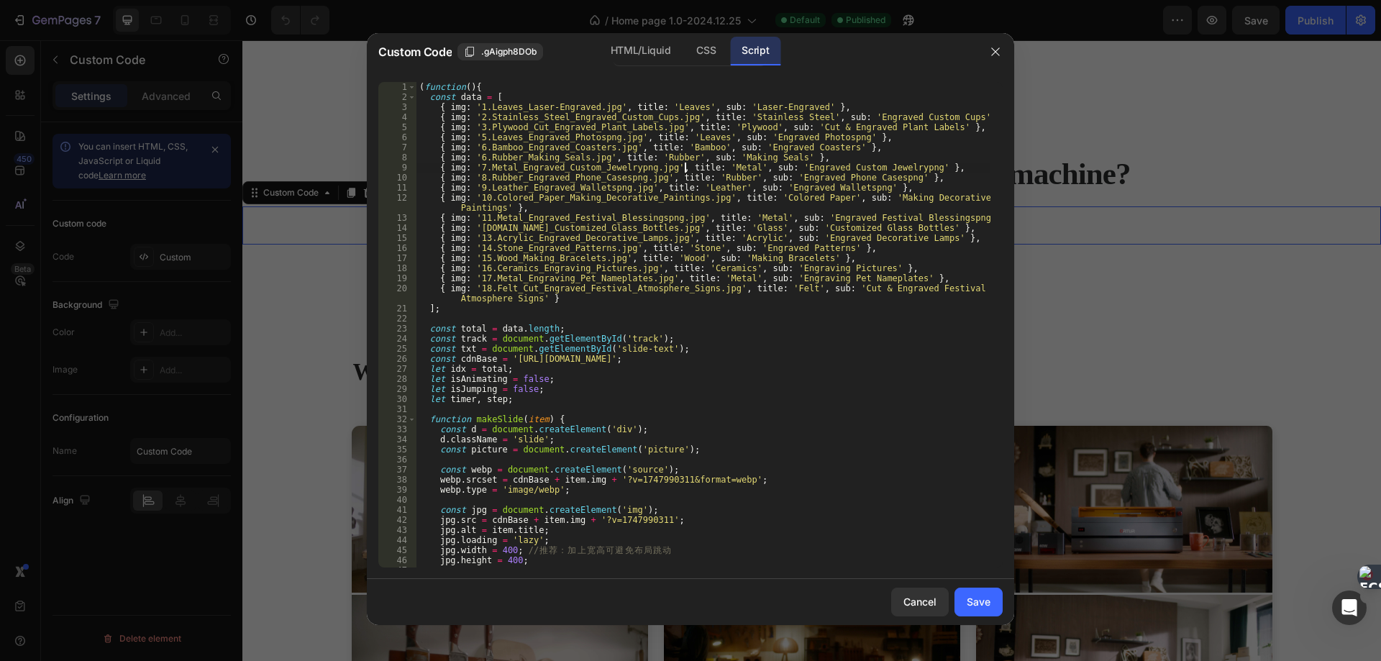
click at [683, 171] on div "( function ( ) { const data = [ { img : '1.Leaves_Laser-Engraved.jpg' , title :…" at bounding box center [703, 334] width 574 height 505
click at [741, 183] on div "( function ( ) { const data = [ { img : '1.Leaves_Laser-Engraved.jpg' , title :…" at bounding box center [703, 334] width 574 height 505
type textarea "{ img: '9.Leather_Engraved_Walletspng.jpg', title: 'Leather', sub: 'Engraved Wa…"
click at [741, 183] on div "( function ( ) { const data = [ { img : '1.Leaves_Laser-Engraved.jpg' , title :…" at bounding box center [703, 334] width 574 height 505
drag, startPoint x: 1001, startPoint y: 55, endPoint x: 974, endPoint y: 75, distance: 33.4
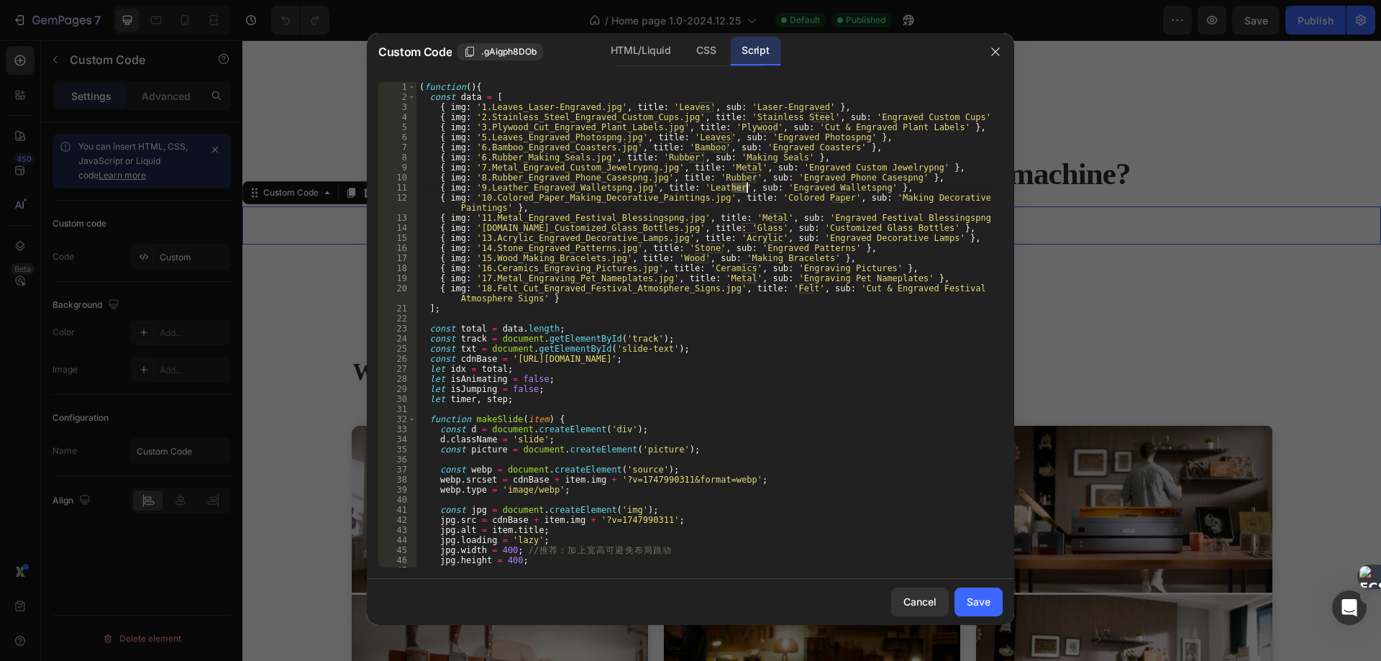
click at [1001, 55] on button "button" at bounding box center [995, 51] width 23 height 23
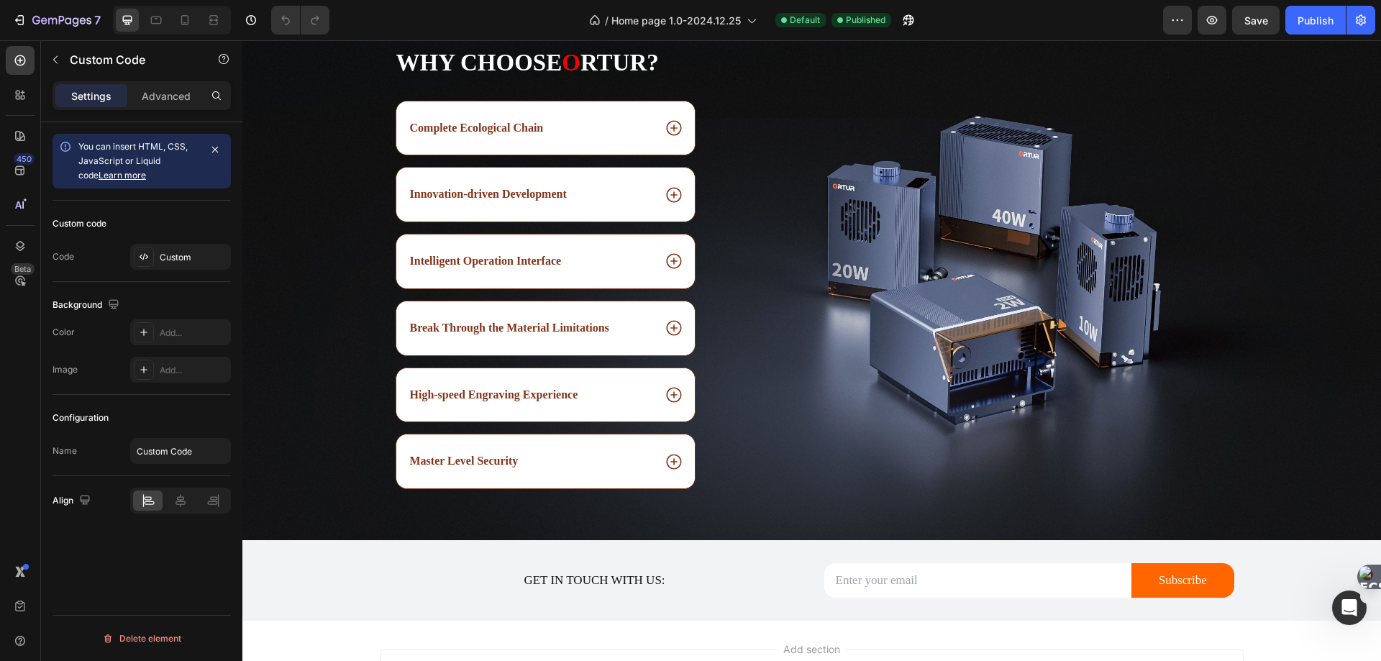
scroll to position [3906, 0]
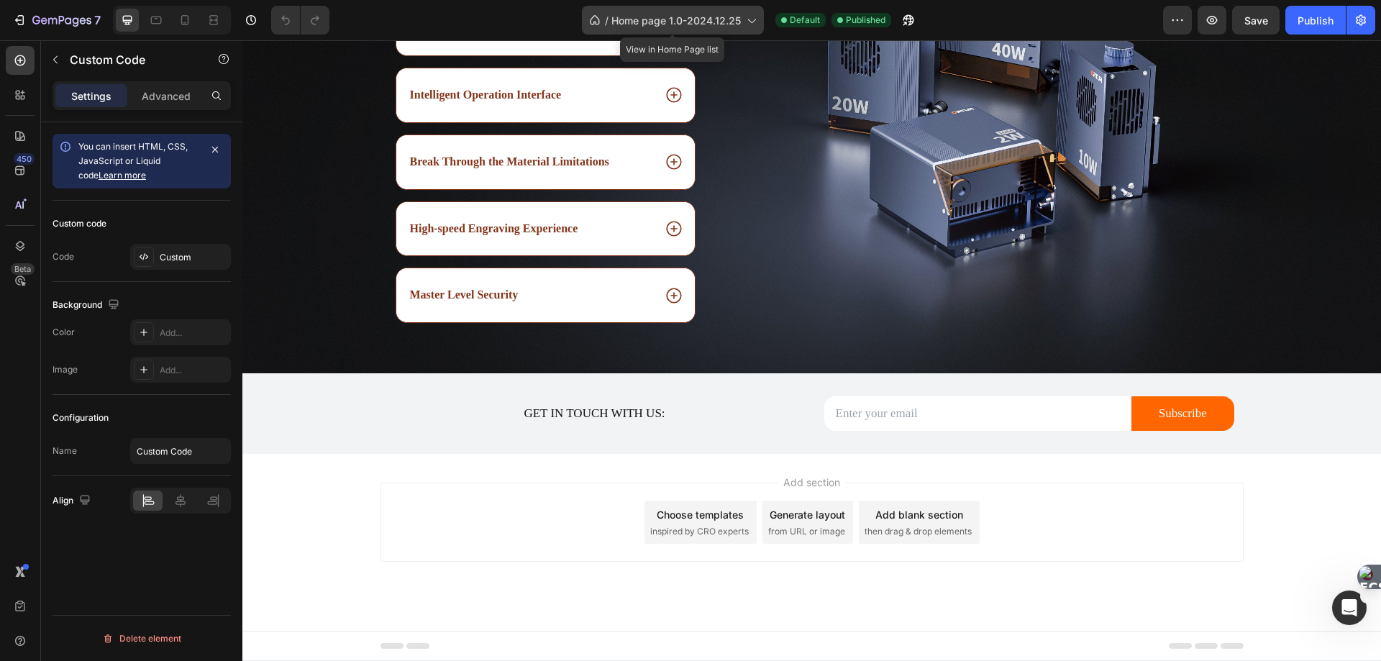
click at [742, 21] on div "/ Home page 1.0-2024.12.25" at bounding box center [673, 20] width 182 height 29
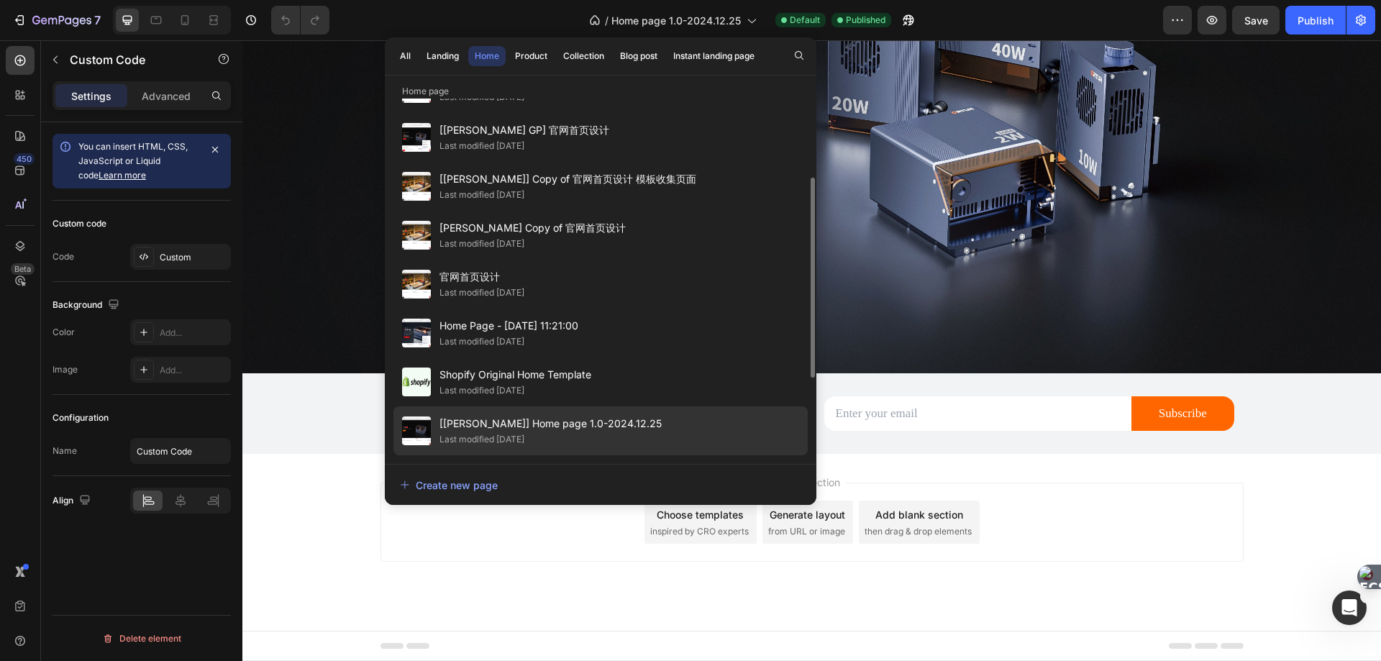
scroll to position [286, 0]
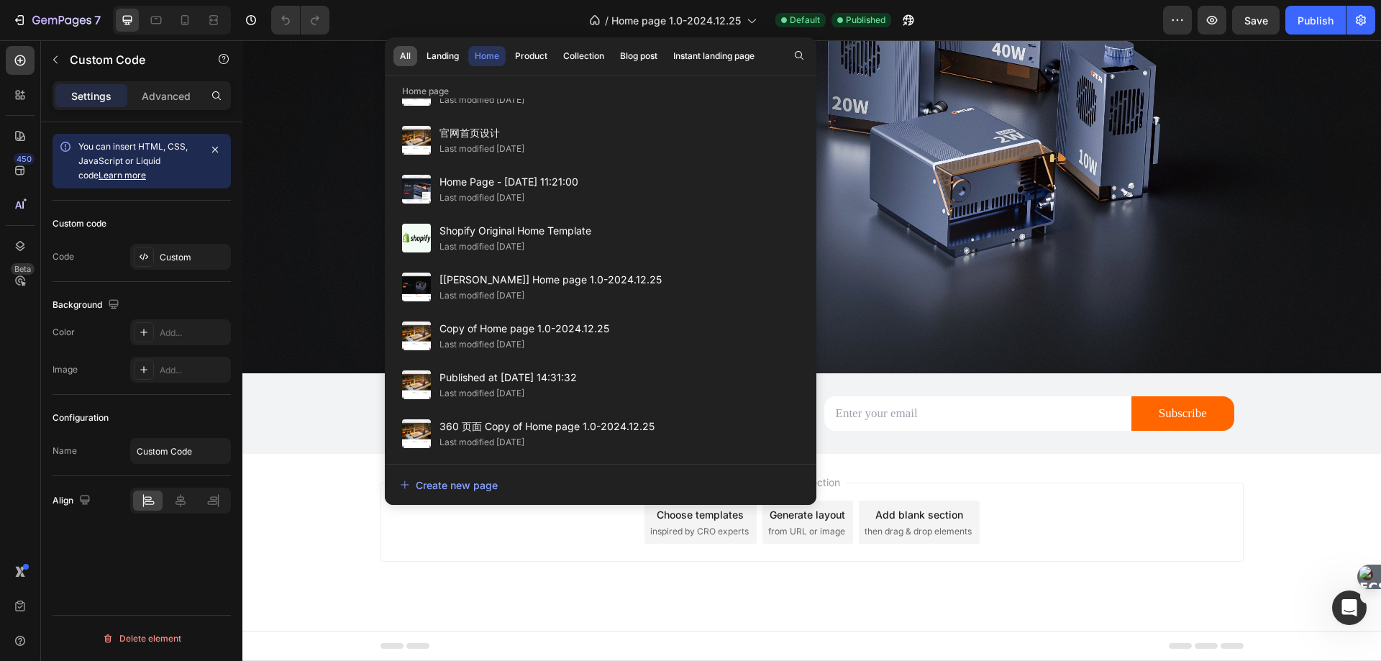
click at [406, 59] on div "All" at bounding box center [405, 56] width 11 height 13
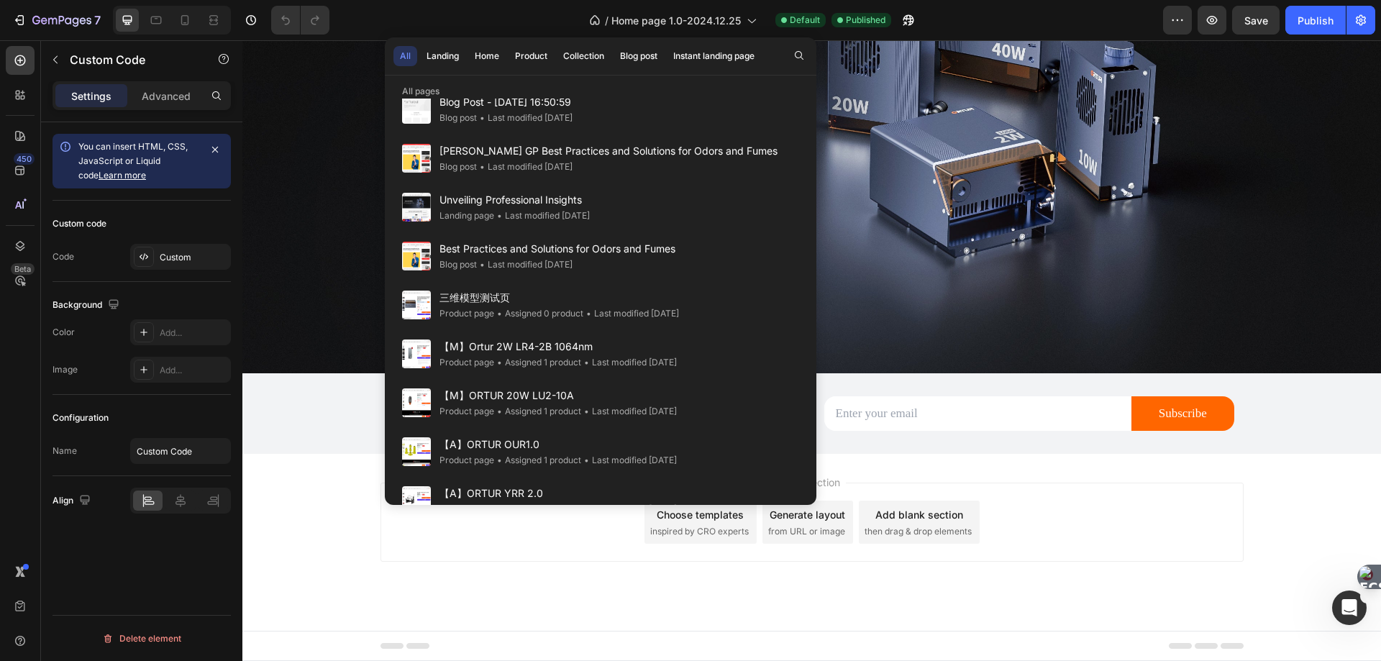
scroll to position [1676, 0]
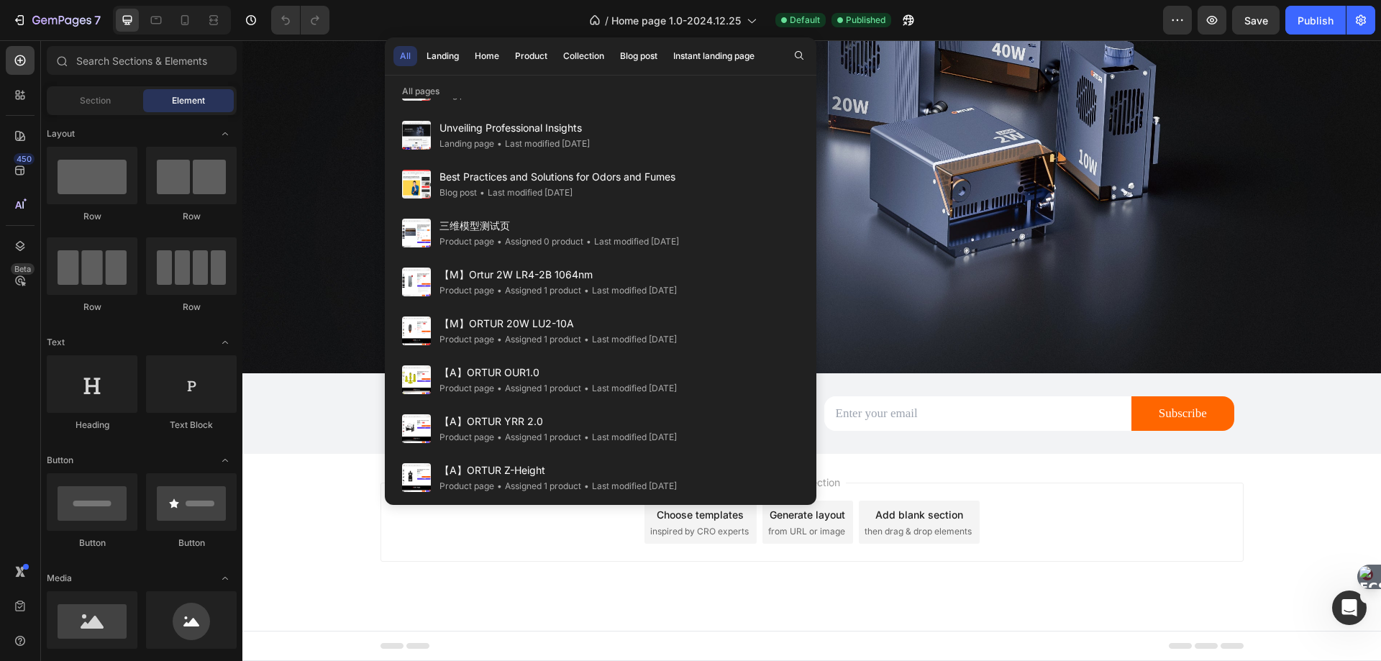
click at [1266, 503] on div "Add section Choose templates inspired by CRO experts Generate layout from URL o…" at bounding box center [811, 542] width 1138 height 177
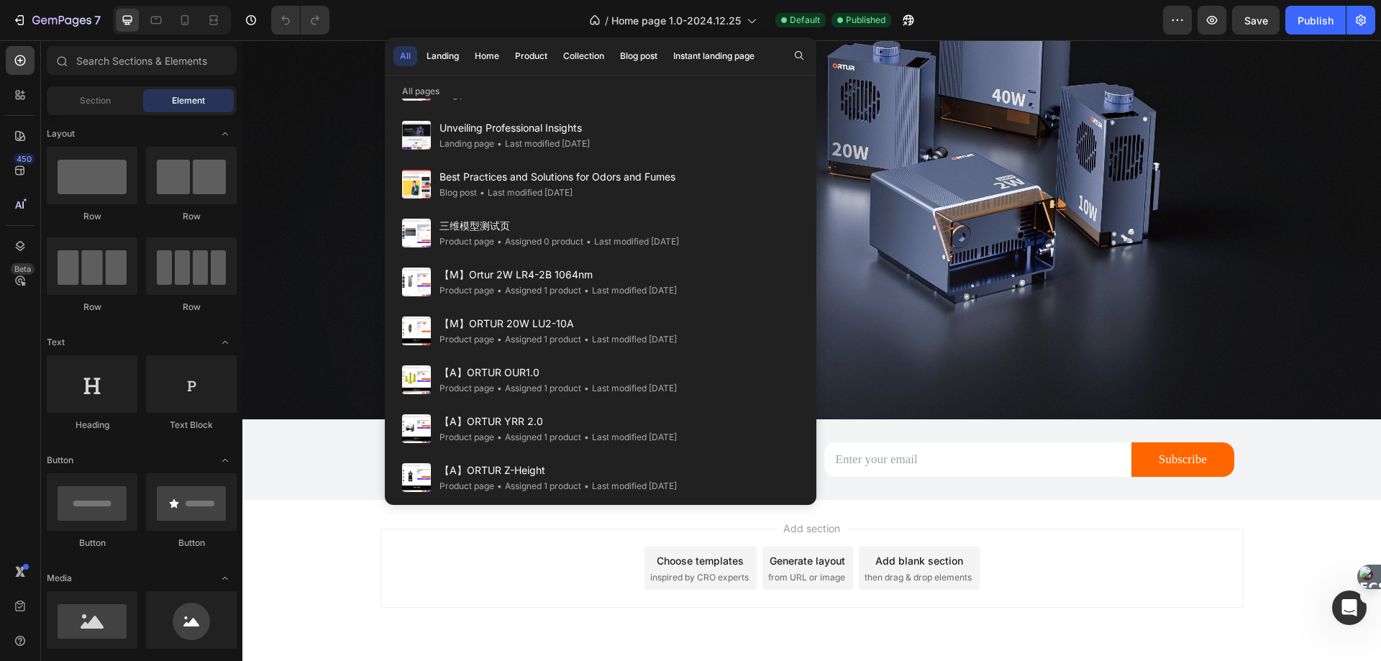
scroll to position [3834, 0]
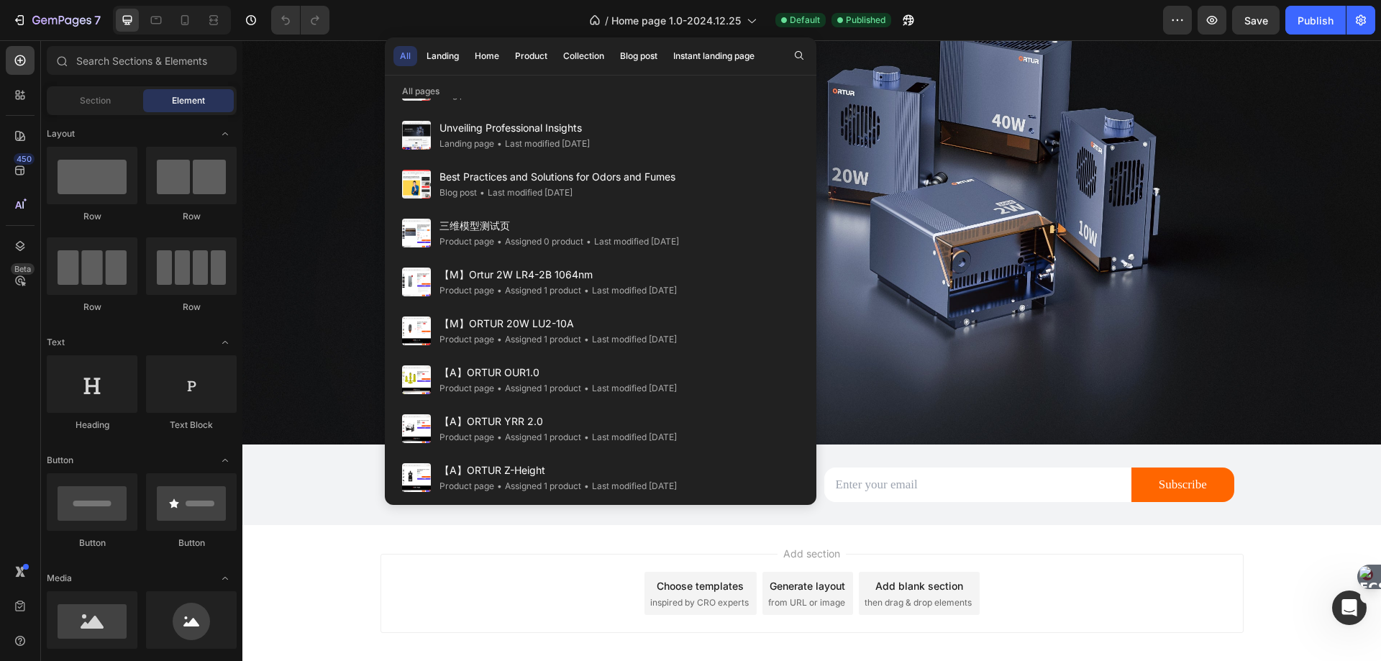
click at [1250, 546] on div "Add section Choose templates inspired by CRO experts Generate layout from URL o…" at bounding box center [811, 613] width 1138 height 177
click at [751, 17] on icon at bounding box center [750, 20] width 14 height 14
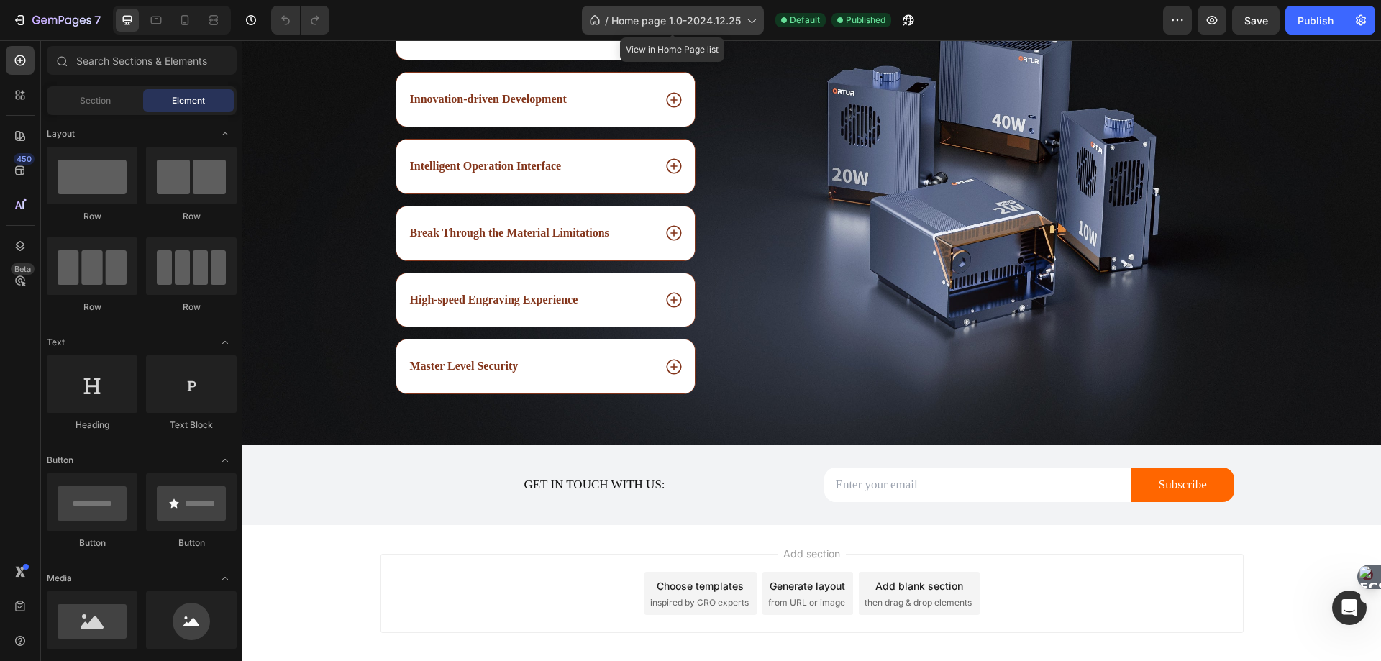
click at [747, 20] on icon at bounding box center [750, 20] width 14 height 14
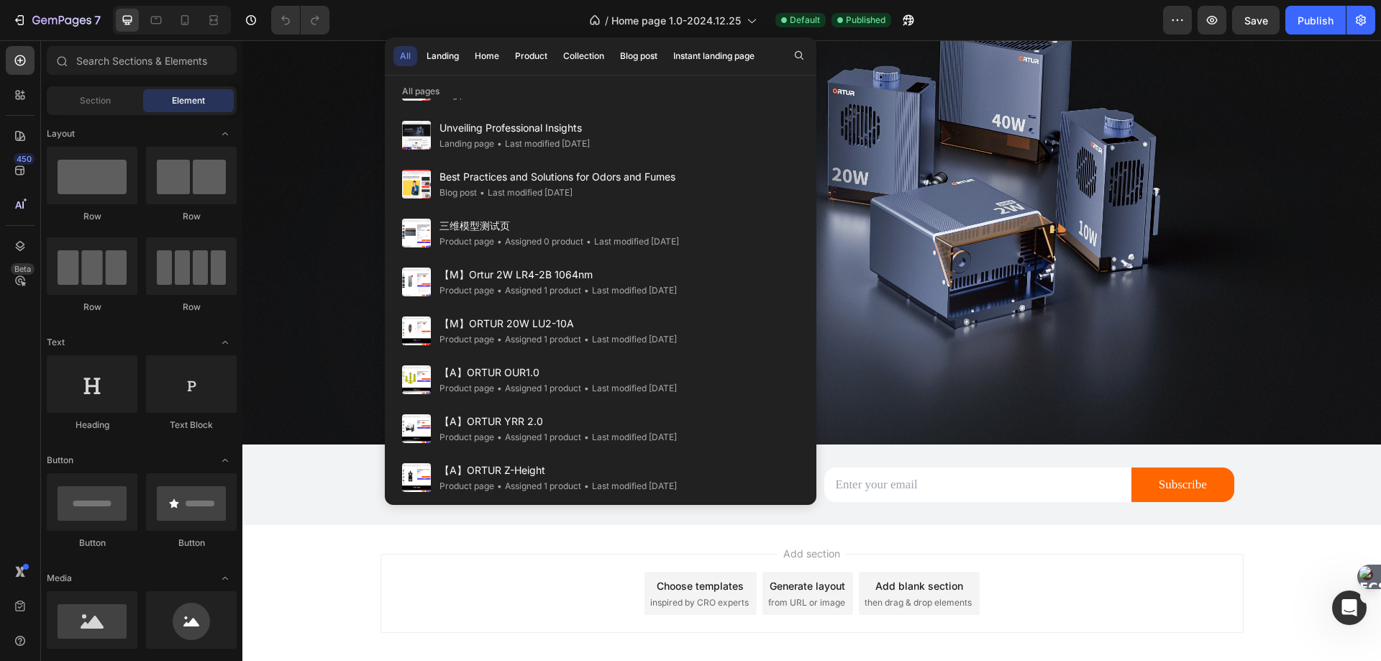
click at [576, 539] on div "Add section Choose templates inspired by CRO experts Generate layout from URL o…" at bounding box center [811, 613] width 1138 height 177
click at [472, 539] on div "Add section Choose templates inspired by CRO experts Generate layout from URL o…" at bounding box center [811, 613] width 1138 height 177
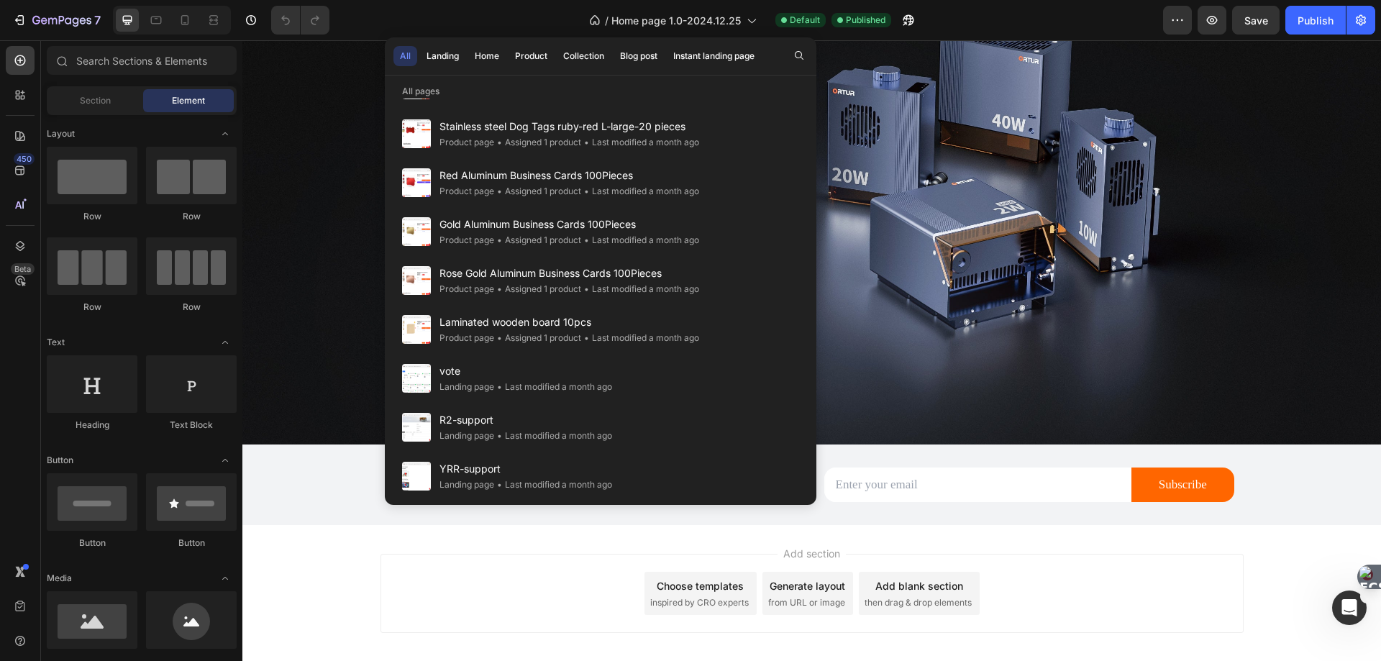
scroll to position [4279, 0]
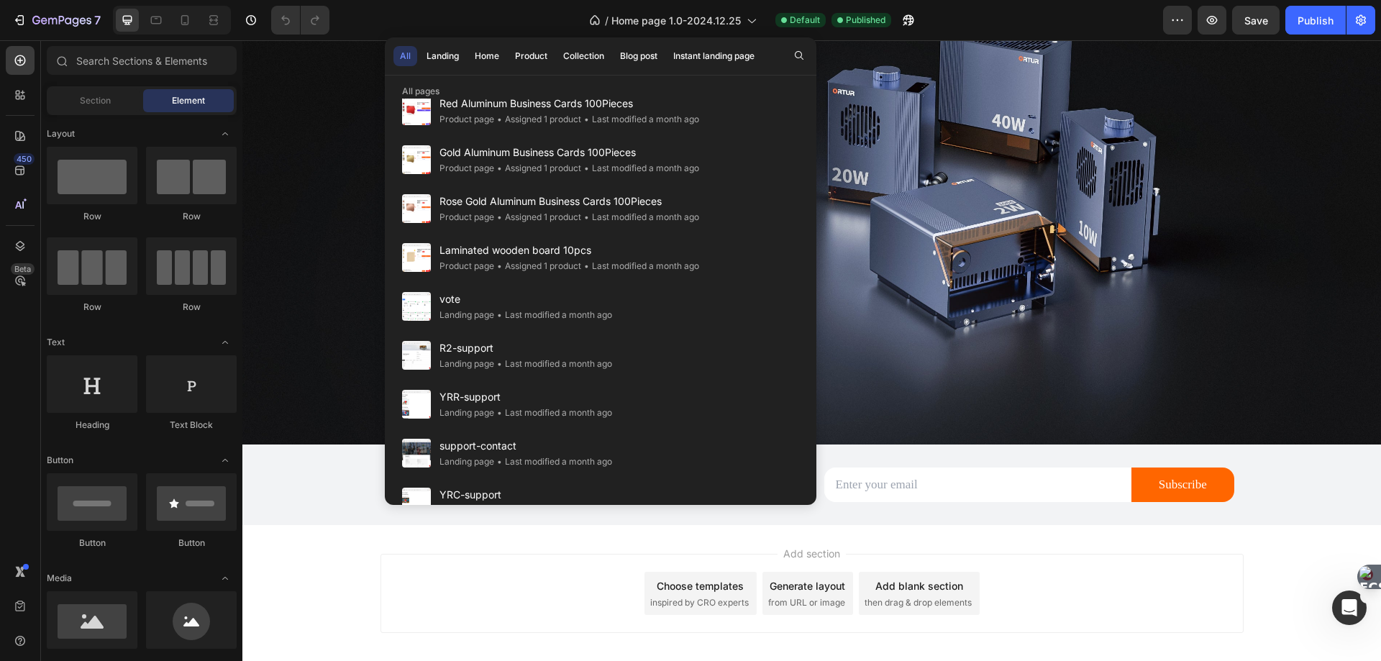
click at [1168, 542] on div "Add section Choose templates inspired by CRO experts Generate layout from URL o…" at bounding box center [811, 613] width 1138 height 177
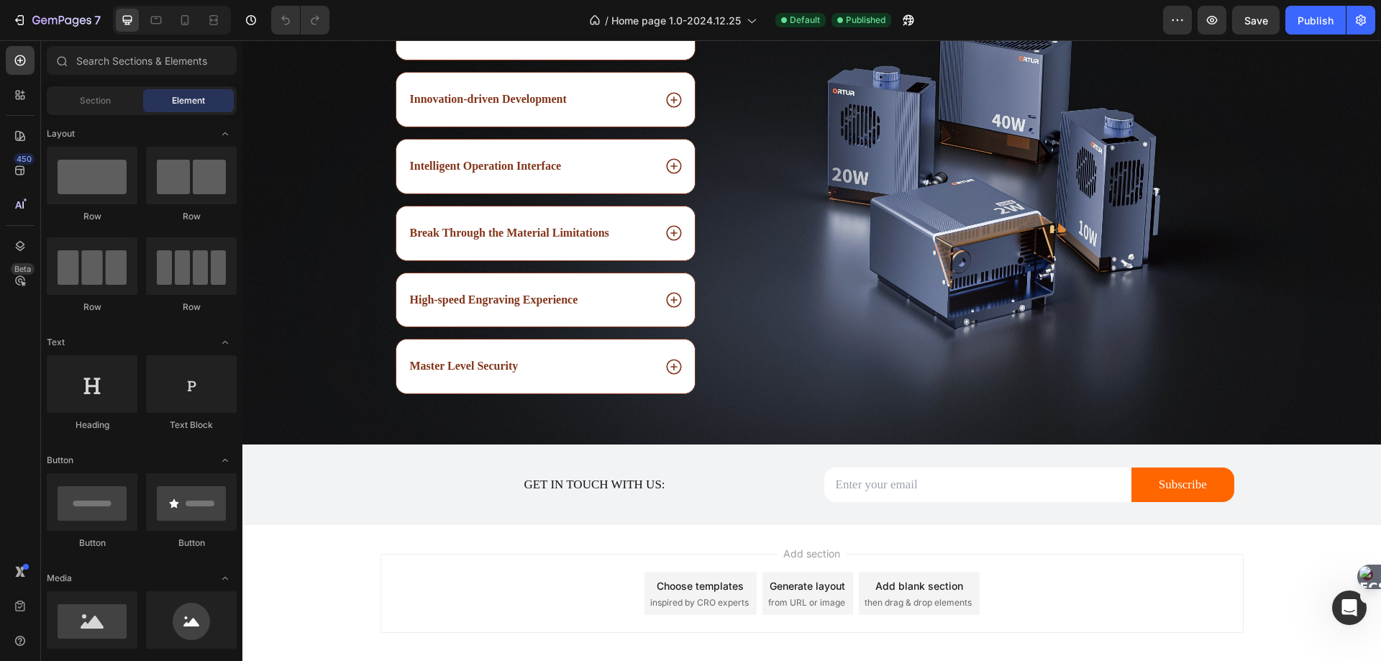
click at [467, 14] on div "/ Home page 1.0-2024.12.25 Default Published" at bounding box center [752, 20] width 822 height 29
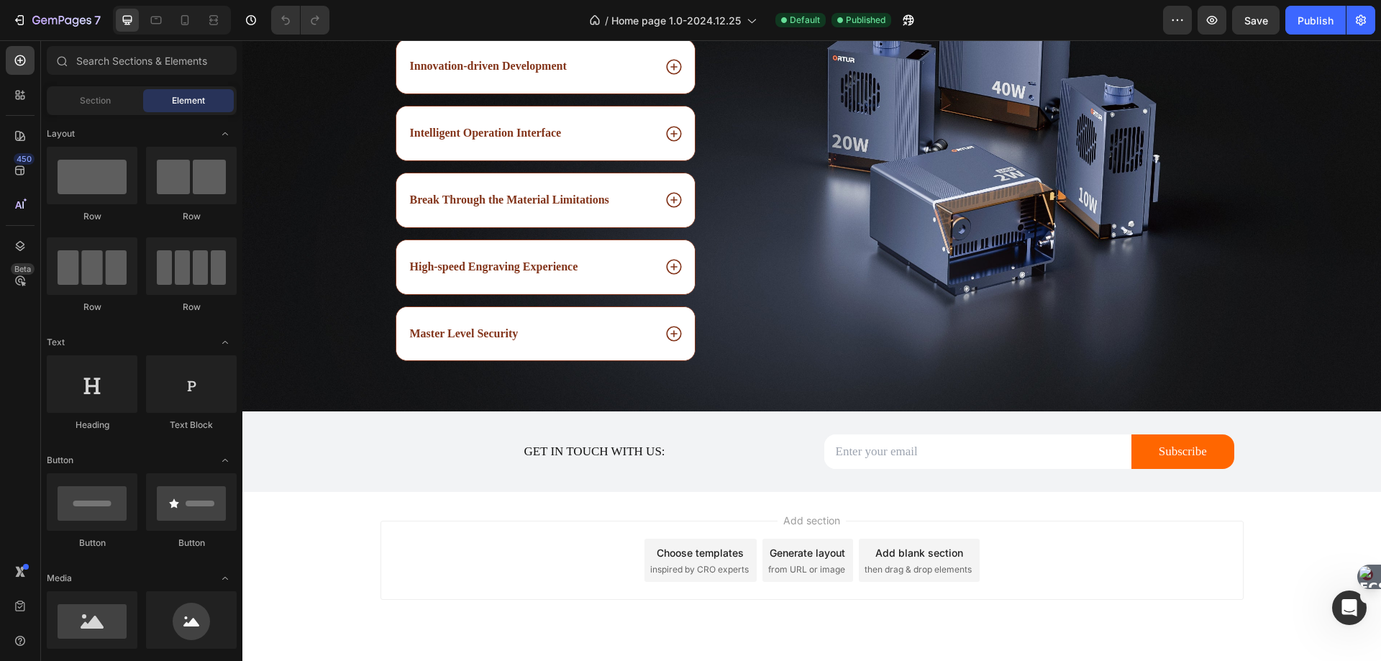
scroll to position [4099, 0]
